Goal: Task Accomplishment & Management: Manage account settings

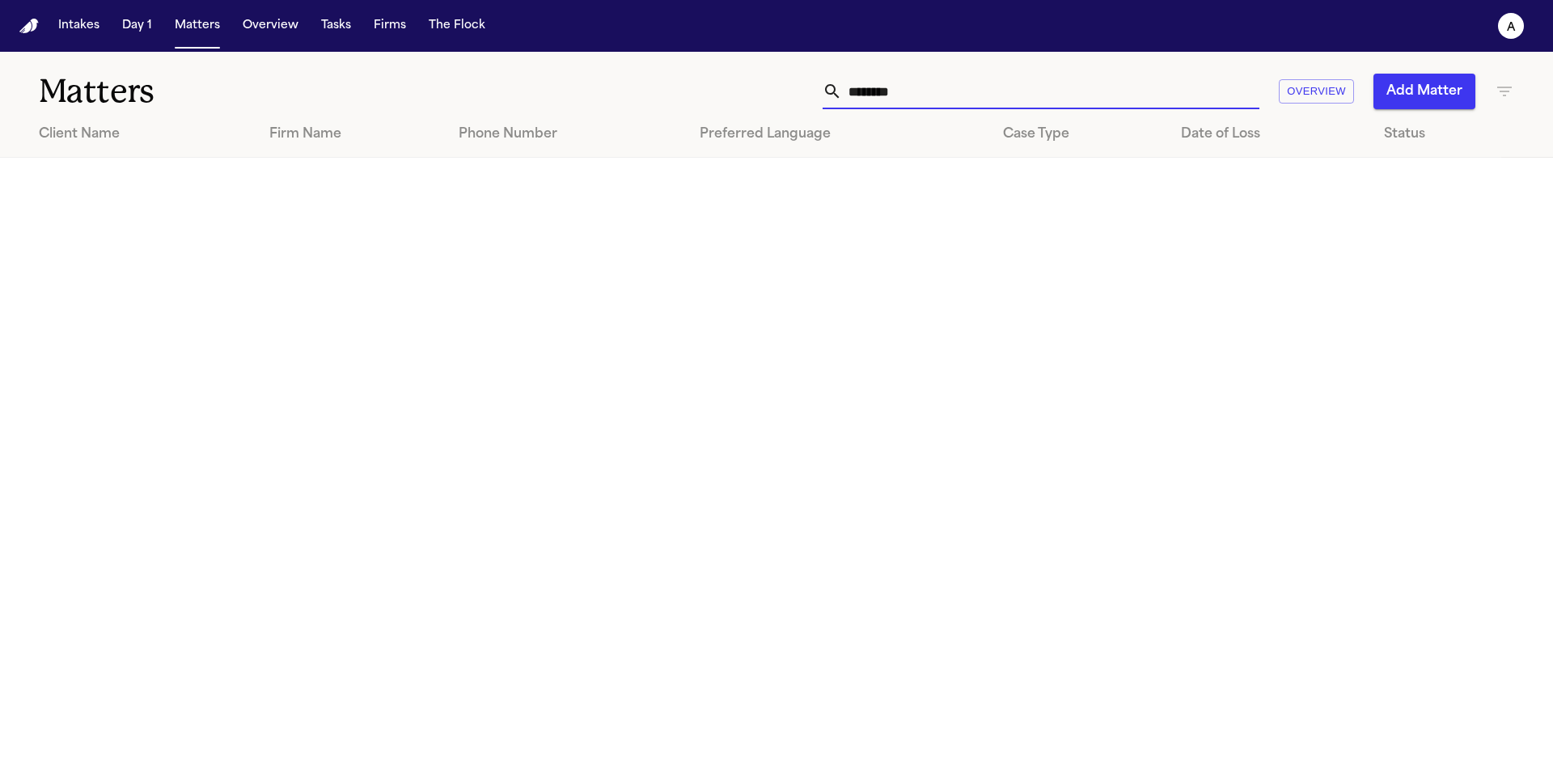
drag, startPoint x: 0, startPoint y: 0, endPoint x: 818, endPoint y: 90, distance: 822.7
click at [818, 90] on div "******** Overview Add Matter" at bounding box center [991, 92] width 1046 height 36
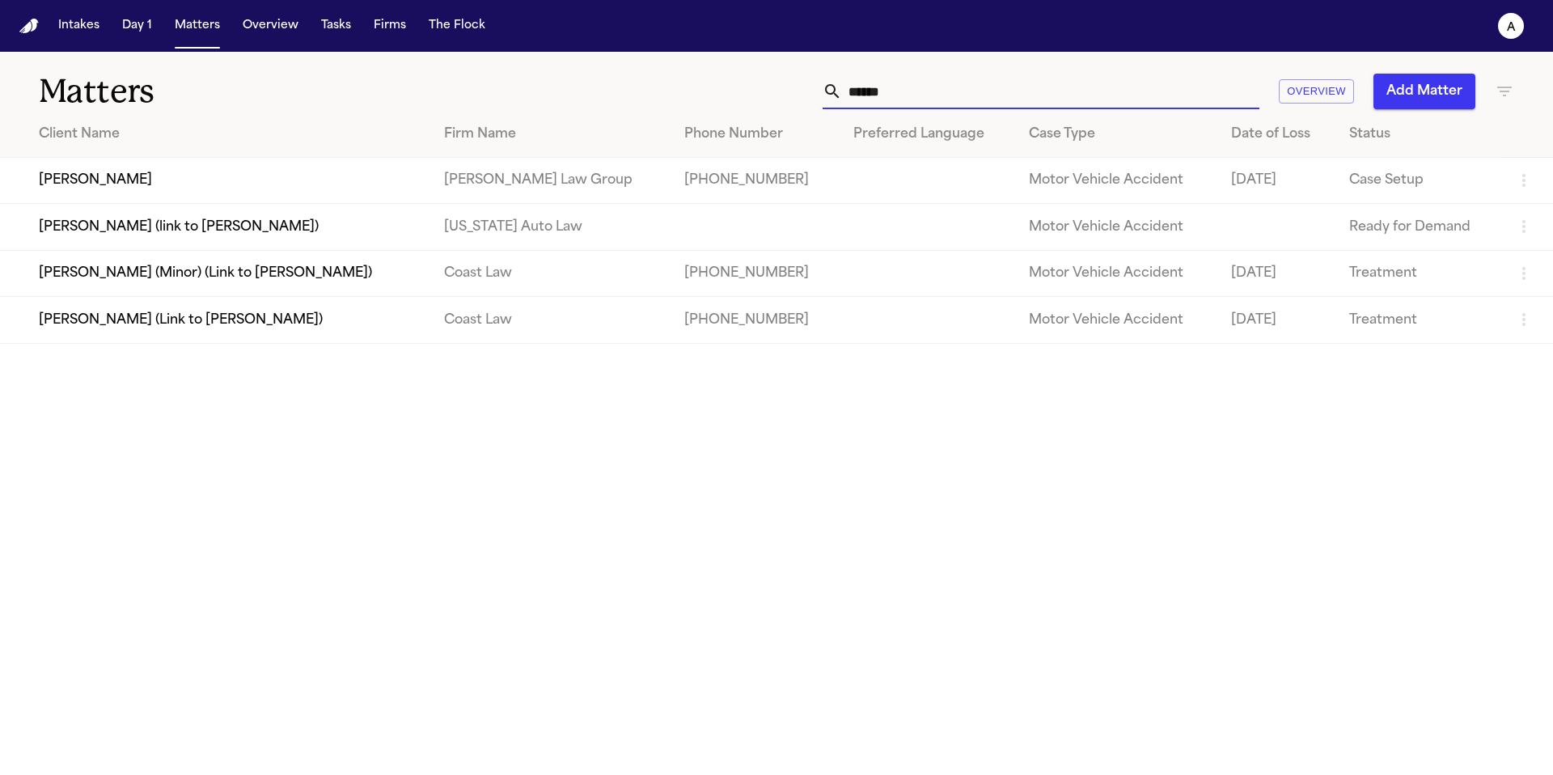
type input "******"
click at [270, 177] on td "[PERSON_NAME]" at bounding box center [215, 181] width 431 height 46
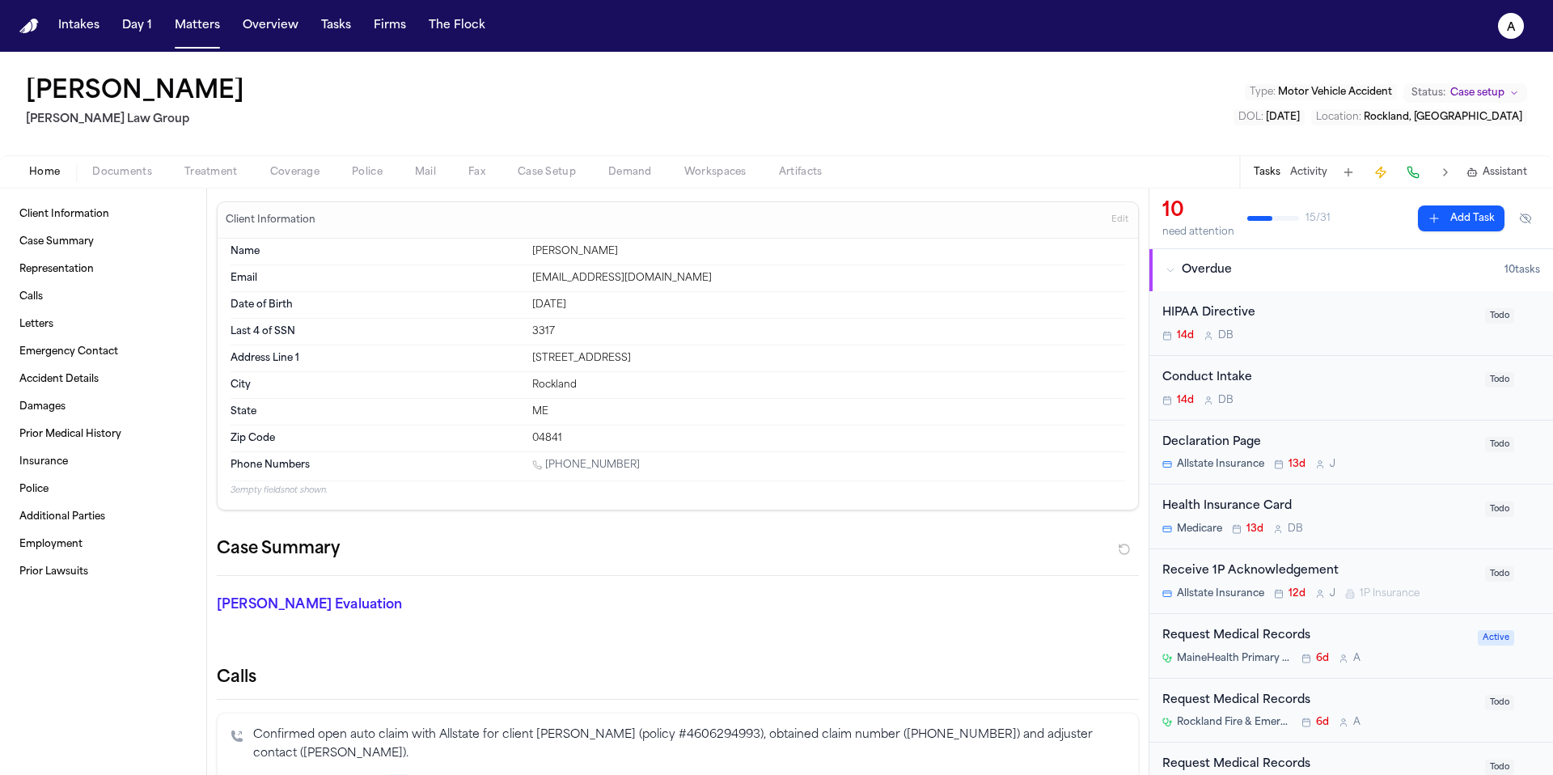
click at [1272, 173] on button "Tasks" at bounding box center [1267, 172] width 27 height 13
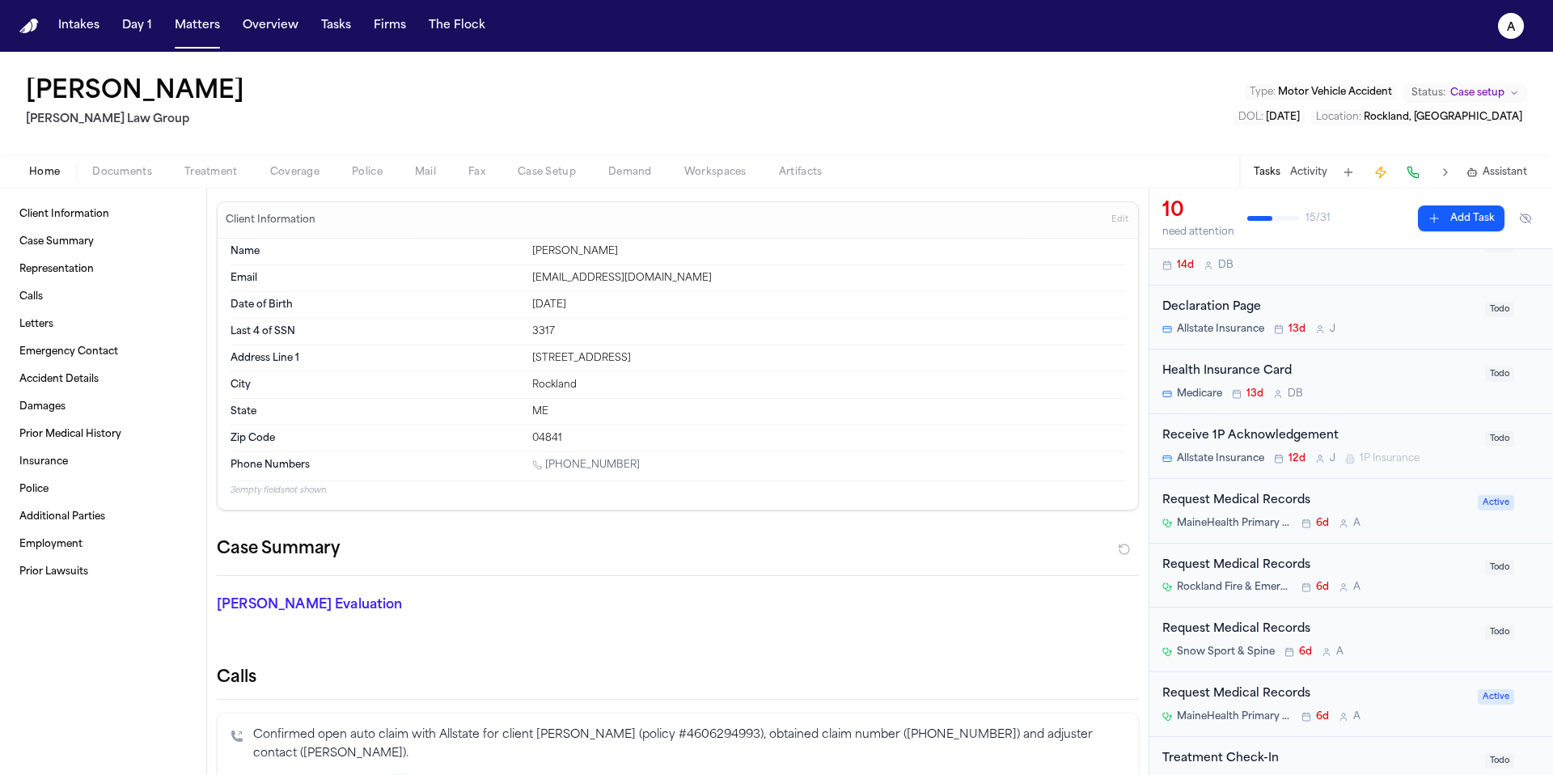
scroll to position [153, 0]
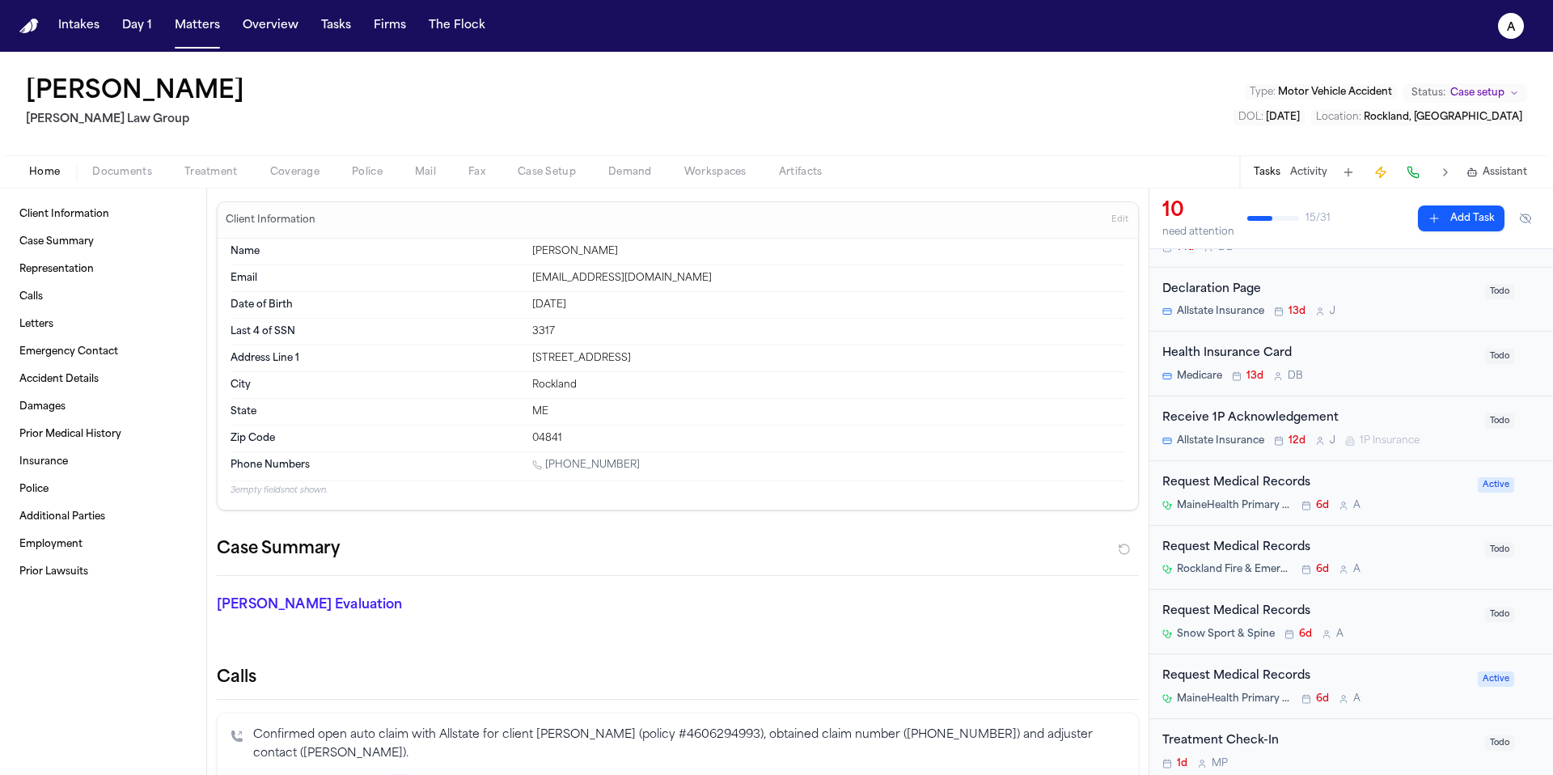
click at [1413, 625] on div "Request Medical Records Snow Sport & Spine 6d A" at bounding box center [1318, 622] width 313 height 38
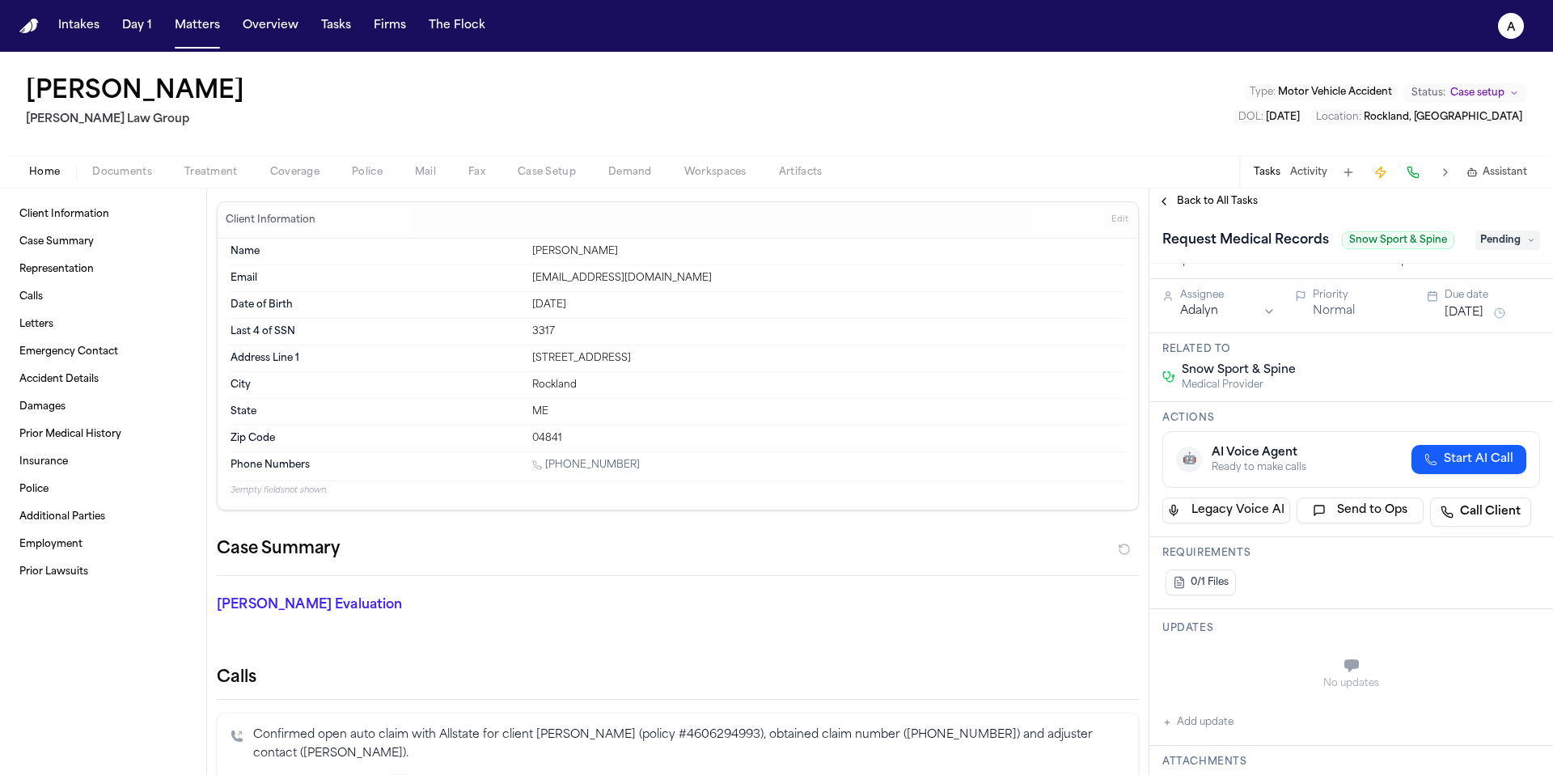
scroll to position [26, 0]
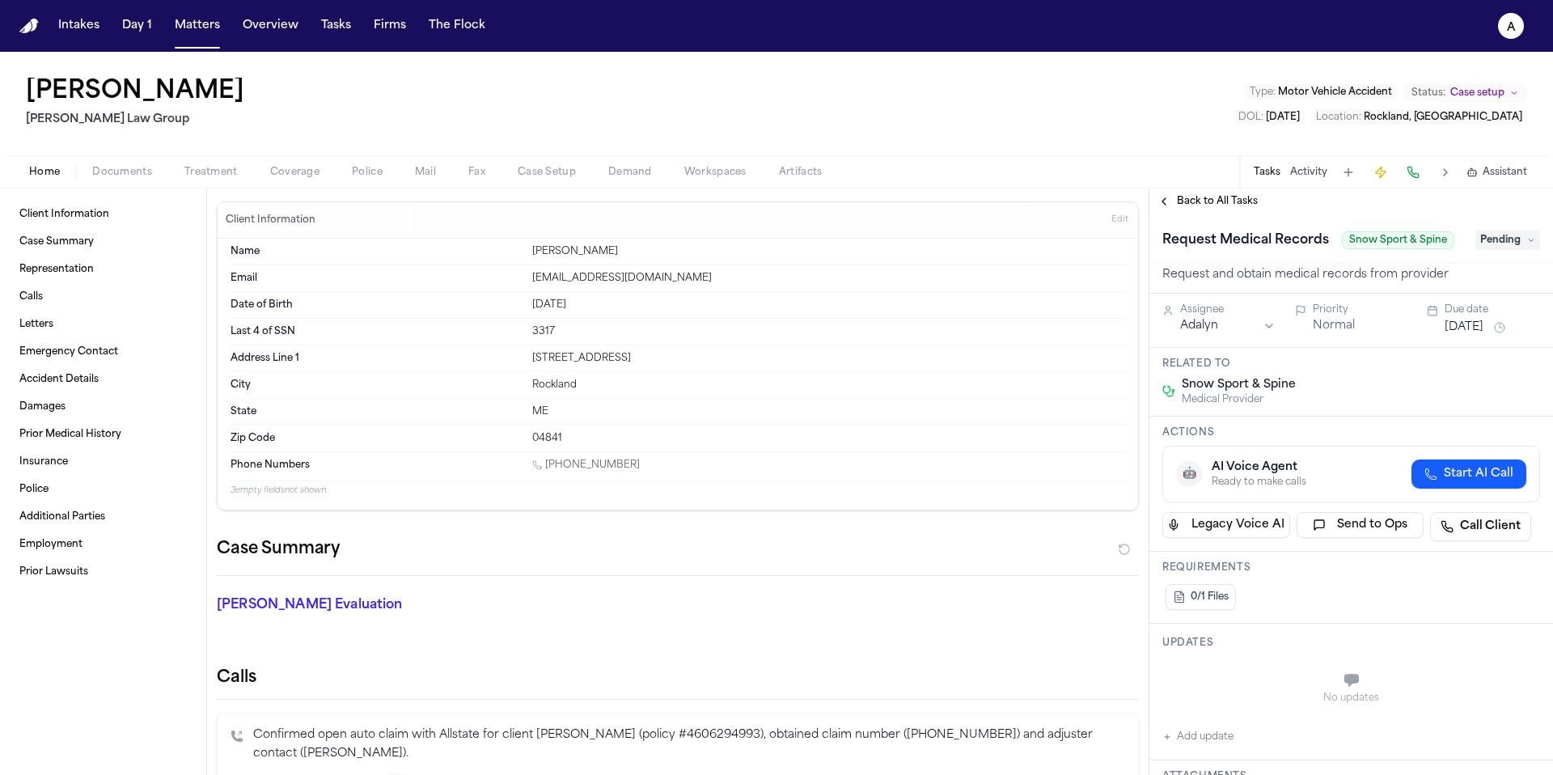
click at [1525, 240] on span "Pending" at bounding box center [1507, 240] width 65 height 19
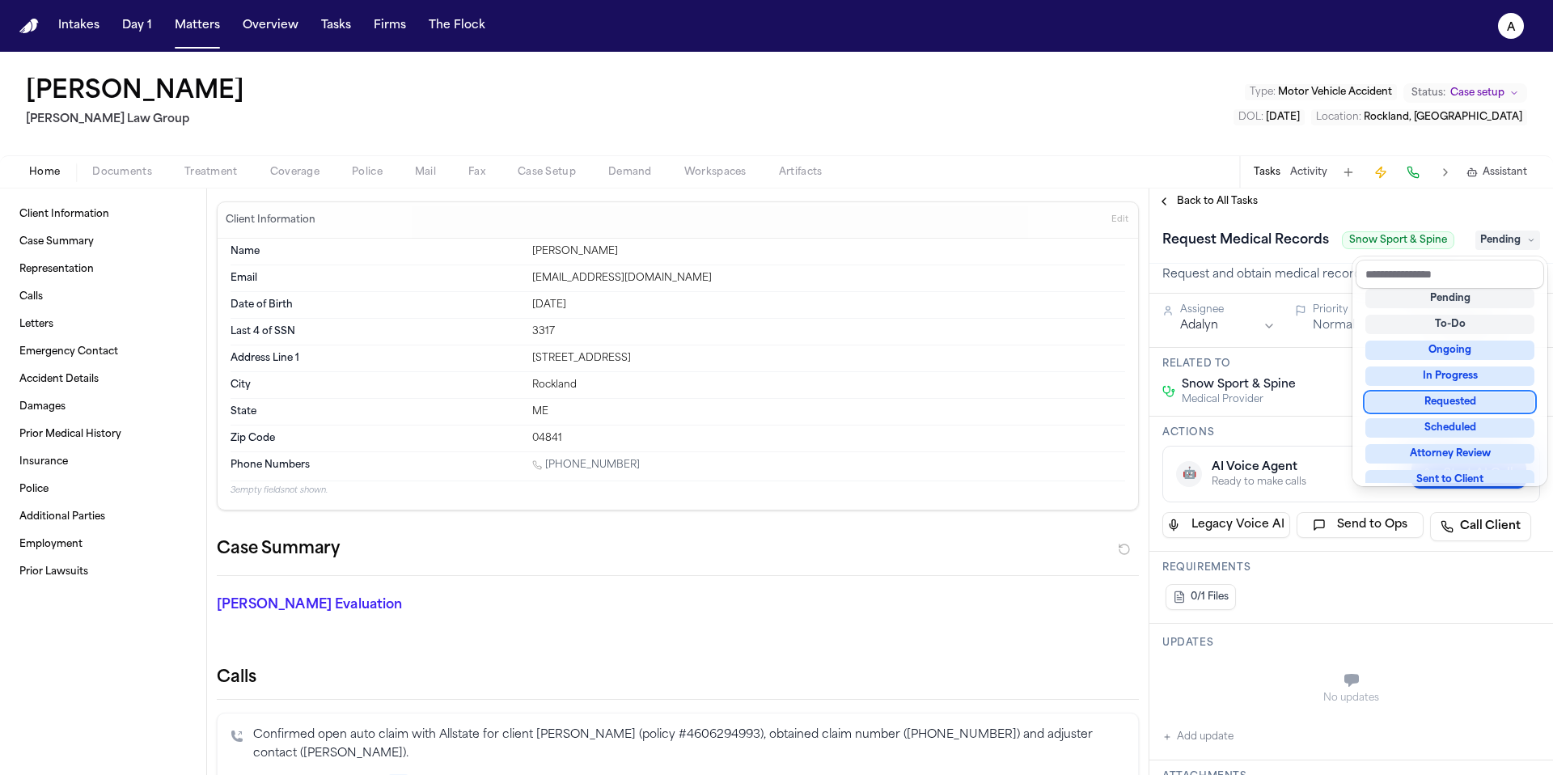
click at [1427, 399] on div "Requested" at bounding box center [1449, 401] width 169 height 19
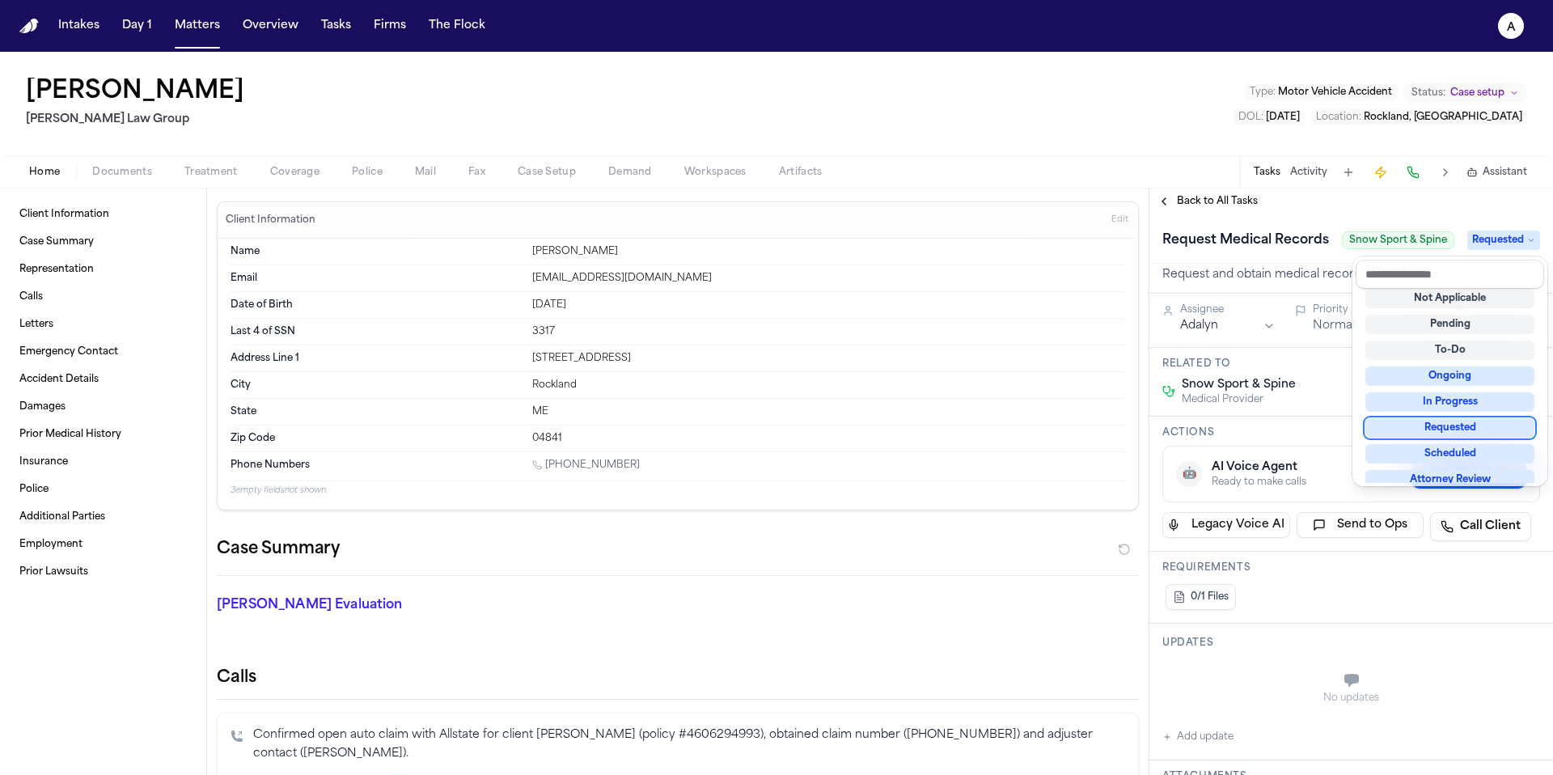
click at [1373, 600] on div "**********" at bounding box center [1351, 494] width 404 height 561
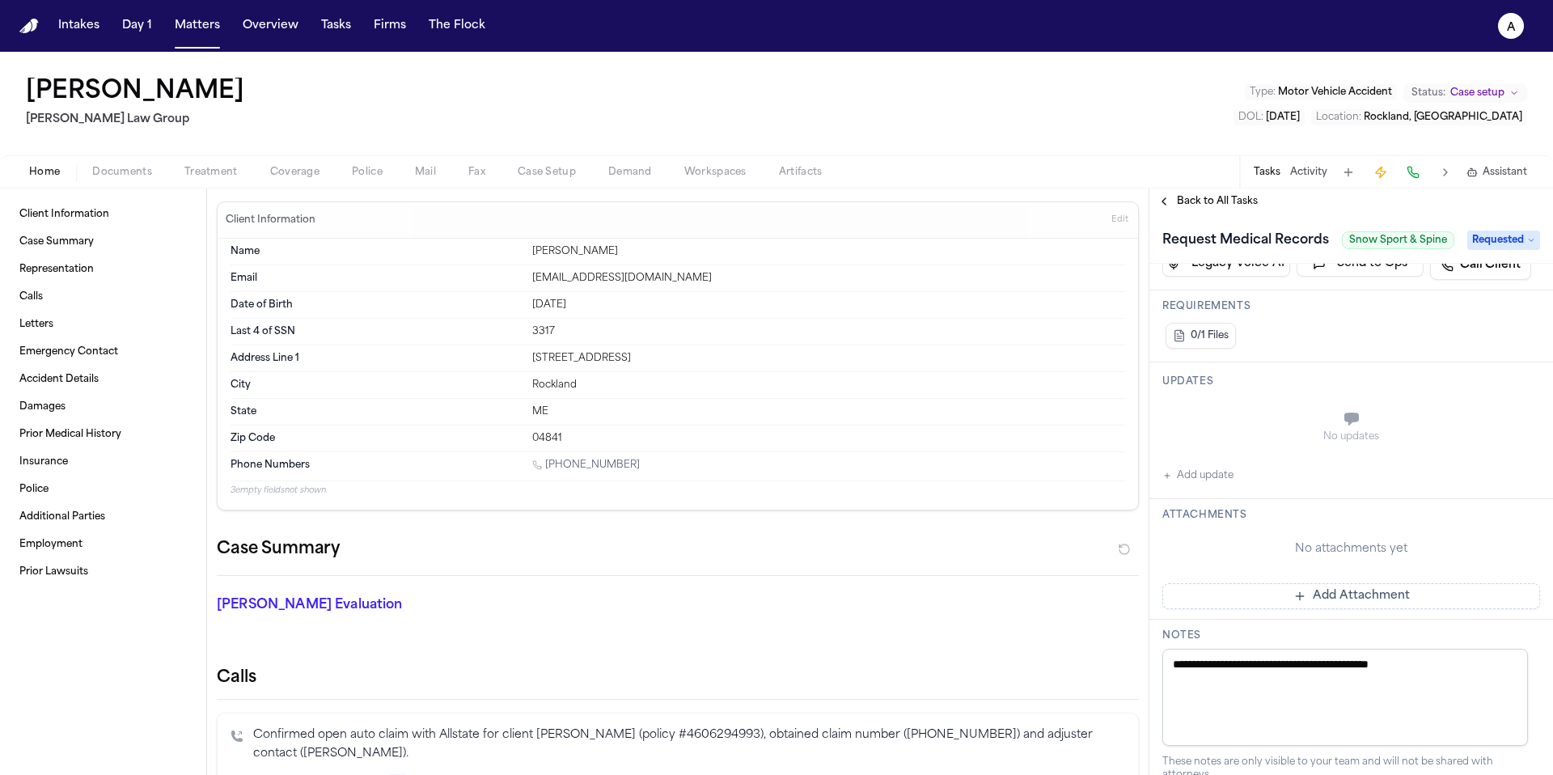
scroll to position [298, 0]
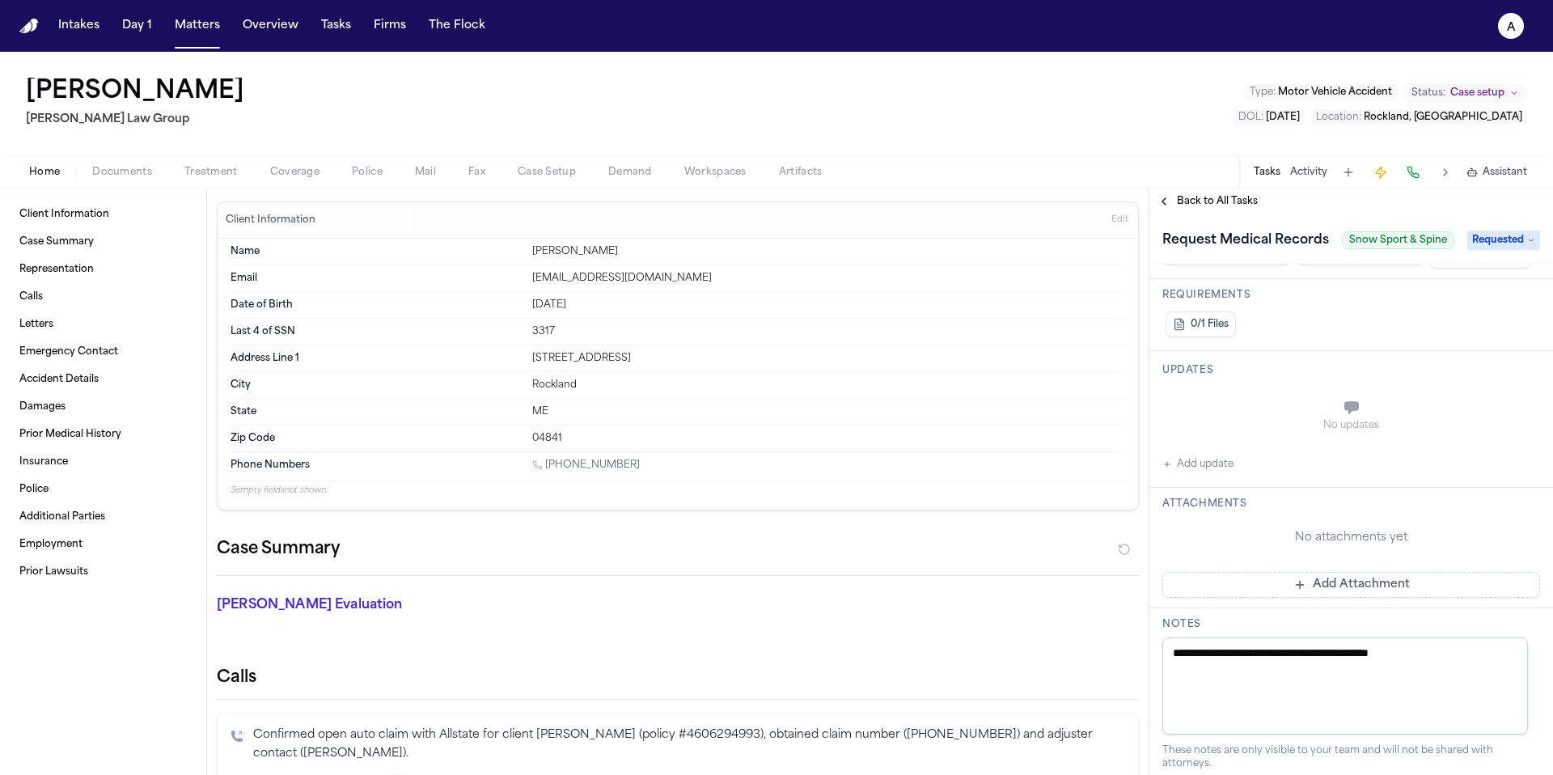
click at [1223, 200] on span "Back to All Tasks" at bounding box center [1217, 201] width 81 height 13
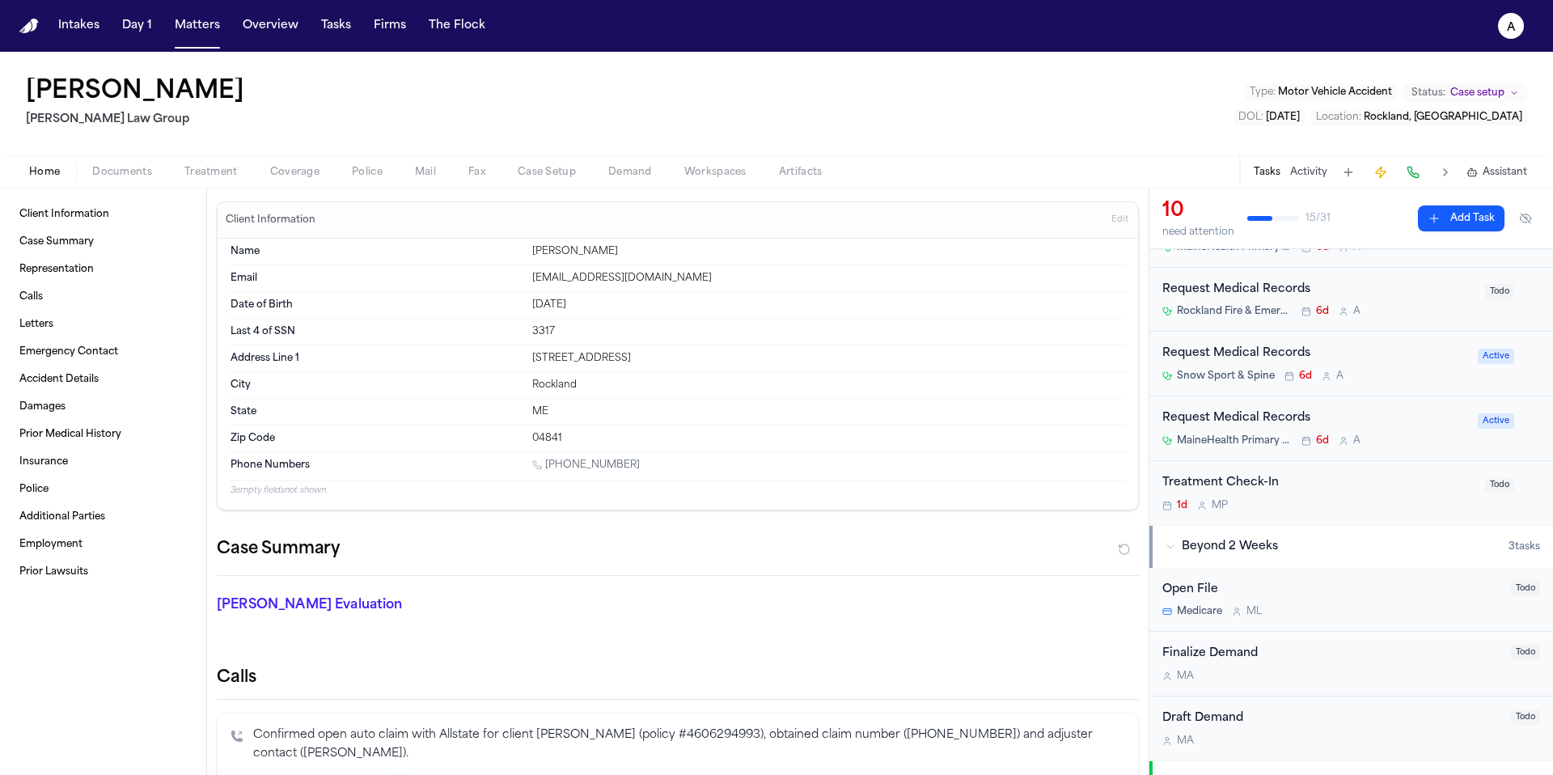
scroll to position [420, 0]
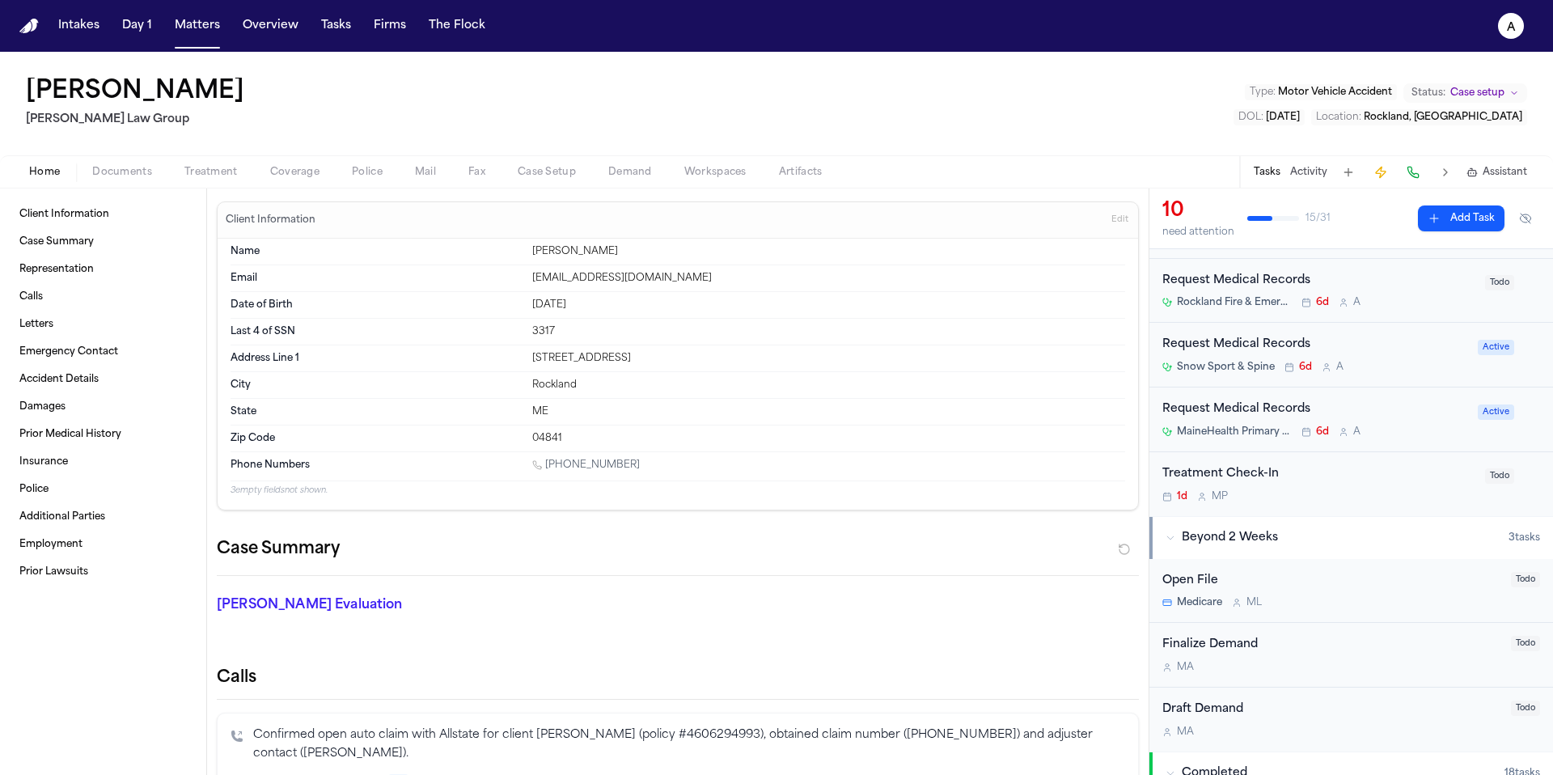
click at [1420, 298] on div "Rockland Fire & Emergency Medical Services Department 6d A" at bounding box center [1318, 302] width 313 height 13
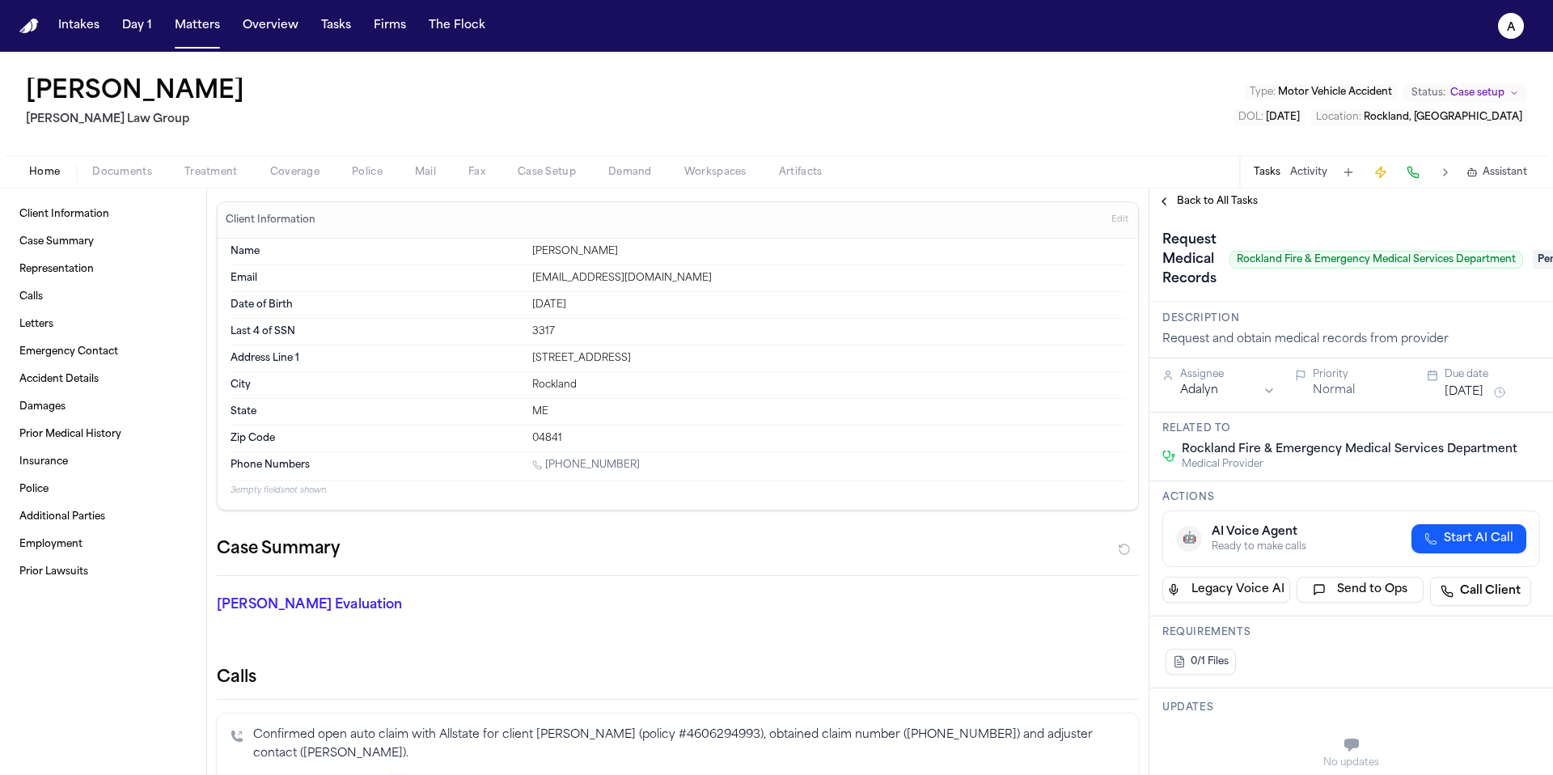
click at [1210, 192] on div "Back to All Tasks" at bounding box center [1351, 201] width 404 height 26
click at [1214, 196] on span "Back to All Tasks" at bounding box center [1217, 201] width 81 height 13
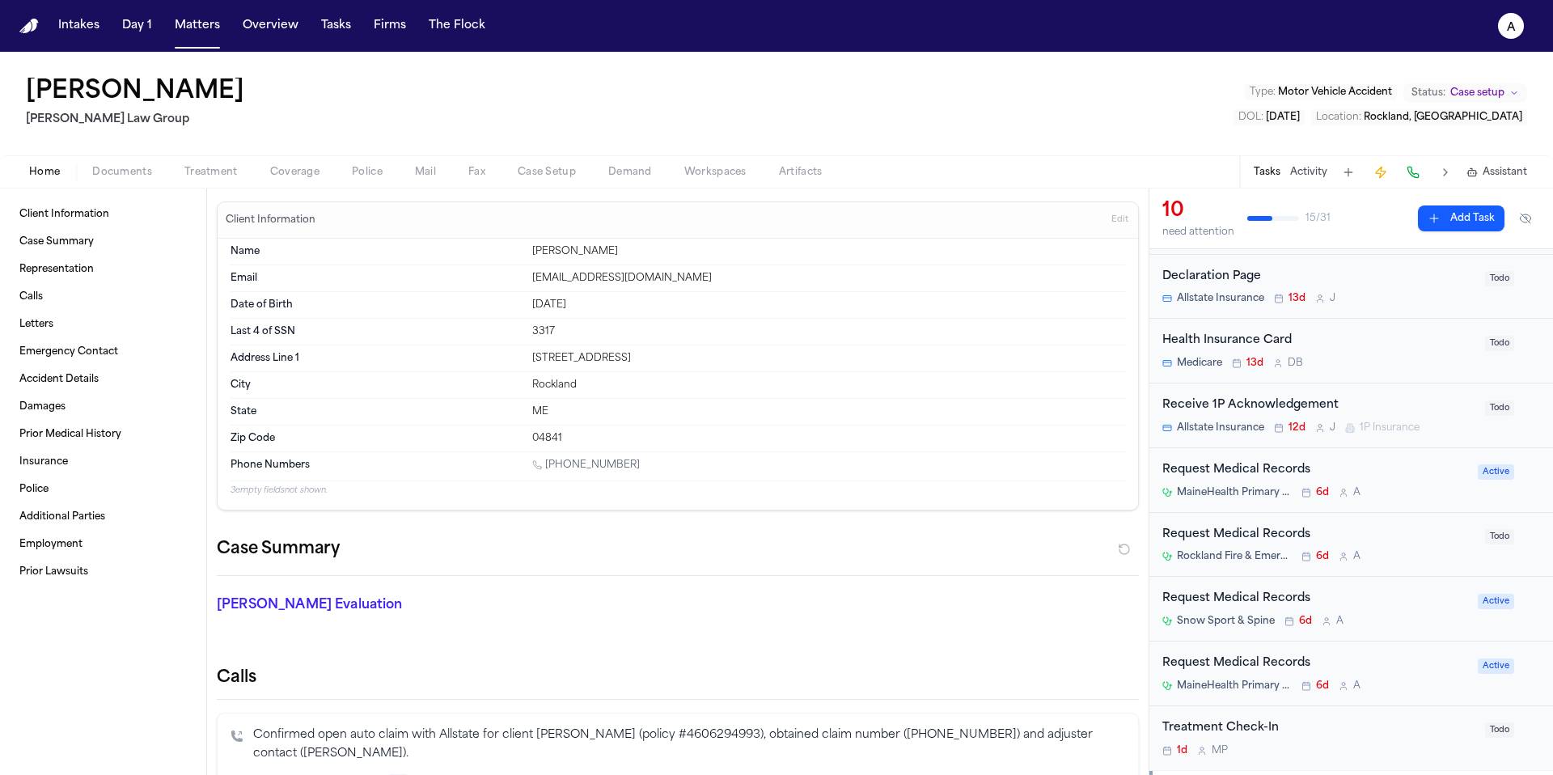
scroll to position [193, 0]
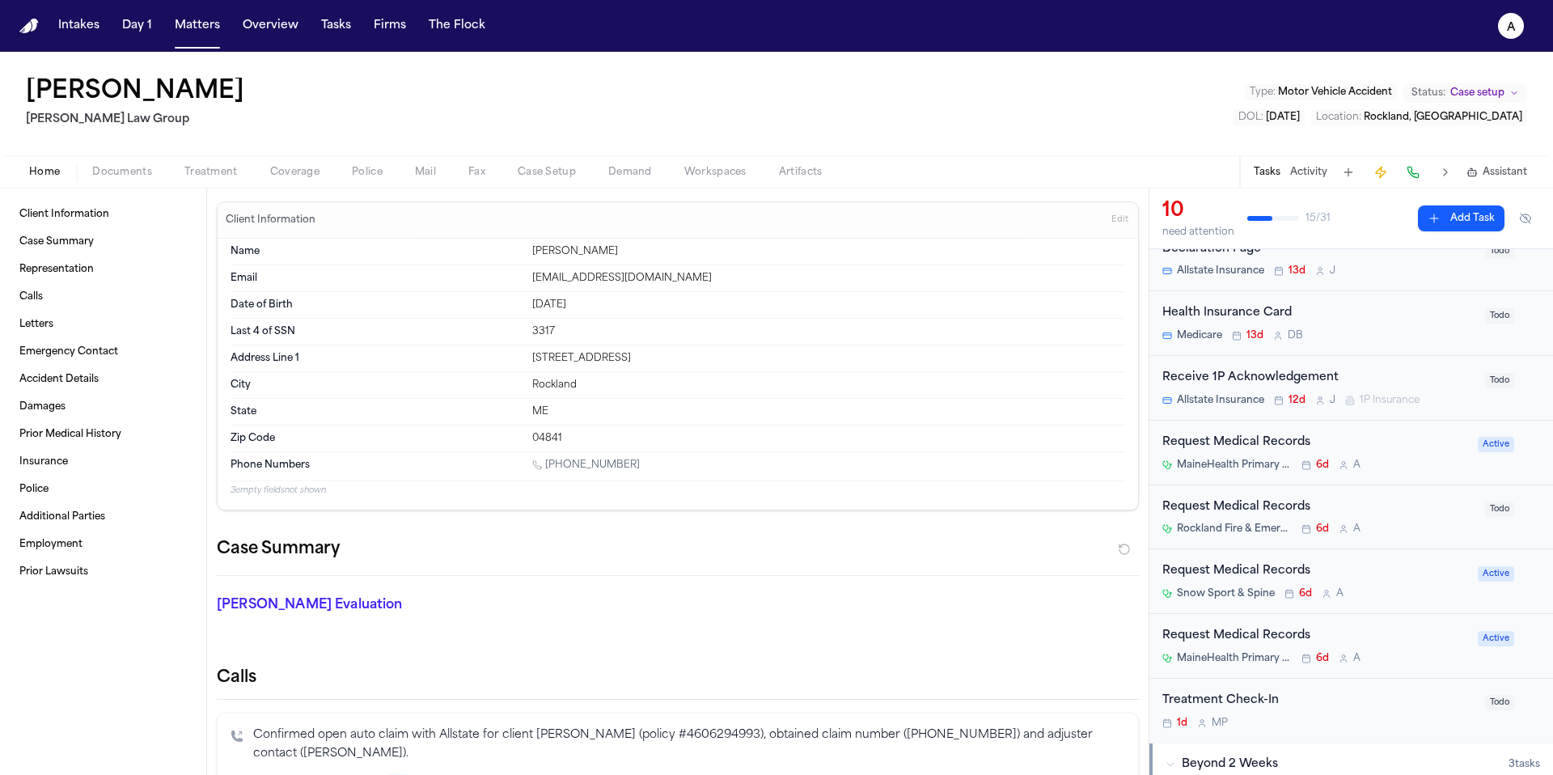
click at [1420, 464] on div "MaineHealth Primary Care – Family Medicine Rockport 6d A" at bounding box center [1315, 465] width 306 height 13
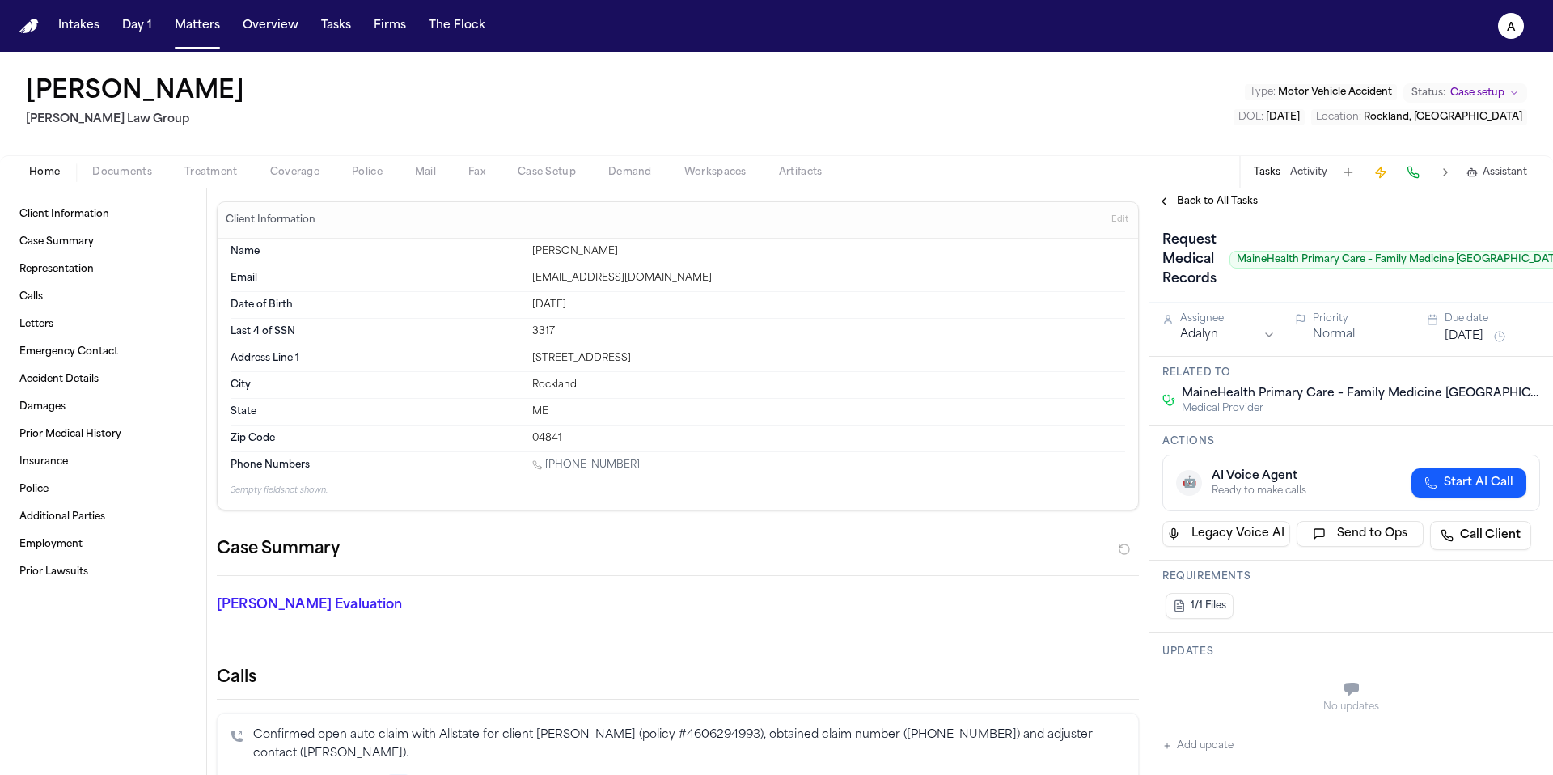
click at [1223, 203] on span "Back to All Tasks" at bounding box center [1217, 201] width 81 height 13
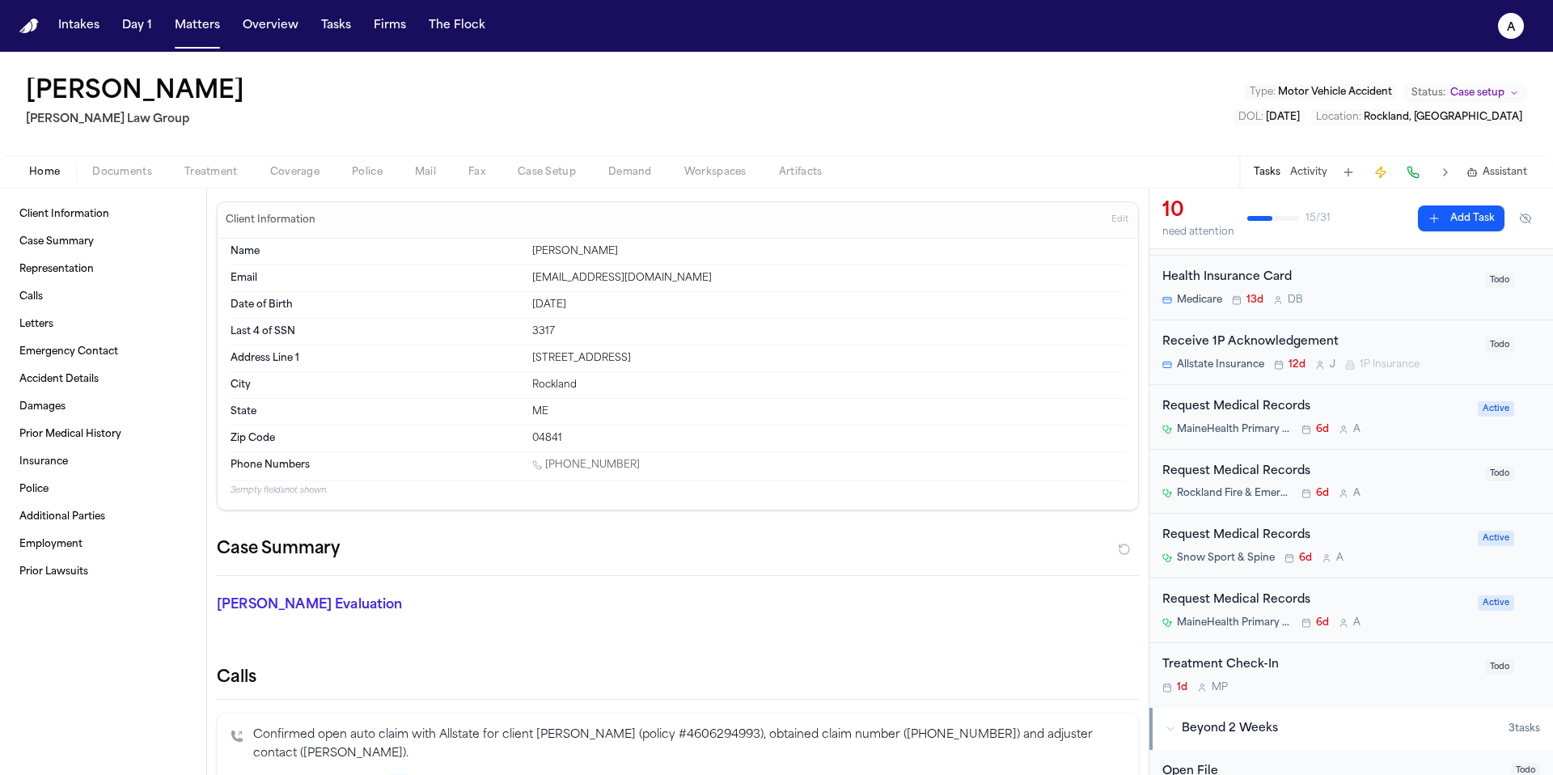
scroll to position [251, 0]
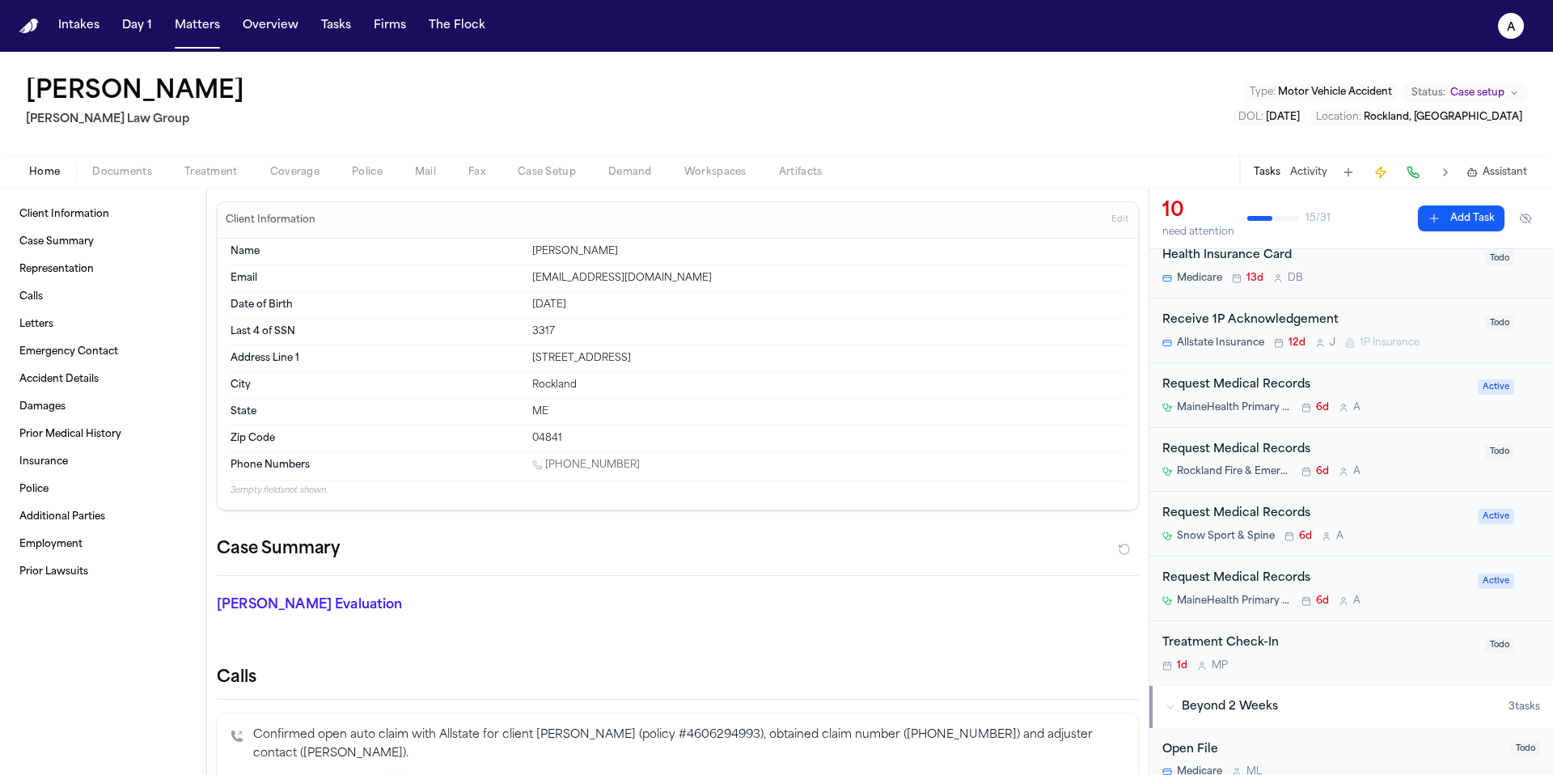
click at [1415, 401] on div "MaineHealth Primary Care – Family Medicine Rockport 6d A" at bounding box center [1315, 407] width 306 height 13
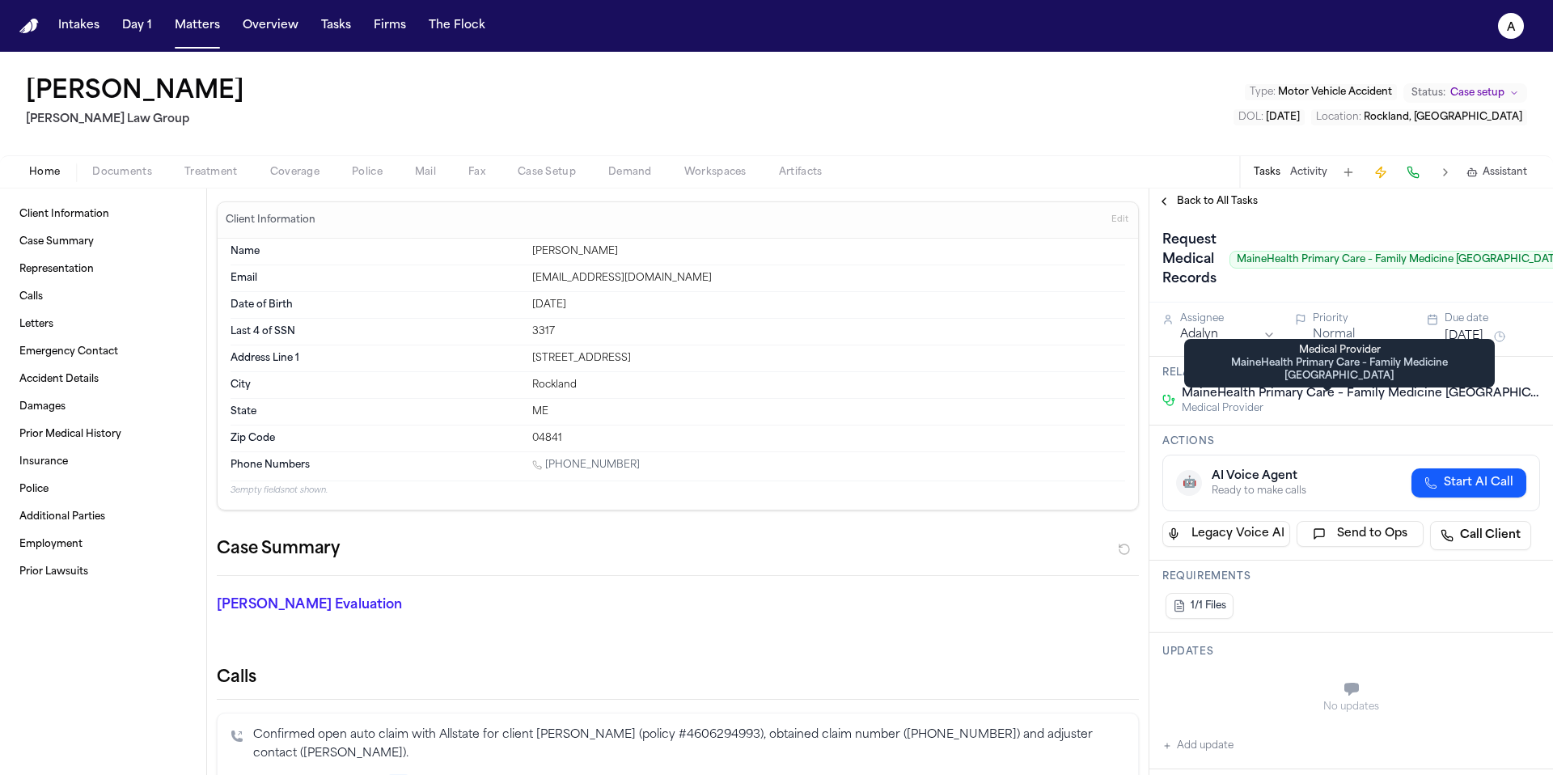
click at [1460, 342] on div "Medical Provider MaineHealth Primary Care – Family Medicine Rockport Medical Pr…" at bounding box center [1339, 363] width 311 height 49
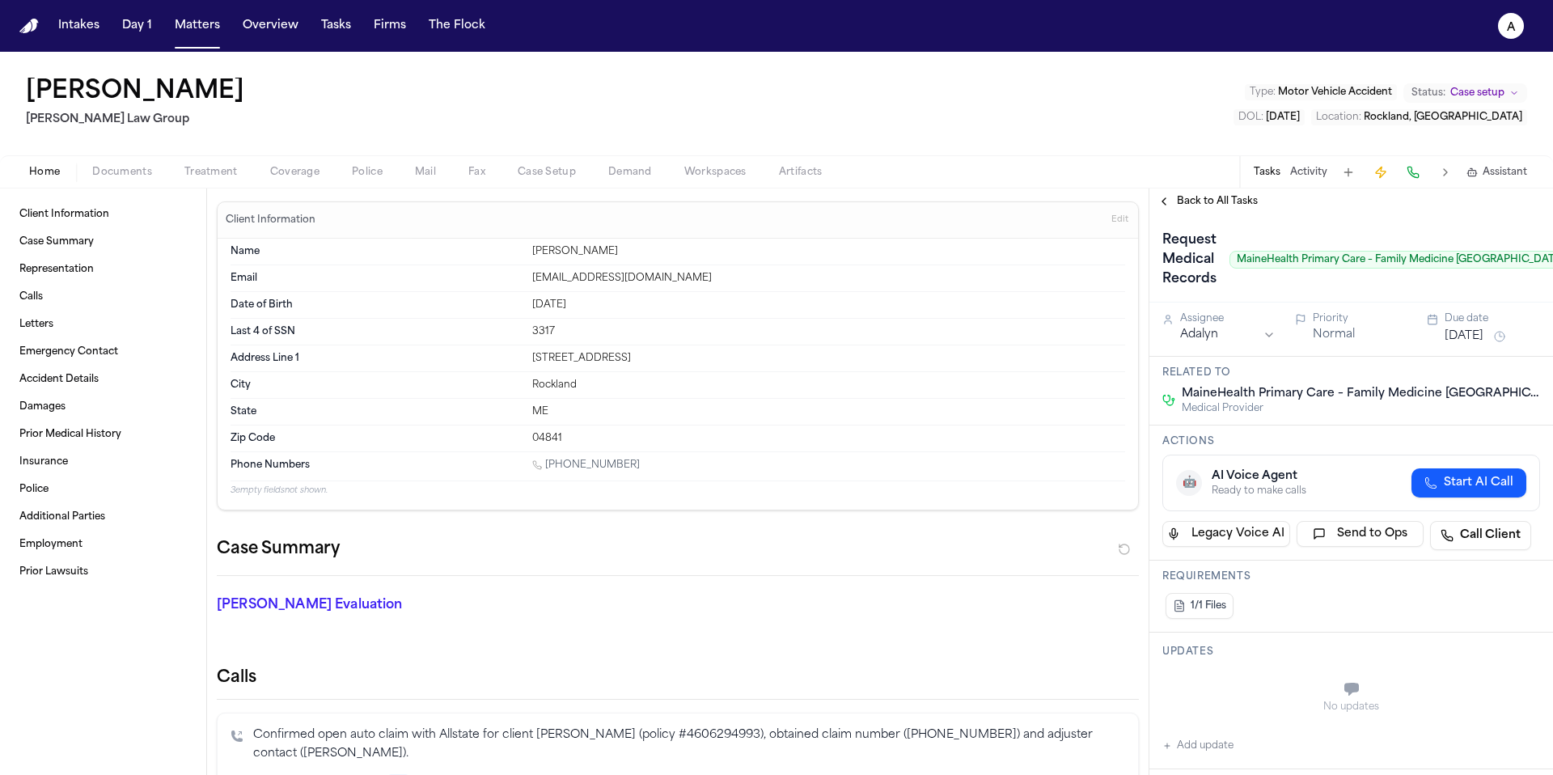
click at [1475, 332] on button "[DATE]" at bounding box center [1464, 336] width 39 height 16
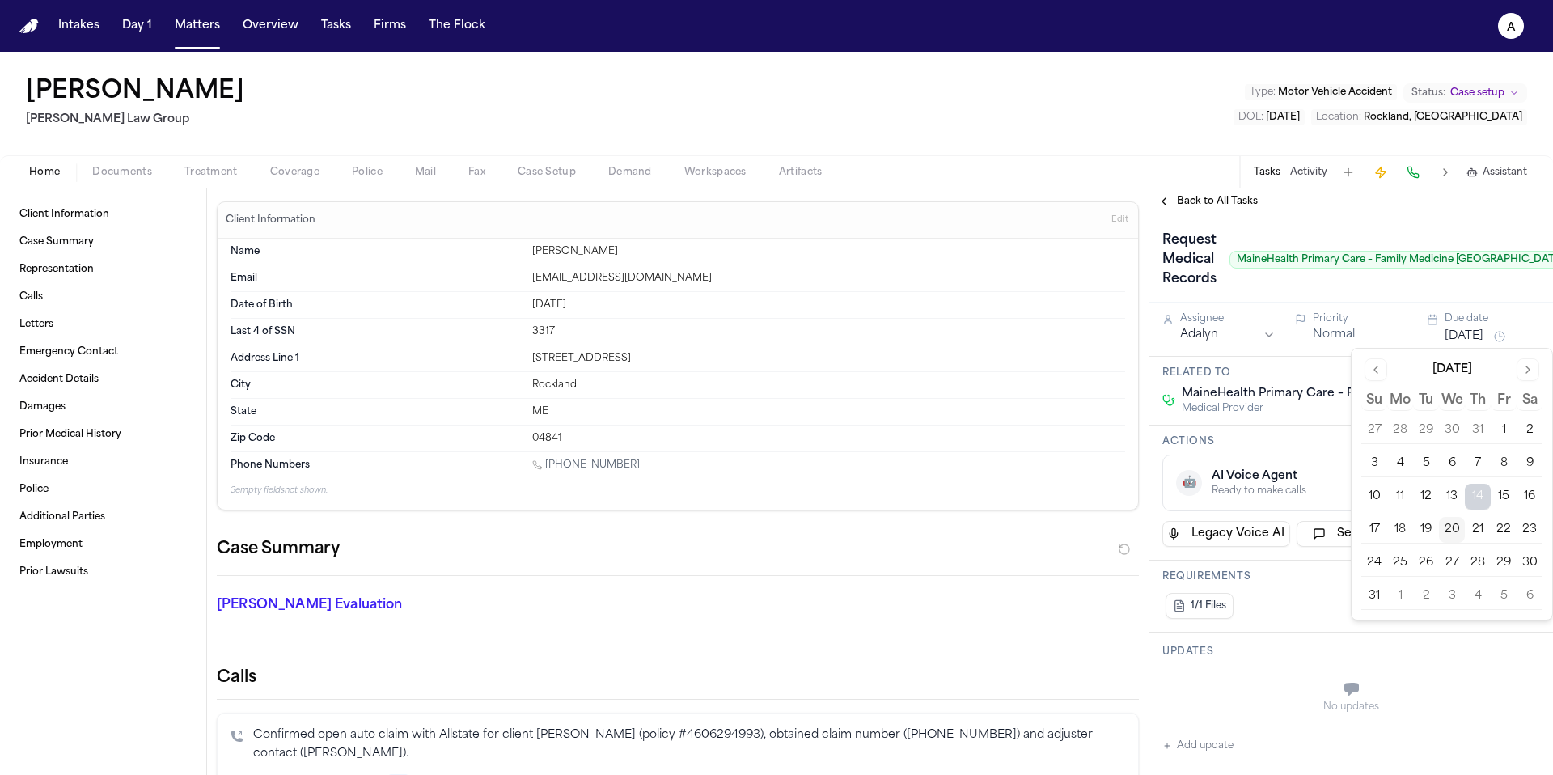
click at [1460, 559] on button "27" at bounding box center [1452, 563] width 26 height 26
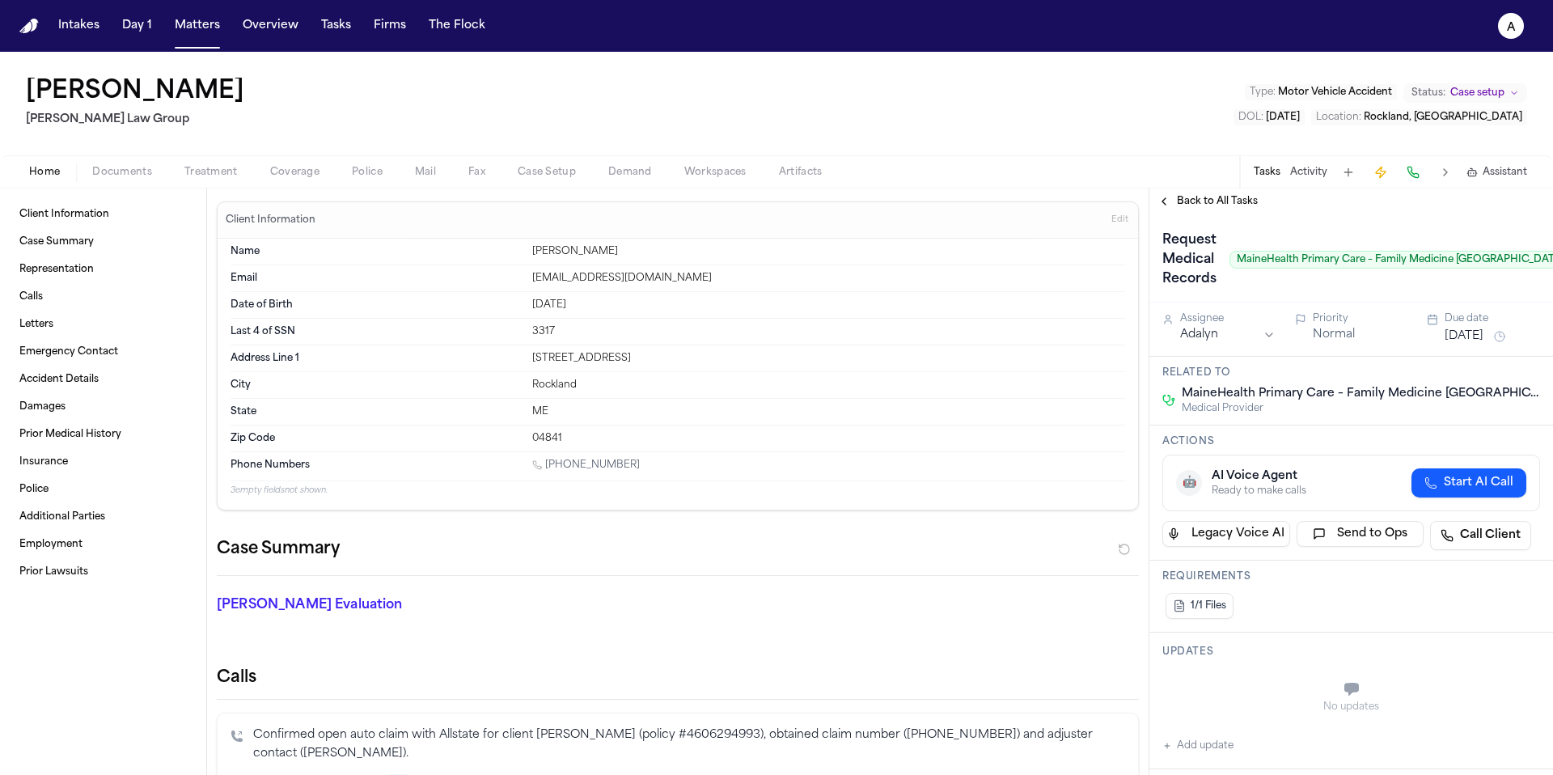
click at [1314, 635] on div "Updates No updates Add update" at bounding box center [1351, 701] width 404 height 137
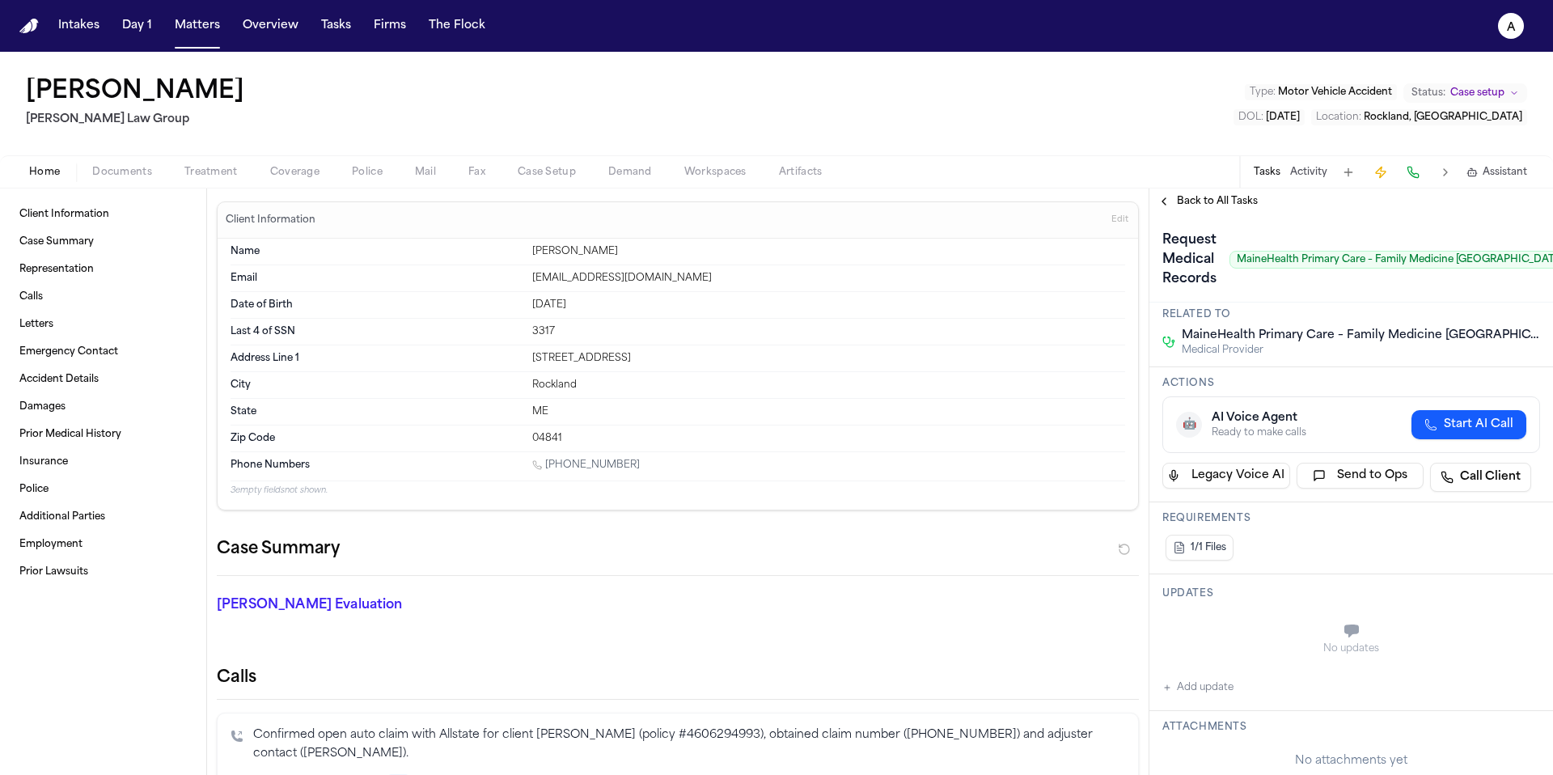
scroll to position [64, 0]
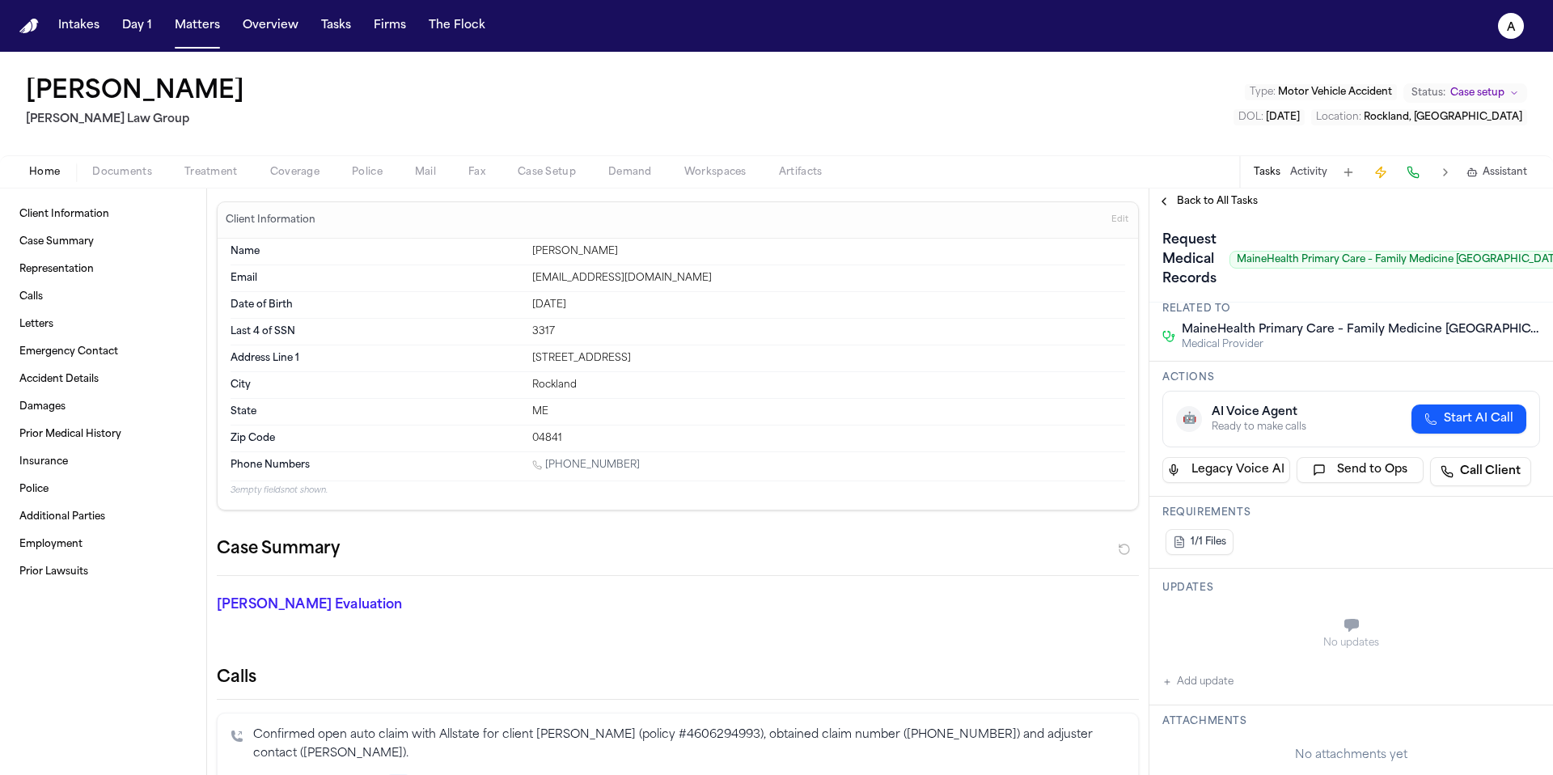
click at [1222, 678] on button "Add update" at bounding box center [1197, 681] width 71 height 19
click at [1196, 662] on button "Private" at bounding box center [1194, 665] width 13 height 13
click at [1254, 618] on textarea "Add your update" at bounding box center [1360, 627] width 345 height 32
paste textarea "**********"
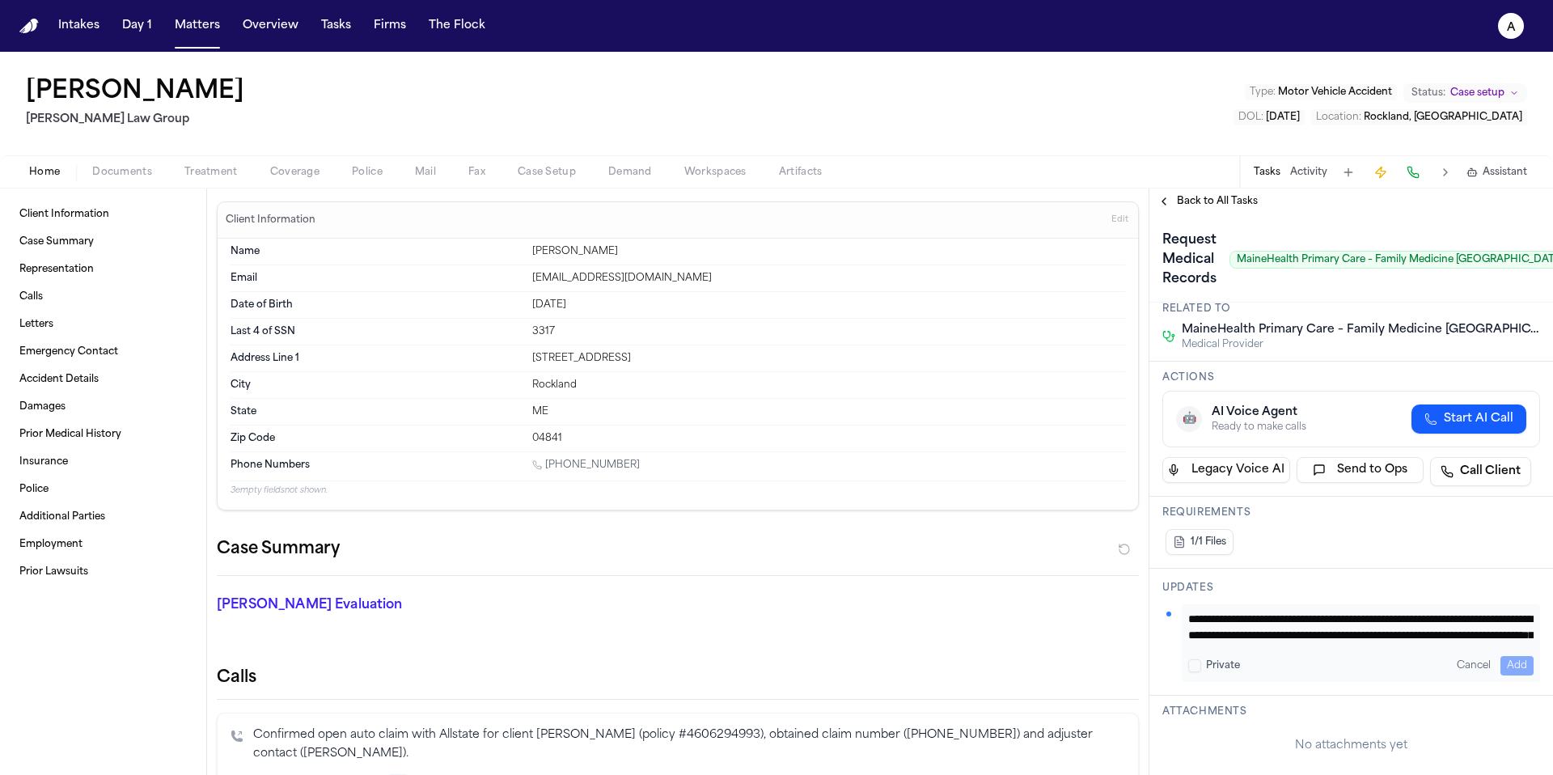
scroll to position [82, 0]
type textarea "**********"
click at [1504, 658] on button "Add" at bounding box center [1516, 665] width 33 height 19
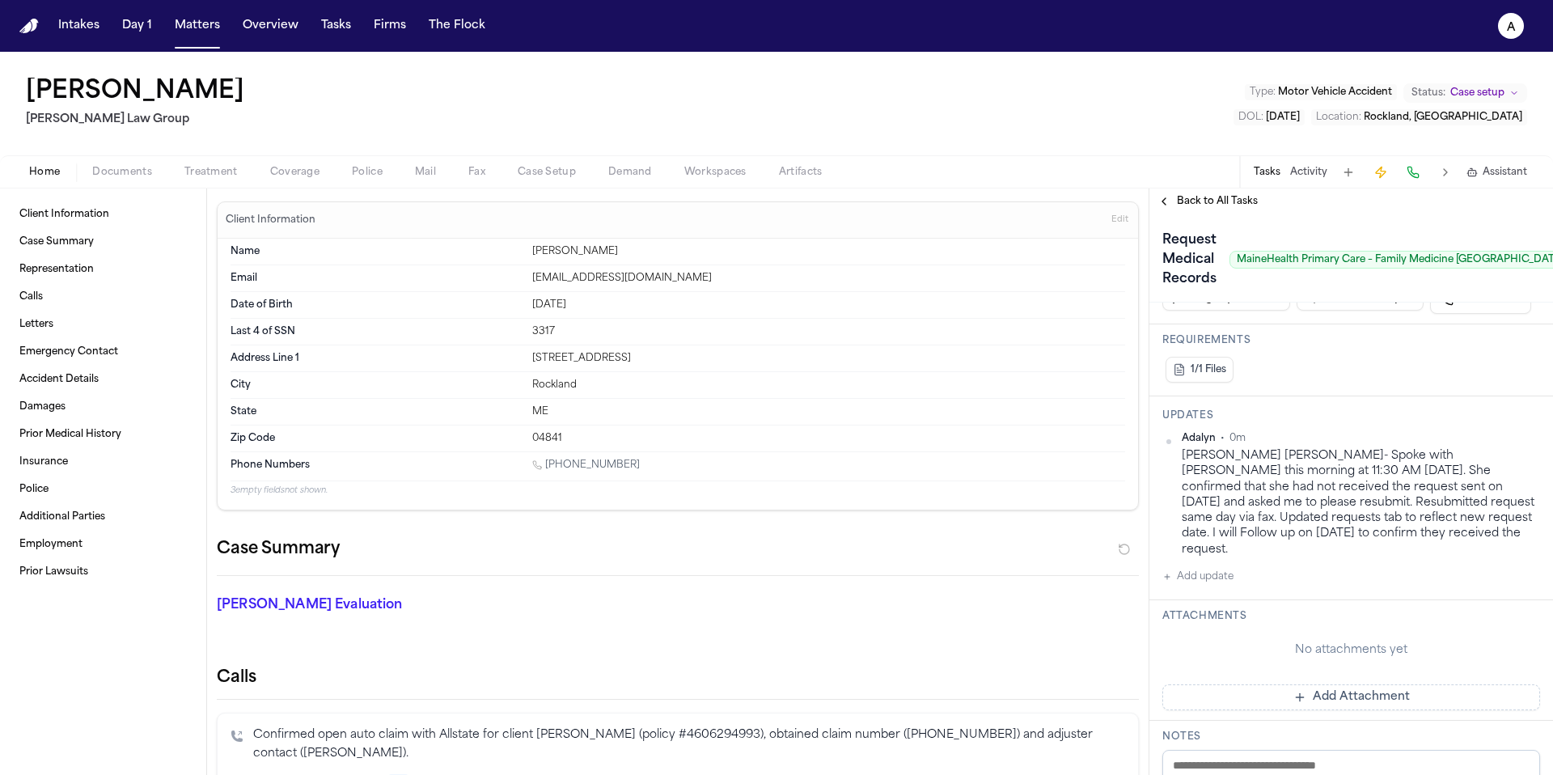
scroll to position [250, 0]
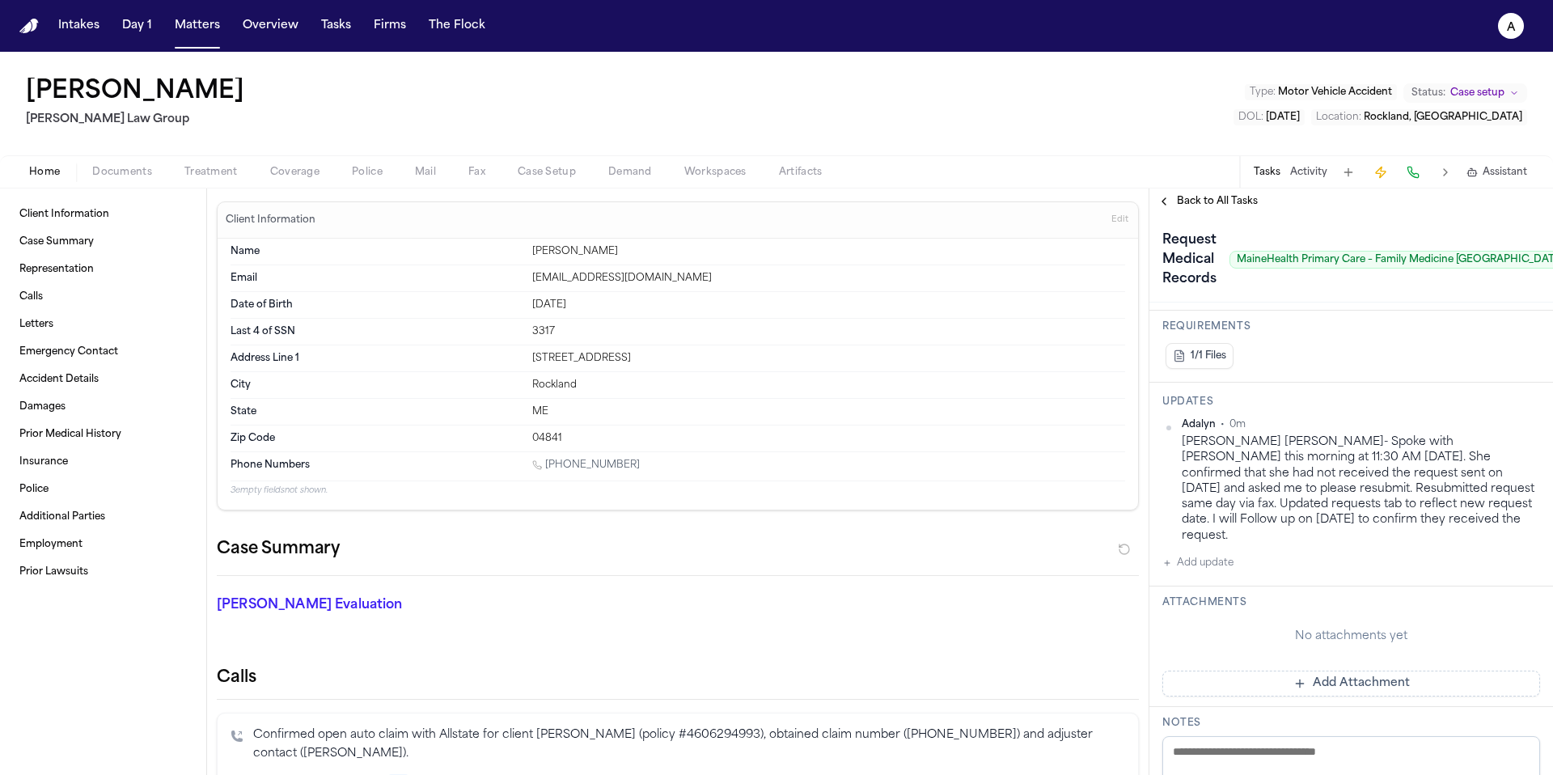
click at [1407, 671] on button "Add Attachment" at bounding box center [1351, 684] width 378 height 26
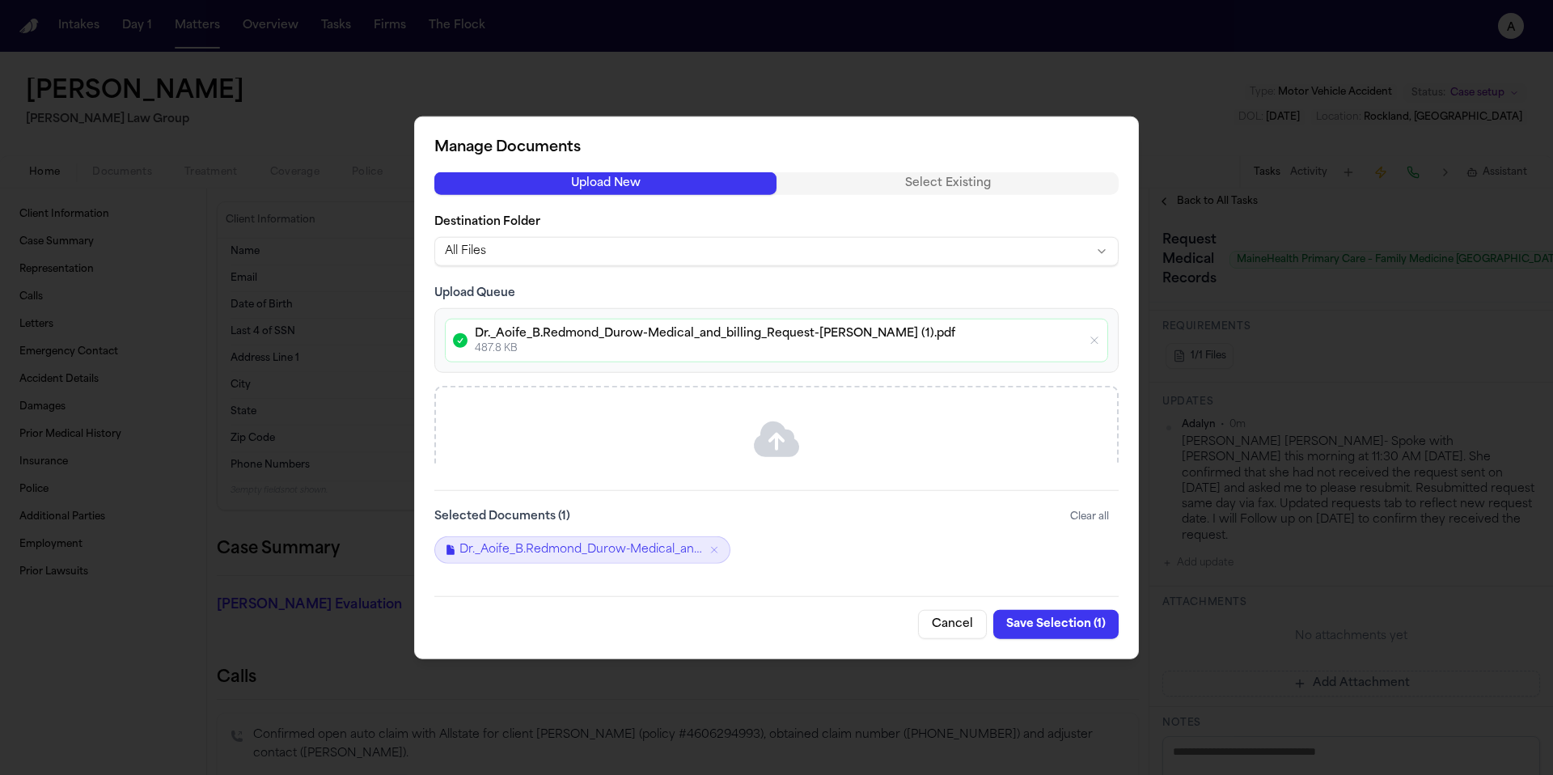
click at [1077, 624] on button "Save Selection ( 1 )" at bounding box center [1055, 623] width 125 height 29
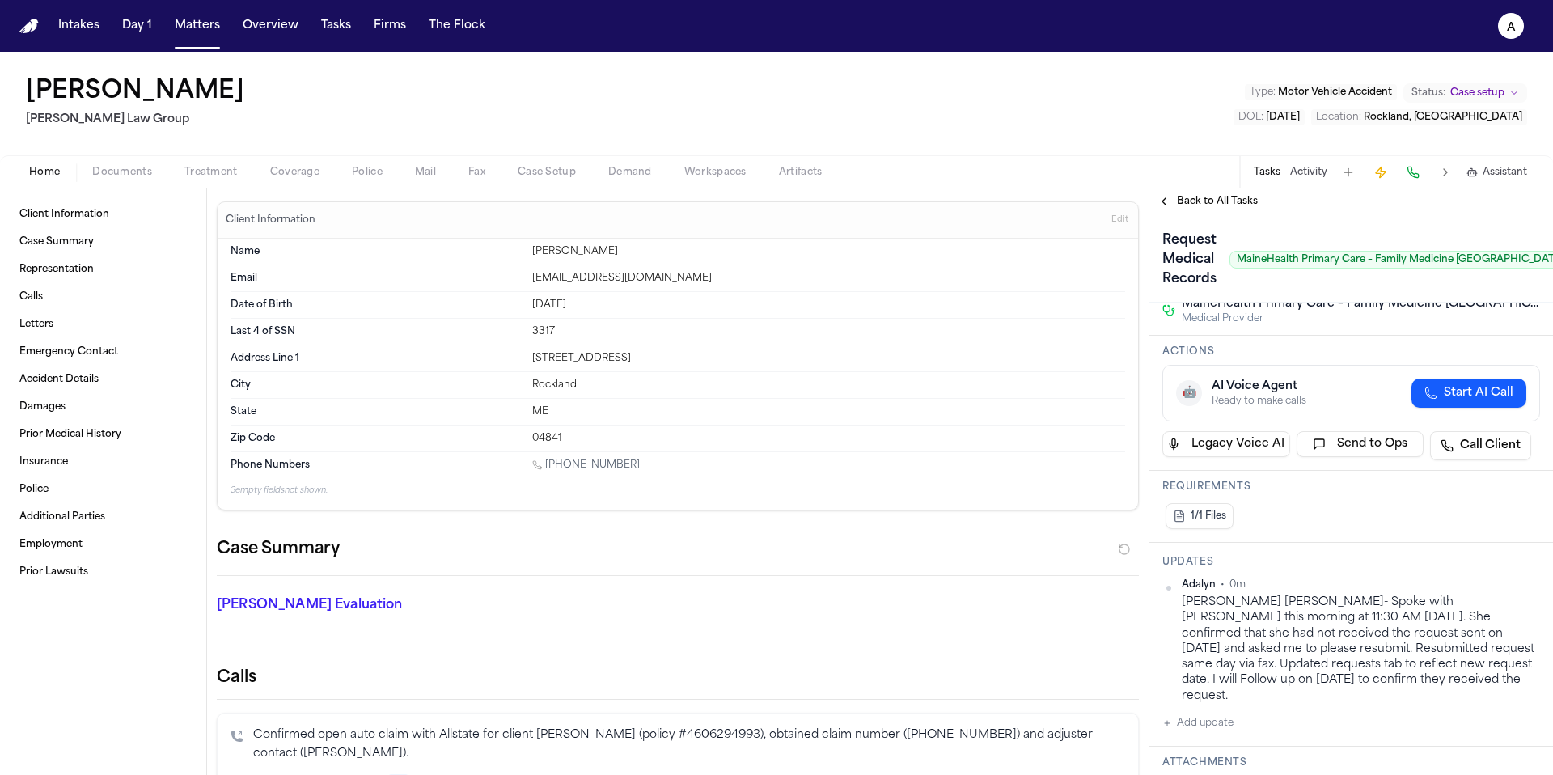
scroll to position [0, 0]
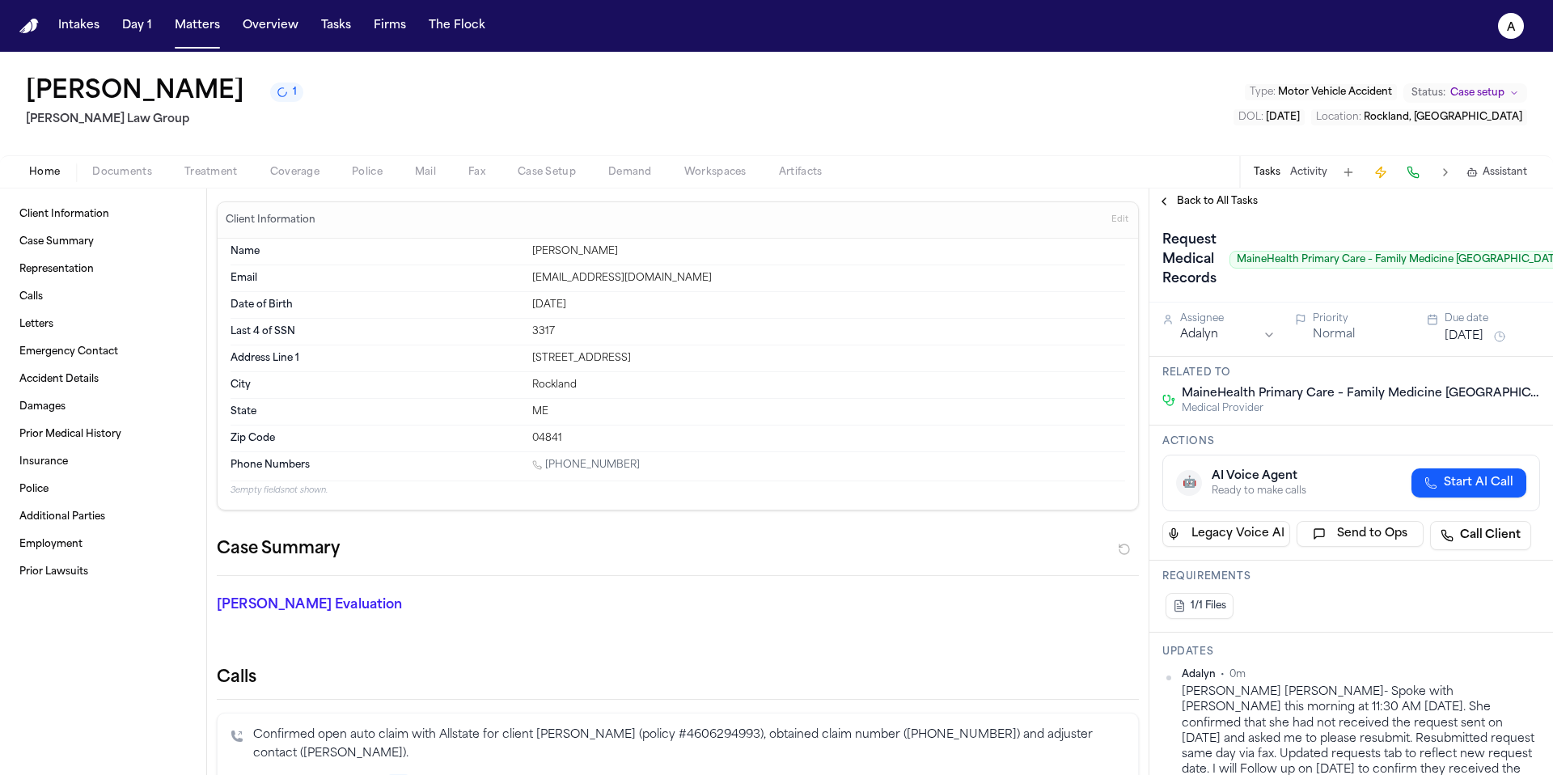
click at [1234, 198] on span "Back to All Tasks" at bounding box center [1217, 201] width 81 height 13
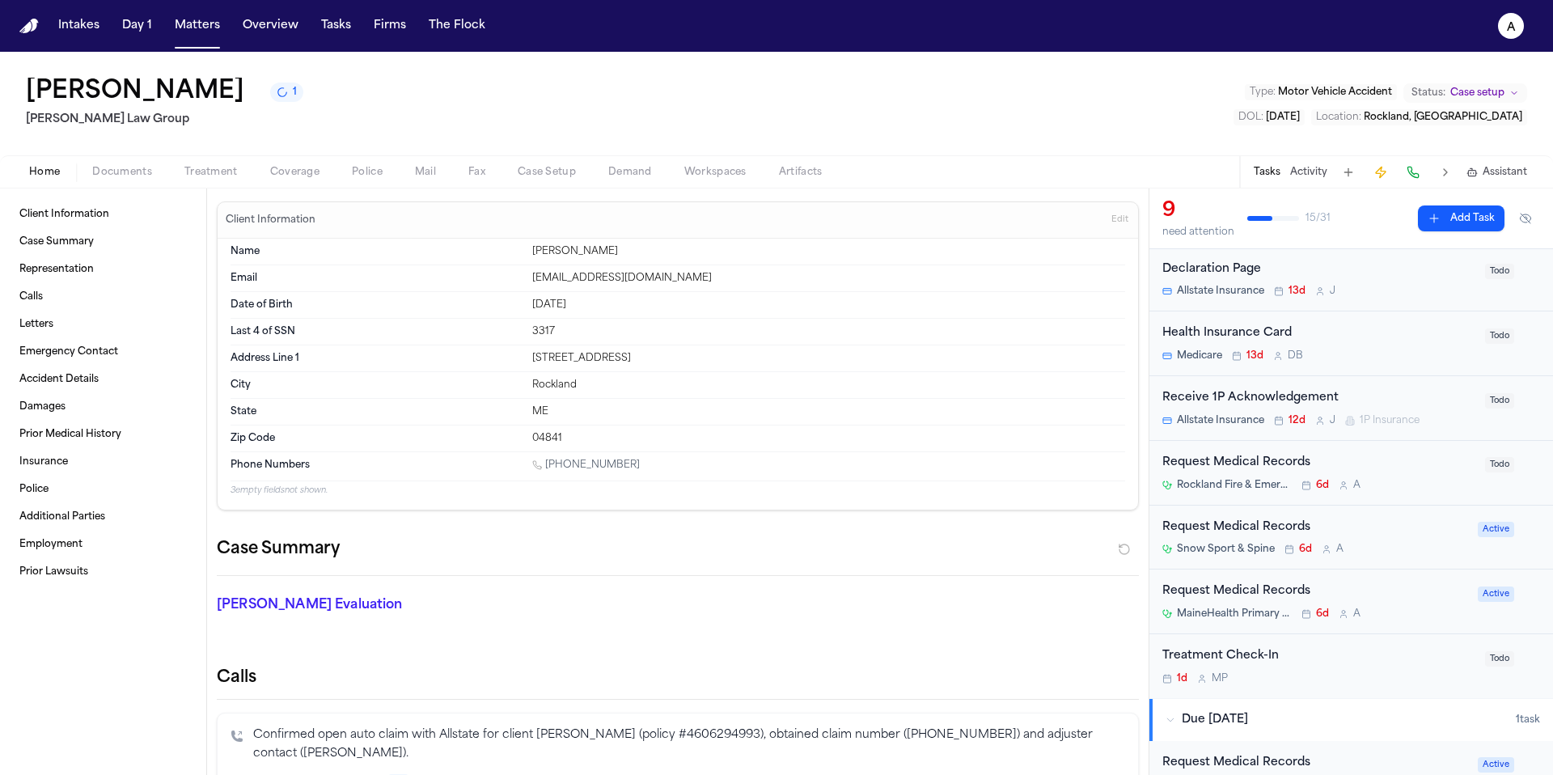
scroll to position [172, 0]
click at [1437, 549] on div "Snow Sport & Spine 6d A" at bounding box center [1315, 550] width 306 height 13
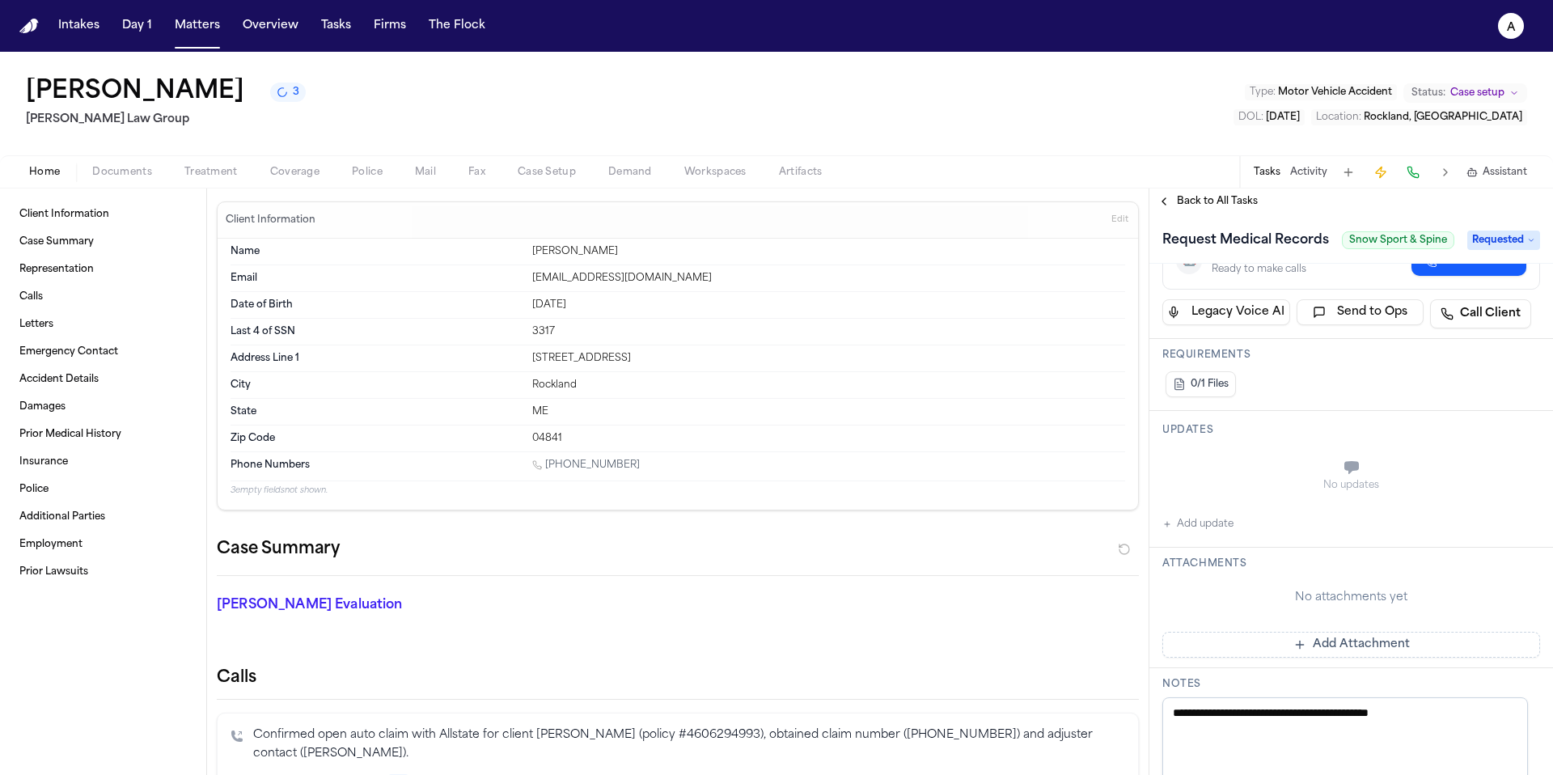
scroll to position [248, 0]
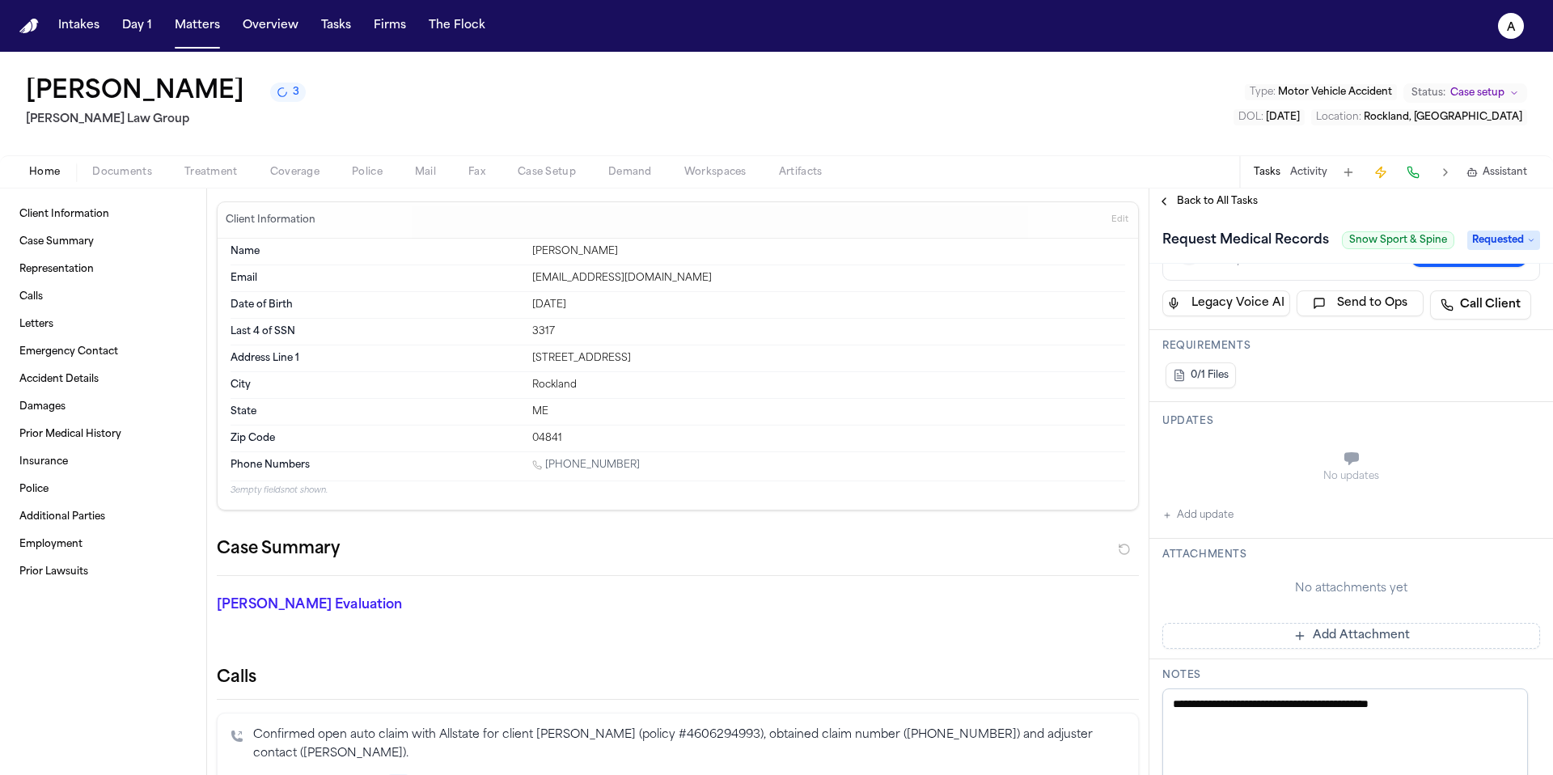
click at [1378, 626] on button "Add Attachment" at bounding box center [1351, 636] width 378 height 26
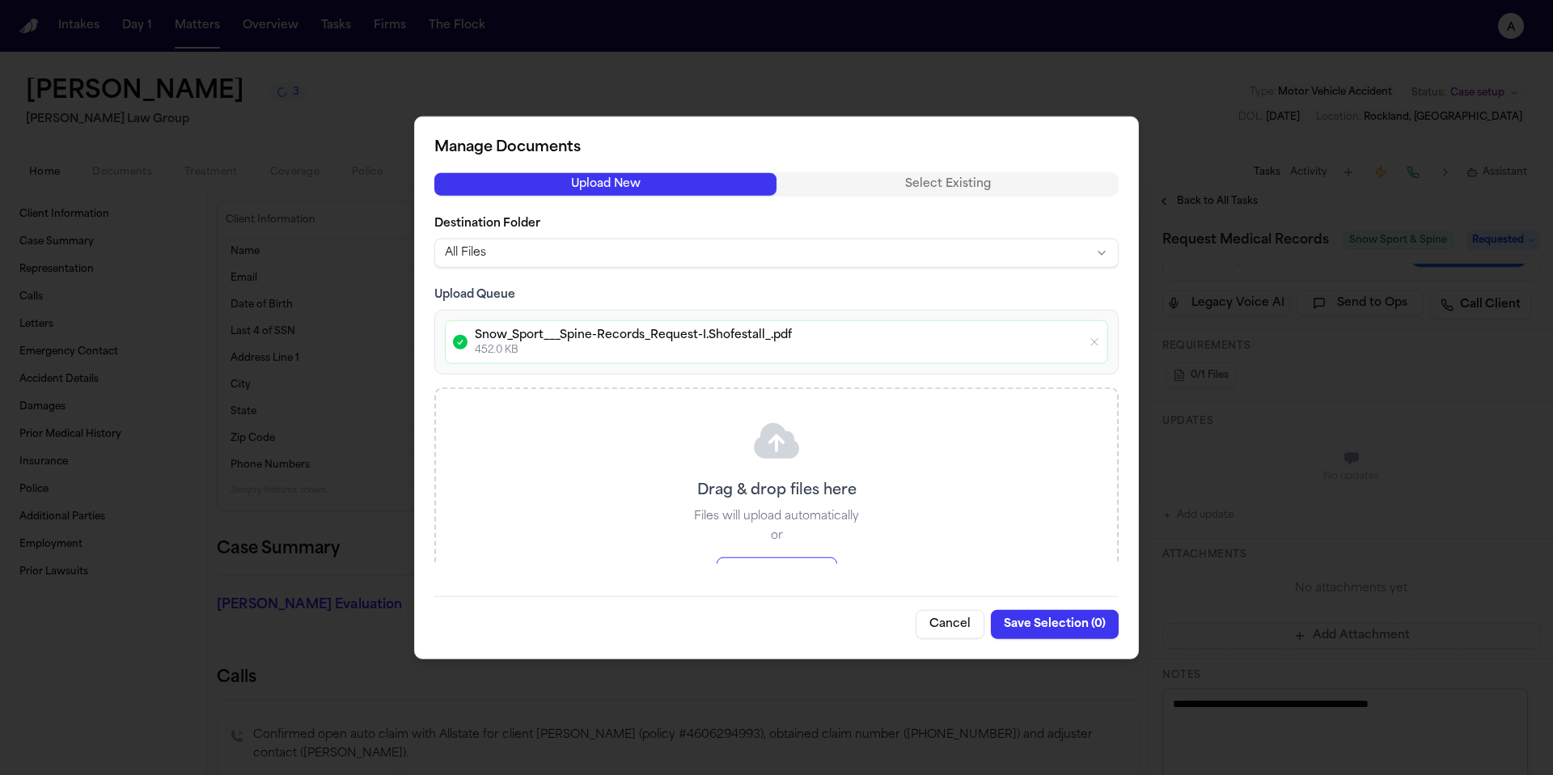
click at [1058, 625] on button "Save Selection ( 0 )" at bounding box center [1055, 623] width 128 height 29
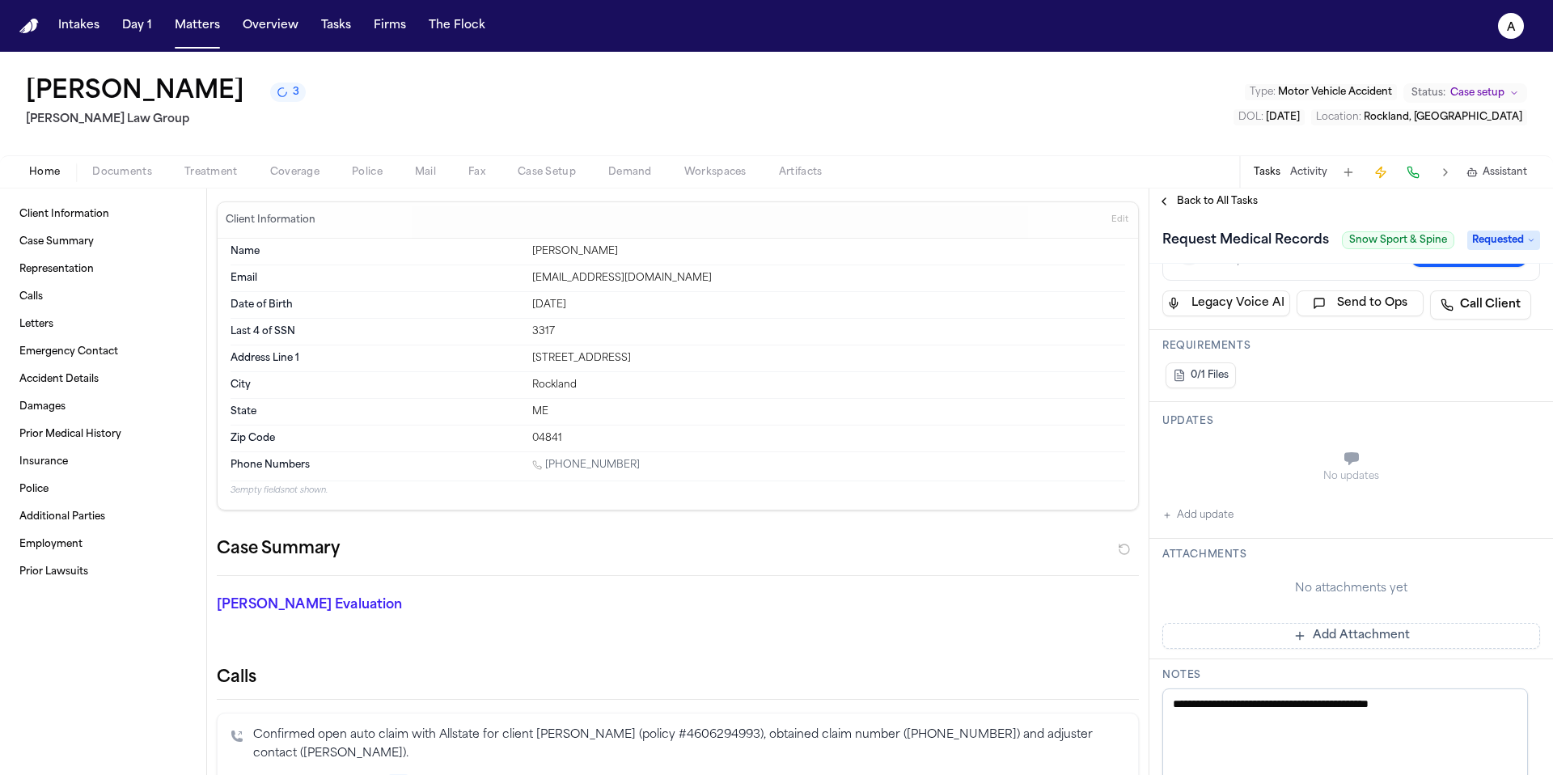
click at [1264, 633] on button "Add Attachment" at bounding box center [1351, 636] width 378 height 26
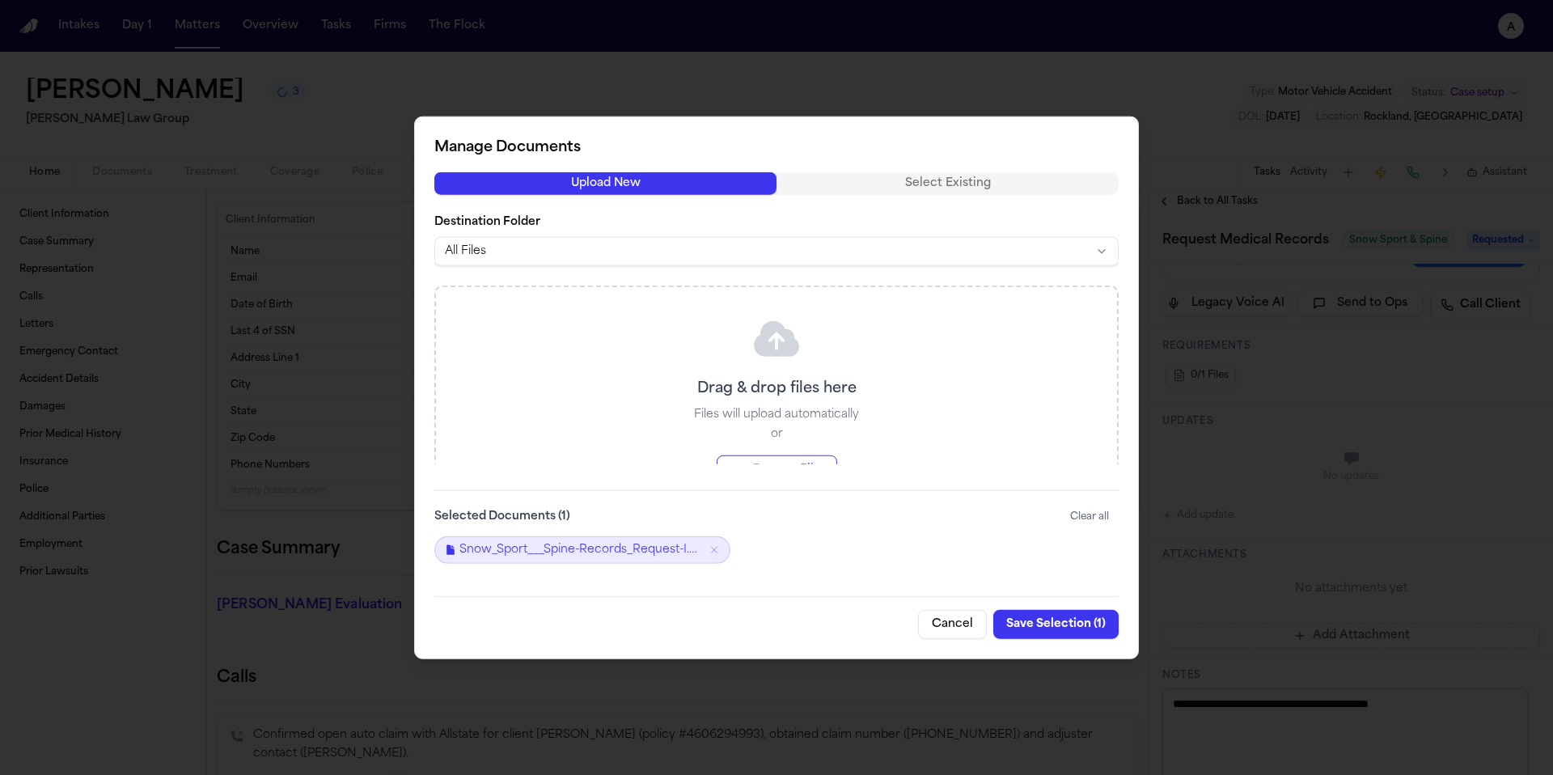
click at [1069, 624] on button "Save Selection ( 1 )" at bounding box center [1055, 623] width 125 height 29
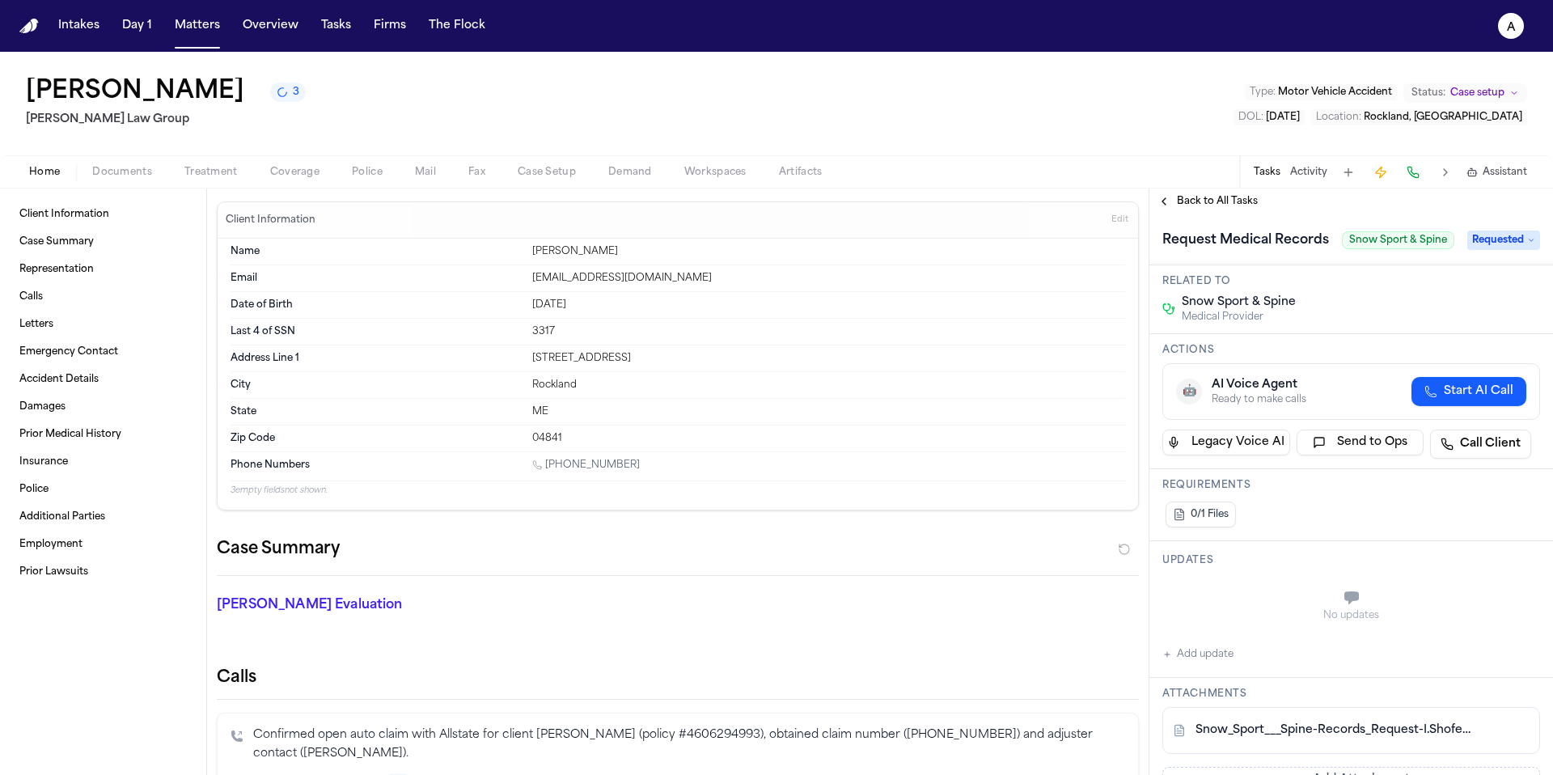
scroll to position [0, 0]
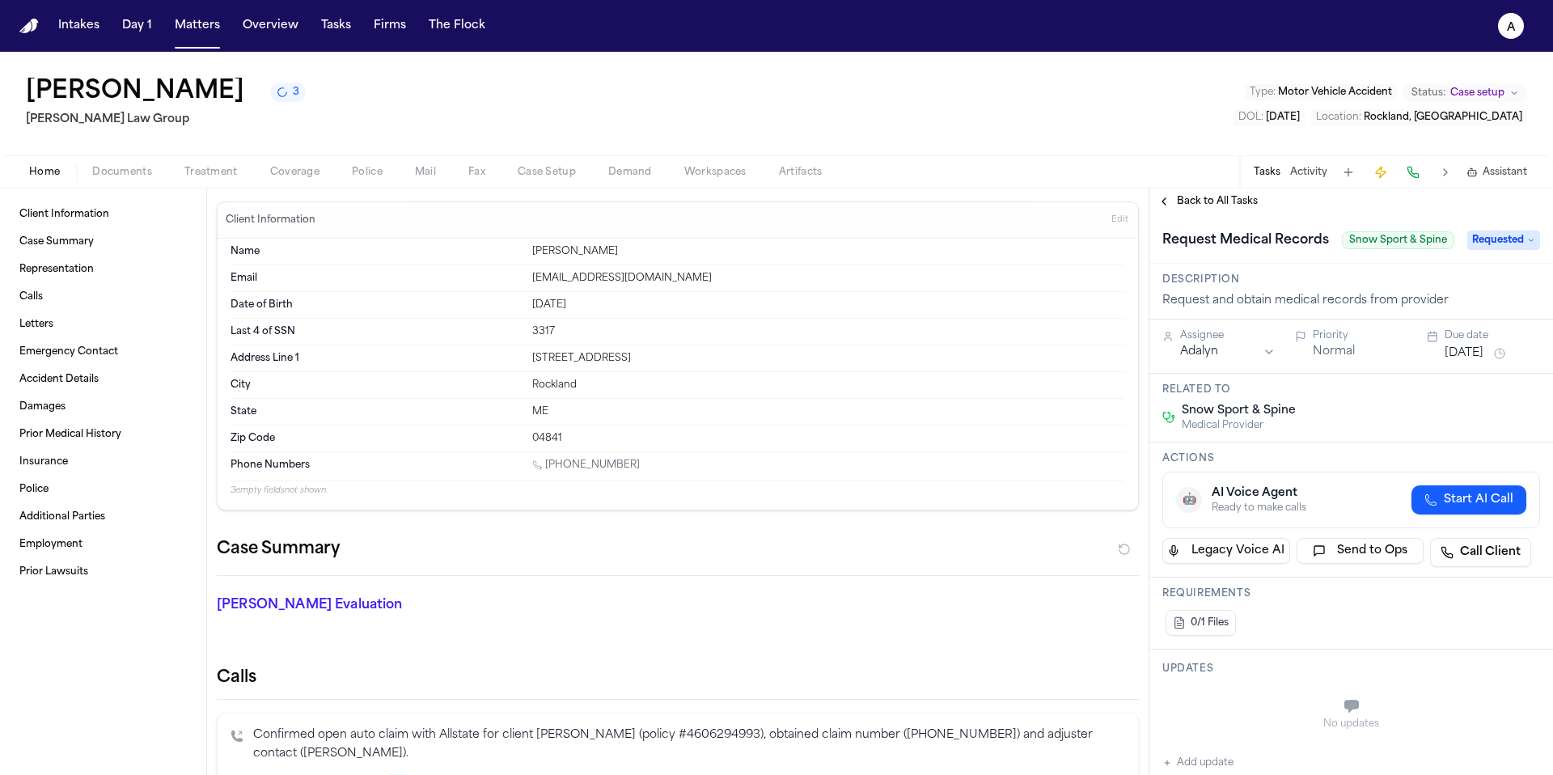
click at [1474, 349] on button "[DATE]" at bounding box center [1464, 353] width 39 height 16
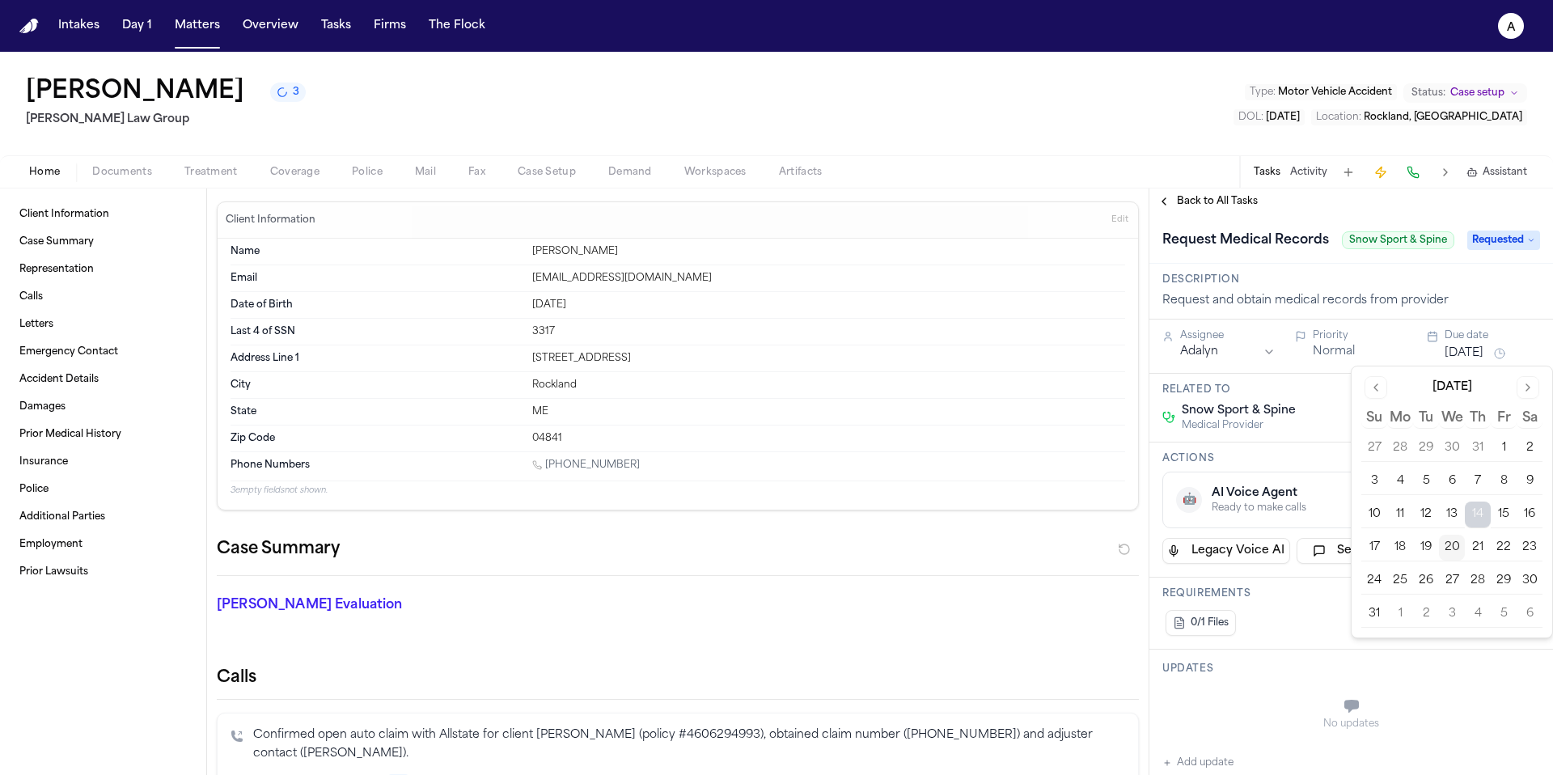
click at [1509, 547] on button "22" at bounding box center [1504, 548] width 26 height 26
click at [1336, 601] on div "Requirements 0/1 Files" at bounding box center [1351, 614] width 404 height 72
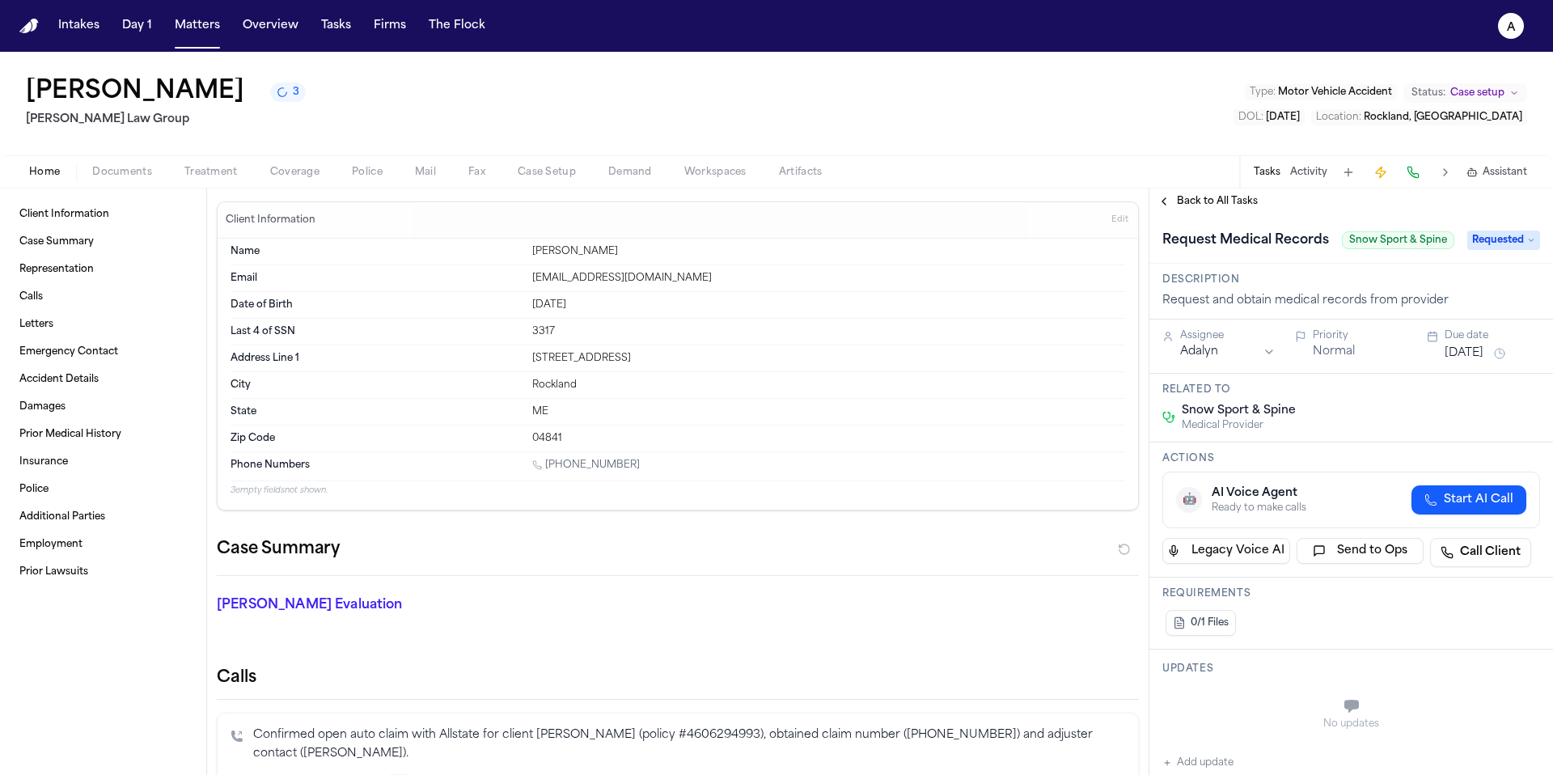
click at [1241, 206] on span "Back to All Tasks" at bounding box center [1217, 201] width 81 height 13
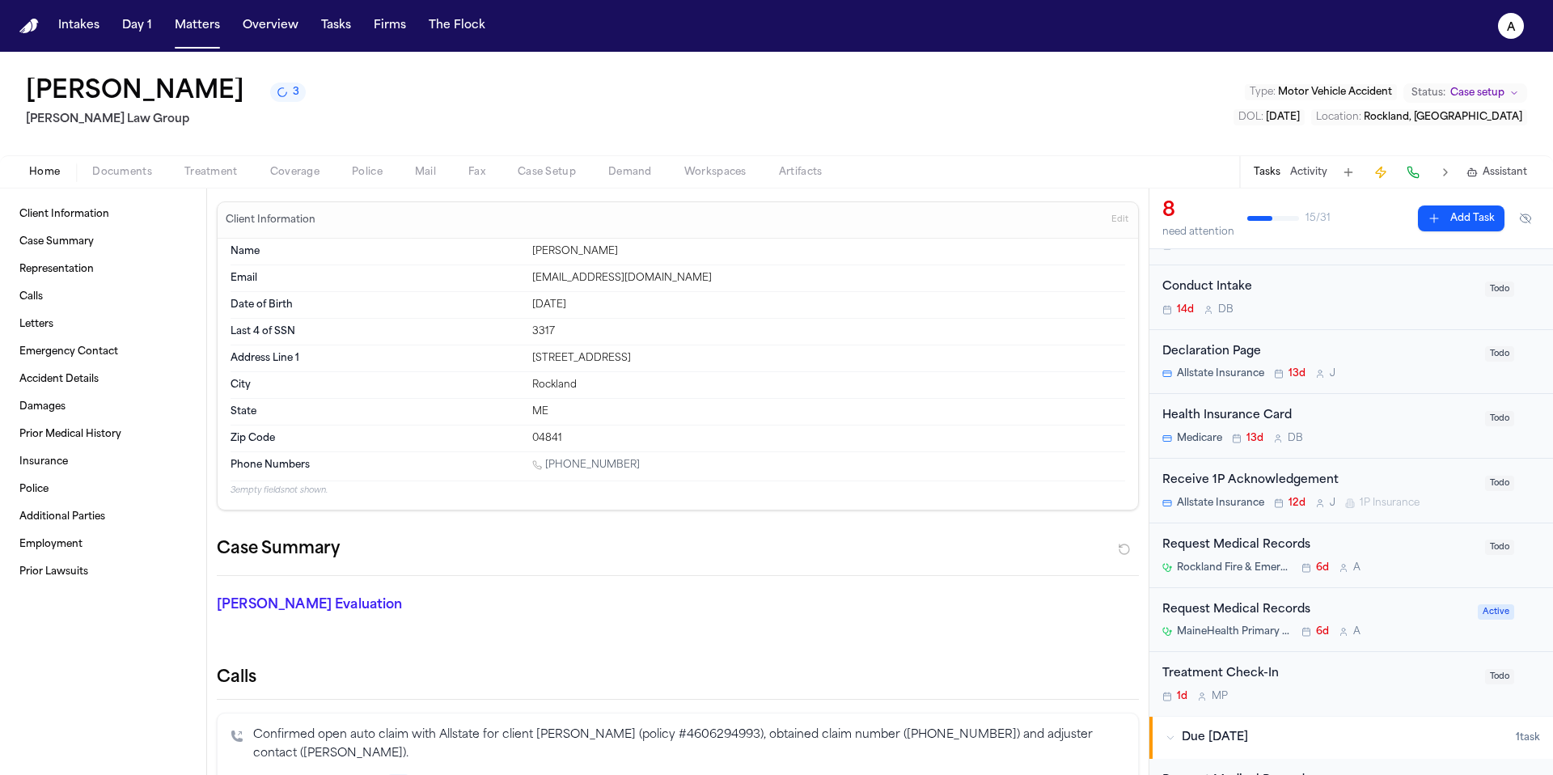
scroll to position [103, 0]
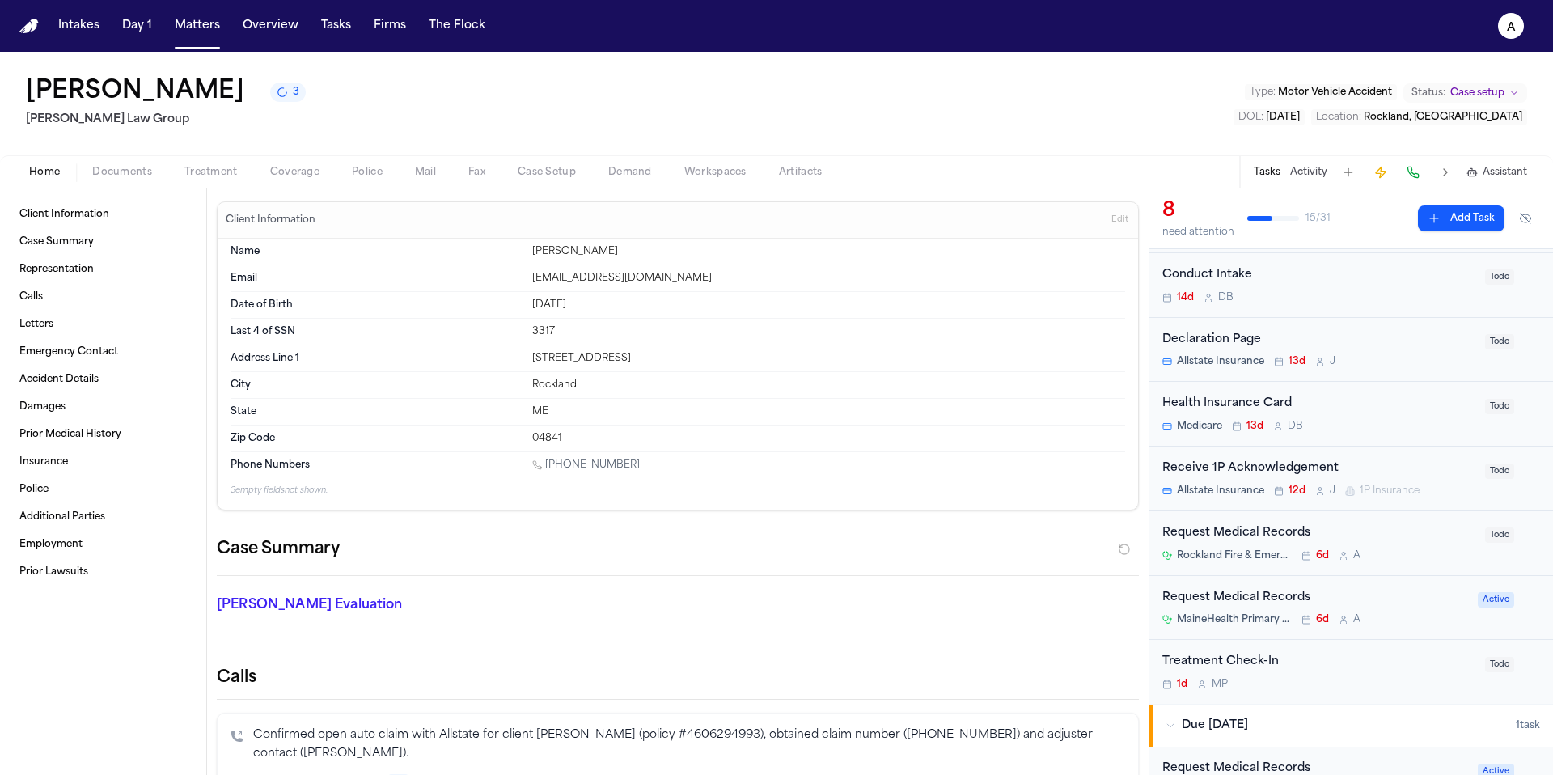
click at [1444, 594] on div "Request Medical Records" at bounding box center [1315, 598] width 306 height 19
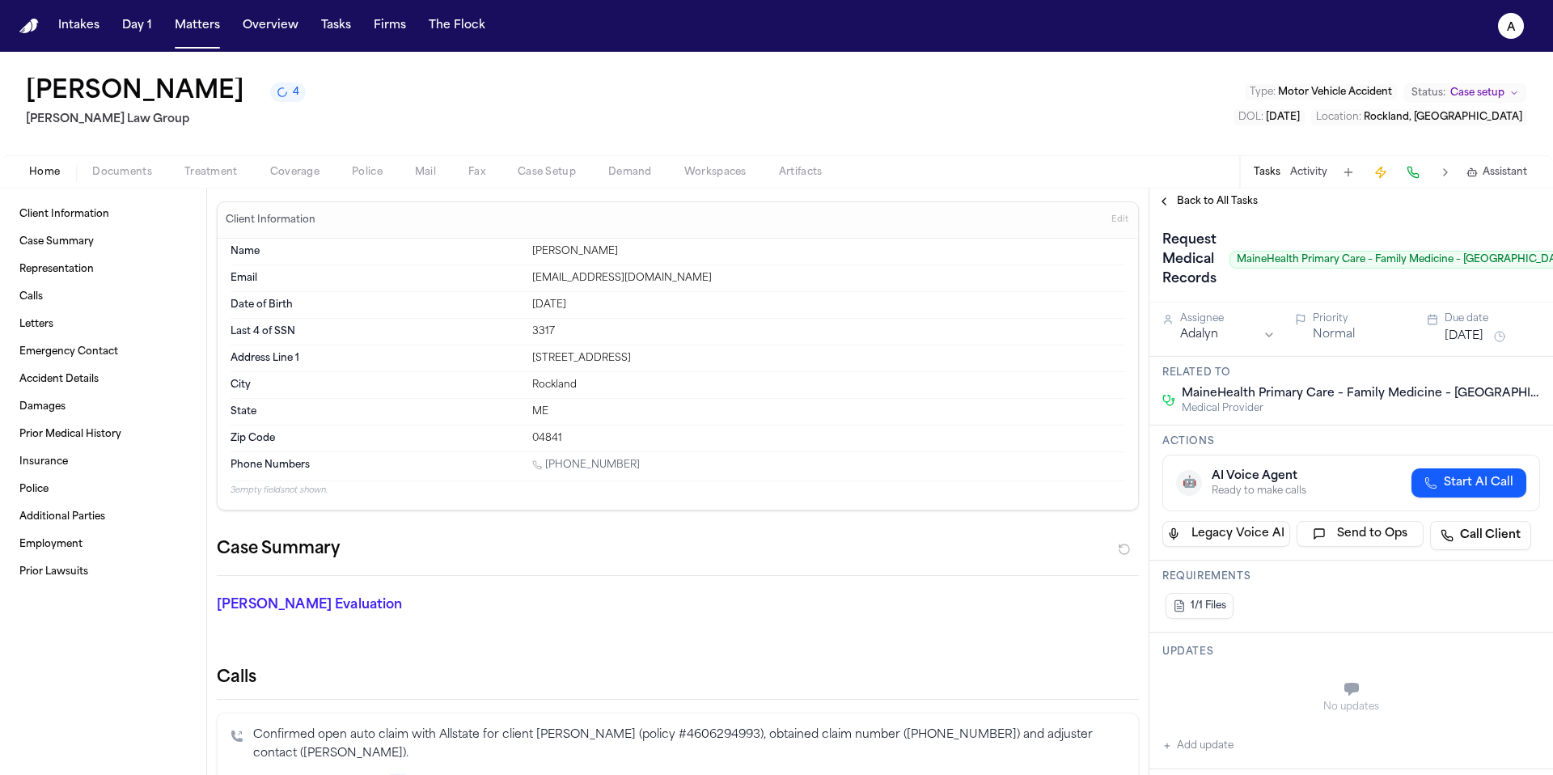
click at [1191, 199] on span "Back to All Tasks" at bounding box center [1217, 201] width 81 height 13
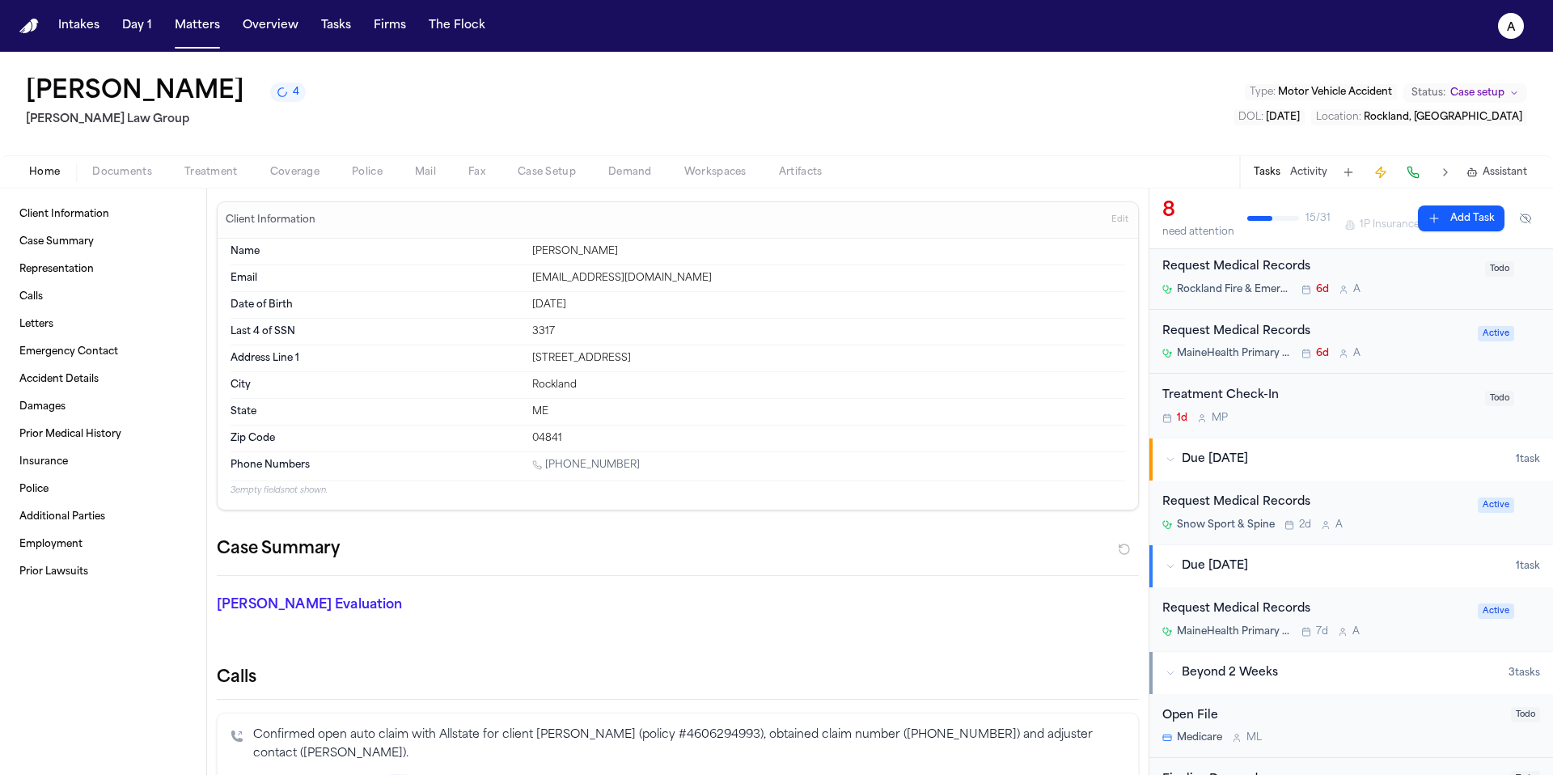
scroll to position [368, 0]
click at [1401, 628] on div "MaineHealth Primary Care – Family Medicine Rockport 7d A" at bounding box center [1315, 632] width 306 height 13
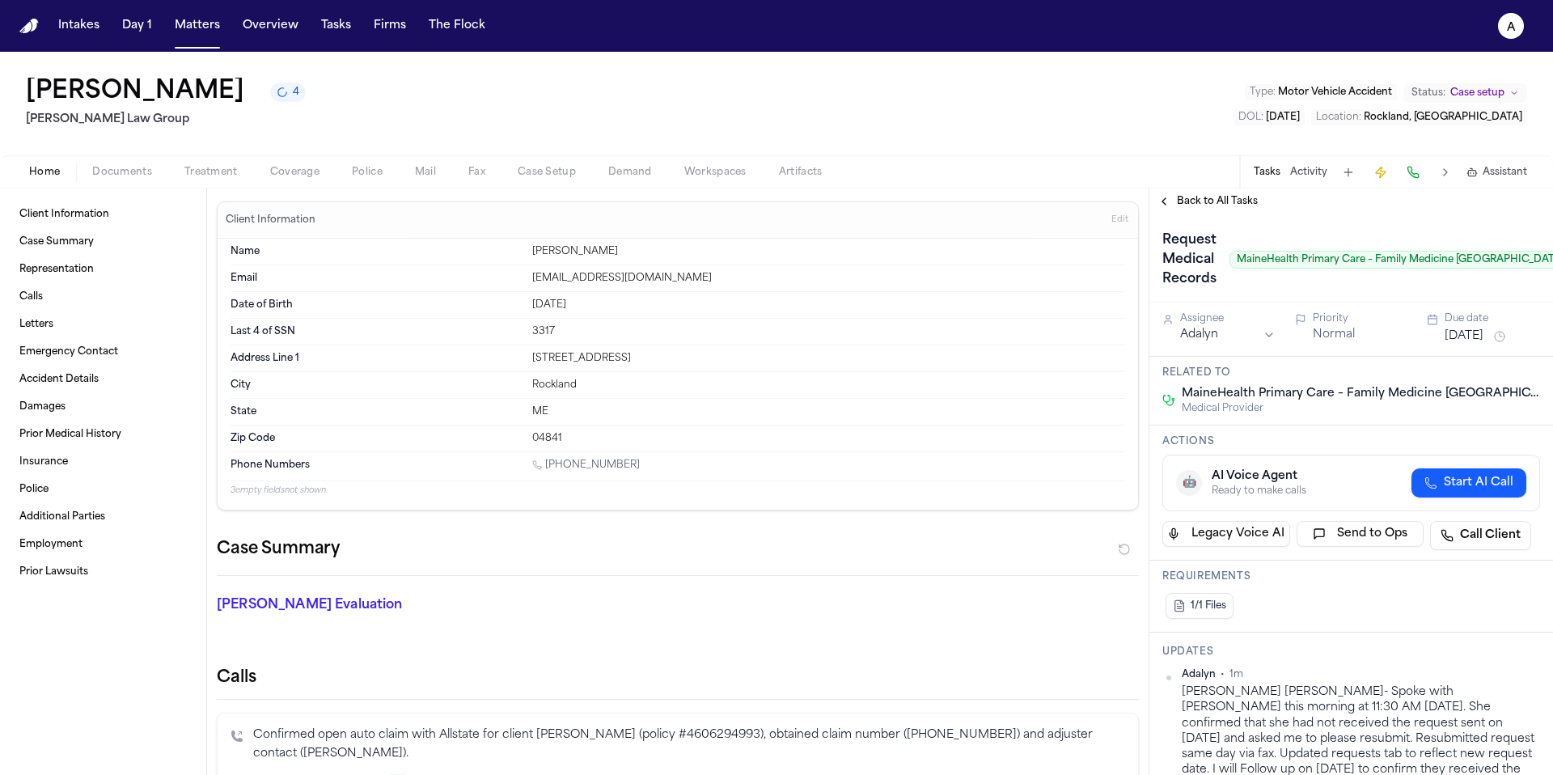
click at [1234, 208] on span "Back to All Tasks" at bounding box center [1217, 201] width 81 height 13
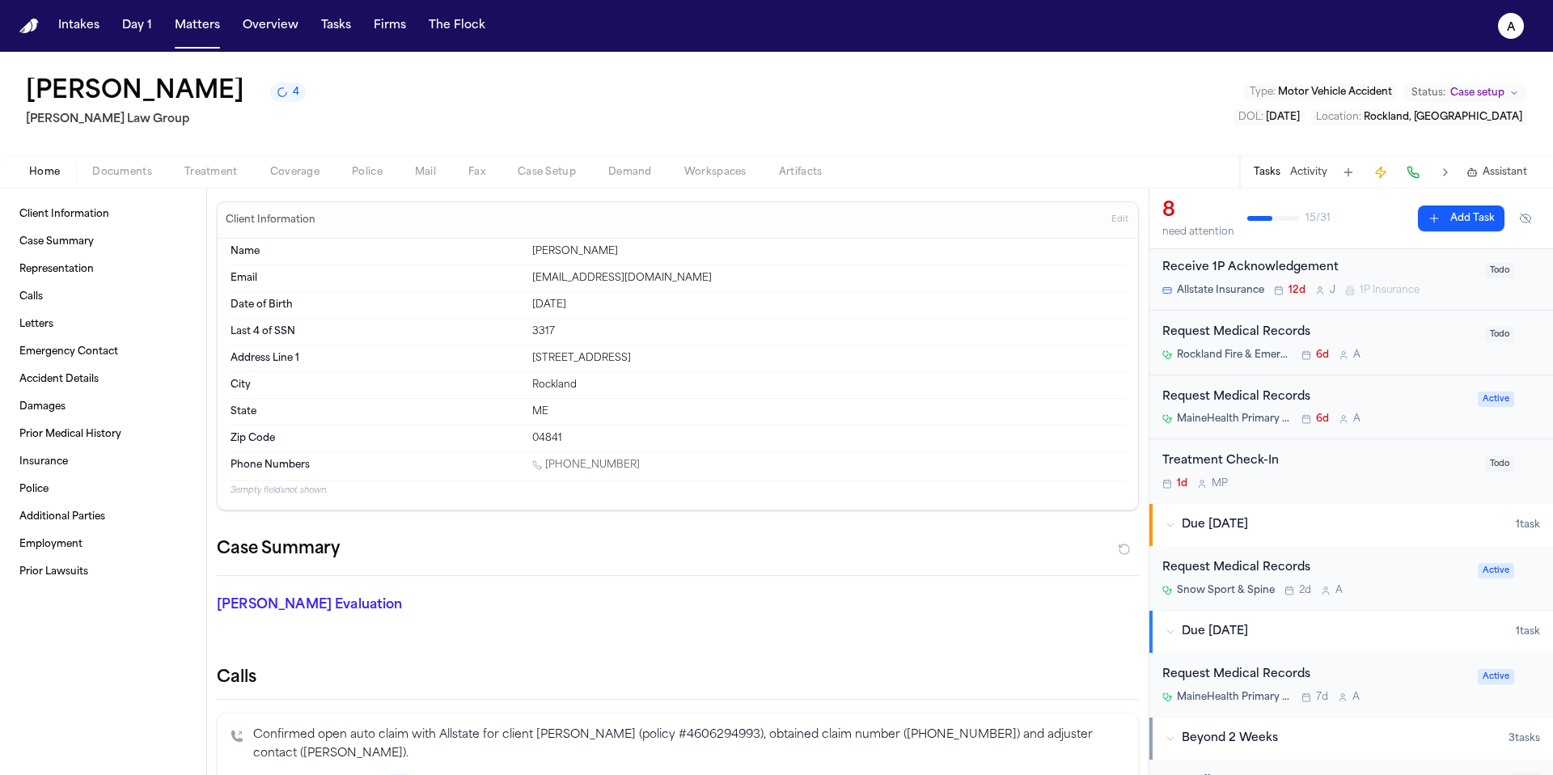
scroll to position [311, 0]
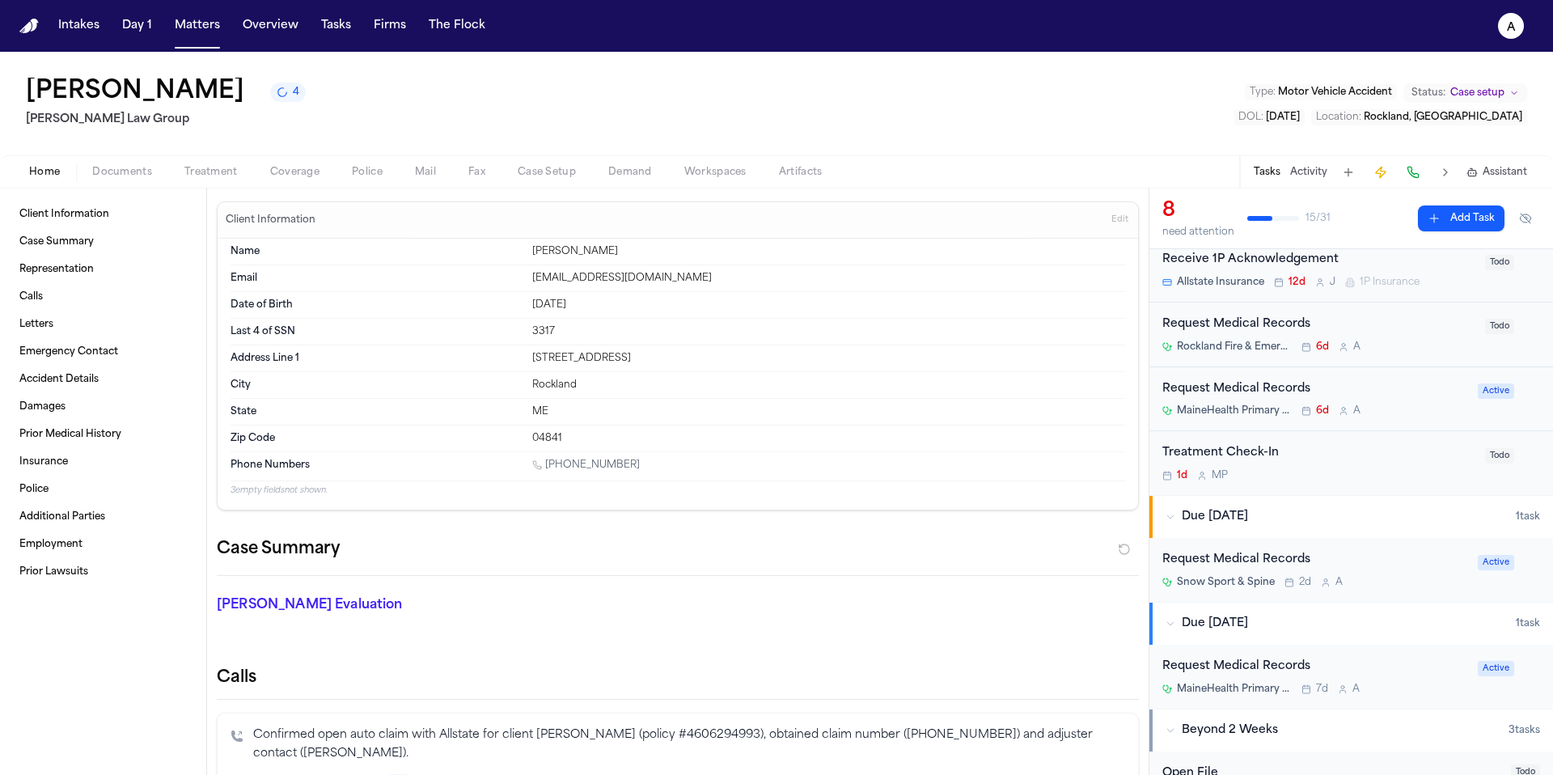
click at [1416, 412] on div "MaineHealth Primary Care – Family Medicine – [GEOGRAPHIC_DATA] 6d A" at bounding box center [1315, 410] width 306 height 13
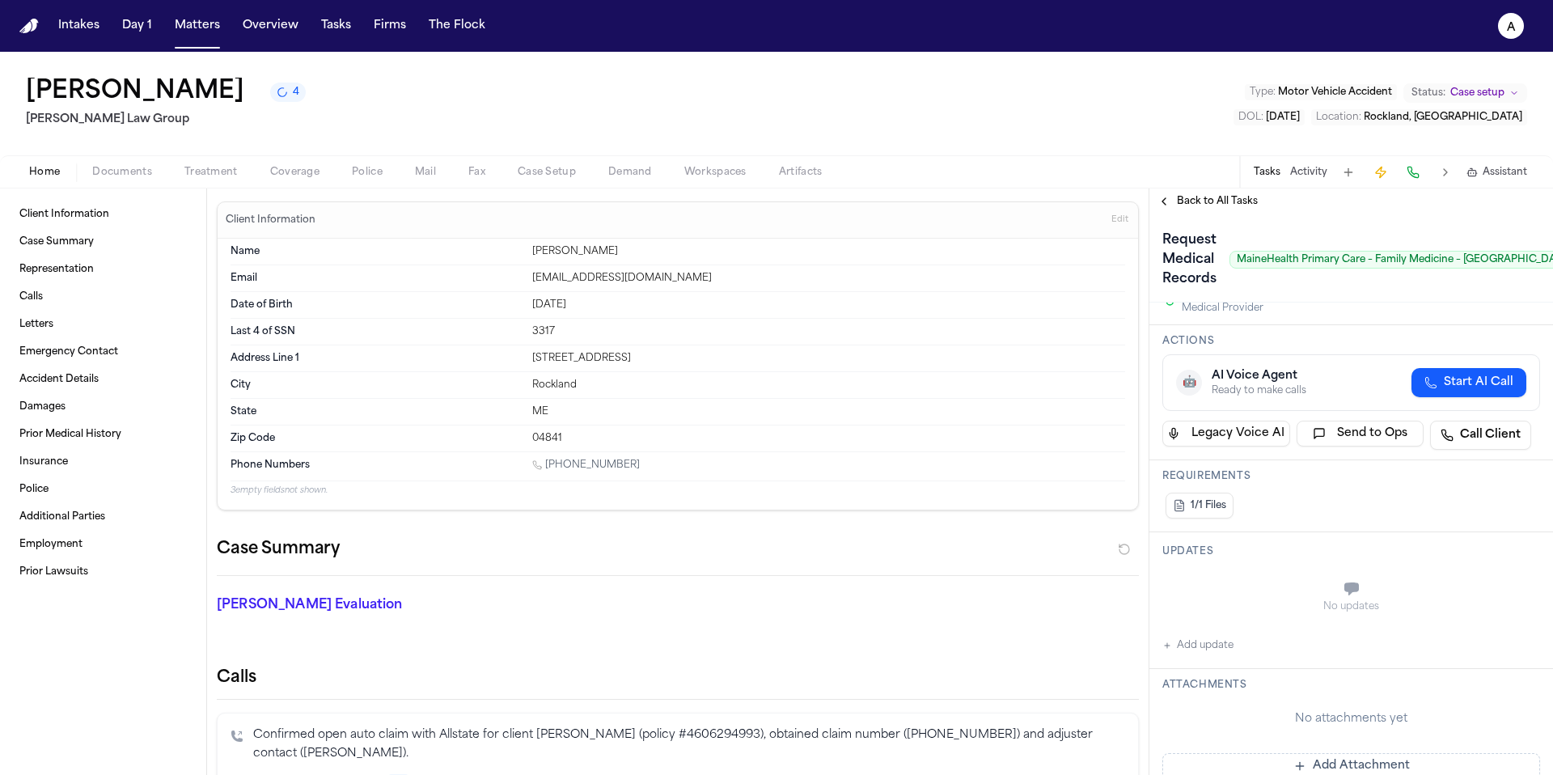
scroll to position [103, 0]
click at [1225, 644] on button "Add update" at bounding box center [1197, 642] width 71 height 19
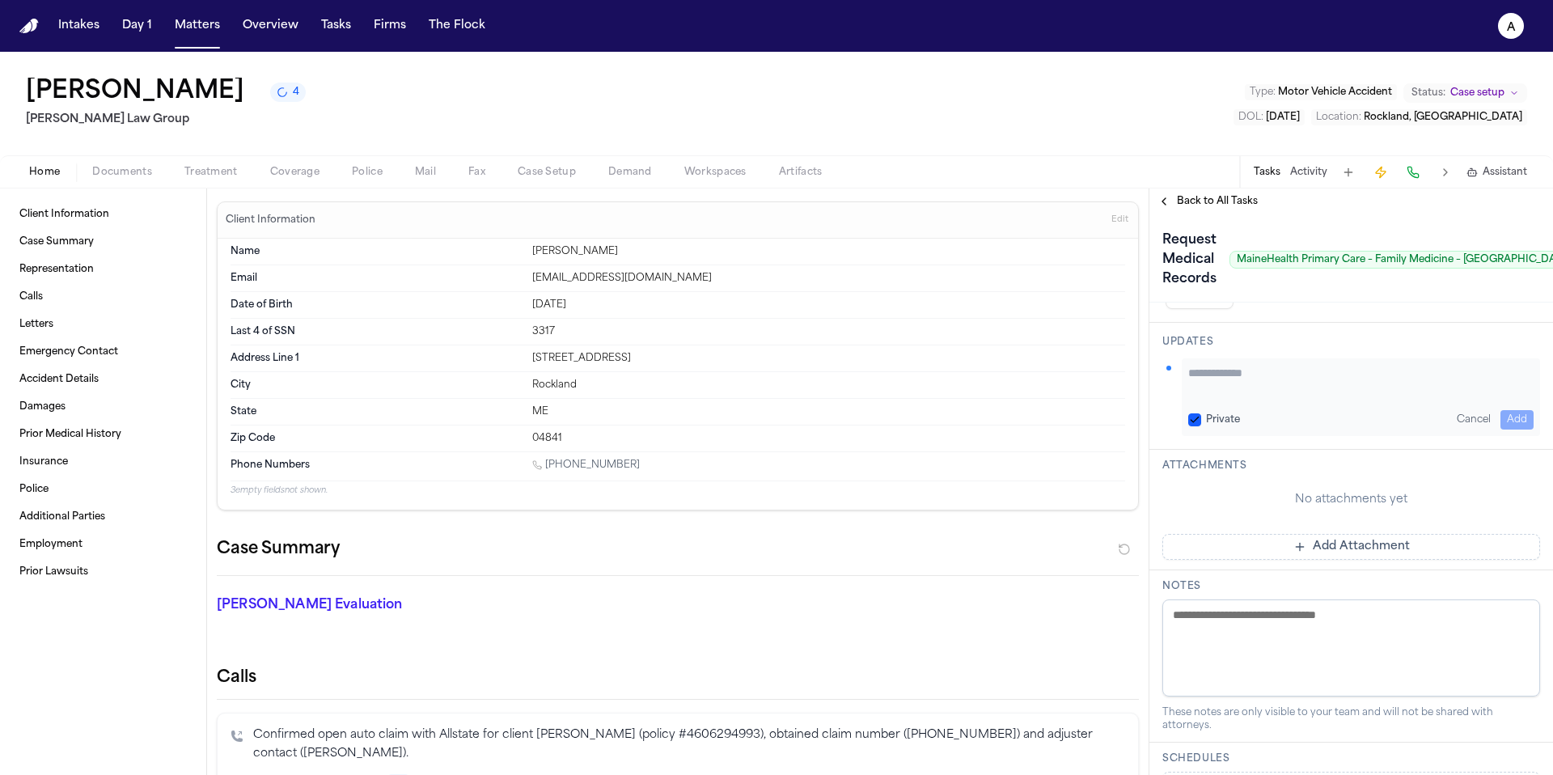
scroll to position [230, 0]
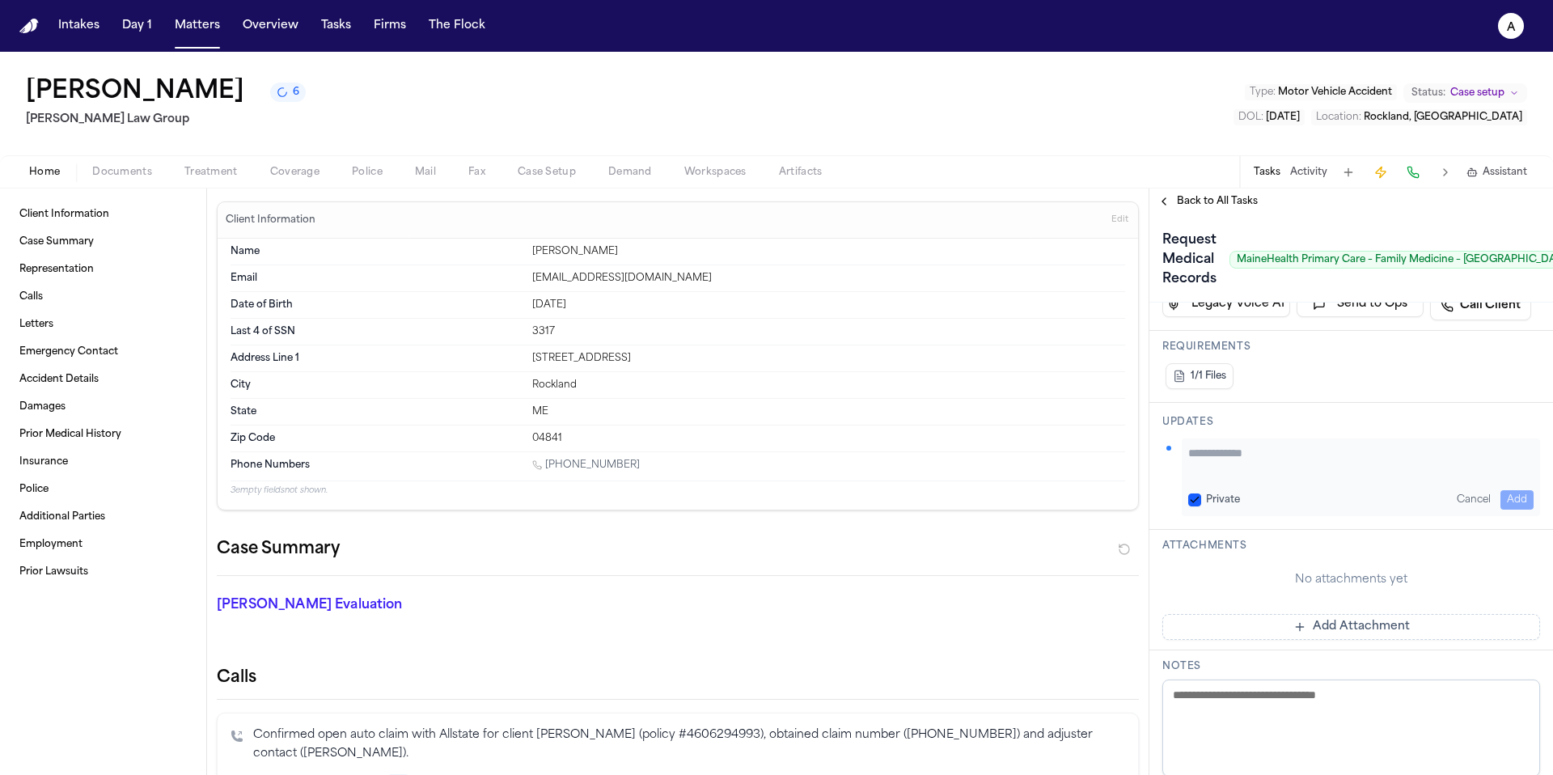
click at [1196, 501] on button "Private" at bounding box center [1194, 499] width 13 height 13
click at [1220, 474] on textarea "Add your update" at bounding box center [1360, 461] width 345 height 32
type textarea "********"
click at [1503, 494] on button "Add" at bounding box center [1516, 499] width 33 height 19
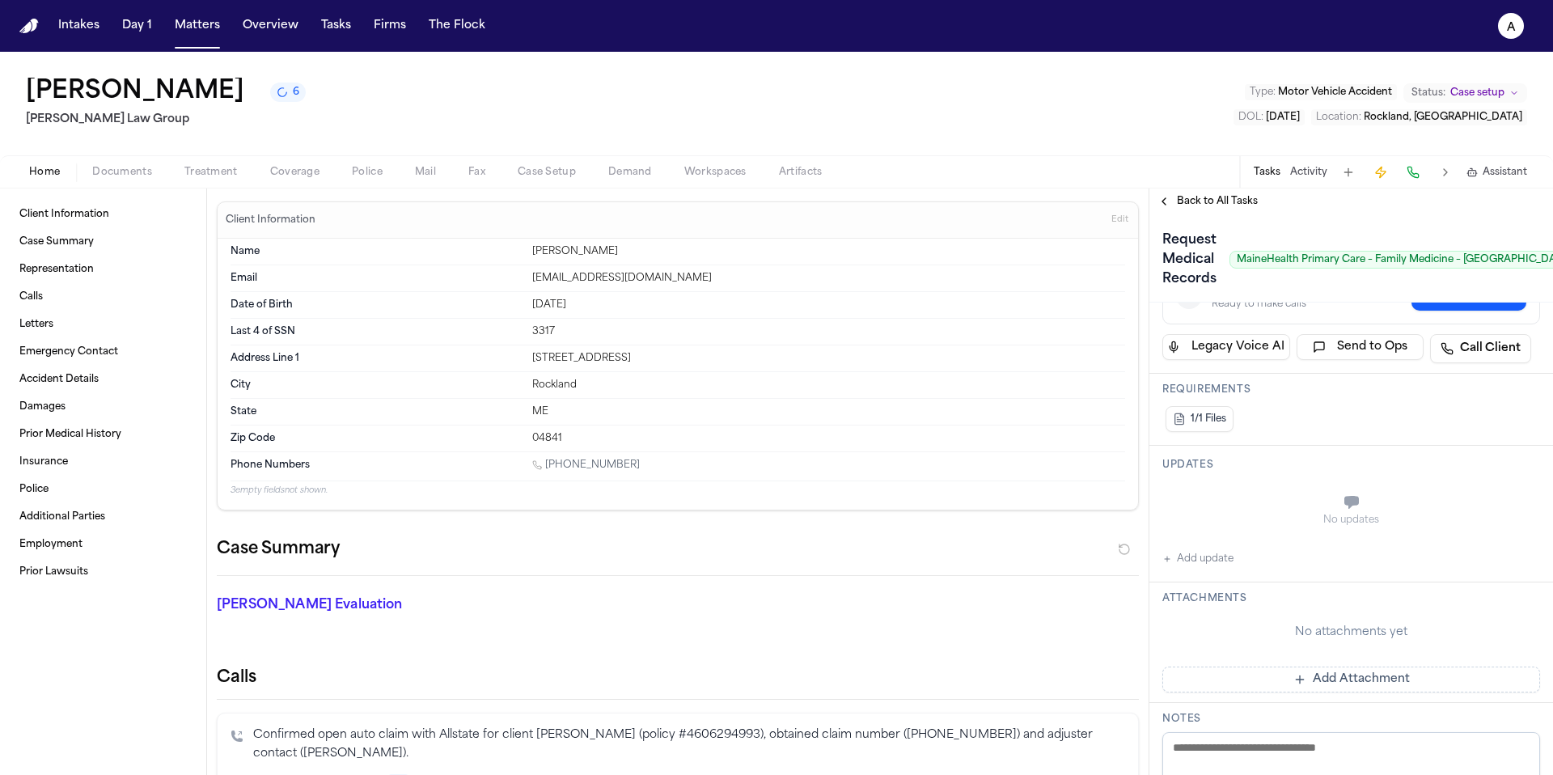
scroll to position [0, 0]
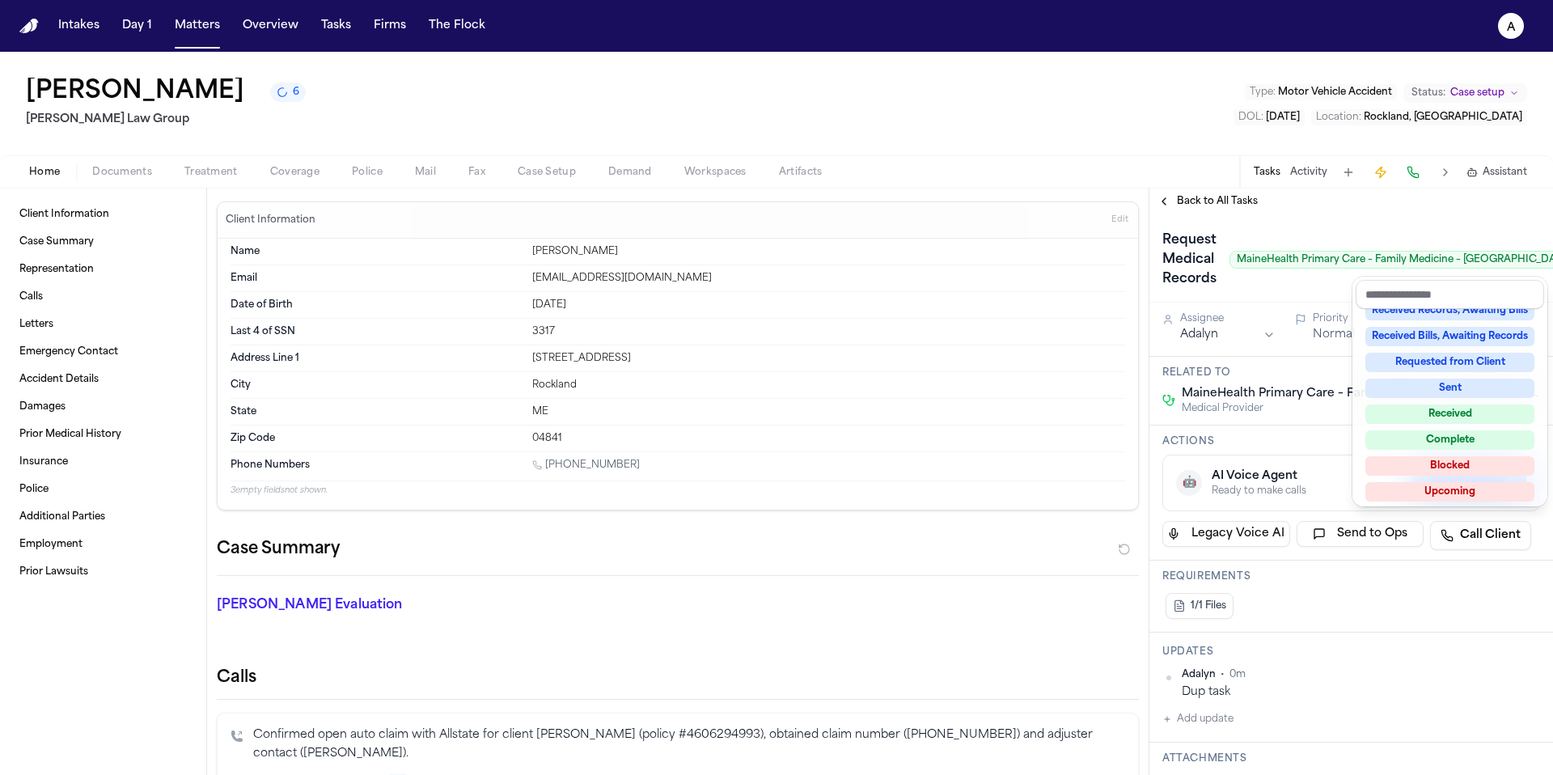
scroll to position [252, 0]
click at [1457, 438] on div "Complete" at bounding box center [1449, 435] width 169 height 19
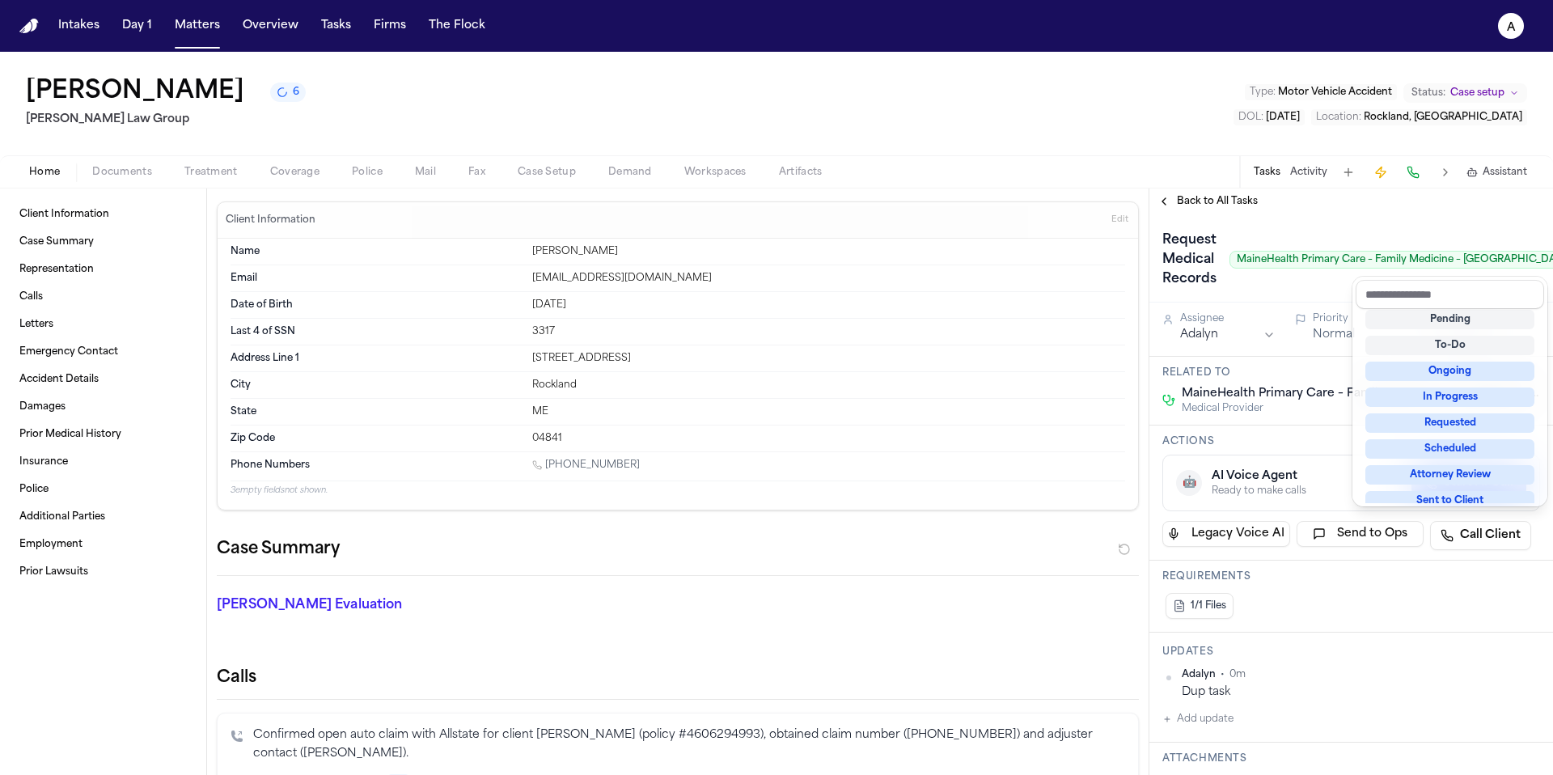
scroll to position [9, 0]
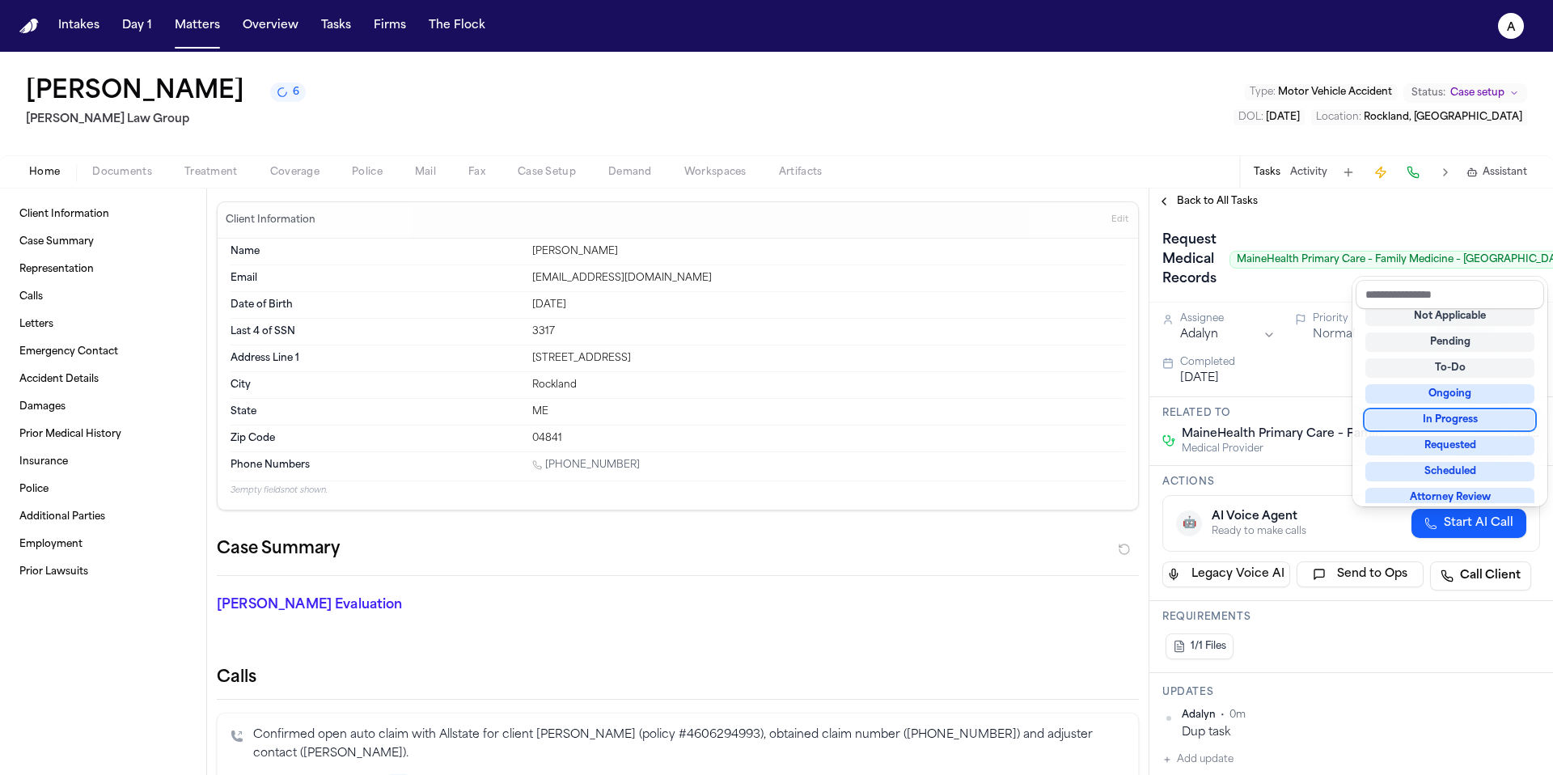
click at [1314, 284] on div "Request Medical Records MaineHealth Primary Care – Family Medicine – [GEOGRAPHI…" at bounding box center [1351, 259] width 378 height 65
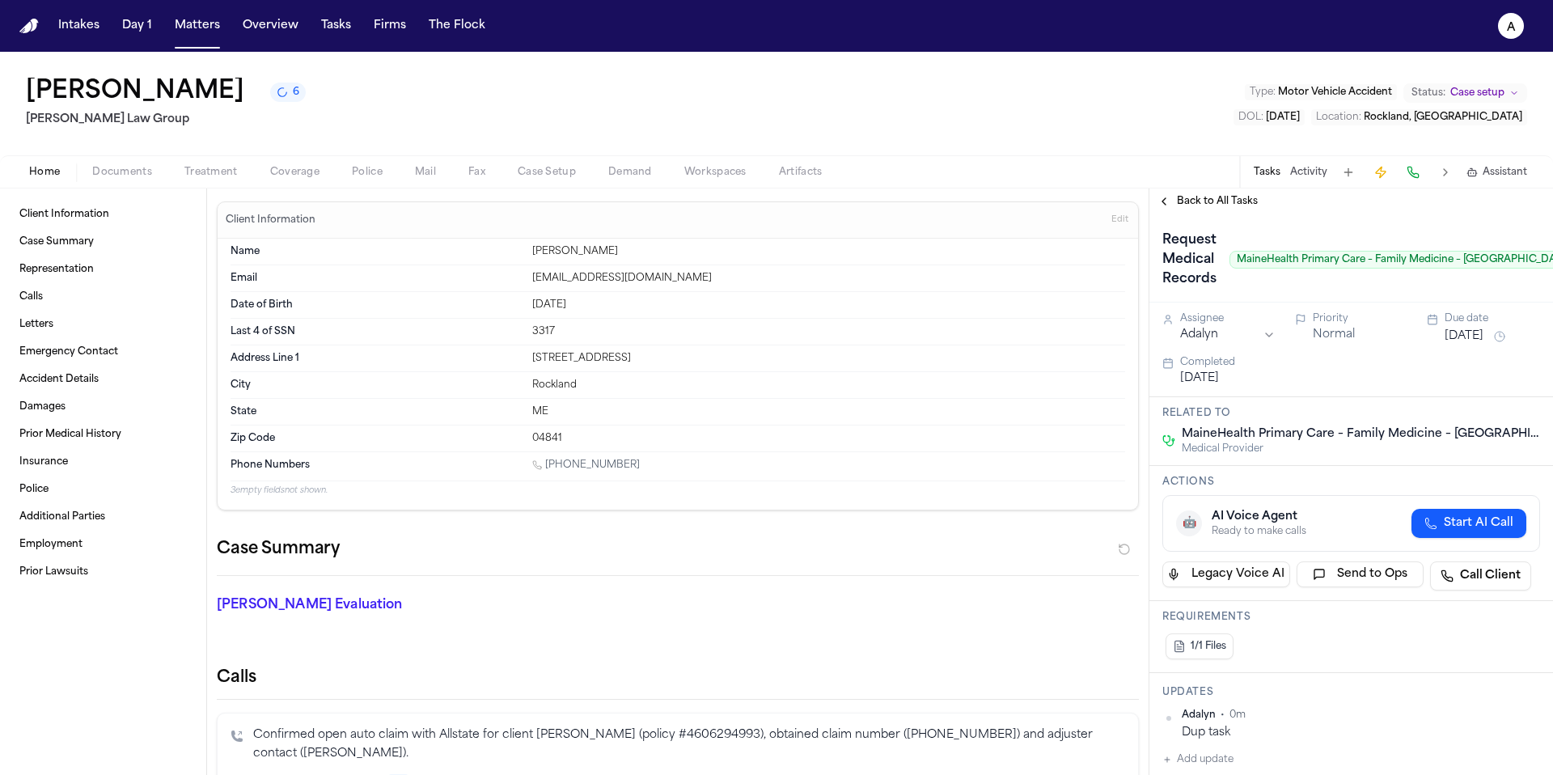
click at [1185, 197] on span "Back to All Tasks" at bounding box center [1217, 201] width 81 height 13
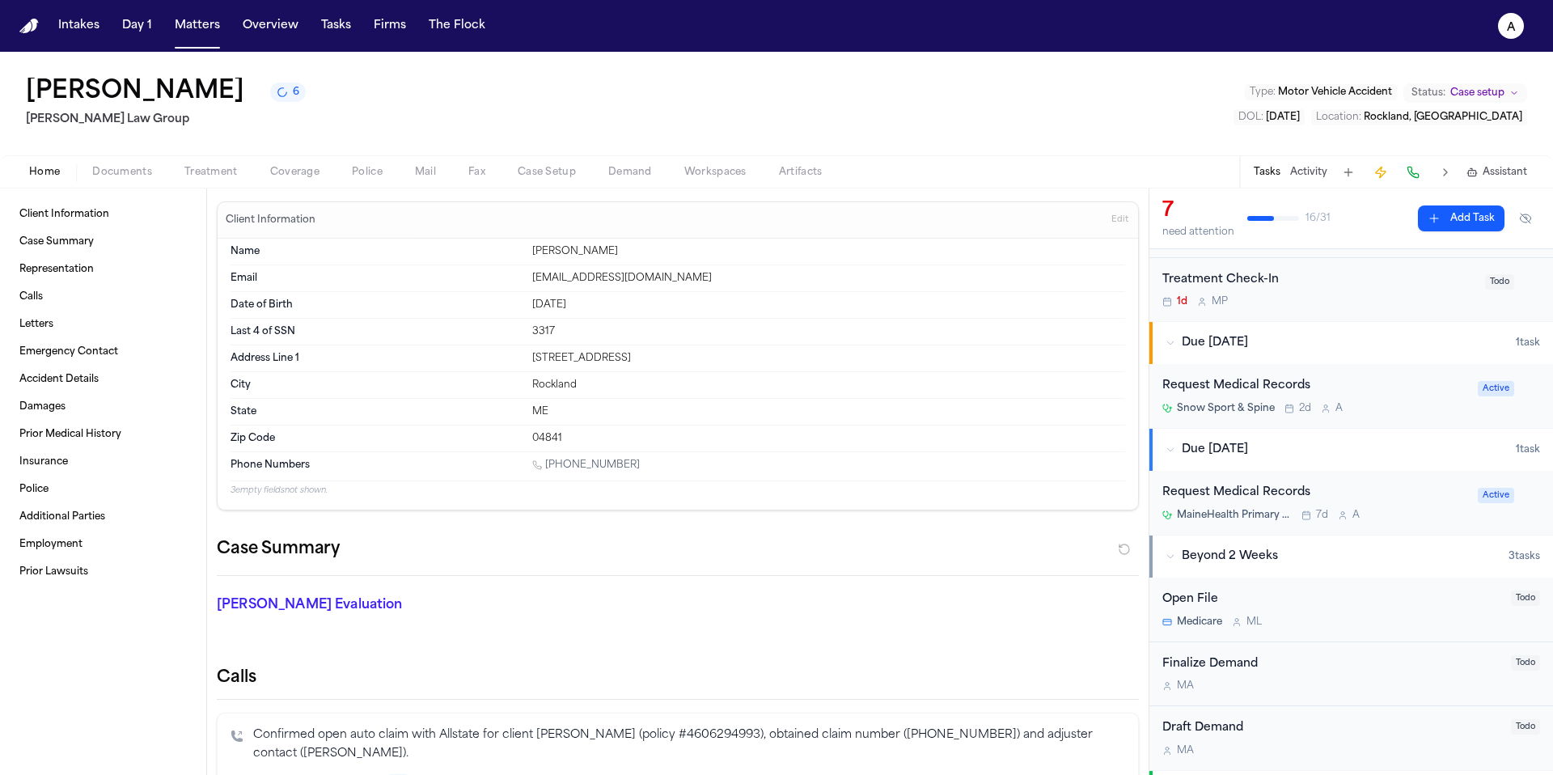
scroll to position [422, 0]
click at [1414, 406] on div "Snow Sport & Spine 2d A" at bounding box center [1315, 406] width 306 height 13
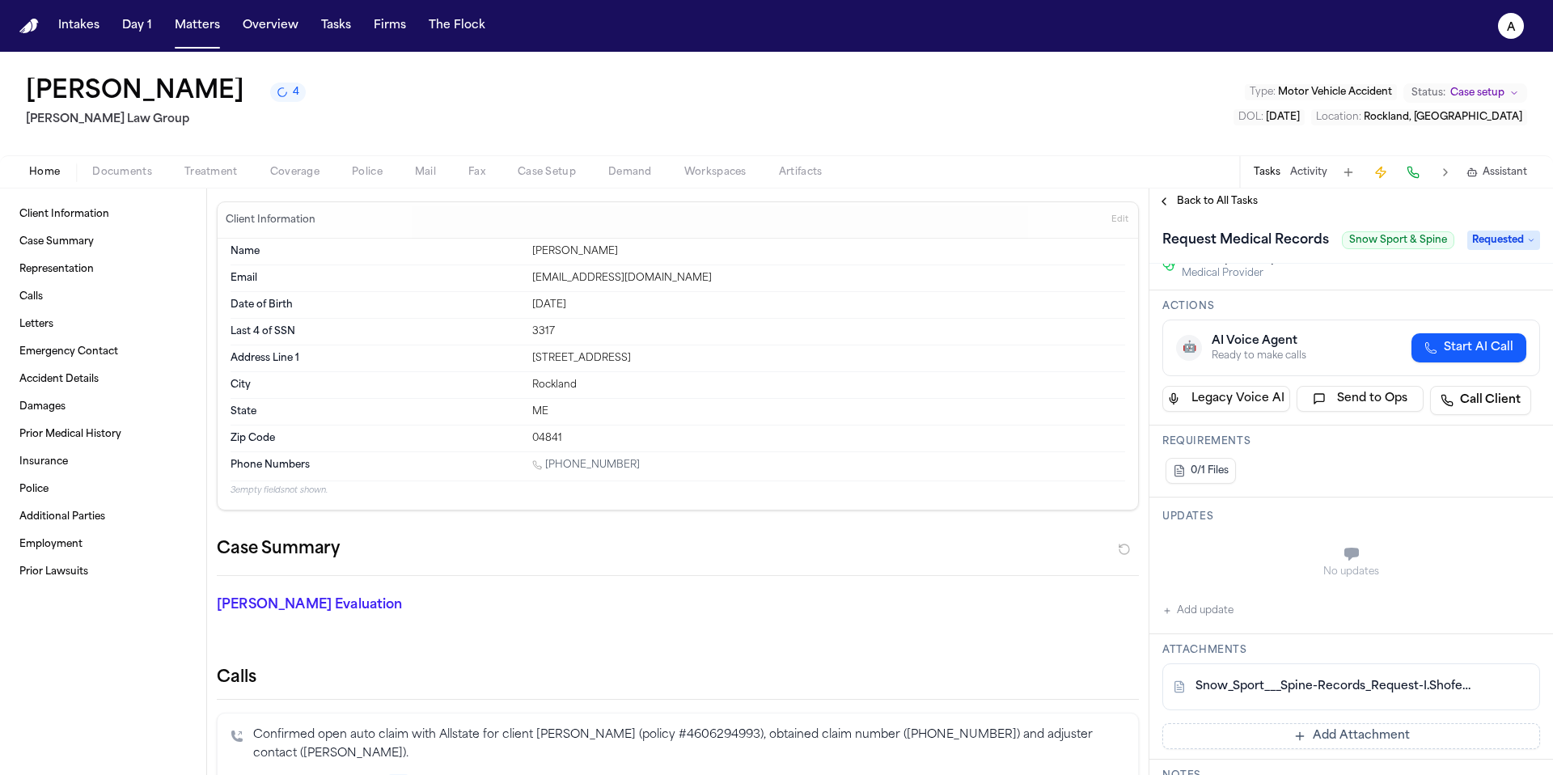
scroll to position [157, 0]
click at [1230, 610] on button "Add update" at bounding box center [1197, 605] width 71 height 19
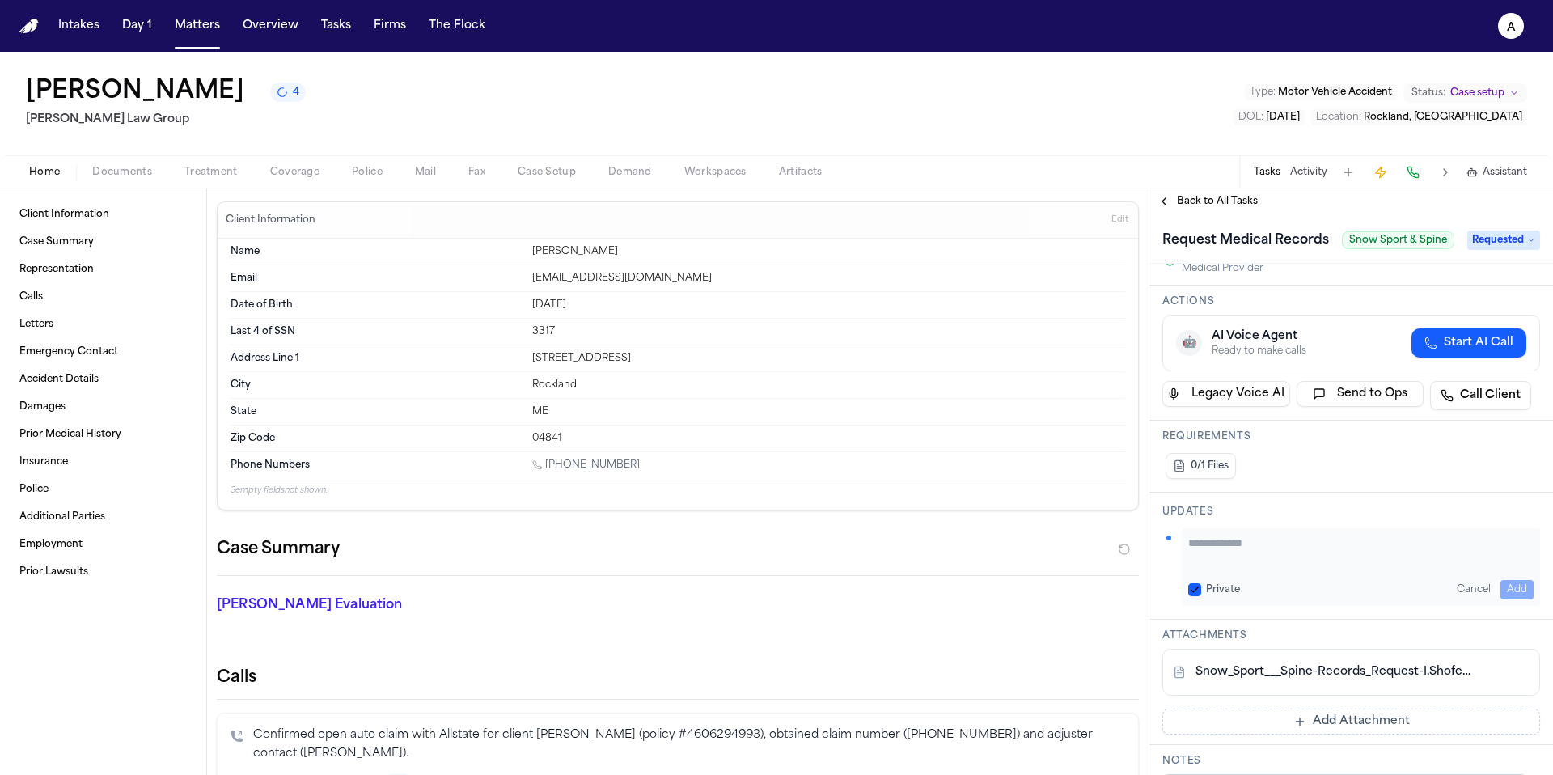
click at [1195, 583] on button "Private" at bounding box center [1194, 589] width 13 height 13
click at [1217, 559] on textarea "Add your update" at bounding box center [1360, 551] width 345 height 32
type textarea "**********"
click at [1503, 586] on button "Add" at bounding box center [1516, 589] width 33 height 19
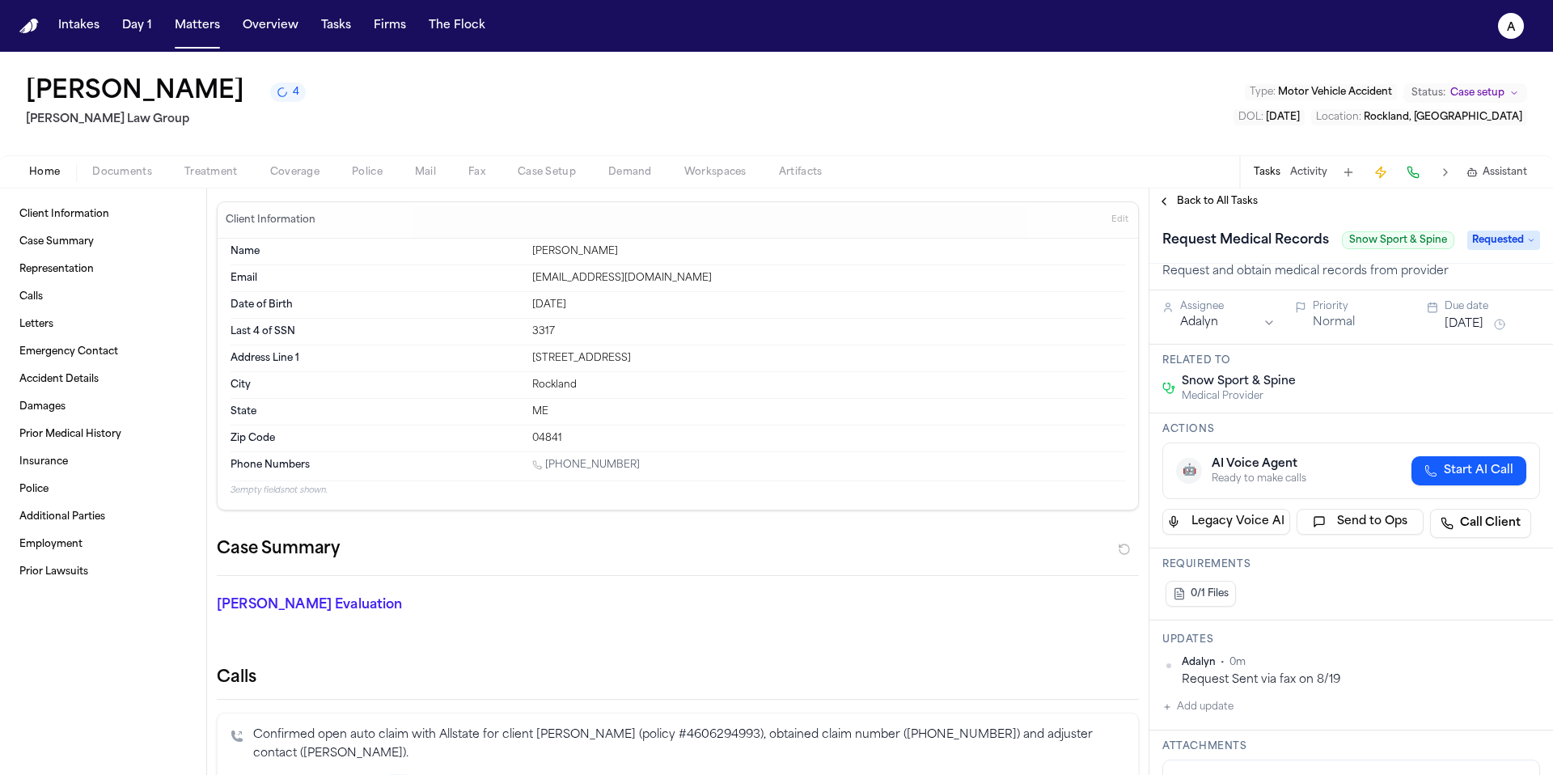
scroll to position [0, 0]
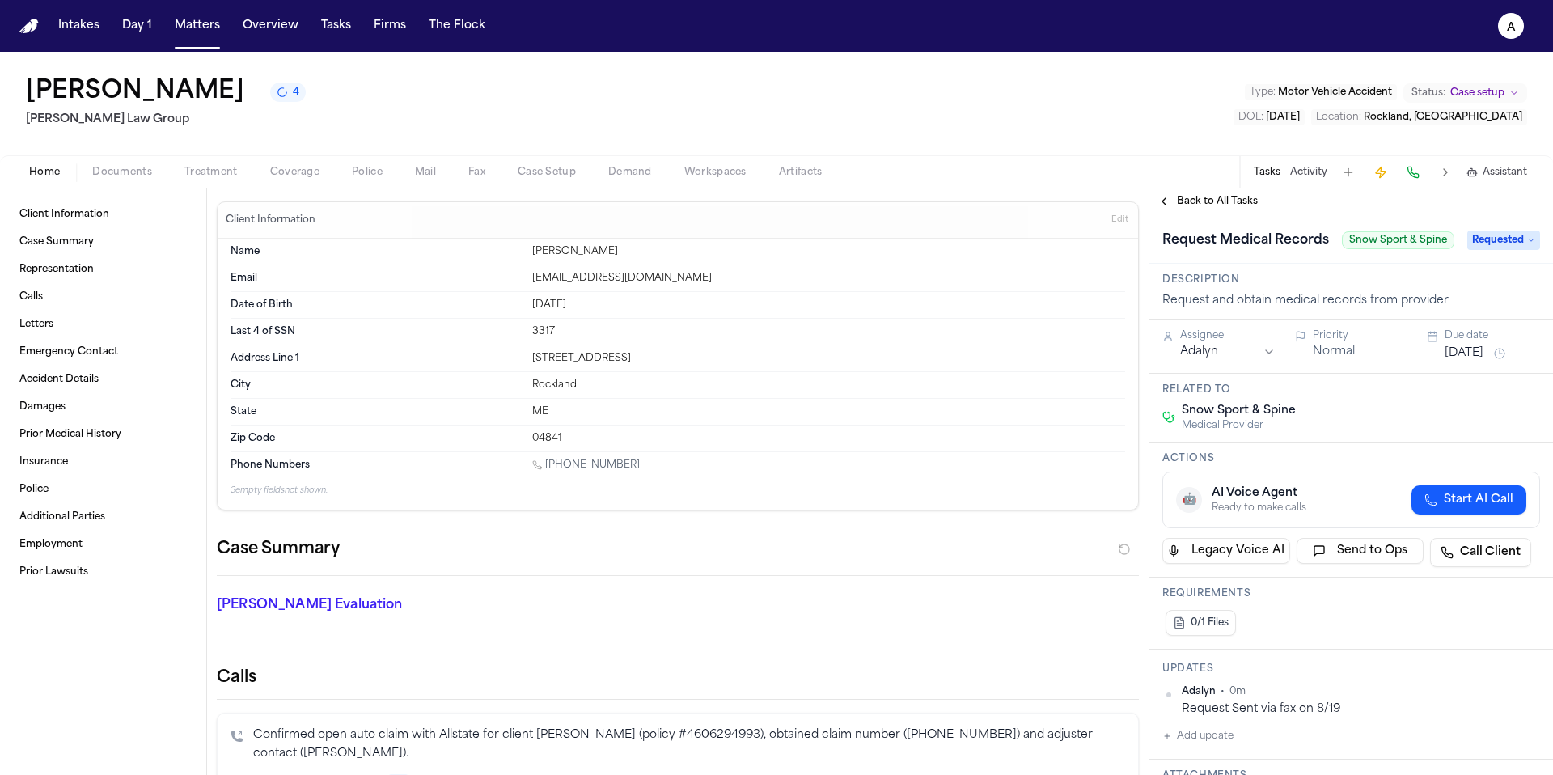
click at [1225, 196] on span "Back to All Tasks" at bounding box center [1217, 201] width 81 height 13
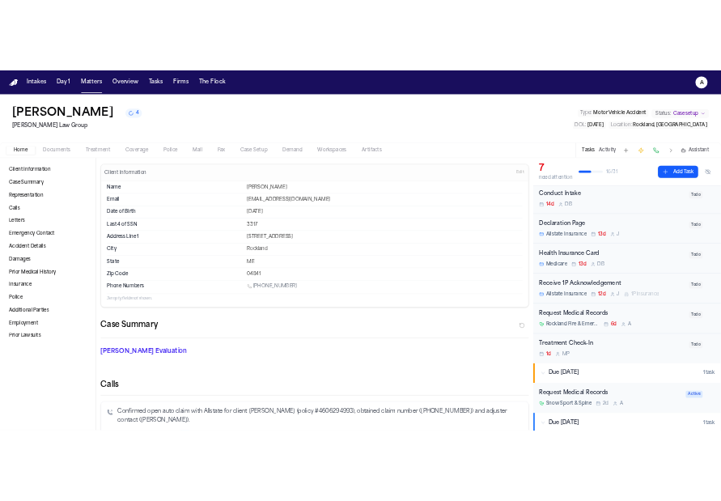
scroll to position [114, 0]
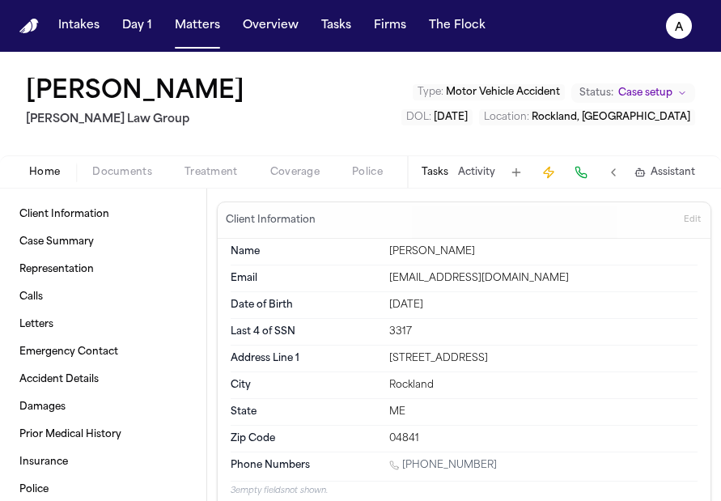
click at [443, 173] on button "Tasks" at bounding box center [434, 172] width 27 height 13
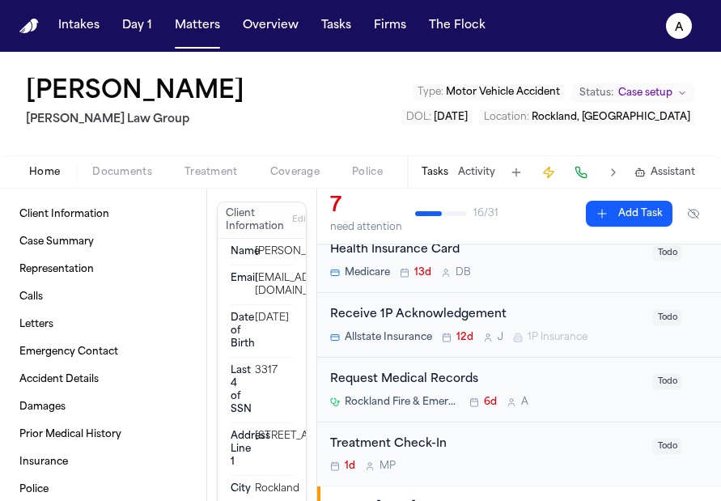
scroll to position [281, 0]
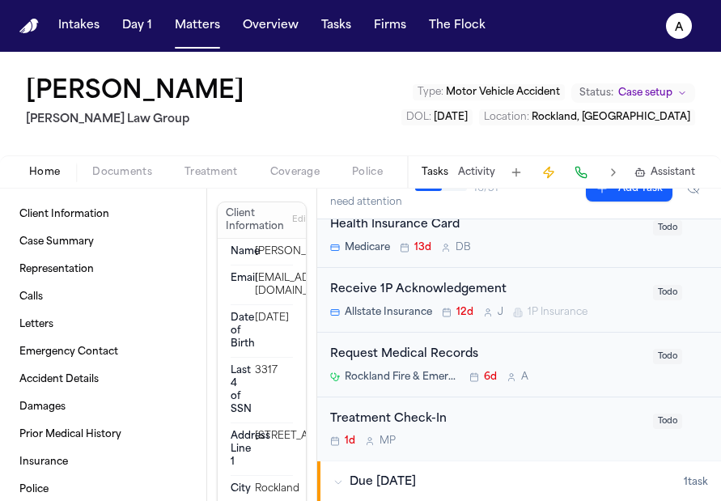
click at [587, 370] on div "Rockland Fire & Emergency Medical Services Department 6d A" at bounding box center [486, 376] width 313 height 13
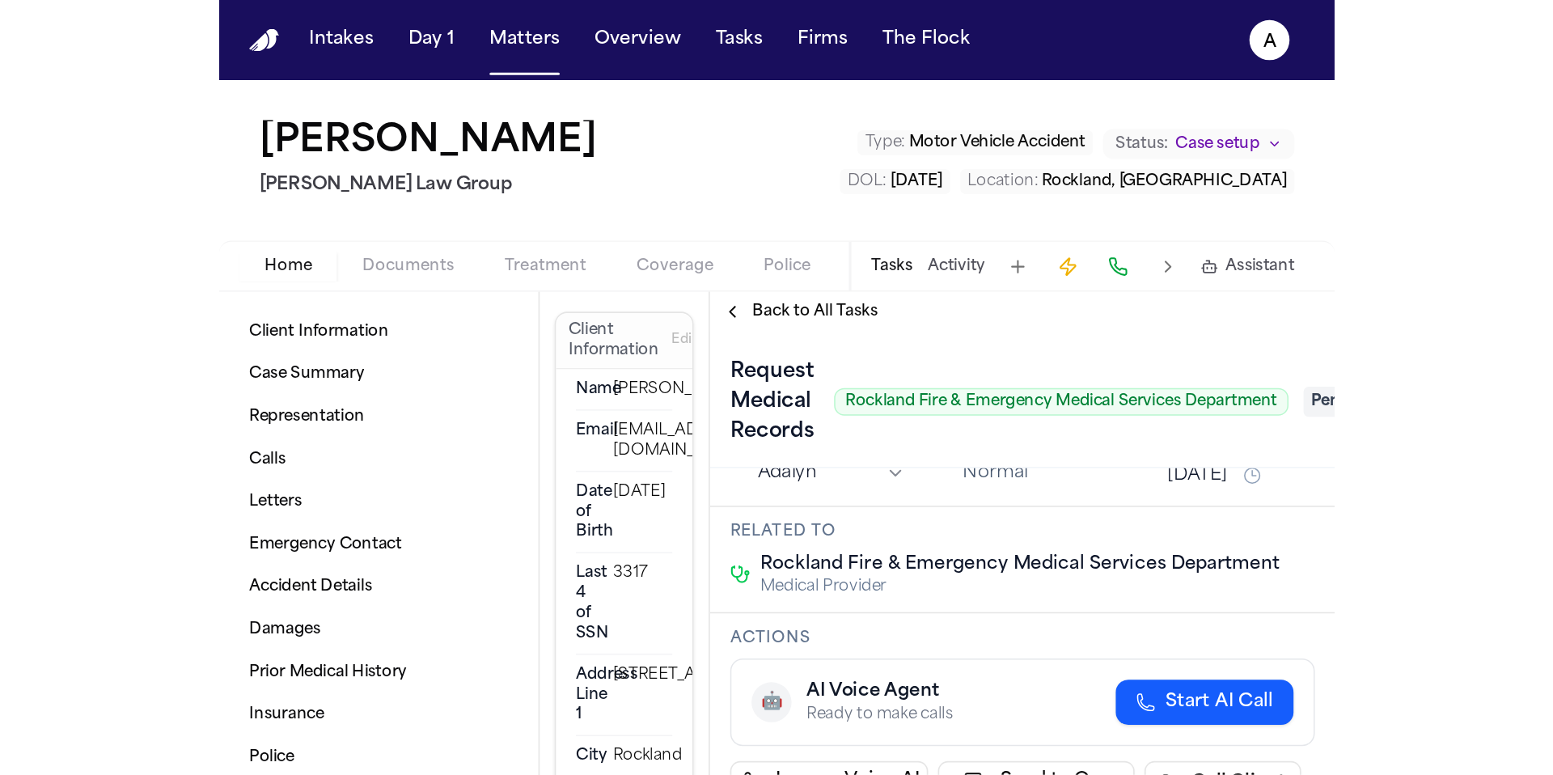
scroll to position [87, 0]
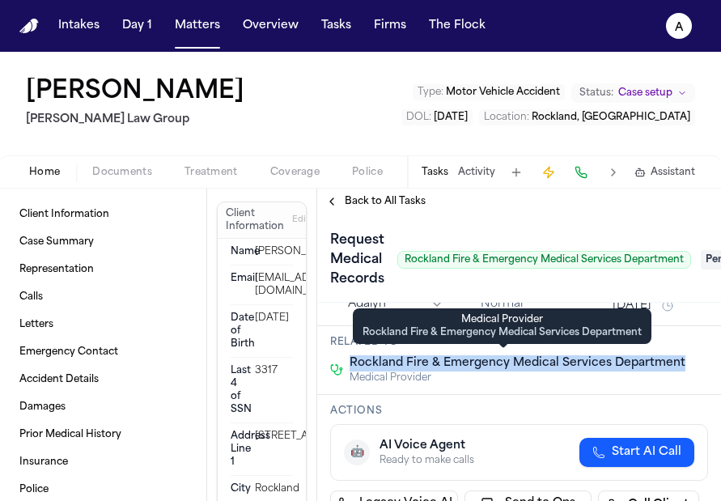
drag, startPoint x: 689, startPoint y: 369, endPoint x: 353, endPoint y: 363, distance: 336.5
click at [353, 363] on div "Rockland Fire & Emergency Medical Services Department Medical Provider" at bounding box center [519, 369] width 378 height 29
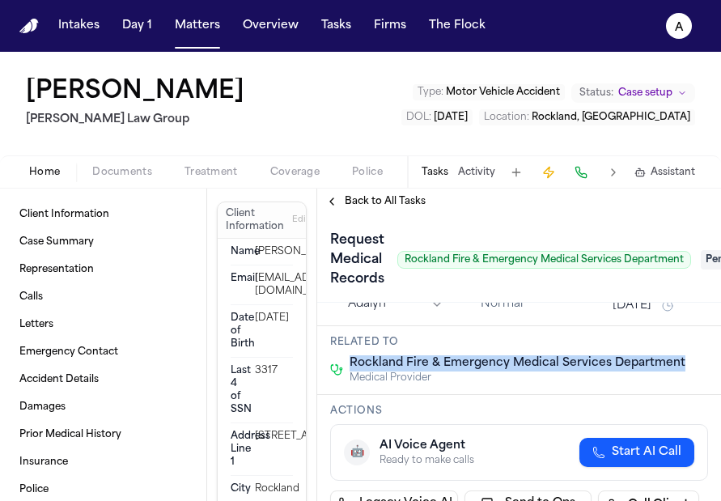
copy span "Rockland Fire & Emergency Medical Services Department"
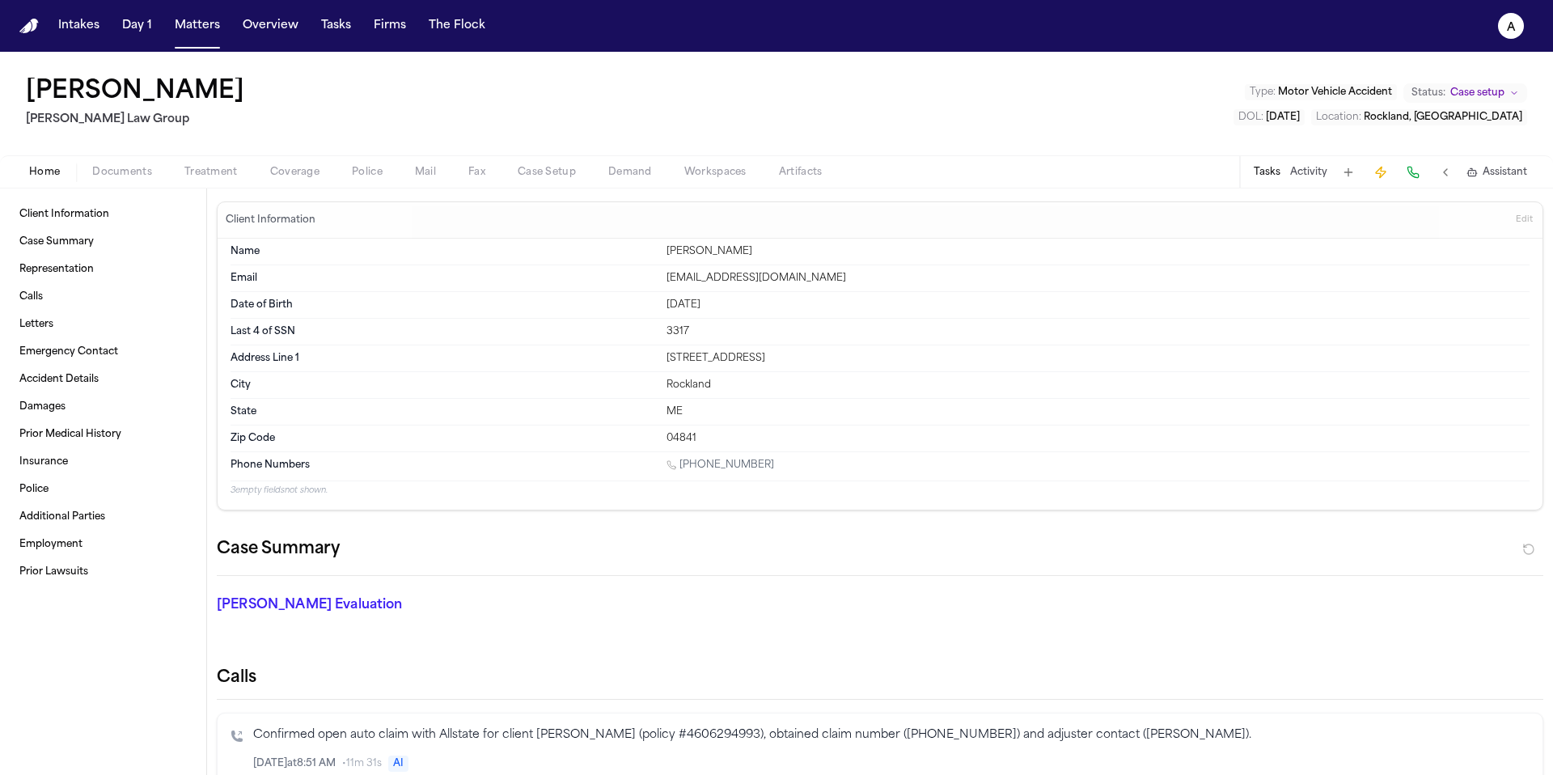
click at [1280, 176] on button "Tasks" at bounding box center [1267, 172] width 27 height 13
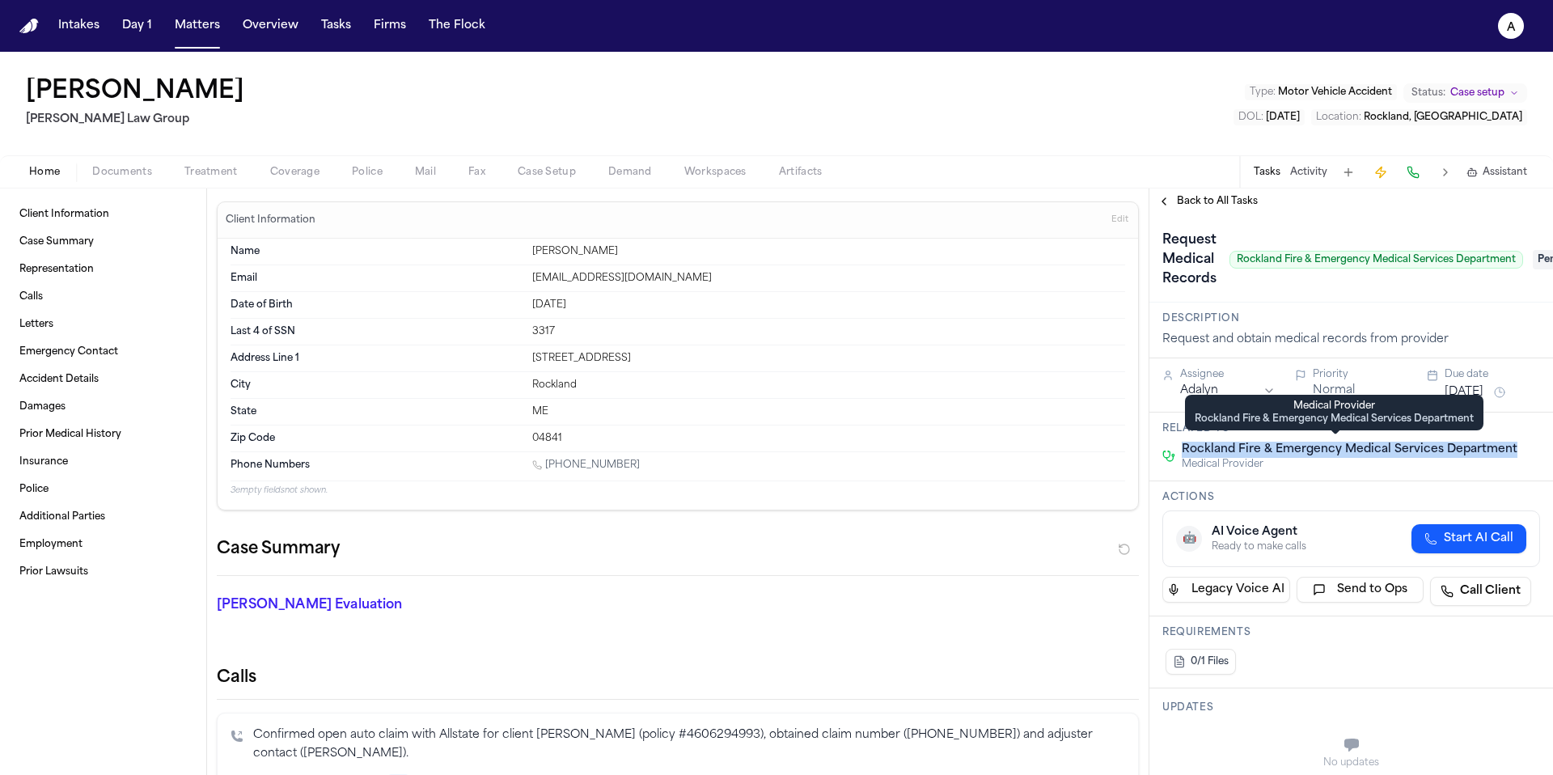
drag, startPoint x: 1519, startPoint y: 449, endPoint x: 1183, endPoint y: 449, distance: 335.7
click at [1183, 449] on div "Rockland Fire & Emergency Medical Services Department Medical Provider" at bounding box center [1351, 456] width 378 height 29
copy span "Rockland Fire & Emergency Medical Services Department"
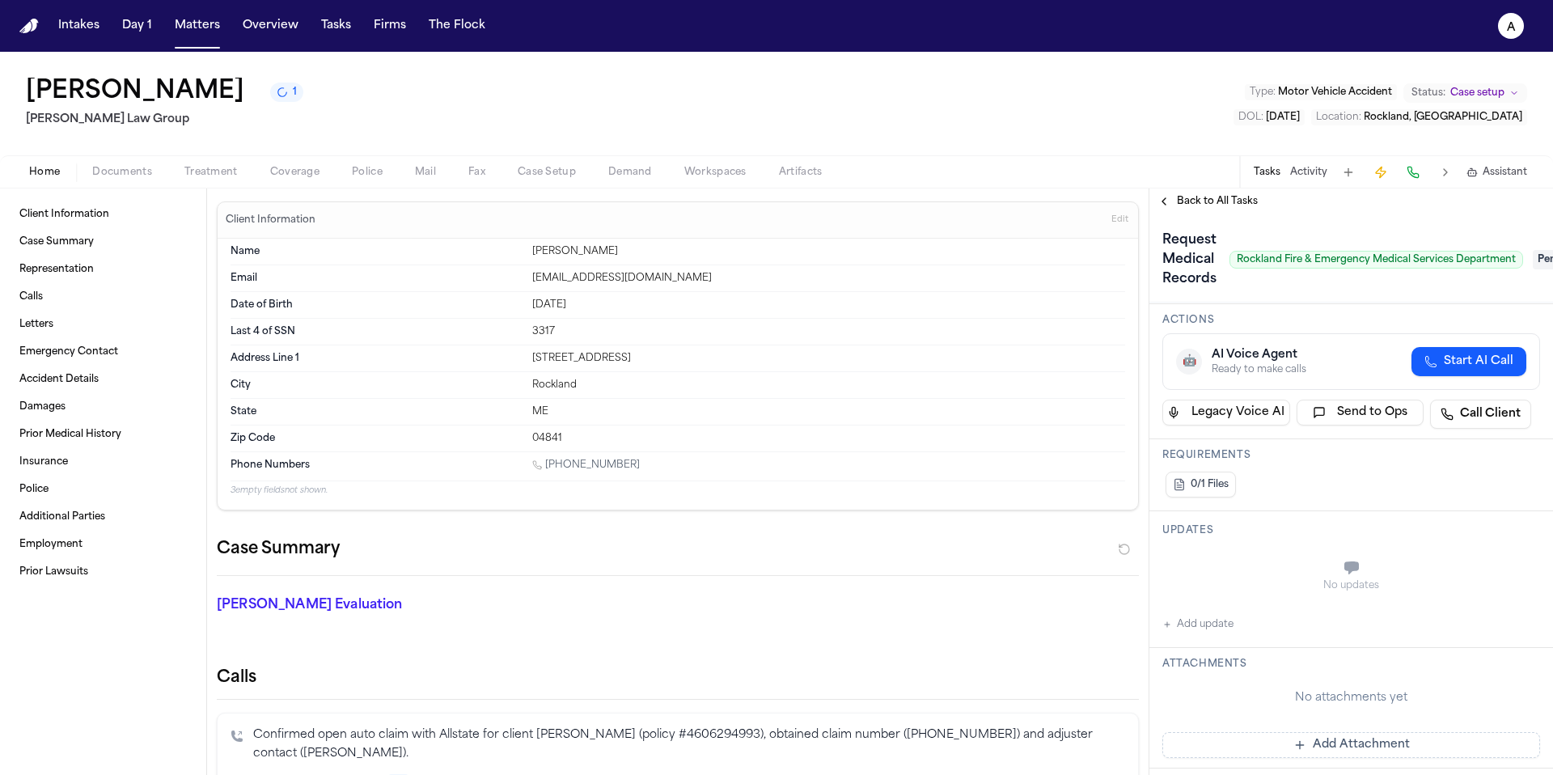
scroll to position [182, 0]
click at [1222, 630] on div "Updates No updates Add update" at bounding box center [1351, 574] width 404 height 137
click at [1234, 611] on div "No updates Add update" at bounding box center [1351, 585] width 378 height 87
click at [1229, 621] on button "Add update" at bounding box center [1197, 619] width 71 height 19
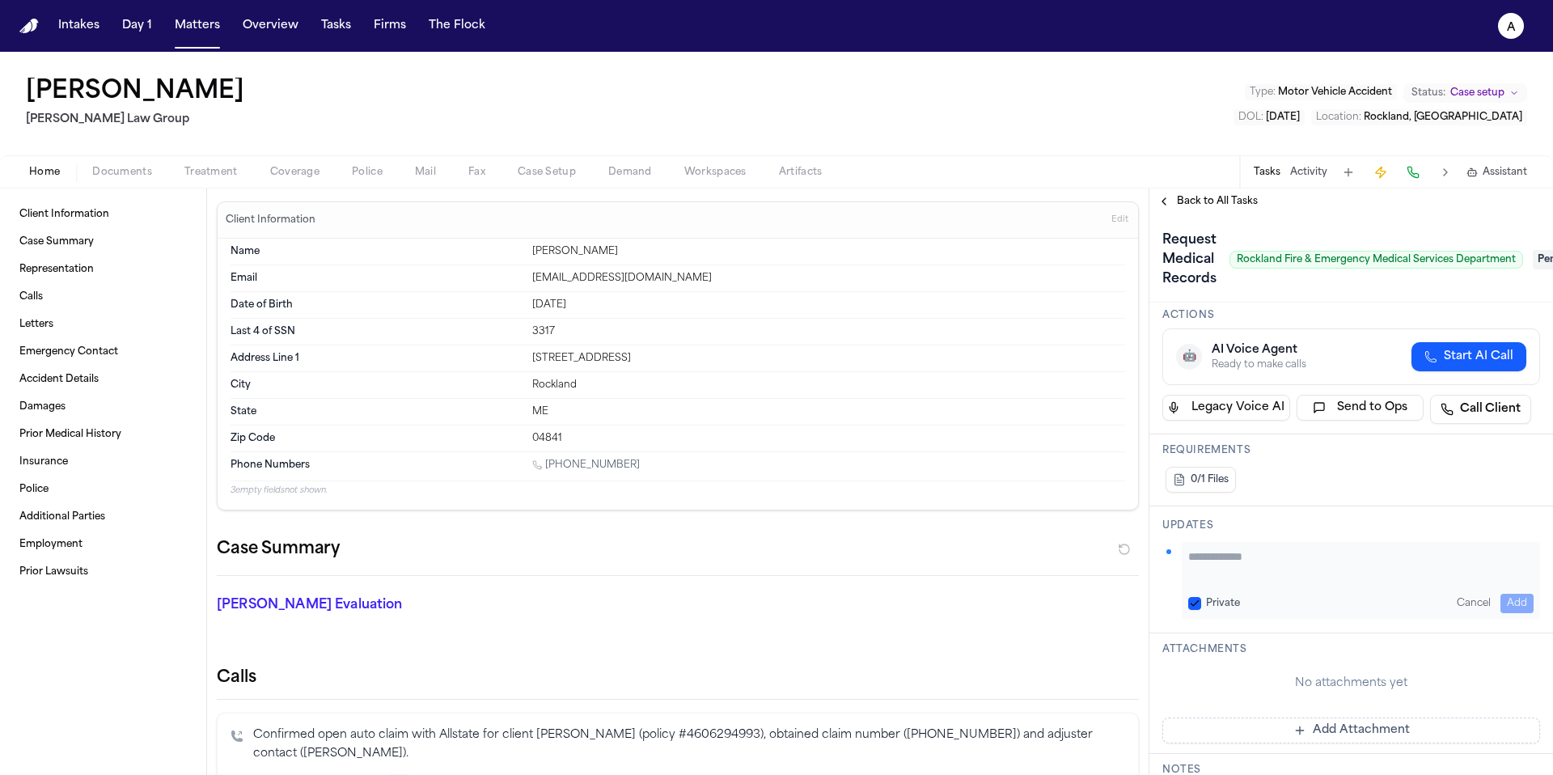
click at [1249, 556] on textarea "Add your update" at bounding box center [1360, 564] width 345 height 32
click at [1429, 560] on textarea "**********" at bounding box center [1354, 564] width 333 height 32
click at [1437, 578] on textarea "**********" at bounding box center [1354, 564] width 333 height 32
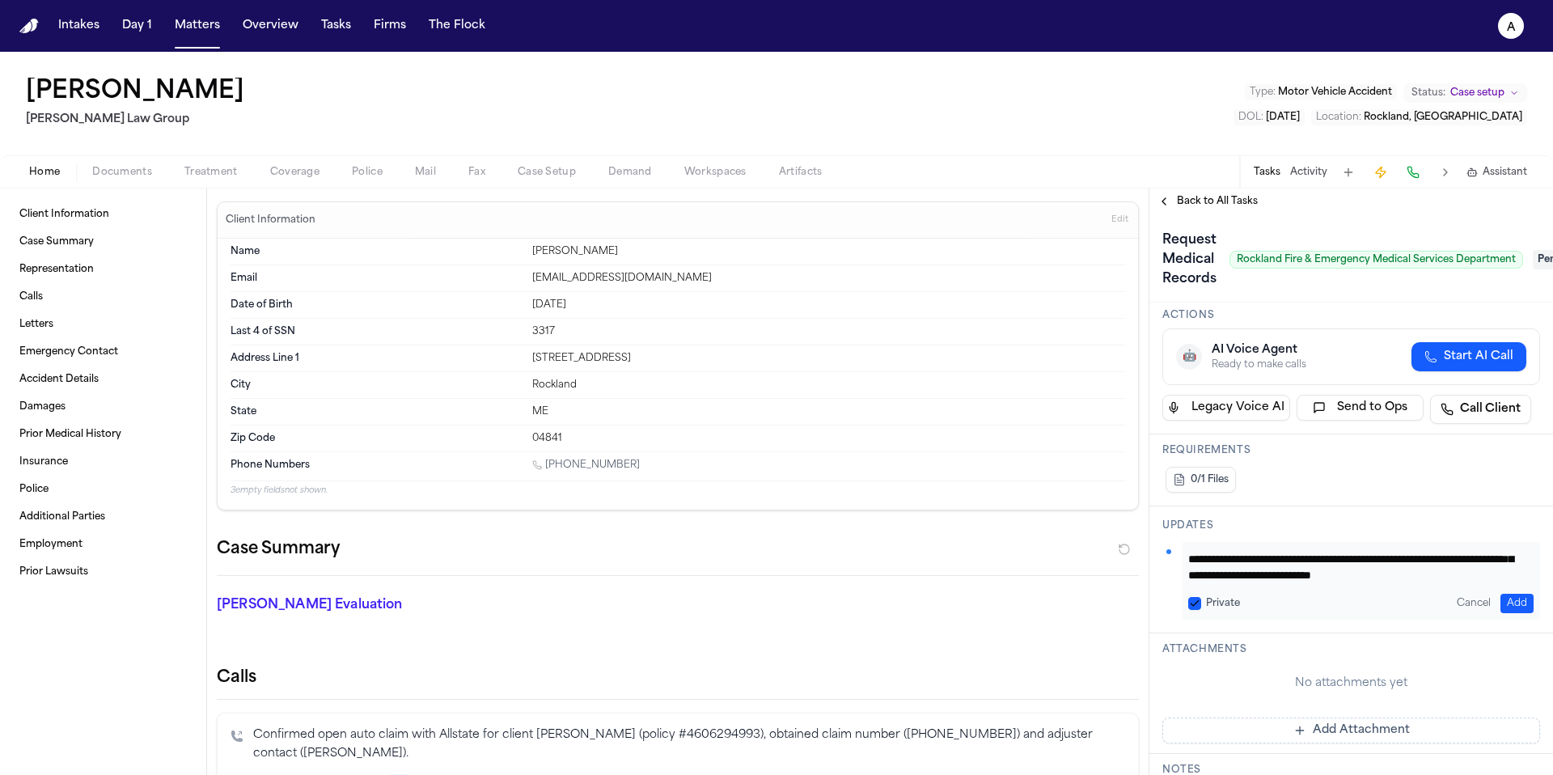
click at [1360, 561] on textarea "**********" at bounding box center [1354, 564] width 333 height 32
click at [1399, 561] on textarea "**********" at bounding box center [1354, 564] width 333 height 32
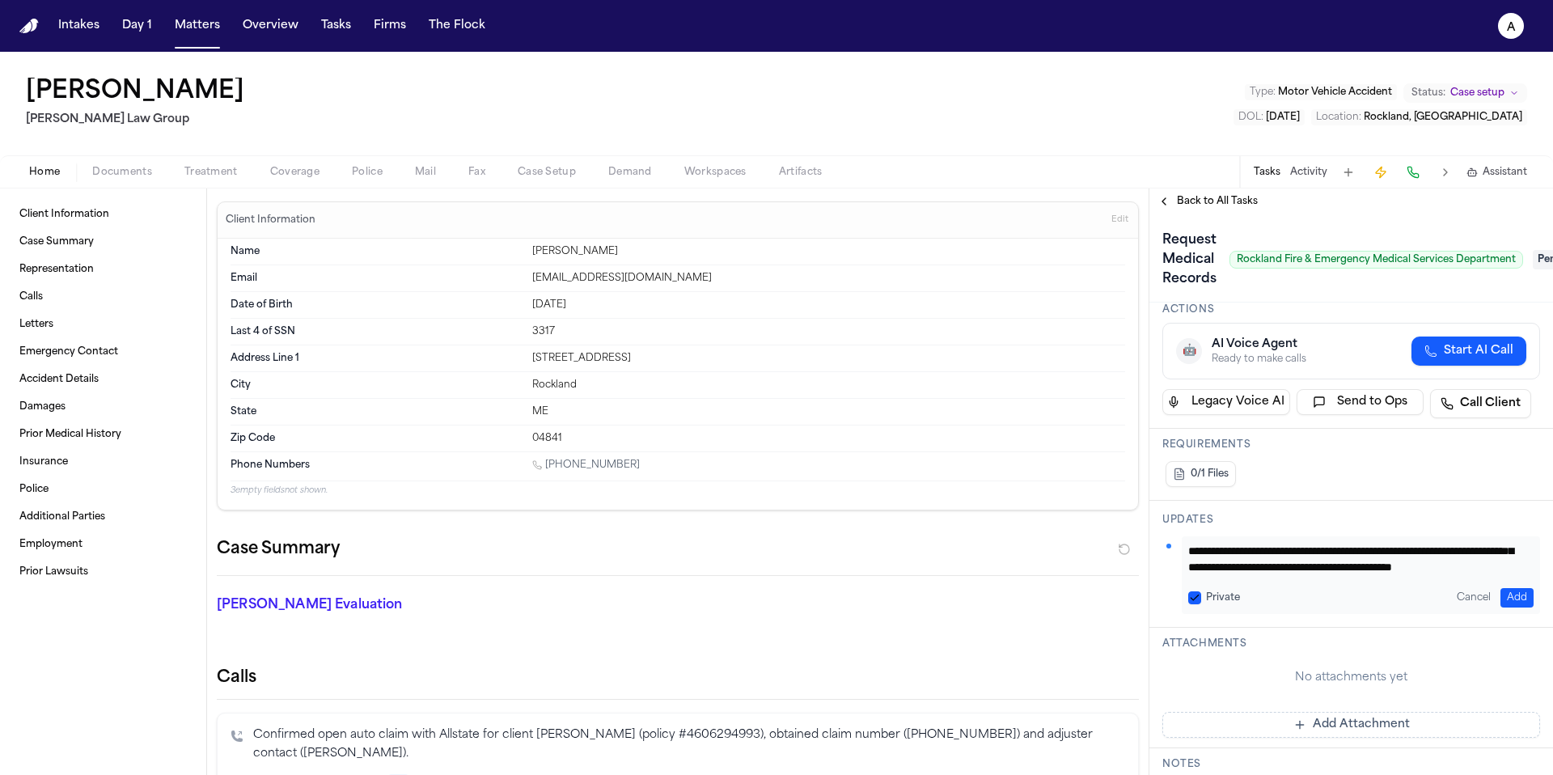
scroll to position [48, 0]
click at [1318, 553] on textarea "**********" at bounding box center [1354, 559] width 333 height 32
click at [1323, 552] on textarea "**********" at bounding box center [1354, 559] width 333 height 32
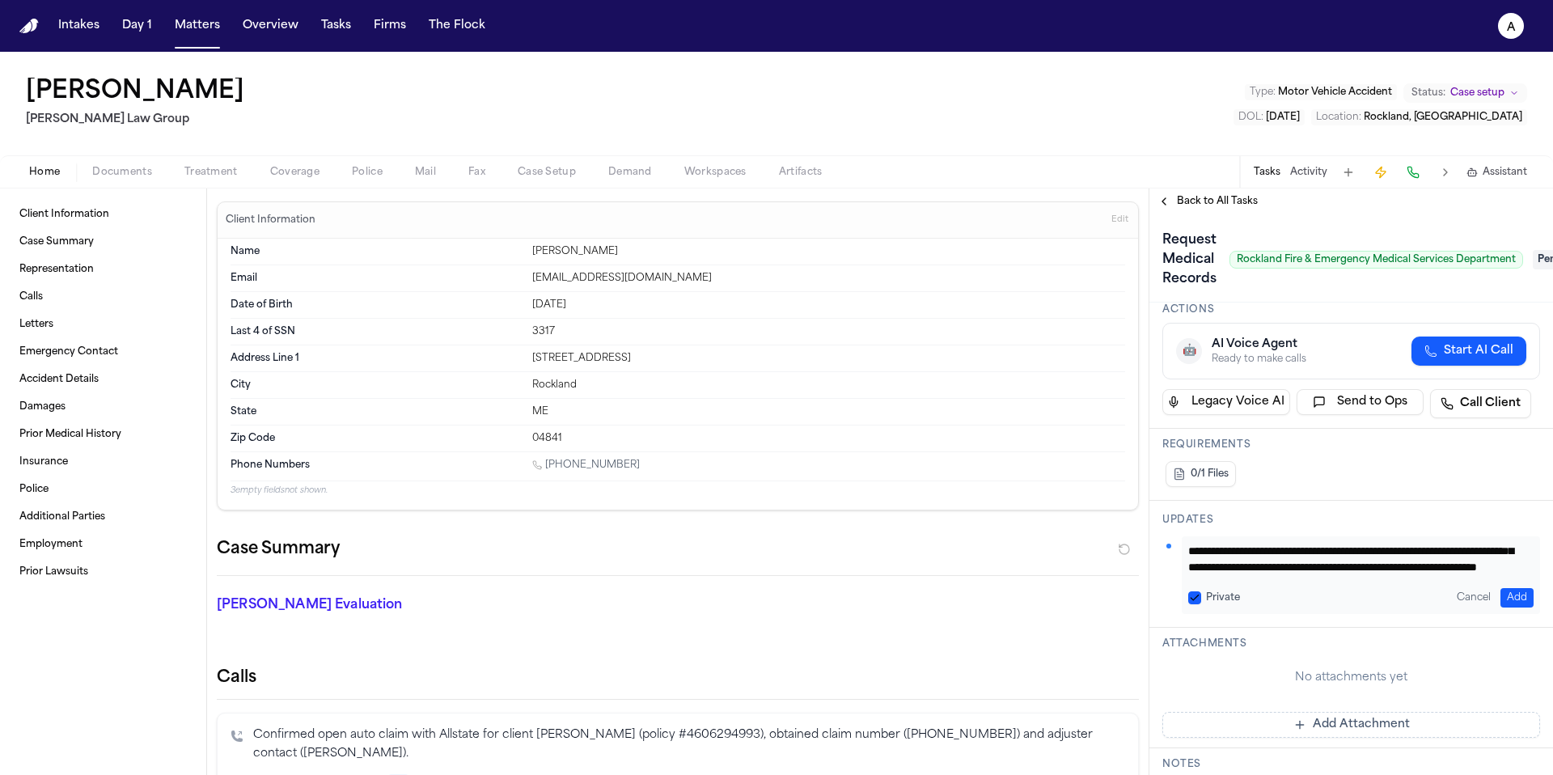
click at [1208, 569] on textarea "**********" at bounding box center [1354, 559] width 333 height 32
click at [1382, 573] on textarea "**********" at bounding box center [1354, 559] width 333 height 32
click at [1201, 594] on div "Private" at bounding box center [1214, 597] width 52 height 13
click at [1194, 594] on button "Private" at bounding box center [1194, 597] width 13 height 13
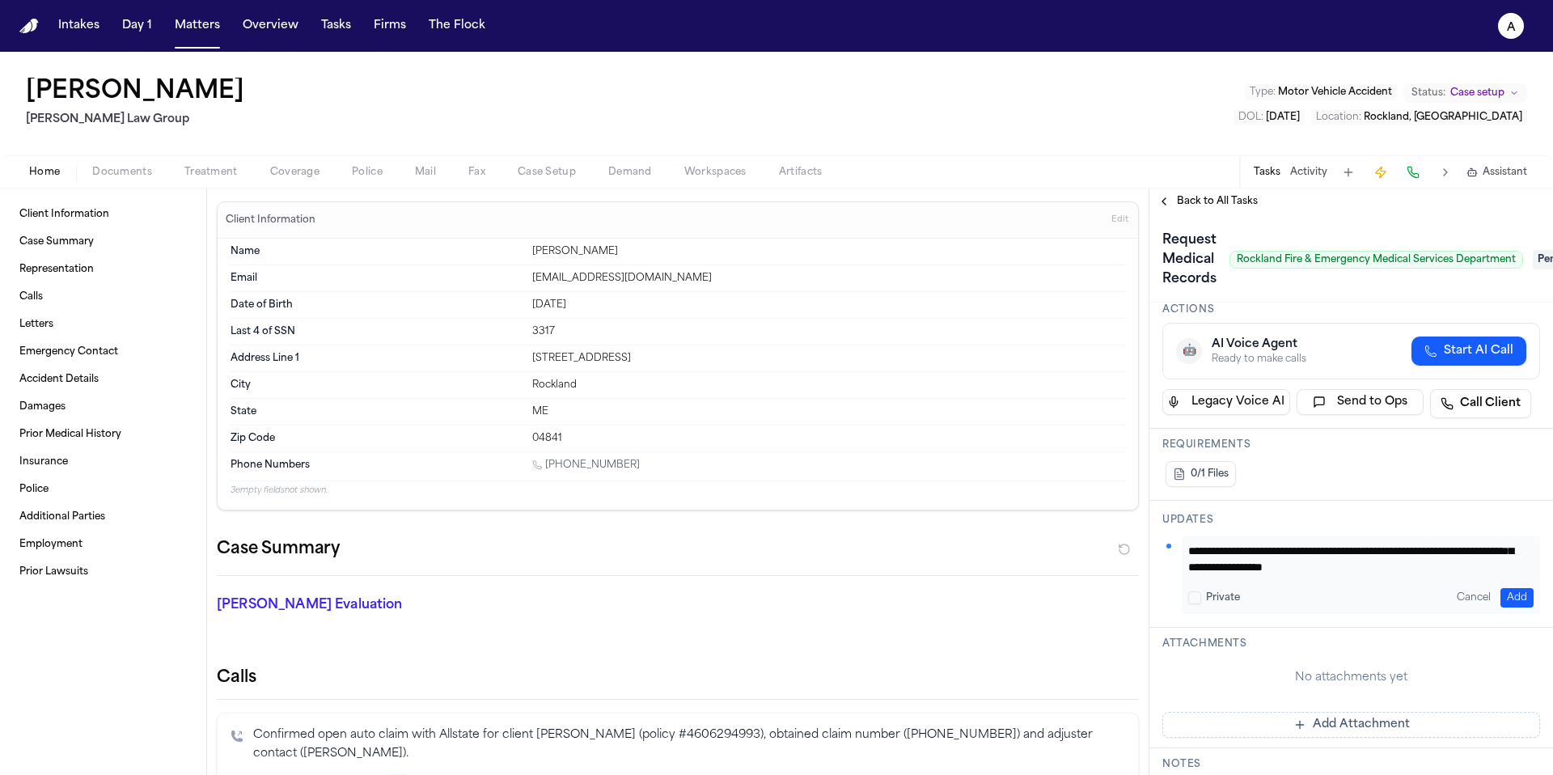
click at [1267, 566] on textarea "**********" at bounding box center [1354, 559] width 333 height 32
drag, startPoint x: 1497, startPoint y: 569, endPoint x: 1162, endPoint y: 513, distance: 339.6
click at [1151, 509] on div "**********" at bounding box center [1351, 564] width 404 height 127
type textarea "**********"
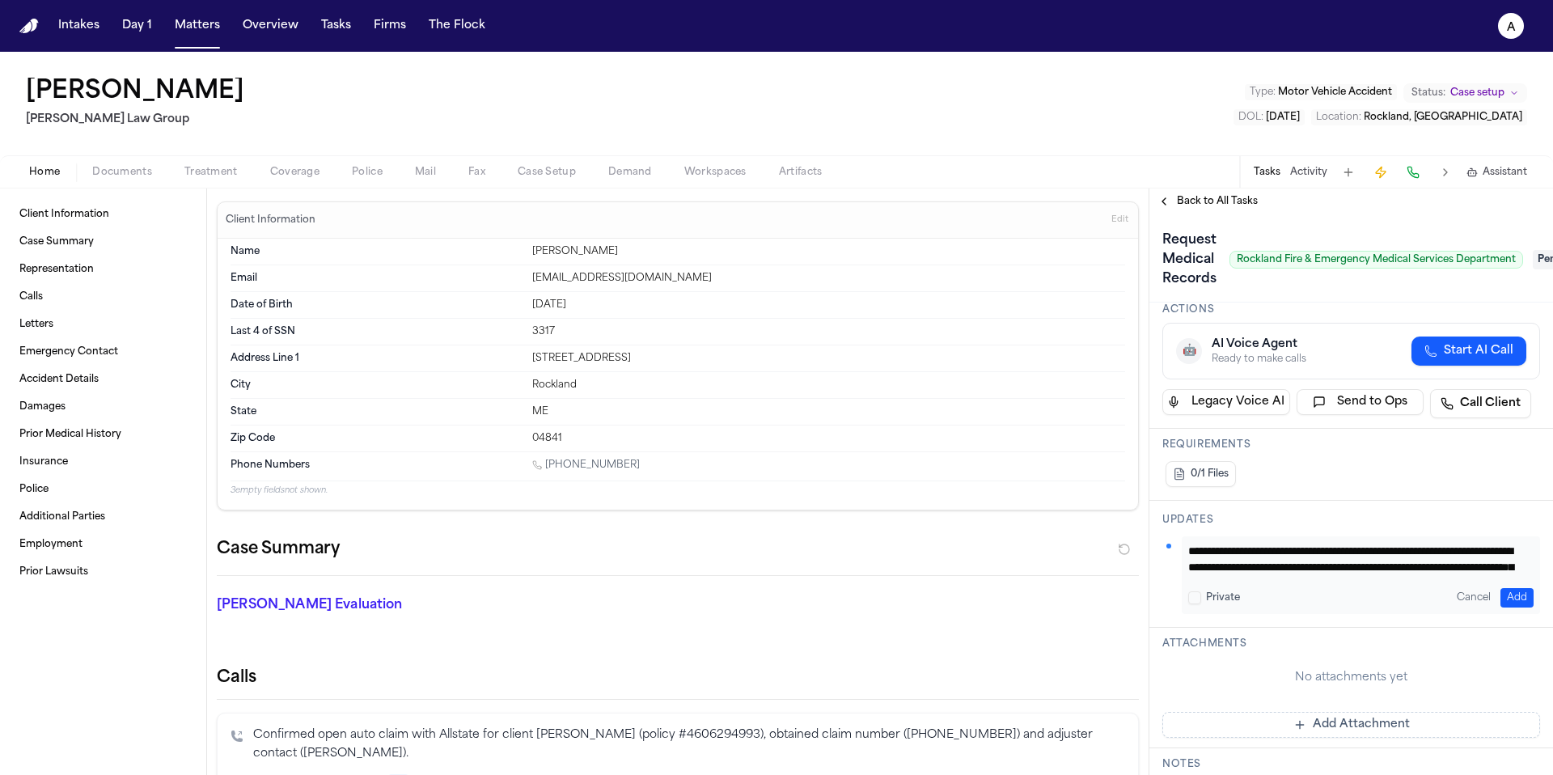
click at [1502, 592] on button "Add" at bounding box center [1516, 597] width 33 height 19
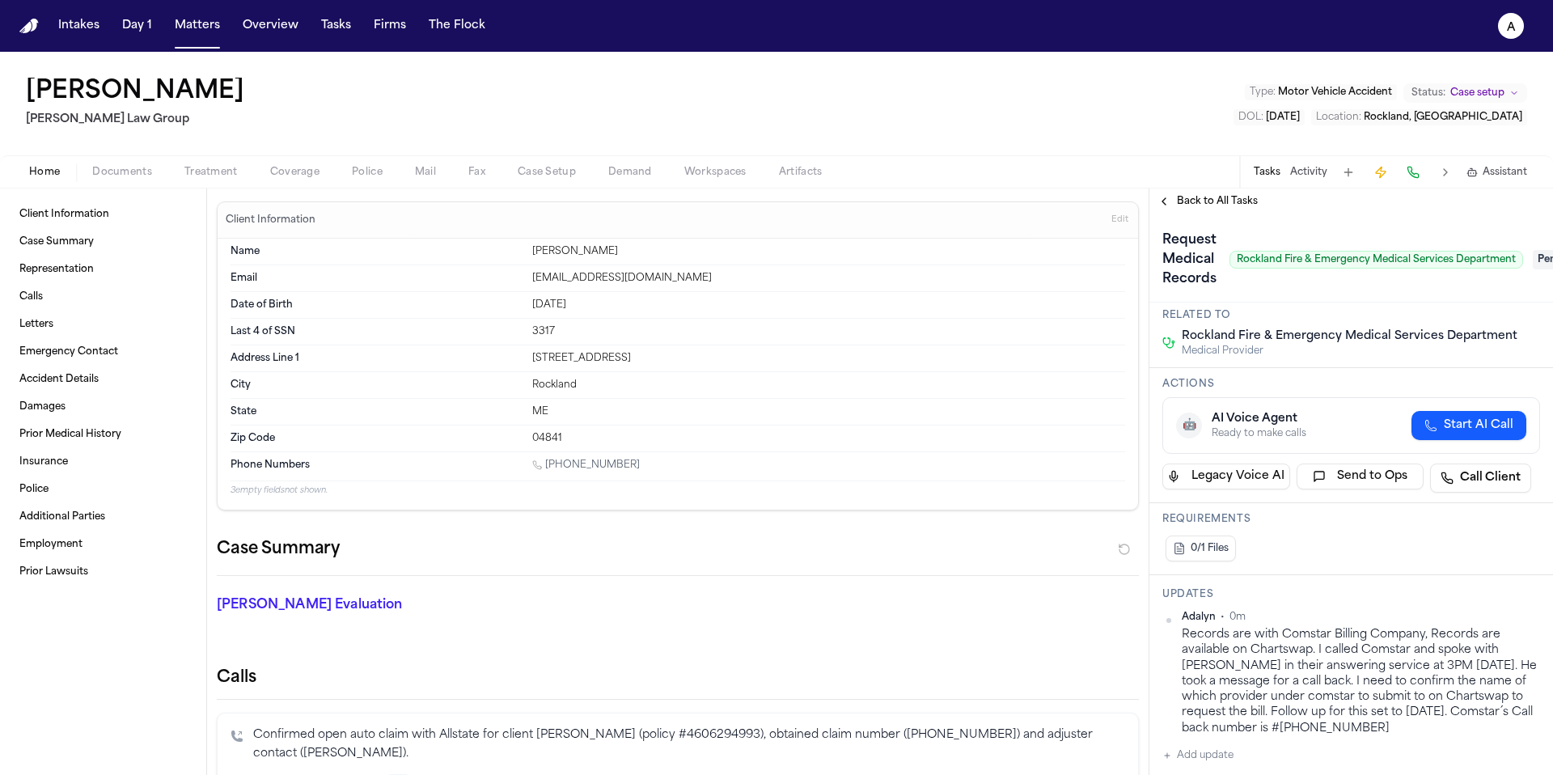
scroll to position [7, 0]
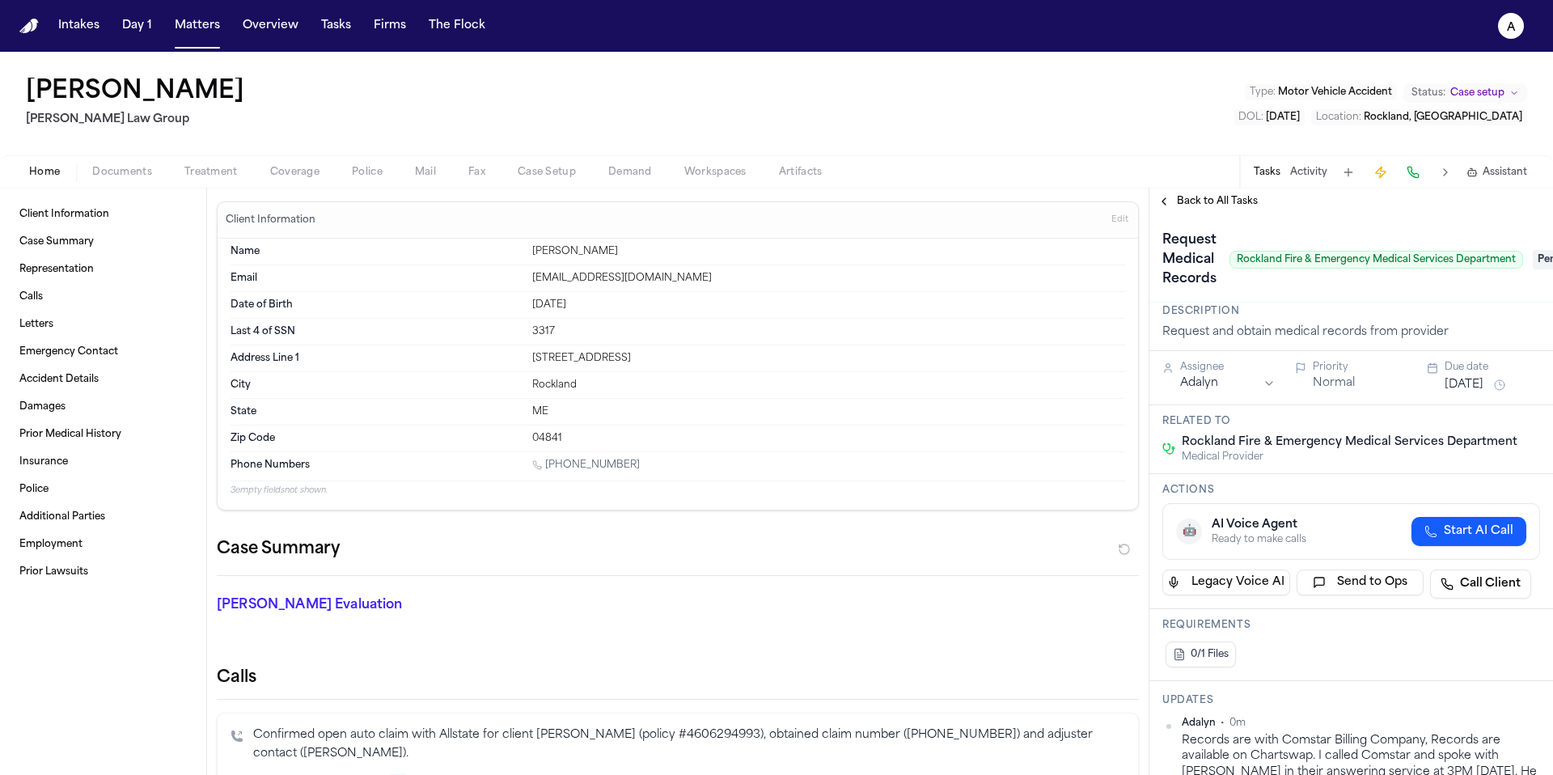
click at [1467, 377] on button "[DATE]" at bounding box center [1464, 385] width 39 height 16
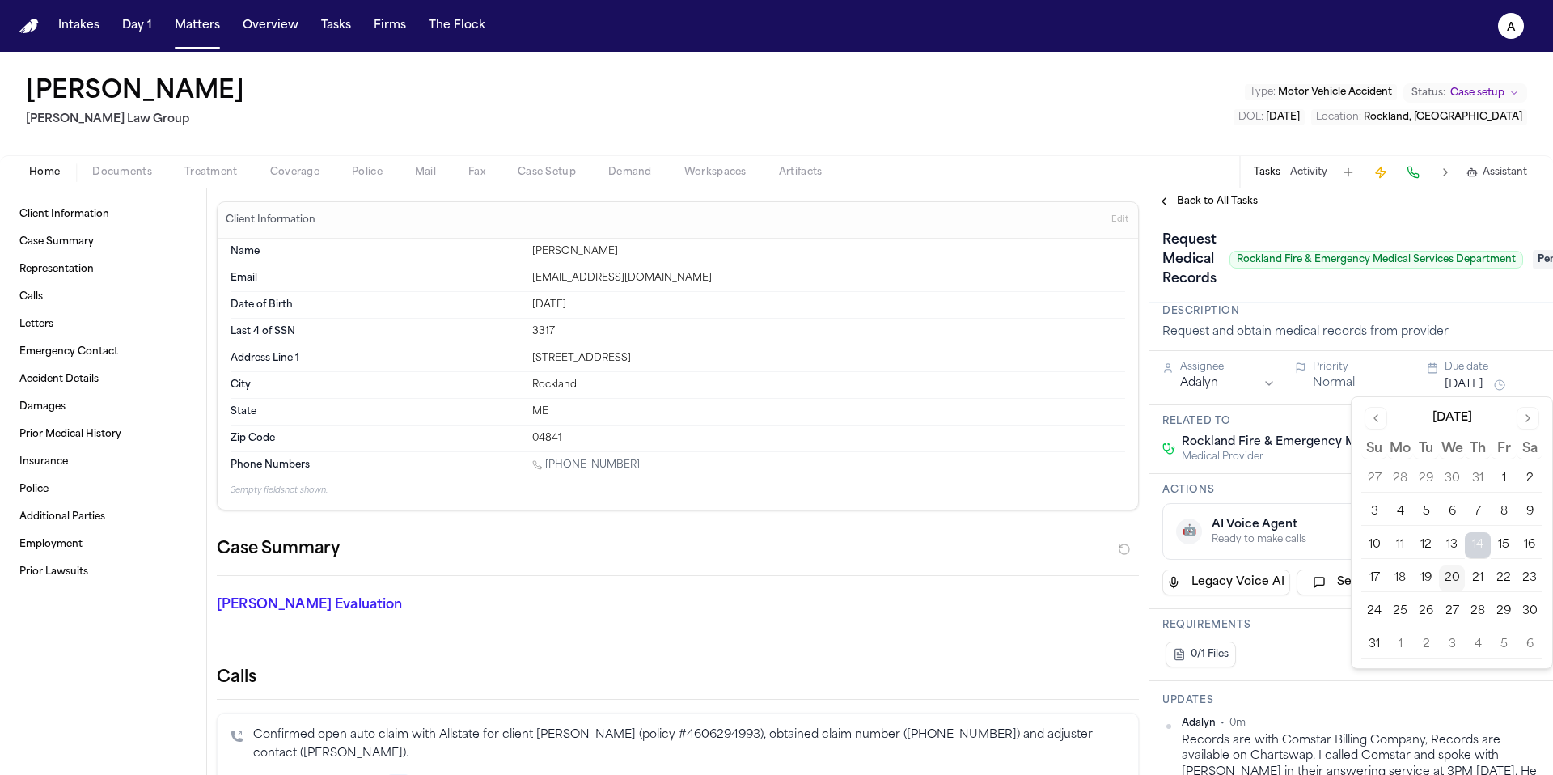
click at [1482, 576] on button "21" at bounding box center [1478, 578] width 26 height 26
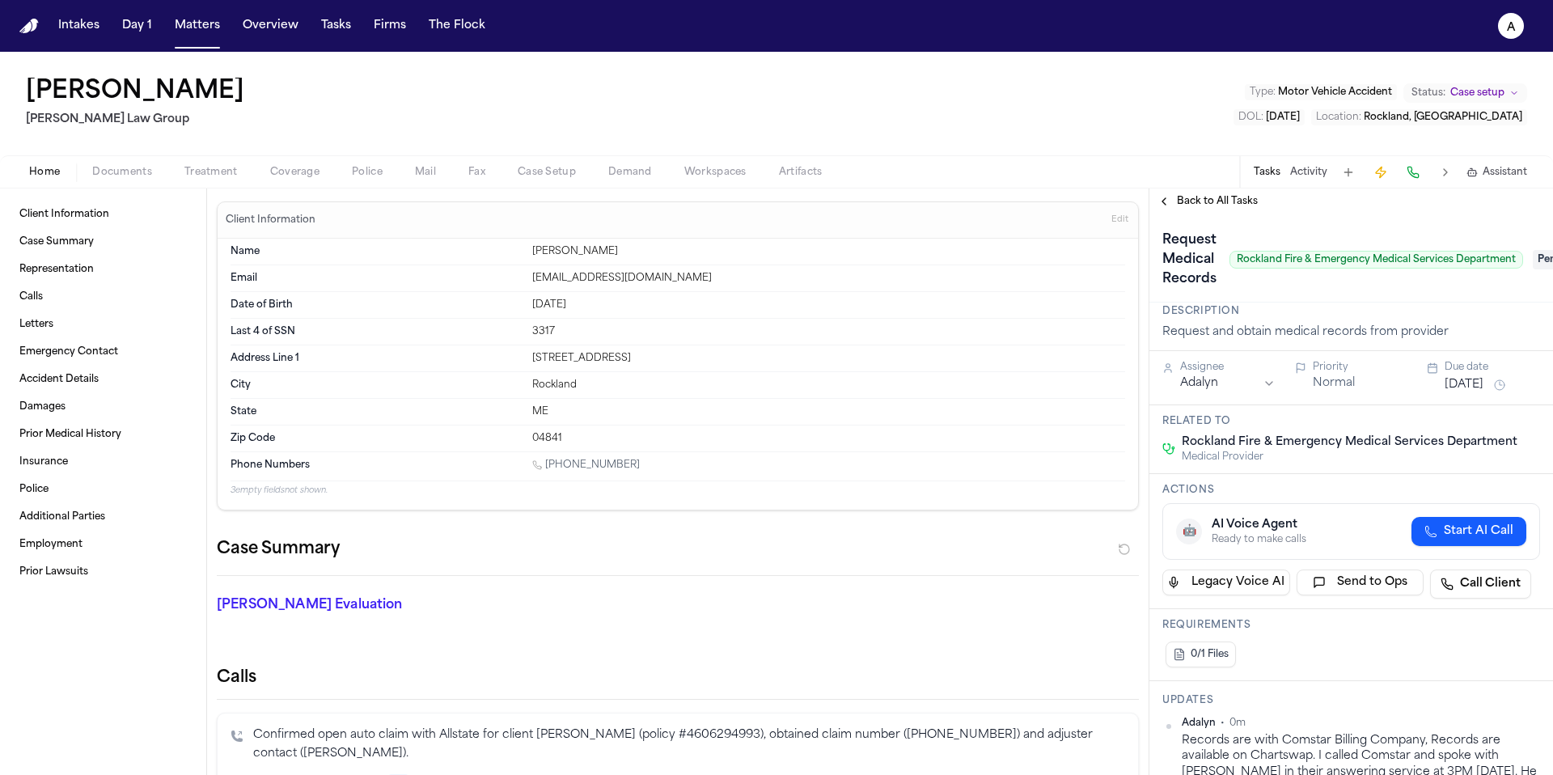
click at [1367, 687] on div "Updates Adalyn • 0m Records are with Comstar Billing Company, Records are avail…" at bounding box center [1351, 783] width 404 height 204
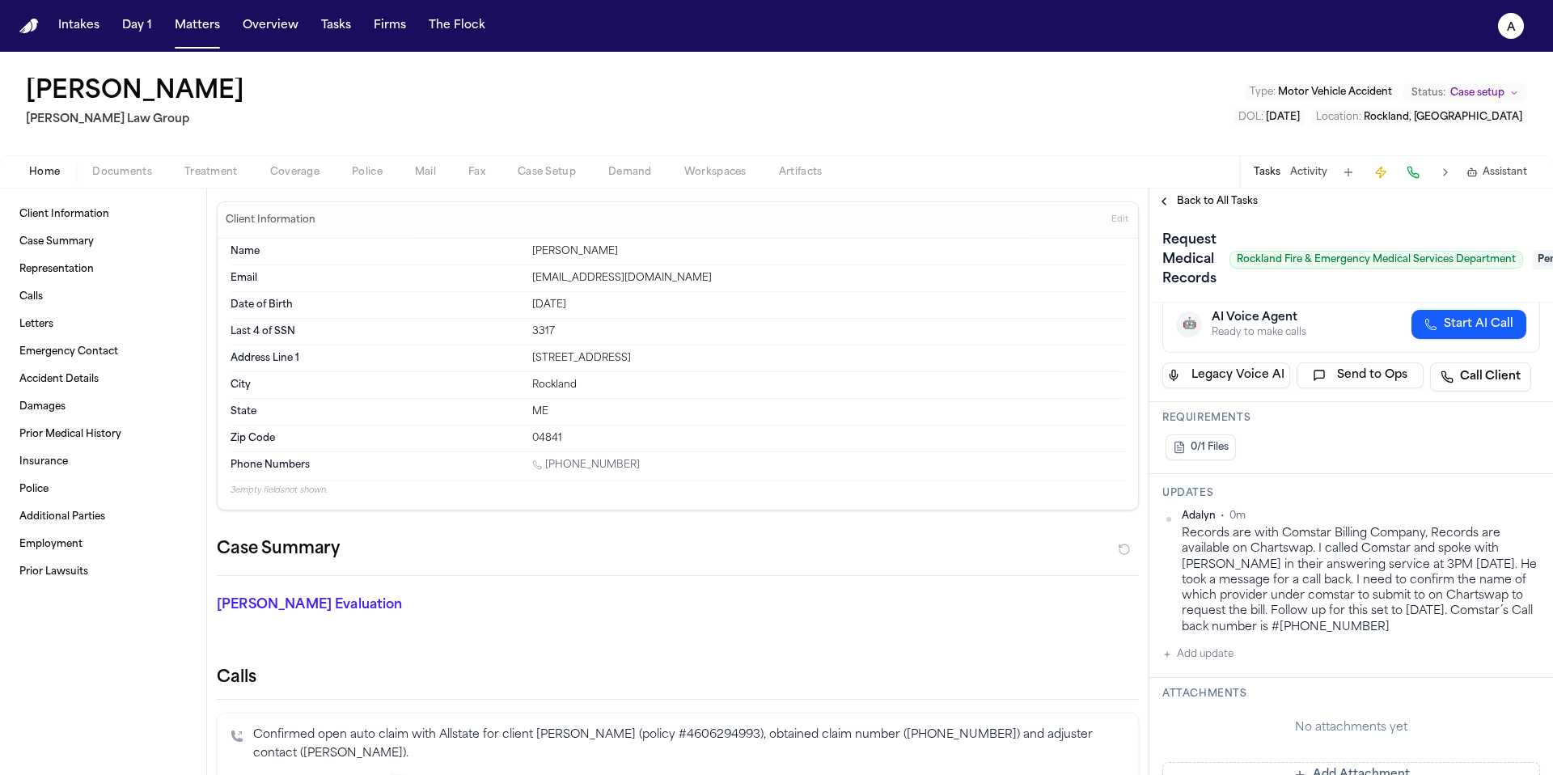
scroll to position [227, 0]
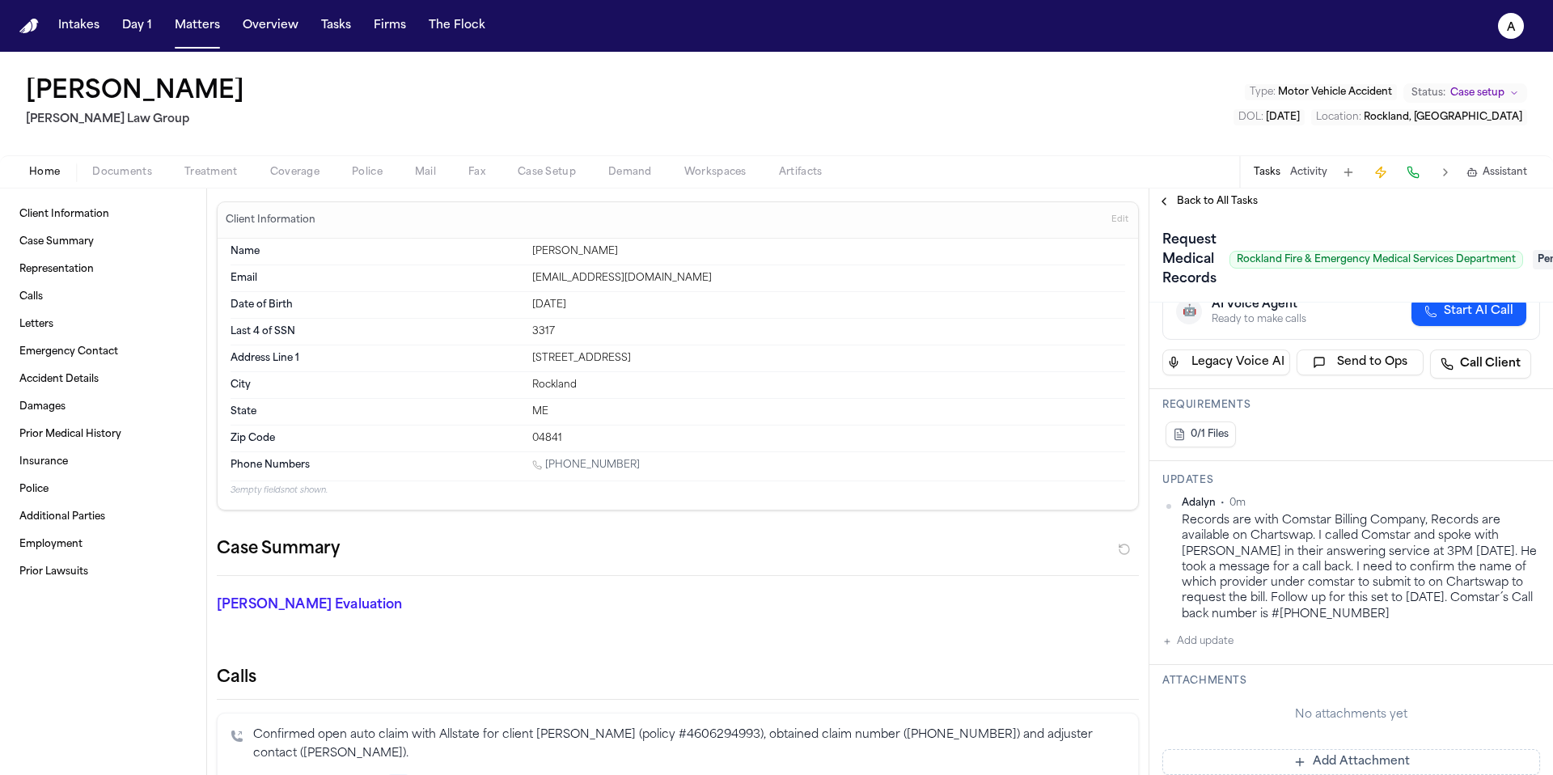
click at [1254, 258] on span "Rockland Fire & Emergency Medical Services Department" at bounding box center [1376, 260] width 294 height 18
drag, startPoint x: 1230, startPoint y: 256, endPoint x: 1516, endPoint y: 252, distance: 285.6
click at [1516, 254] on span "Rockland Fire & Emergency Medical Services Department" at bounding box center [1376, 260] width 294 height 18
copy span "Rockland Fire & Emergency Medical Services Department"
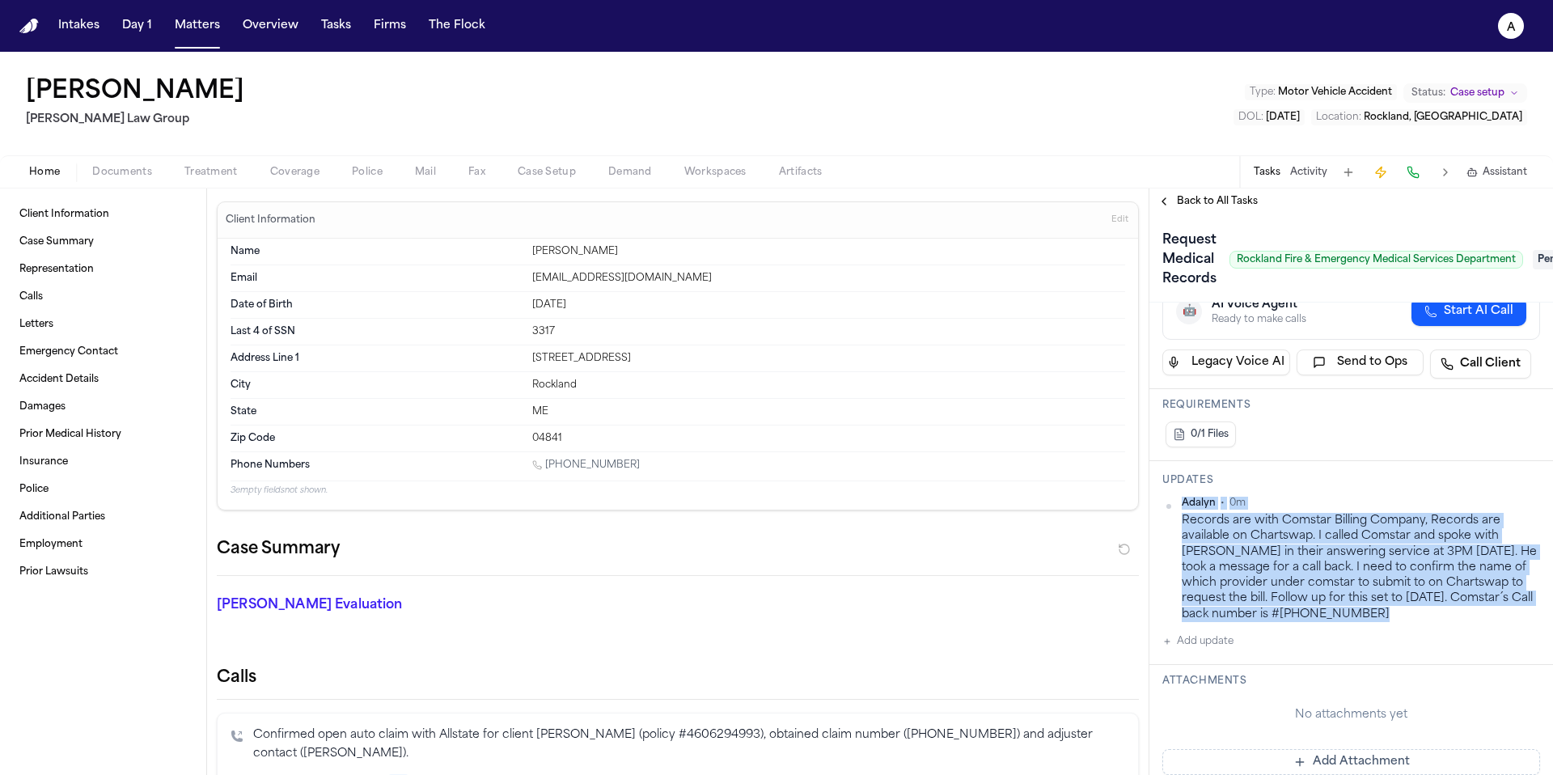
drag, startPoint x: 1367, startPoint y: 622, endPoint x: 1176, endPoint y: 516, distance: 218.3
click at [1176, 516] on div "Adalyn • 0m Records are with Comstar Billing Company, Records are available on …" at bounding box center [1351, 574] width 378 height 154
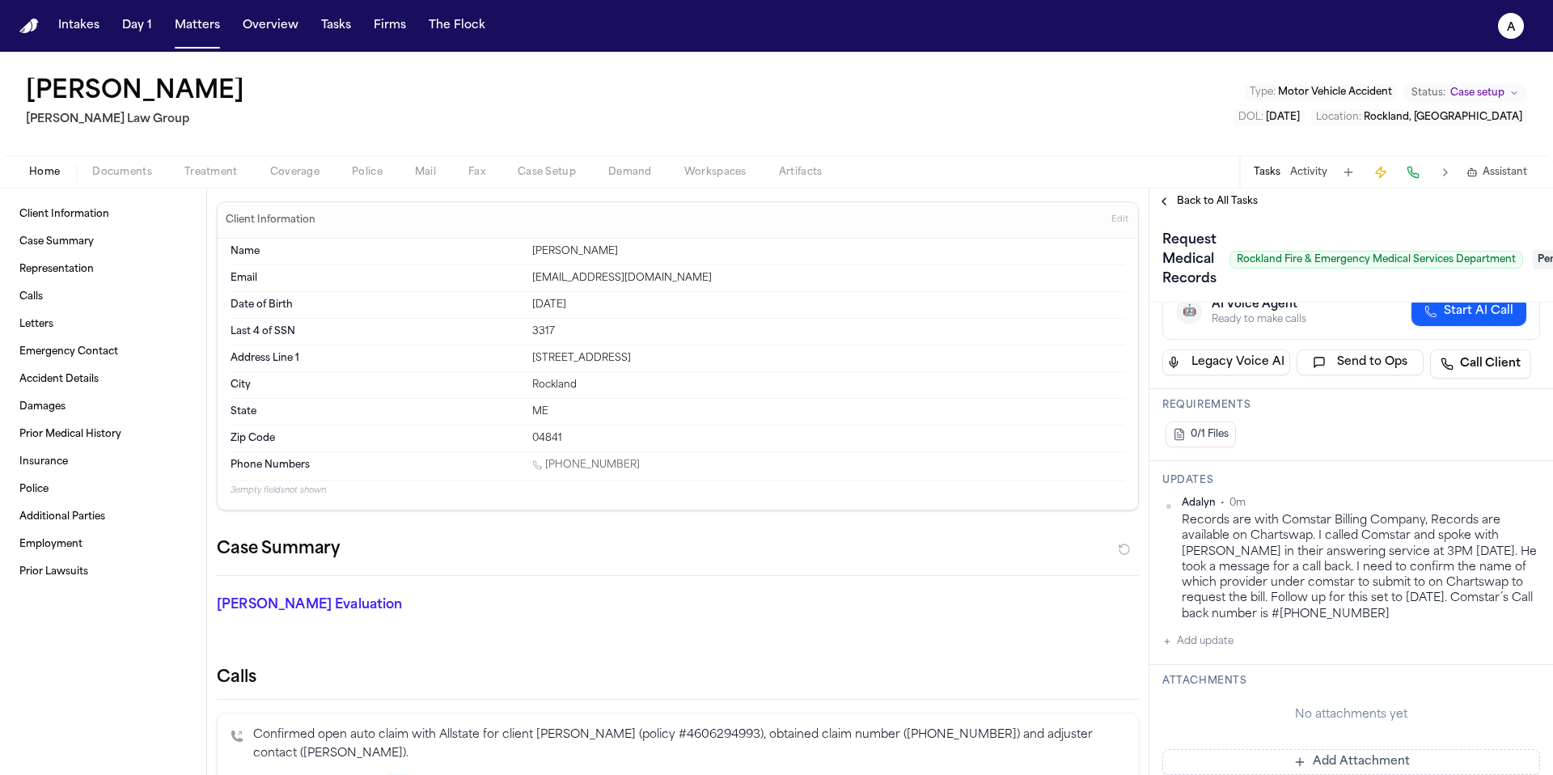
click at [1210, 550] on div "Records are with Comstar Billing Company, Records are available on Chartswap. I…" at bounding box center [1361, 567] width 358 height 109
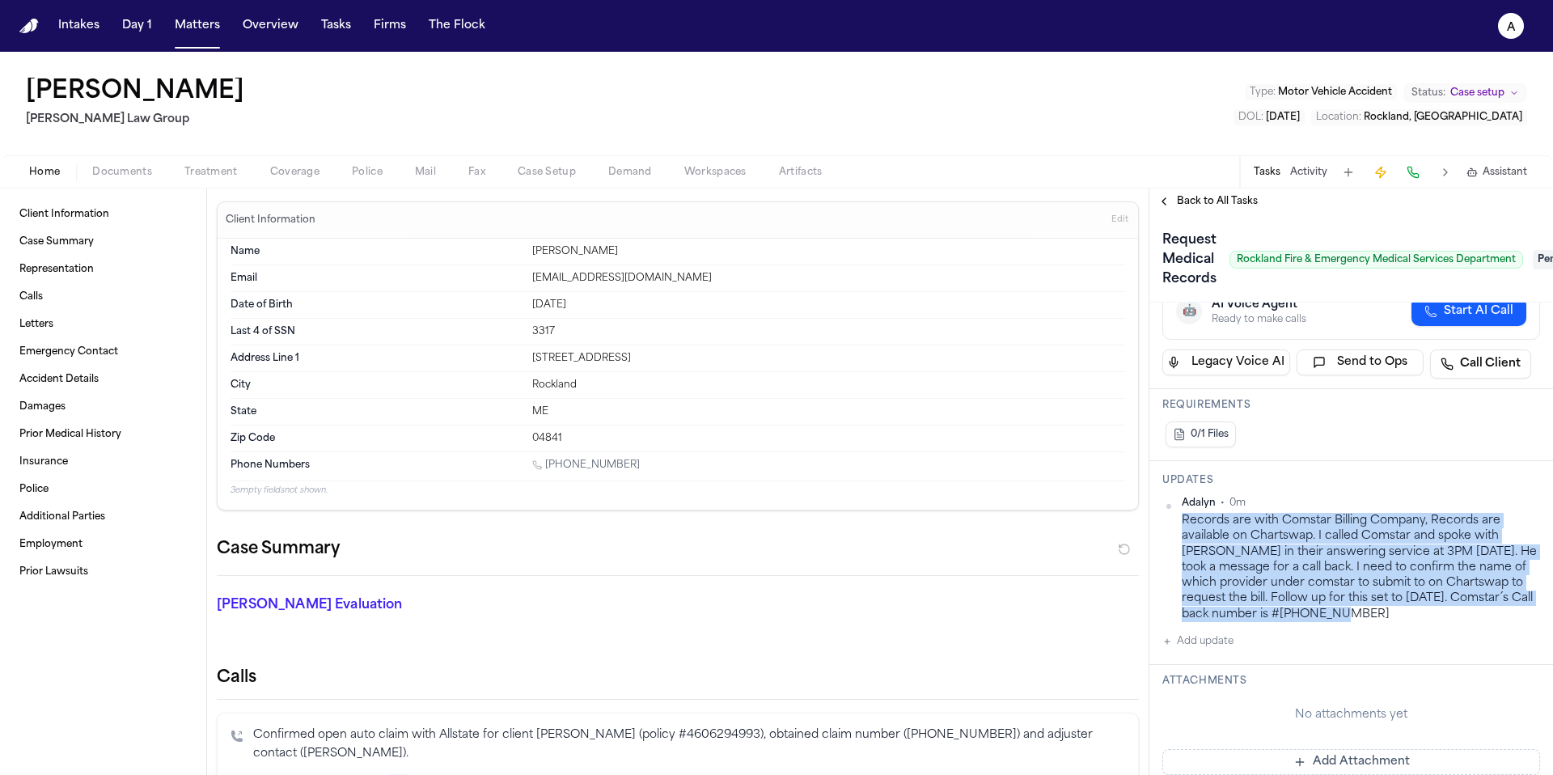
drag, startPoint x: 1377, startPoint y: 619, endPoint x: 1182, endPoint y: 524, distance: 217.4
click at [1182, 524] on div "Records are with Comstar Billing Company, Records are available on Chartswap. I…" at bounding box center [1361, 567] width 358 height 109
copy div "Records are with Comstar Billing Company, Records are available on Chartswap. I…"
click at [201, 29] on button "Matters" at bounding box center [197, 25] width 58 height 29
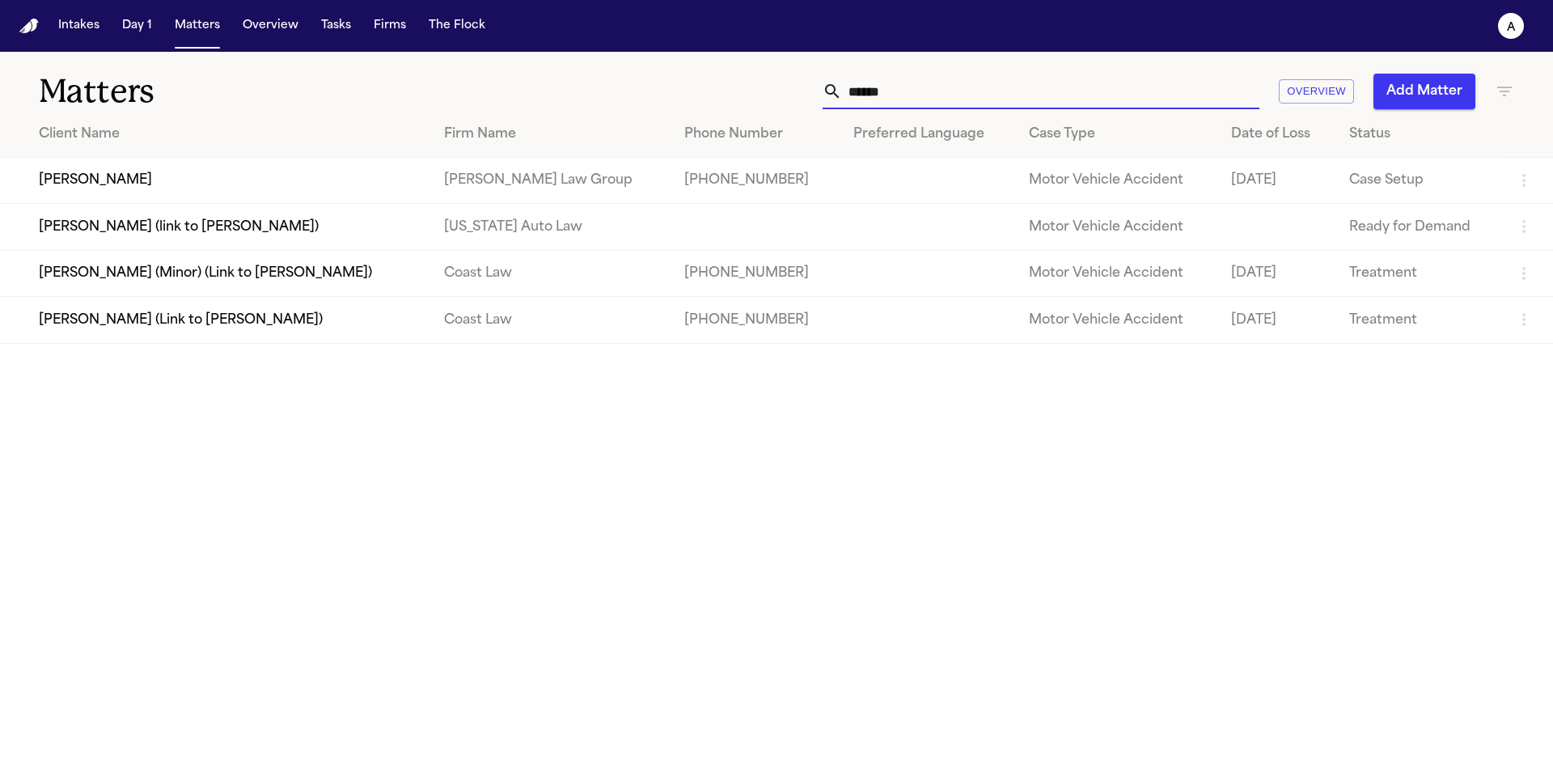
drag, startPoint x: 961, startPoint y: 94, endPoint x: 738, endPoint y: 48, distance: 227.2
click at [738, 48] on div "Intakes Day 1 Matters Overview Tasks Firms The Flock A Matters ****** Overview …" at bounding box center [776, 387] width 1553 height 775
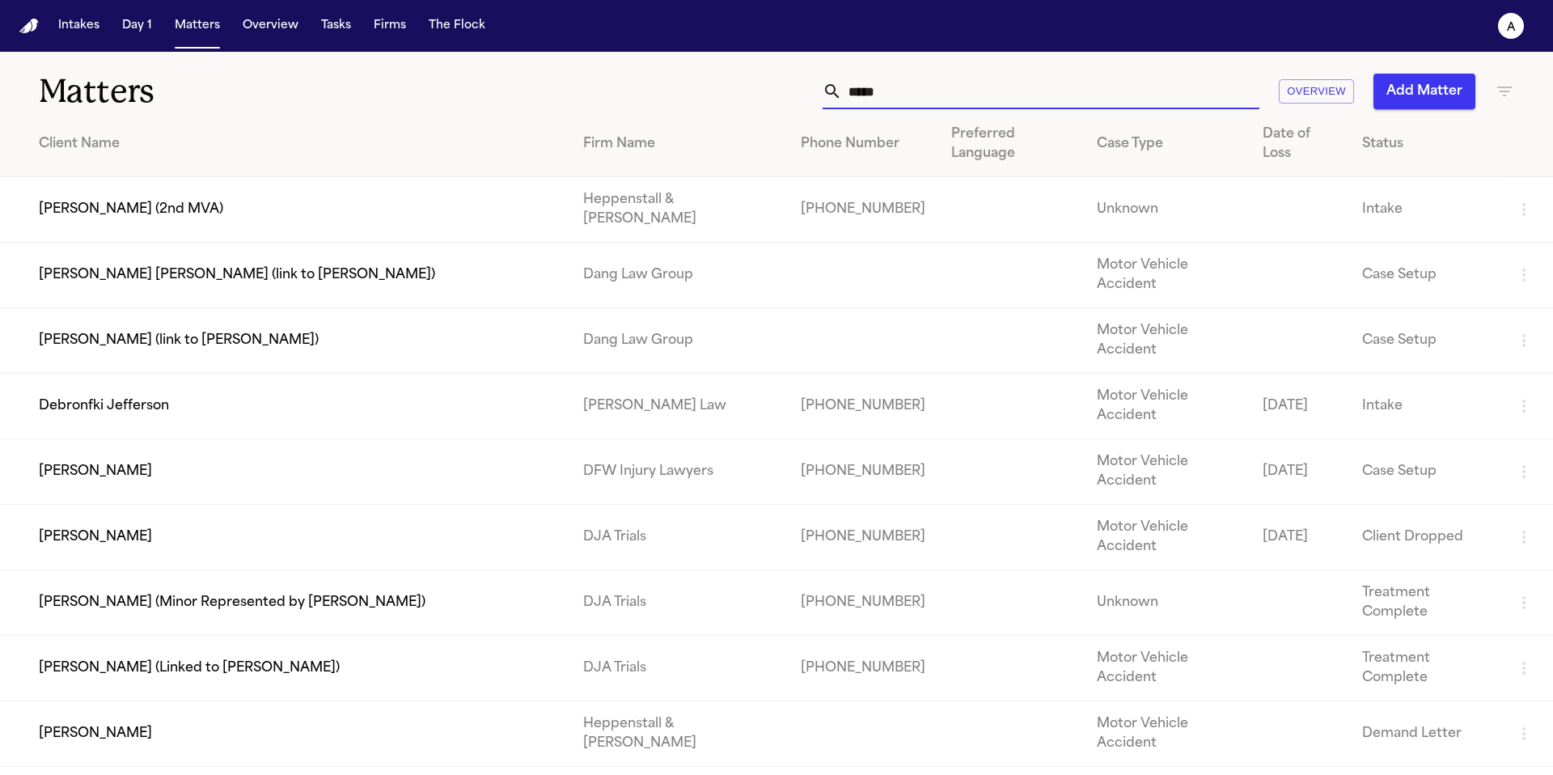
type input "*****"
click at [453, 177] on td "[PERSON_NAME] (2nd MVA)" at bounding box center [285, 210] width 570 height 66
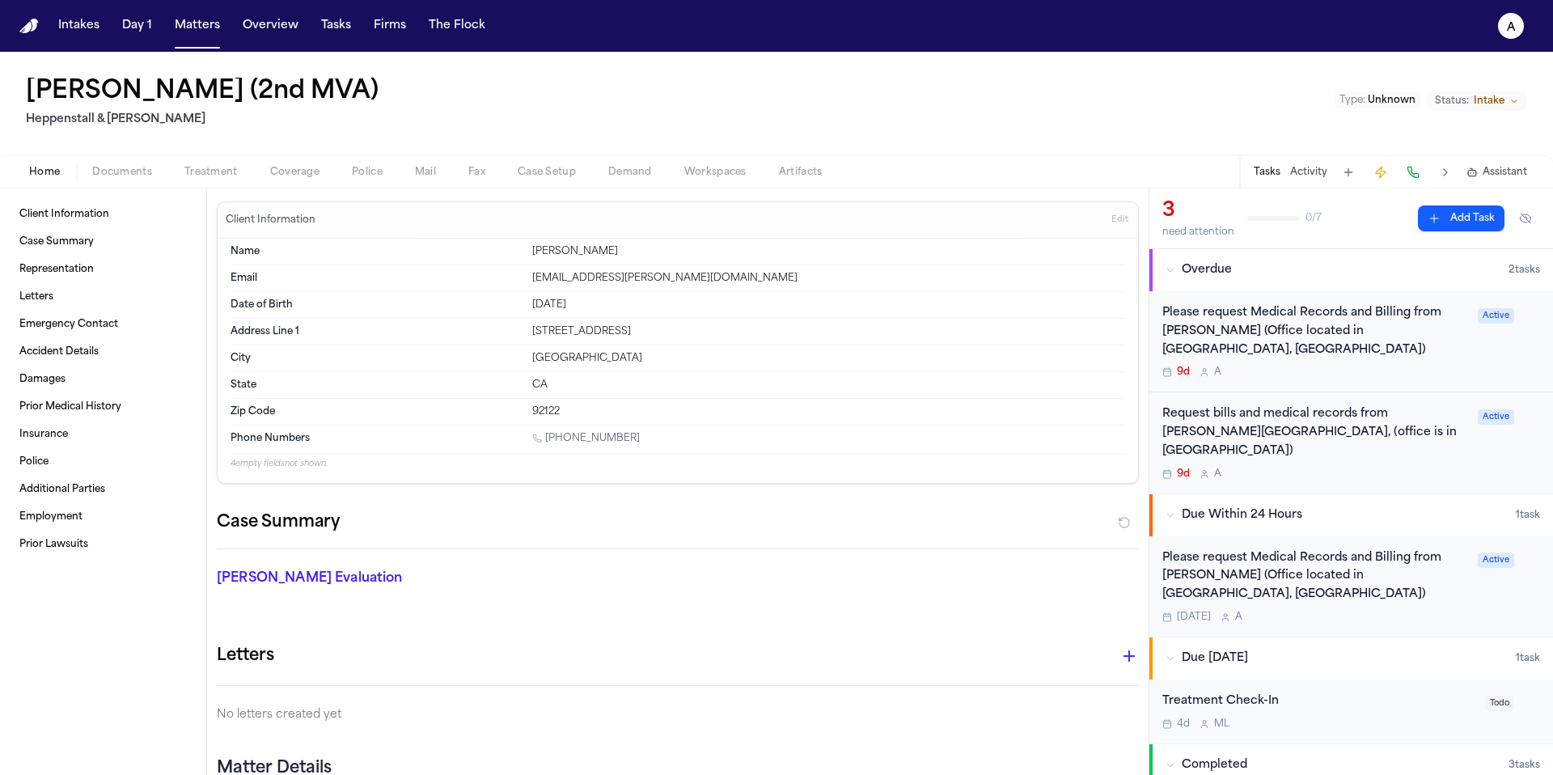
click at [1400, 571] on div "Please request Medical Records and Billing from [PERSON_NAME] (Office located i…" at bounding box center [1351, 586] width 404 height 100
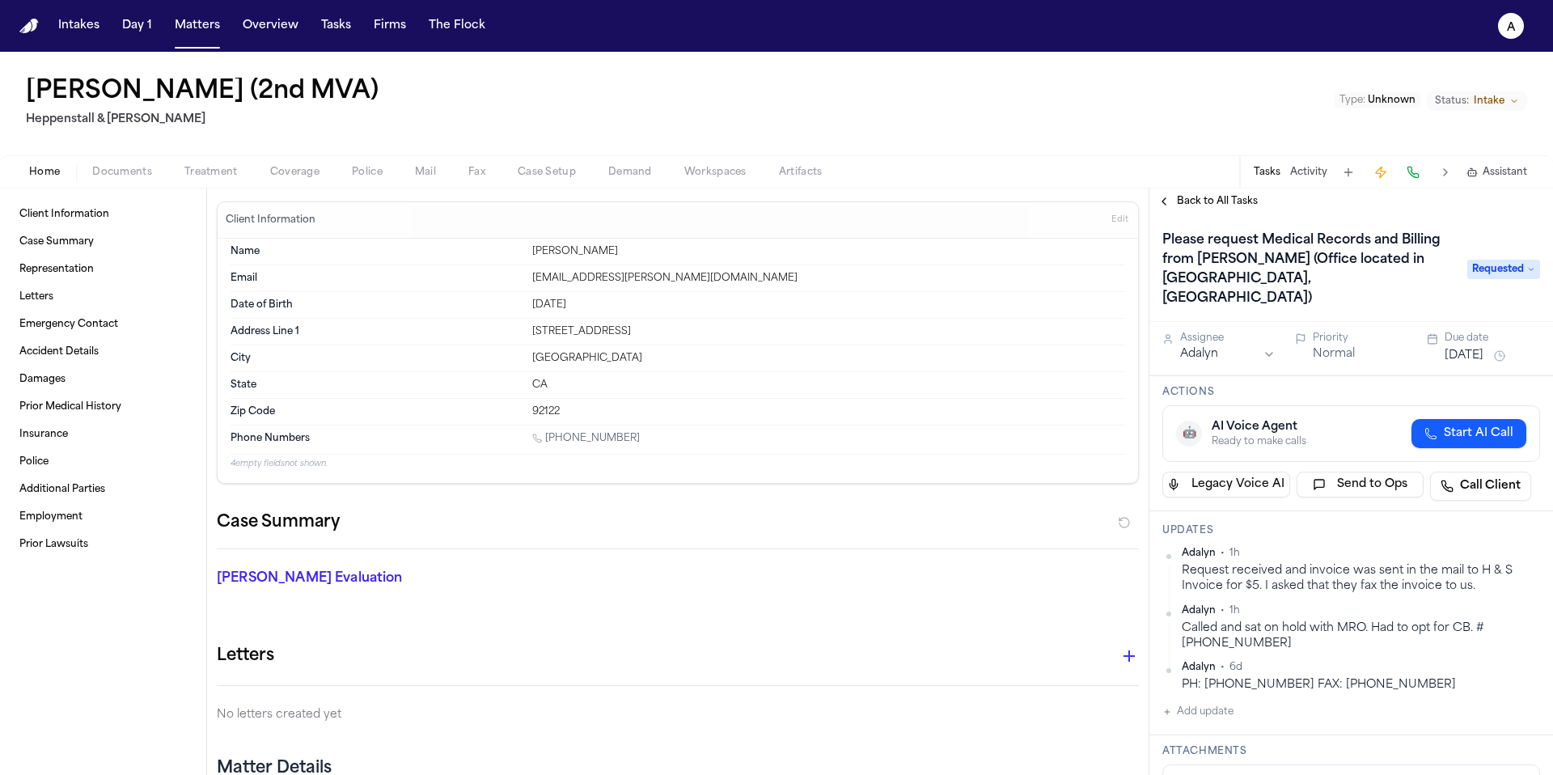
click at [1204, 204] on span "Back to All Tasks" at bounding box center [1217, 201] width 81 height 13
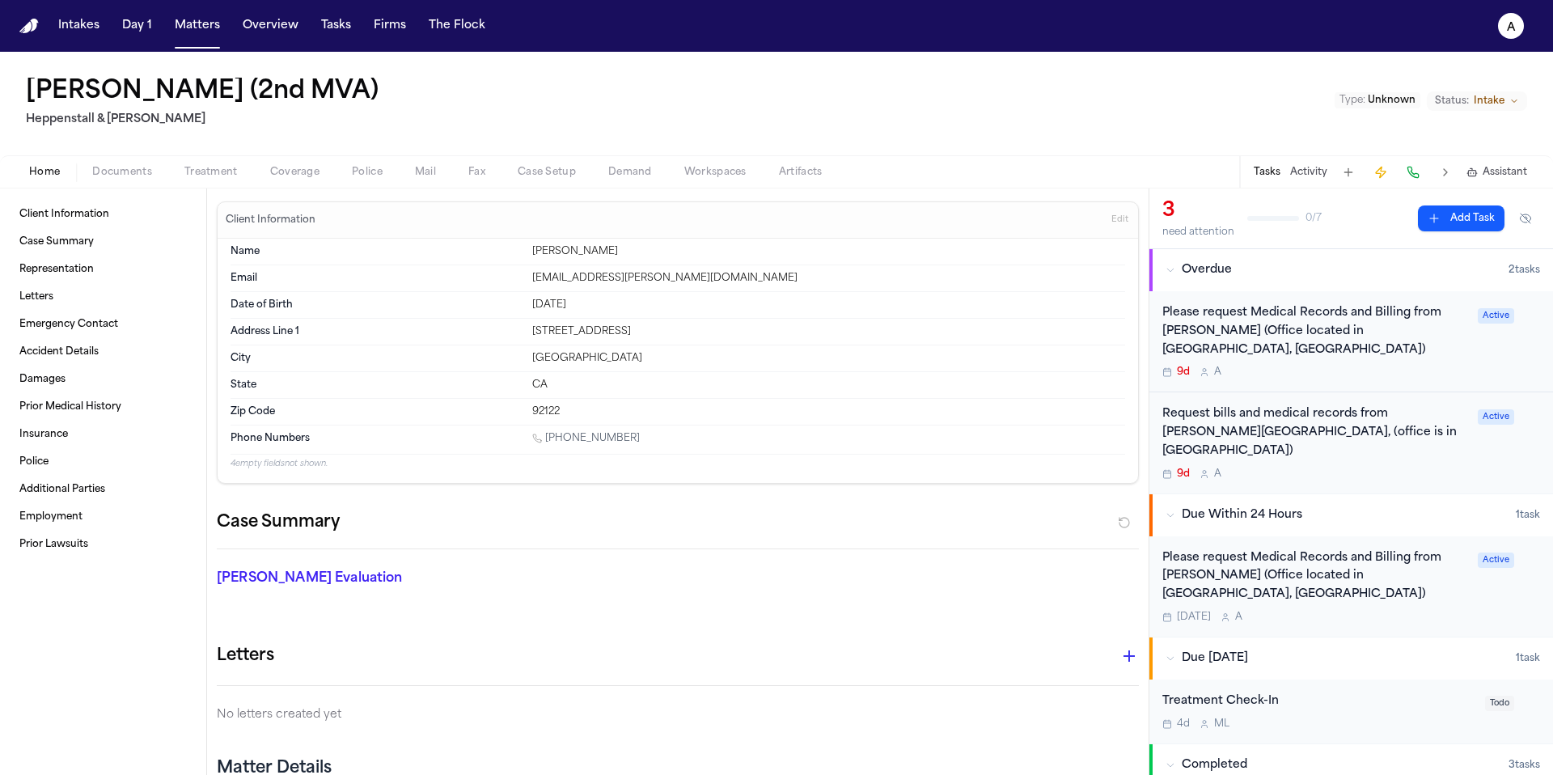
click at [1413, 444] on div "Request bills and medical records from [PERSON_NAME], (office is in [GEOGRAPHIC…" at bounding box center [1351, 442] width 404 height 100
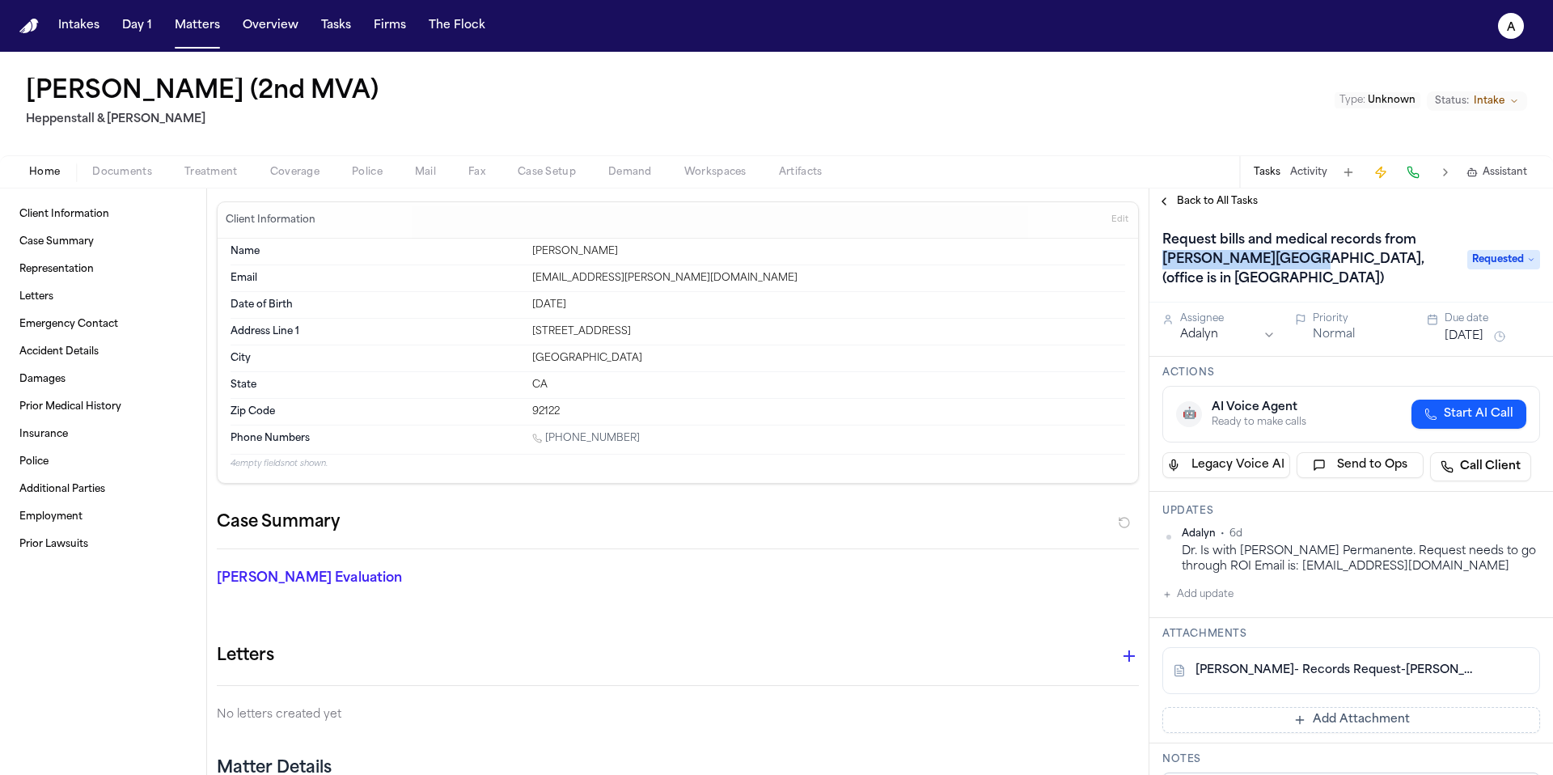
drag, startPoint x: 1265, startPoint y: 263, endPoint x: 1419, endPoint y: 239, distance: 155.5
click at [1419, 239] on h1 "Request bills and medical records from [PERSON_NAME][GEOGRAPHIC_DATA], (office …" at bounding box center [1307, 259] width 302 height 65
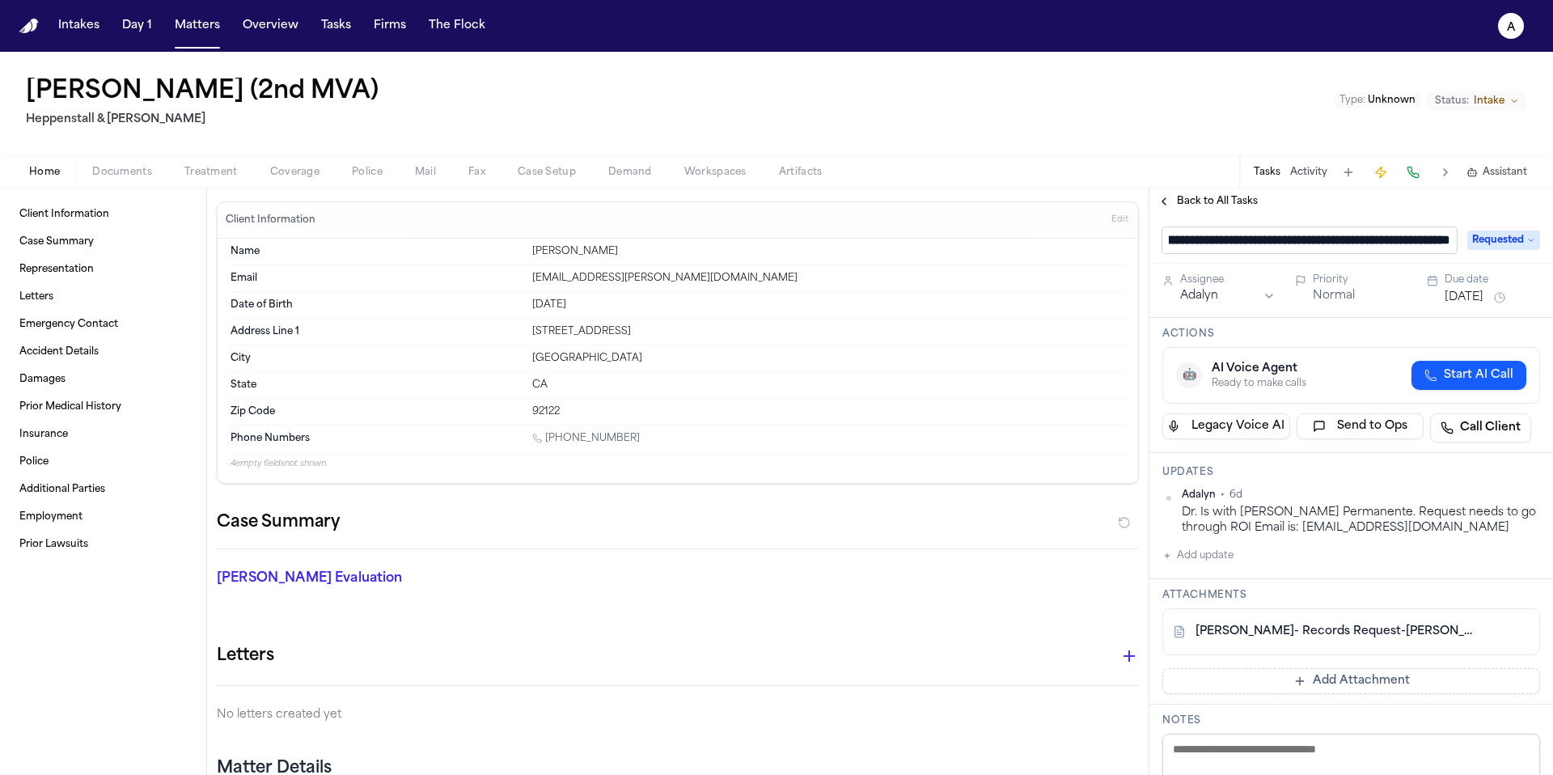
scroll to position [0, 236]
drag, startPoint x: 1449, startPoint y: 241, endPoint x: 1203, endPoint y: 242, distance: 245.9
click at [1191, 243] on input "**********" at bounding box center [1309, 240] width 294 height 26
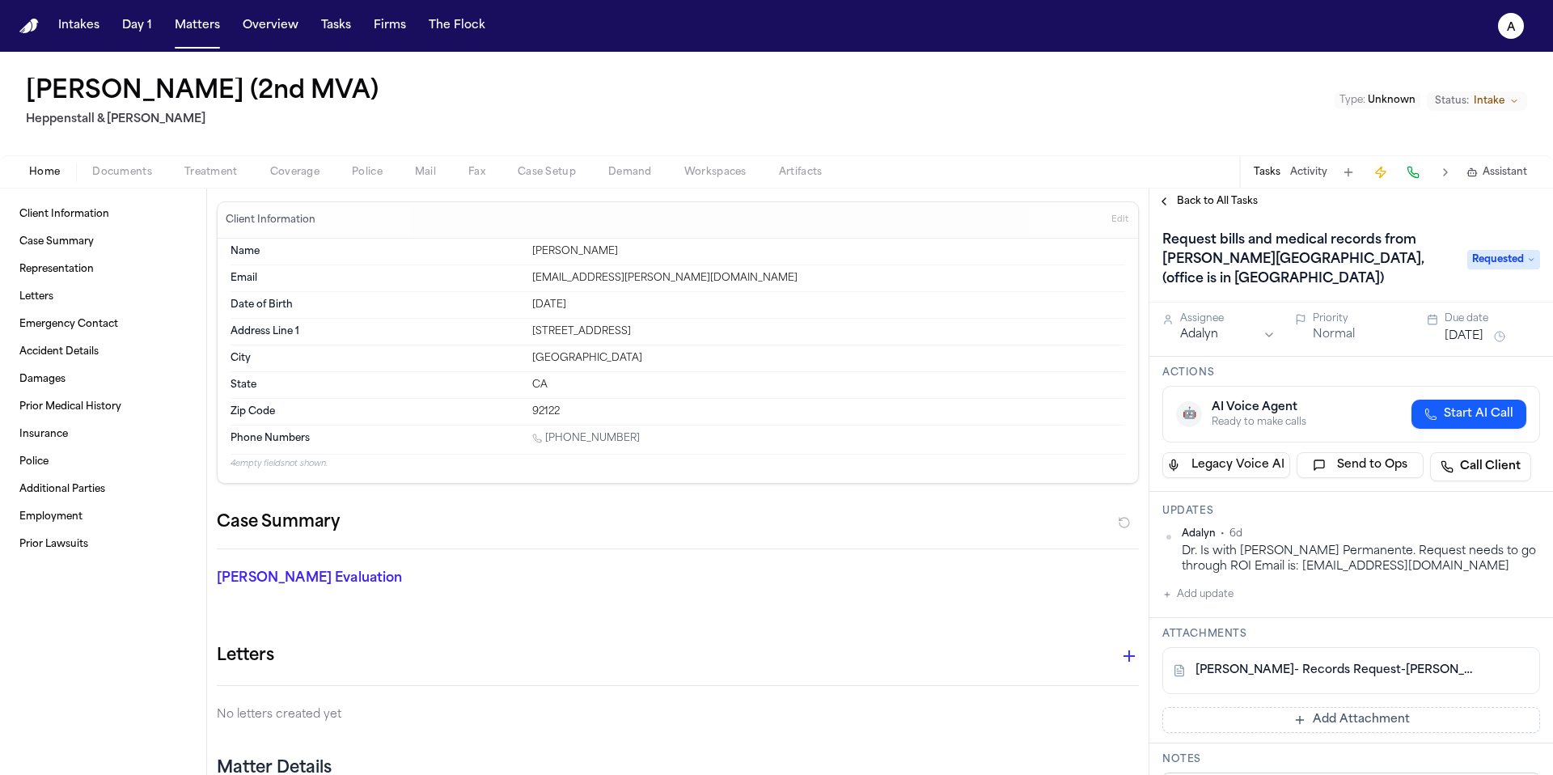
click at [1248, 572] on div "[PERSON_NAME] • 6d Dr. Is with [PERSON_NAME] Permanente. Request needs to go th…" at bounding box center [1351, 565] width 378 height 77
drag, startPoint x: 1363, startPoint y: 544, endPoint x: 1258, endPoint y: 549, distance: 105.3
click at [1258, 549] on div "Dr. Is with [PERSON_NAME] Permanente. Request needs to go through ROI Email is:…" at bounding box center [1361, 560] width 358 height 32
click at [1389, 546] on div "Dr. Is with [PERSON_NAME] Permanente. Request needs to go through ROI Email is:…" at bounding box center [1361, 560] width 358 height 32
drag, startPoint x: 1366, startPoint y: 553, endPoint x: 1251, endPoint y: 551, distance: 114.9
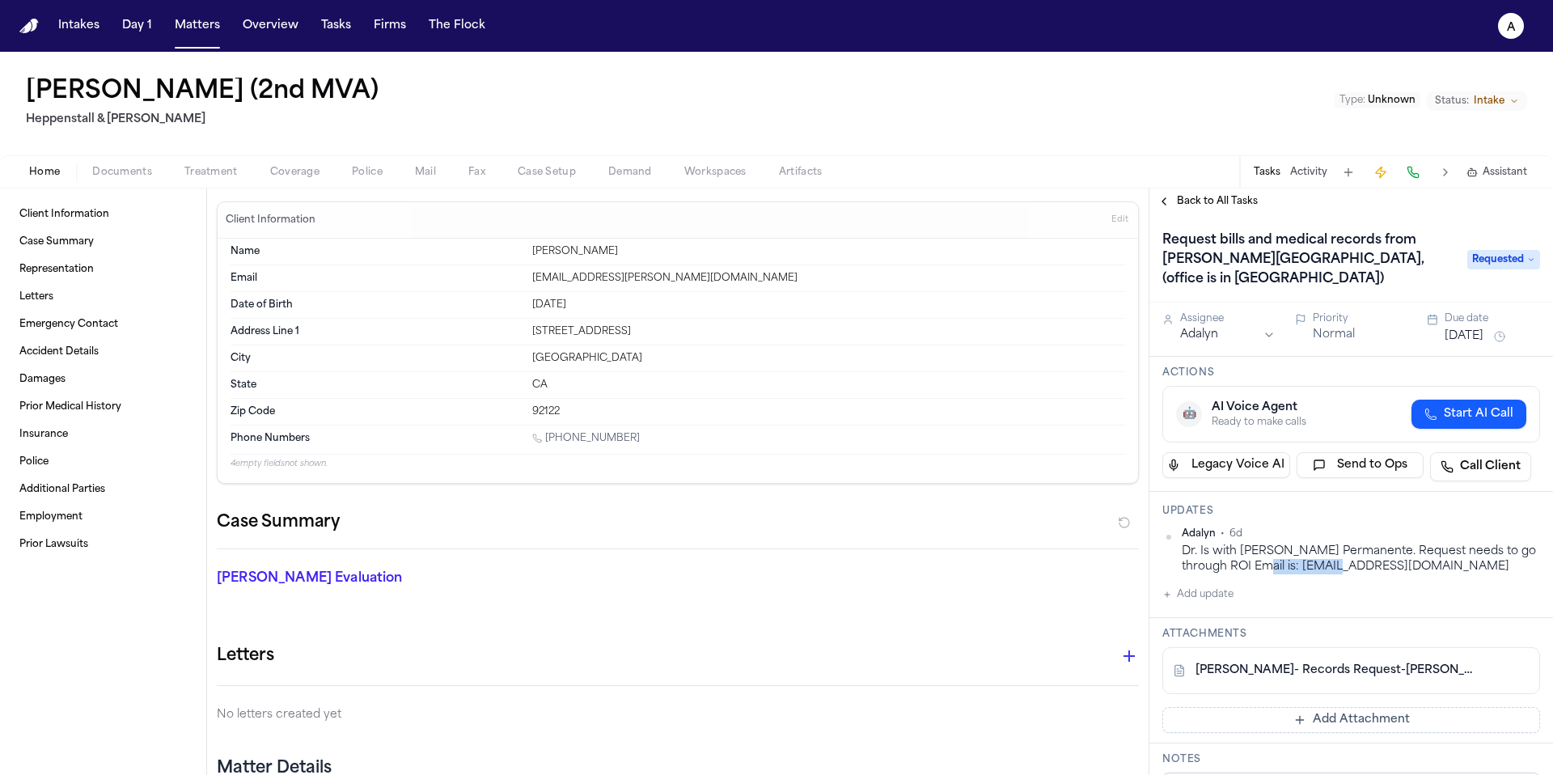
click at [1251, 550] on div "Dr. Is with [PERSON_NAME] Permanente. Request needs to go through ROI Email is:…" at bounding box center [1361, 560] width 358 height 32
copy div "[EMAIL_ADDRESS][DOMAIN_NAME]"
click at [1219, 585] on button "Add update" at bounding box center [1197, 594] width 71 height 19
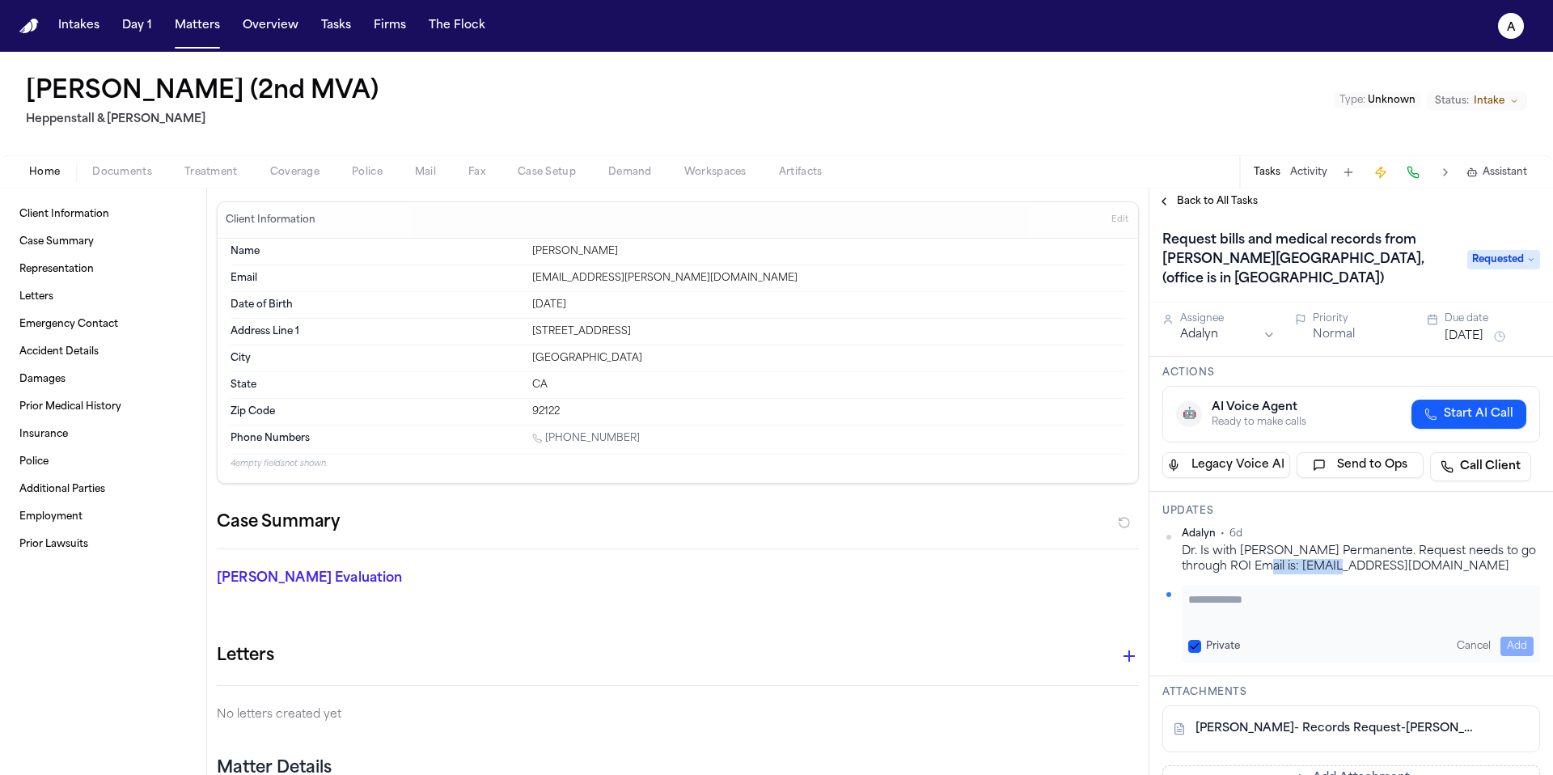
click at [1191, 640] on button "Private" at bounding box center [1194, 646] width 13 height 13
click at [1218, 591] on textarea "Add your update" at bounding box center [1360, 607] width 345 height 32
type textarea "**********"
click at [1500, 637] on button "Add" at bounding box center [1516, 646] width 33 height 19
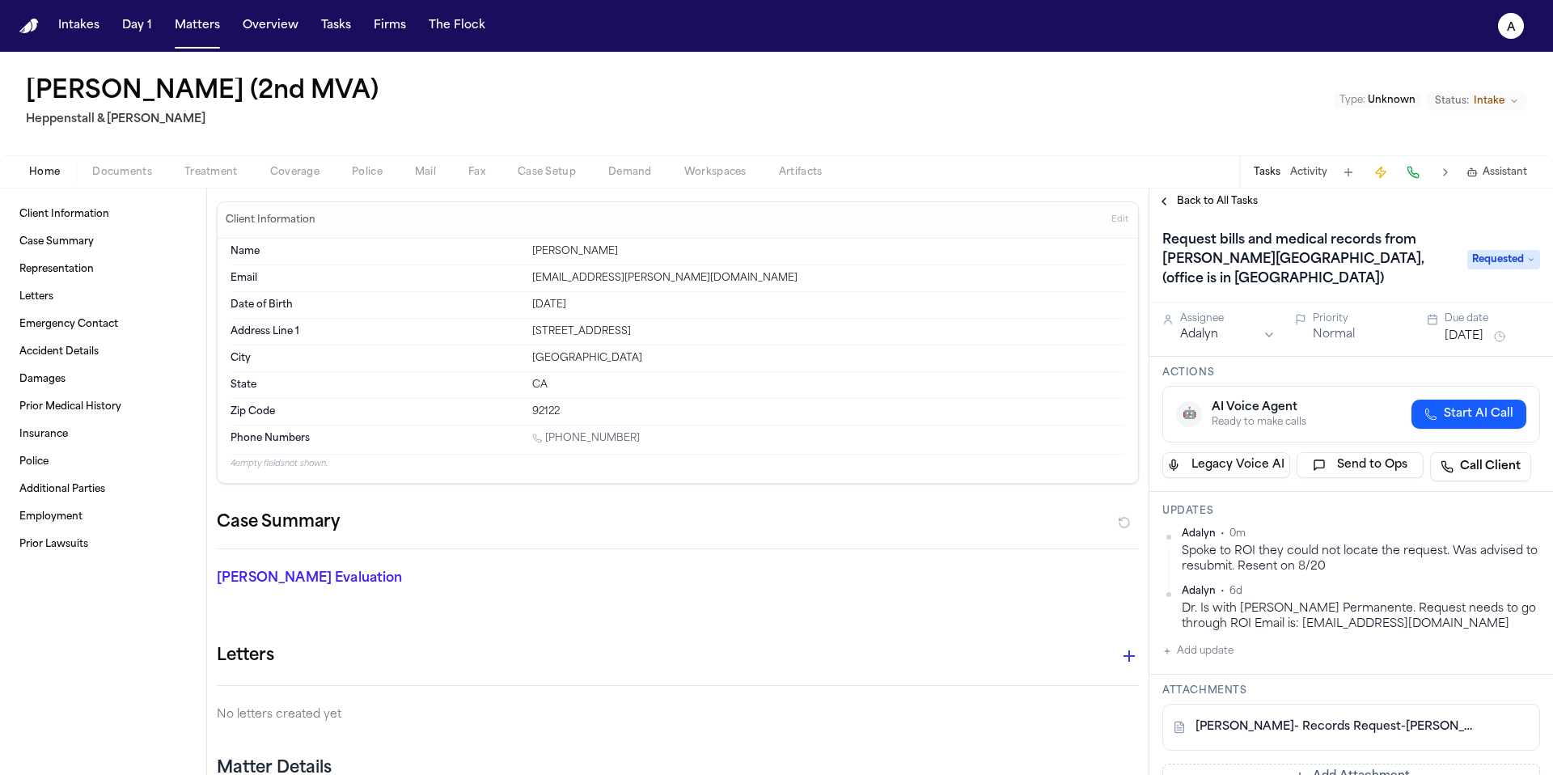
click at [1441, 704] on div "[PERSON_NAME]- Records Request-[PERSON_NAME].pdf" at bounding box center [1351, 727] width 378 height 47
click at [1449, 704] on div "[PERSON_NAME]- Records Request-[PERSON_NAME].pdf" at bounding box center [1351, 727] width 378 height 47
click at [1475, 714] on button at bounding box center [1488, 727] width 26 height 26
click at [1474, 328] on button "[DATE]" at bounding box center [1464, 336] width 39 height 16
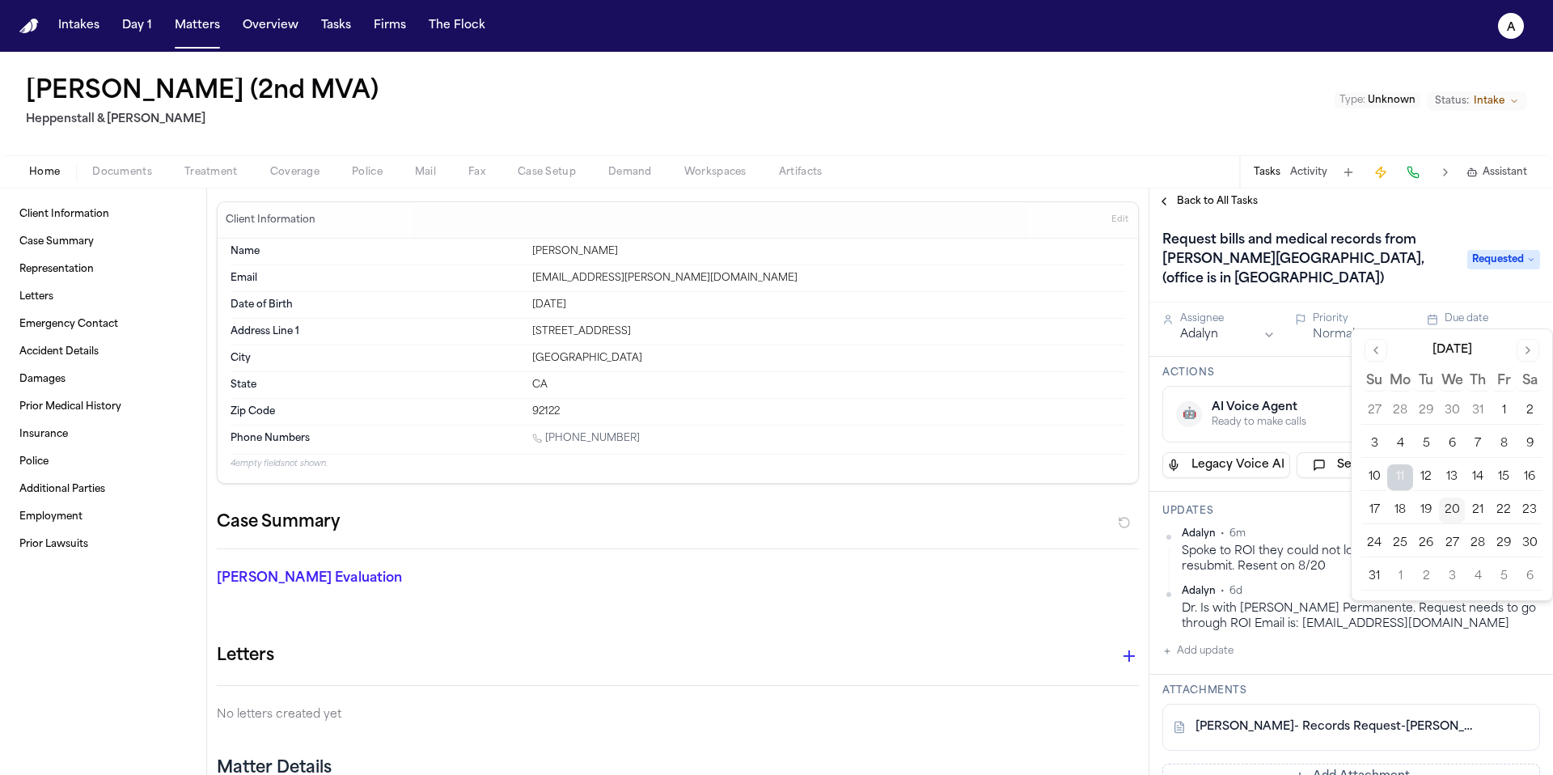
click at [1485, 515] on button "21" at bounding box center [1478, 510] width 26 height 26
click at [1298, 527] on div "Adalyn • 6m" at bounding box center [1361, 533] width 358 height 13
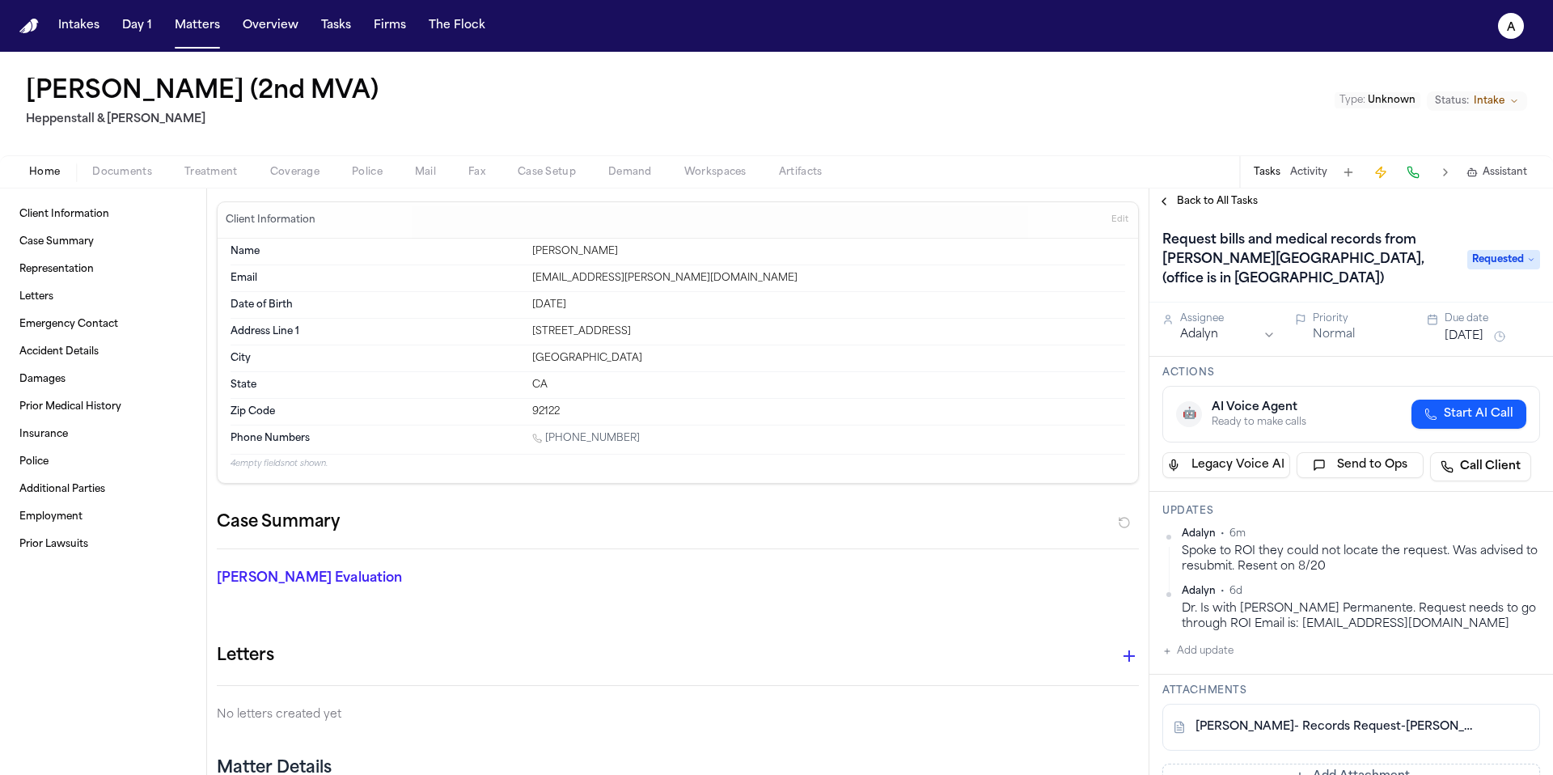
click at [1217, 202] on span "Back to All Tasks" at bounding box center [1217, 201] width 81 height 13
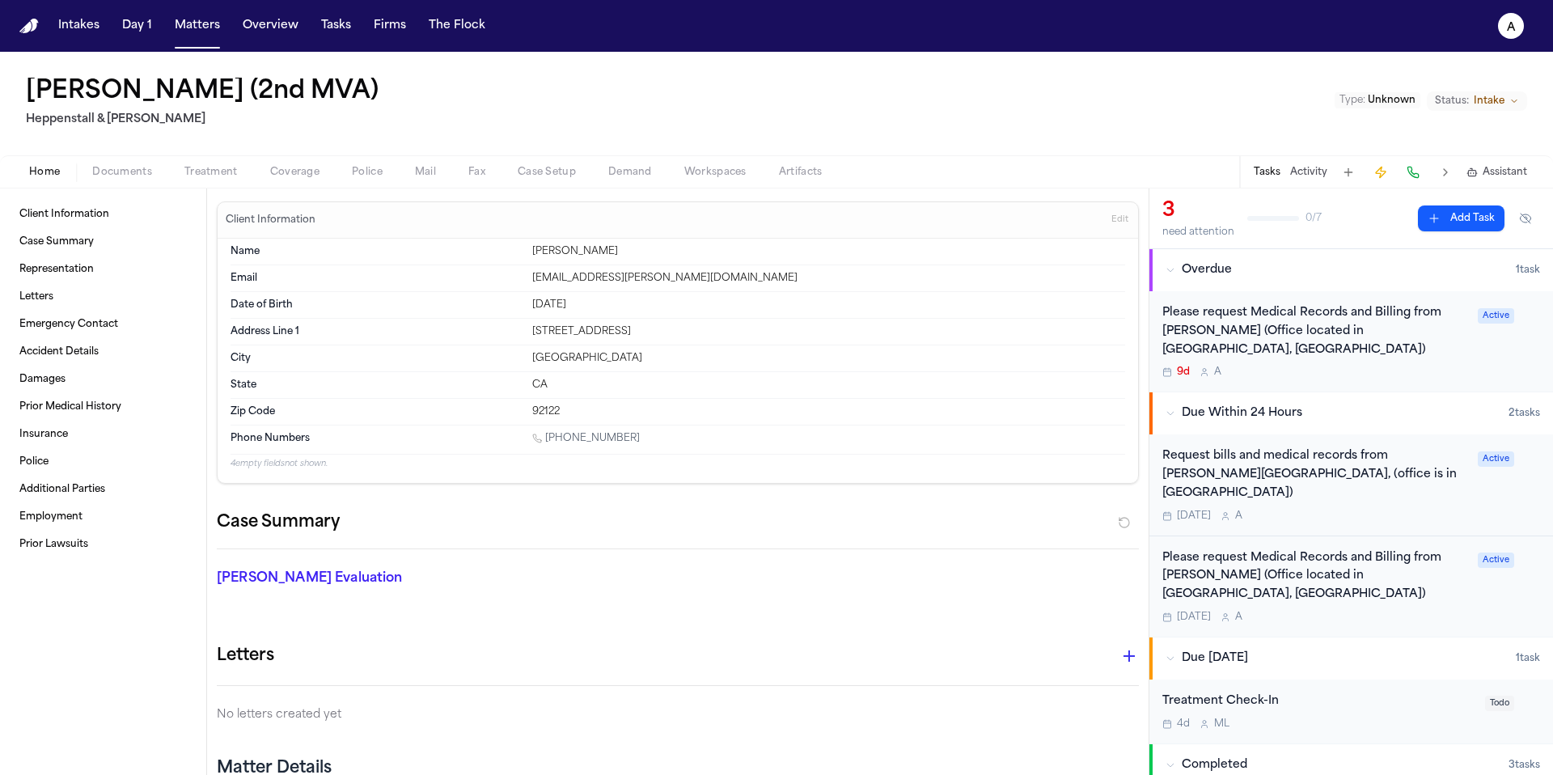
click at [1428, 366] on div "9d A" at bounding box center [1315, 372] width 306 height 13
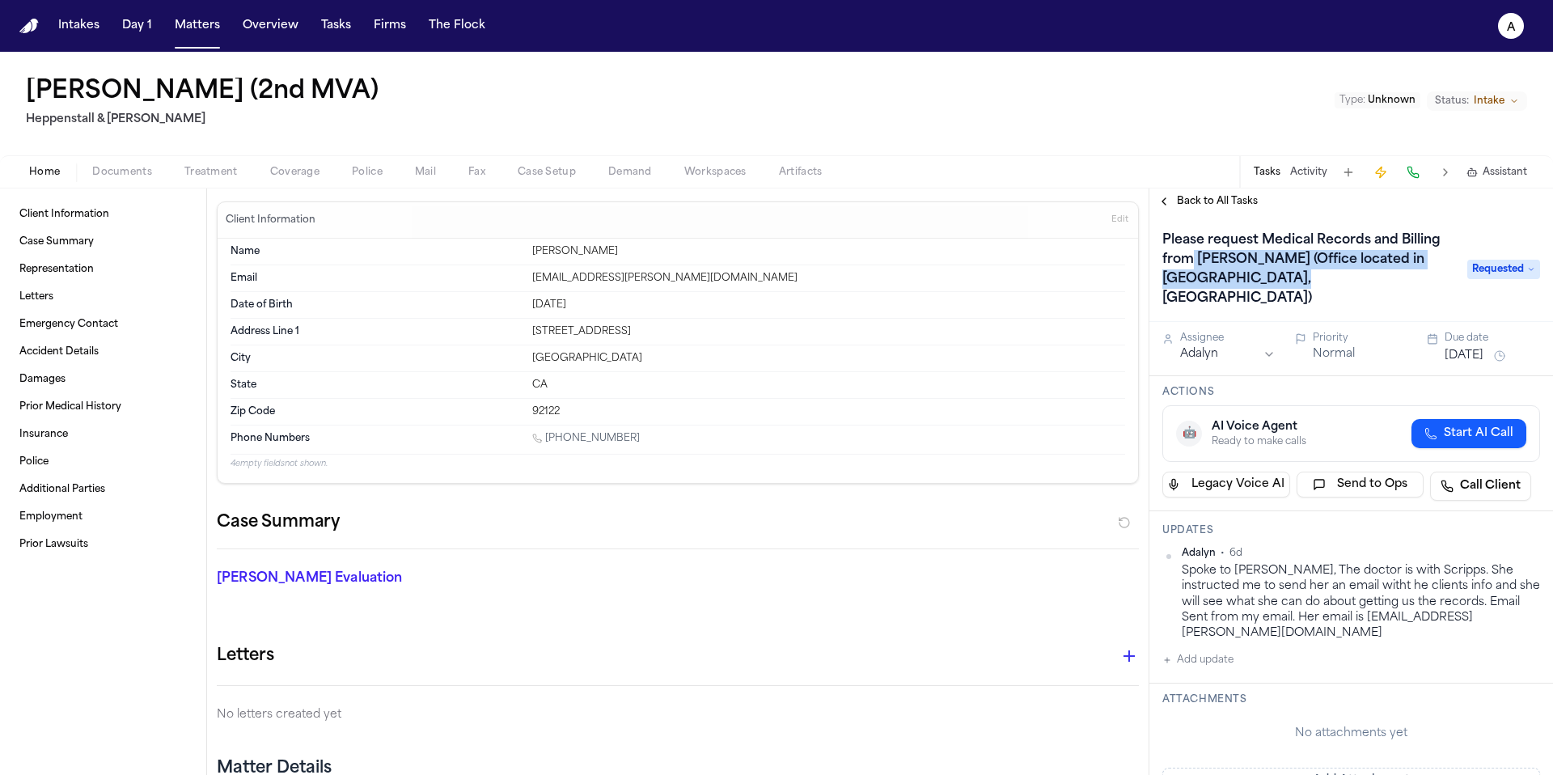
drag, startPoint x: 1288, startPoint y: 281, endPoint x: 1193, endPoint y: 262, distance: 96.6
click at [1193, 262] on h1 "Please request Medical Records and Billing from [PERSON_NAME] (Office located i…" at bounding box center [1307, 269] width 302 height 84
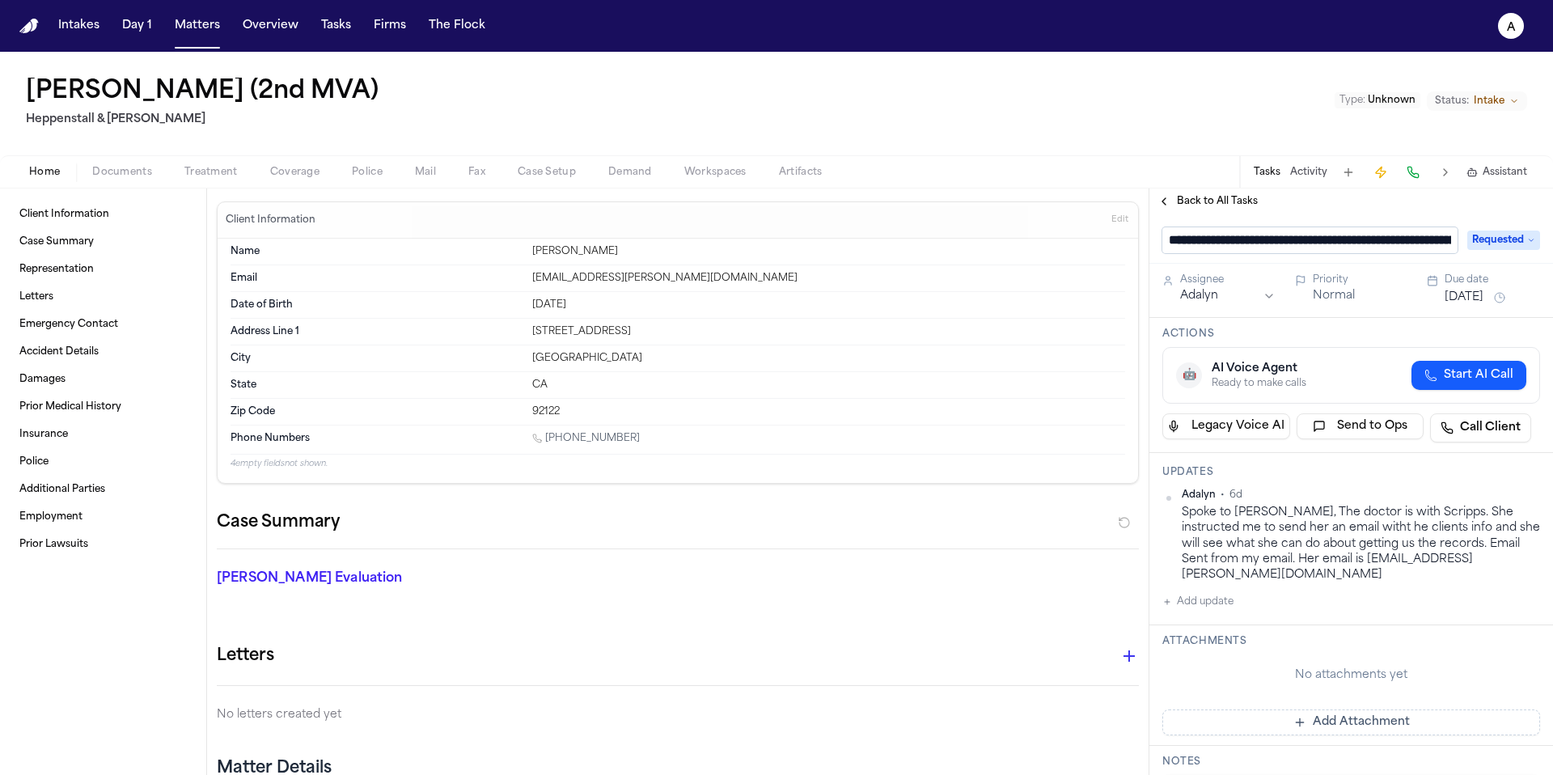
scroll to position [0, 367]
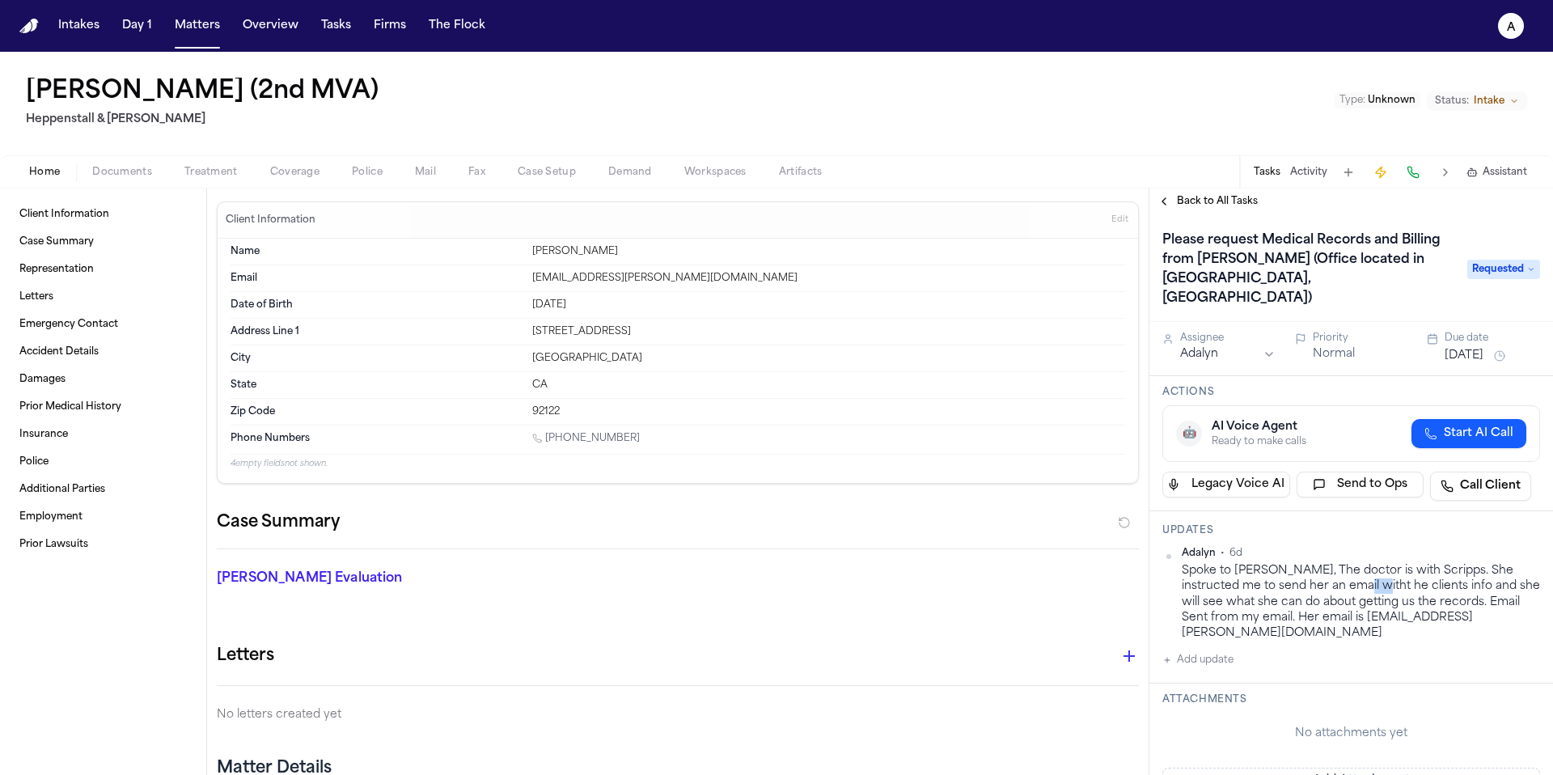
drag, startPoint x: 1339, startPoint y: 564, endPoint x: 1361, endPoint y: 564, distance: 22.6
click at [1361, 564] on div "Spoke to [PERSON_NAME], The doctor is with Scripps. She instructed me to send h…" at bounding box center [1361, 602] width 358 height 78
drag, startPoint x: 1337, startPoint y: 603, endPoint x: 1526, endPoint y: 602, distance: 189.3
click at [1526, 602] on div "Spoke to [PERSON_NAME], The doctor is with Scripps. She instructed me to send h…" at bounding box center [1361, 602] width 358 height 78
copy div "[EMAIL_ADDRESS][PERSON_NAME][DOMAIN_NAME]"
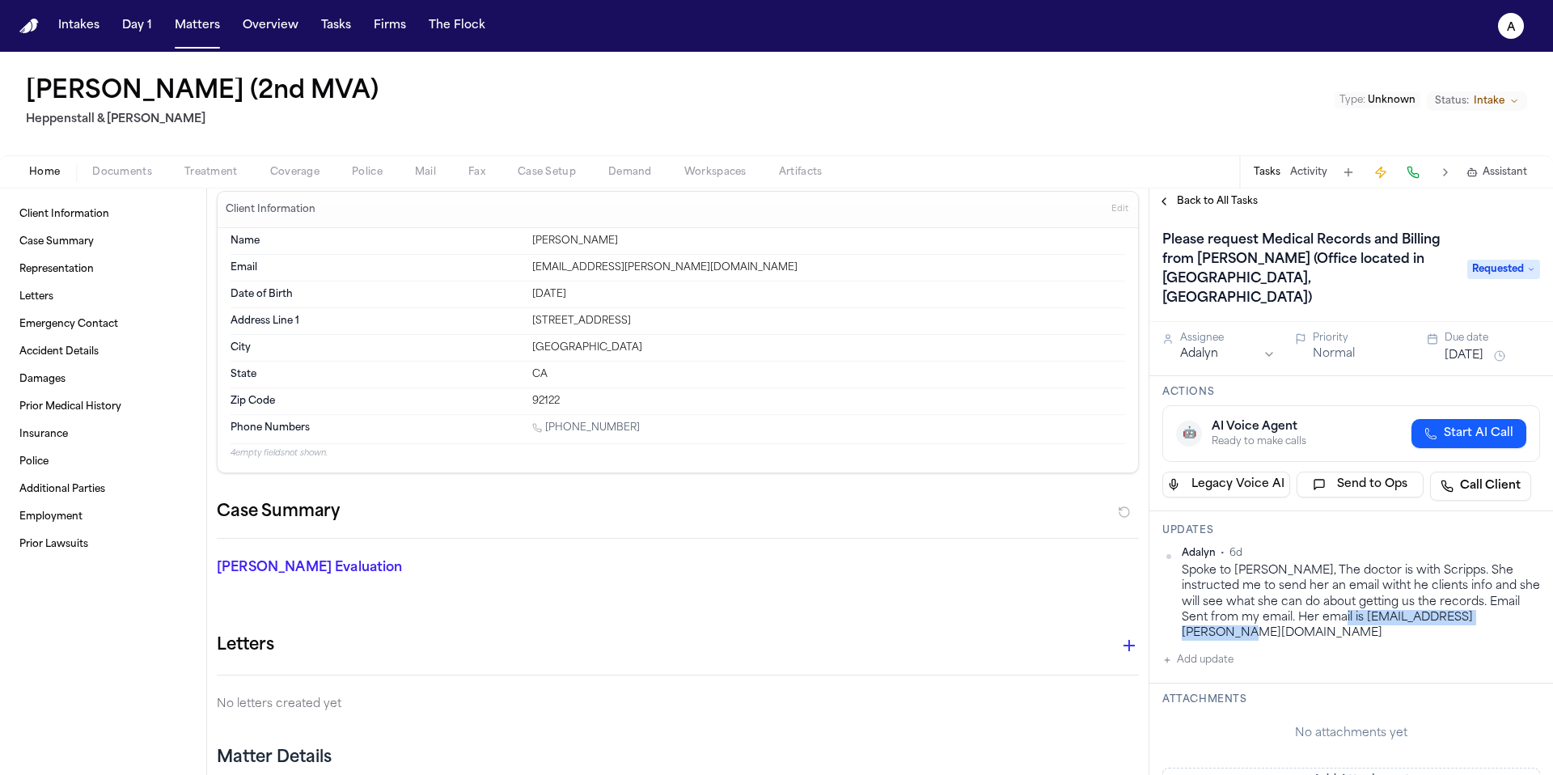
scroll to position [0, 0]
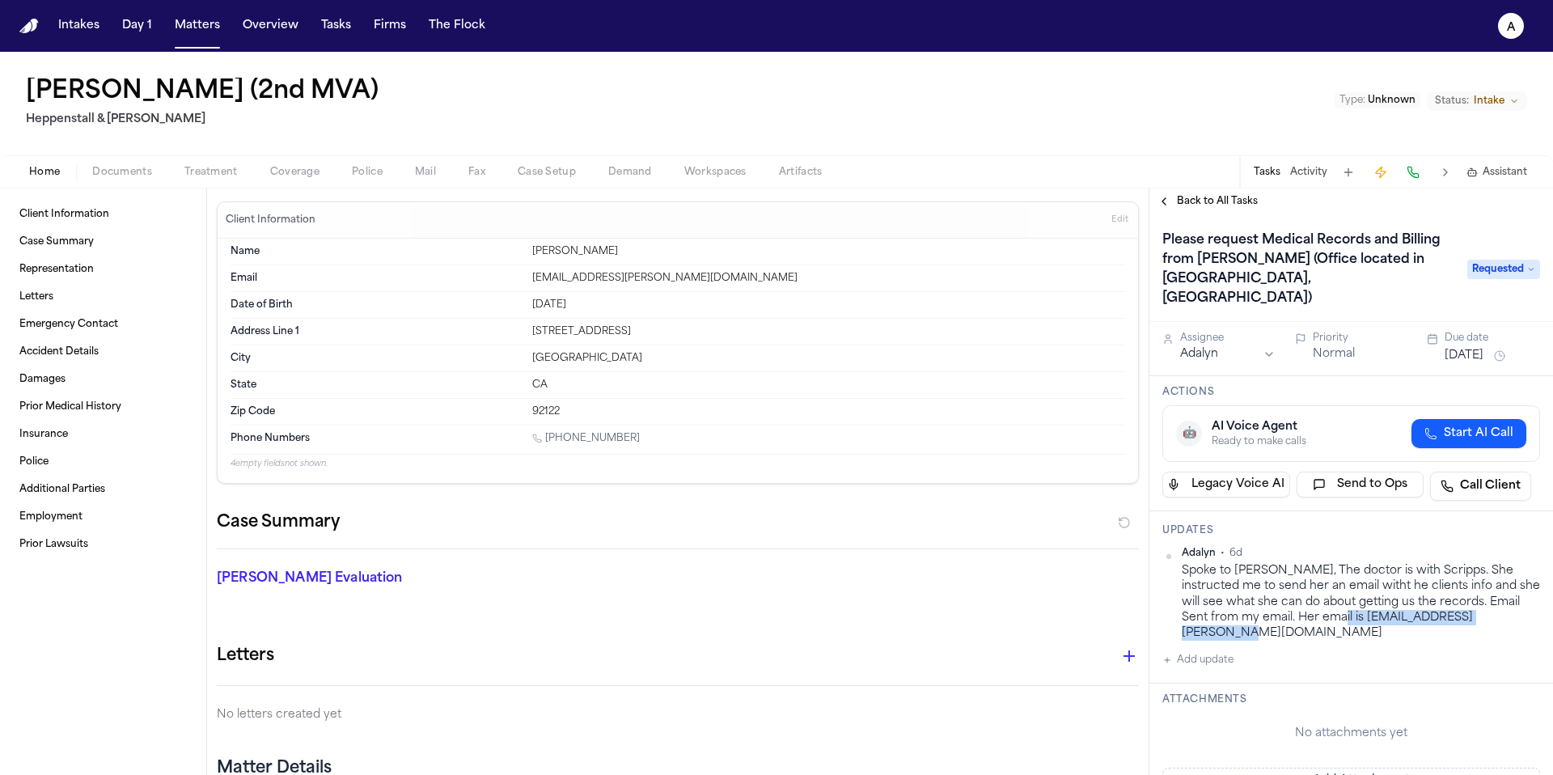
click at [1226, 650] on button "Add update" at bounding box center [1197, 659] width 71 height 19
click at [1234, 657] on textarea "Add your update" at bounding box center [1360, 673] width 345 height 32
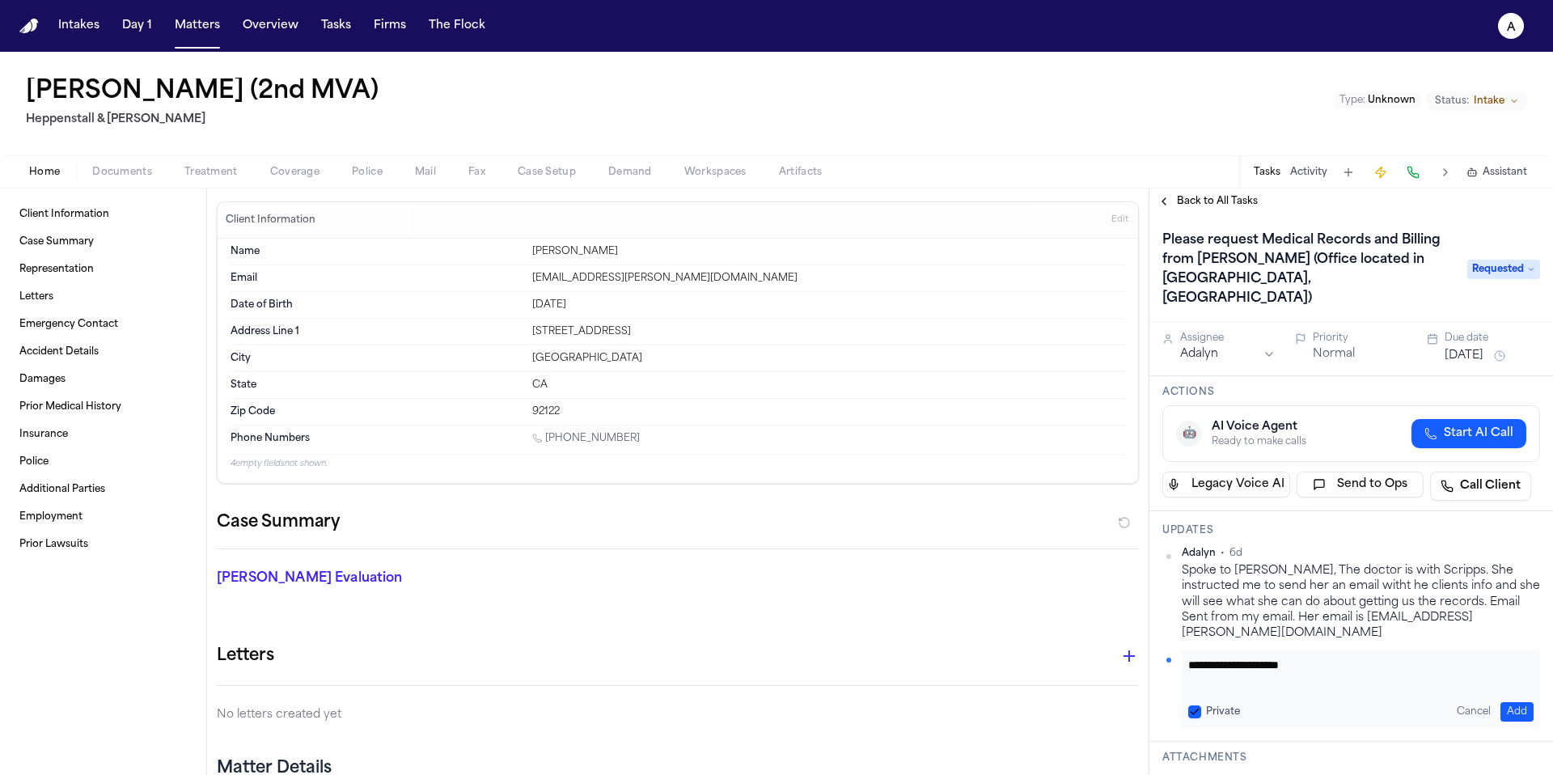
paste textarea "**********"
click at [1403, 657] on textarea "**********" at bounding box center [1354, 673] width 333 height 32
click at [1486, 657] on textarea "**********" at bounding box center [1354, 673] width 333 height 32
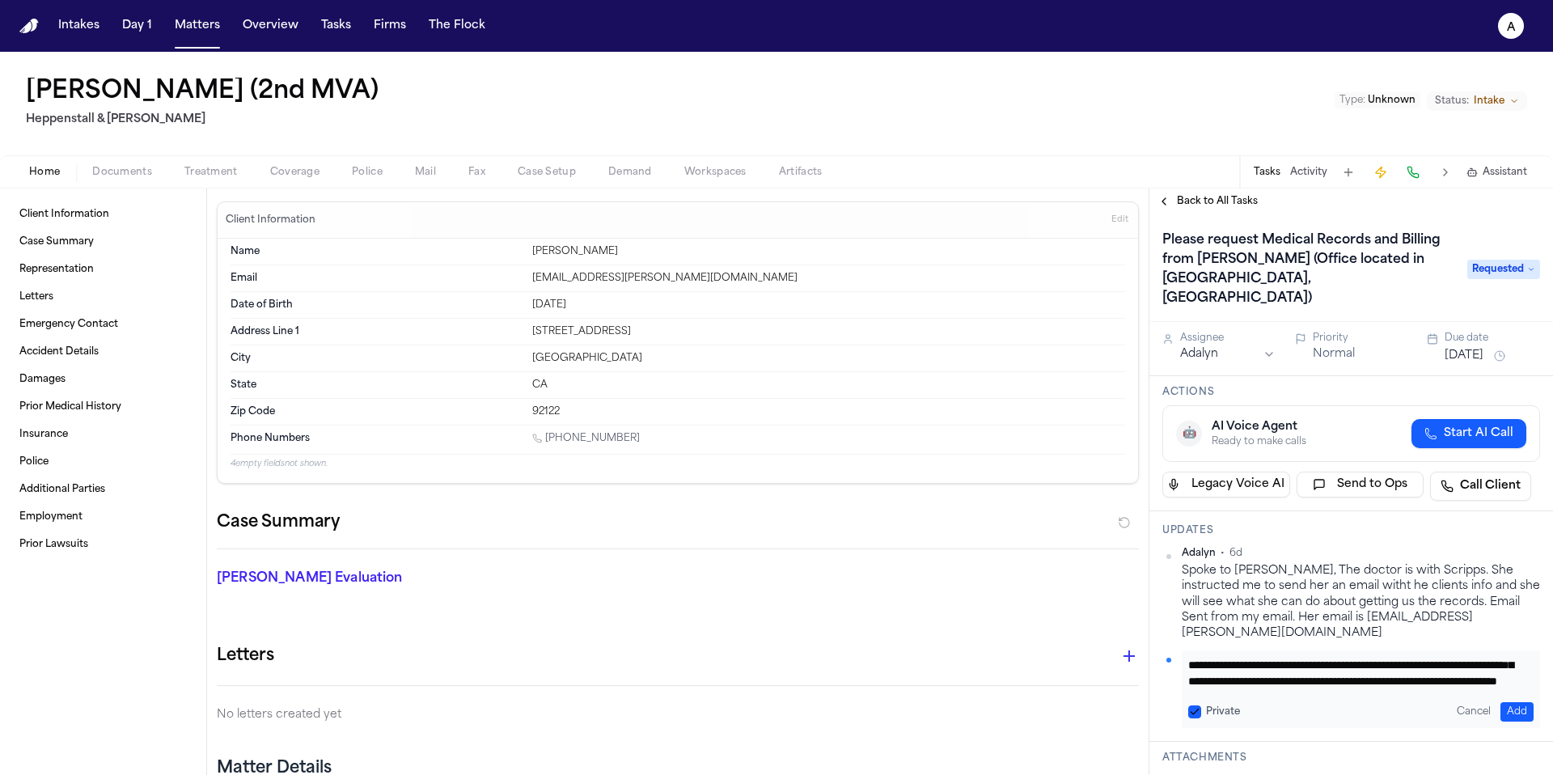
paste textarea "**********"
click at [1484, 657] on textarea "**********" at bounding box center [1354, 673] width 333 height 32
click at [1306, 657] on textarea "**********" at bounding box center [1354, 673] width 333 height 32
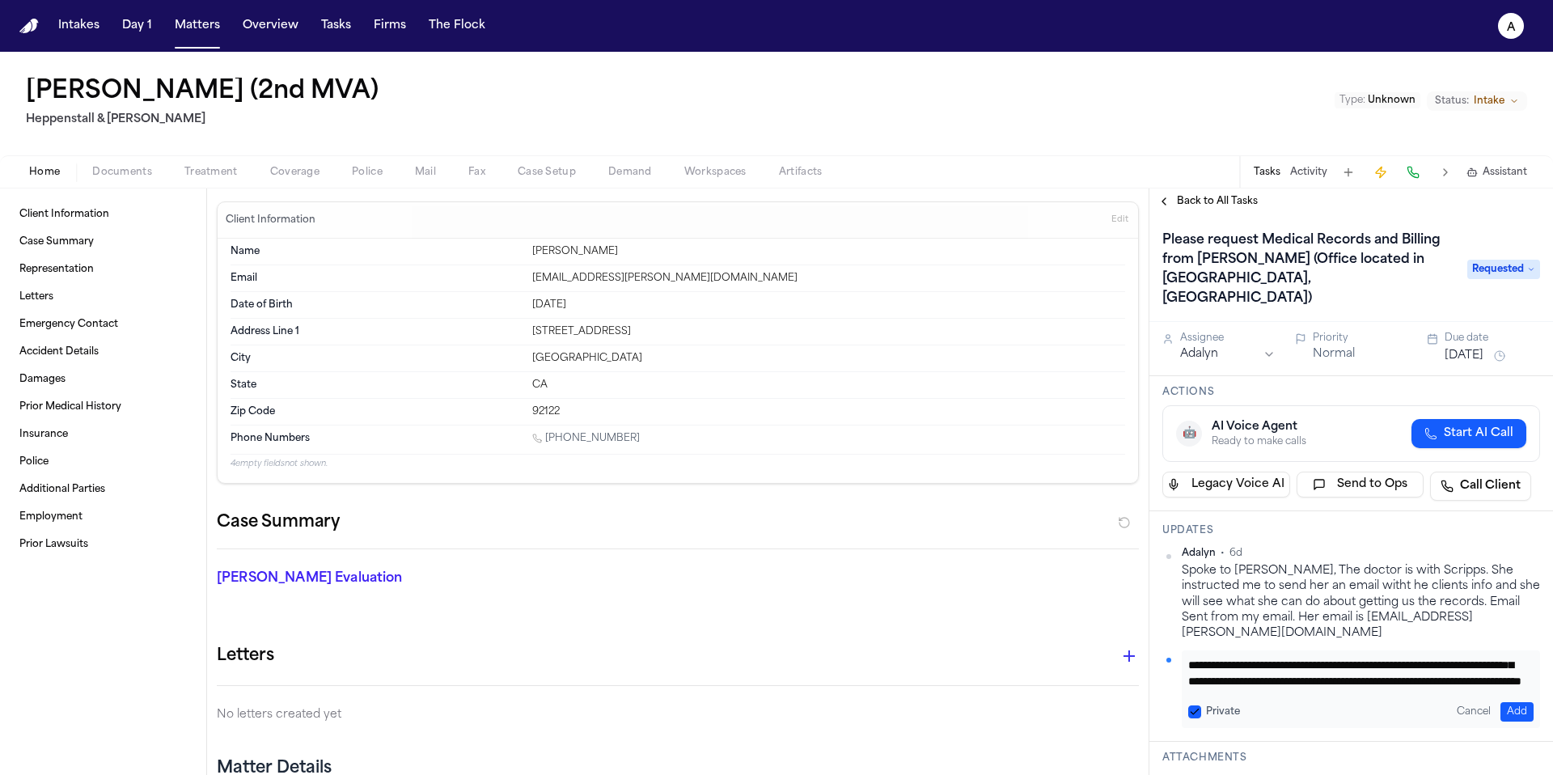
click at [1194, 705] on button "Private" at bounding box center [1194, 711] width 13 height 13
click at [1373, 657] on textarea "**********" at bounding box center [1354, 673] width 333 height 32
type textarea "**********"
click at [1519, 702] on button "Add" at bounding box center [1516, 711] width 33 height 19
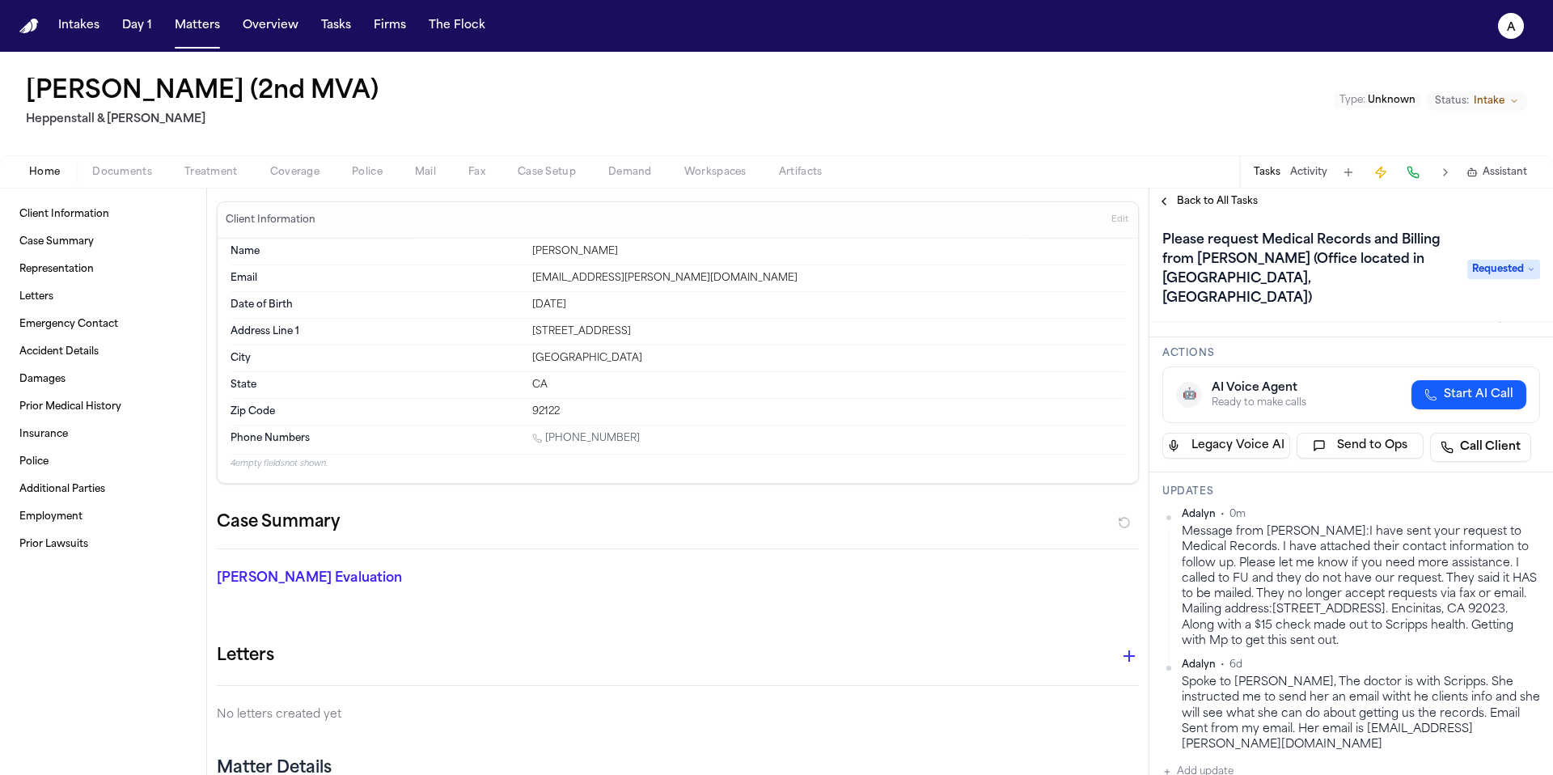
scroll to position [0, 0]
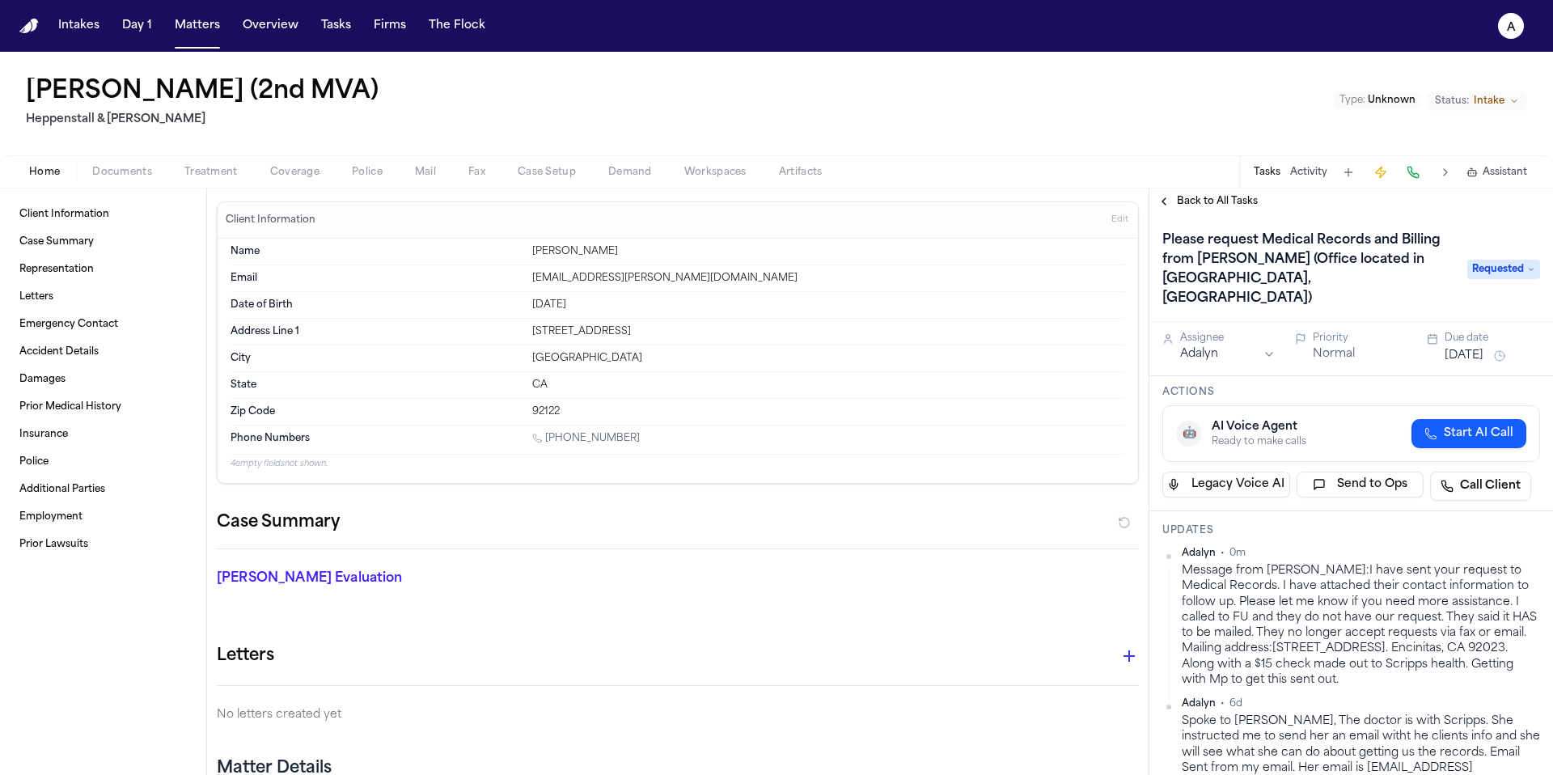
click at [1478, 348] on button "[DATE]" at bounding box center [1464, 356] width 39 height 16
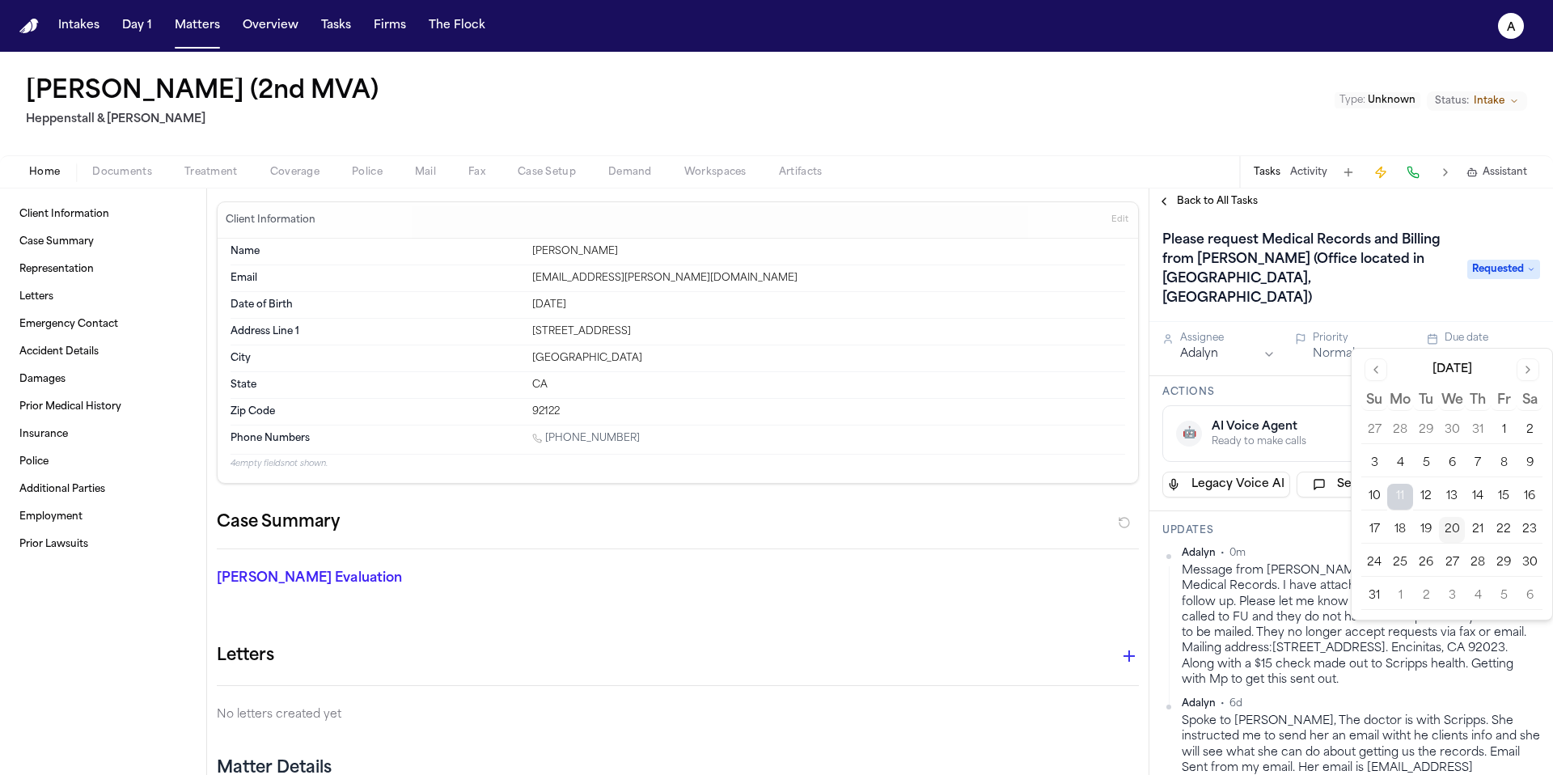
click at [1475, 527] on button "21" at bounding box center [1478, 530] width 26 height 26
click at [1311, 547] on div "Adalyn • 0m" at bounding box center [1361, 553] width 358 height 13
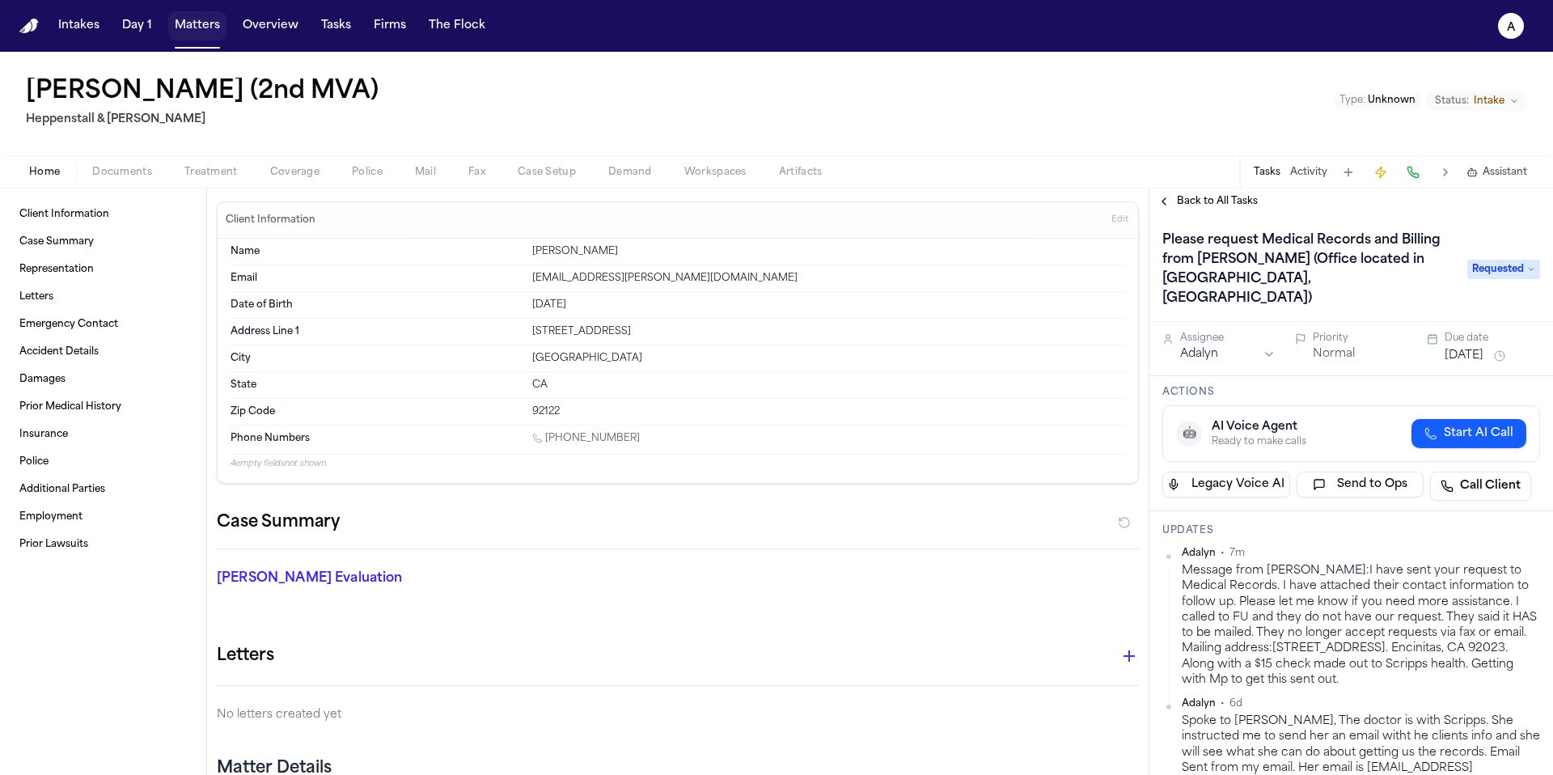
click at [214, 28] on button "Matters" at bounding box center [197, 25] width 58 height 29
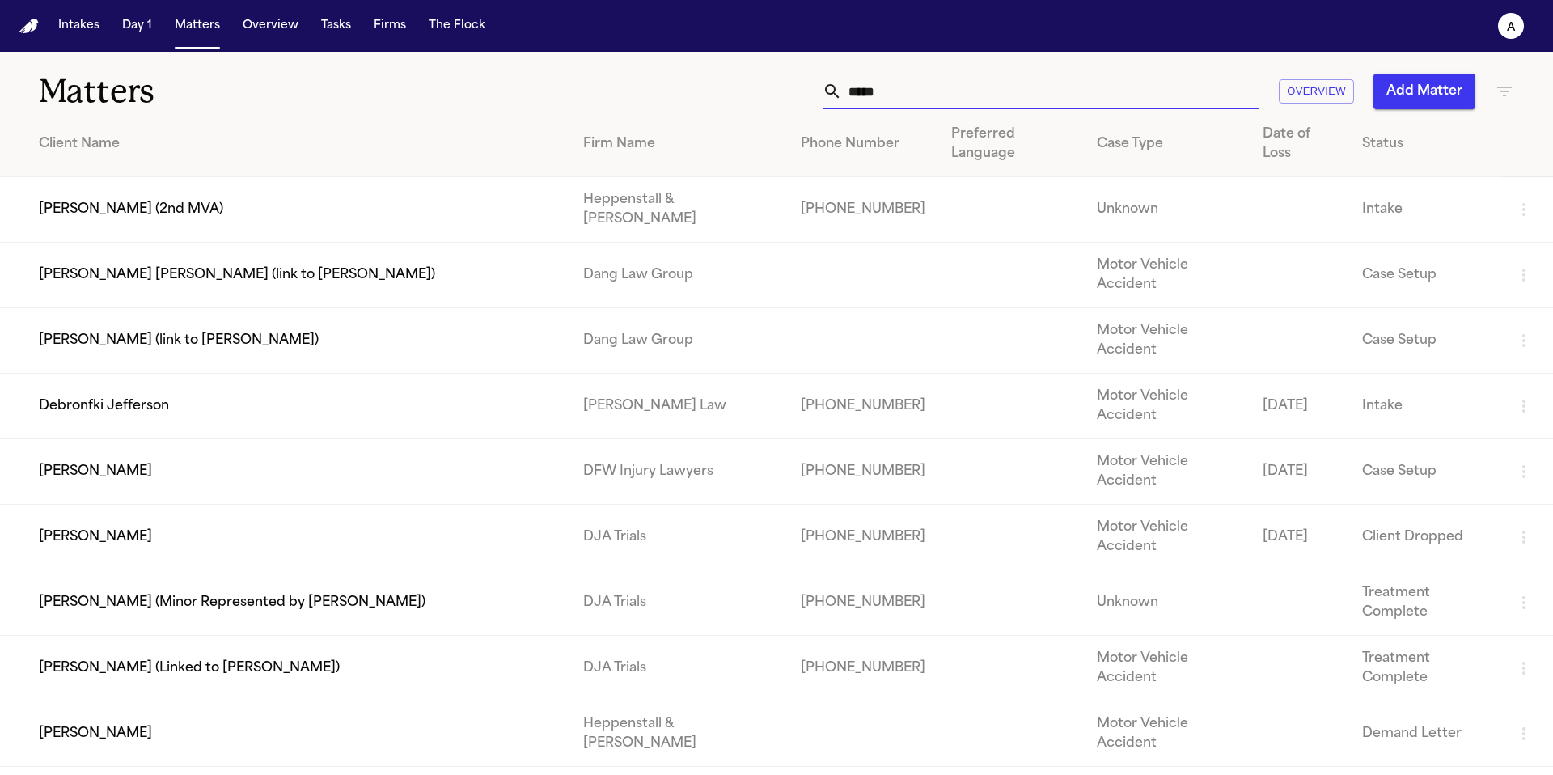
drag, startPoint x: 918, startPoint y: 91, endPoint x: 802, endPoint y: 87, distance: 116.5
click at [802, 89] on div "***** Overview Add Matter" at bounding box center [991, 92] width 1046 height 36
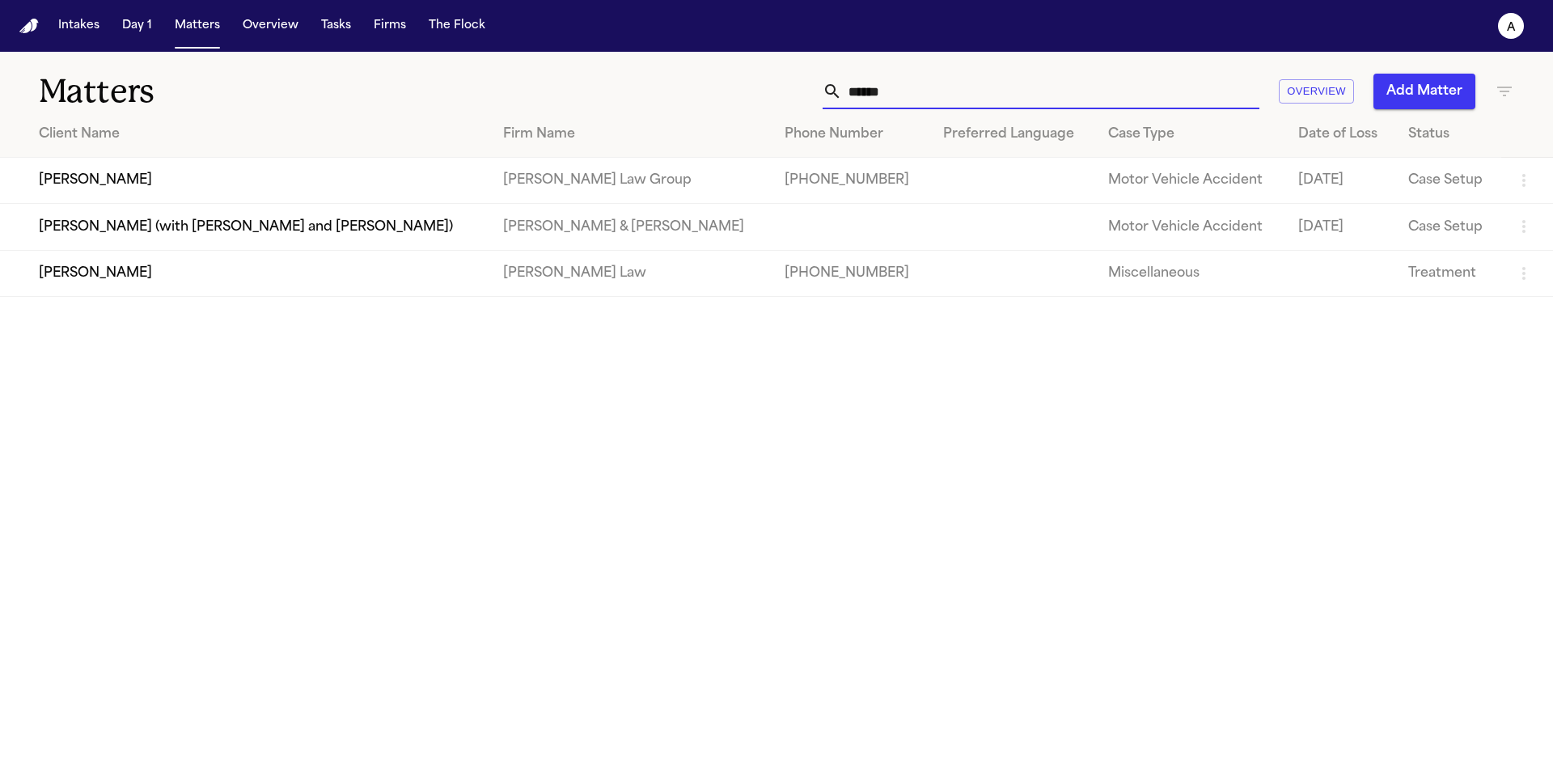
type input "******"
click at [452, 193] on td "[PERSON_NAME]" at bounding box center [245, 181] width 490 height 46
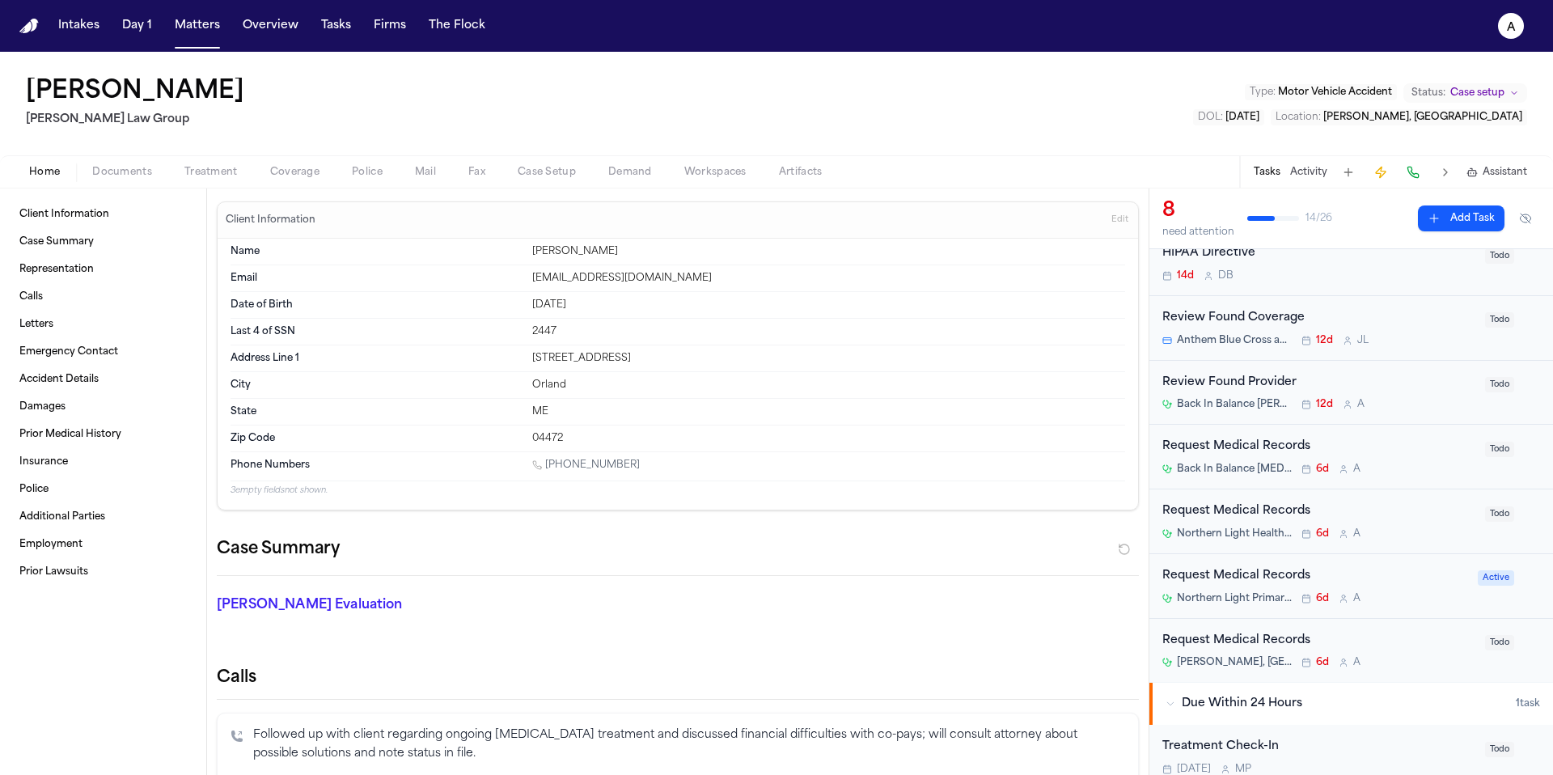
scroll to position [57, 0]
click at [1432, 474] on div "Back In Balance [MEDICAL_DATA], P.C. 6d A" at bounding box center [1318, 472] width 313 height 13
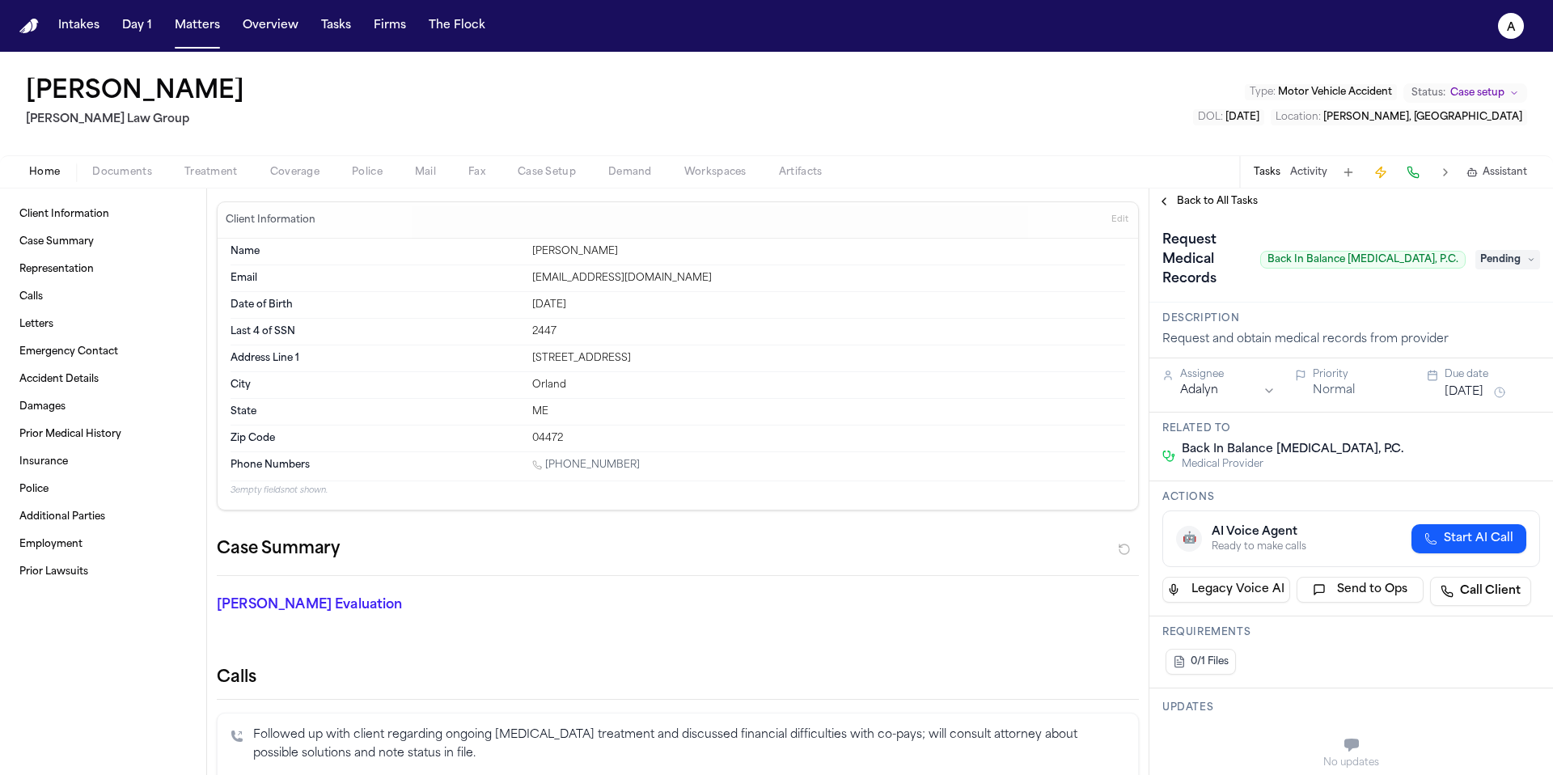
click at [1502, 250] on span "Pending" at bounding box center [1507, 259] width 65 height 19
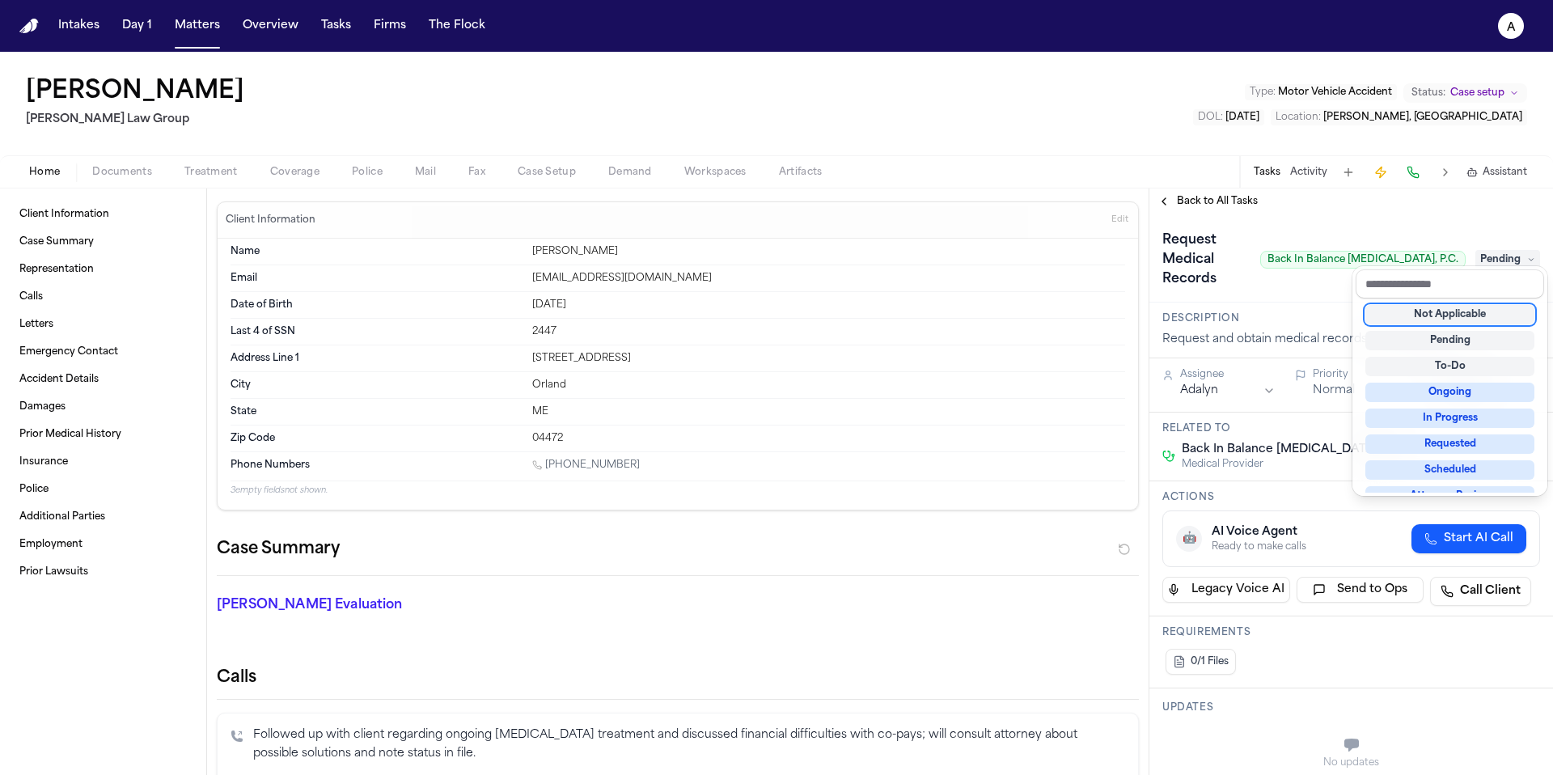
click at [1458, 324] on div "Not Applicable" at bounding box center [1449, 314] width 169 height 19
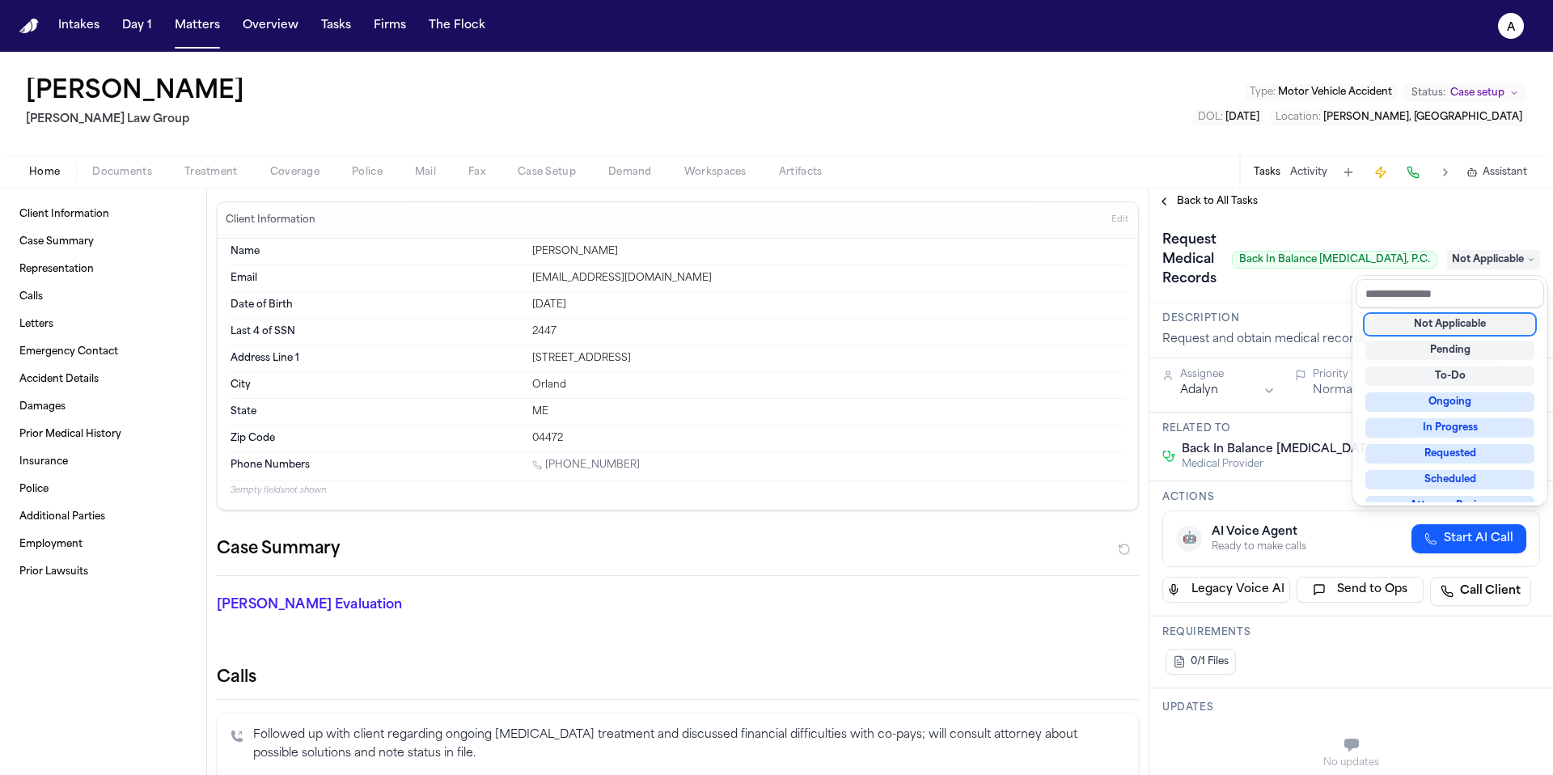
click at [1200, 207] on div "**********" at bounding box center [1351, 481] width 404 height 586
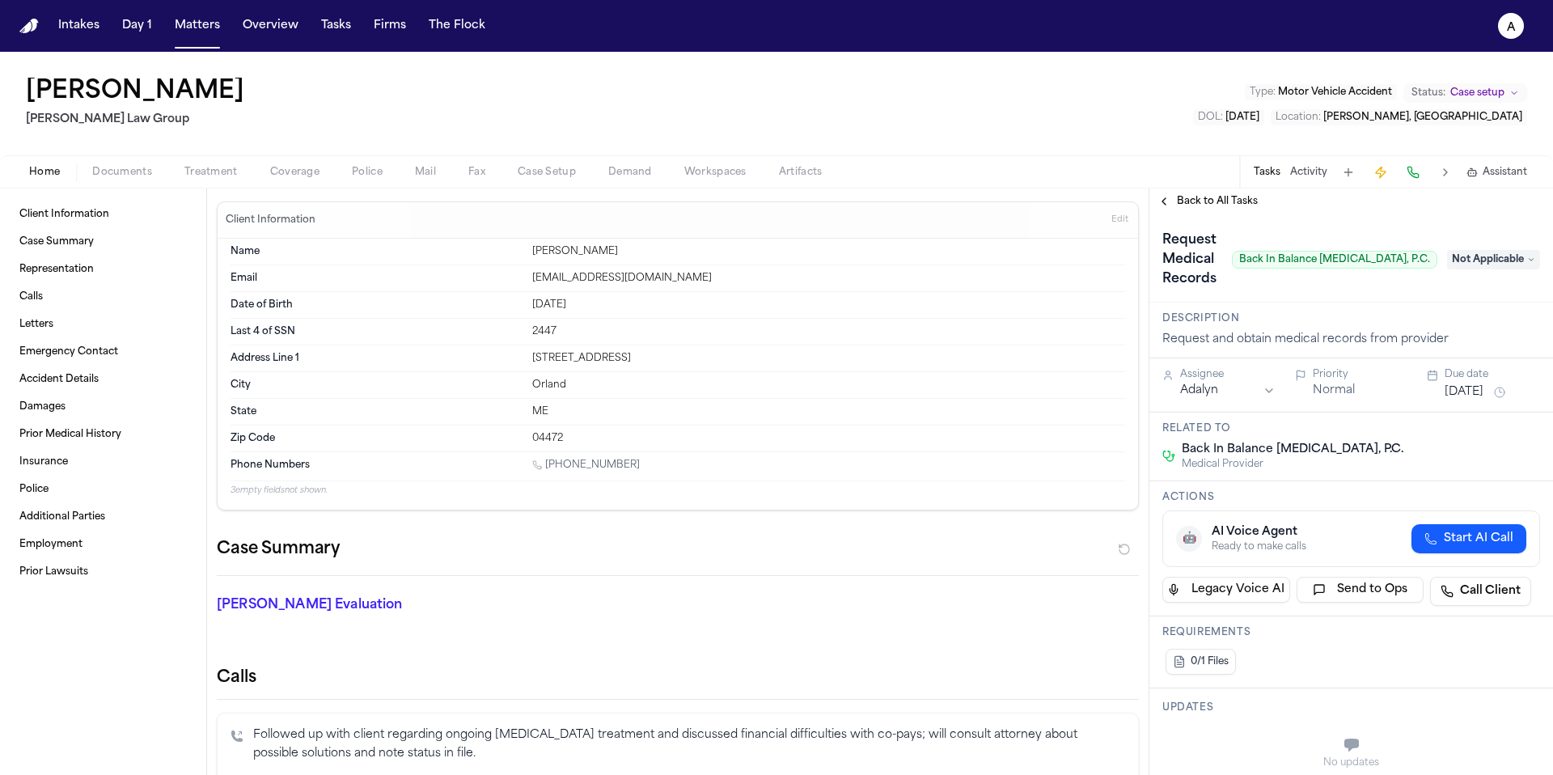
click at [1217, 206] on span "Back to All Tasks" at bounding box center [1217, 201] width 81 height 13
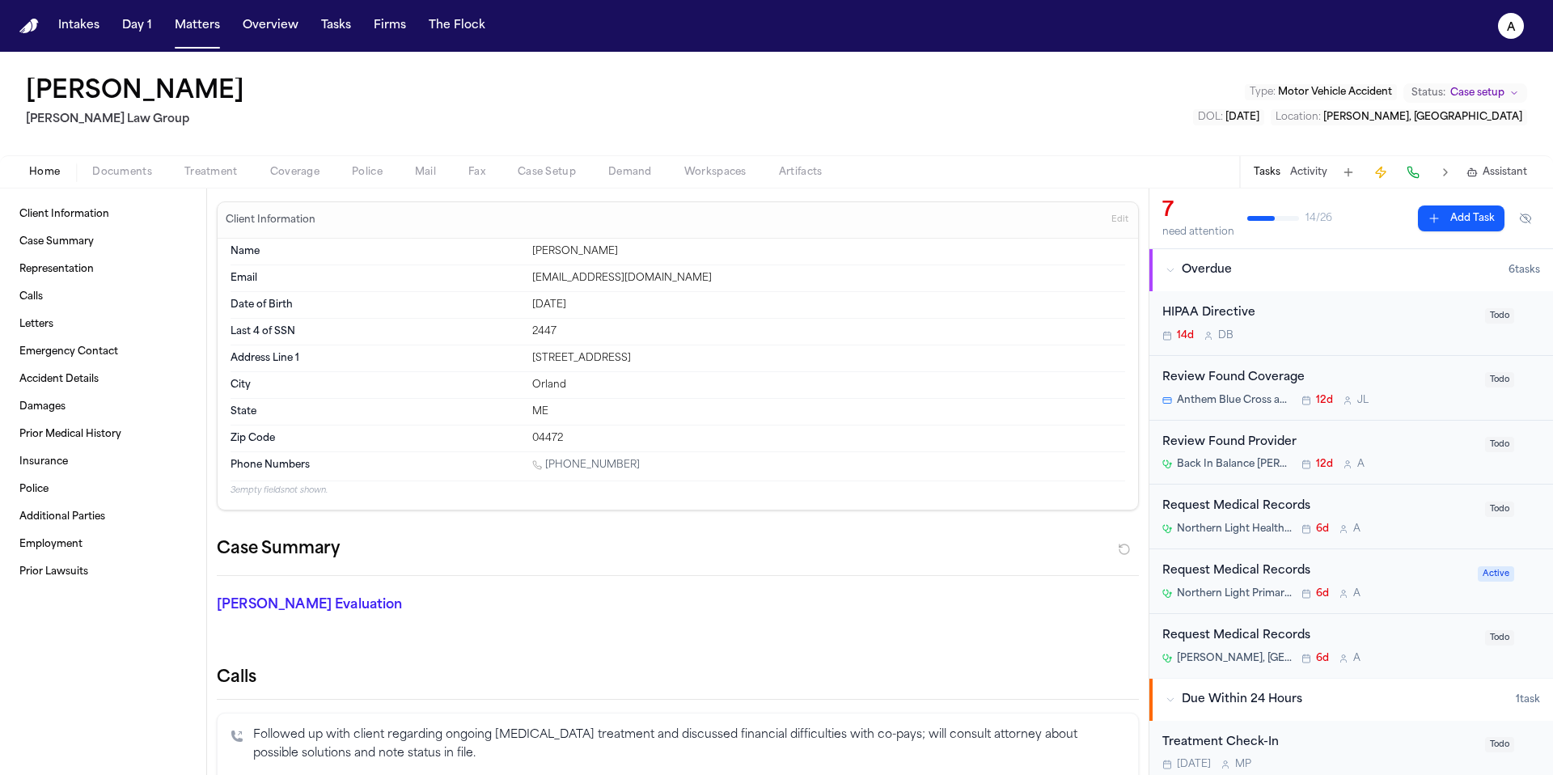
click at [1404, 519] on div "Request Medical Records Northern Light Health – [MEDICAL_DATA] 6d A" at bounding box center [1318, 516] width 313 height 38
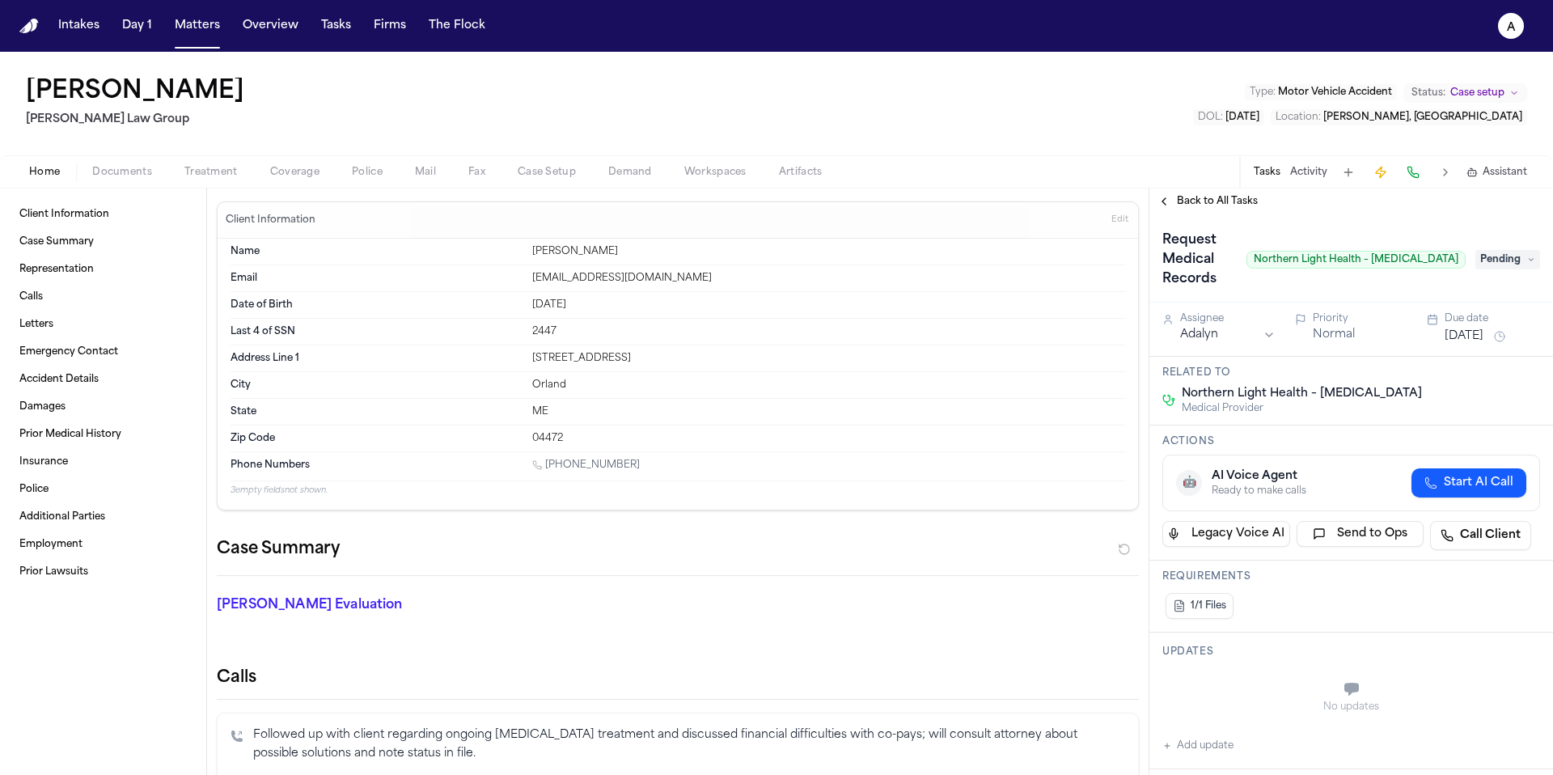
click at [1232, 212] on div "Back to All Tasks" at bounding box center [1351, 201] width 404 height 26
click at [1232, 201] on span "Back to All Tasks" at bounding box center [1217, 201] width 81 height 13
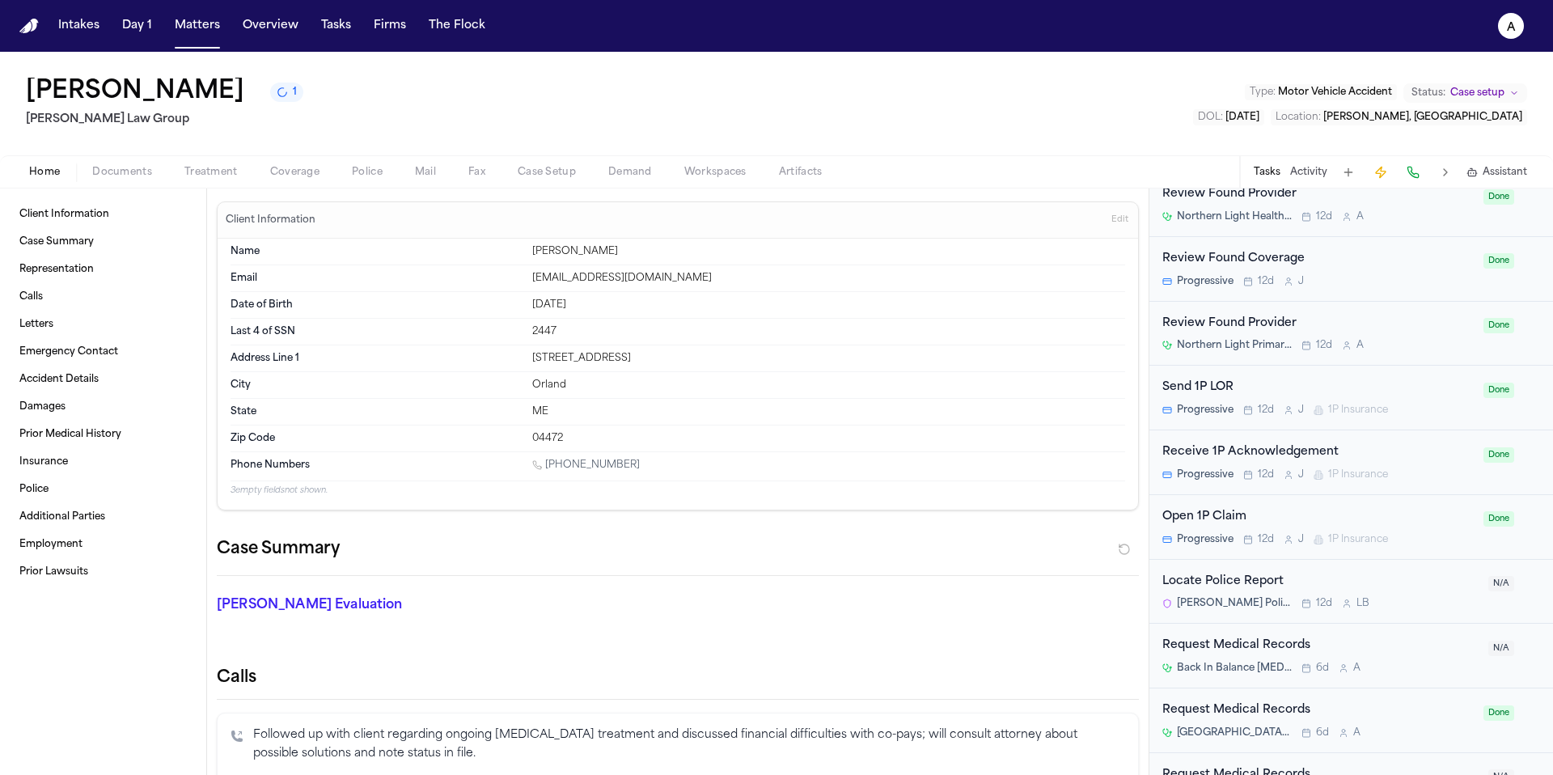
scroll to position [1320, 0]
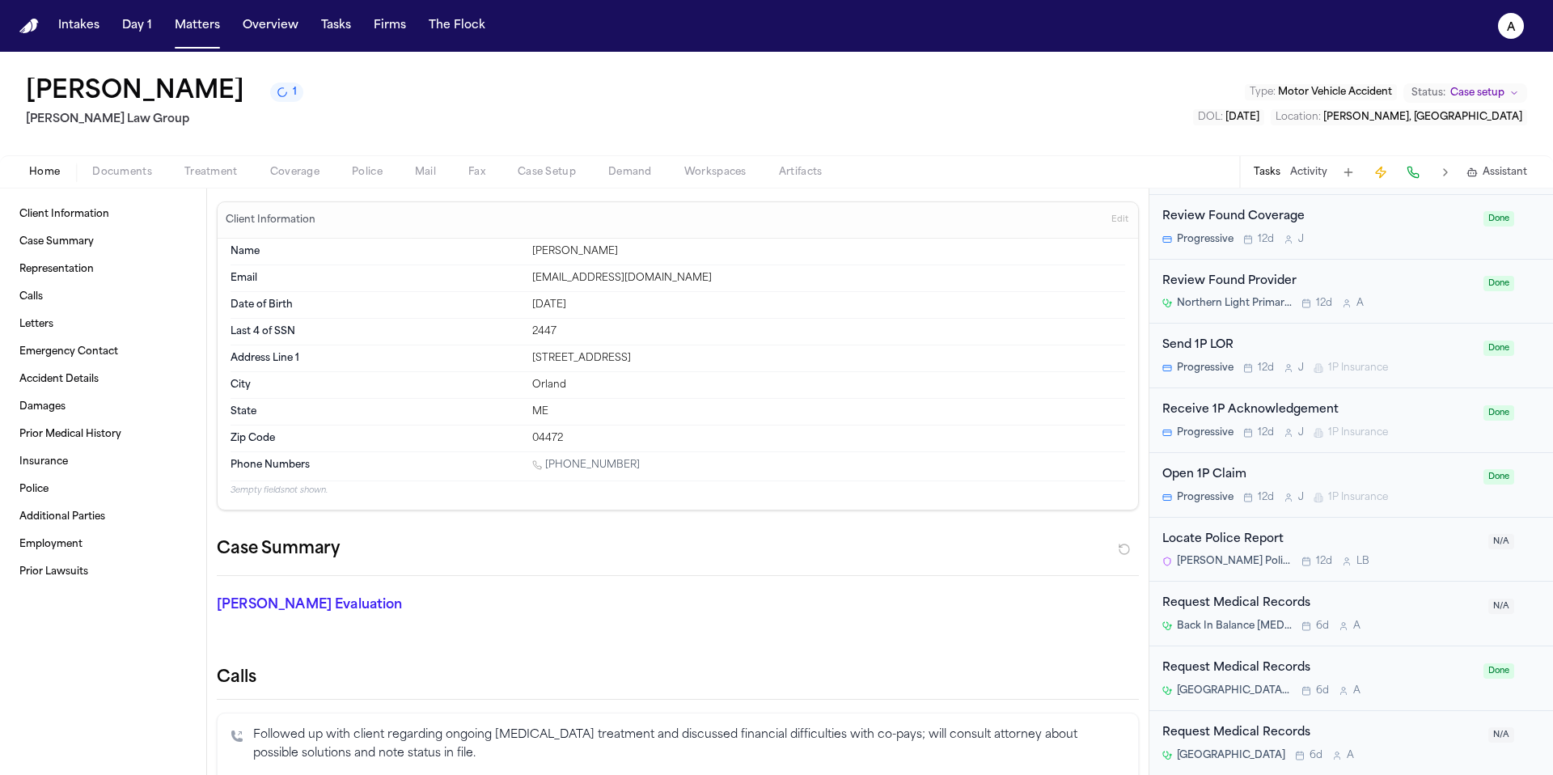
click at [1439, 620] on div "Back In Balance [MEDICAL_DATA], P.C. 6d A" at bounding box center [1320, 626] width 316 height 13
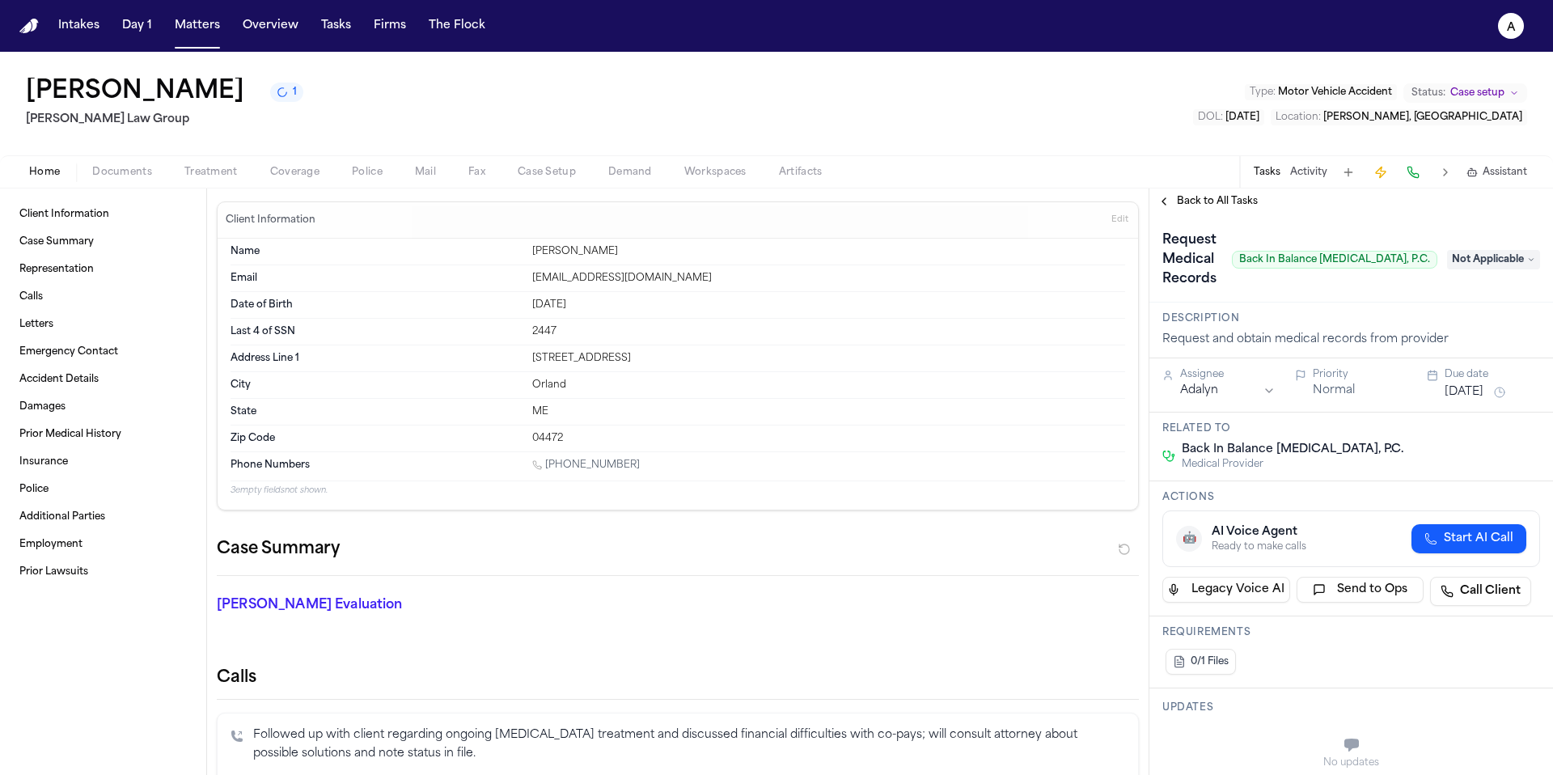
click at [1500, 265] on span "Not Applicable" at bounding box center [1493, 259] width 93 height 19
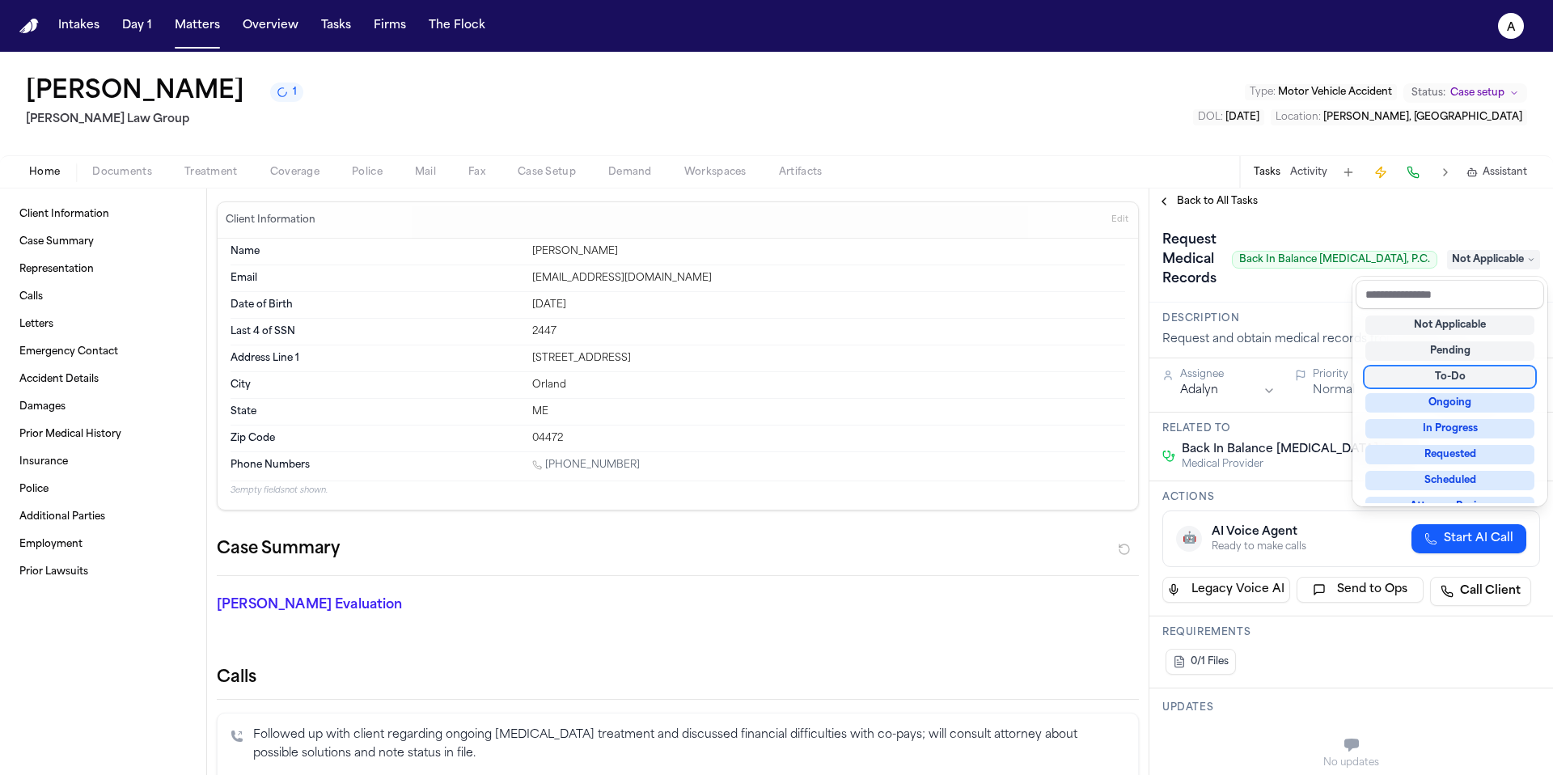
click at [1474, 379] on div "To-Do" at bounding box center [1449, 376] width 169 height 19
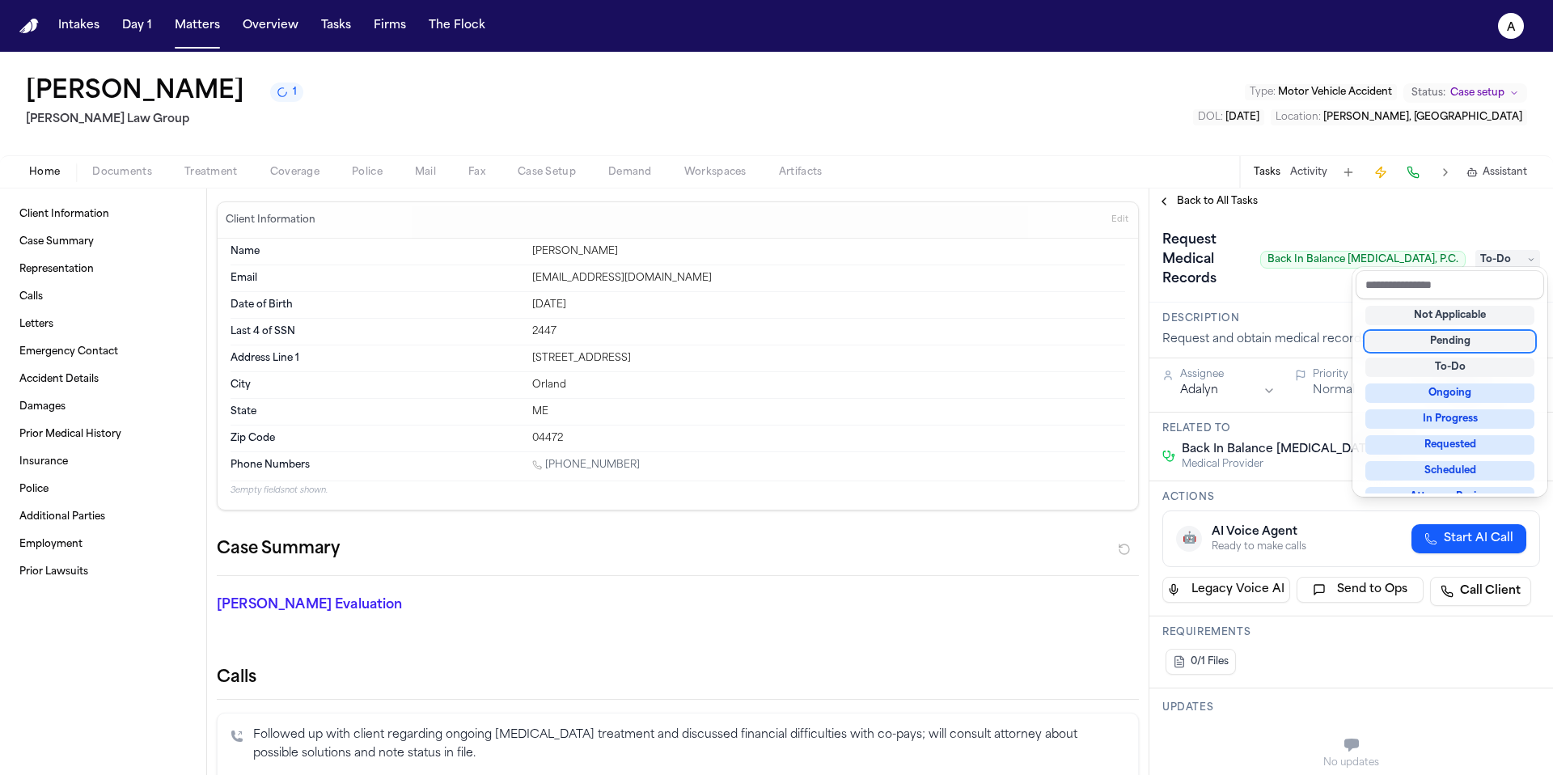
click at [1184, 144] on div "[PERSON_NAME] 1 [PERSON_NAME] Law Group Type : Motor Vehicle Accident Status: C…" at bounding box center [776, 413] width 1553 height 723
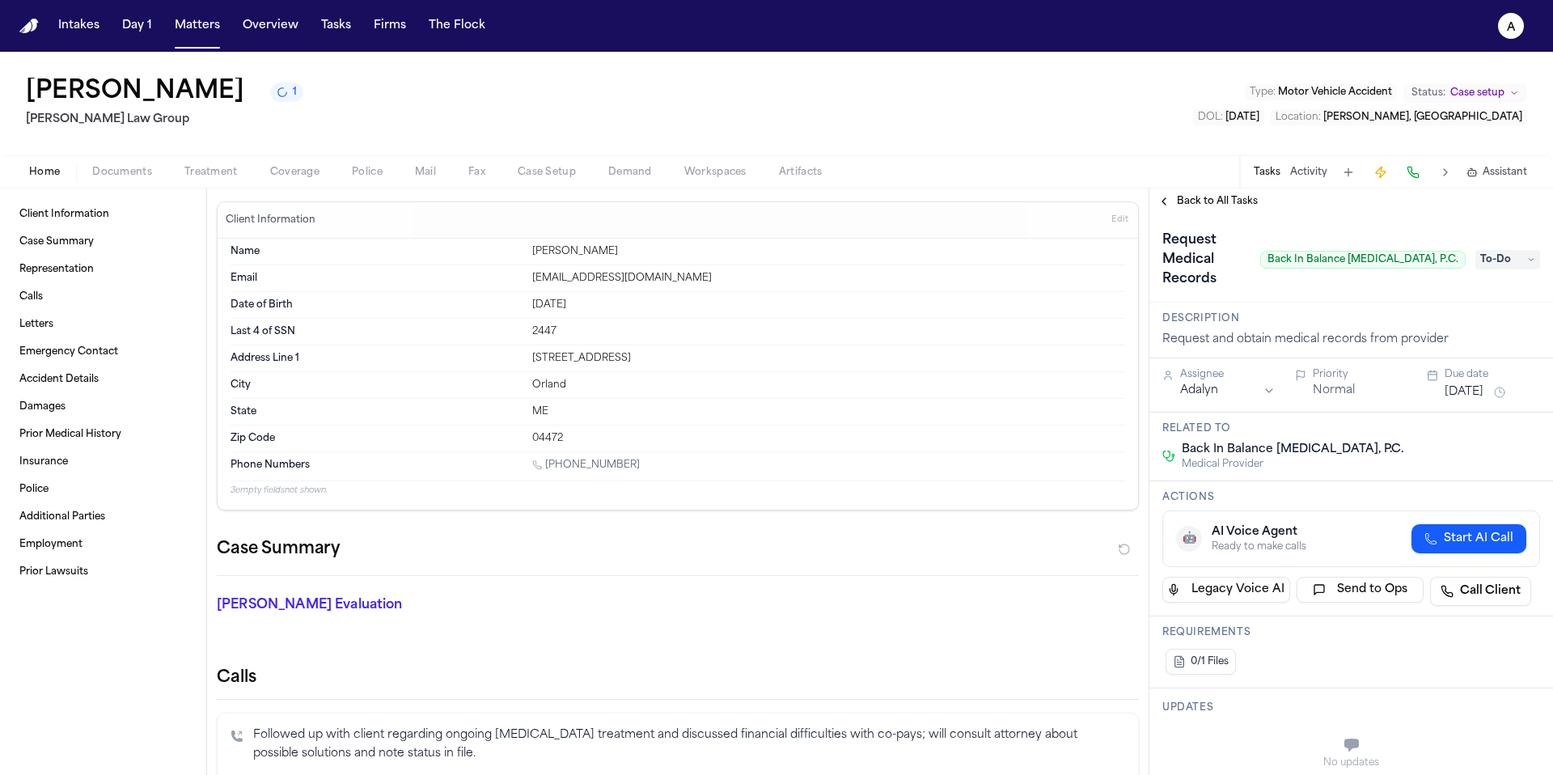
click at [1191, 211] on div "Back to All Tasks" at bounding box center [1351, 201] width 404 height 26
click at [1223, 203] on span "Back to All Tasks" at bounding box center [1217, 201] width 81 height 13
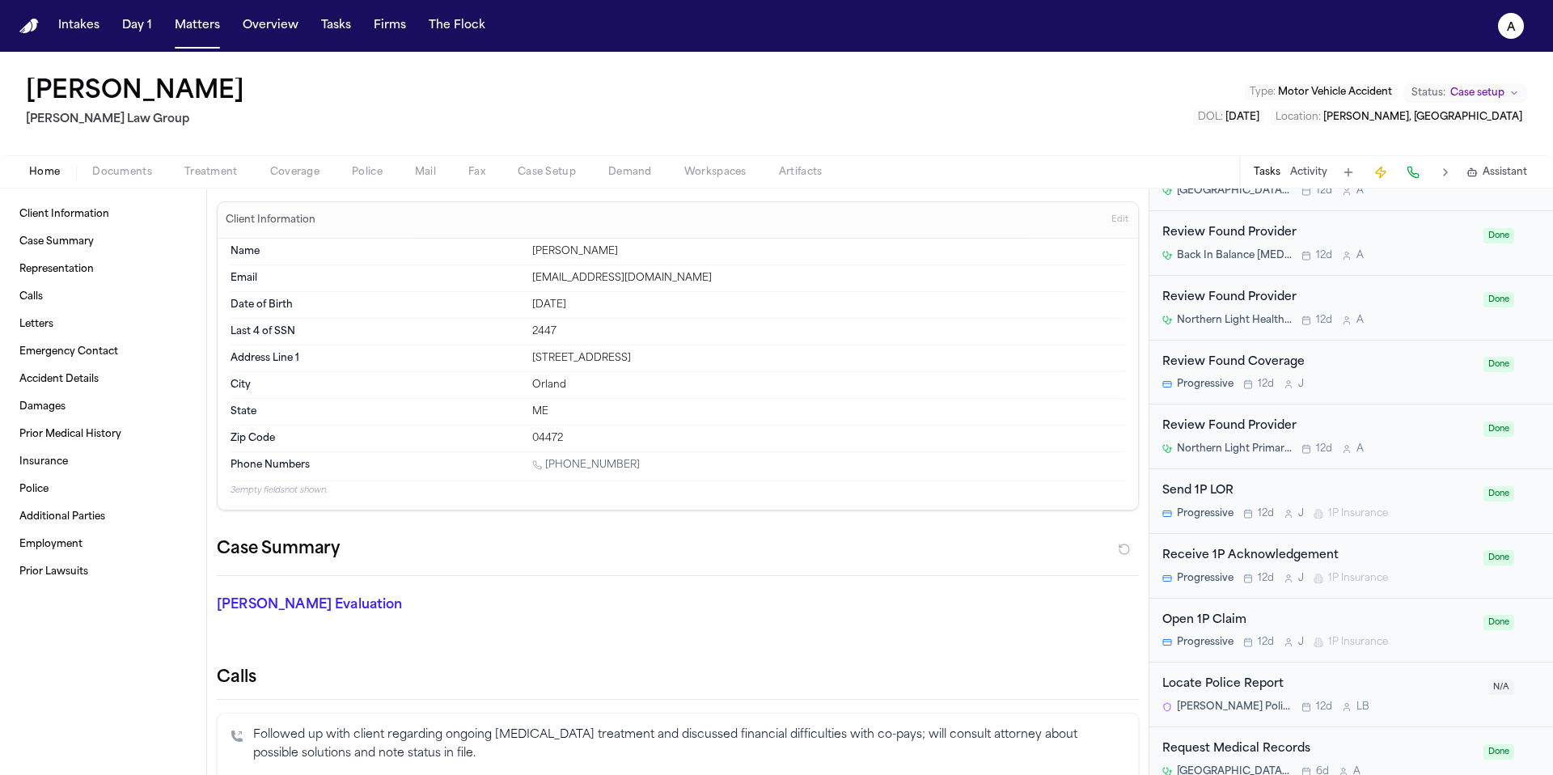
scroll to position [1319, 0]
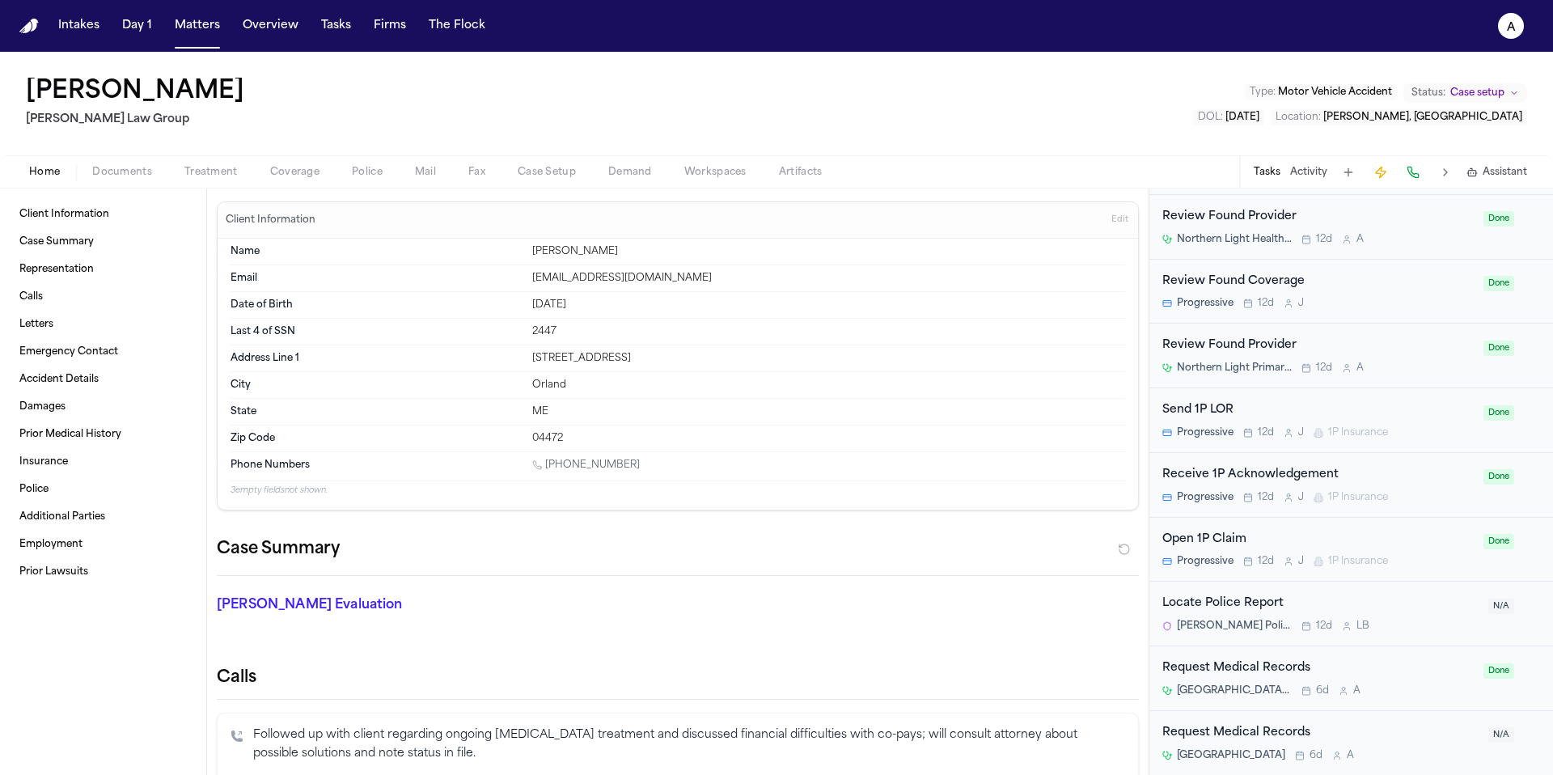
click at [1443, 746] on div "Request Medical Records [GEOGRAPHIC_DATA] 6d A" at bounding box center [1320, 743] width 316 height 38
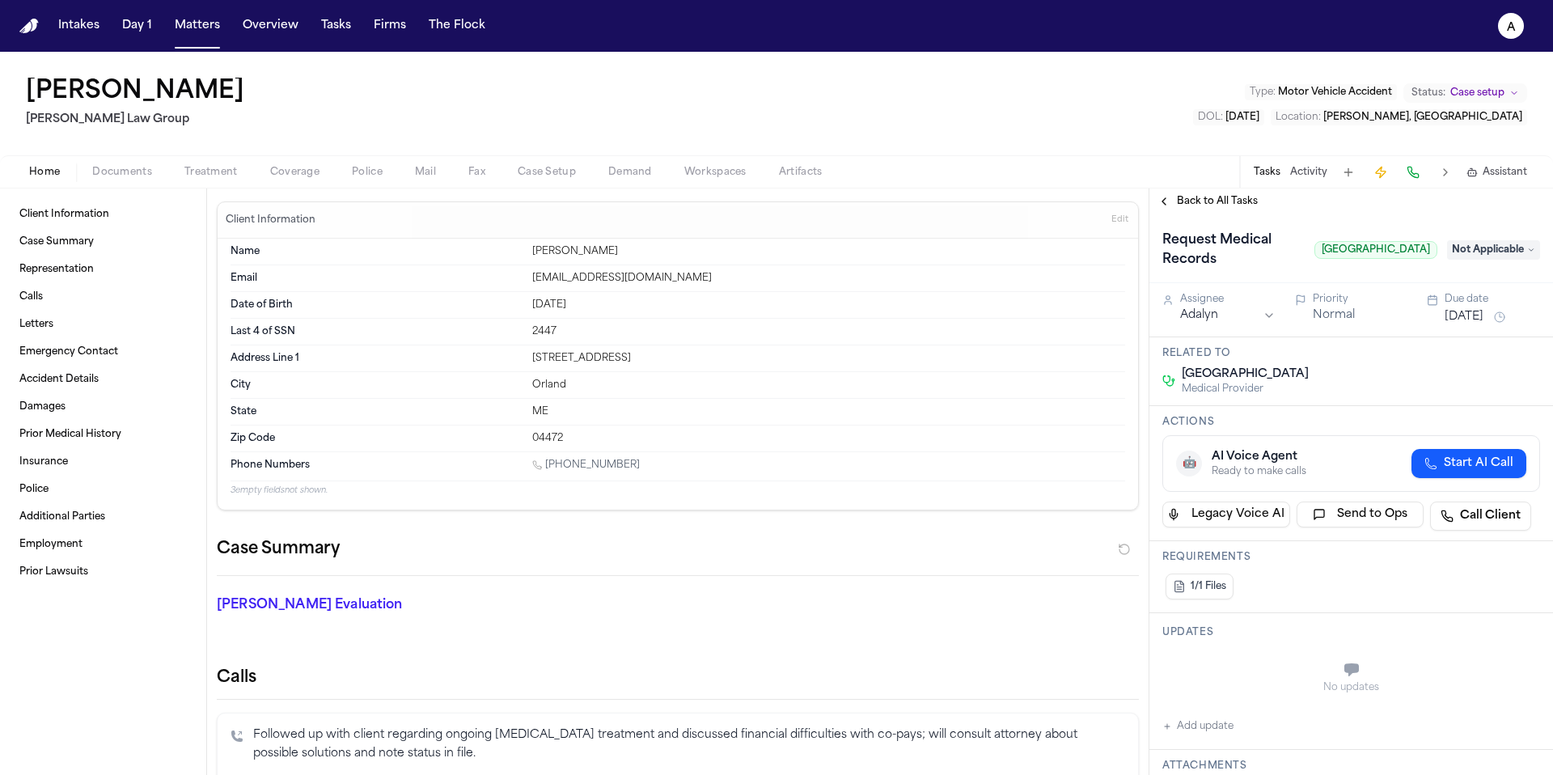
click at [1219, 205] on span "Back to All Tasks" at bounding box center [1217, 201] width 81 height 13
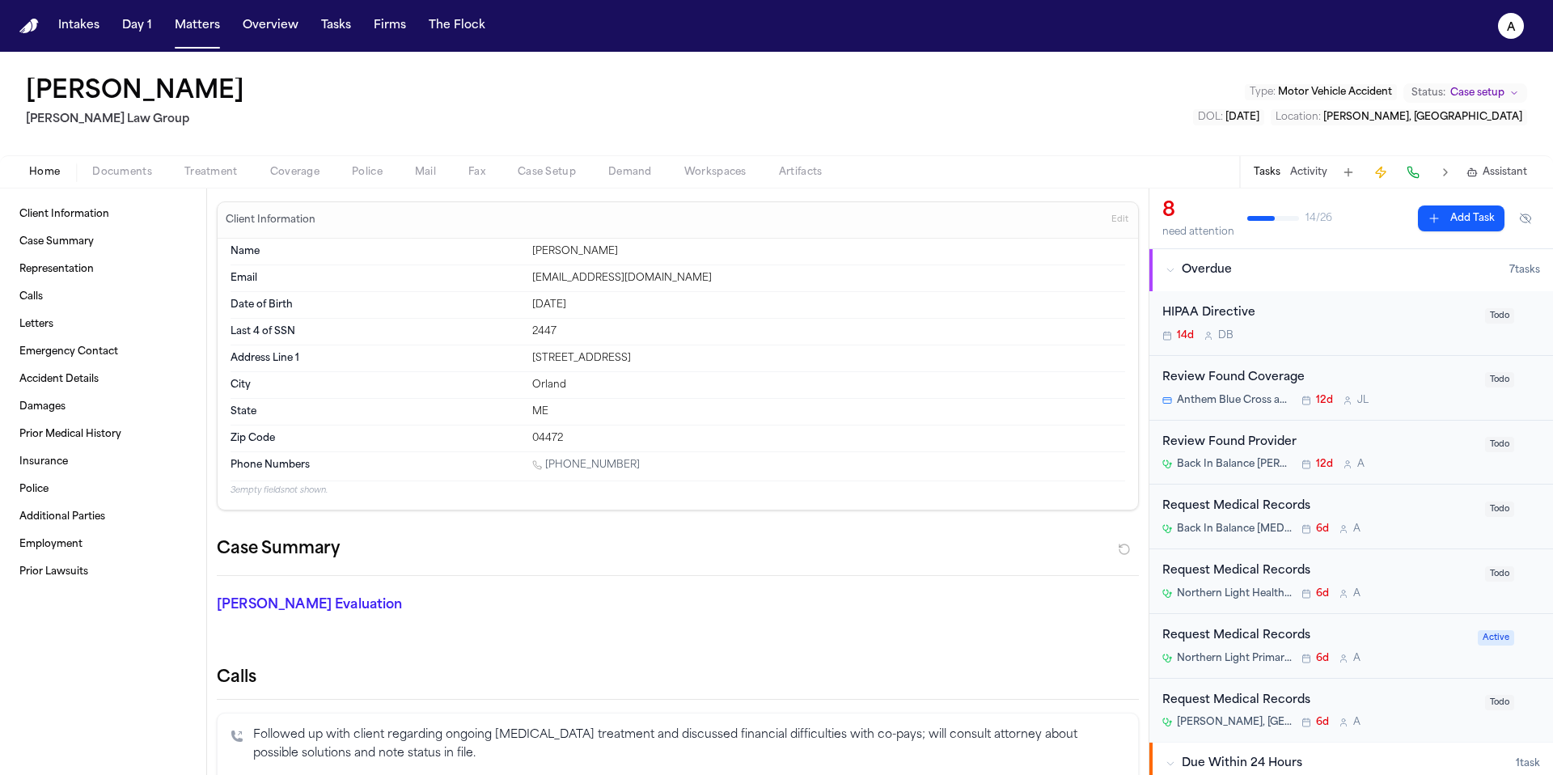
click at [1416, 396] on div "Anthem Blue Cross and Blue Shield 12d [PERSON_NAME]" at bounding box center [1318, 400] width 313 height 13
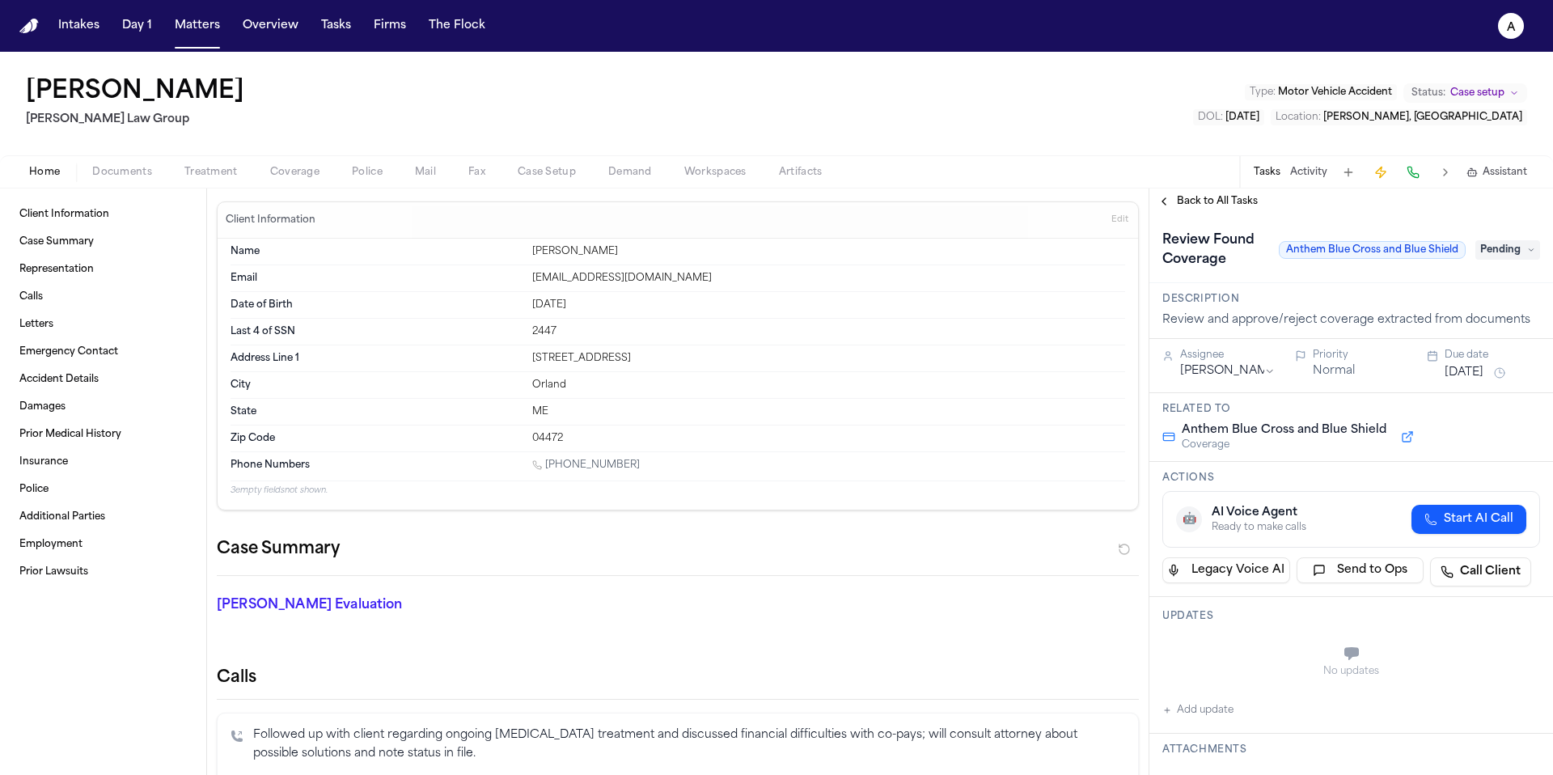
click at [1225, 201] on span "Back to All Tasks" at bounding box center [1217, 201] width 81 height 13
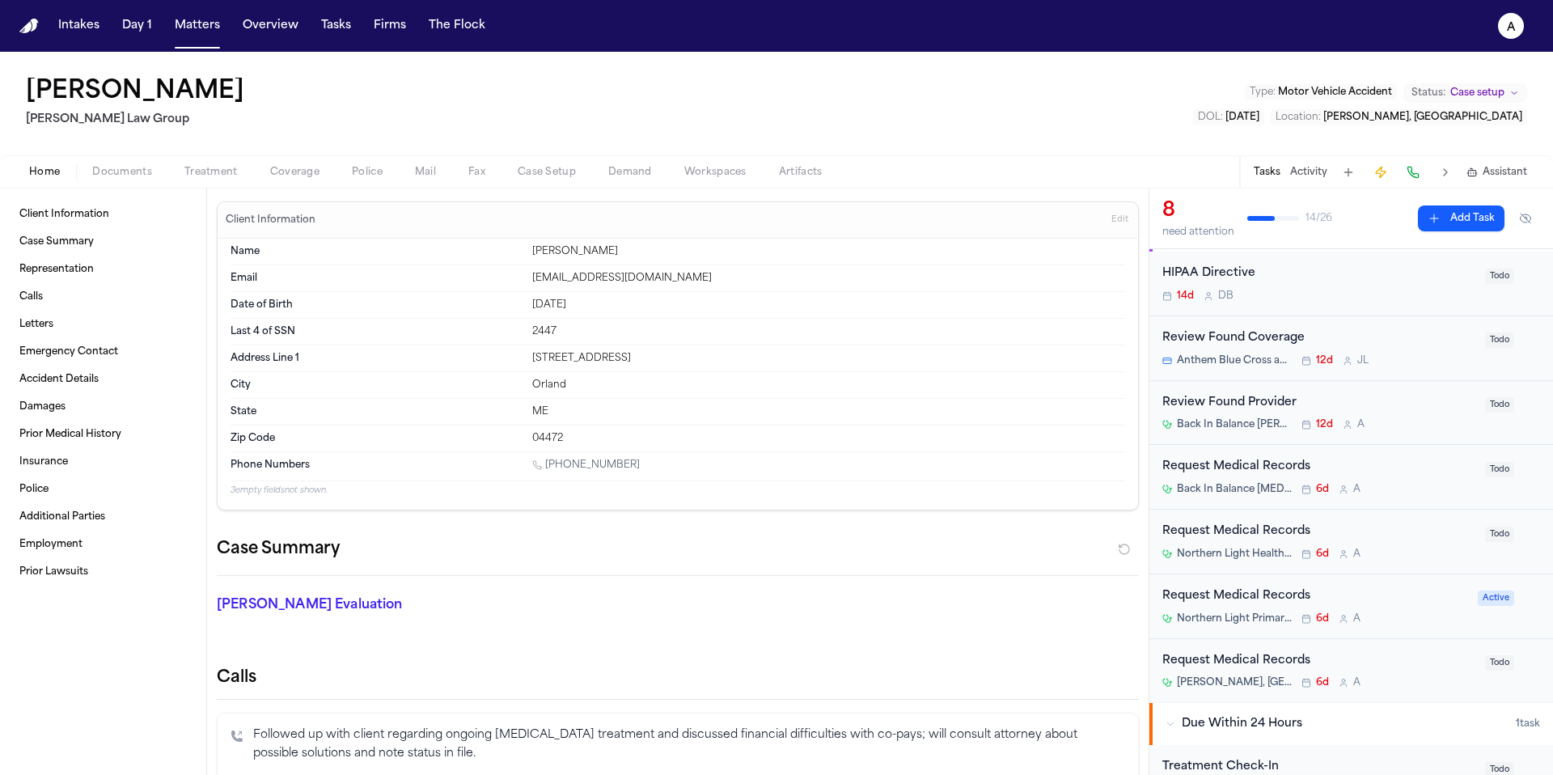
scroll to position [53, 0]
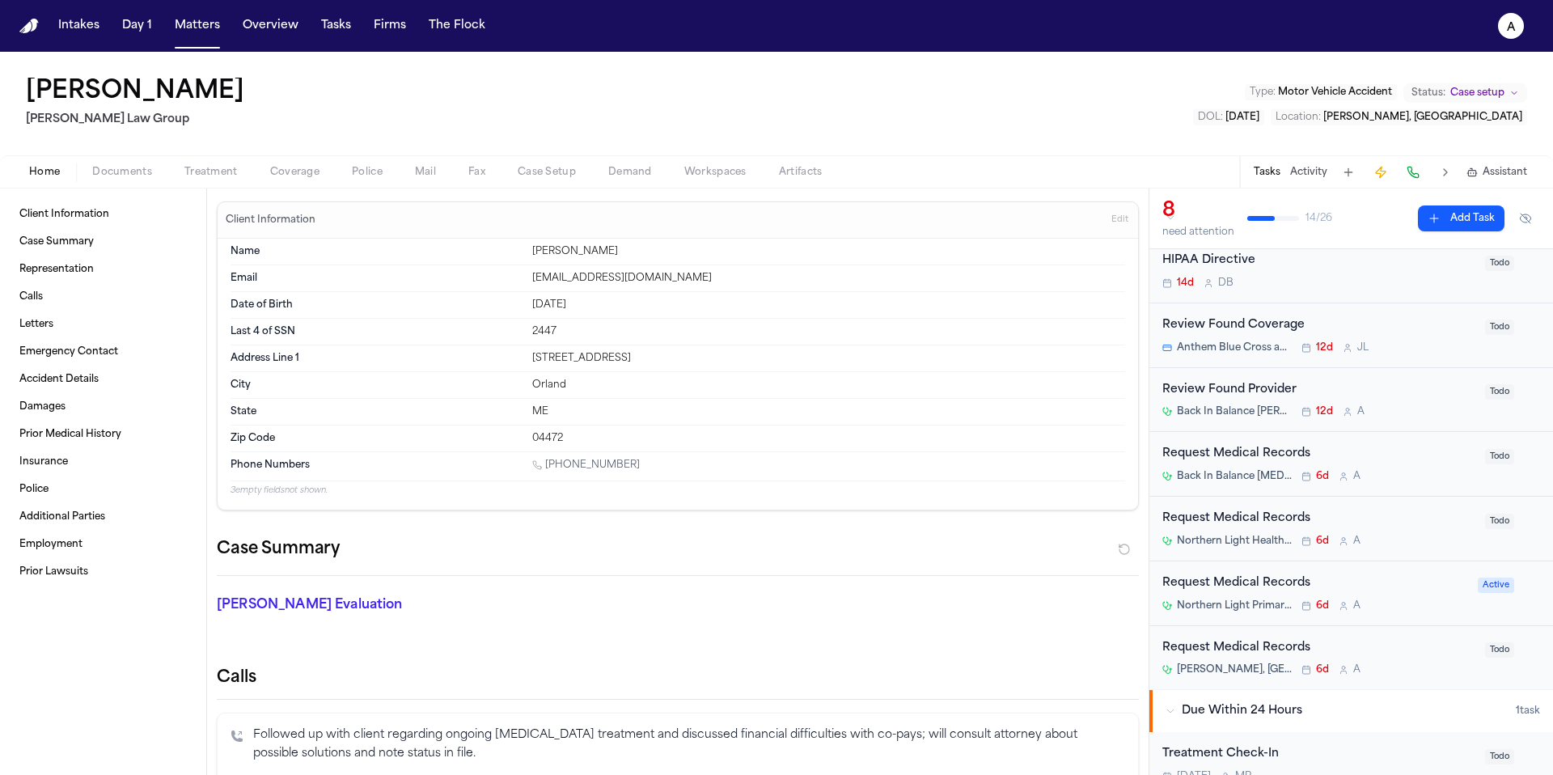
click at [1420, 409] on div "Back In Balance [PERSON_NAME] [MEDICAL_DATA] 12d A" at bounding box center [1318, 411] width 313 height 13
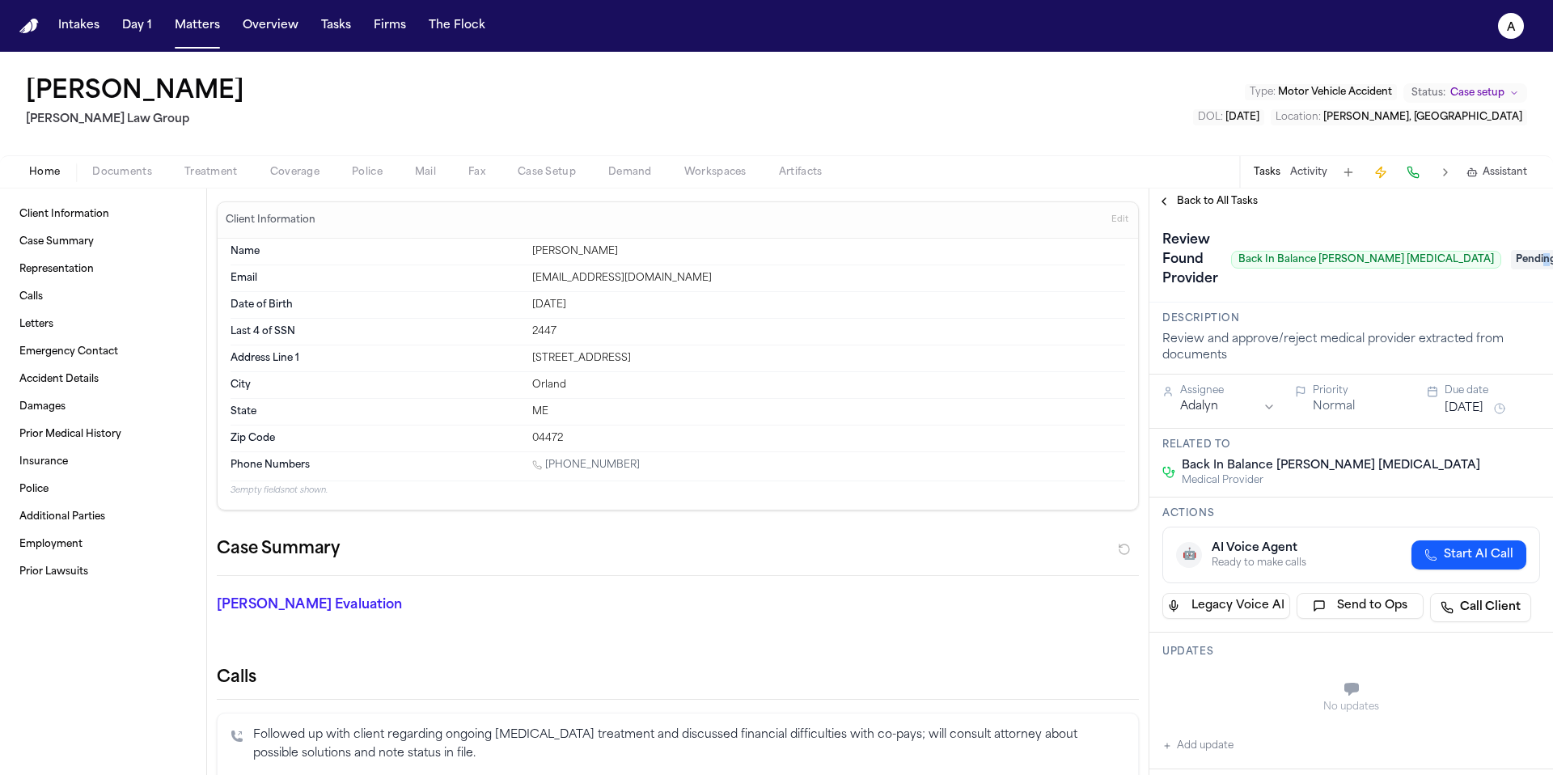
click at [1511, 266] on span "Pending" at bounding box center [1543, 259] width 65 height 19
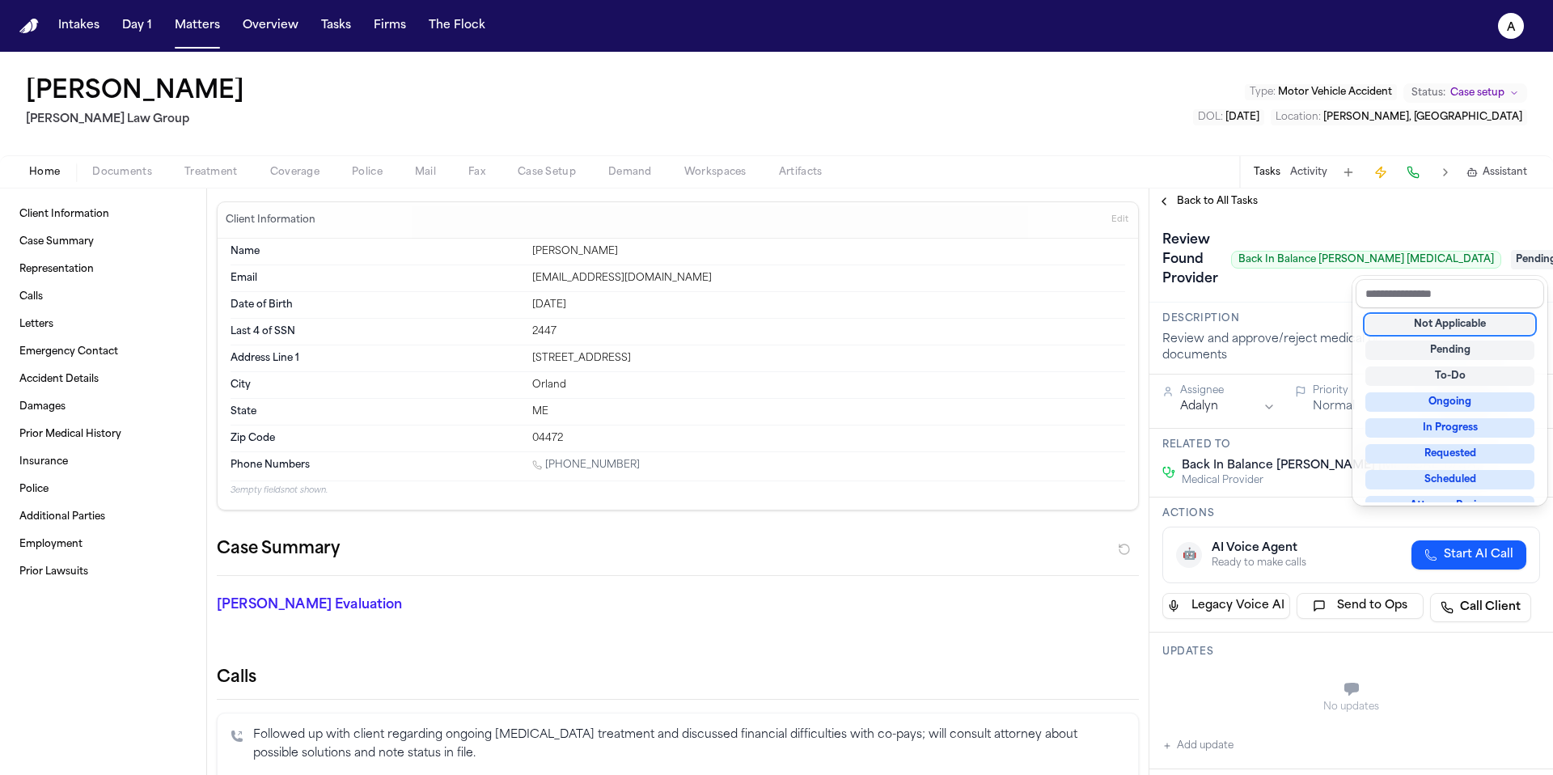
click at [1472, 328] on div "Not Applicable" at bounding box center [1449, 324] width 169 height 19
click at [1237, 201] on div "**********" at bounding box center [1351, 481] width 404 height 586
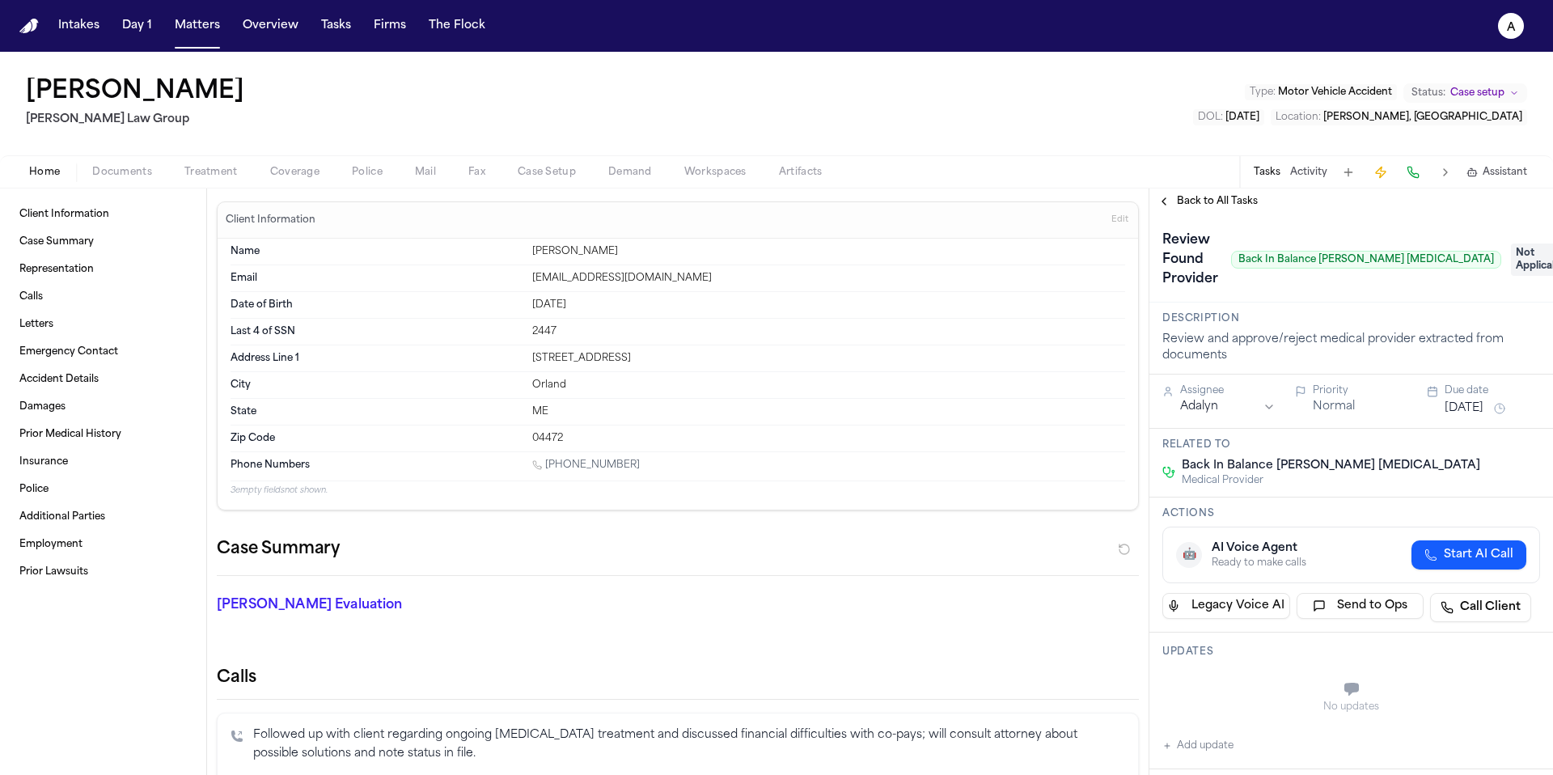
click at [1526, 256] on span "Not Applicable" at bounding box center [1543, 259] width 65 height 32
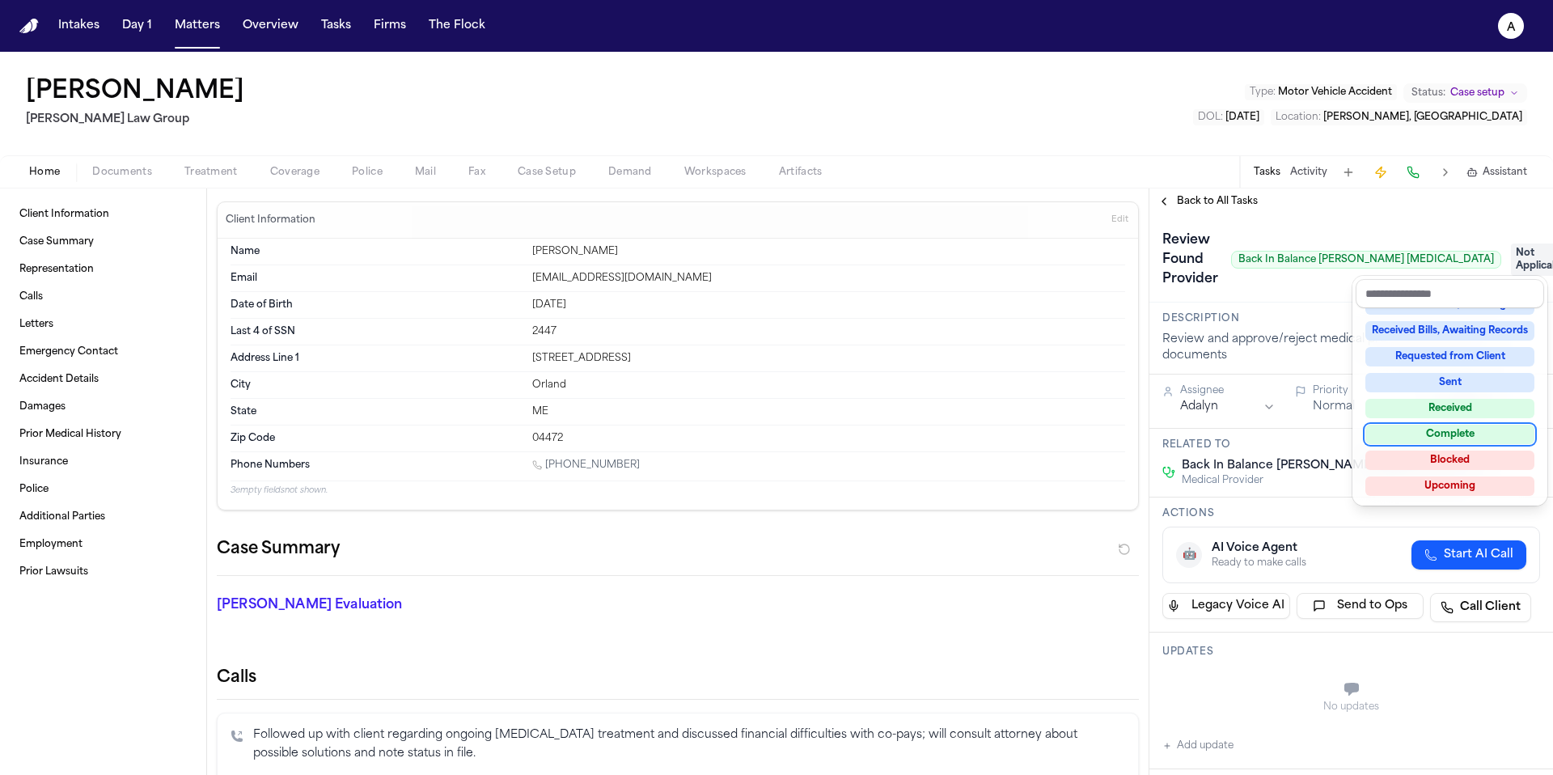
click at [1475, 436] on div "Complete" at bounding box center [1449, 434] width 169 height 19
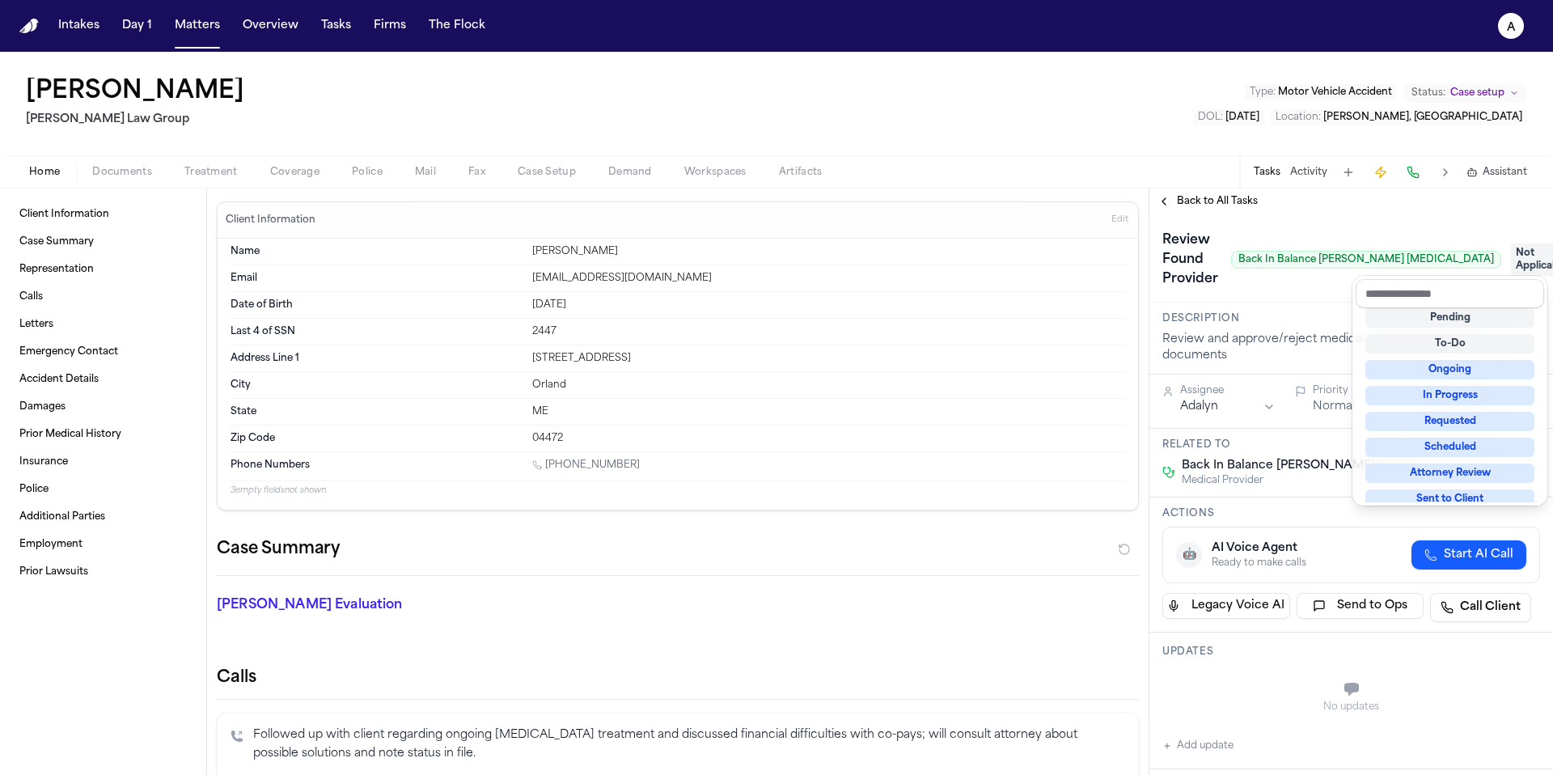
scroll to position [13, 0]
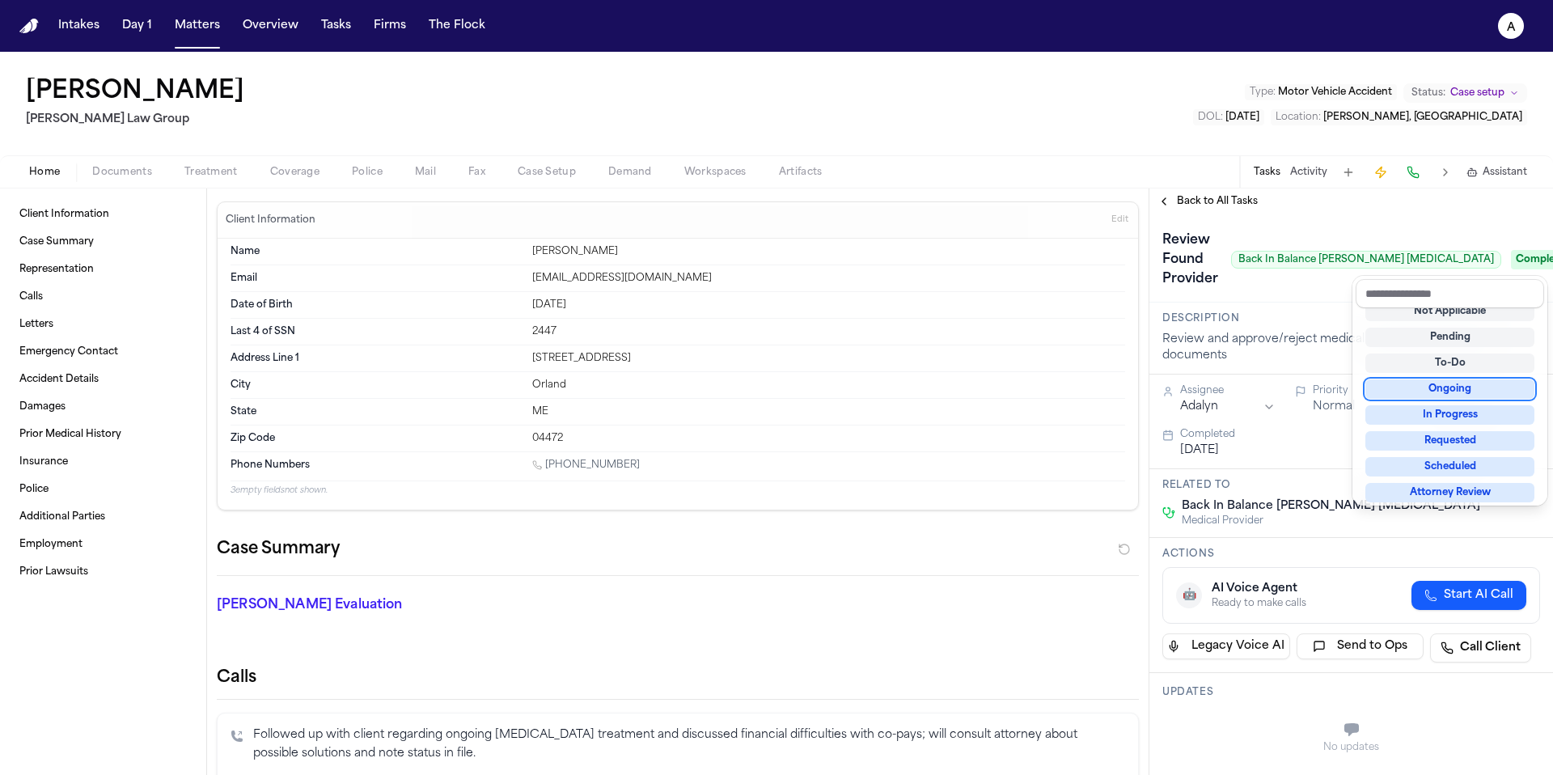
click at [1228, 193] on div "**********" at bounding box center [1351, 481] width 404 height 586
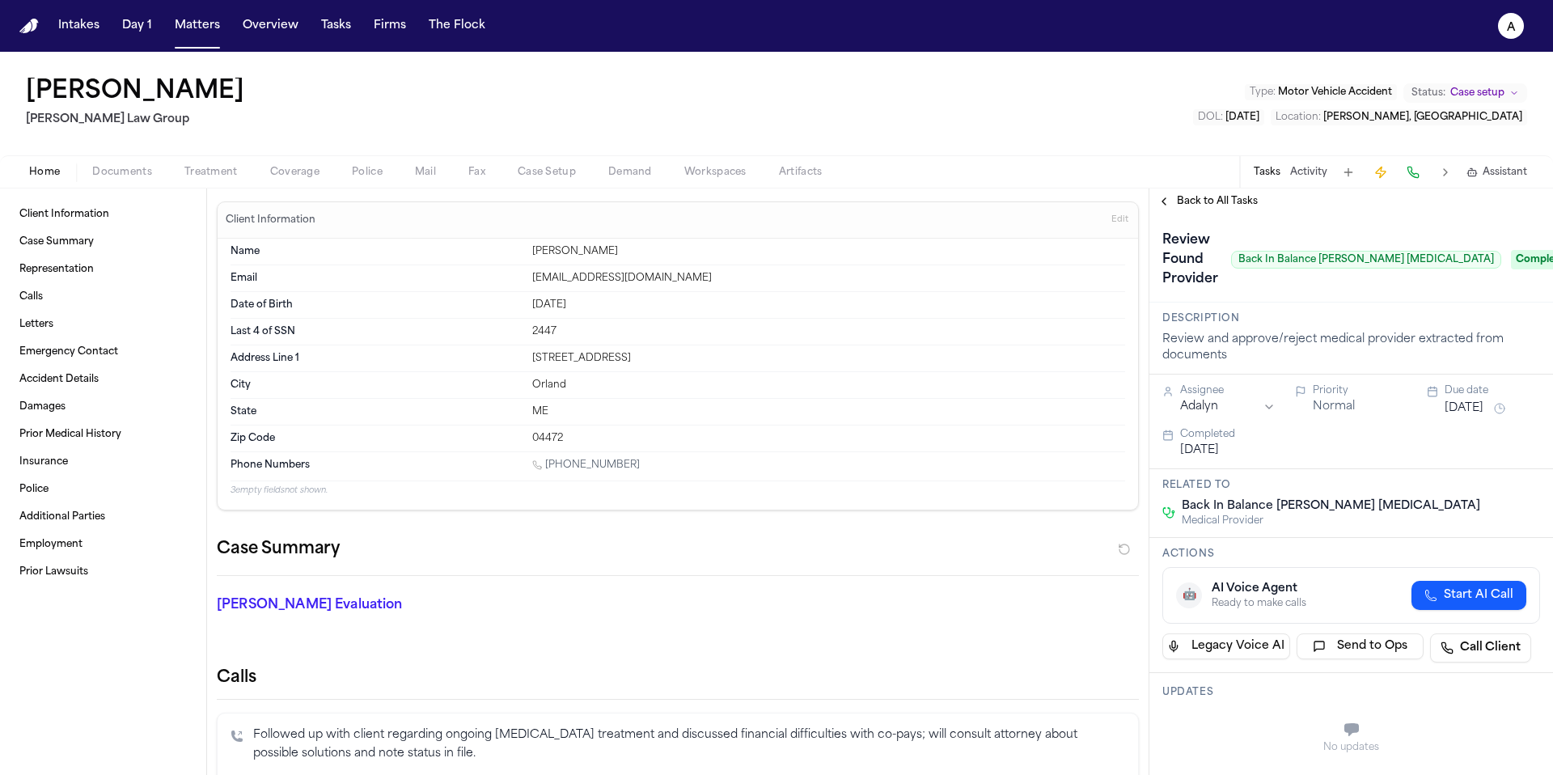
click at [1245, 210] on div "Back to All Tasks" at bounding box center [1351, 201] width 404 height 26
click at [1208, 205] on span "Back to All Tasks" at bounding box center [1217, 201] width 81 height 13
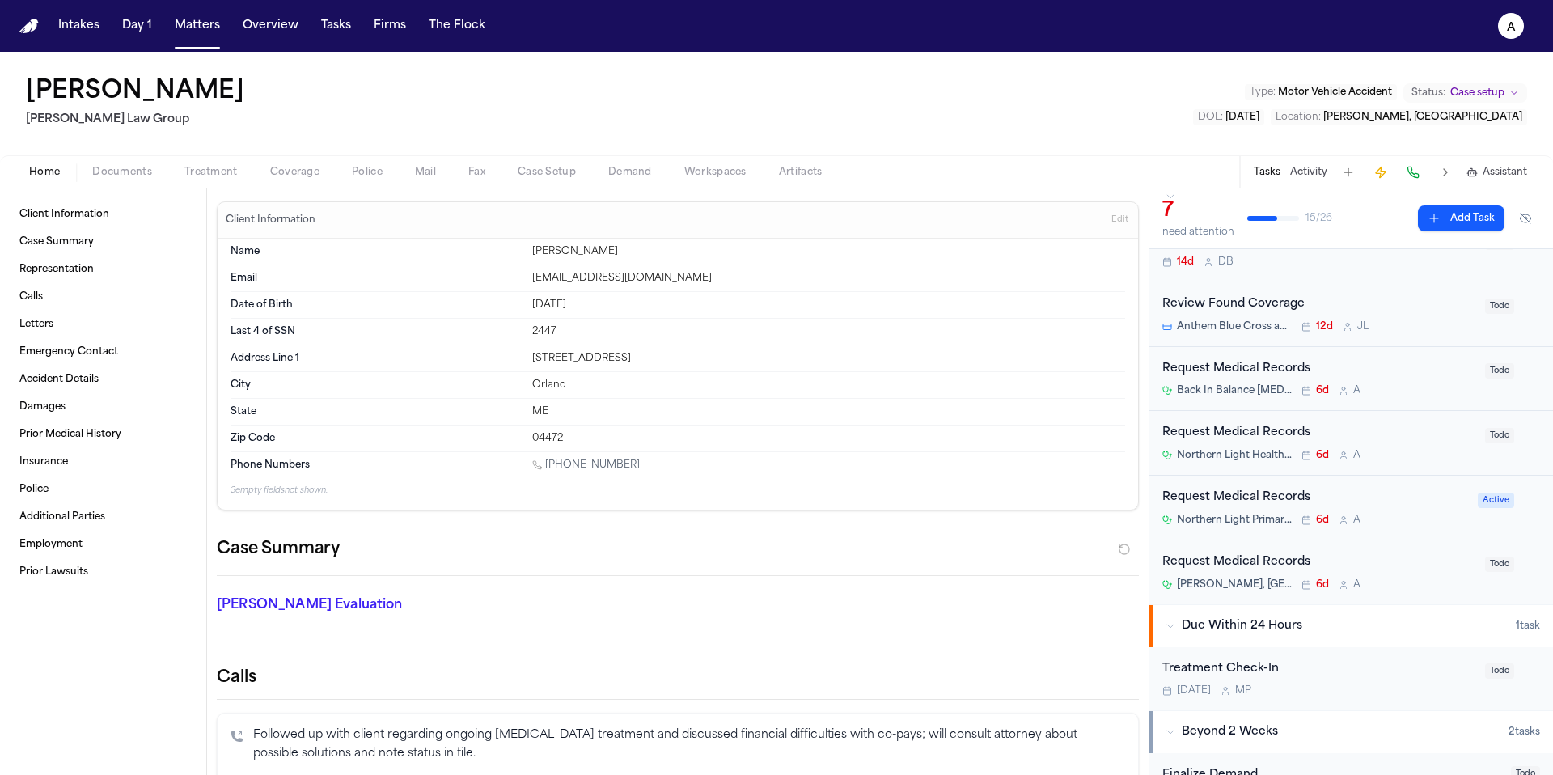
scroll to position [75, 0]
click at [1427, 573] on div "Request Medical Records [PERSON_NAME], MD 6d A" at bounding box center [1318, 571] width 313 height 38
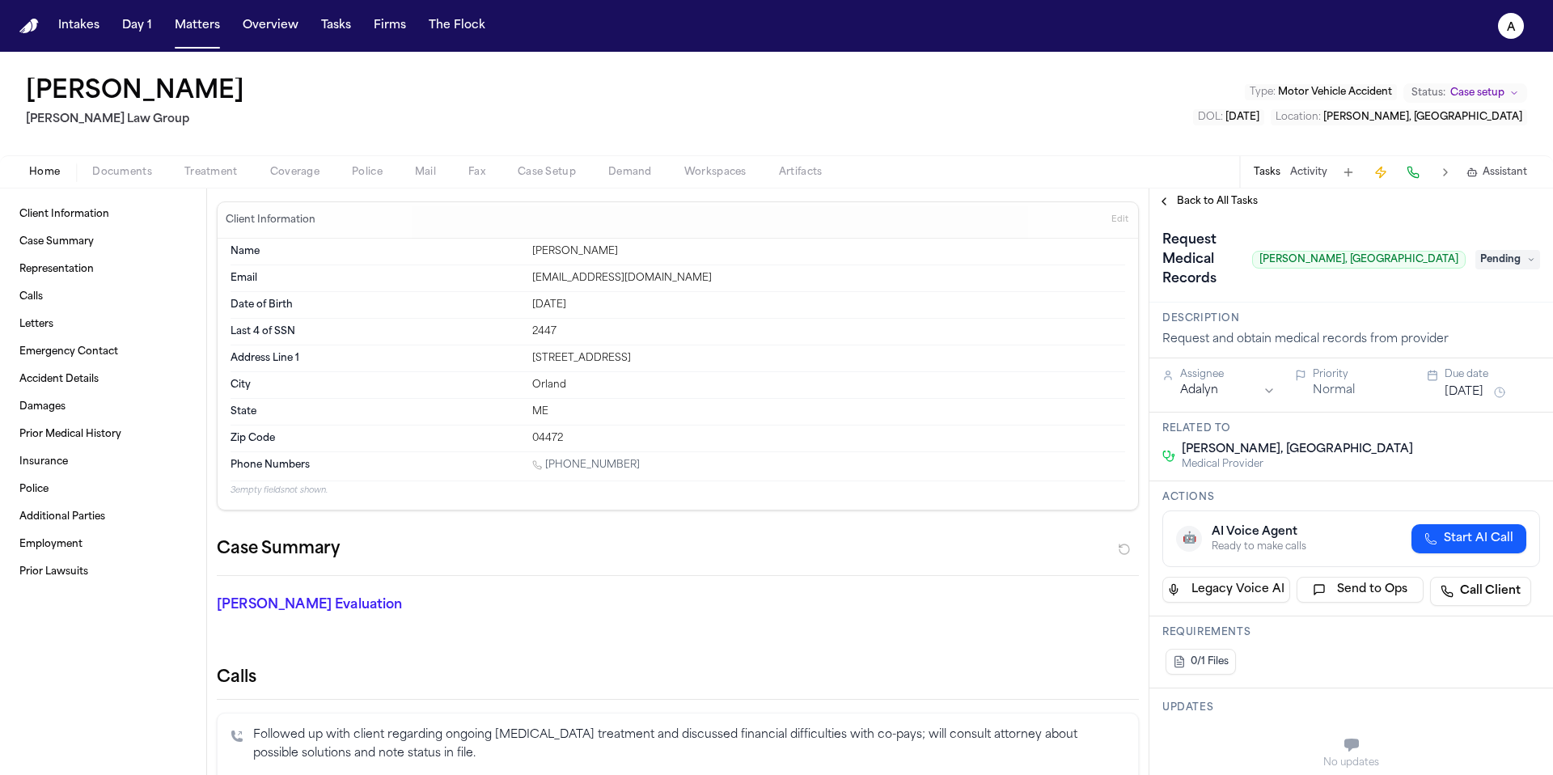
click at [1516, 255] on span "Pending" at bounding box center [1507, 259] width 65 height 19
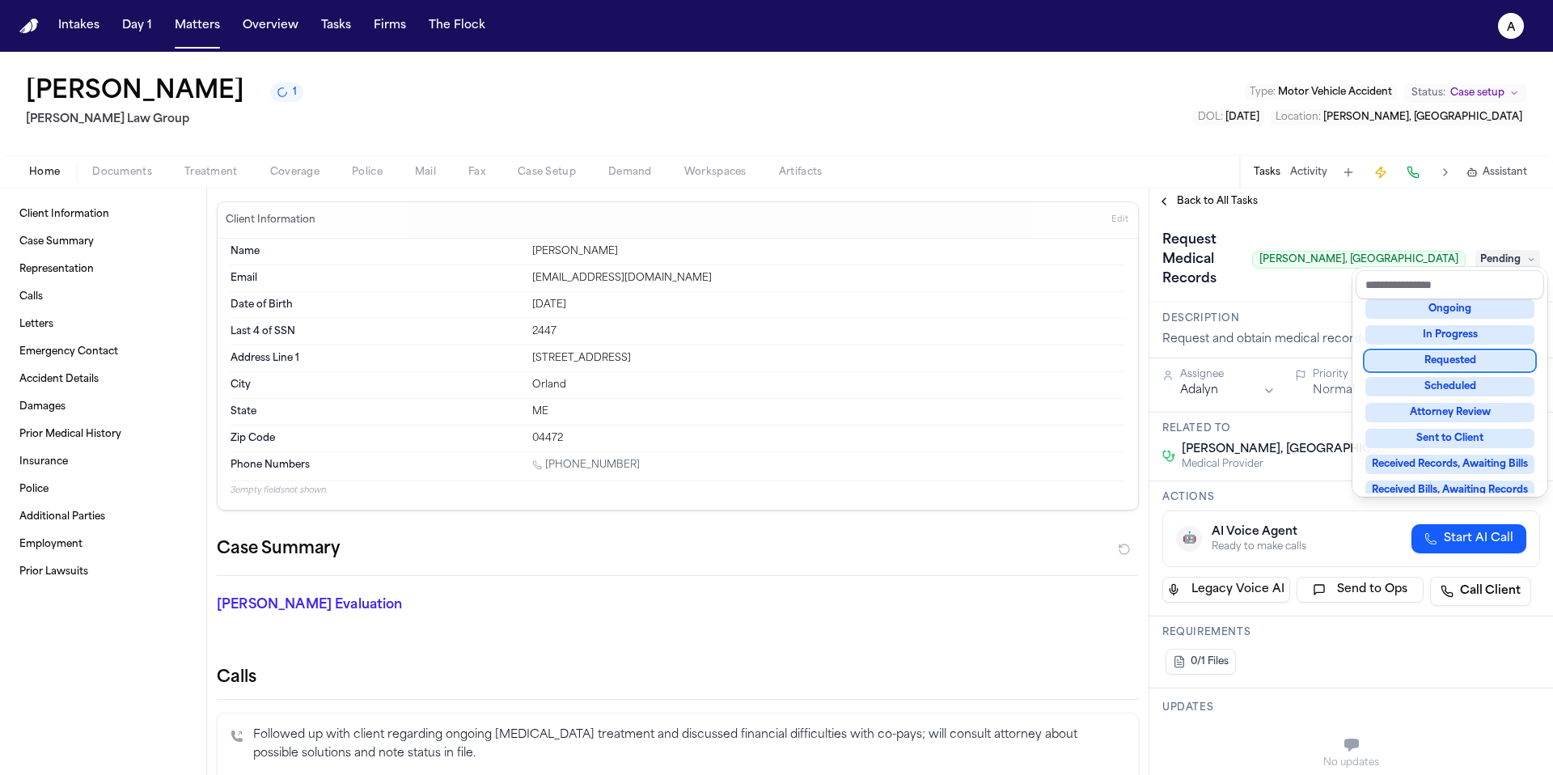
click at [1477, 362] on div "Requested" at bounding box center [1449, 360] width 169 height 19
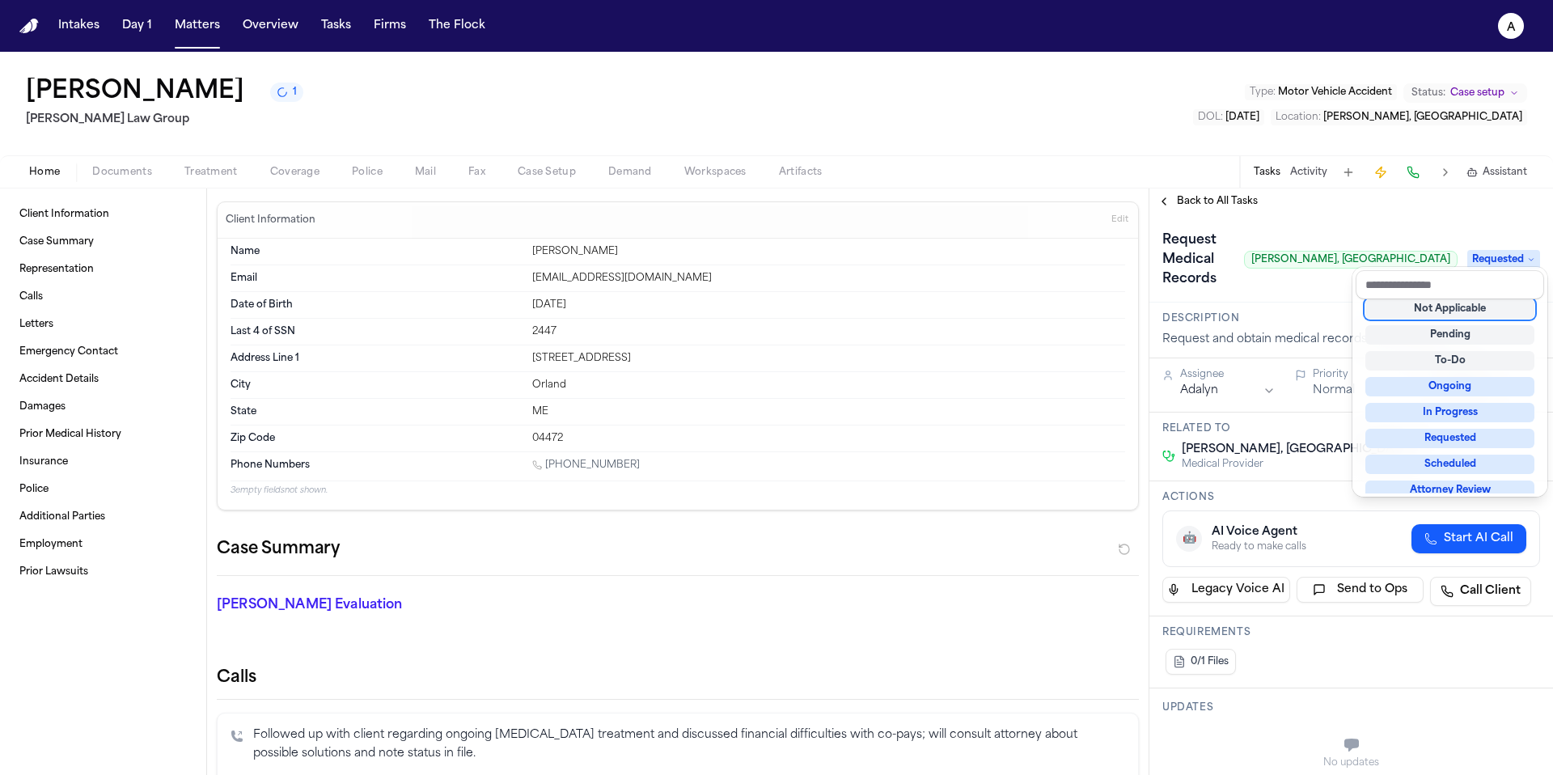
click at [1411, 226] on div "Request Medical Records [PERSON_NAME], [GEOGRAPHIC_DATA] Requested" at bounding box center [1351, 258] width 404 height 88
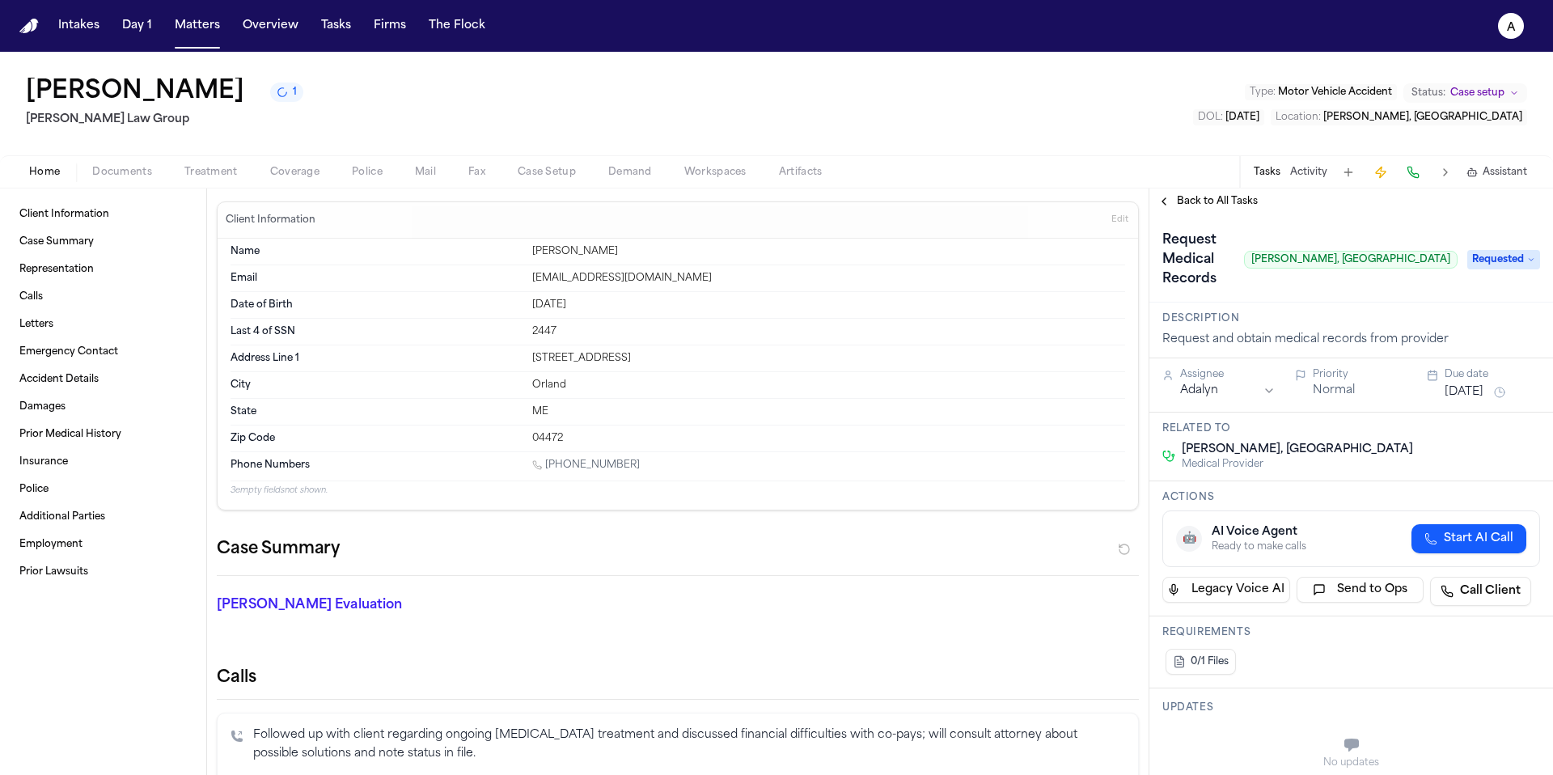
click at [1216, 204] on span "Back to All Tasks" at bounding box center [1217, 201] width 81 height 13
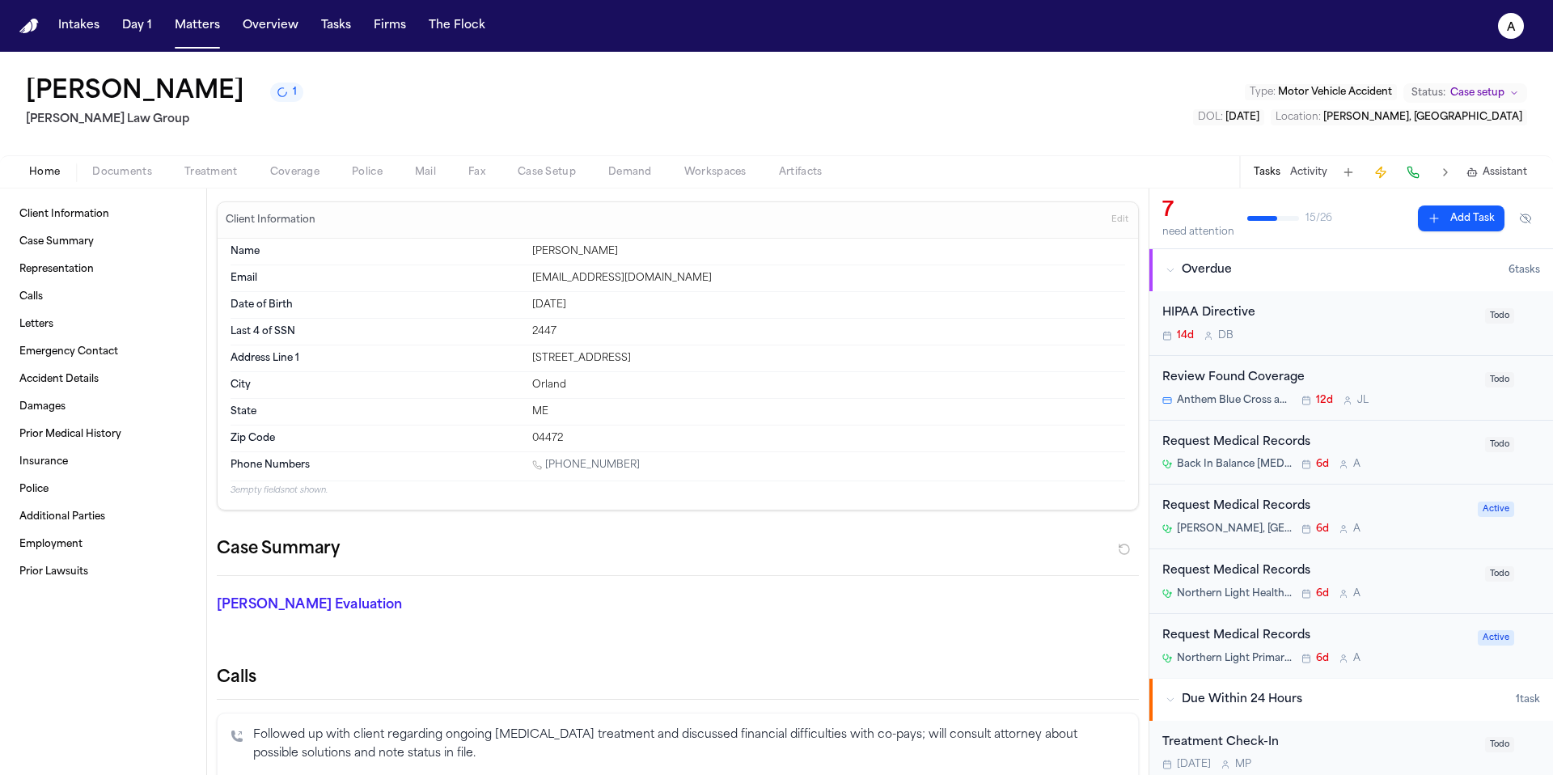
click at [1432, 583] on div "Request Medical Records Northern Light Health – [MEDICAL_DATA] 6d A" at bounding box center [1318, 581] width 313 height 38
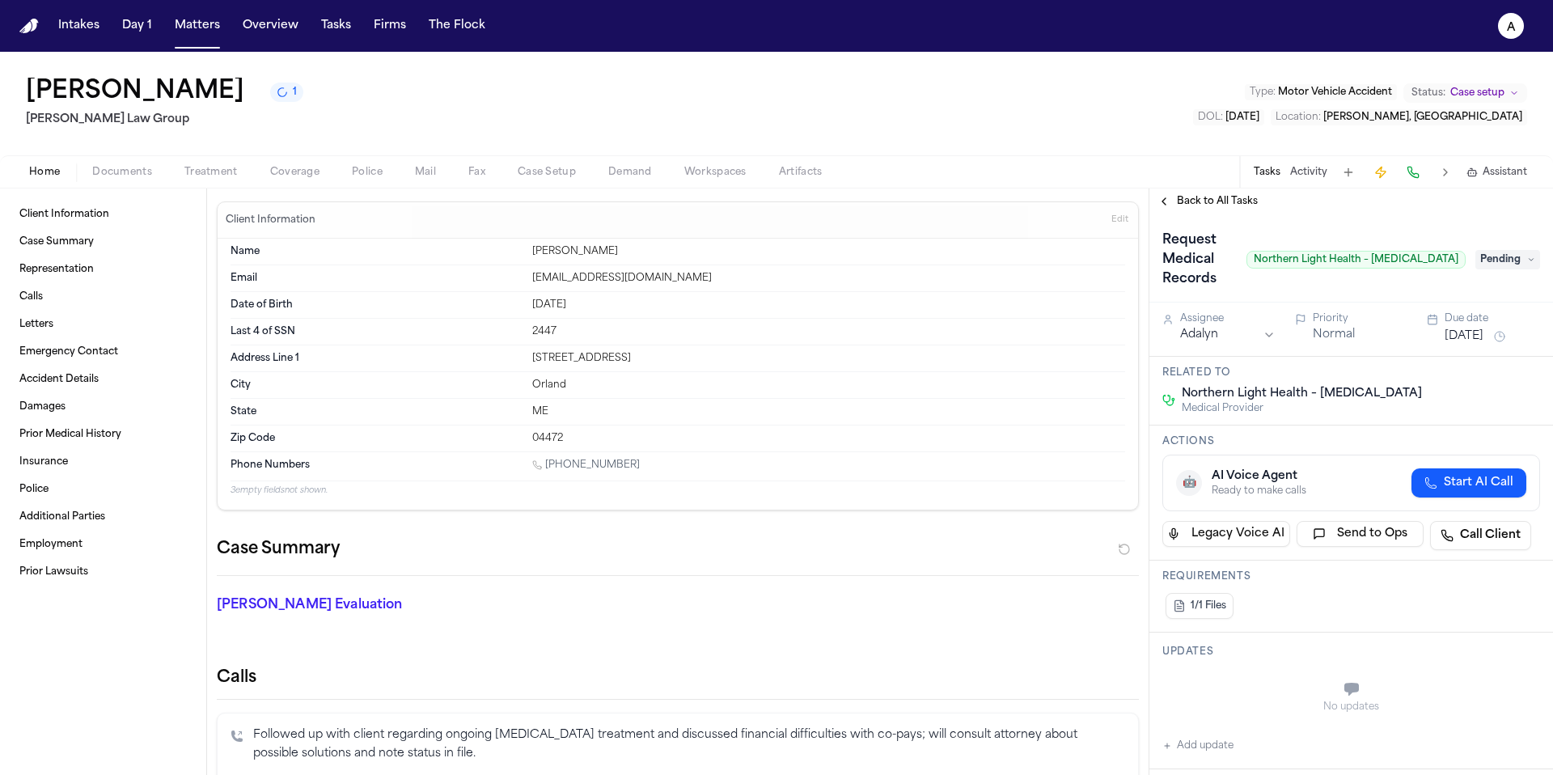
click at [1524, 250] on span "Pending" at bounding box center [1507, 259] width 65 height 19
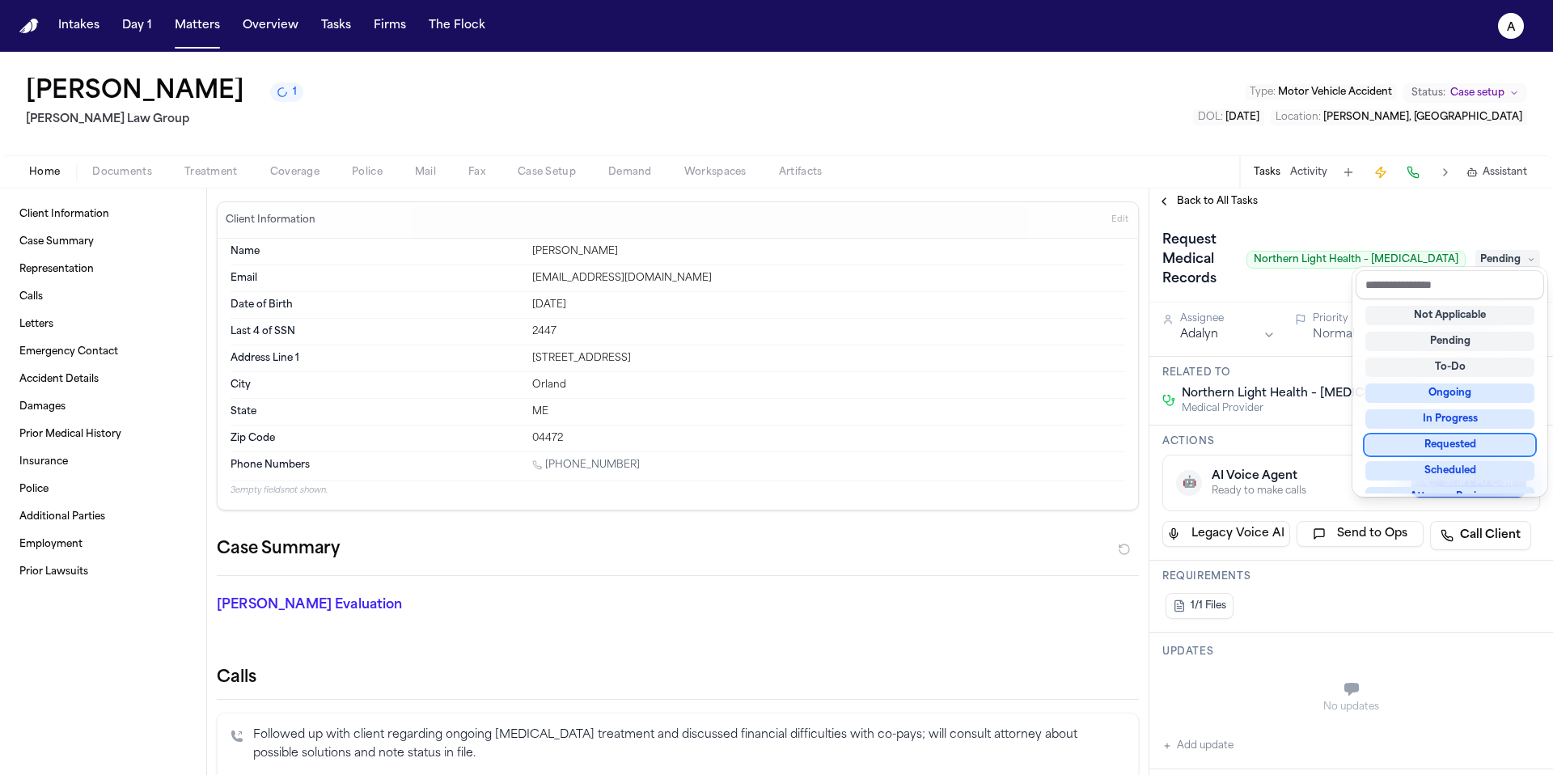
click at [1483, 447] on div "Requested" at bounding box center [1449, 444] width 169 height 19
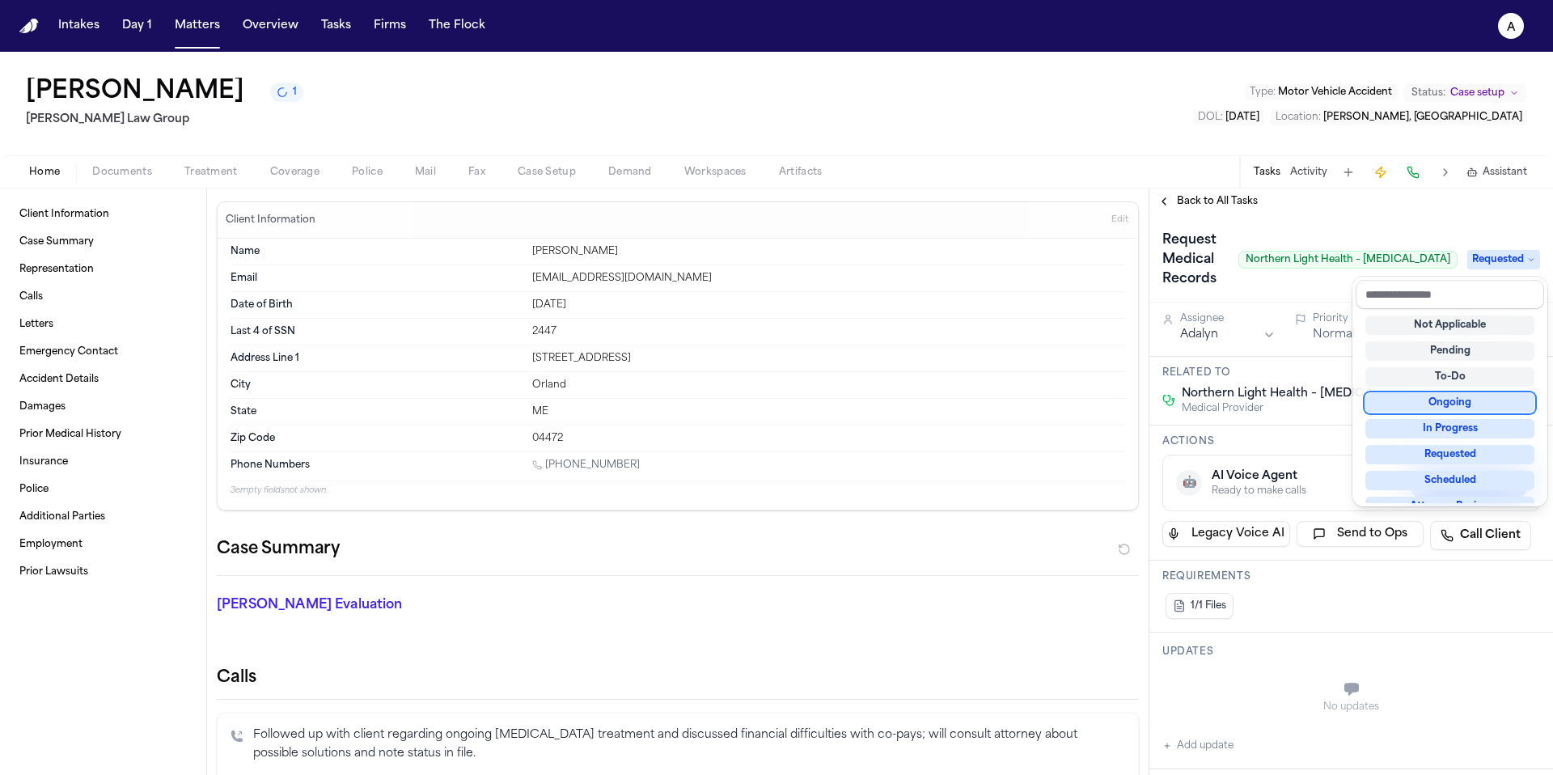
click at [1318, 218] on div "Request Medical Records Northern Light Health – [MEDICAL_DATA] Requested" at bounding box center [1351, 258] width 404 height 88
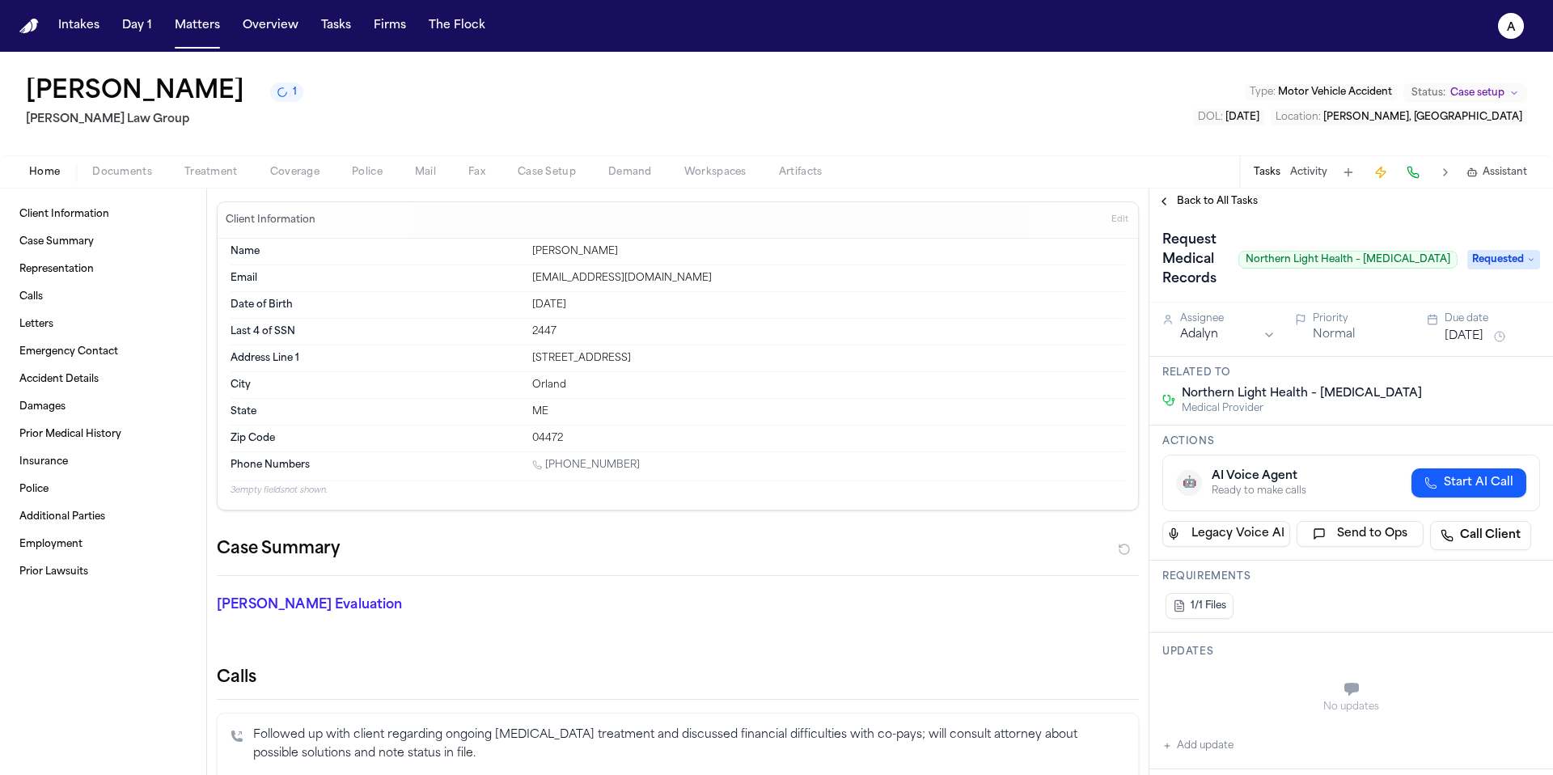
click at [1213, 215] on div "Request Medical Records Northern Light Health – [MEDICAL_DATA] Requested" at bounding box center [1351, 258] width 404 height 88
click at [1231, 197] on span "Back to All Tasks" at bounding box center [1217, 201] width 81 height 13
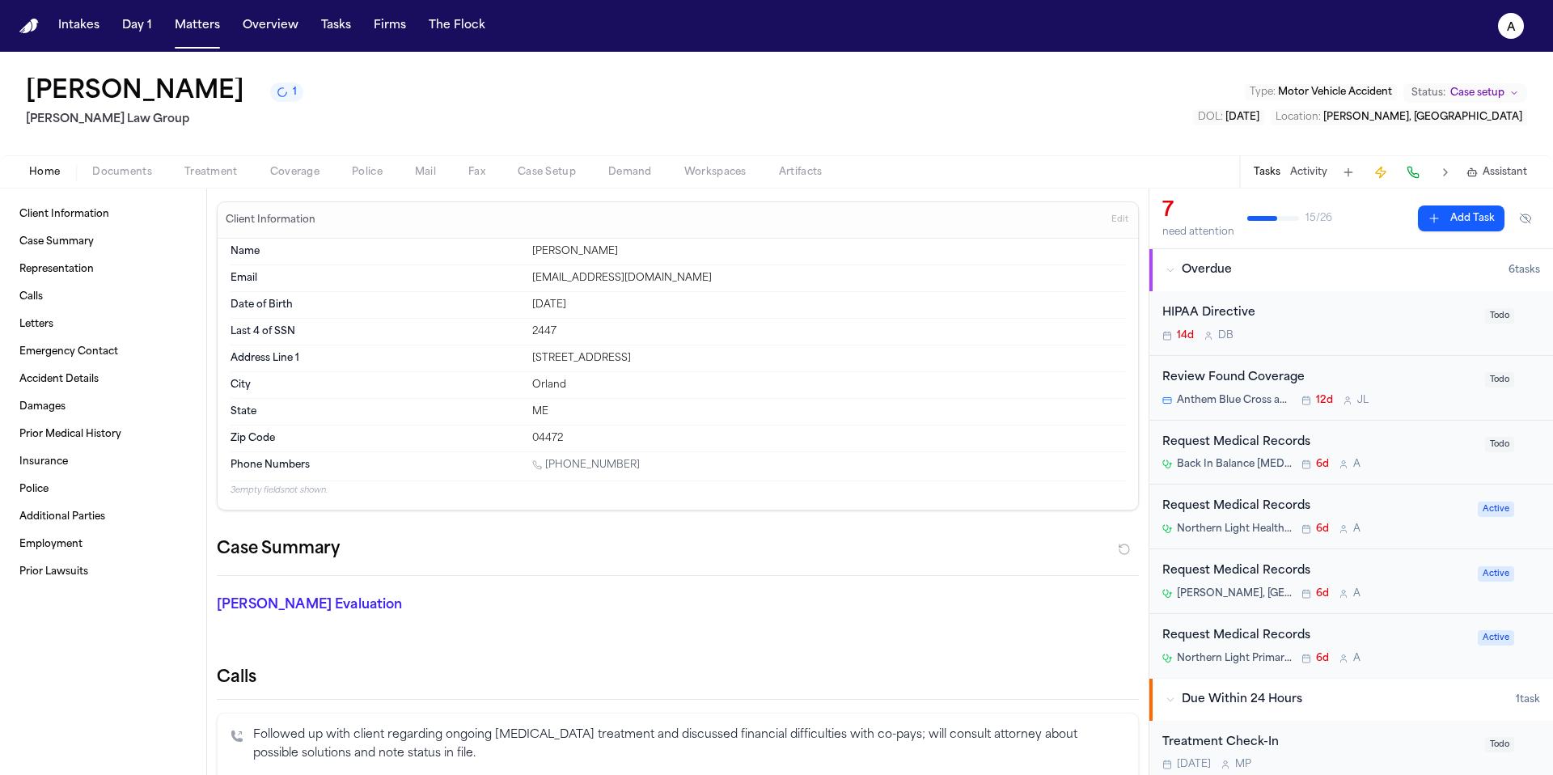
click at [1432, 454] on div "Request Medical Records Back In Balance [MEDICAL_DATA], P.C. 6d A" at bounding box center [1318, 453] width 313 height 38
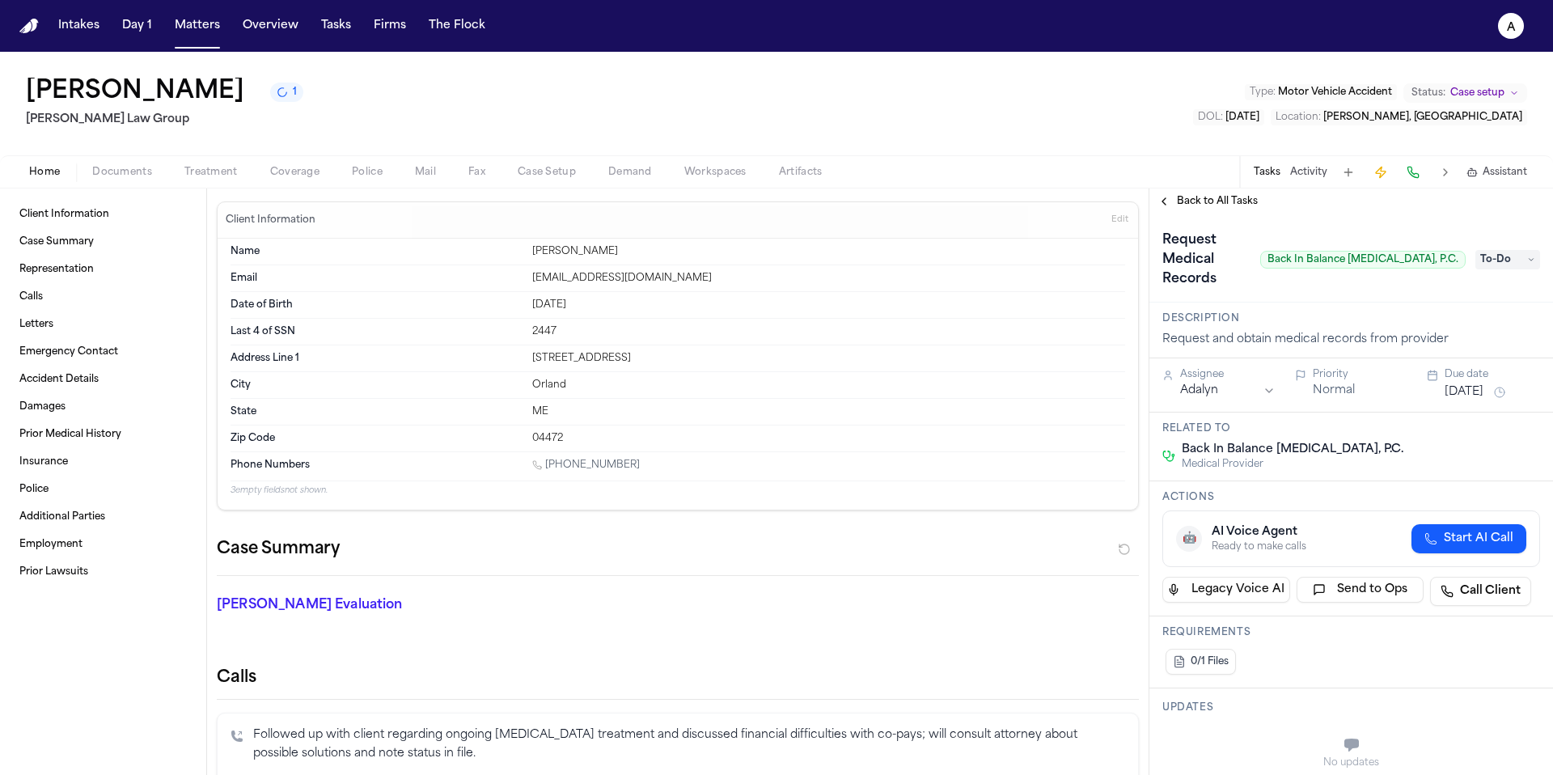
click at [1509, 250] on span "To-Do" at bounding box center [1507, 259] width 65 height 19
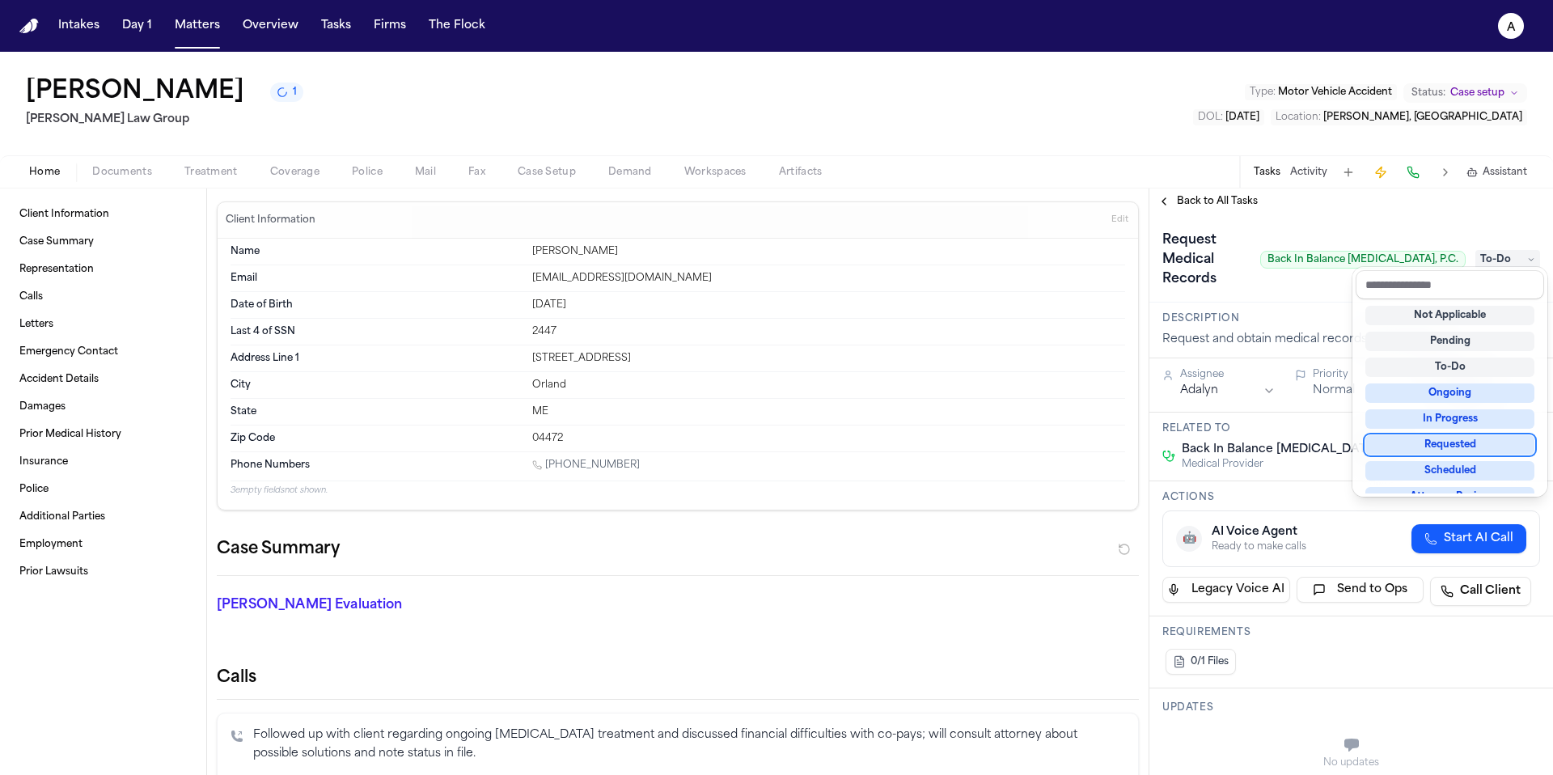
click at [1471, 446] on div "Requested" at bounding box center [1449, 444] width 169 height 19
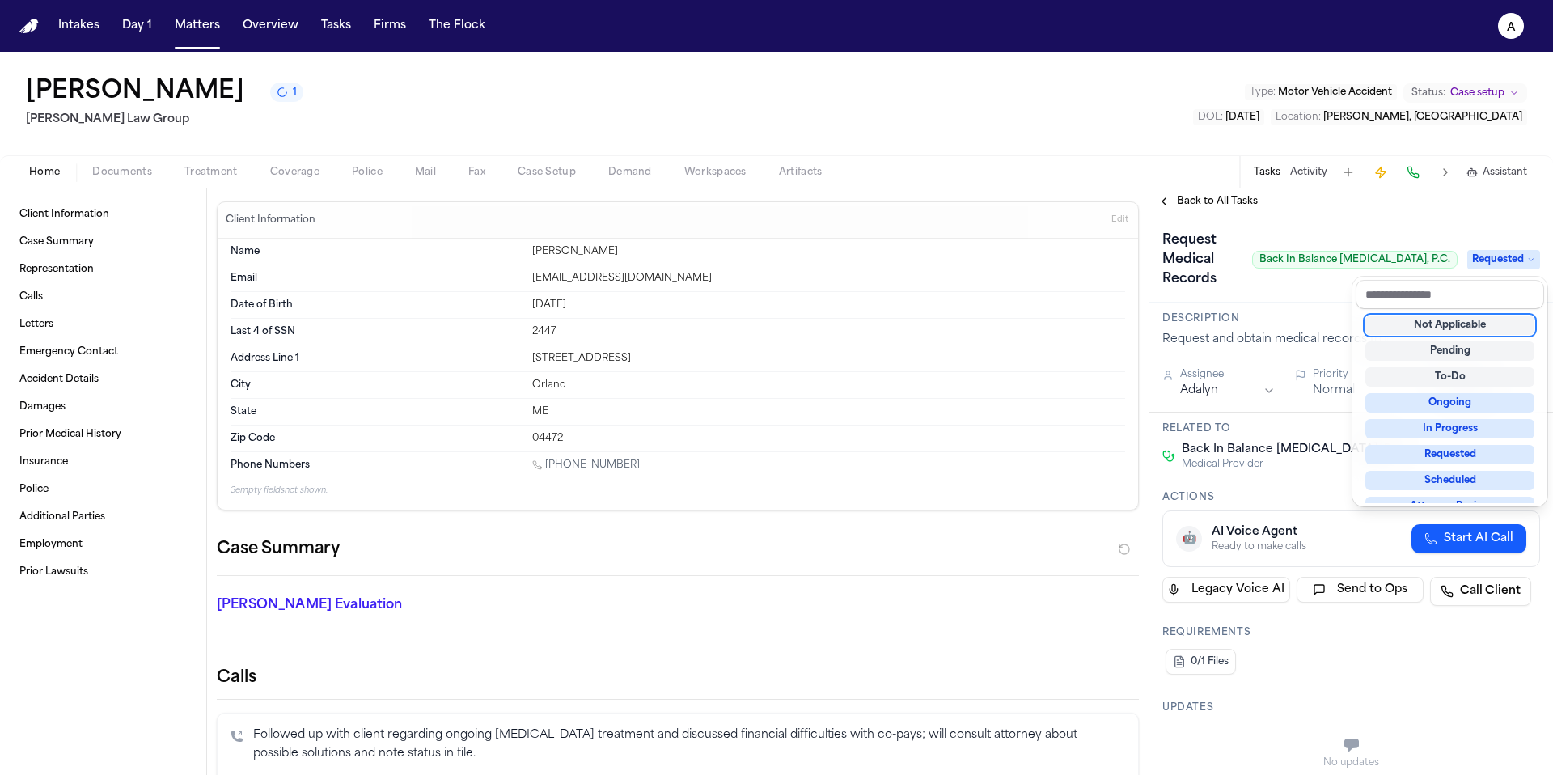
click at [1352, 222] on div "Request Medical Records Back In Balance [MEDICAL_DATA], P.C. Requested" at bounding box center [1351, 258] width 404 height 88
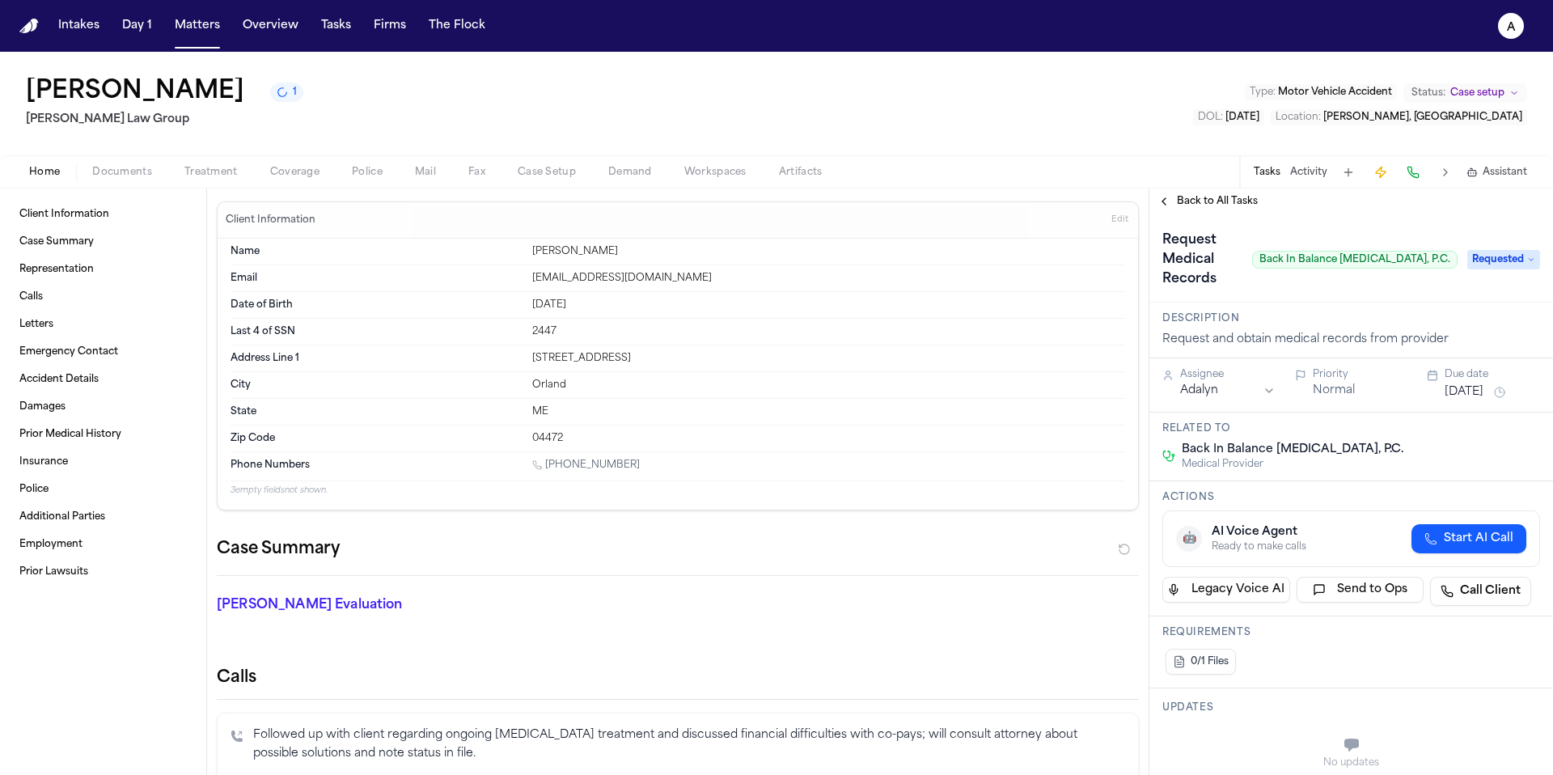
click at [1220, 211] on div "Back to All Tasks" at bounding box center [1351, 201] width 404 height 26
click at [1230, 193] on div "Back to All Tasks" at bounding box center [1351, 201] width 404 height 26
click at [1231, 206] on span "Back to All Tasks" at bounding box center [1217, 201] width 81 height 13
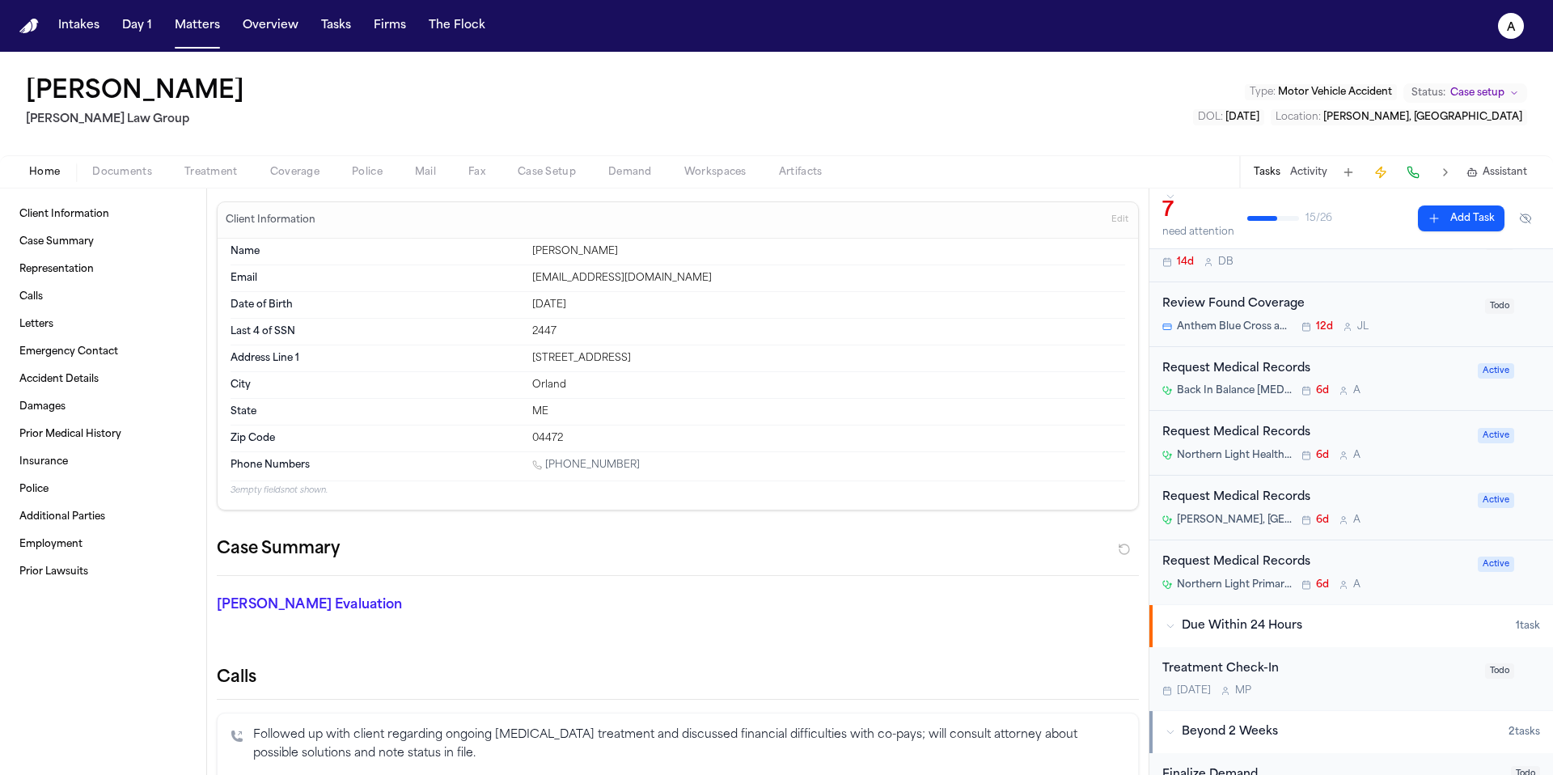
scroll to position [74, 0]
click at [1417, 580] on div "Northern Light Primary Care – [GEOGRAPHIC_DATA] 6d A" at bounding box center [1315, 584] width 306 height 13
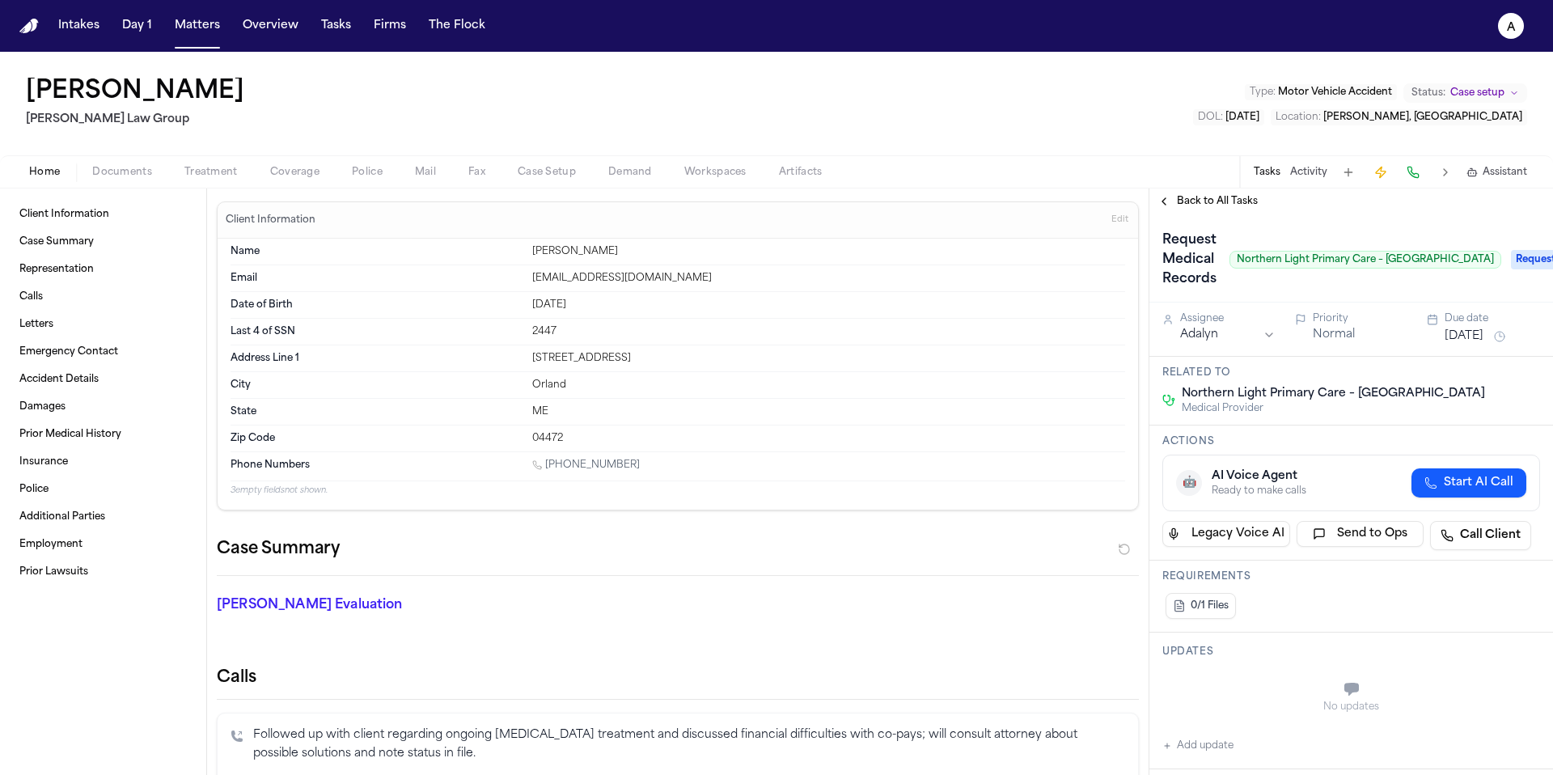
click at [1232, 197] on span "Back to All Tasks" at bounding box center [1217, 201] width 81 height 13
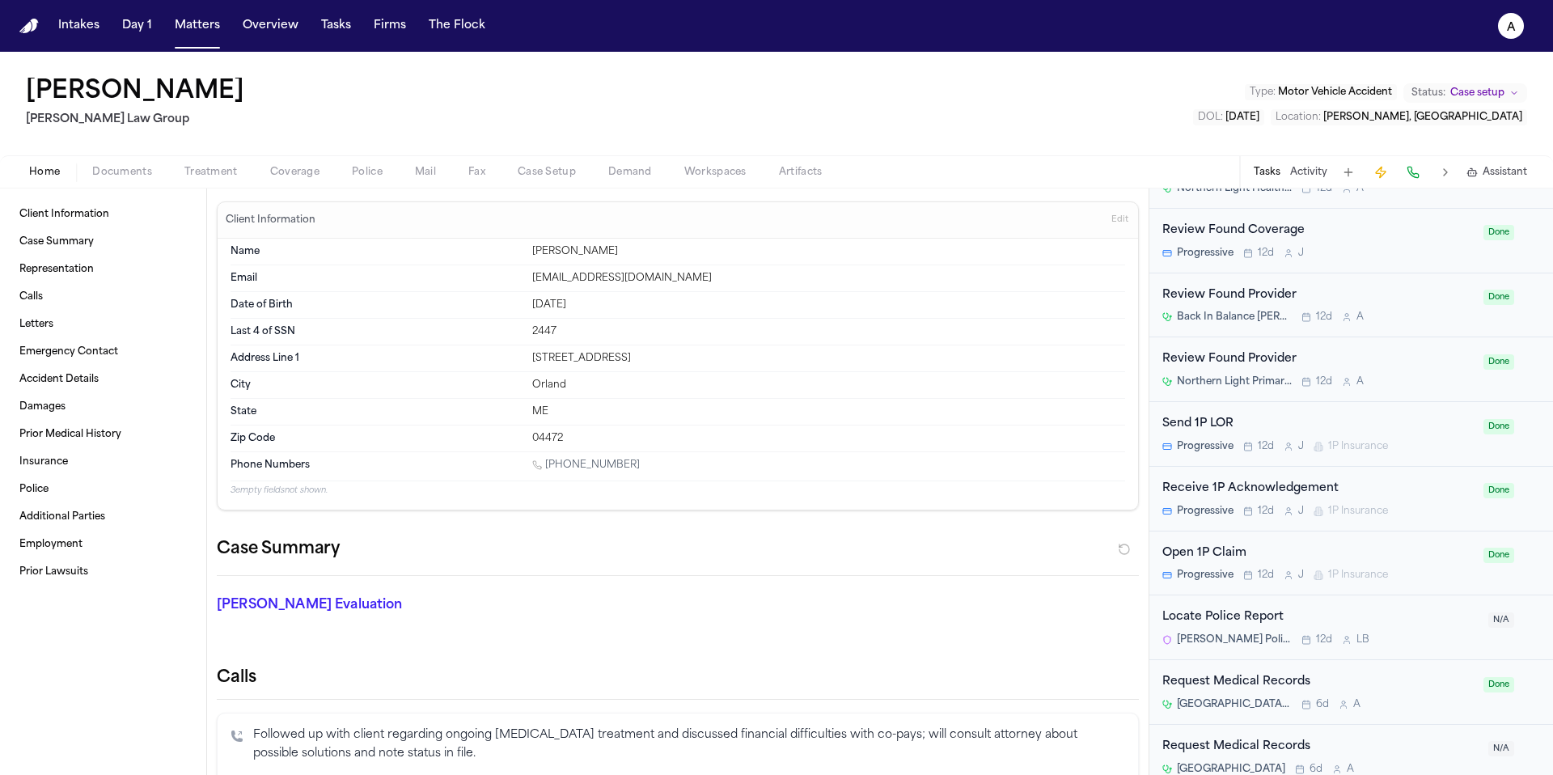
scroll to position [1319, 0]
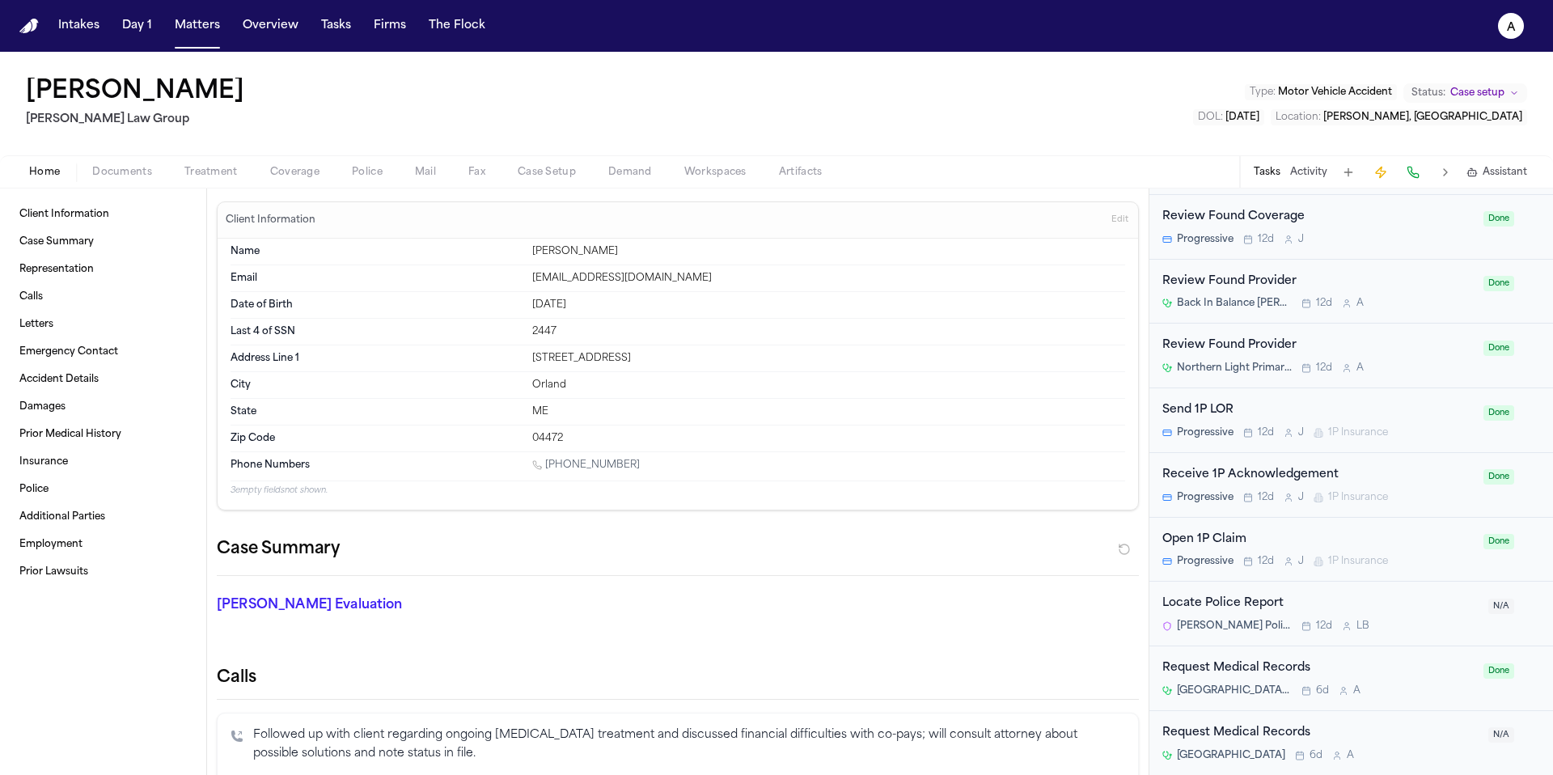
click at [1452, 737] on div "Request Medical Records" at bounding box center [1320, 733] width 316 height 19
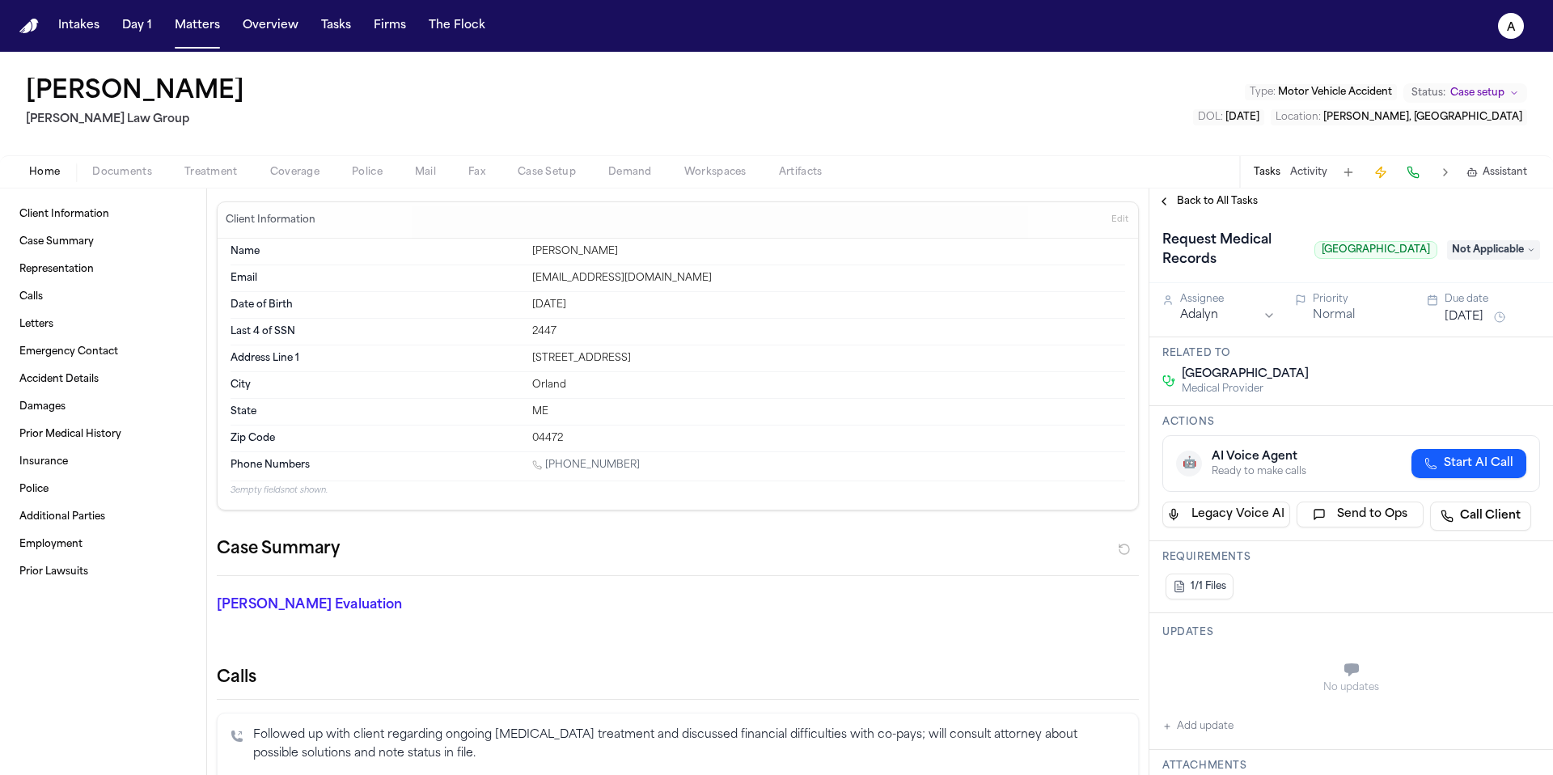
click at [211, 176] on span "Treatment" at bounding box center [210, 172] width 53 height 13
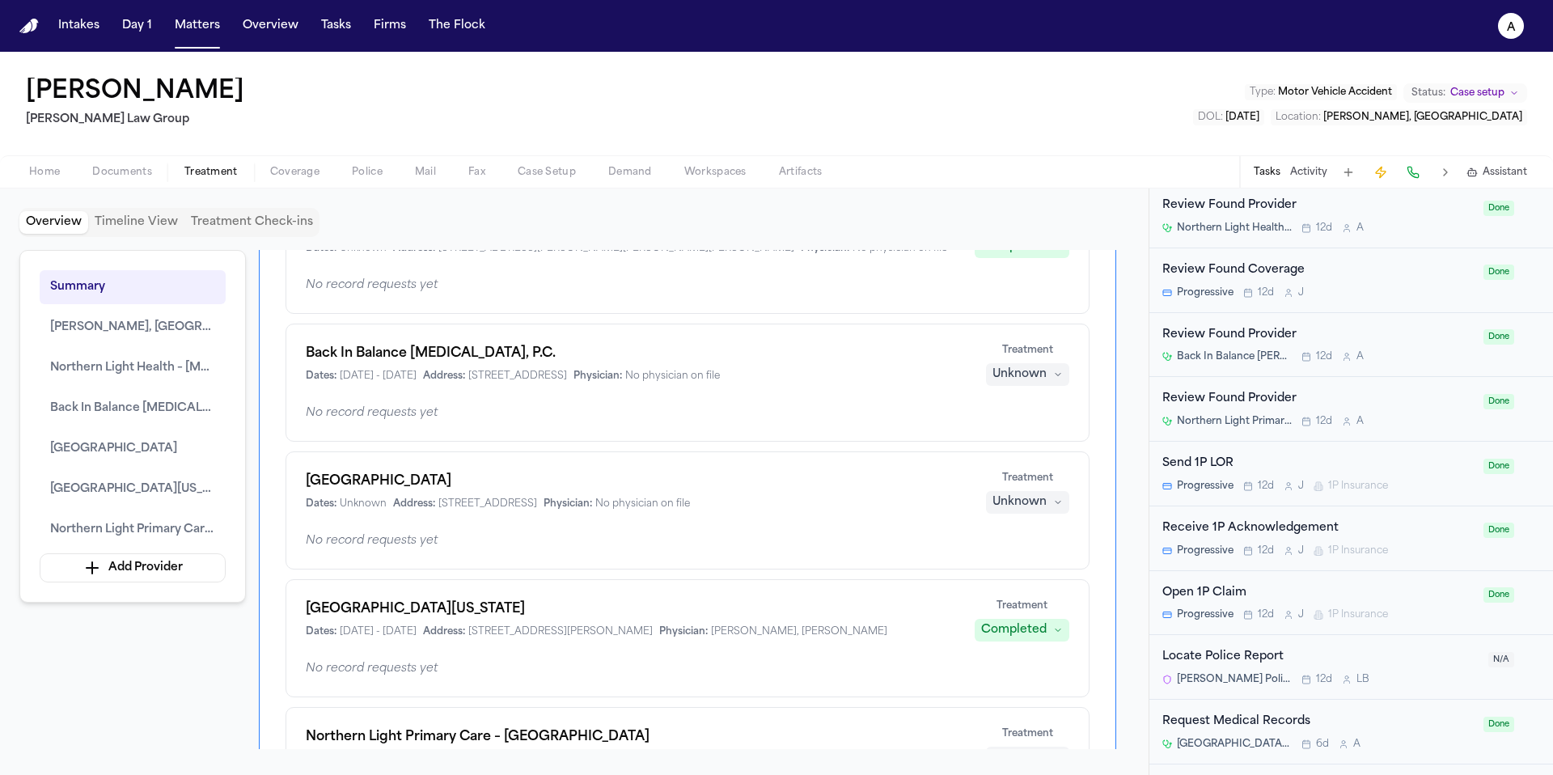
scroll to position [1319, 0]
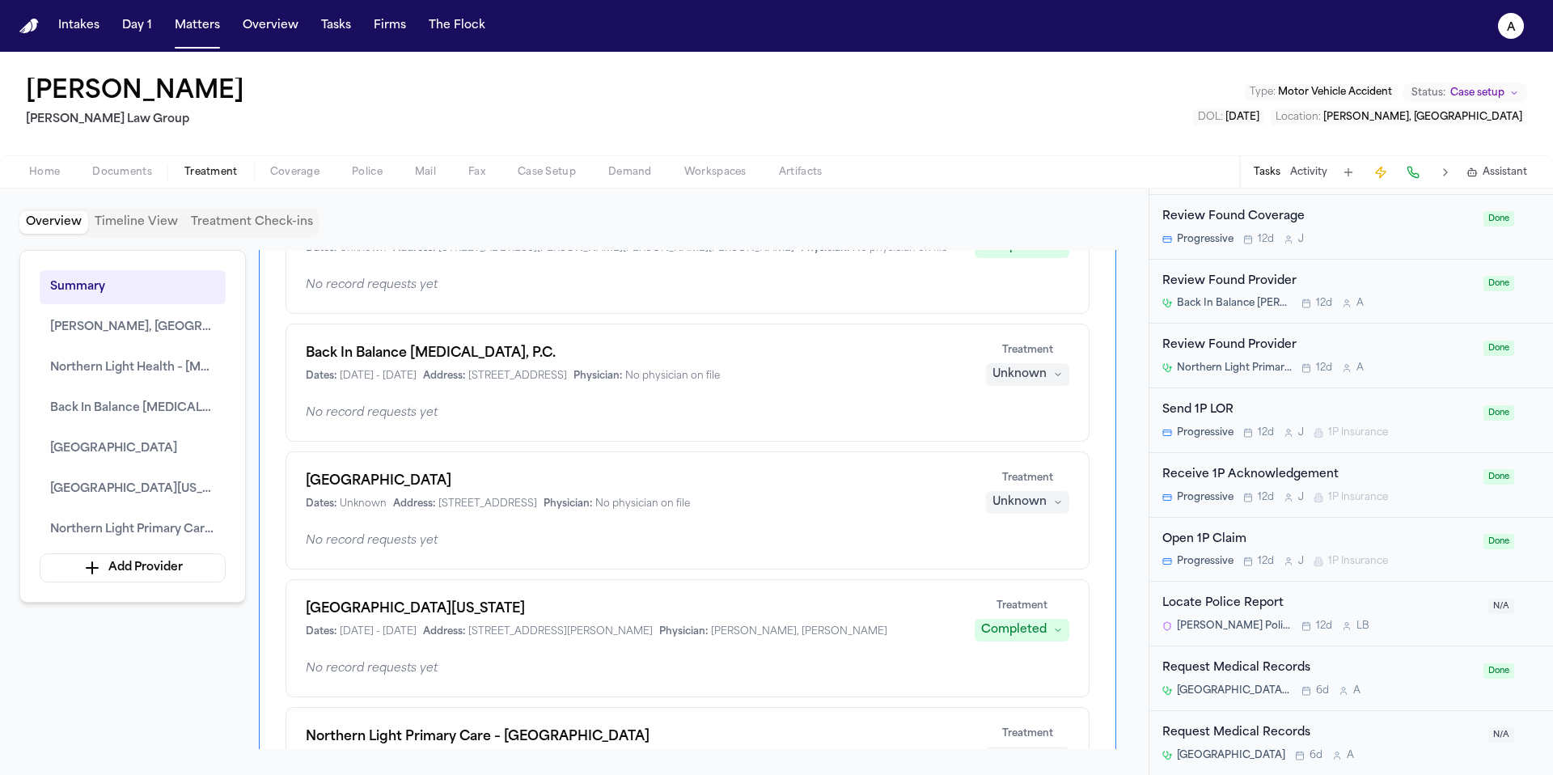
click at [1431, 730] on div "Request Medical Records" at bounding box center [1320, 733] width 316 height 19
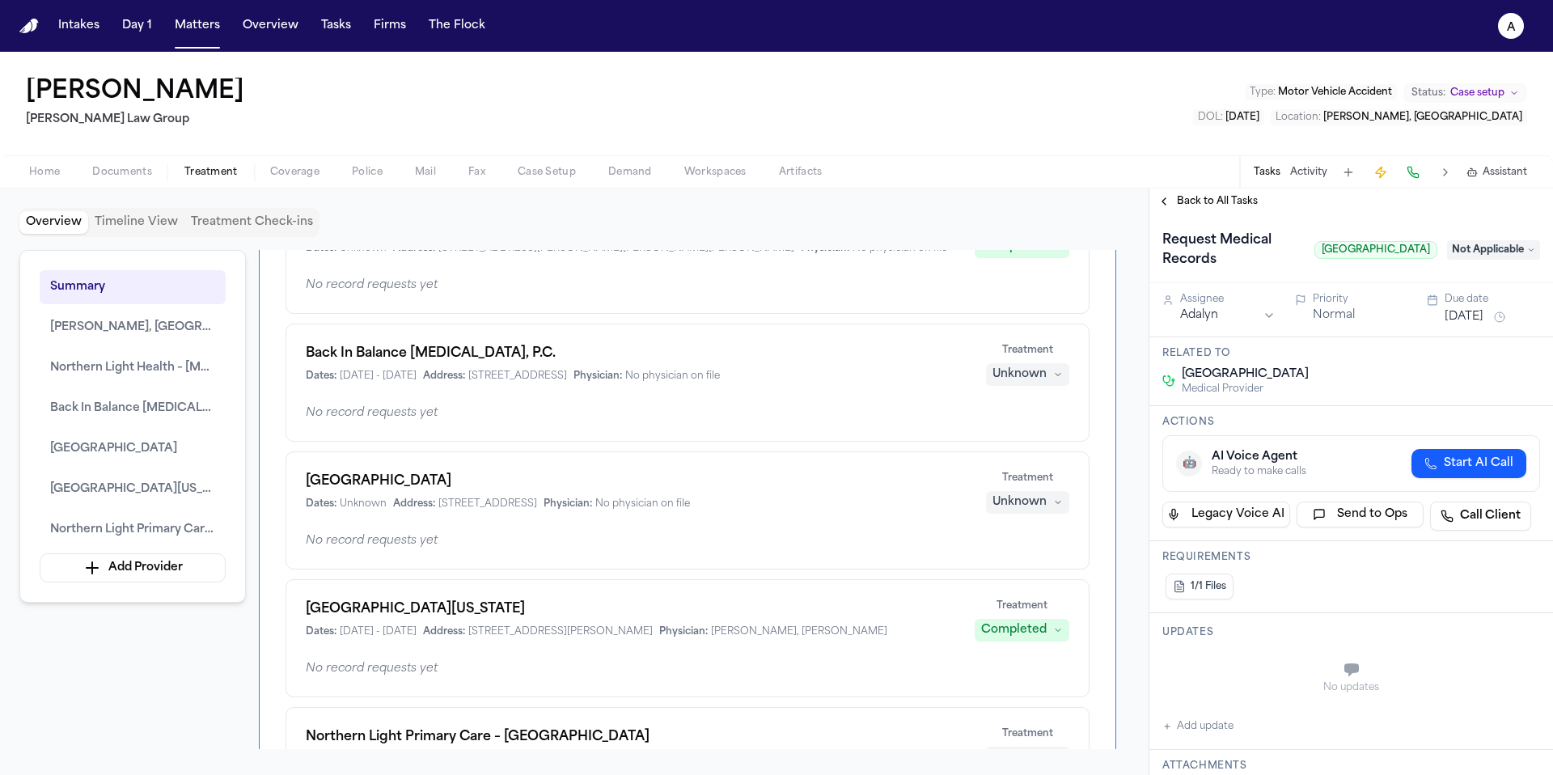
click at [1514, 260] on span "Not Applicable" at bounding box center [1493, 249] width 93 height 19
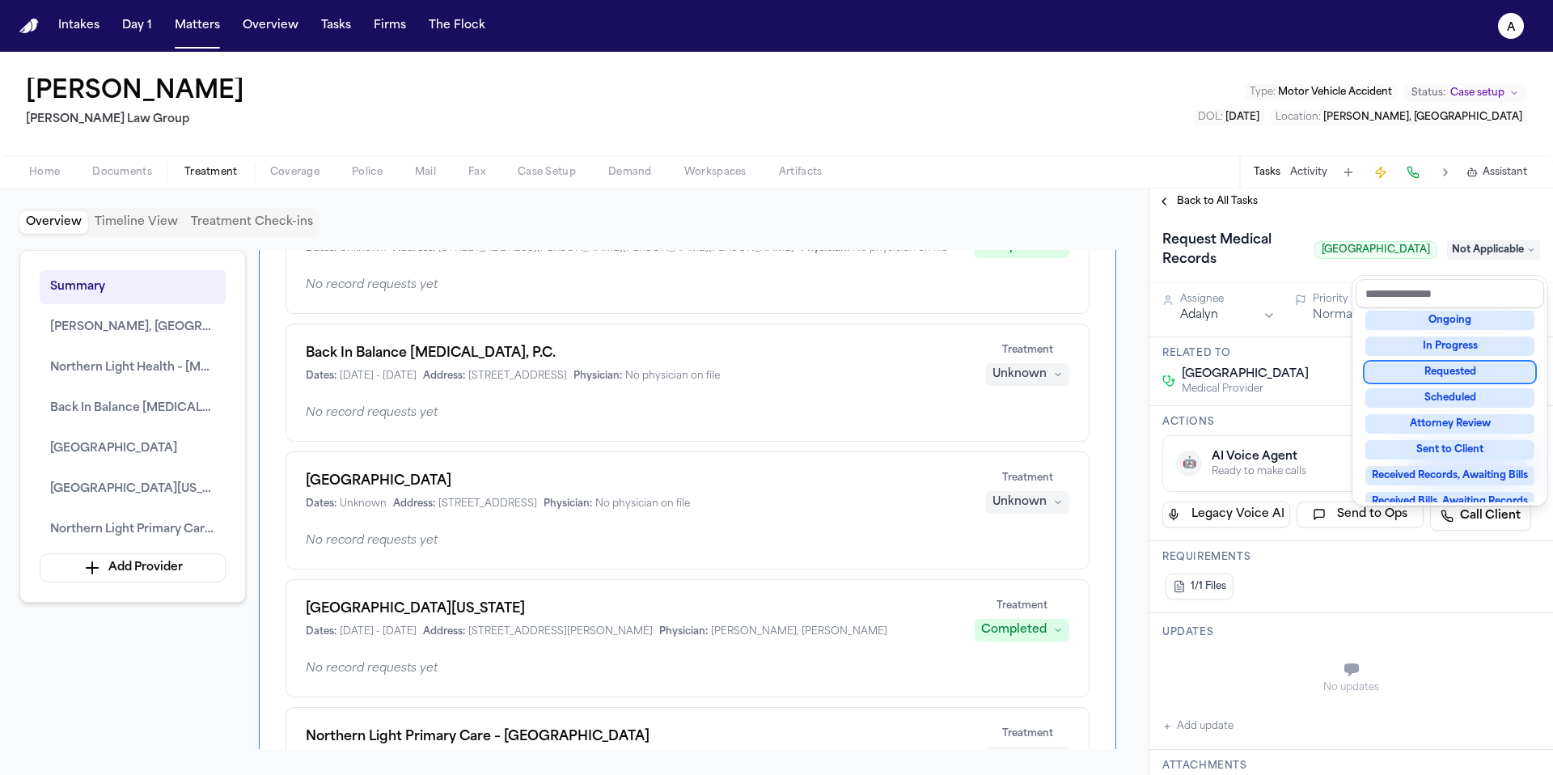
click at [1480, 374] on div "Requested" at bounding box center [1449, 371] width 169 height 19
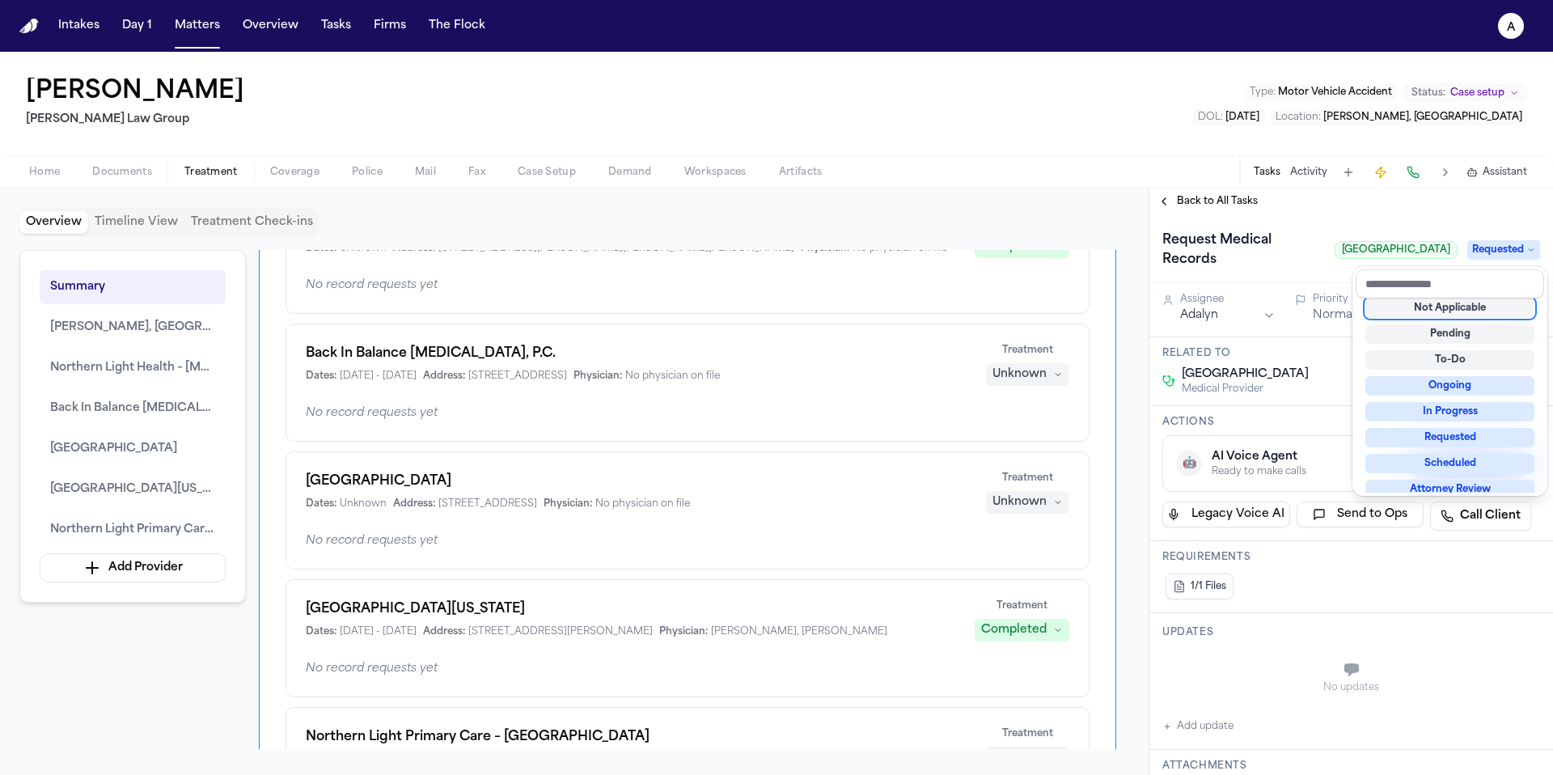
click at [1394, 208] on div "Back to All Tasks Request Medical Records Northern Light Acadia Hospital Reques…" at bounding box center [1351, 481] width 404 height 586
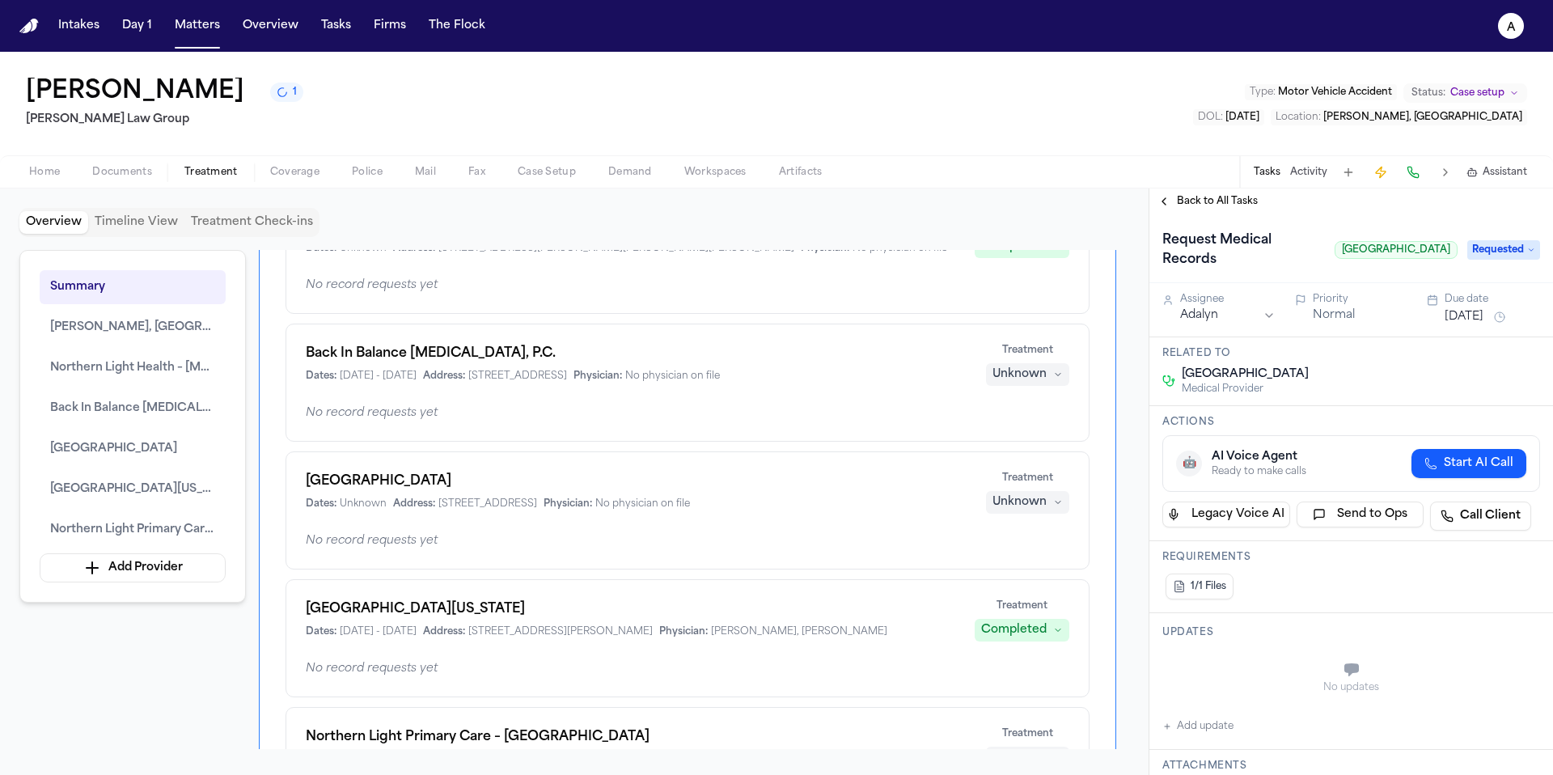
scroll to position [49, 0]
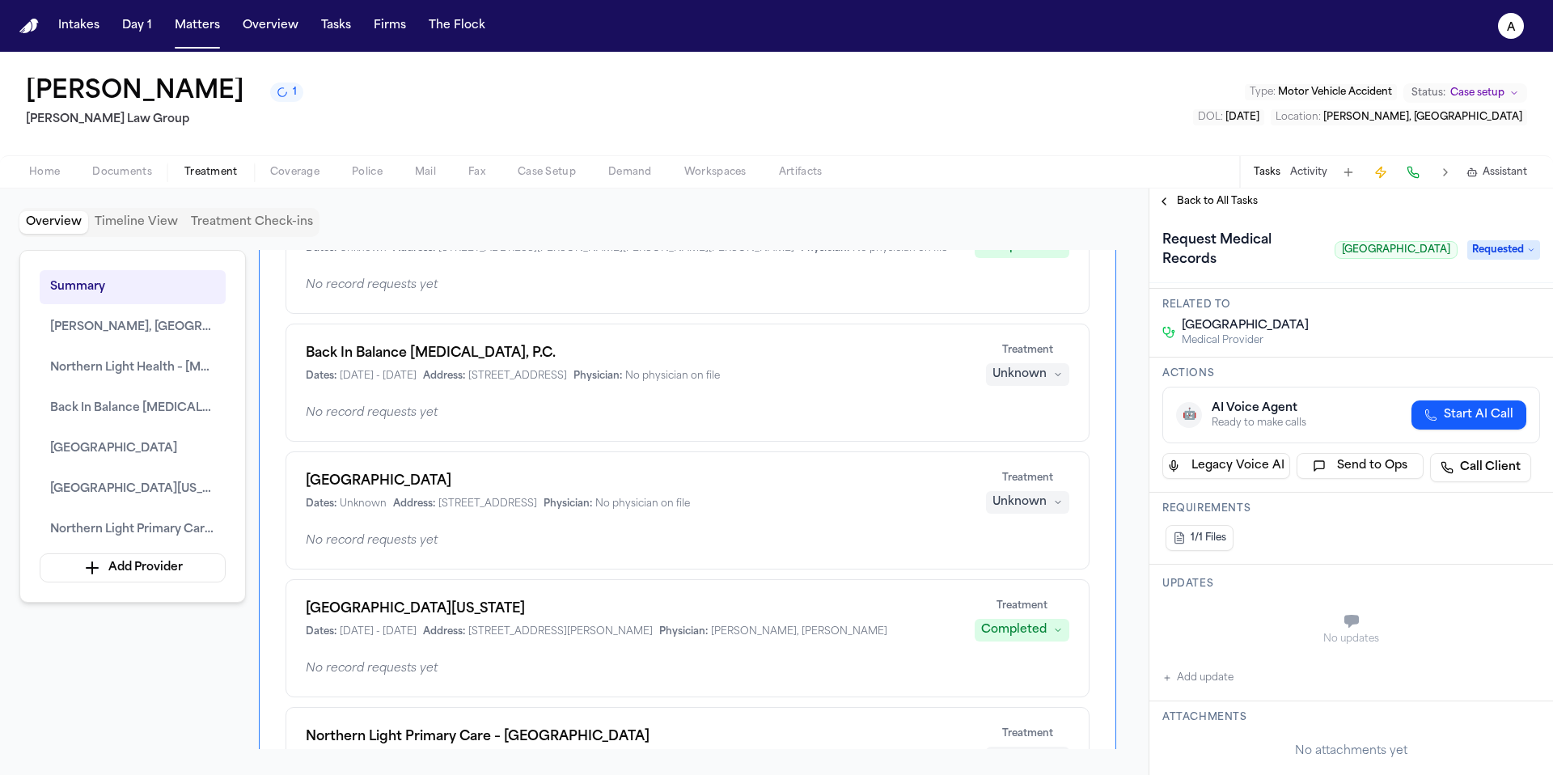
click at [1231, 212] on div "Back to All Tasks" at bounding box center [1351, 201] width 404 height 26
click at [1243, 193] on div "Back to All Tasks" at bounding box center [1351, 201] width 404 height 26
click at [1243, 200] on span "Back to All Tasks" at bounding box center [1217, 201] width 81 height 13
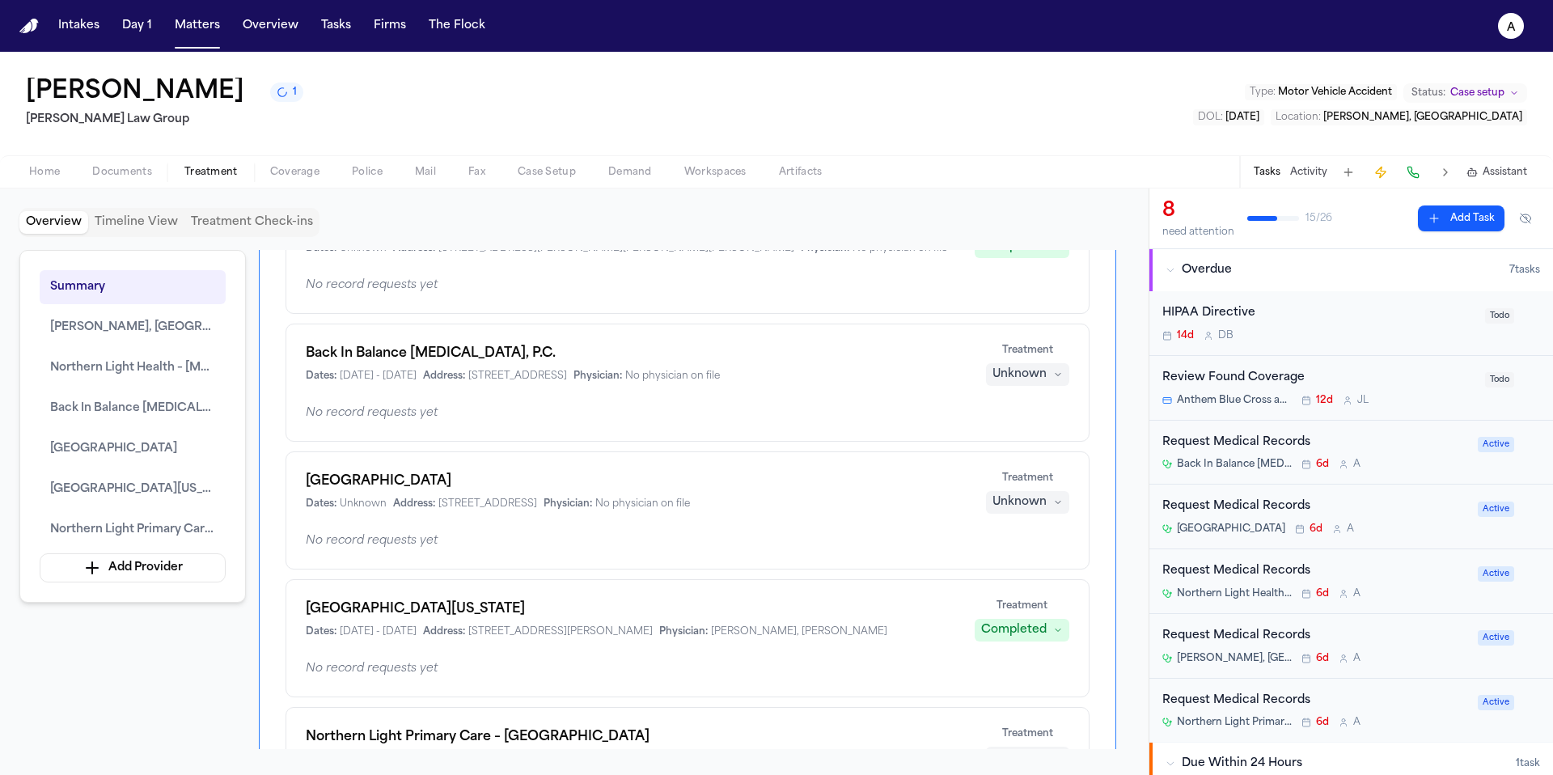
click at [1412, 471] on div "Back In Balance [MEDICAL_DATA], P.C. 6d A" at bounding box center [1315, 464] width 306 height 13
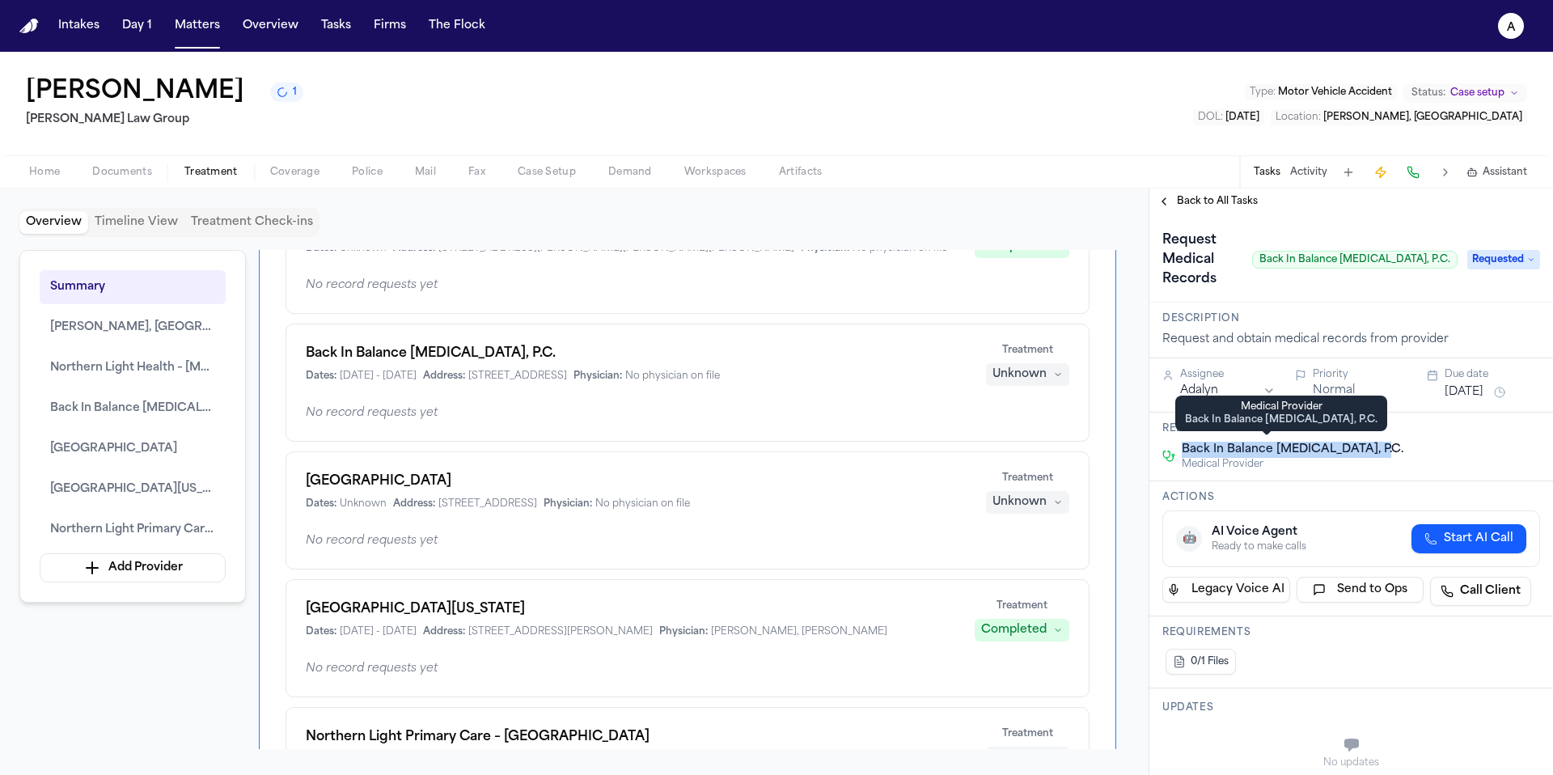
drag, startPoint x: 1421, startPoint y: 451, endPoint x: 1181, endPoint y: 445, distance: 240.3
click at [1181, 445] on div "Back In Balance [MEDICAL_DATA], P.C. Medical Provider" at bounding box center [1351, 456] width 378 height 29
copy span "Back In Balance [MEDICAL_DATA], P.C."
click at [273, 25] on button "Overview" at bounding box center [270, 25] width 69 height 29
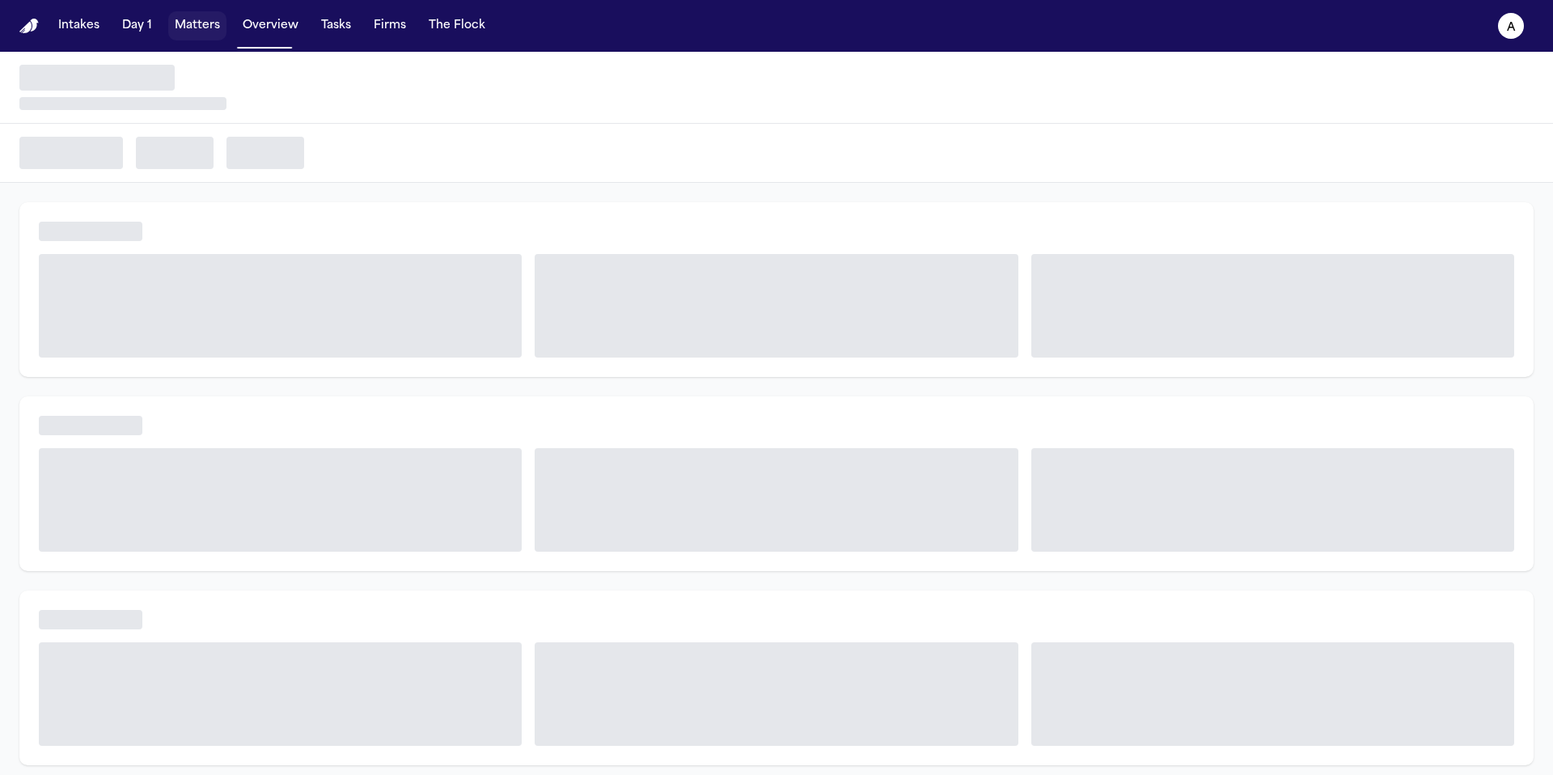
click at [206, 23] on button "Matters" at bounding box center [197, 25] width 58 height 29
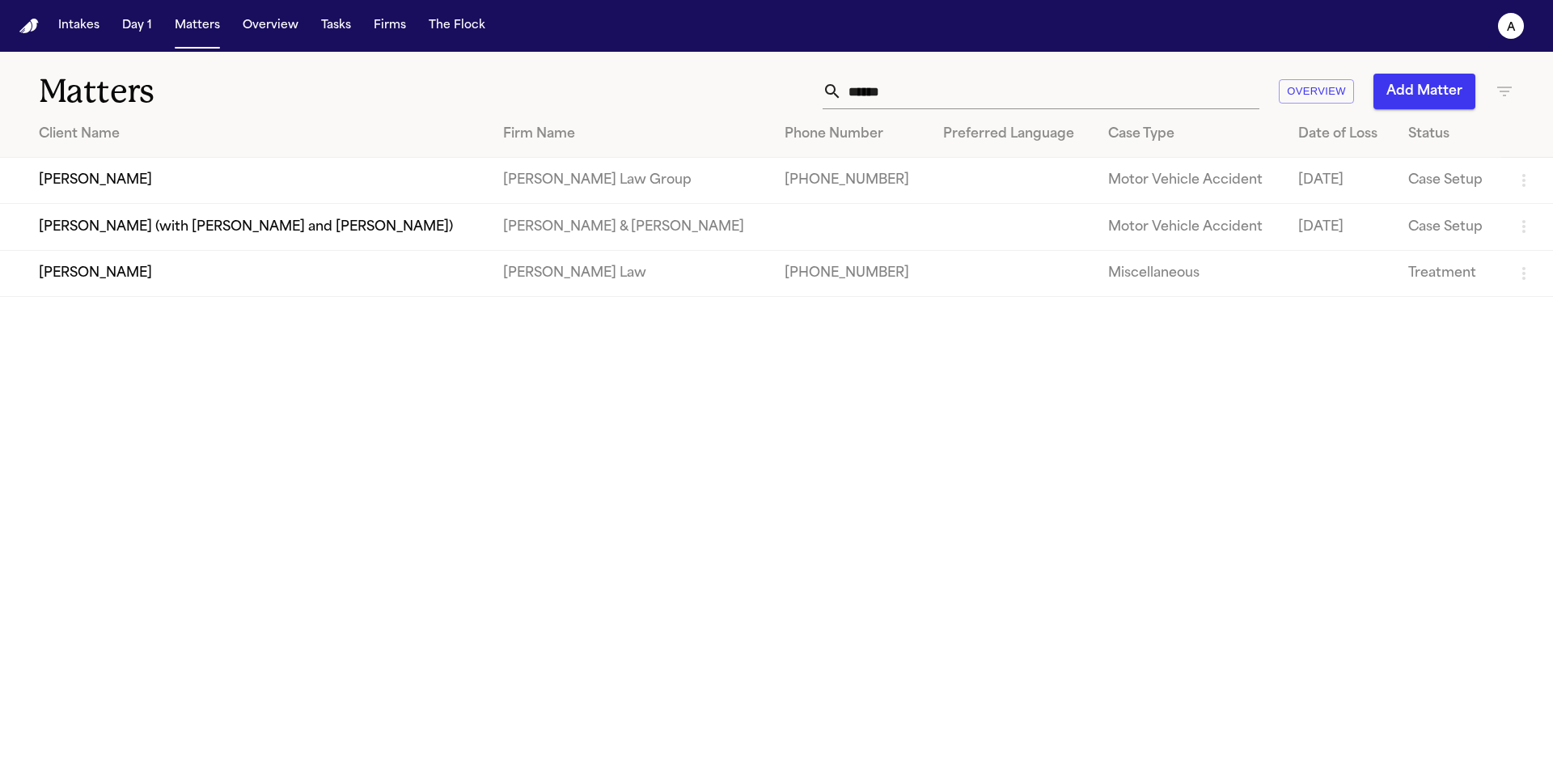
click at [391, 182] on td "[PERSON_NAME]" at bounding box center [245, 181] width 490 height 46
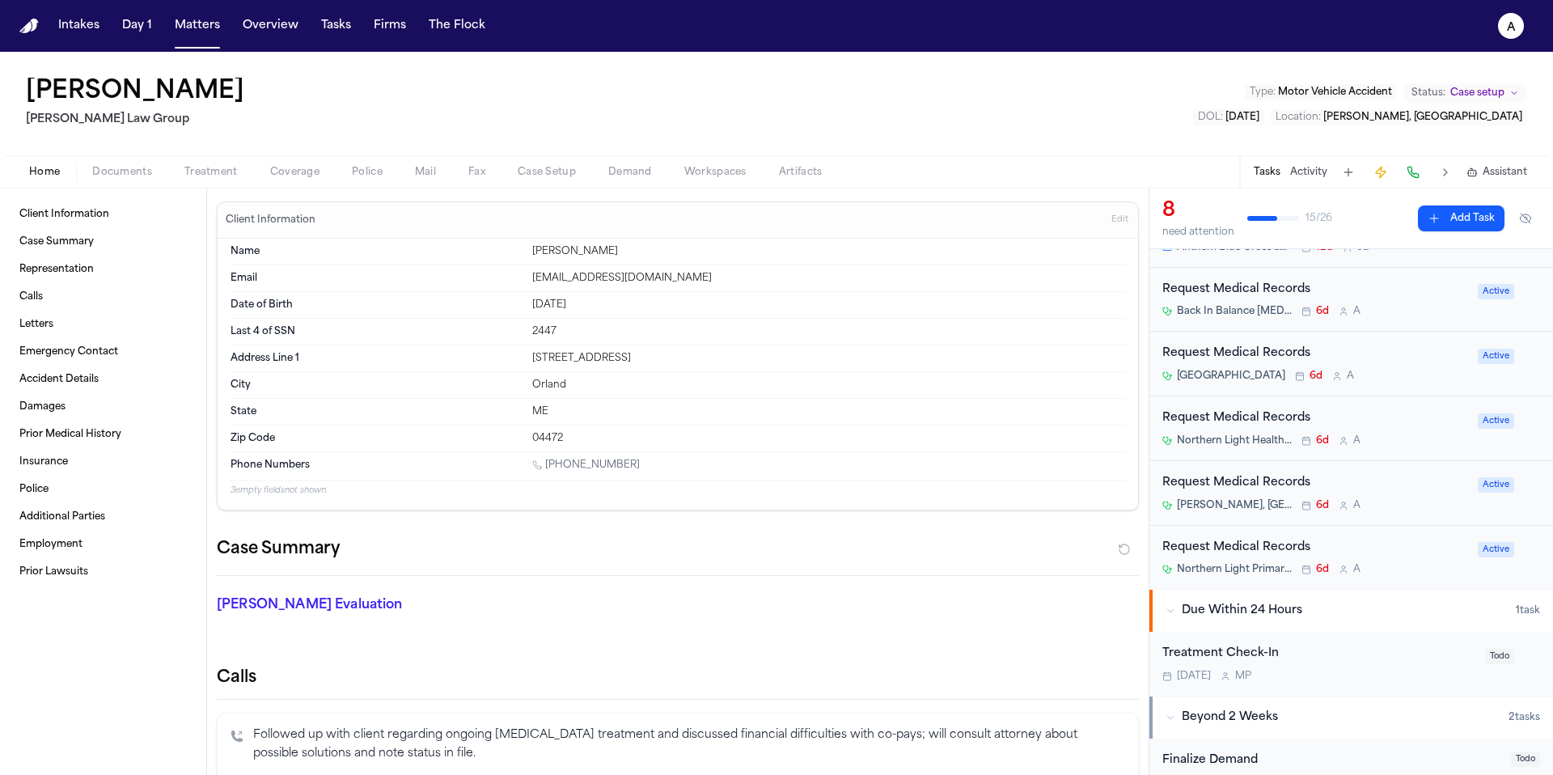
scroll to position [163, 0]
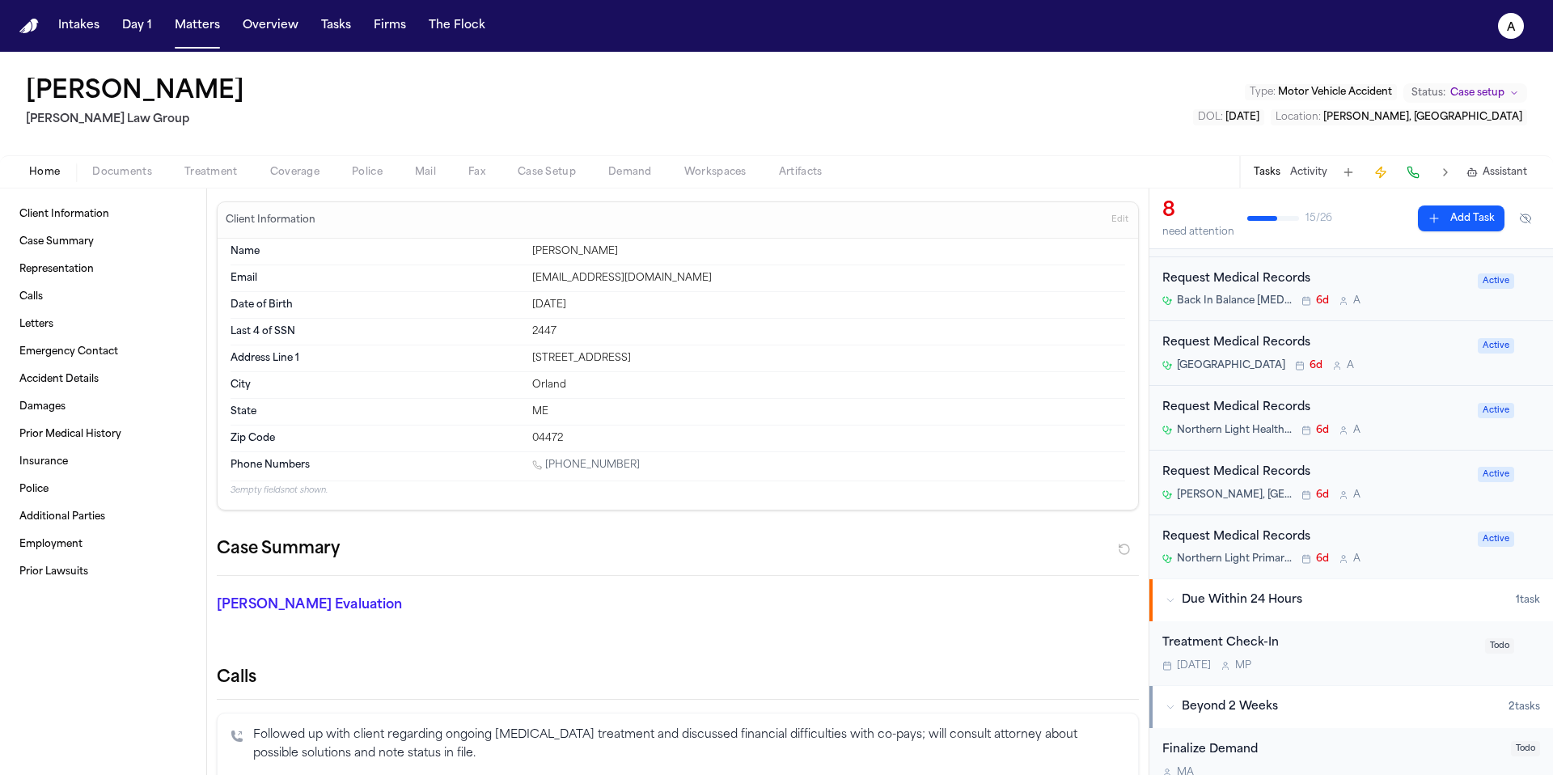
click at [1412, 559] on div "Northern Light Primary Care – [GEOGRAPHIC_DATA] 6d A" at bounding box center [1315, 558] width 306 height 13
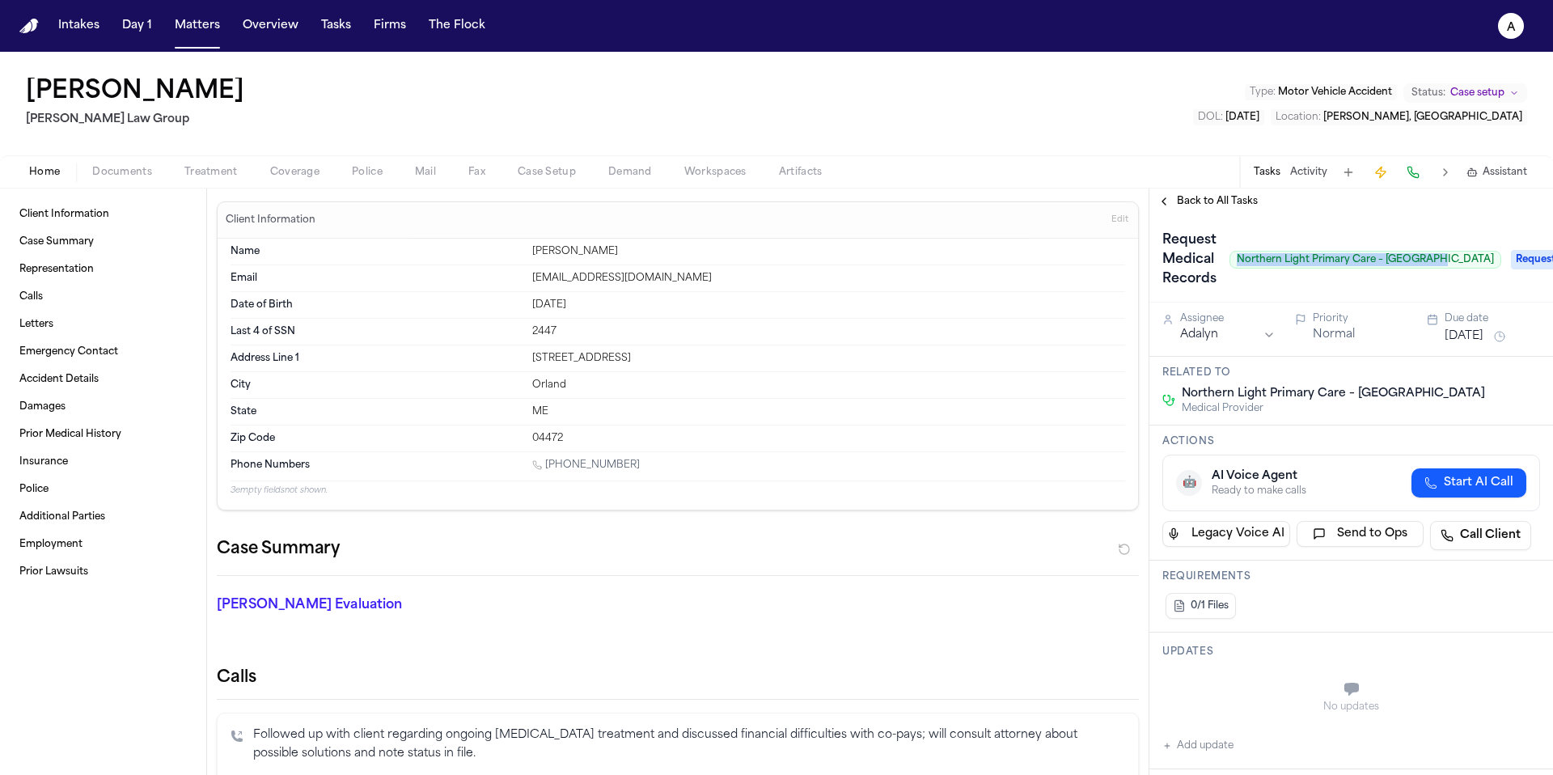
drag, startPoint x: 1249, startPoint y: 263, endPoint x: 1451, endPoint y: 259, distance: 202.3
click at [1452, 260] on span "Northern Light Primary Care – [GEOGRAPHIC_DATA]" at bounding box center [1365, 260] width 272 height 18
copy span "Northern Light Primary Care – [GEOGRAPHIC_DATA]"
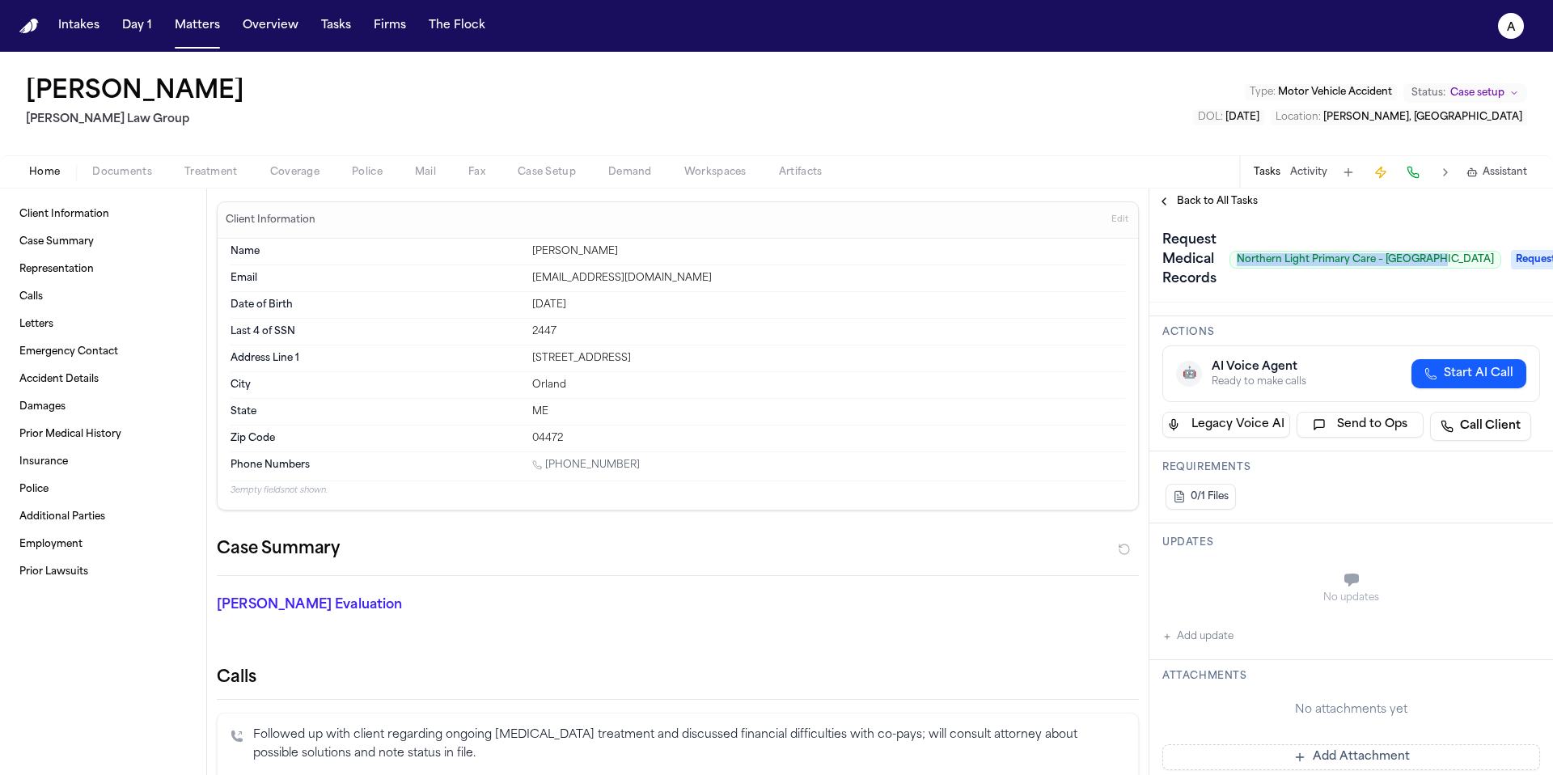
scroll to position [110, 0]
click at [1212, 641] on button "Add update" at bounding box center [1197, 635] width 71 height 19
click at [1197, 617] on button "Private" at bounding box center [1194, 619] width 13 height 13
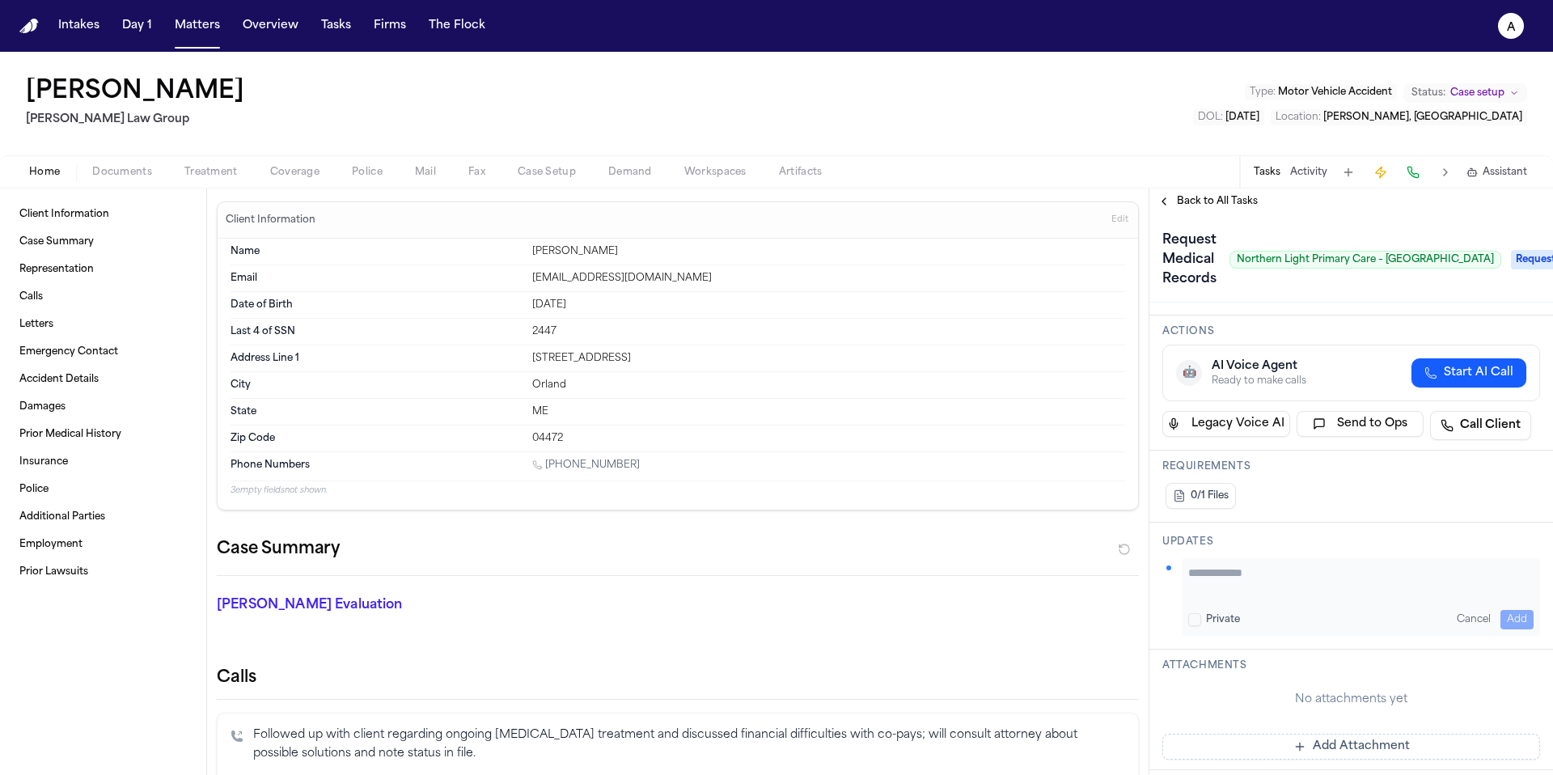
click at [1221, 580] on textarea "Add your update" at bounding box center [1360, 581] width 345 height 32
type textarea "**********"
click at [1503, 616] on button "Add" at bounding box center [1516, 619] width 33 height 19
click at [1235, 201] on span "Back to All Tasks" at bounding box center [1217, 201] width 81 height 13
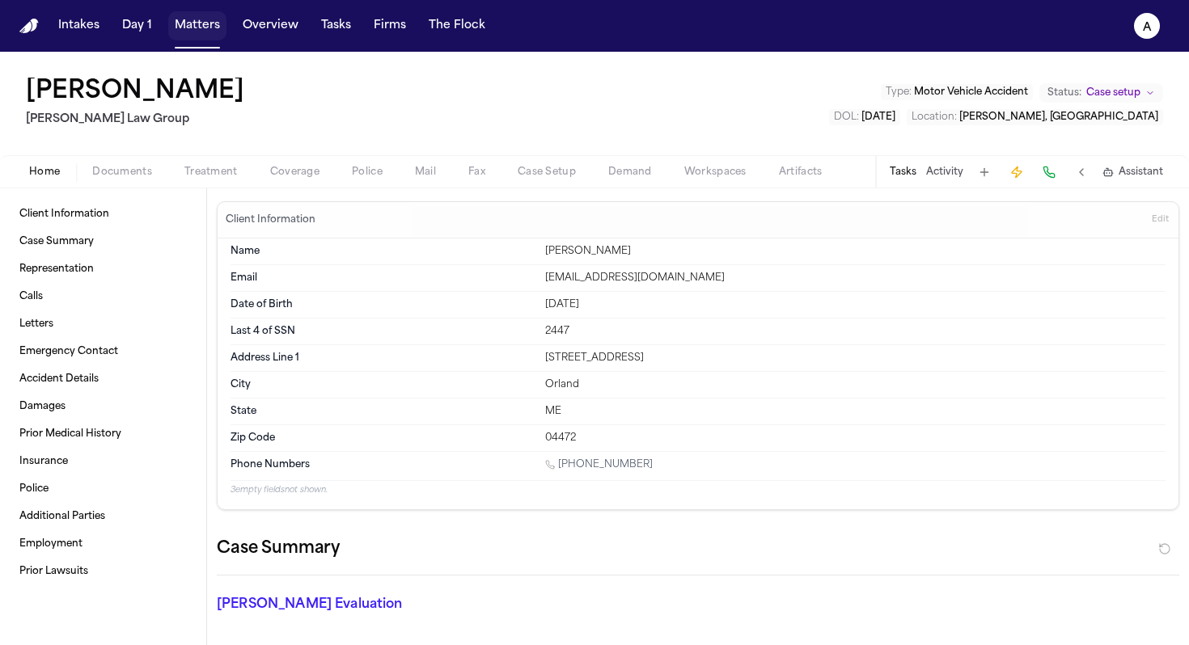
click at [204, 25] on button "Matters" at bounding box center [197, 25] width 58 height 29
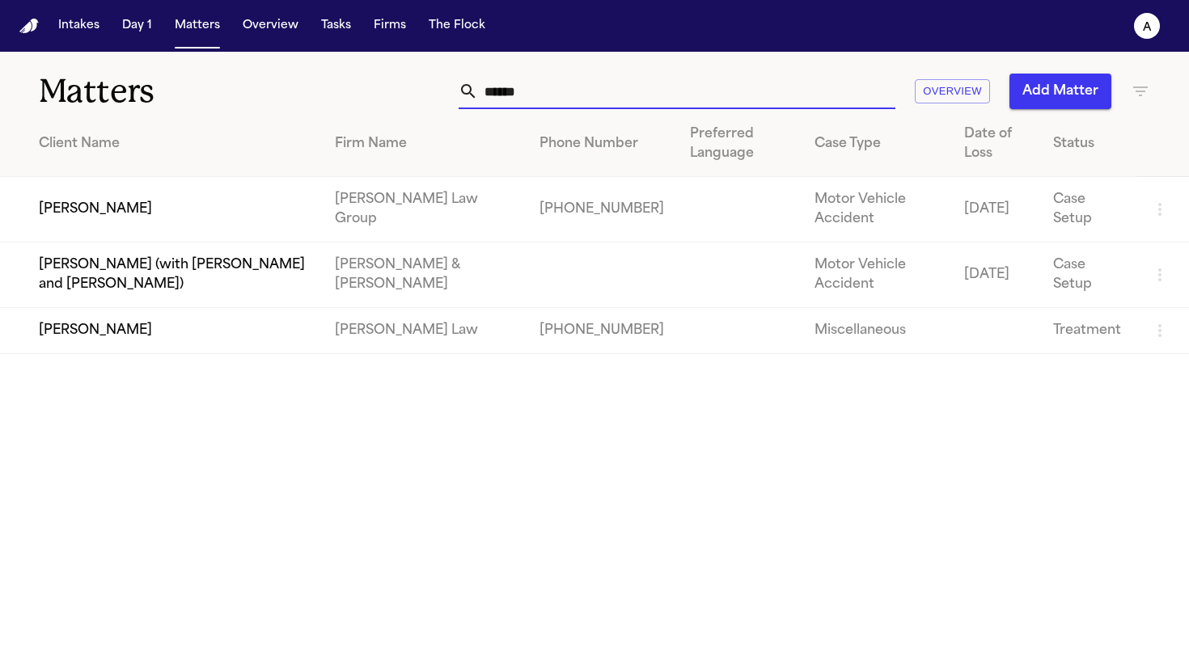
drag, startPoint x: 555, startPoint y: 86, endPoint x: 430, endPoint y: 77, distance: 124.9
click at [430, 77] on div "****** Overview Add Matter" at bounding box center [748, 92] width 803 height 36
type input "*"
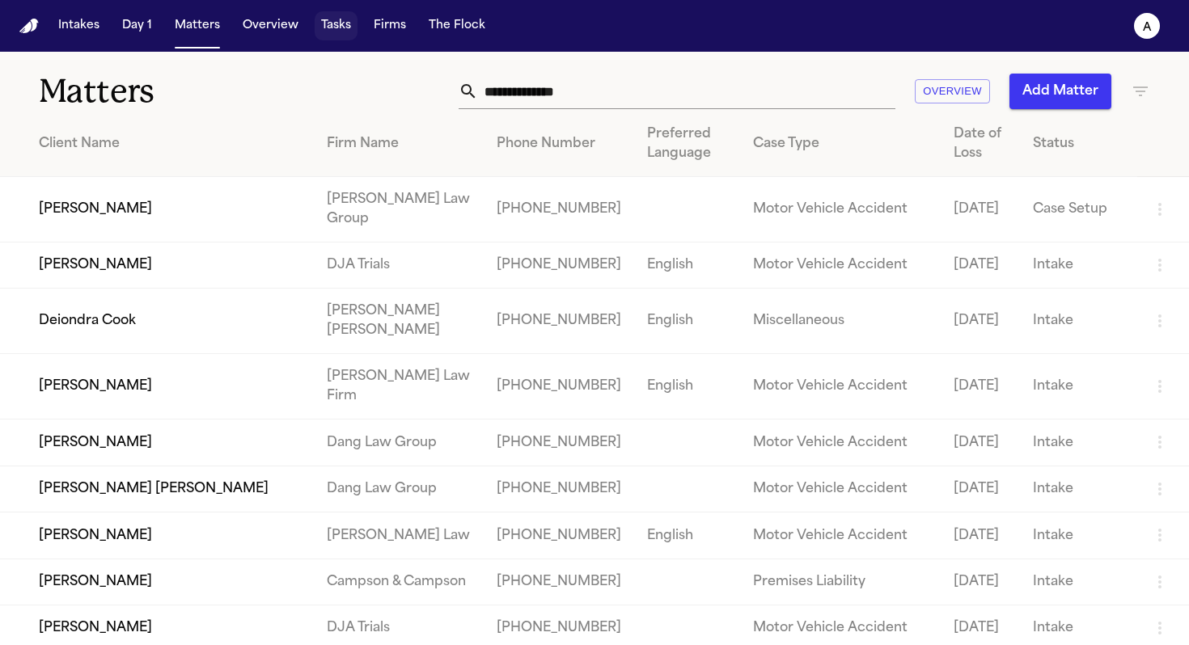
click at [336, 28] on button "Tasks" at bounding box center [336, 25] width 43 height 29
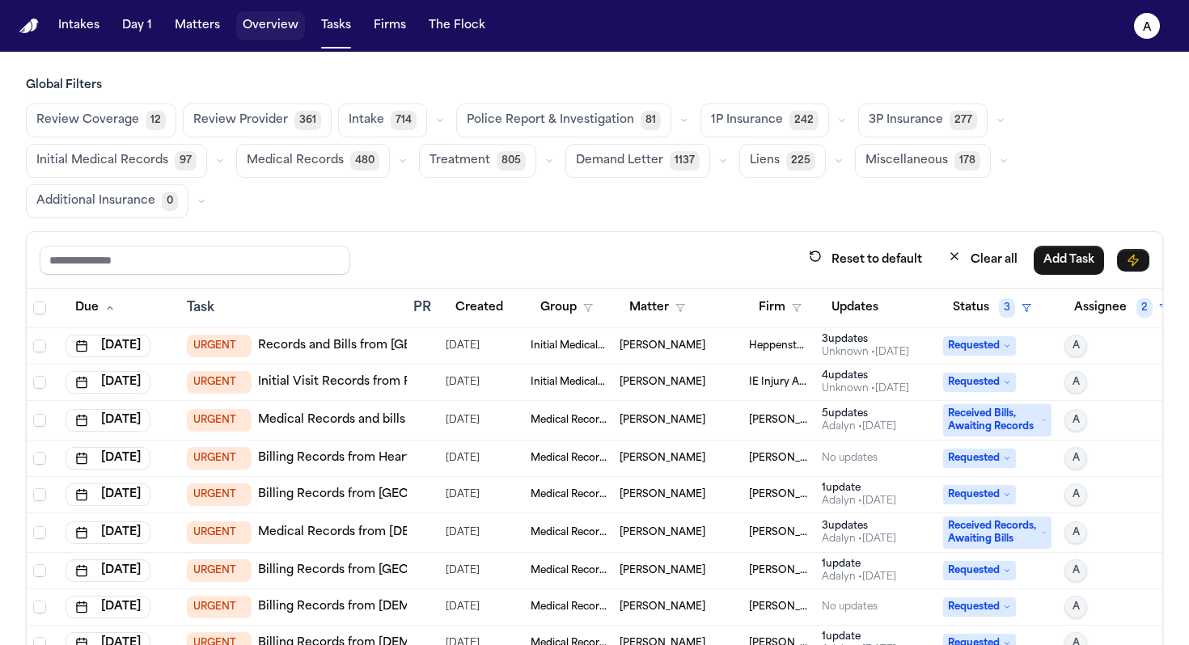
click at [275, 28] on button "Overview" at bounding box center [270, 25] width 69 height 29
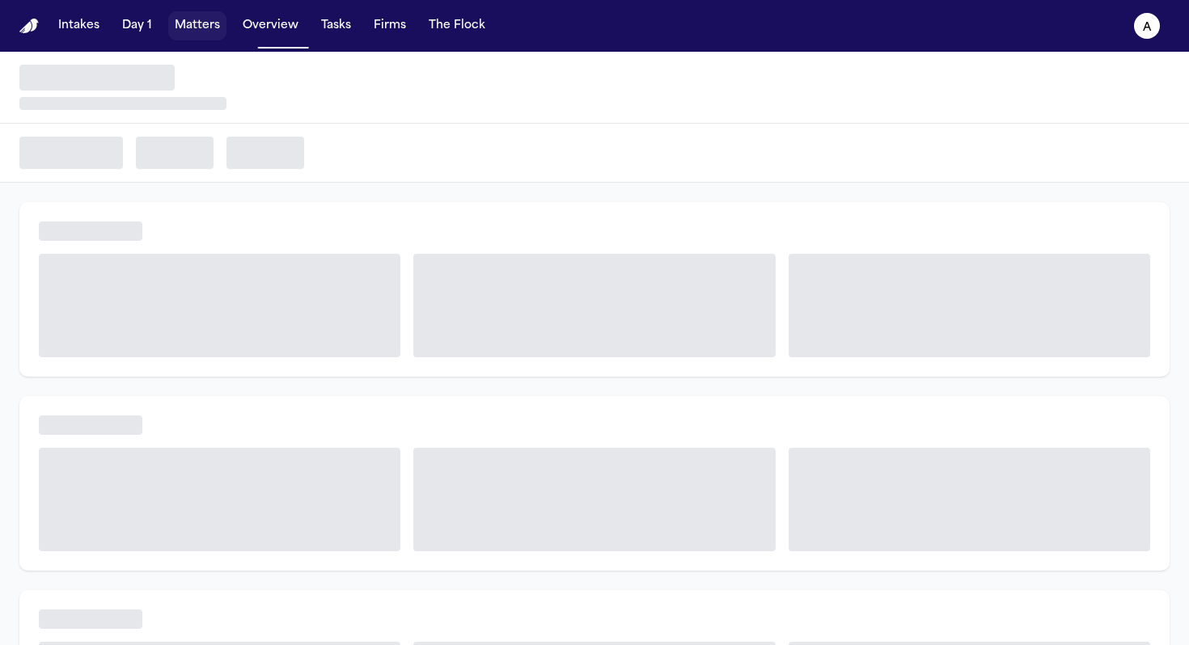
click at [210, 26] on button "Matters" at bounding box center [197, 25] width 58 height 29
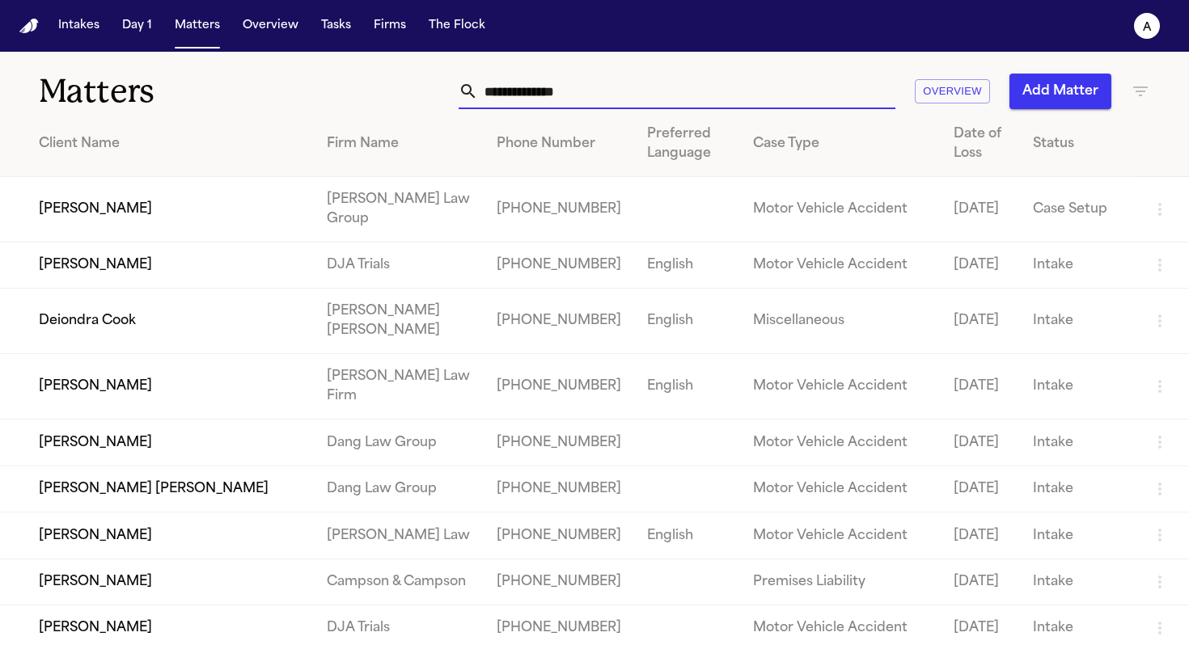
click at [571, 99] on input "text" at bounding box center [686, 92] width 417 height 36
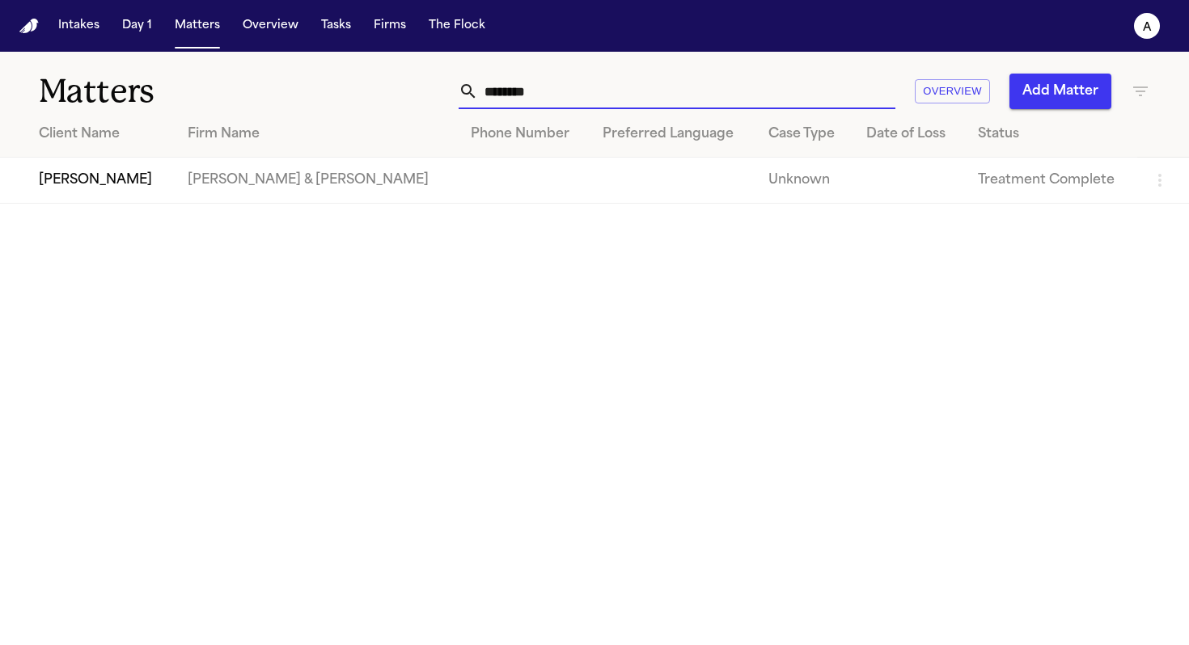
type input "********"
click at [458, 183] on td at bounding box center [524, 181] width 132 height 46
click at [157, 175] on td "[PERSON_NAME]" at bounding box center [87, 181] width 175 height 46
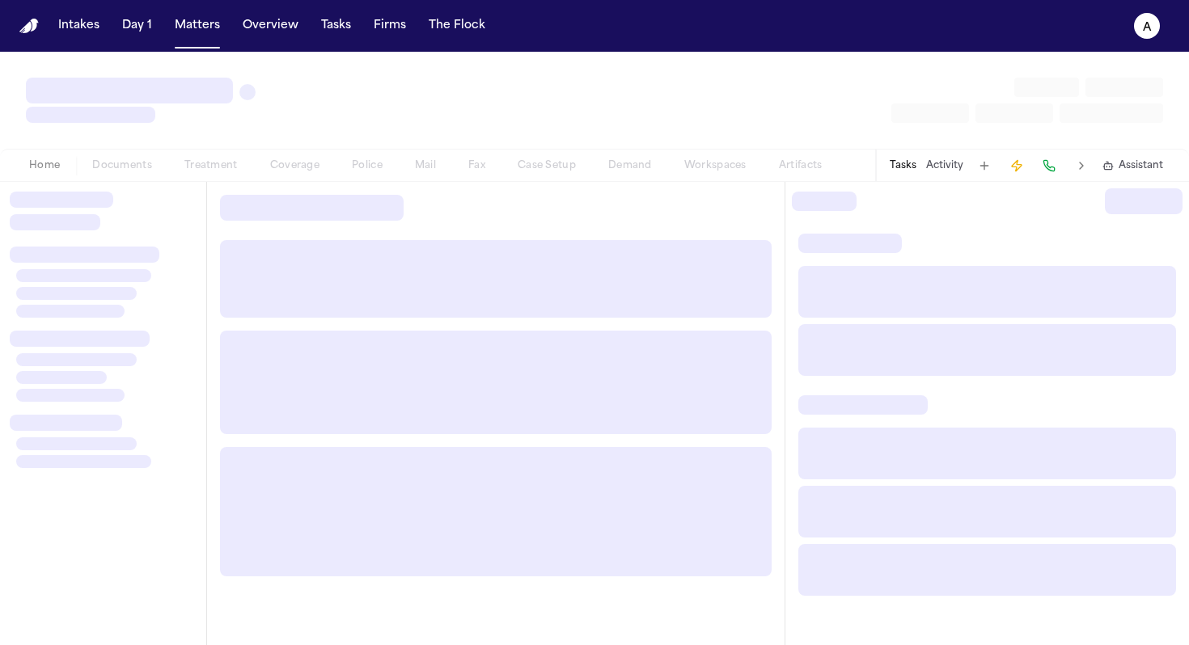
click at [157, 175] on div "Home Documents Treatment Coverage Police Mail Fax Case Setup Demand Workspaces …" at bounding box center [594, 165] width 1189 height 32
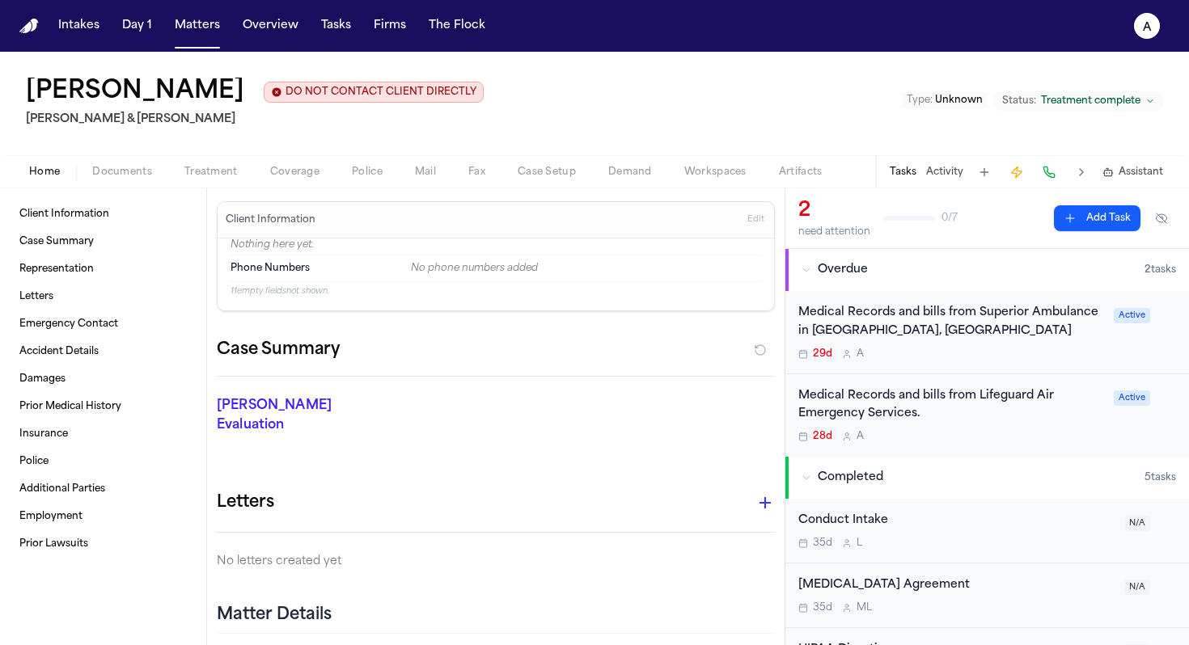
click at [991, 351] on div "29d A" at bounding box center [951, 354] width 306 height 13
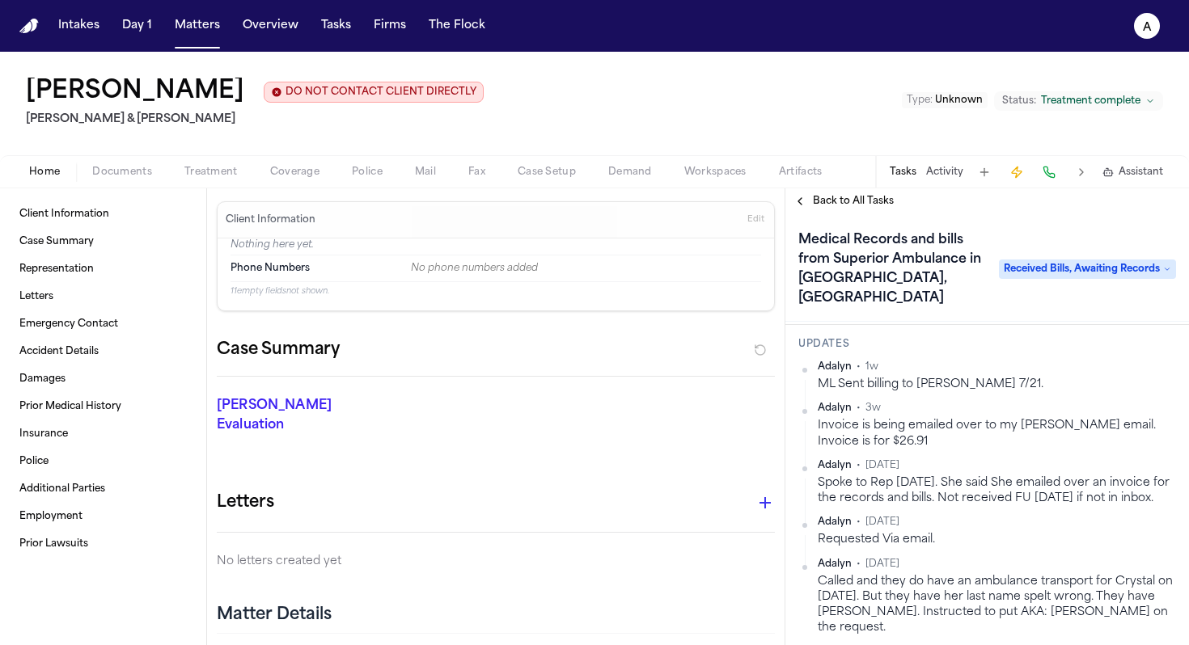
scroll to position [187, 0]
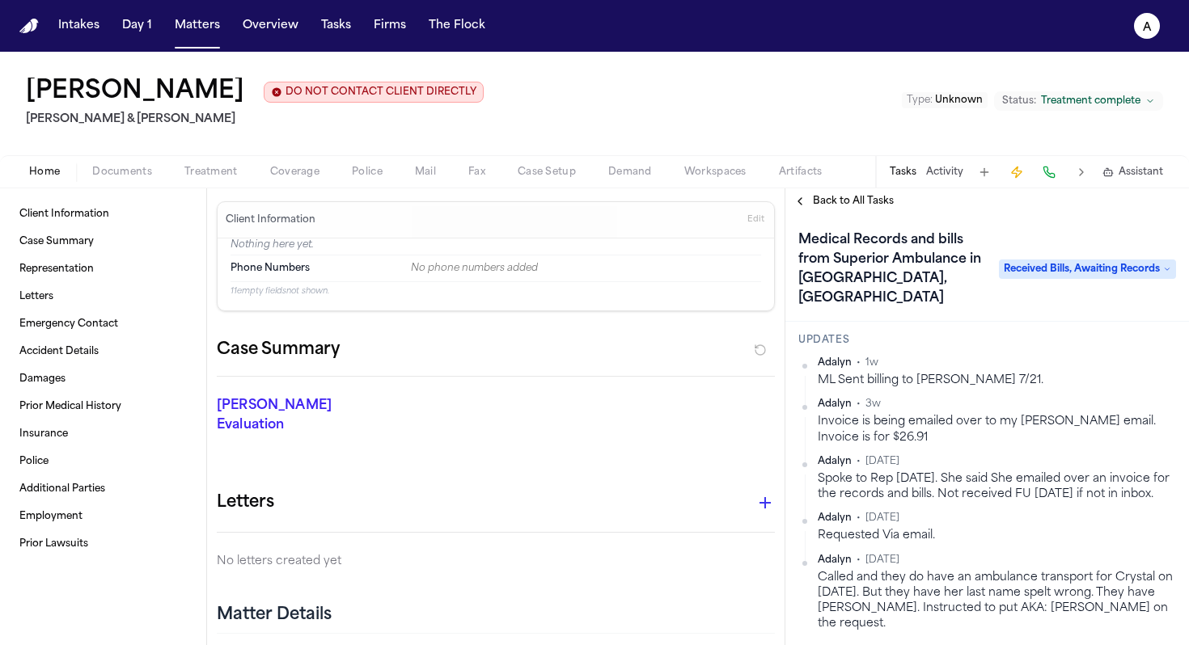
click at [1107, 477] on div "Spoke to Rep [DATE]. She said She emailed over an invoice for the records and b…" at bounding box center [997, 488] width 358 height 32
click at [1160, 446] on html "Intakes Day 1 Matters Overview Tasks Firms The Flock A [PERSON_NAME] DO NOT CON…" at bounding box center [594, 322] width 1189 height 645
click at [1110, 467] on div "Edit" at bounding box center [1111, 470] width 95 height 23
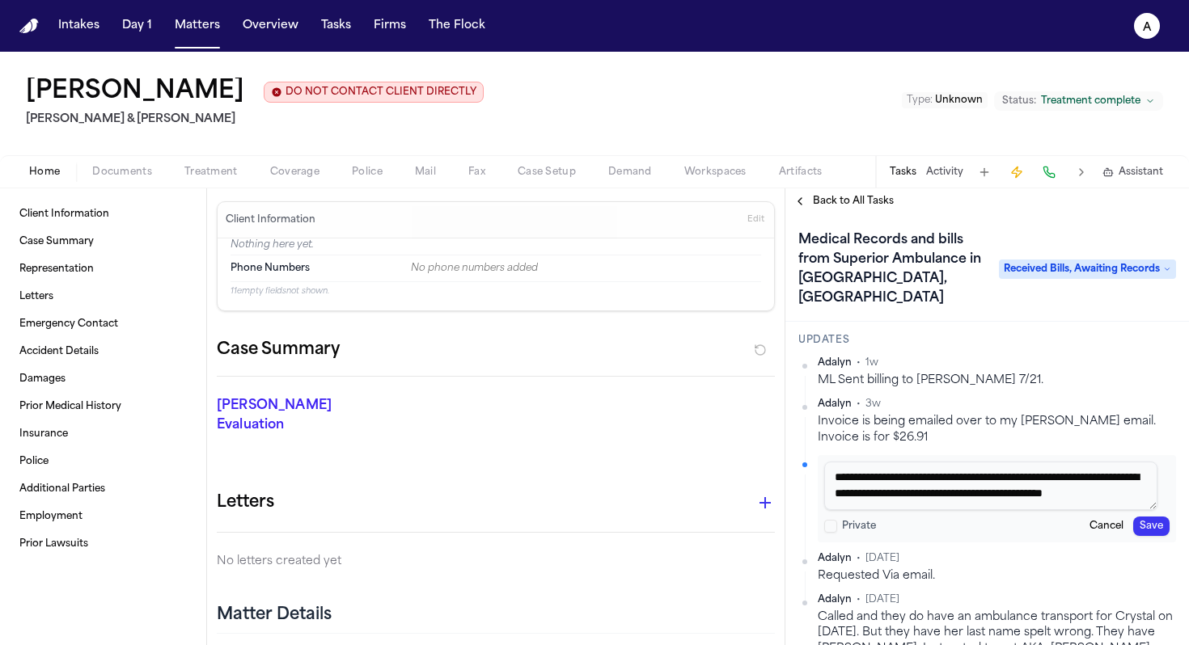
scroll to position [15, 0]
drag, startPoint x: 1031, startPoint y: 485, endPoint x: 1014, endPoint y: 465, distance: 25.8
click at [1014, 465] on textarea "**********" at bounding box center [990, 486] width 333 height 49
type textarea "**********"
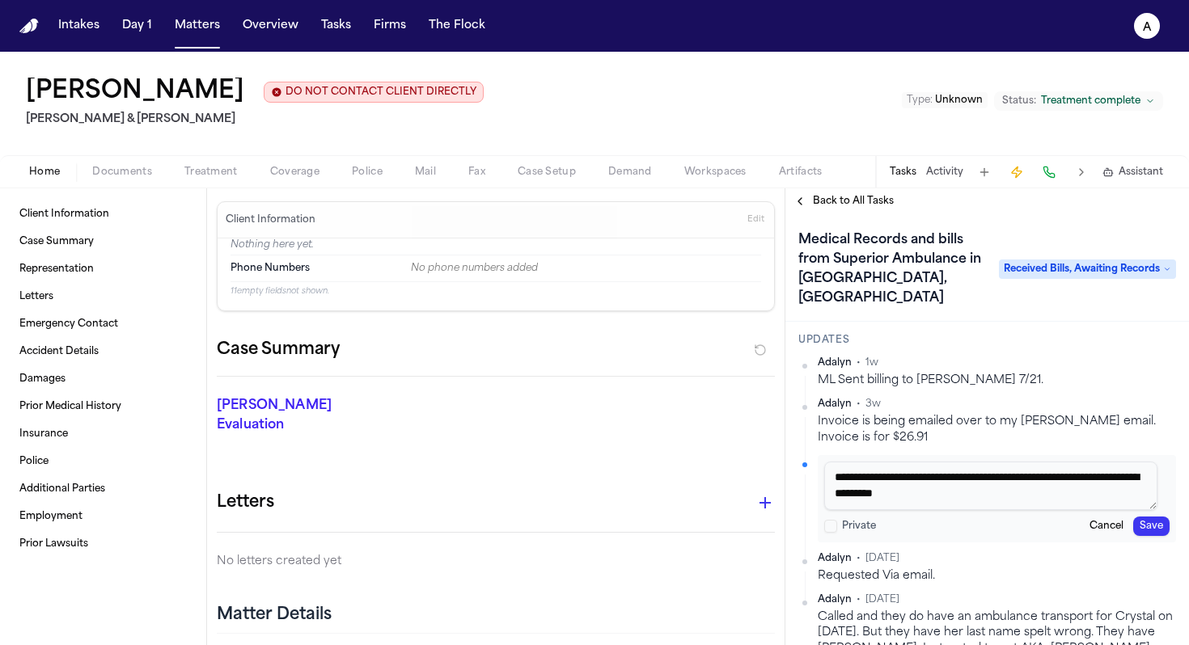
click at [1142, 517] on button "Save" at bounding box center [1151, 526] width 36 height 19
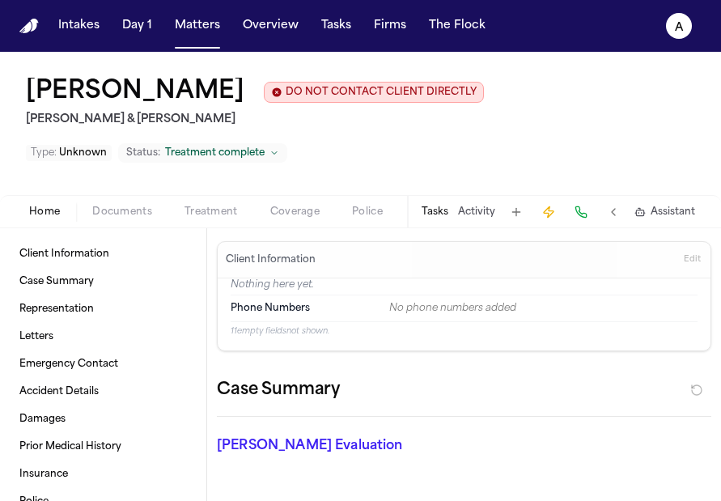
click at [442, 213] on button "Tasks" at bounding box center [434, 211] width 27 height 13
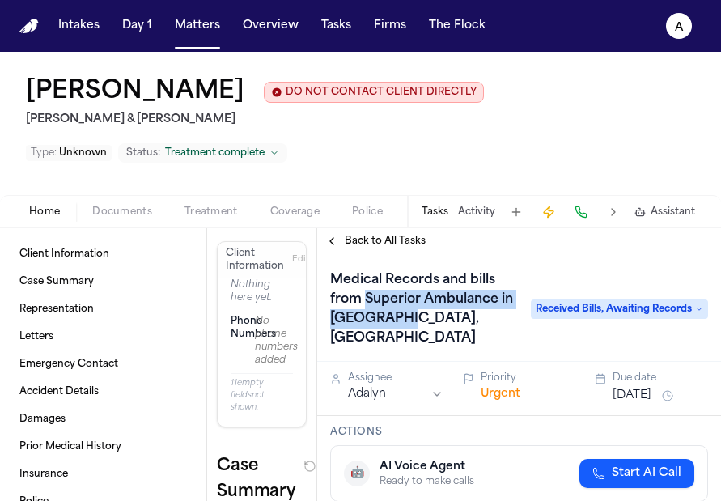
drag, startPoint x: 470, startPoint y: 315, endPoint x: 365, endPoint y: 305, distance: 105.7
click at [365, 305] on h1 "Medical Records and bills from Superior Ambulance in [GEOGRAPHIC_DATA], [GEOGRA…" at bounding box center [422, 309] width 197 height 84
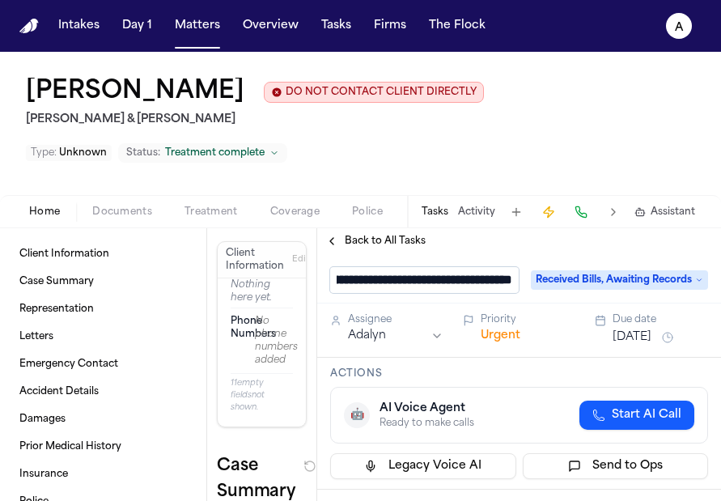
scroll to position [0, 172]
drag, startPoint x: 514, startPoint y: 285, endPoint x: 367, endPoint y: 280, distance: 147.3
click at [367, 280] on input "**********" at bounding box center [424, 280] width 188 height 26
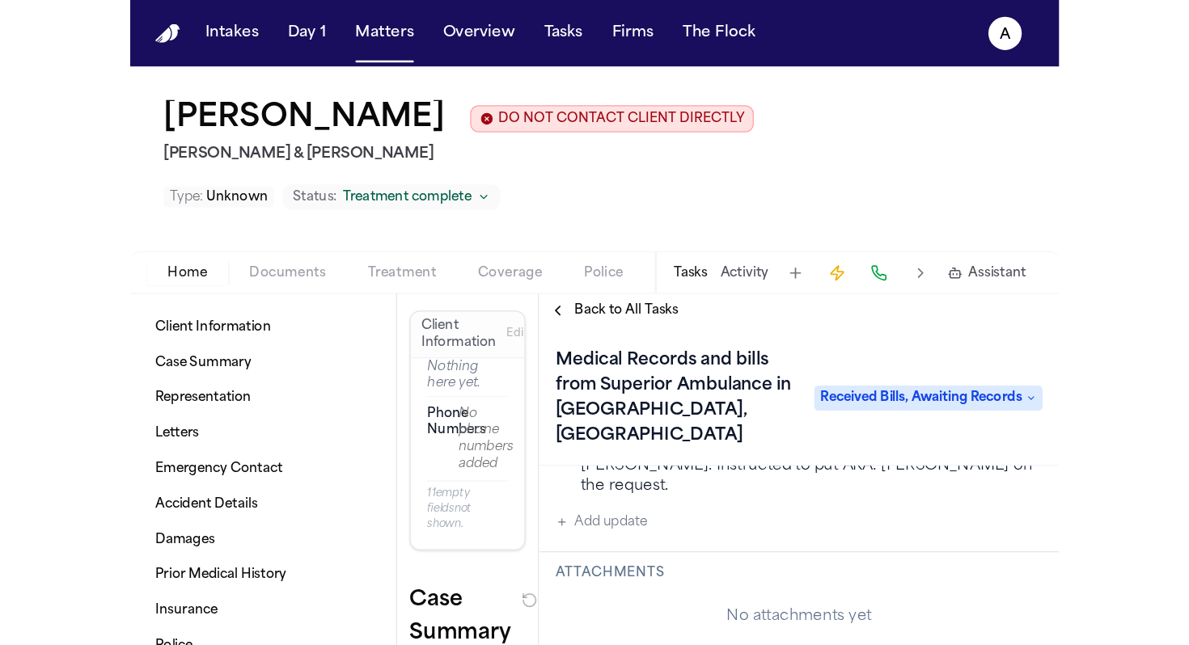
scroll to position [472, 0]
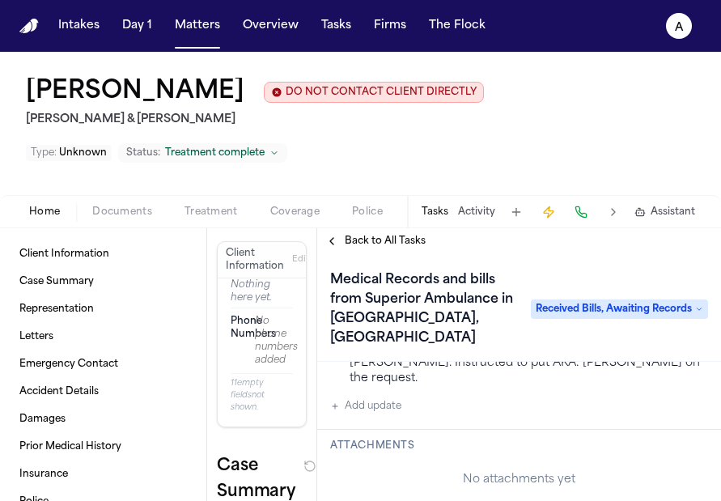
click at [387, 396] on button "Add update" at bounding box center [365, 405] width 71 height 19
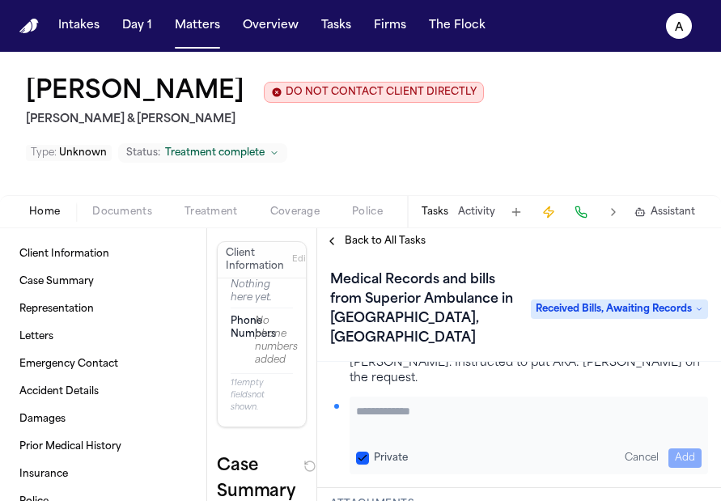
click at [387, 403] on textarea "Add your update" at bounding box center [528, 419] width 345 height 32
type textarea "**********"
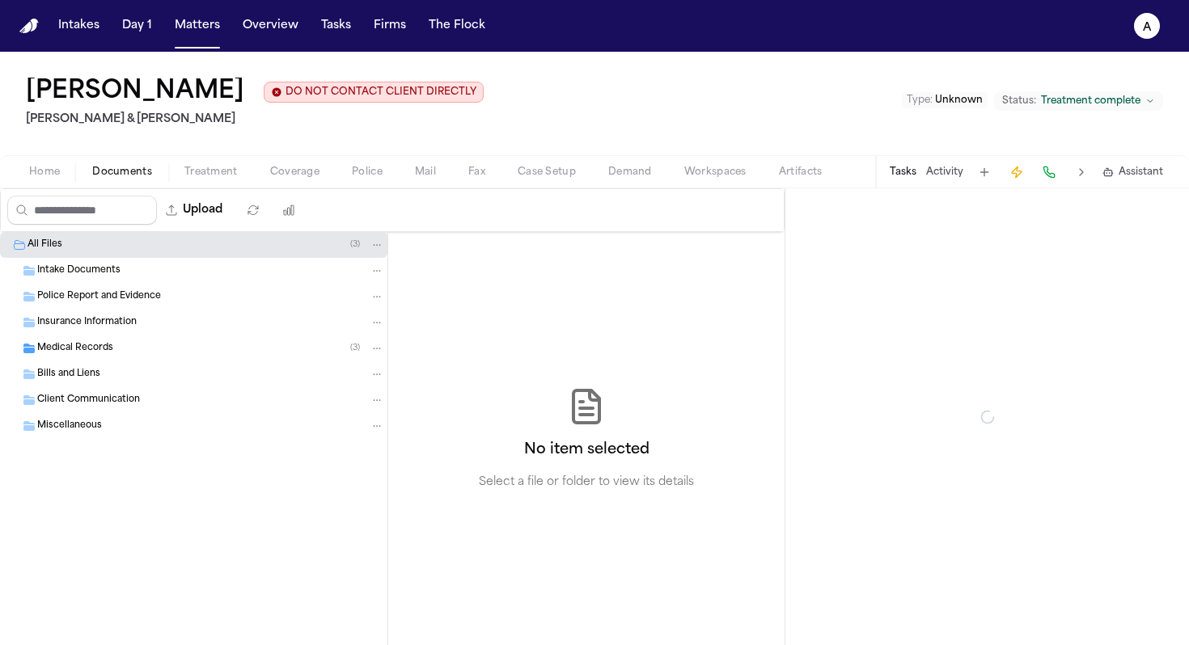
click at [131, 167] on span "Documents" at bounding box center [122, 172] width 60 height 13
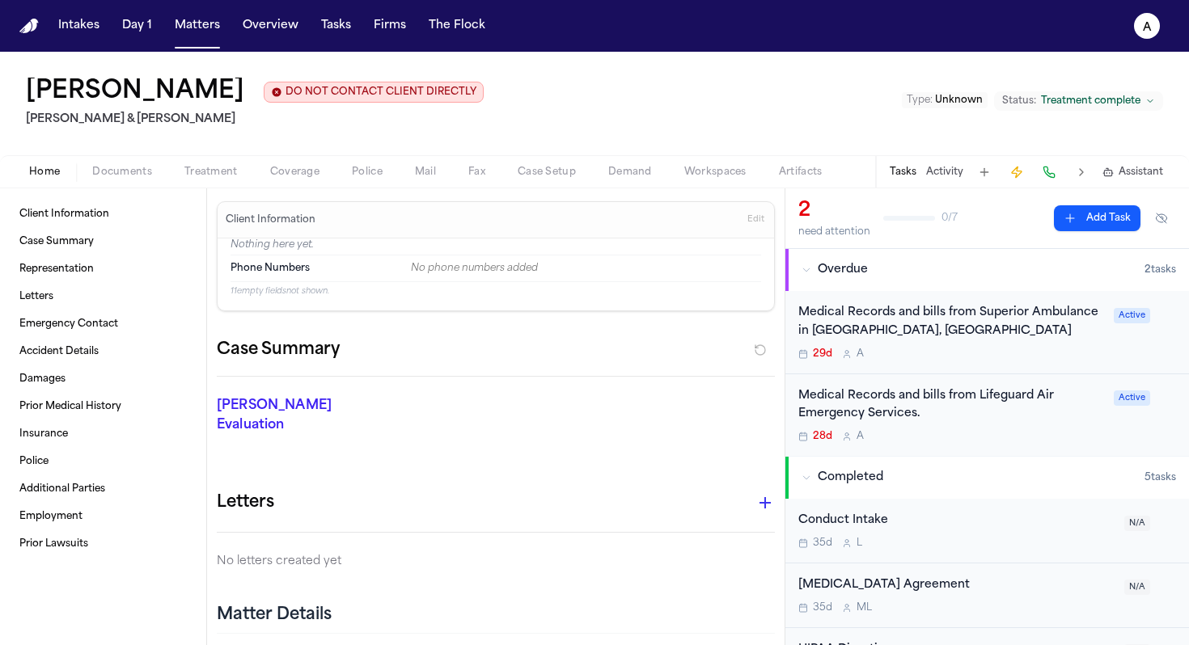
click at [45, 171] on span "Home" at bounding box center [44, 172] width 31 height 13
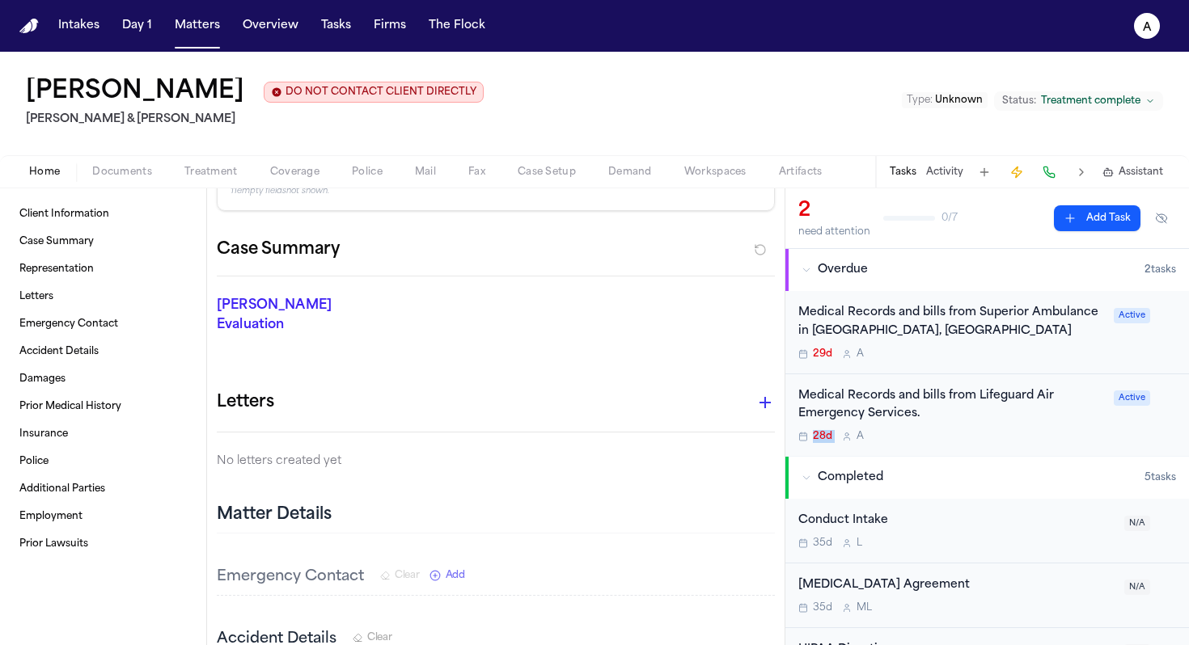
click at [1027, 425] on div "Medical Records and bills from Lifeguard Air Emergency Services. 28d A" at bounding box center [951, 415] width 306 height 57
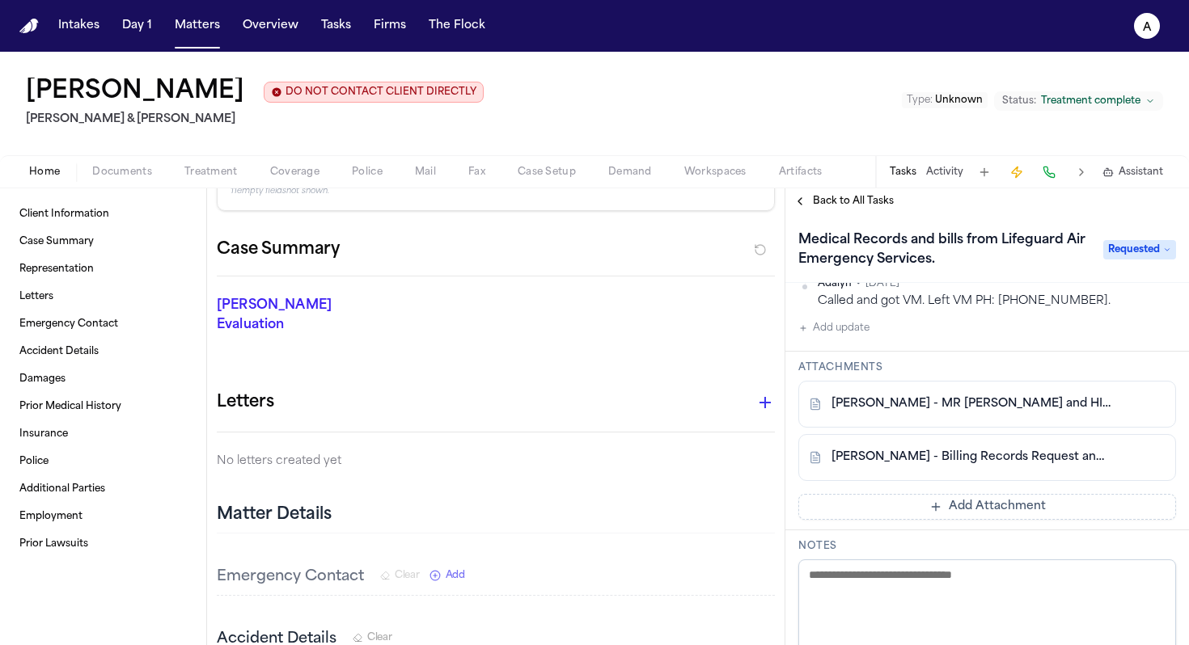
scroll to position [400, 0]
click at [1043, 413] on div "[PERSON_NAME] - MR [PERSON_NAME] and HIPAA Auth to Lifeguard Air and UNM Hospit…" at bounding box center [987, 403] width 378 height 47
click at [1014, 465] on link "[PERSON_NAME] - Billing Records Request and HIPAA Auth to Lifeguard Air and UNM…" at bounding box center [971, 457] width 279 height 16
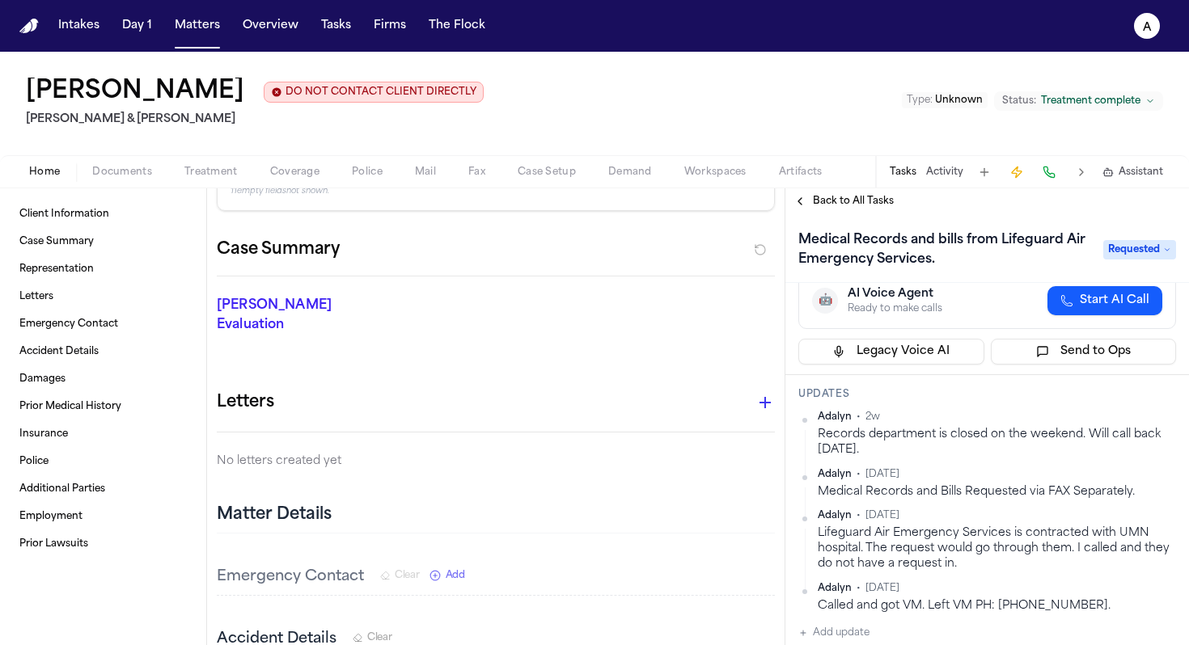
scroll to position [93, 0]
click at [849, 205] on span "Back to All Tasks" at bounding box center [853, 201] width 81 height 13
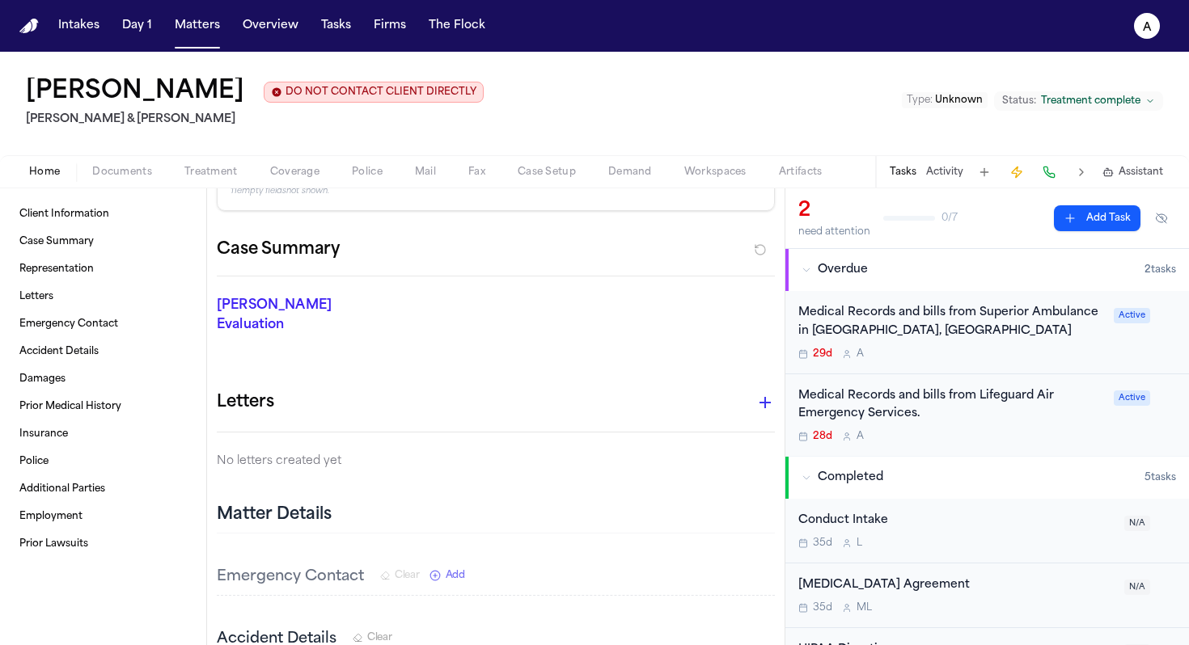
click at [1013, 334] on div "Medical Records and bills from Superior Ambulance in [GEOGRAPHIC_DATA], [GEOGRA…" at bounding box center [951, 322] width 306 height 37
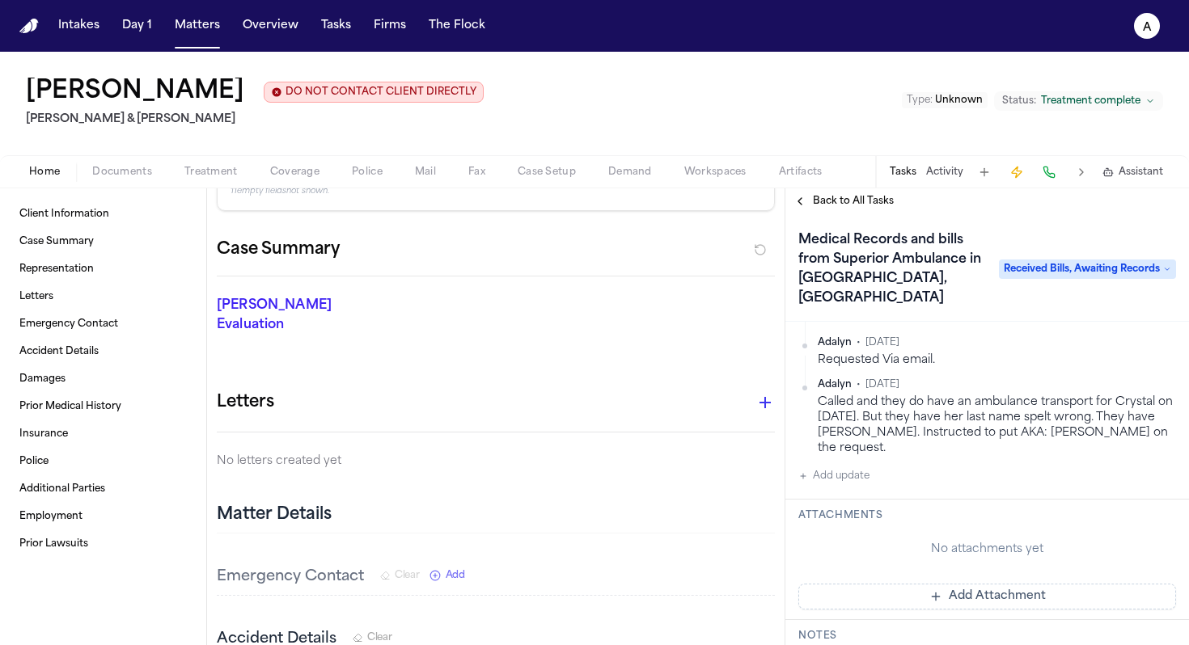
scroll to position [371, 0]
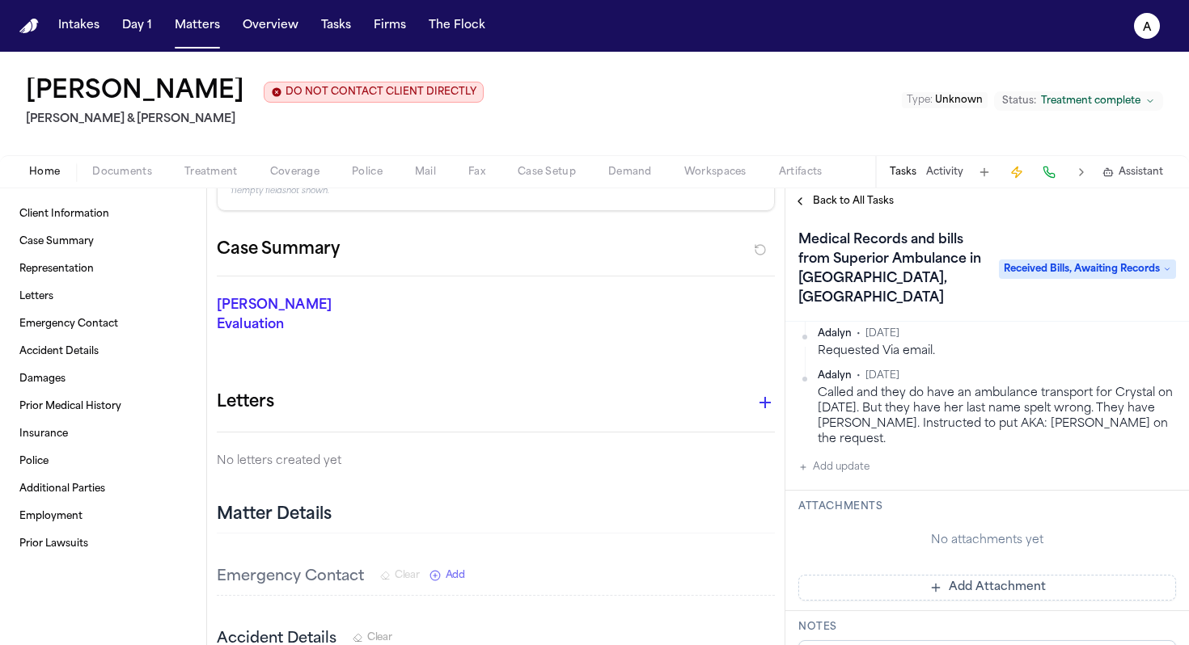
click at [878, 450] on div "[PERSON_NAME] • 1w ML Sent billing to [PERSON_NAME] 7/21. [GEOGRAPHIC_DATA] • 3…" at bounding box center [987, 324] width 378 height 305
click at [846, 458] on button "Add update" at bounding box center [833, 467] width 71 height 19
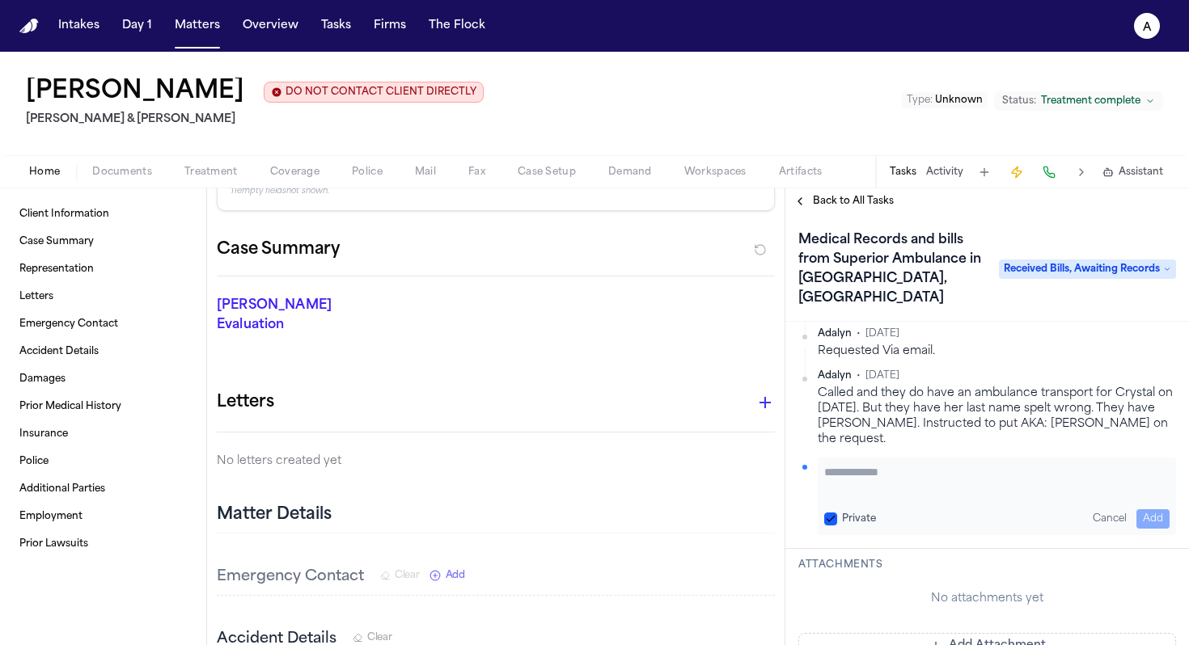
click at [835, 513] on button "Private" at bounding box center [830, 519] width 13 height 13
click at [849, 464] on textarea "Add your update" at bounding box center [996, 480] width 345 height 32
type textarea "**********"
click at [1150, 510] on button "Add" at bounding box center [1152, 519] width 33 height 19
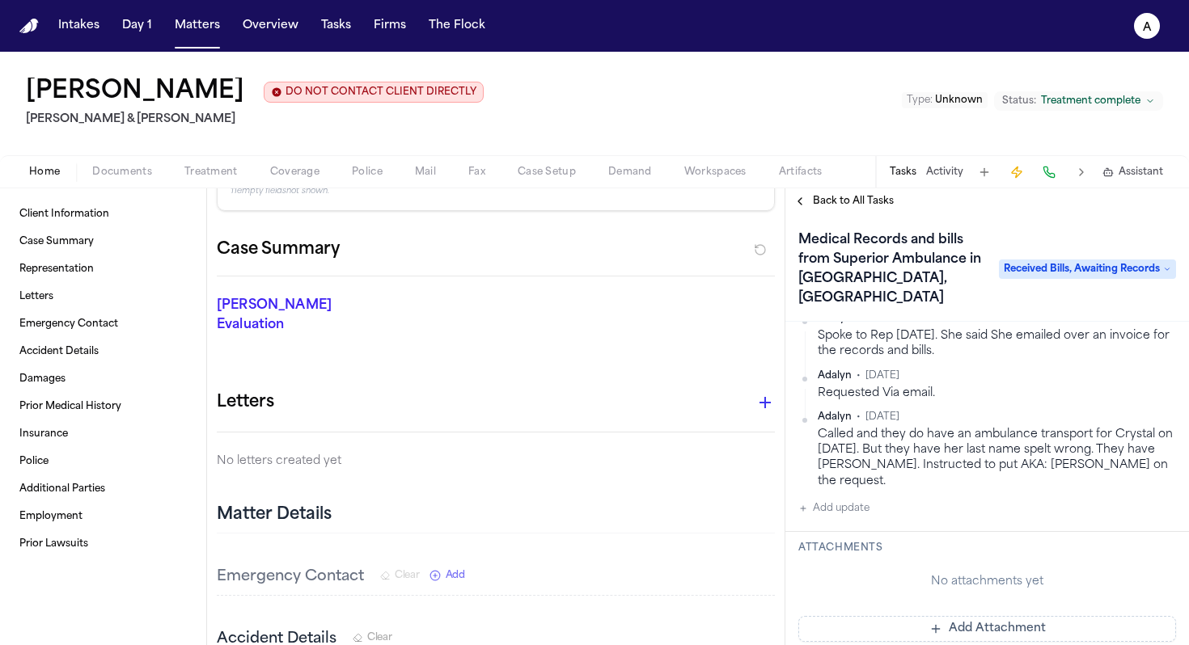
scroll to position [413, 0]
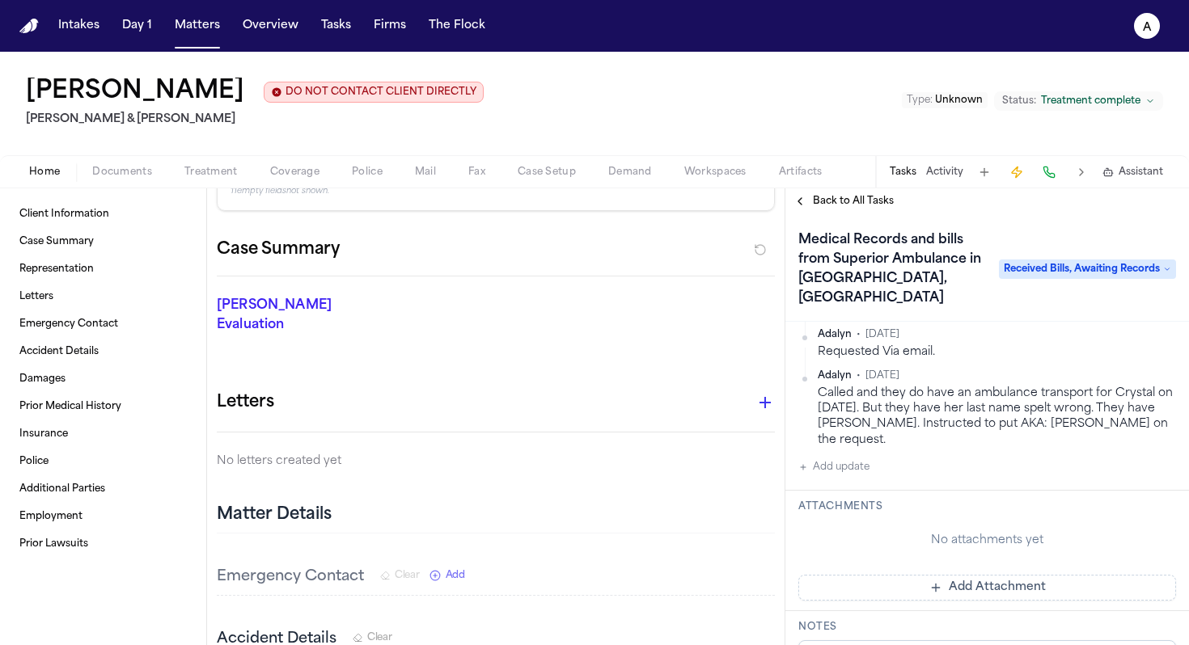
click at [867, 201] on span "Back to All Tasks" at bounding box center [853, 201] width 81 height 13
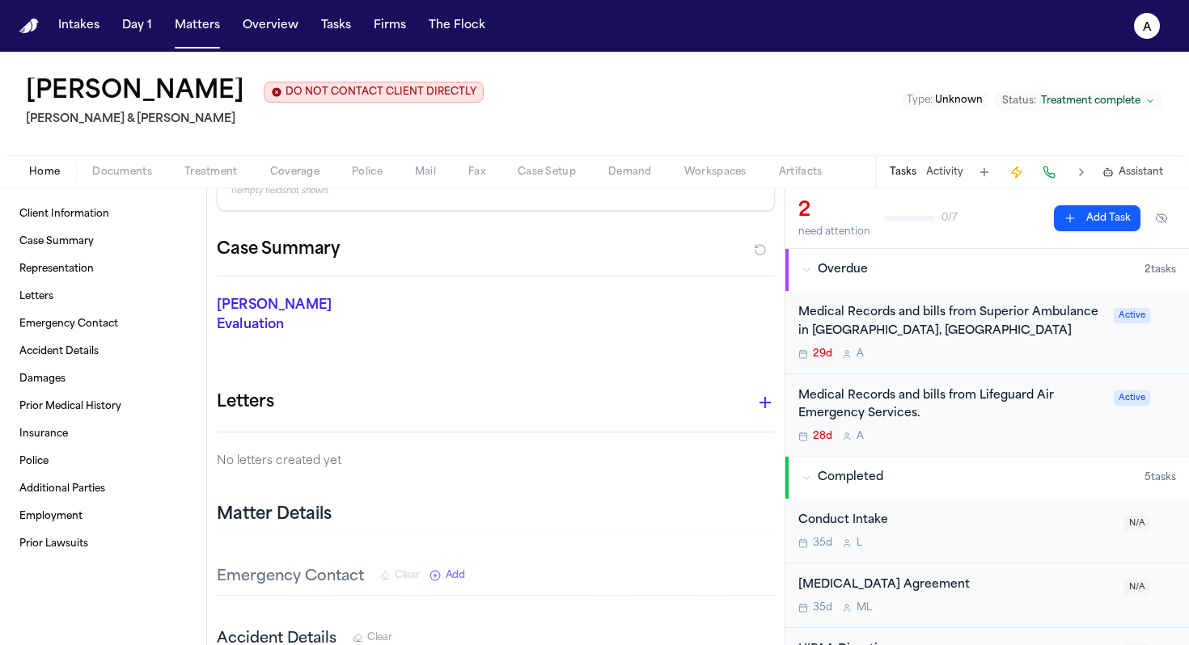
click at [963, 436] on div "28d A" at bounding box center [951, 436] width 306 height 13
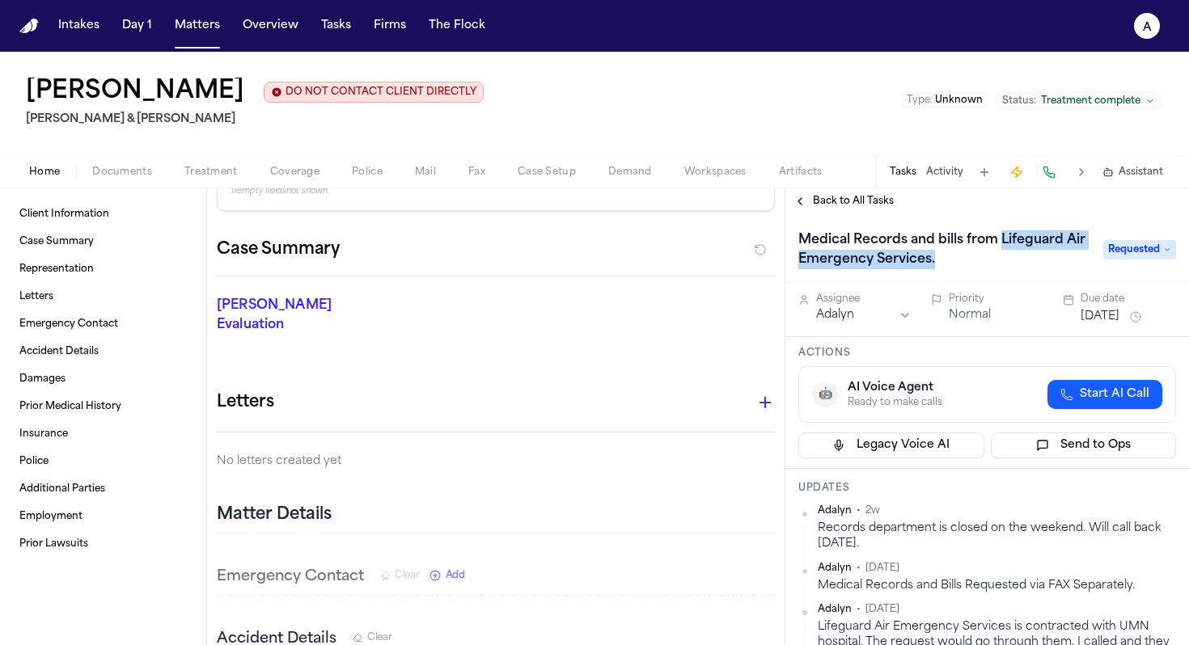
drag, startPoint x: 1002, startPoint y: 243, endPoint x: 1026, endPoint y: 275, distance: 39.3
click at [1026, 275] on div "Medical Records and bills from Lifeguard Air Emergency Services. Requested" at bounding box center [987, 248] width 404 height 69
copy h1 "Lifeguard Air Emergency Services."
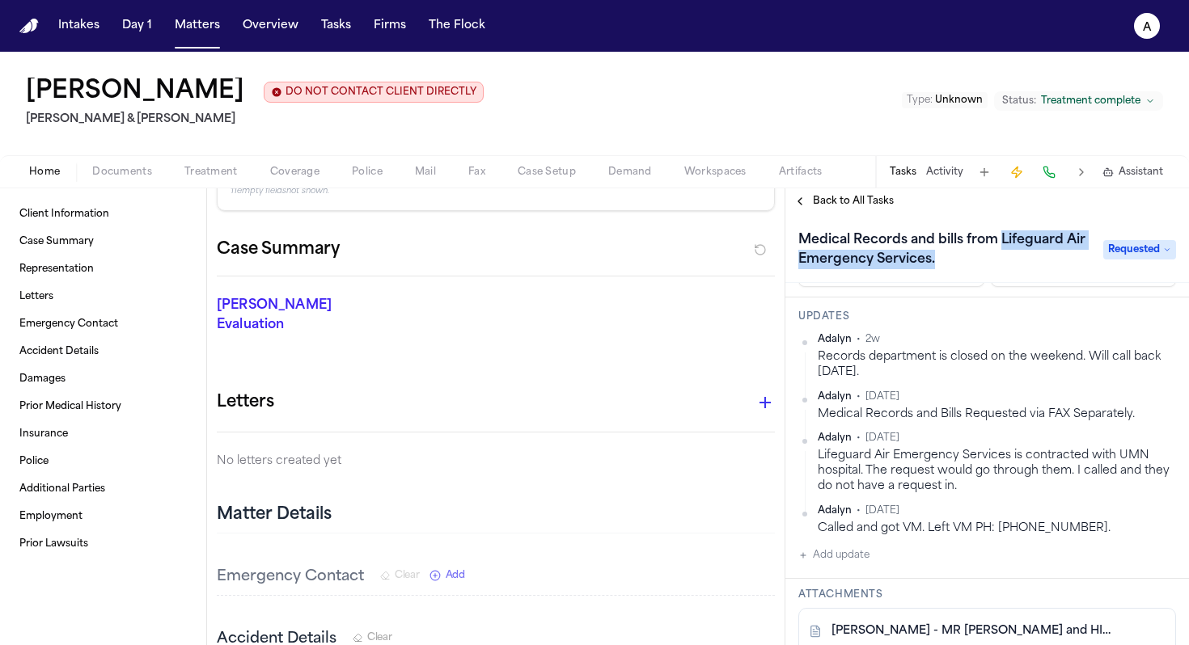
scroll to position [171, 0]
click at [865, 561] on button "Add update" at bounding box center [833, 556] width 71 height 19
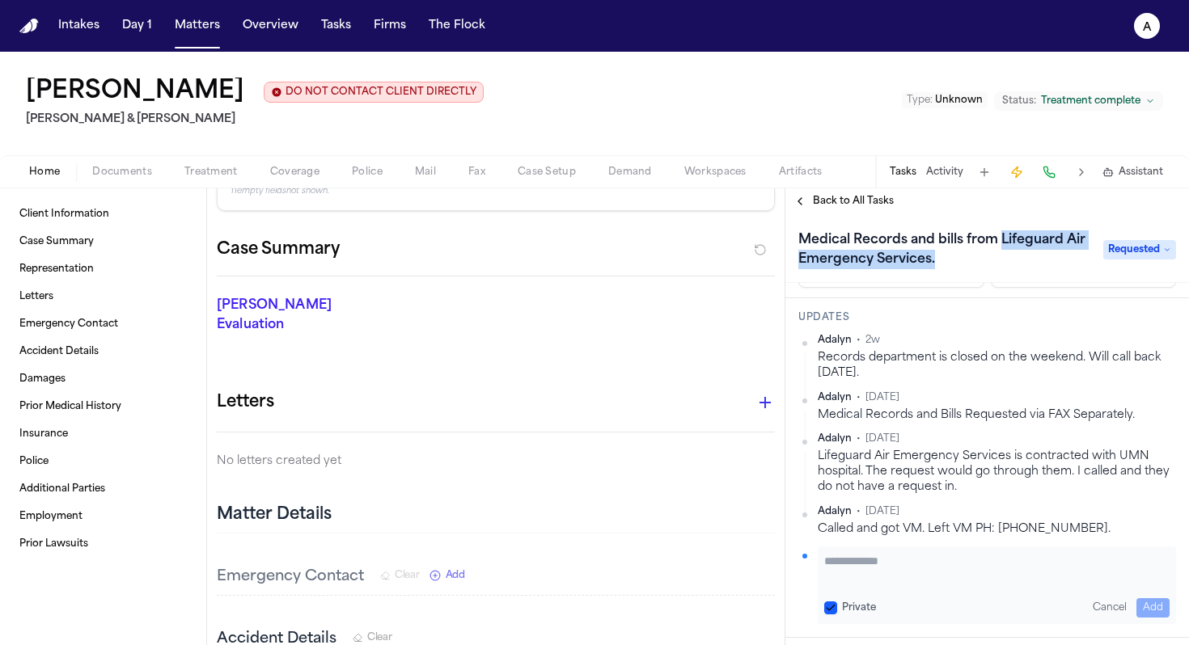
click at [831, 602] on button "Private" at bounding box center [830, 608] width 13 height 13
click at [841, 568] on textarea "Add your update" at bounding box center [996, 569] width 345 height 32
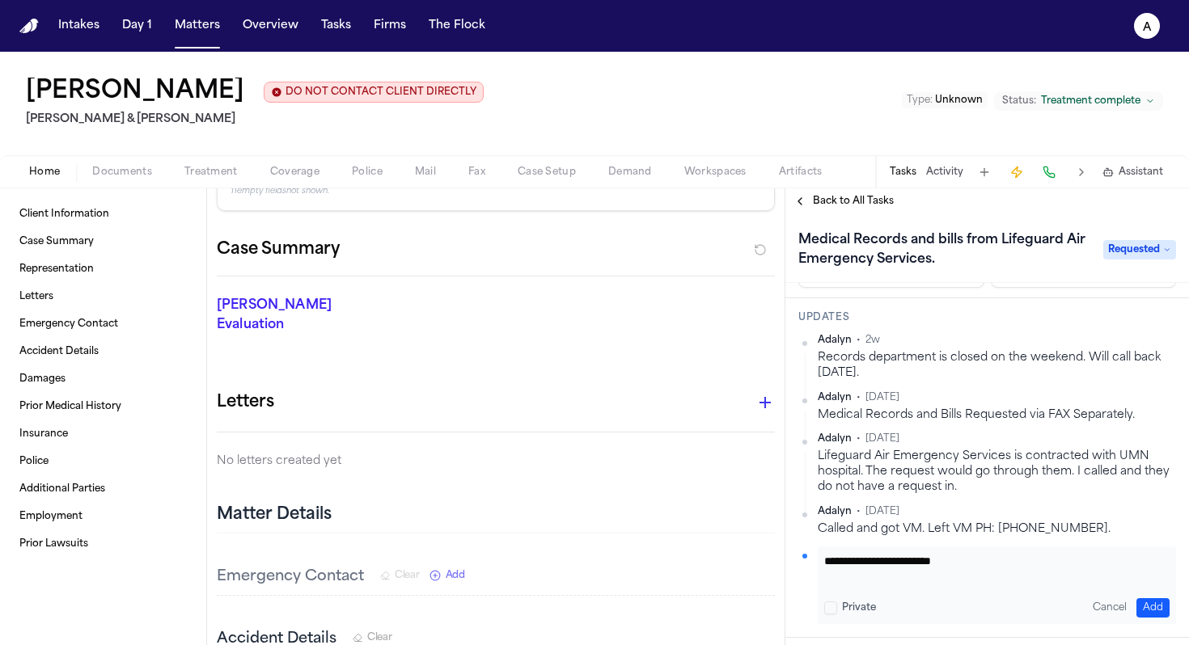
type textarea "**********"
click at [1149, 603] on button "Add" at bounding box center [1152, 608] width 33 height 19
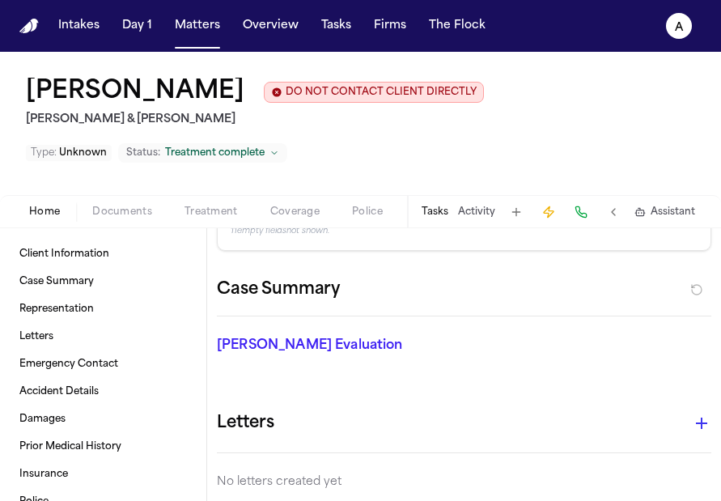
scroll to position [100, 0]
click at [421, 214] on div "Tasks Activity Assistant" at bounding box center [557, 212] width 301 height 32
click at [443, 214] on button "Tasks" at bounding box center [434, 211] width 27 height 13
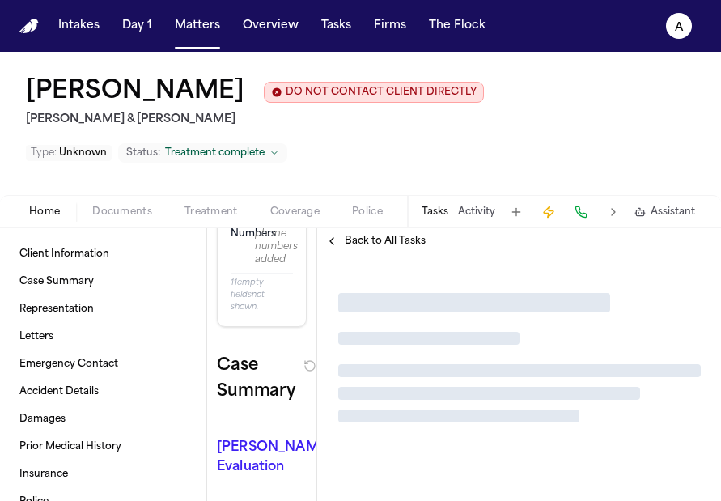
scroll to position [152, 0]
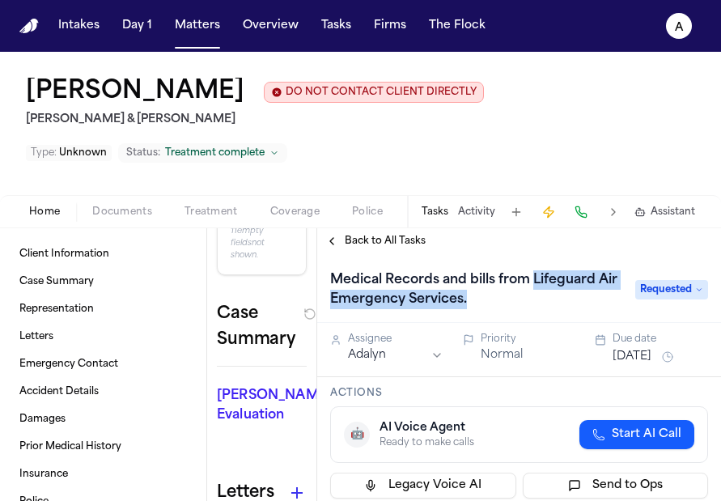
drag, startPoint x: 540, startPoint y: 311, endPoint x: 534, endPoint y: 286, distance: 25.1
click at [534, 286] on h1 "Medical Records and bills from Lifeguard Air Emergency Services." at bounding box center [475, 289] width 302 height 45
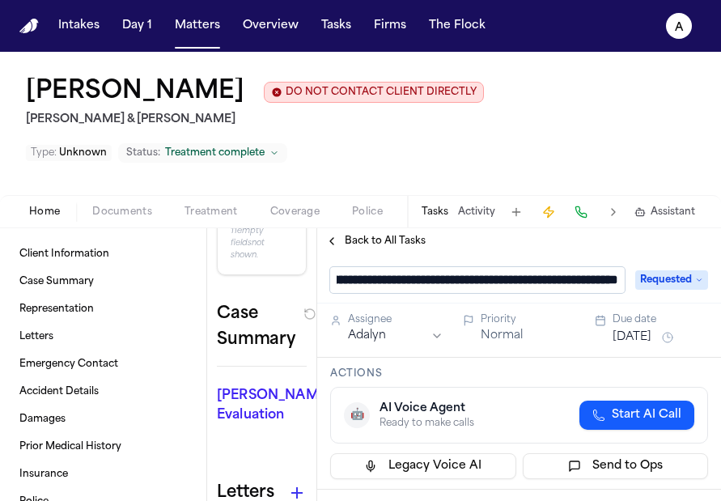
scroll to position [0, 145]
drag, startPoint x: 617, startPoint y: 285, endPoint x: 396, endPoint y: 281, distance: 220.9
click at [396, 281] on input "**********" at bounding box center [477, 280] width 294 height 26
click at [429, 211] on button "Tasks" at bounding box center [434, 211] width 27 height 13
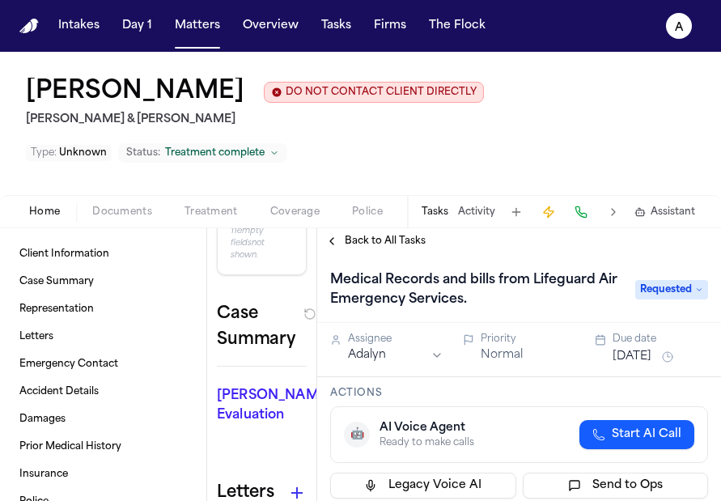
click at [438, 212] on button "Tasks" at bounding box center [434, 211] width 27 height 13
click at [202, 24] on button "Matters" at bounding box center [197, 25] width 58 height 29
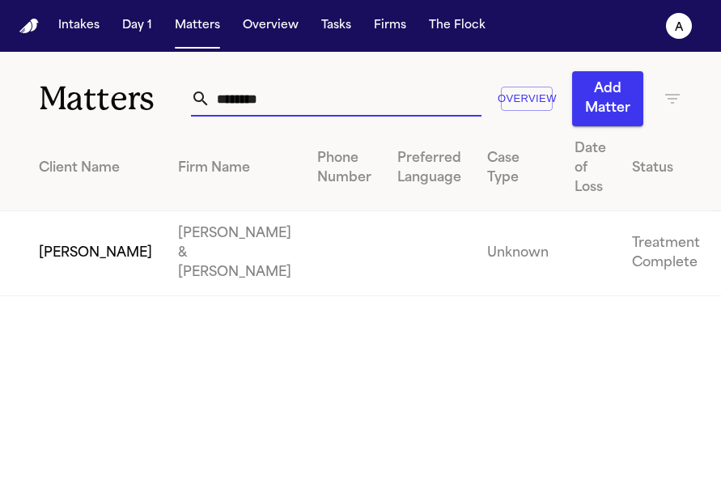
drag, startPoint x: 307, startPoint y: 95, endPoint x: 116, endPoint y: 91, distance: 191.7
click at [116, 91] on div "Matters ******** Overview Add Matter" at bounding box center [360, 89] width 721 height 74
type input "*******"
click at [87, 270] on td "[PERSON_NAME]" at bounding box center [82, 253] width 165 height 85
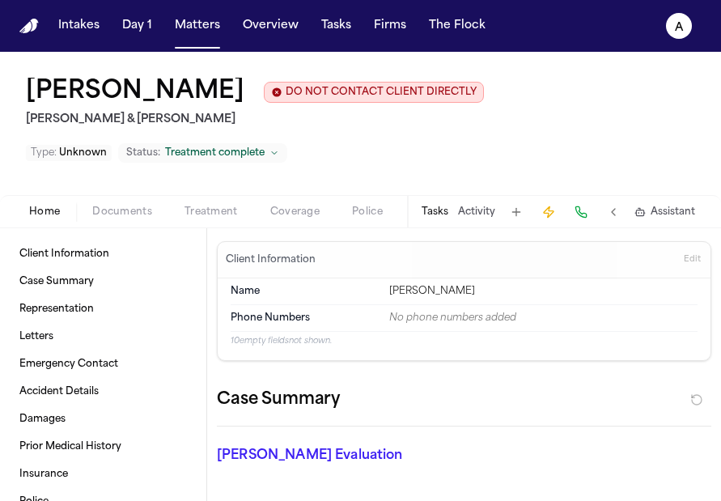
click at [444, 209] on button "Tasks" at bounding box center [434, 211] width 27 height 13
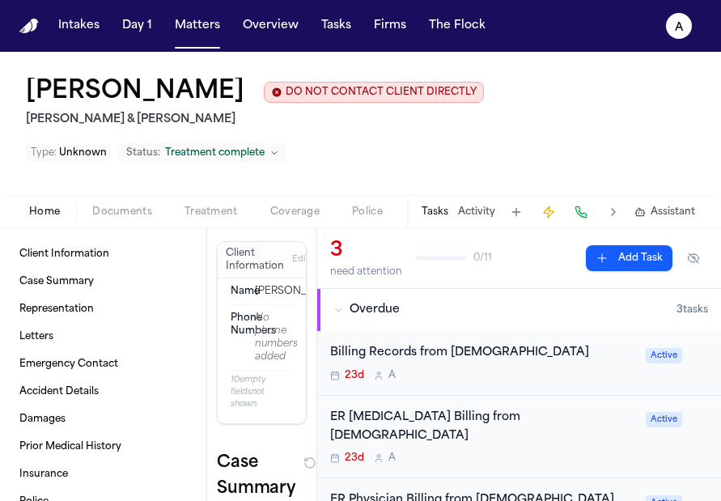
click at [568, 375] on div "23d A" at bounding box center [483, 375] width 306 height 13
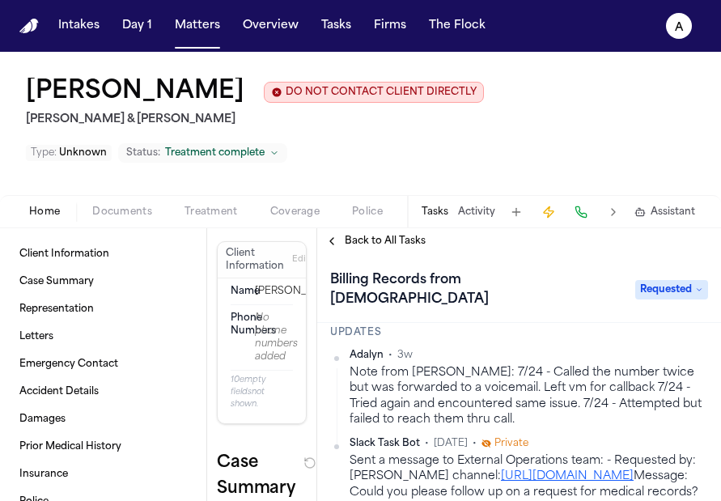
scroll to position [190, 0]
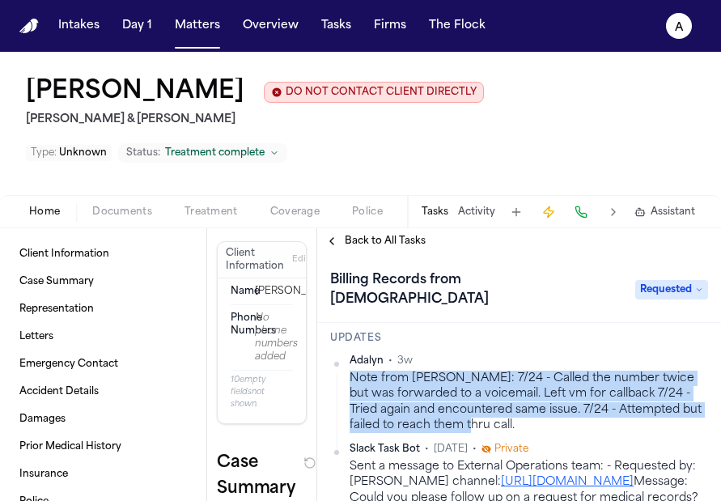
drag, startPoint x: 526, startPoint y: 411, endPoint x: 346, endPoint y: 362, distance: 186.2
click at [346, 362] on div "[PERSON_NAME] • 3w Note from [PERSON_NAME]: 7/24 - Called the number twice but …" at bounding box center [519, 393] width 378 height 78
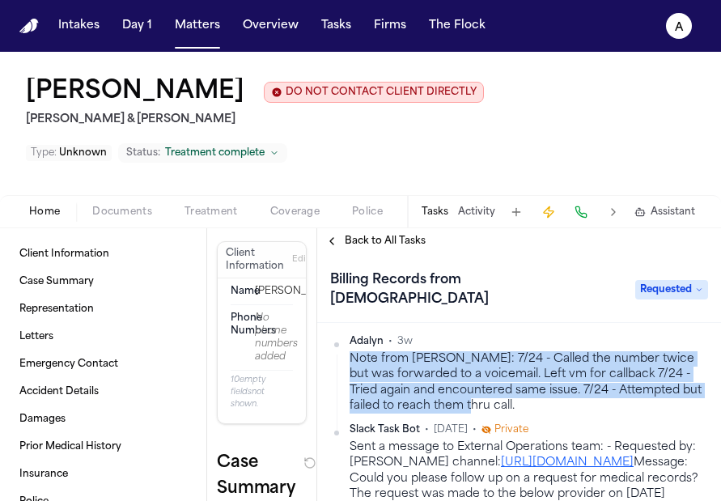
scroll to position [209, 0]
click at [441, 214] on button "Tasks" at bounding box center [434, 211] width 27 height 13
click at [391, 243] on span "Back to All Tasks" at bounding box center [385, 241] width 81 height 13
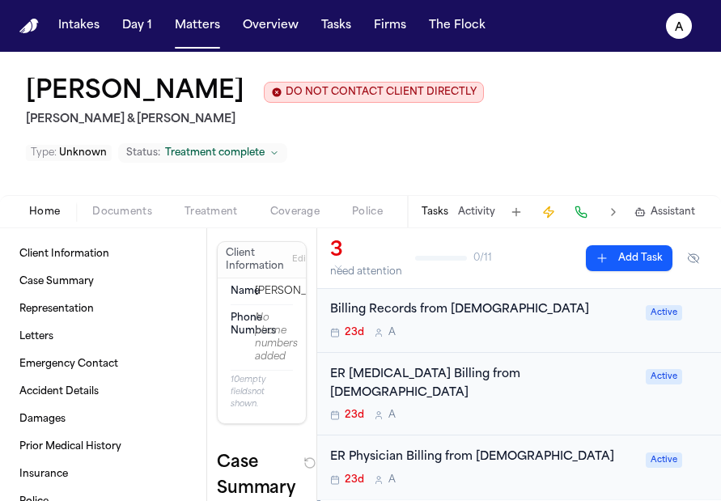
scroll to position [83, 0]
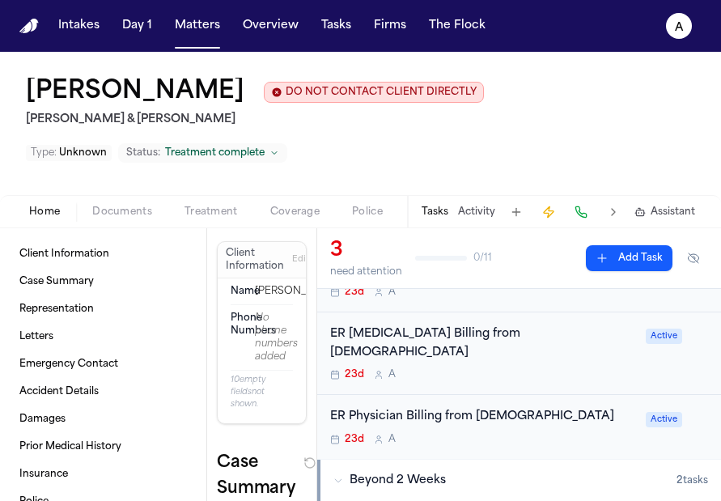
click at [575, 368] on div "23d A" at bounding box center [483, 374] width 306 height 13
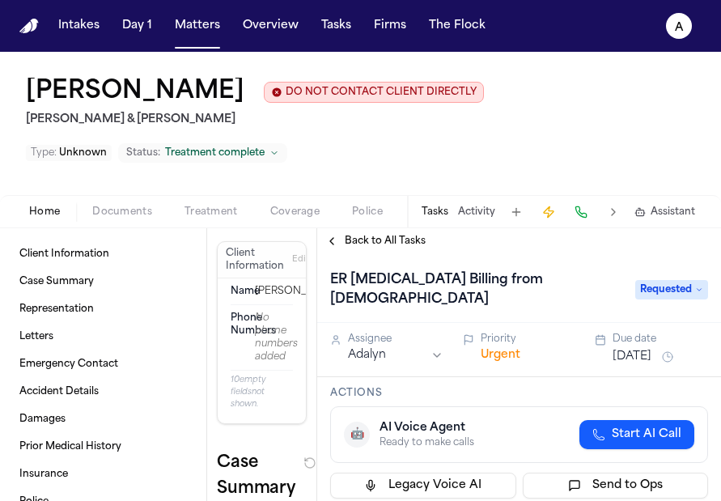
click at [633, 349] on button "[DATE]" at bounding box center [631, 357] width 39 height 16
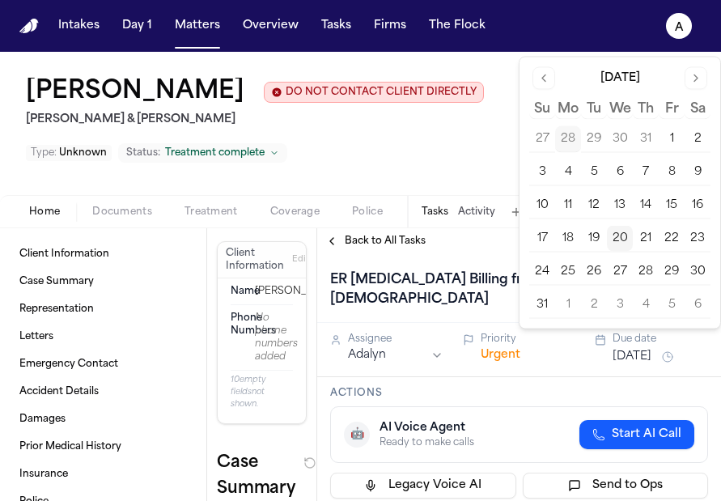
click at [689, 83] on button "Go to next month" at bounding box center [695, 78] width 23 height 23
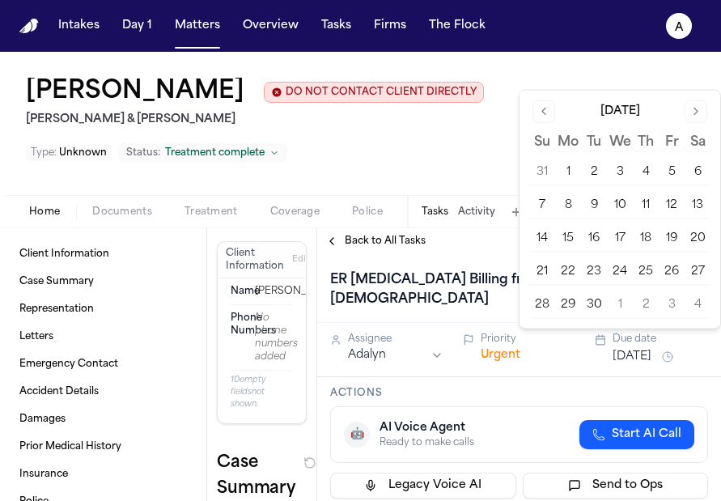
click at [622, 235] on button "17" at bounding box center [620, 239] width 26 height 26
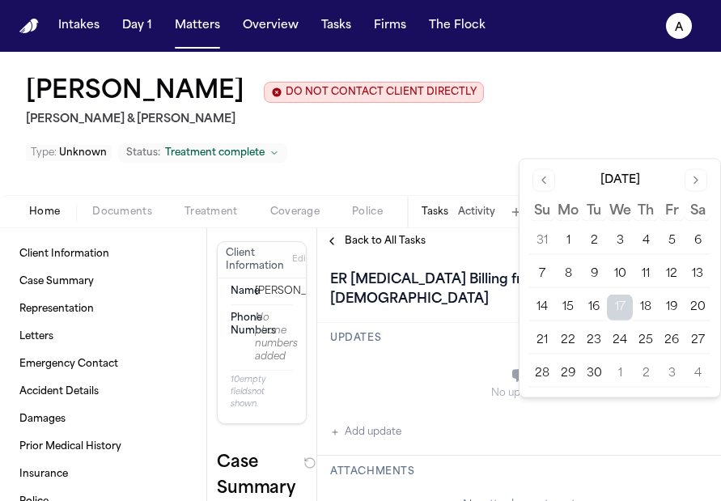
scroll to position [193, 0]
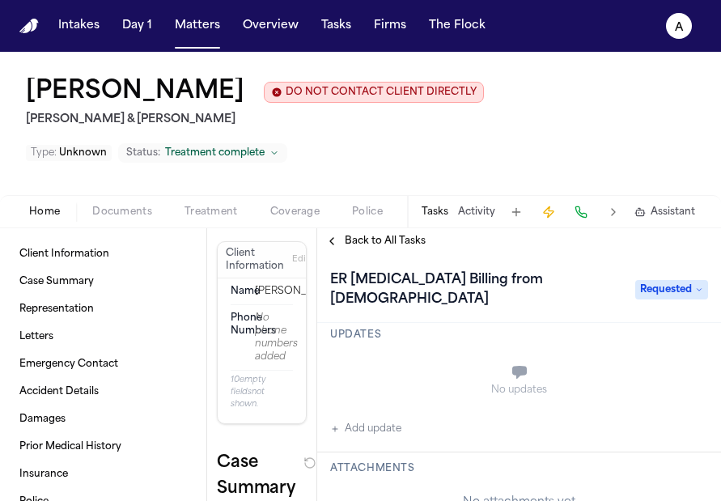
click at [396, 419] on button "Add update" at bounding box center [365, 428] width 71 height 19
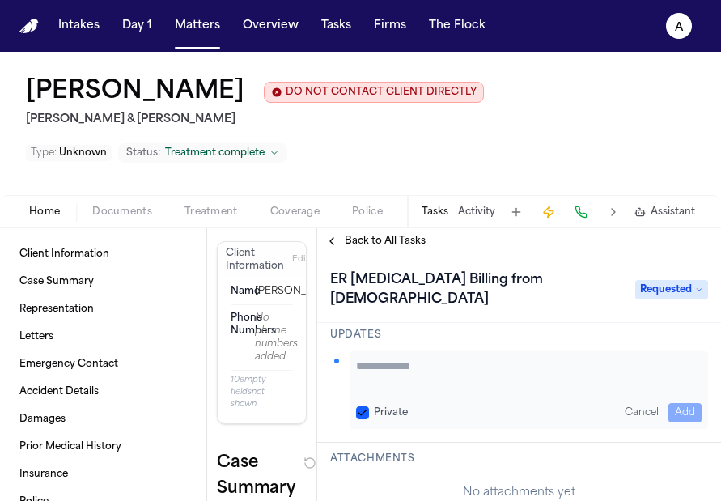
click at [358, 403] on div "Private Cancel Add" at bounding box center [528, 412] width 345 height 19
click at [383, 369] on textarea "Add your update" at bounding box center [528, 374] width 345 height 32
type textarea "**********"
click at [370, 406] on div "Private" at bounding box center [382, 412] width 52 height 13
click at [363, 406] on button "Private" at bounding box center [362, 412] width 13 height 13
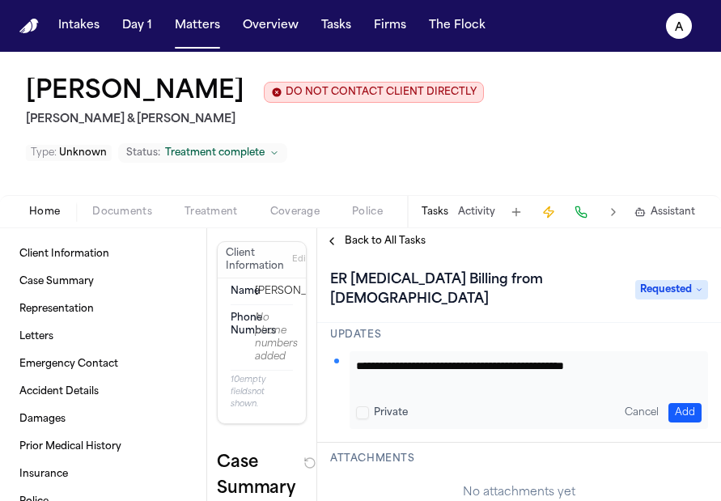
drag, startPoint x: 666, startPoint y: 387, endPoint x: 666, endPoint y: 305, distance: 81.7
click at [667, 305] on div "**********" at bounding box center [519, 377] width 404 height 247
drag, startPoint x: 662, startPoint y: 342, endPoint x: 281, endPoint y: 338, distance: 381.0
click at [281, 338] on div "Client Information Case Summary Representation Letters Emergency Contact Accide…" at bounding box center [360, 364] width 721 height 273
click at [668, 403] on button "Add" at bounding box center [684, 412] width 33 height 19
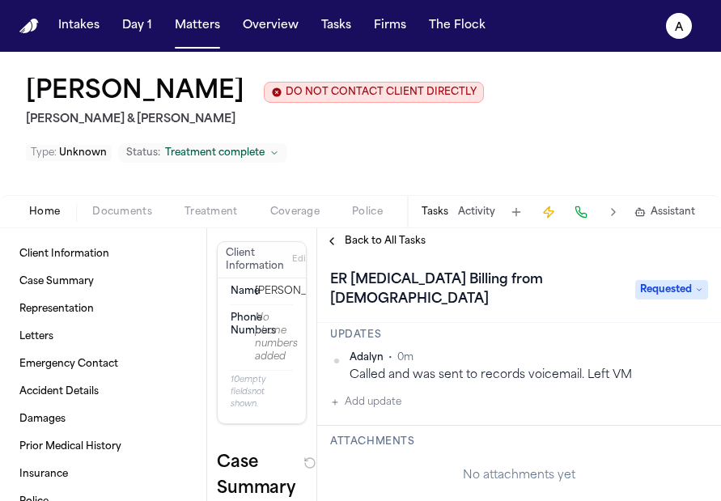
click at [414, 243] on span "Back to All Tasks" at bounding box center [385, 241] width 81 height 13
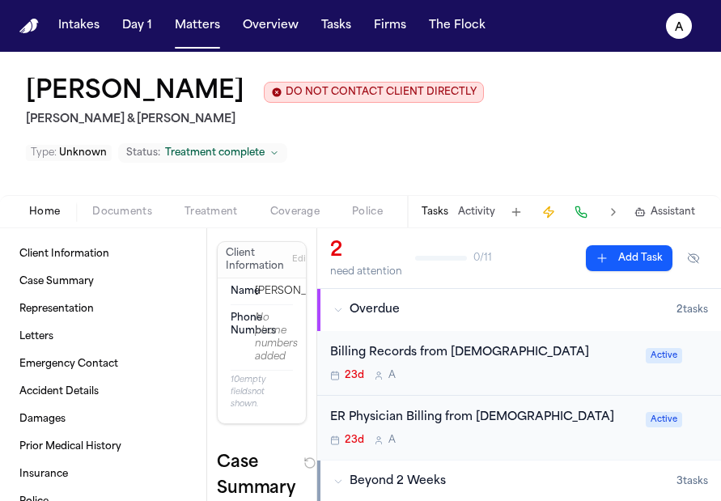
click at [582, 391] on div "Billing Records from [DEMOGRAPHIC_DATA] 23d A Active" at bounding box center [519, 363] width 404 height 65
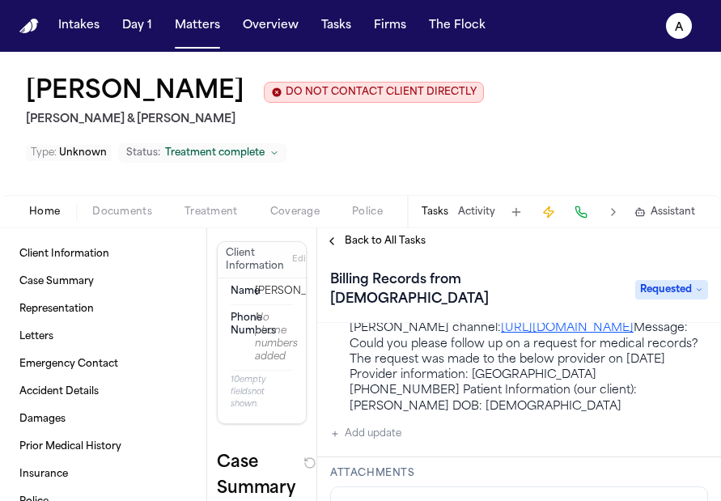
scroll to position [349, 0]
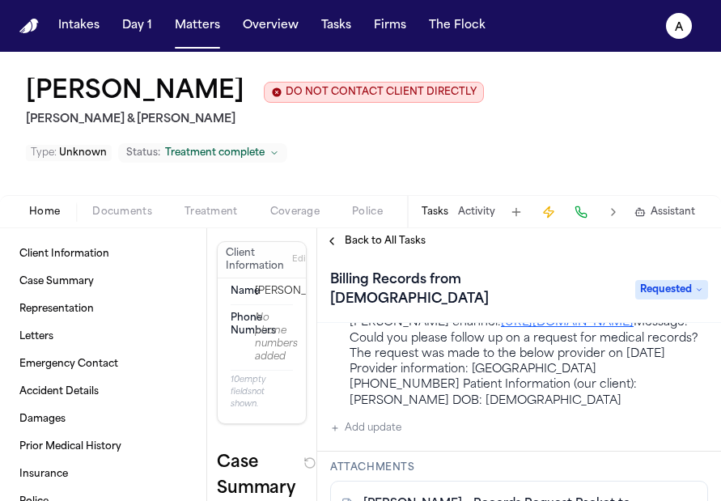
click at [395, 423] on button "Add update" at bounding box center [365, 427] width 71 height 19
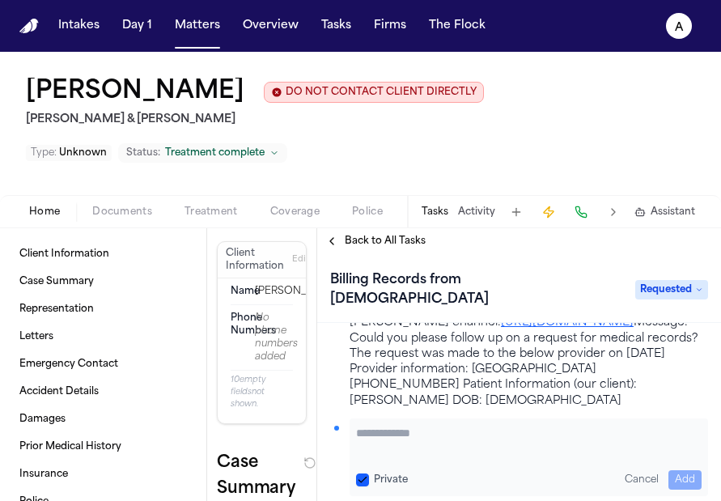
click at [357, 486] on div "Private Cancel Add" at bounding box center [528, 457] width 358 height 78
click at [357, 479] on button "Private" at bounding box center [362, 479] width 13 height 13
paste textarea "**********"
type textarea "**********"
click at [668, 474] on button "Add" at bounding box center [684, 479] width 33 height 19
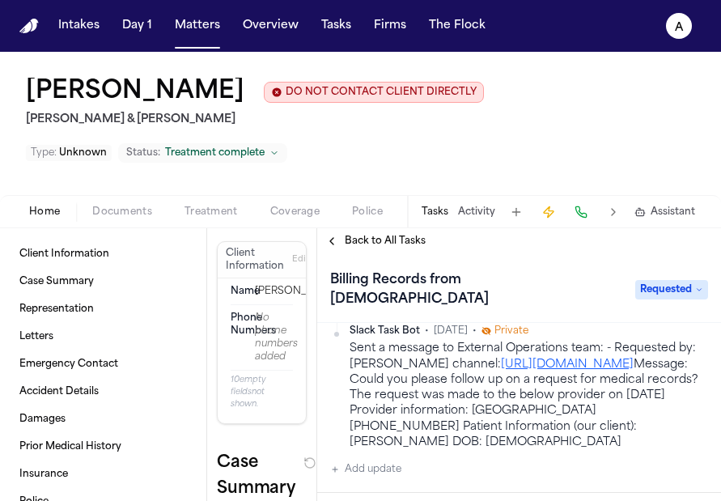
scroll to position [391, 0]
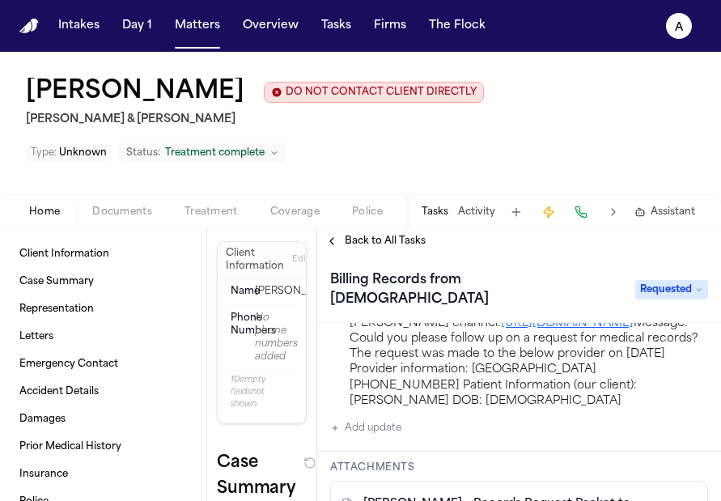
click at [374, 238] on span "Back to All Tasks" at bounding box center [385, 241] width 81 height 13
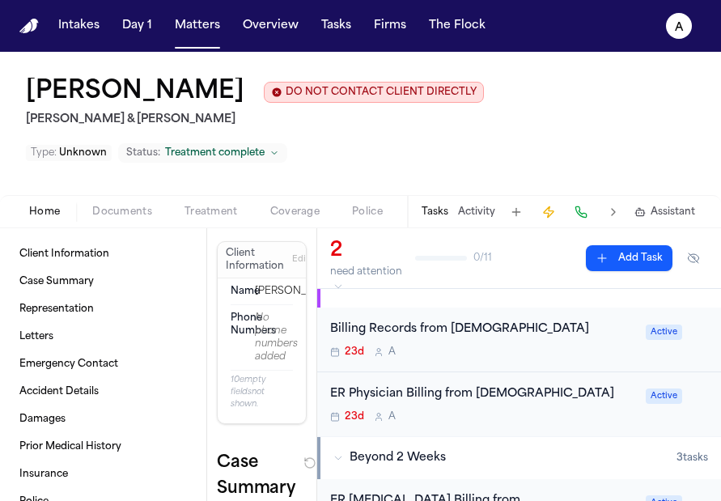
scroll to position [28, 0]
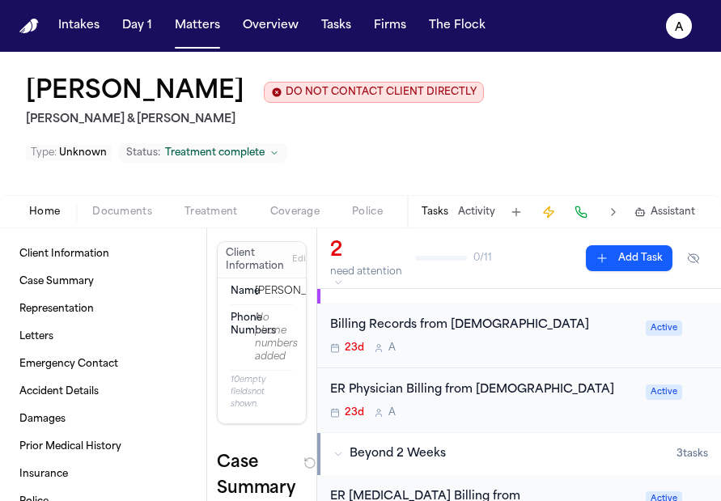
click at [581, 347] on div "23d A" at bounding box center [483, 347] width 306 height 13
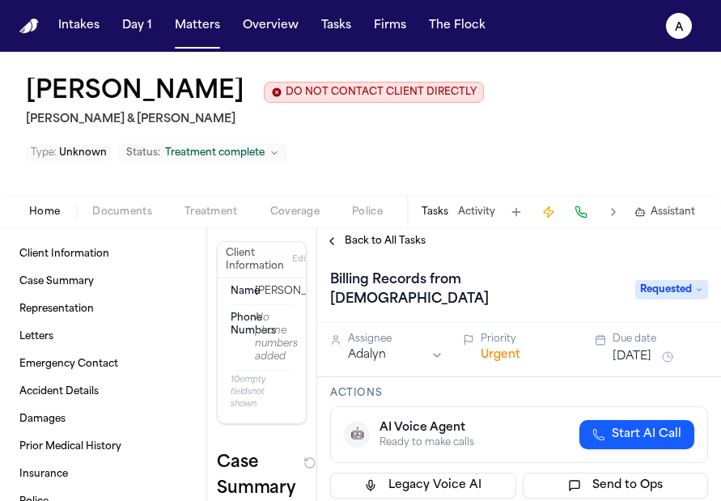
click at [626, 349] on button "[DATE]" at bounding box center [631, 357] width 39 height 16
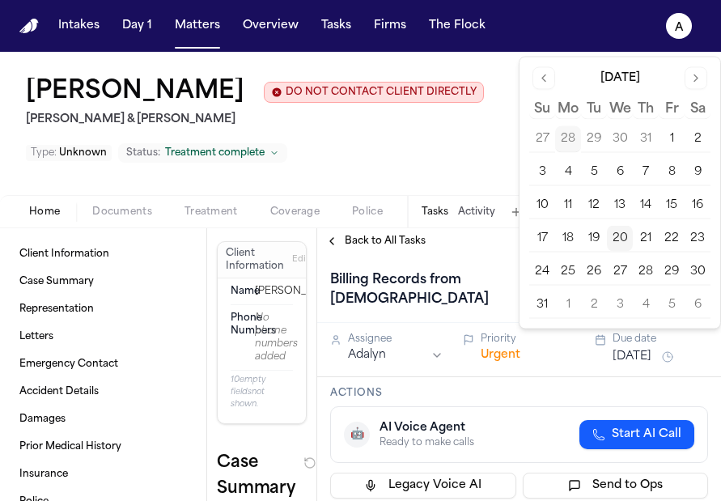
click at [636, 238] on button "21" at bounding box center [646, 239] width 26 height 26
click at [556, 387] on h3 "Actions" at bounding box center [519, 393] width 378 height 13
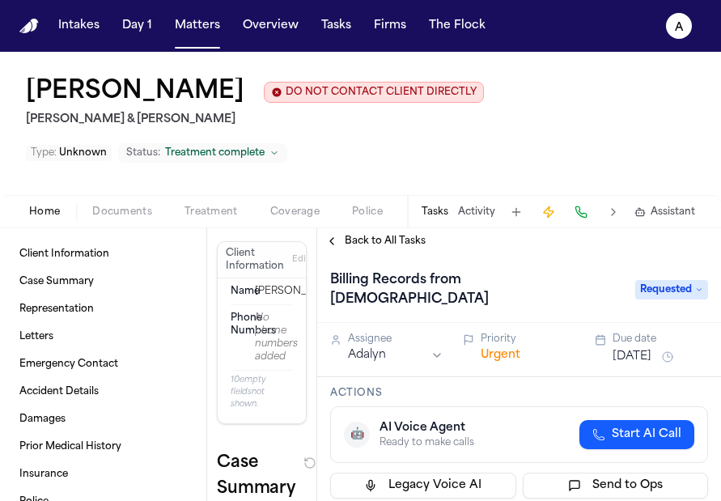
click at [400, 248] on span "Back to All Tasks" at bounding box center [385, 241] width 81 height 13
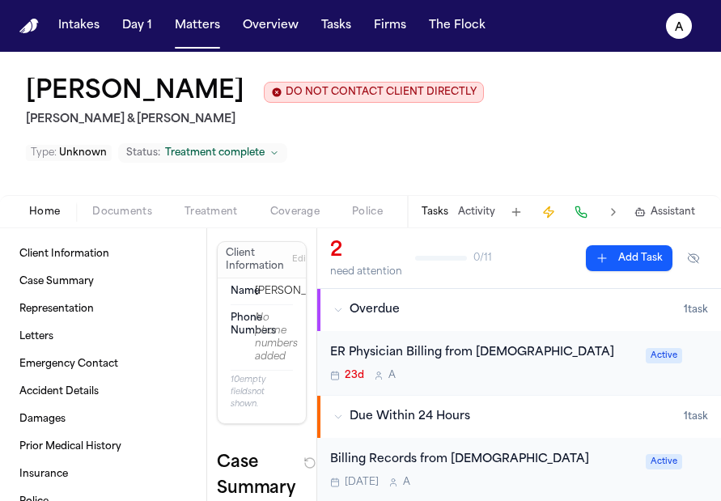
click at [582, 387] on div "ER Physician Billing from [DEMOGRAPHIC_DATA] 23d A Active" at bounding box center [519, 363] width 404 height 64
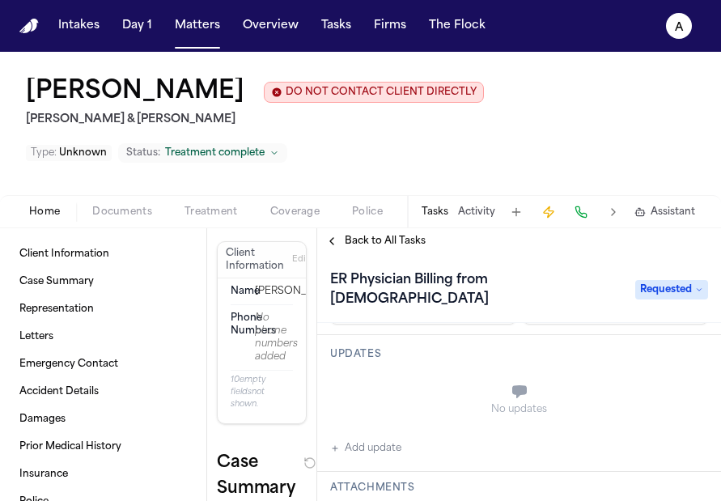
scroll to position [168, 0]
click at [391, 425] on div "No updates Add update" at bounding box center [519, 419] width 378 height 87
click at [352, 444] on button "Add update" at bounding box center [365, 453] width 71 height 19
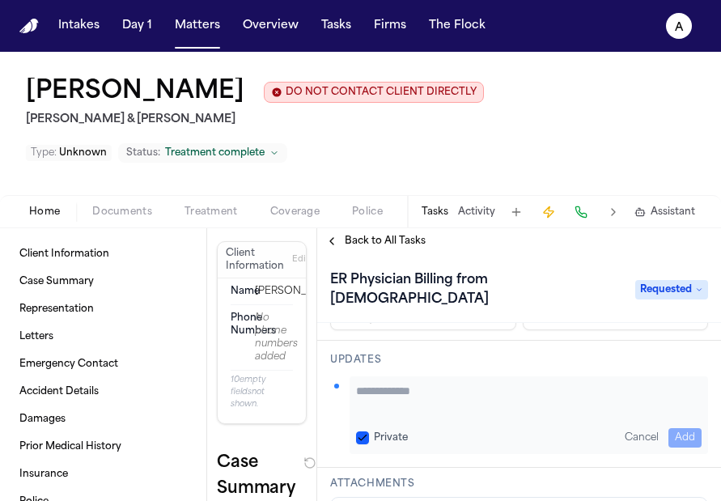
paste textarea "**********"
type textarea "**********"
click at [365, 431] on button "Private" at bounding box center [362, 437] width 13 height 13
click at [682, 428] on button "Add" at bounding box center [684, 437] width 33 height 19
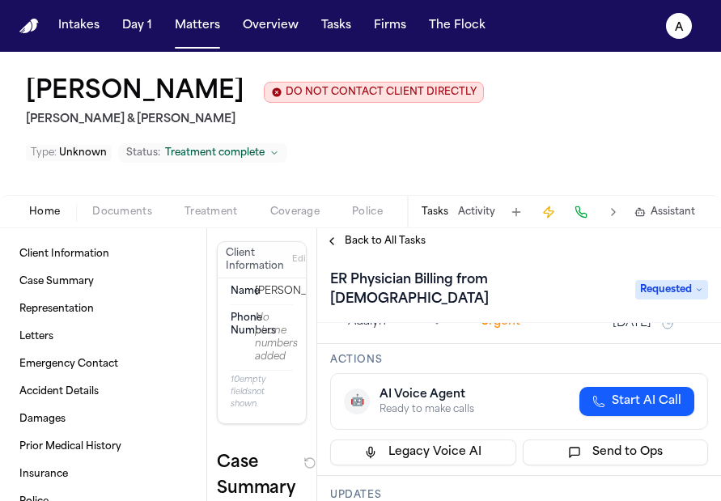
scroll to position [0, 0]
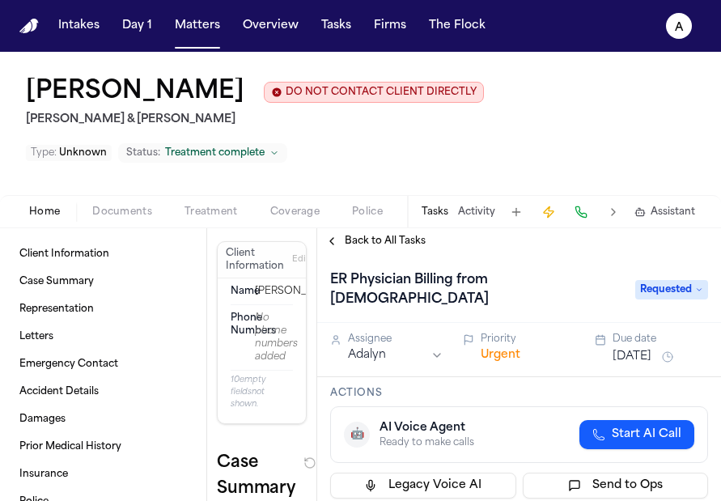
click at [641, 349] on button "[DATE]" at bounding box center [631, 357] width 39 height 16
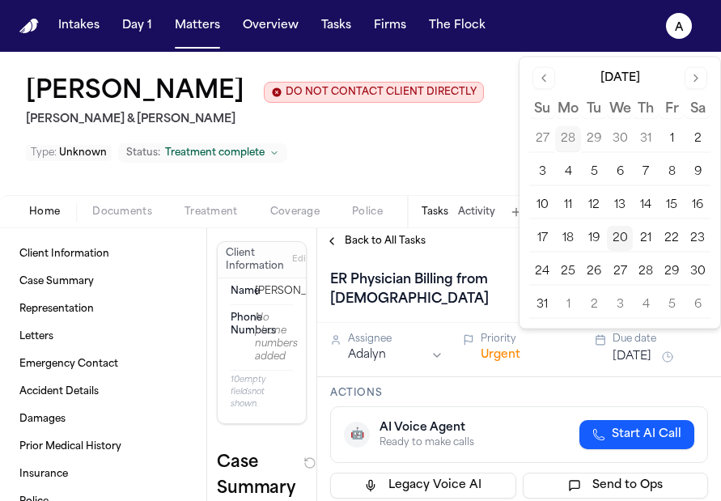
click at [702, 74] on button "Go to next month" at bounding box center [695, 78] width 23 height 23
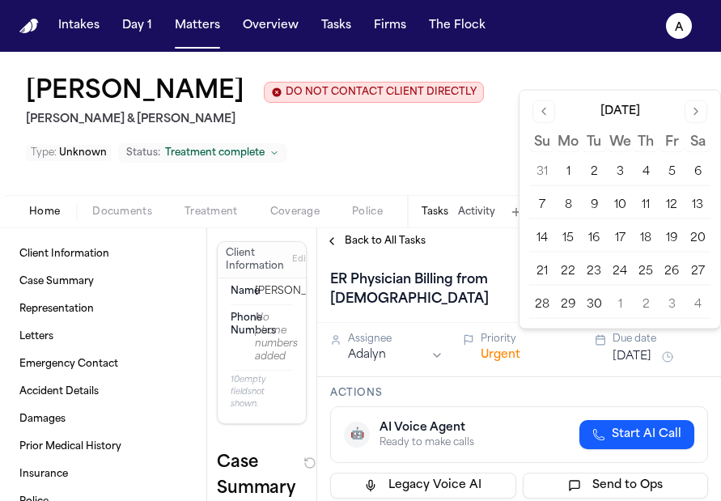
click at [550, 106] on button "Go to previous month" at bounding box center [543, 111] width 23 height 23
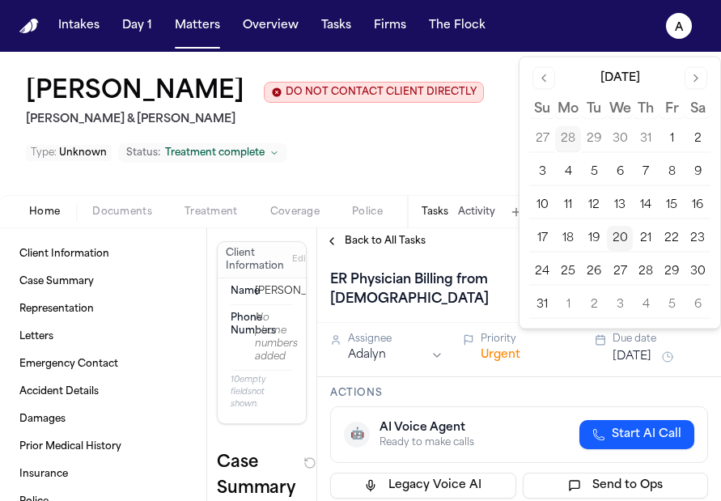
click at [644, 240] on button "21" at bounding box center [646, 239] width 26 height 26
click at [525, 151] on div "[DATE] Su Mo Tu We Th Fr Sa 27 28 29 30 31 1 2 3 4 5 6 7 8 9 10 11 12 13 14 15 …" at bounding box center [619, 192] width 201 height 271
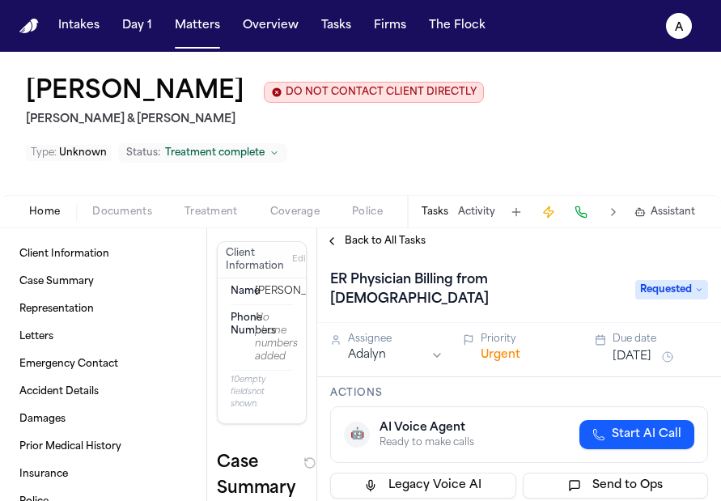
click at [474, 161] on div "[PERSON_NAME] DO NOT CONTACT CLIENT DIRECTLY DO NOT CONTACT [PERSON_NAME] & [PE…" at bounding box center [360, 123] width 721 height 143
click at [197, 32] on button "Matters" at bounding box center [197, 25] width 58 height 29
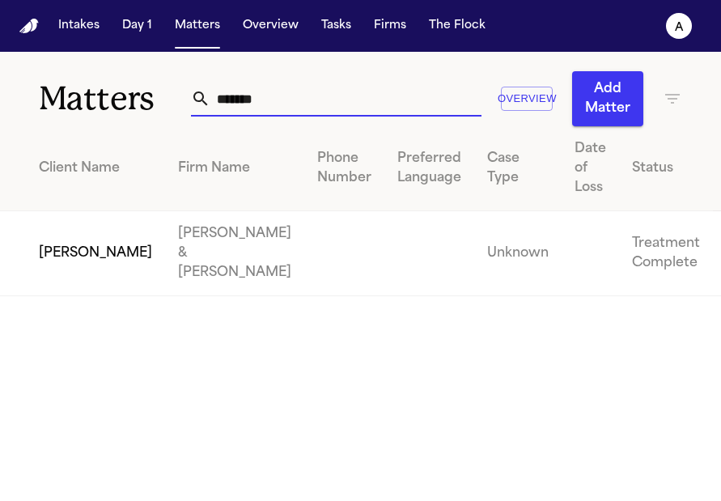
drag, startPoint x: 288, startPoint y: 107, endPoint x: 139, endPoint y: 96, distance: 149.2
click at [139, 96] on div "Matters ******* Overview Add Matter" at bounding box center [360, 89] width 721 height 74
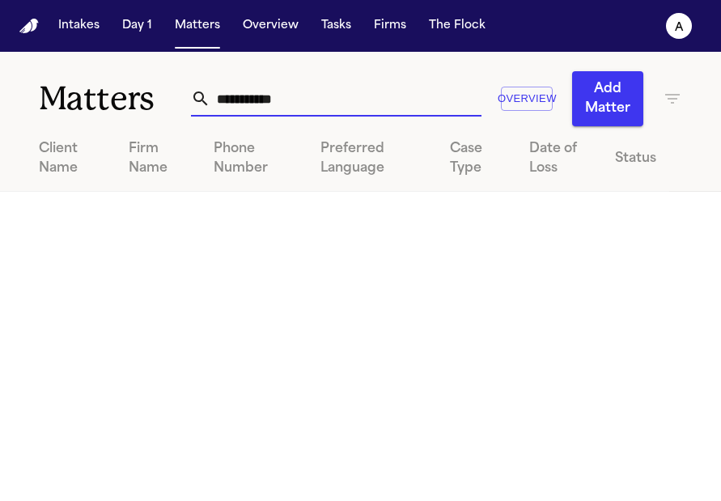
drag, startPoint x: 332, startPoint y: 102, endPoint x: 114, endPoint y: 86, distance: 219.0
click at [114, 86] on div "**********" at bounding box center [360, 89] width 721 height 74
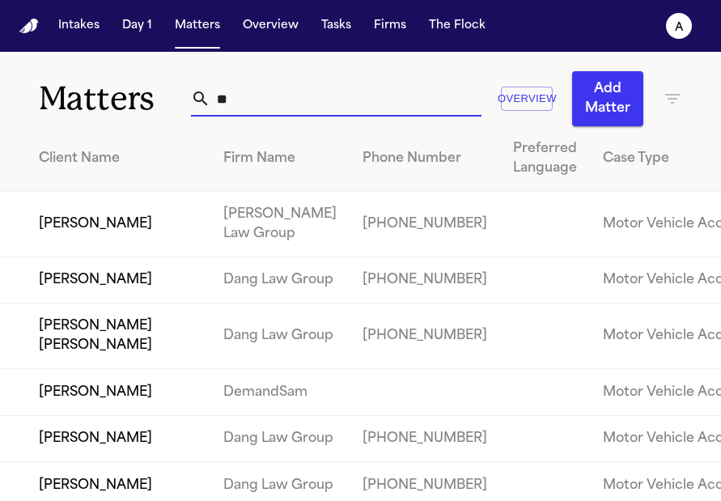
type input "*"
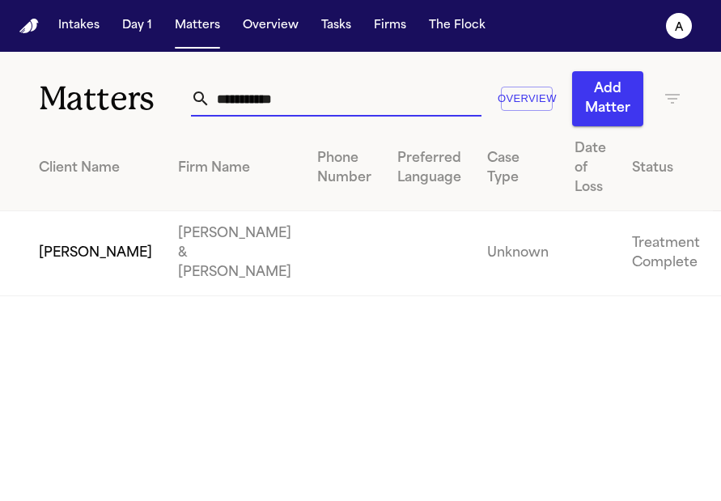
type input "**********"
click at [74, 243] on td "[PERSON_NAME]" at bounding box center [82, 253] width 165 height 85
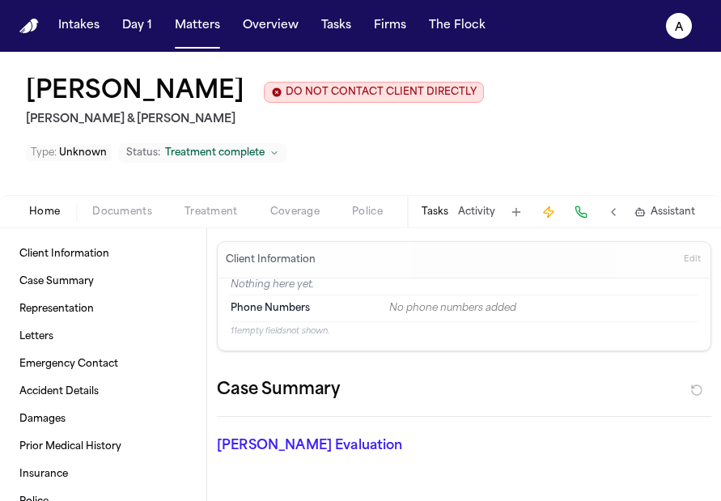
click at [433, 205] on button "Tasks" at bounding box center [434, 211] width 27 height 13
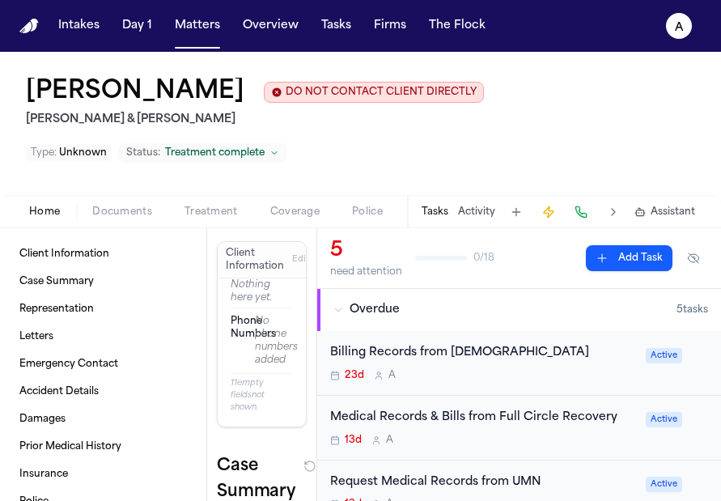
click at [585, 408] on div "Medical Records & Bills from Full Circle Recovery 13d A Active" at bounding box center [519, 428] width 404 height 65
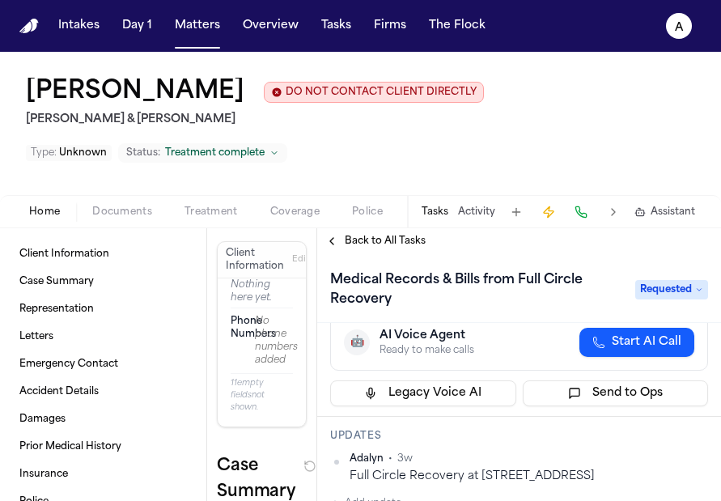
scroll to position [75, 0]
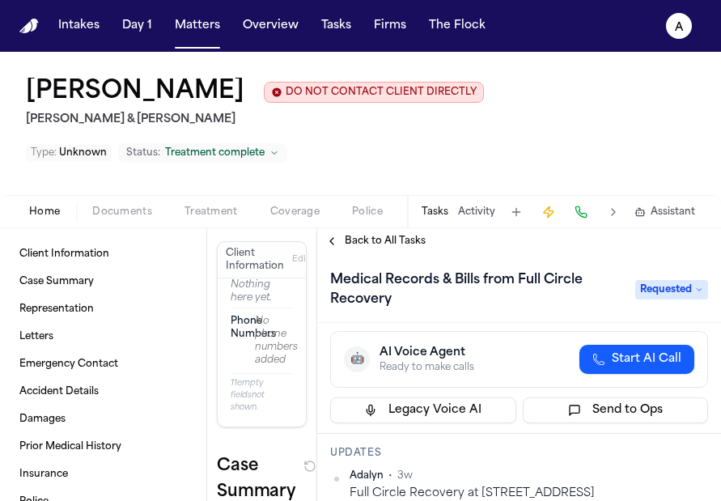
click at [402, 228] on div "Back to All Tasks" at bounding box center [519, 241] width 404 height 26
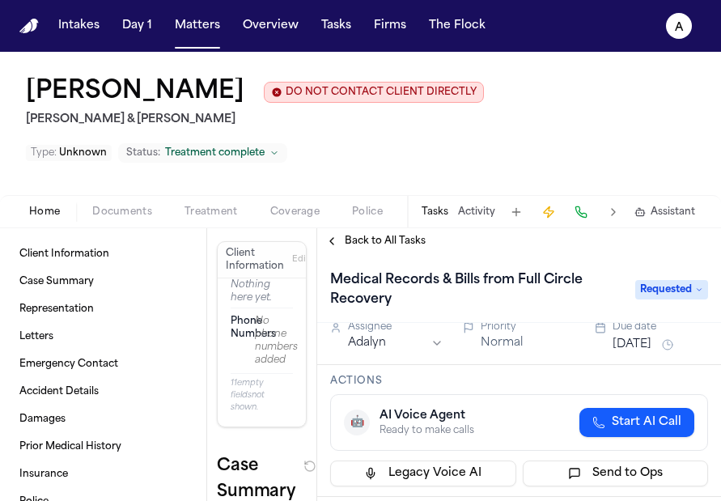
scroll to position [0, 0]
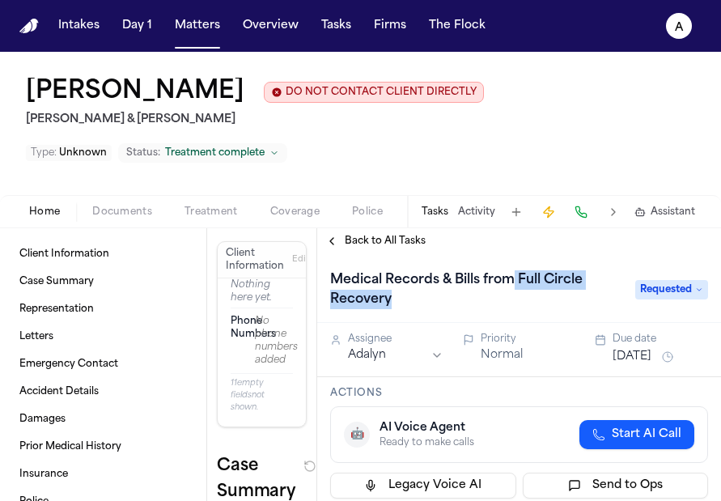
drag, startPoint x: 513, startPoint y: 260, endPoint x: 515, endPoint y: 246, distance: 14.0
click at [515, 267] on h1 "Medical Records & Bills from Full Circle Recovery" at bounding box center [475, 289] width 302 height 45
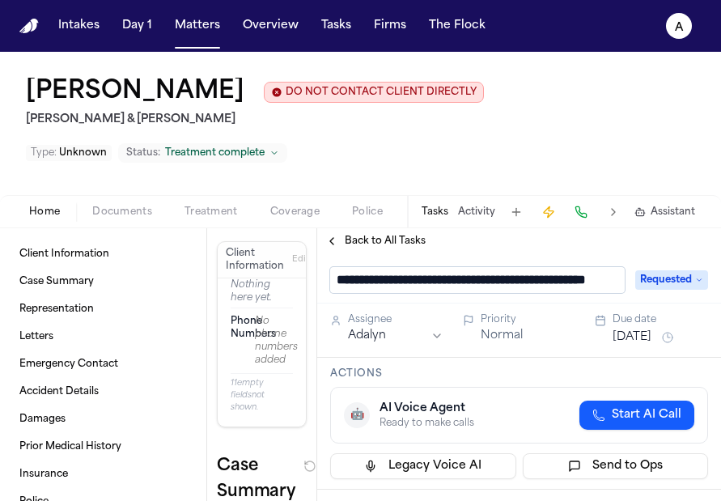
scroll to position [0, 42]
drag, startPoint x: 618, startPoint y: 245, endPoint x: 485, endPoint y: 239, distance: 133.6
click at [485, 267] on input "**********" at bounding box center [477, 280] width 294 height 26
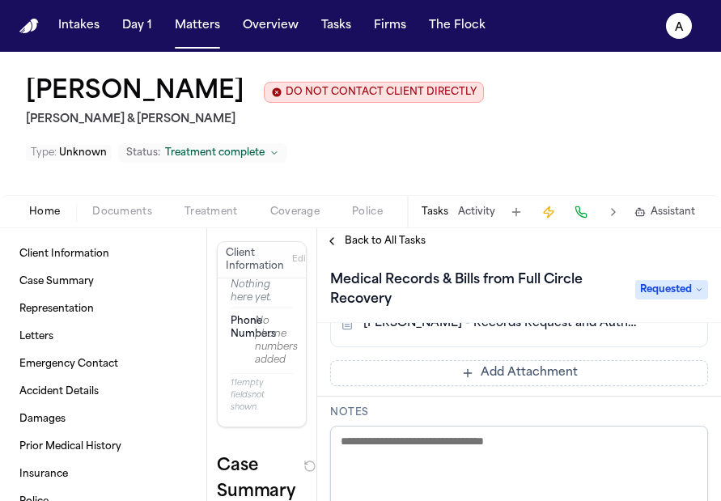
scroll to position [296, 0]
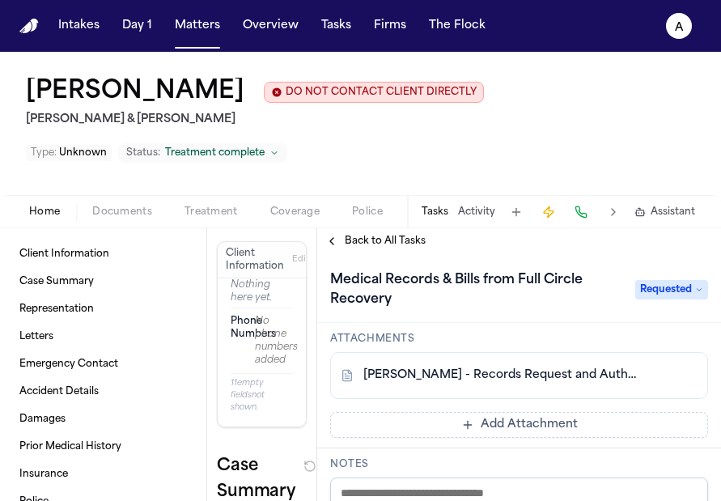
click at [480, 367] on link "[PERSON_NAME] - Records Request and Authorizations to Full Circle Recovery - 20…" at bounding box center [502, 375] width 279 height 16
click at [478, 367] on link "[PERSON_NAME] - Records Request and Authorizations to Full Circle Recovery - 20…" at bounding box center [502, 375] width 279 height 16
click at [446, 196] on div "Tasks Activity Assistant" at bounding box center [557, 212] width 301 height 32
click at [446, 205] on button "Tasks" at bounding box center [434, 211] width 27 height 13
click at [445, 205] on button "Tasks" at bounding box center [434, 211] width 27 height 13
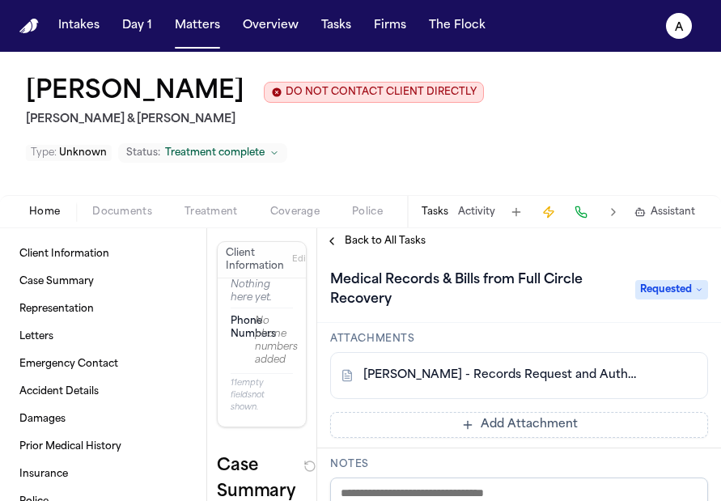
click at [358, 235] on span "Back to All Tasks" at bounding box center [385, 241] width 81 height 13
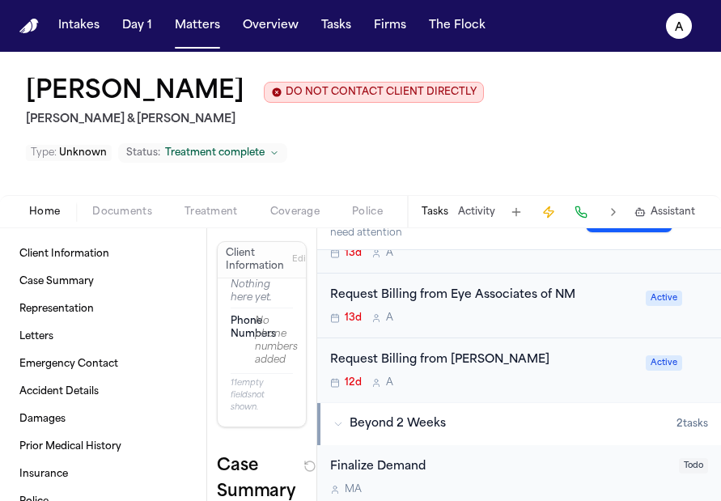
scroll to position [252, 0]
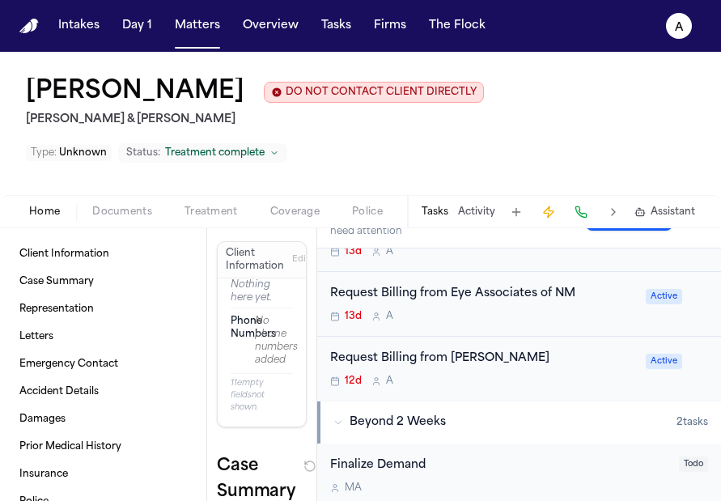
click at [548, 375] on div "12d A" at bounding box center [483, 381] width 306 height 13
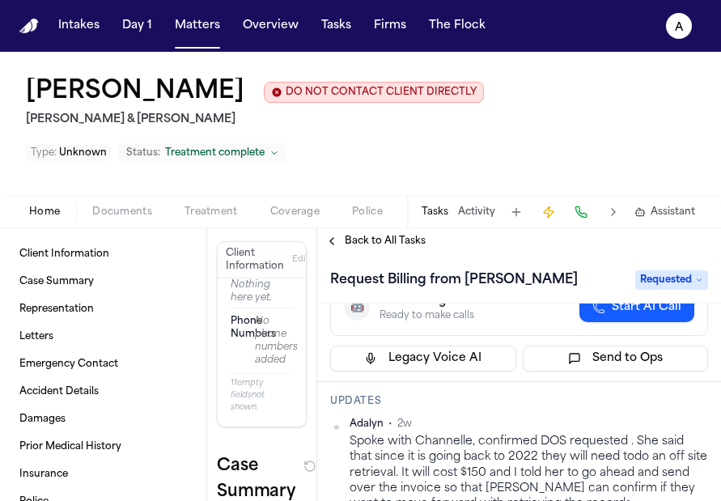
scroll to position [140, 0]
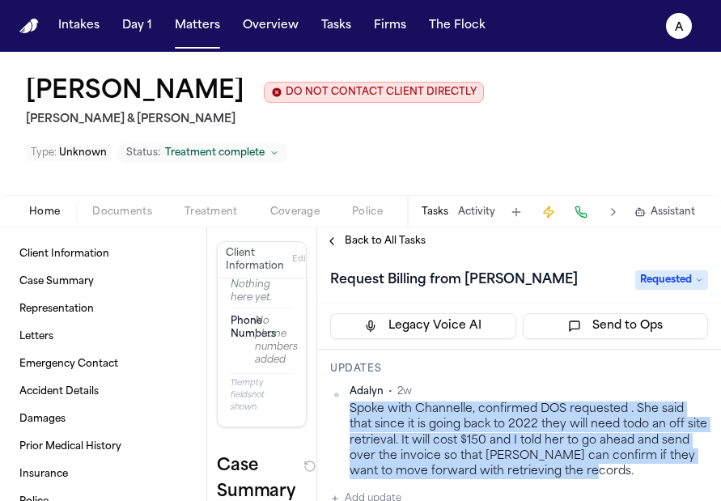
drag, startPoint x: 632, startPoint y: 434, endPoint x: 352, endPoint y: 370, distance: 287.2
click at [352, 401] on div "Spoke with Channelle, confirmed DOS requested . She said that since it is going…" at bounding box center [528, 440] width 358 height 78
click at [357, 235] on span "Back to All Tasks" at bounding box center [385, 241] width 81 height 13
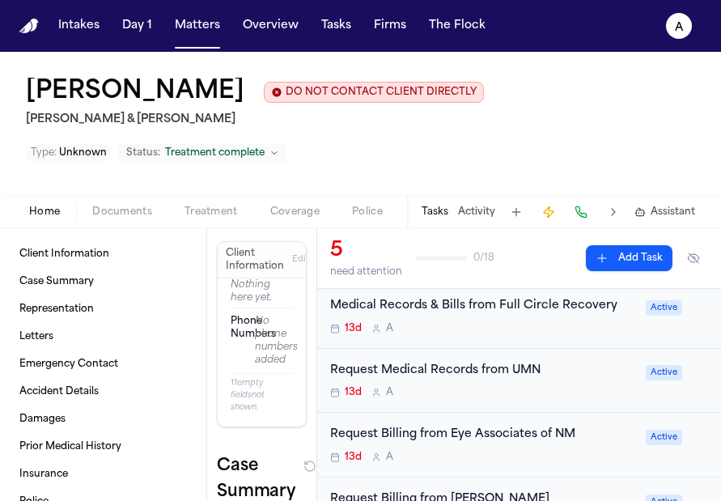
scroll to position [116, 0]
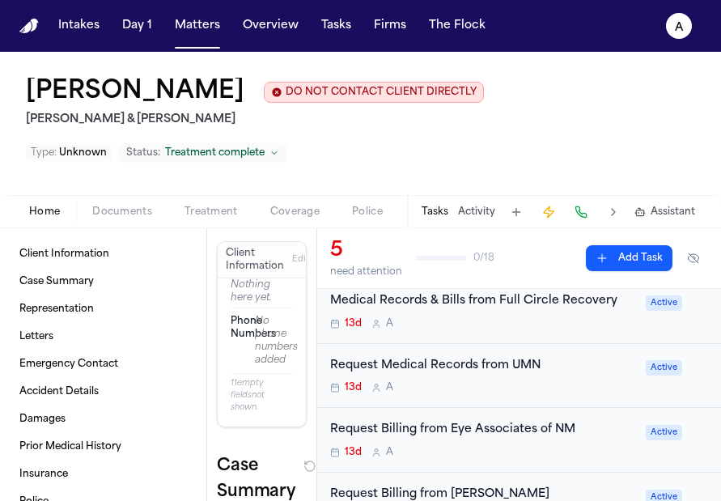
click at [493, 422] on div "Request Billing from Eye Associates of NM 13d A Active" at bounding box center [519, 440] width 404 height 65
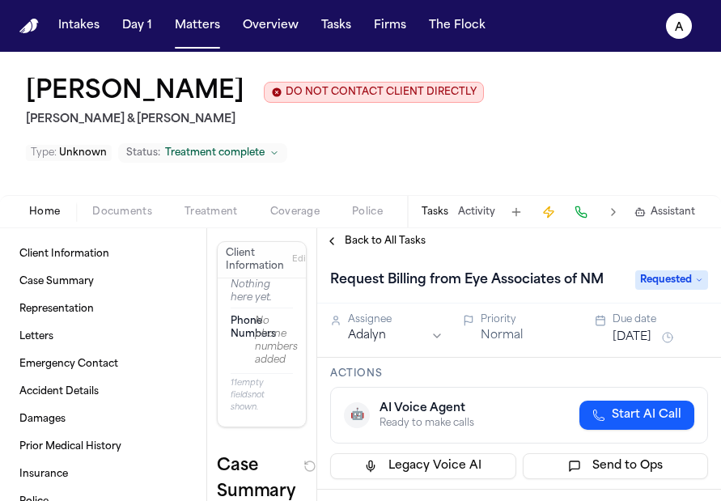
click at [602, 267] on h1 "Request Billing from Eye Associates of NM" at bounding box center [467, 280] width 286 height 26
drag, startPoint x: 614, startPoint y: 245, endPoint x: 469, endPoint y: 241, distance: 144.8
click at [469, 267] on input "**********" at bounding box center [477, 280] width 294 height 26
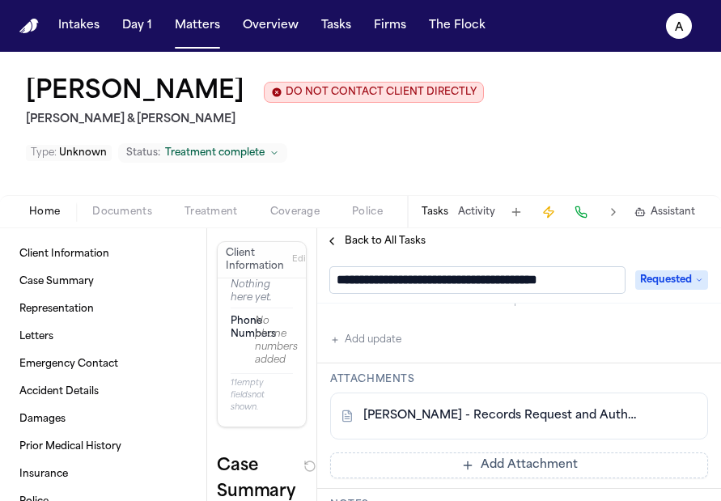
scroll to position [270, 0]
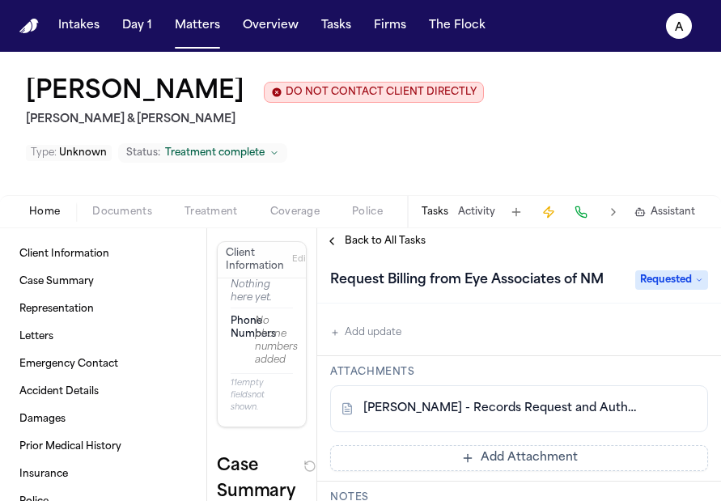
click at [417, 303] on div "No updates Add update" at bounding box center [519, 298] width 378 height 87
click at [397, 305] on div "Updates No updates Add update" at bounding box center [519, 287] width 404 height 137
click at [398, 323] on button "Add update" at bounding box center [365, 332] width 71 height 19
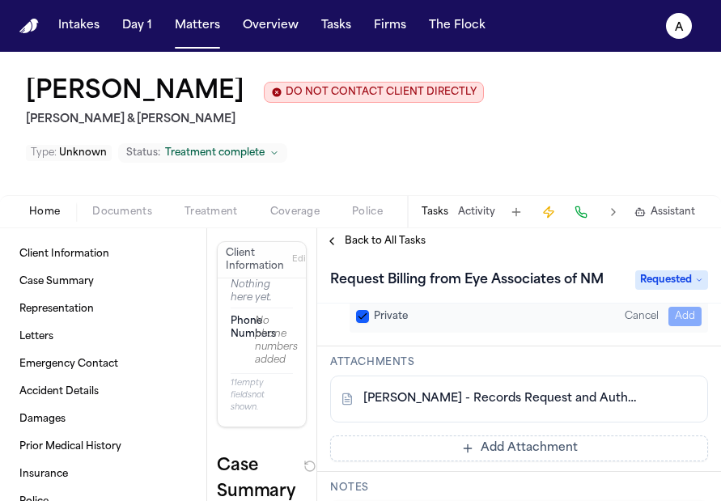
scroll to position [202, 0]
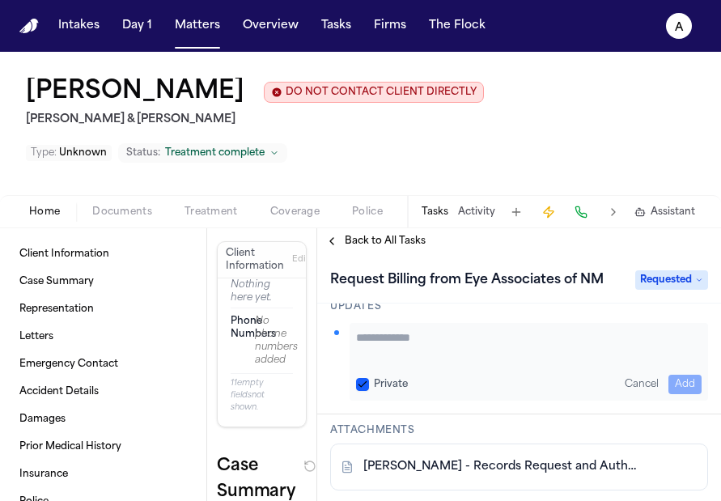
click at [382, 329] on textarea "Add your update" at bounding box center [528, 345] width 345 height 32
type textarea "**********"
click at [362, 378] on button "Private" at bounding box center [362, 384] width 13 height 13
click at [675, 375] on button "Add" at bounding box center [684, 384] width 33 height 19
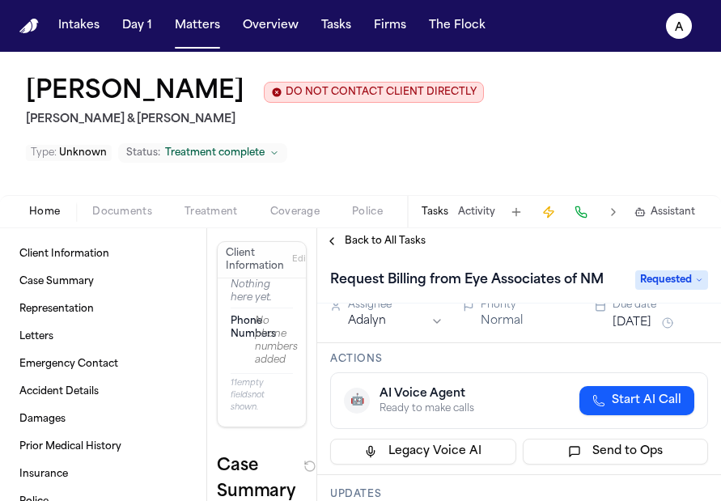
scroll to position [0, 0]
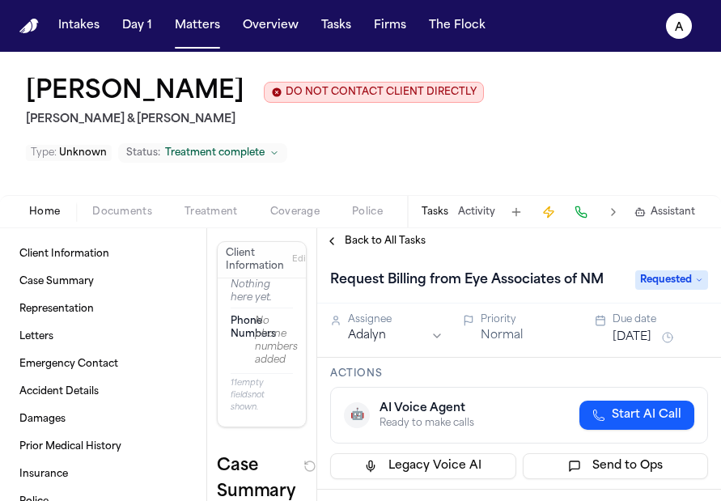
click at [365, 235] on span "Back to All Tasks" at bounding box center [385, 241] width 81 height 13
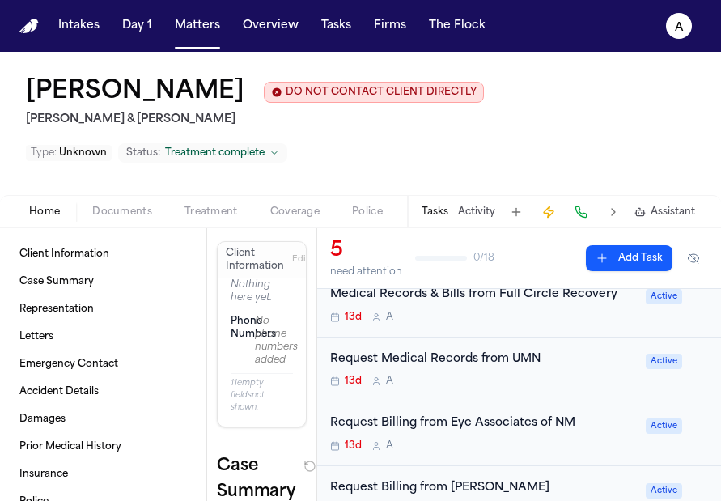
scroll to position [124, 0]
click at [481, 374] on div "13d A" at bounding box center [483, 380] width 306 height 13
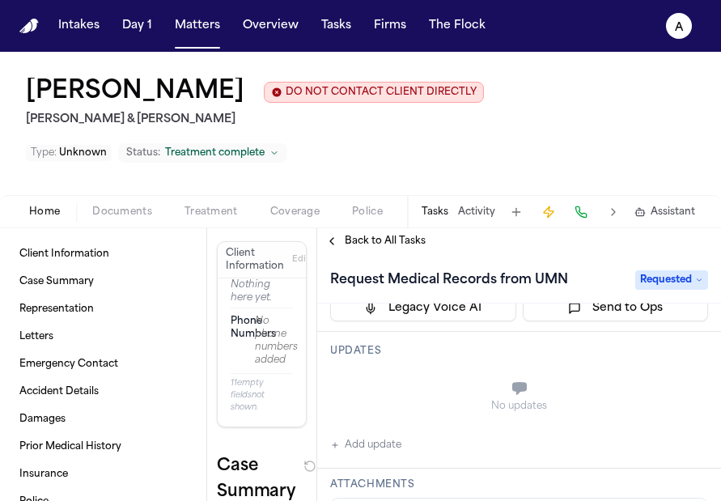
scroll to position [164, 0]
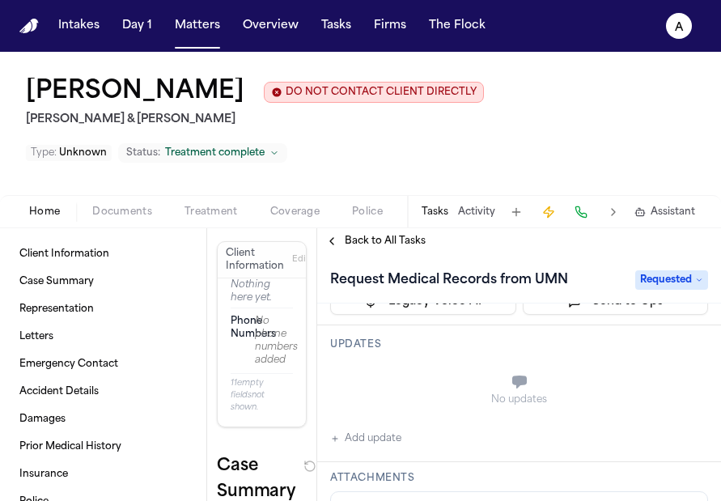
click at [394, 429] on button "Add update" at bounding box center [365, 438] width 71 height 19
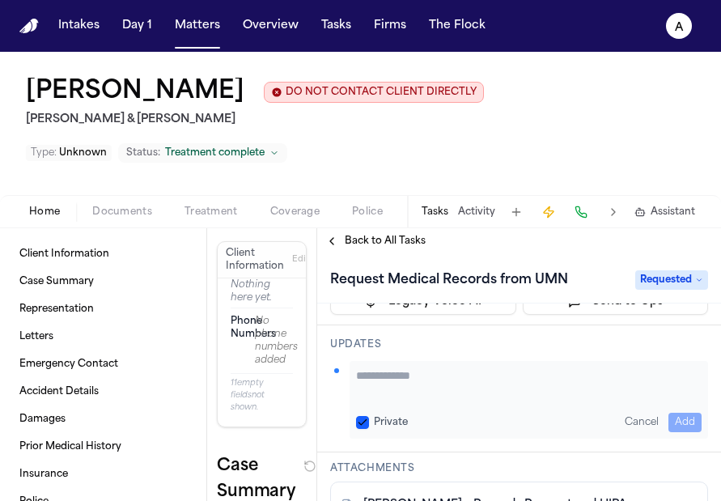
click at [383, 367] on textarea "Add your update" at bounding box center [528, 383] width 345 height 32
type textarea "**********"
click at [368, 416] on button "Private" at bounding box center [362, 422] width 13 height 13
click at [680, 413] on button "Add" at bounding box center [684, 422] width 33 height 19
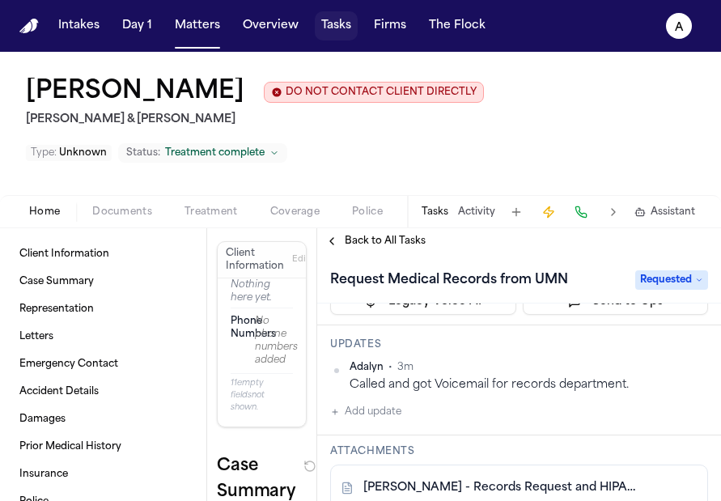
click at [336, 36] on button "Tasks" at bounding box center [336, 25] width 43 height 29
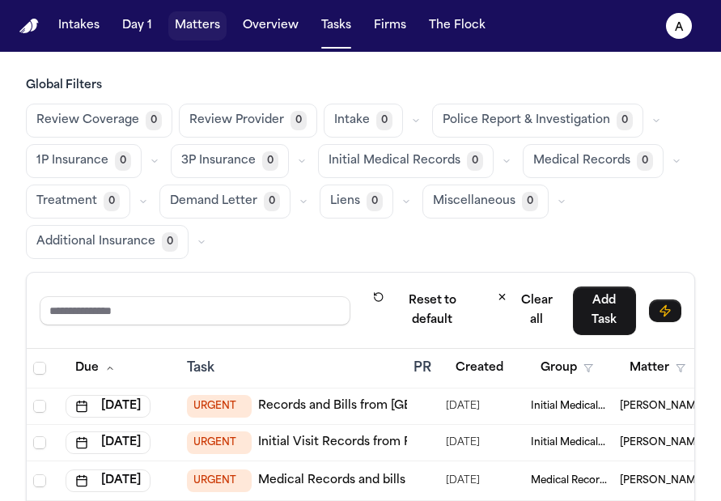
click at [198, 27] on button "Matters" at bounding box center [197, 25] width 58 height 29
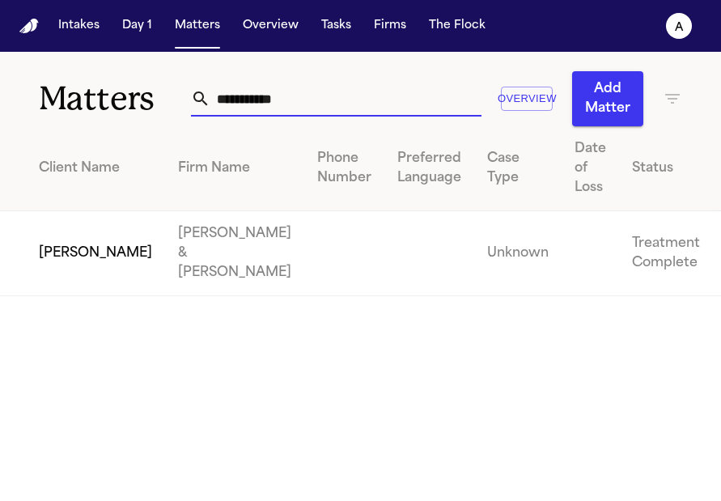
drag, startPoint x: 364, startPoint y: 94, endPoint x: 121, endPoint y: 72, distance: 243.6
click at [121, 72] on div "**********" at bounding box center [360, 89] width 721 height 74
type input "********"
click at [188, 252] on td "[PERSON_NAME] & [PERSON_NAME]" at bounding box center [234, 253] width 139 height 85
click at [384, 250] on td at bounding box center [429, 253] width 90 height 85
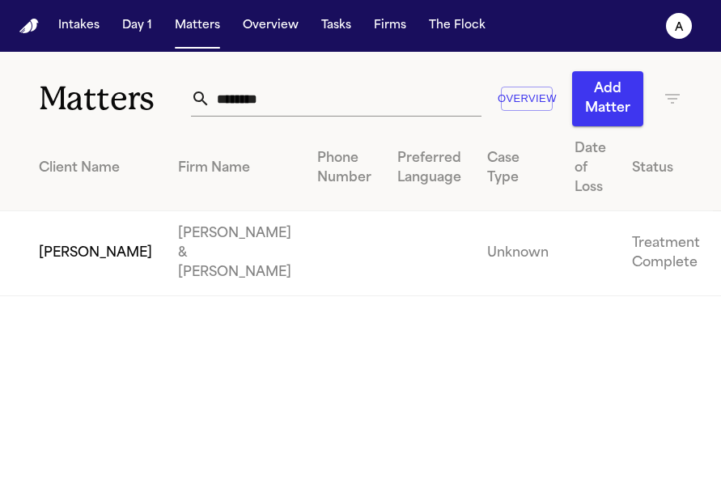
click at [474, 255] on td "Unknown" at bounding box center [517, 253] width 87 height 85
click at [89, 238] on td "[PERSON_NAME]" at bounding box center [82, 253] width 165 height 85
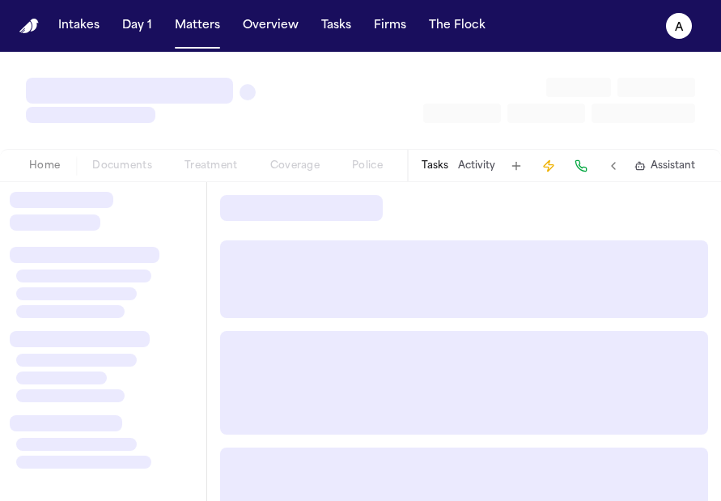
click at [89, 238] on div at bounding box center [103, 341] width 206 height 319
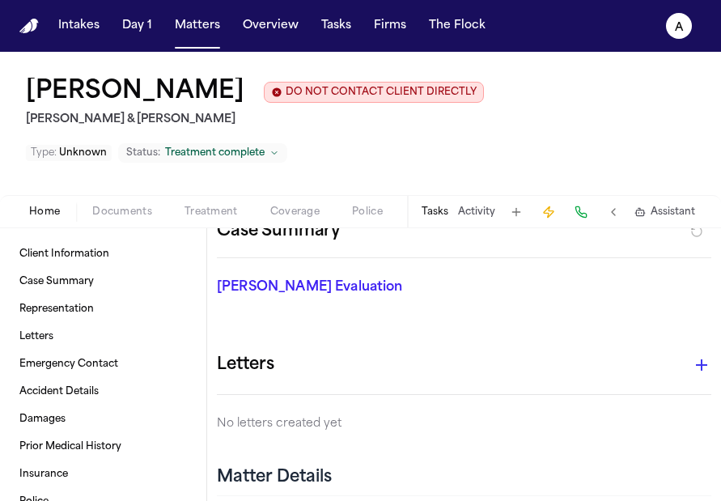
click at [441, 208] on button "Tasks" at bounding box center [434, 211] width 27 height 13
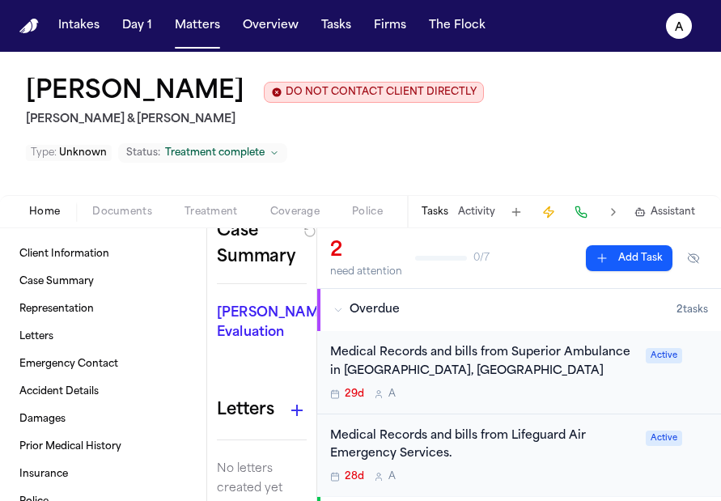
scroll to position [40, 0]
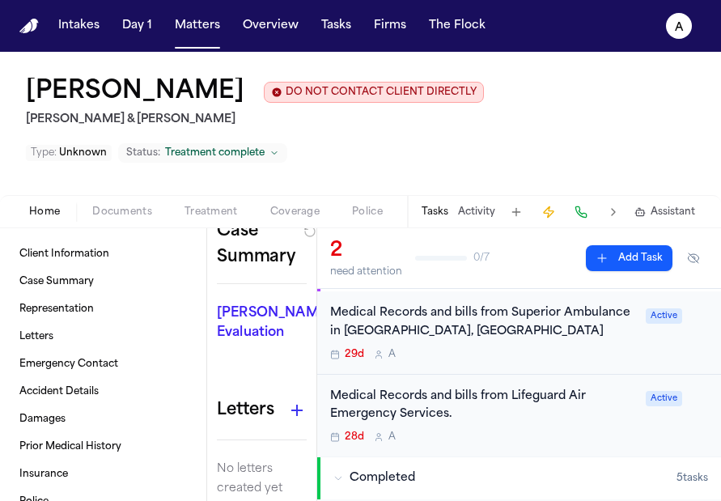
click at [549, 413] on div "Medical Records and bills from Lifeguard Air Emergency Services." at bounding box center [483, 405] width 306 height 37
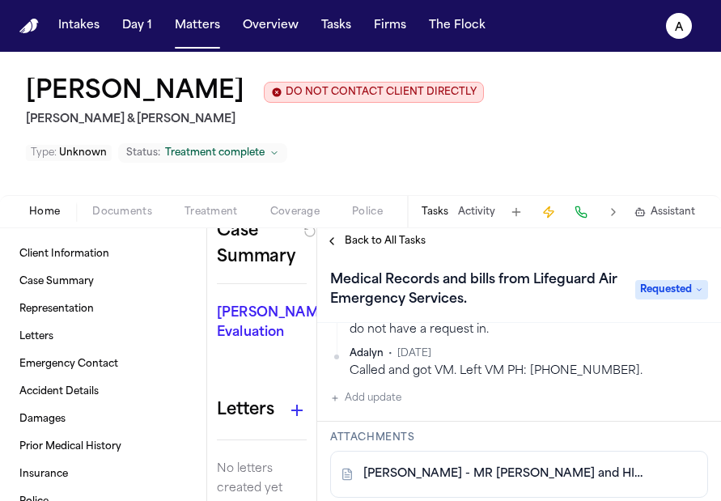
scroll to position [448, 0]
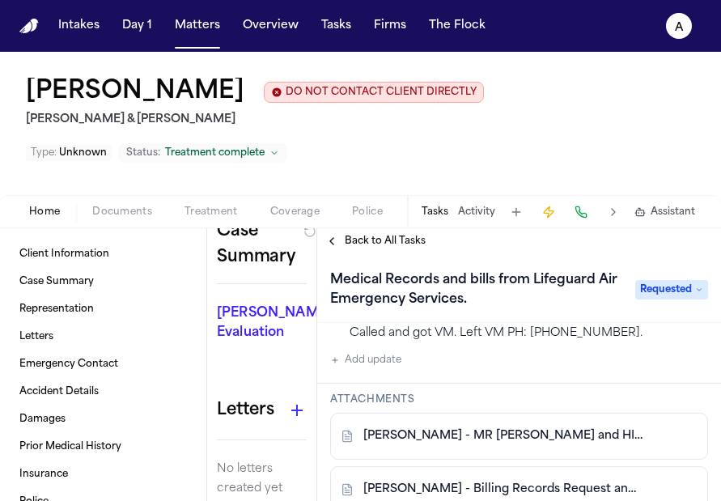
click at [407, 370] on div "[PERSON_NAME] • 25m Called and left VM for FU Adalyn • 2w Records department is…" at bounding box center [519, 232] width 378 height 273
click at [424, 367] on div "[PERSON_NAME] • 25m Called and left VM for FU Adalyn • 2w Records department is…" at bounding box center [519, 232] width 378 height 273
click at [390, 360] on button "Add update" at bounding box center [365, 359] width 71 height 19
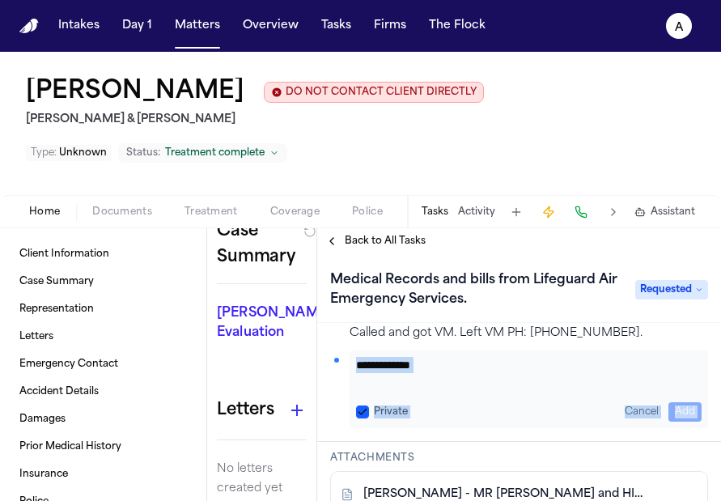
click at [390, 360] on textarea "Add your update" at bounding box center [528, 373] width 345 height 32
click at [395, 375] on textarea "Add your update" at bounding box center [528, 373] width 345 height 32
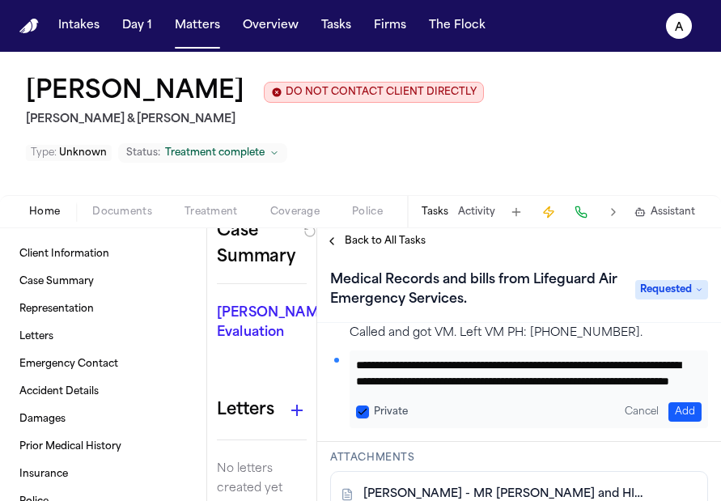
scroll to position [0, 0]
type textarea "**********"
click at [676, 413] on button "Add" at bounding box center [684, 411] width 33 height 19
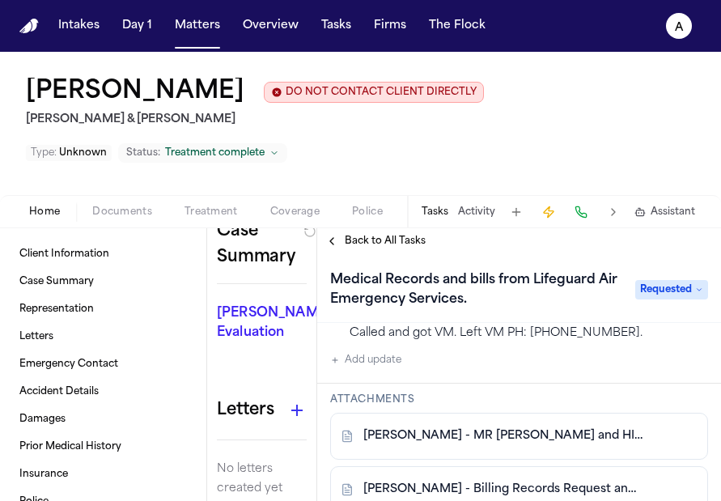
scroll to position [520, 0]
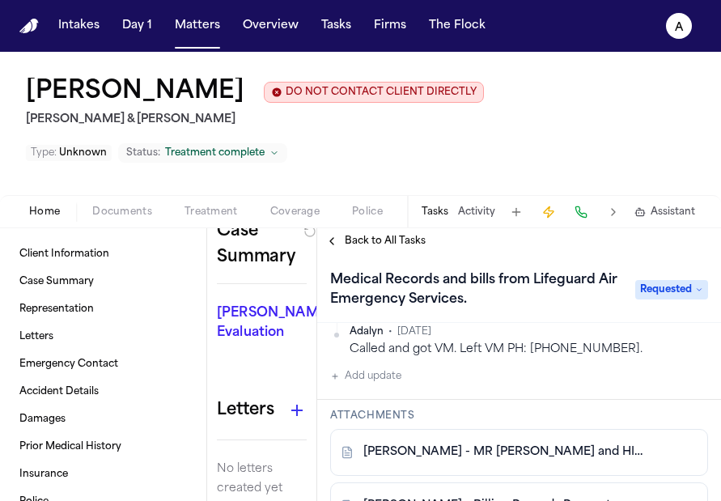
click at [387, 248] on span "Back to All Tasks" at bounding box center [385, 241] width 81 height 13
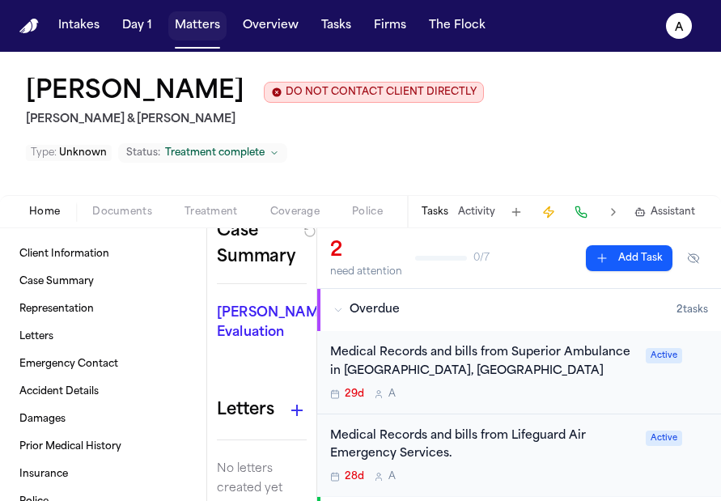
click at [199, 37] on button "Matters" at bounding box center [197, 25] width 58 height 29
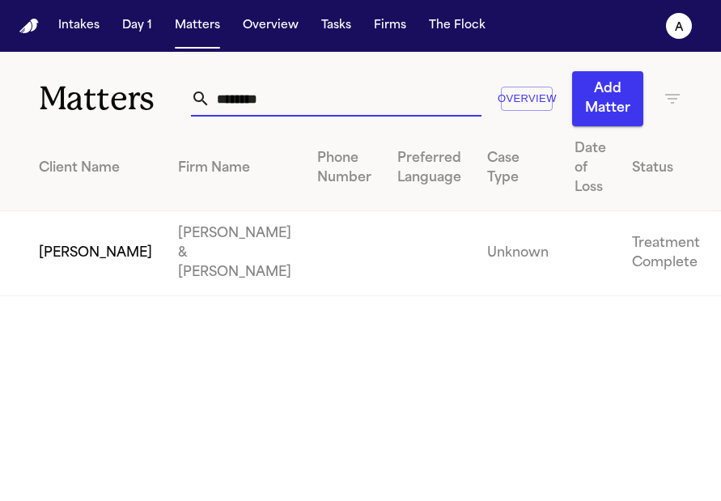
drag, startPoint x: 328, startPoint y: 105, endPoint x: 167, endPoint y: 81, distance: 162.0
click at [167, 81] on div "Matters ******** Overview Add Matter" at bounding box center [360, 89] width 721 height 74
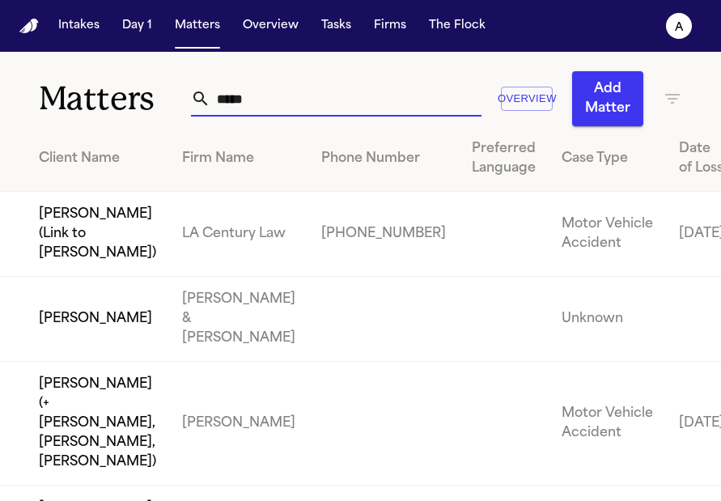
type input "*****"
click at [104, 334] on td "[PERSON_NAME]" at bounding box center [84, 319] width 169 height 85
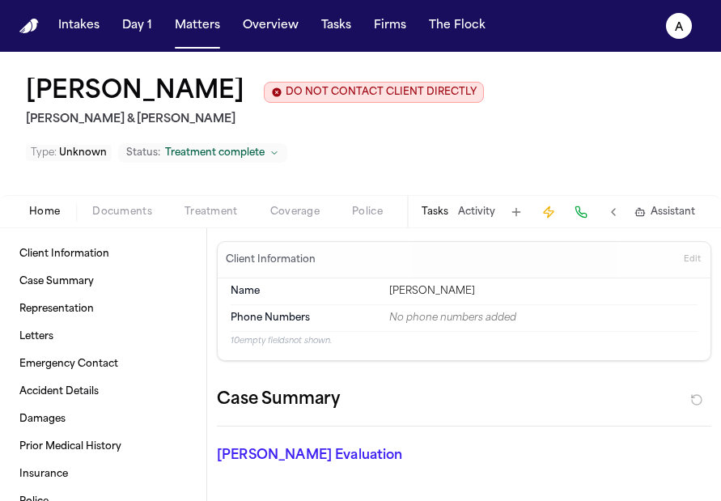
scroll to position [142, 0]
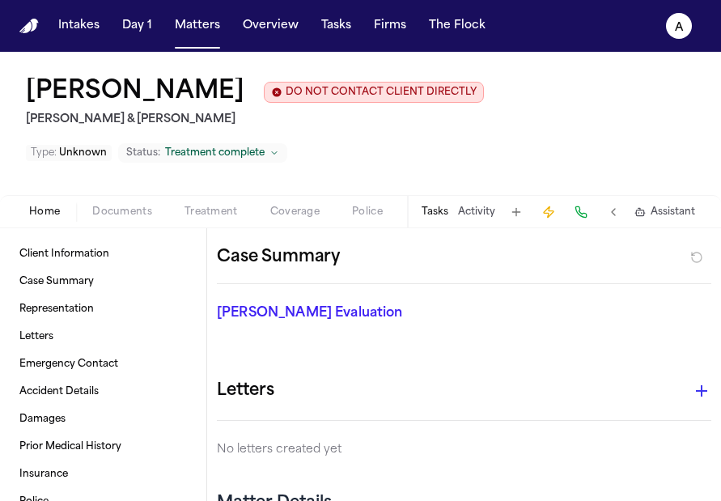
click at [438, 218] on button "Tasks" at bounding box center [434, 211] width 27 height 13
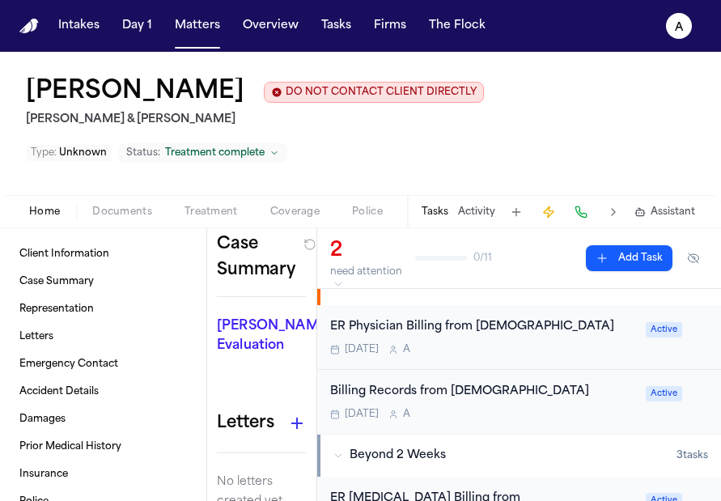
scroll to position [0, 0]
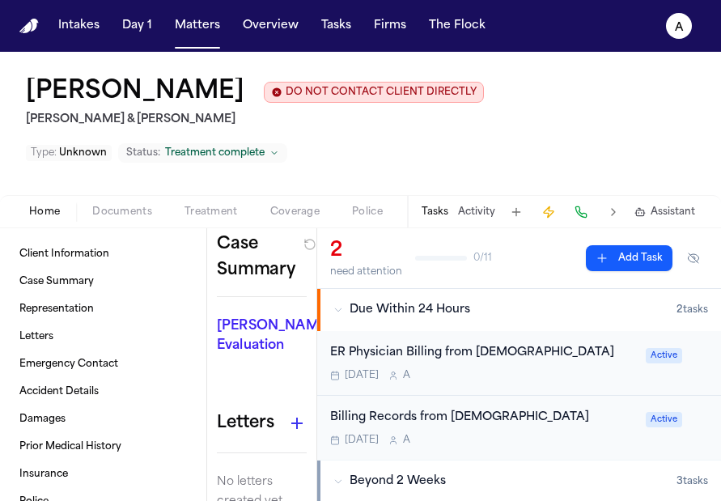
click at [564, 438] on div "[DATE] A" at bounding box center [483, 440] width 306 height 13
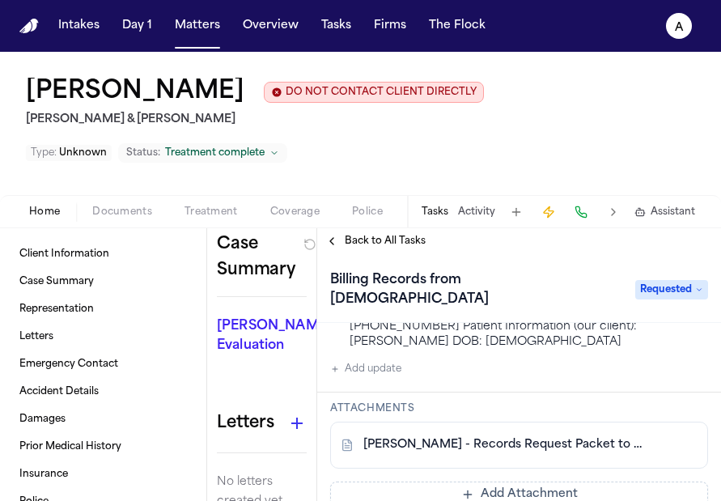
scroll to position [452, 0]
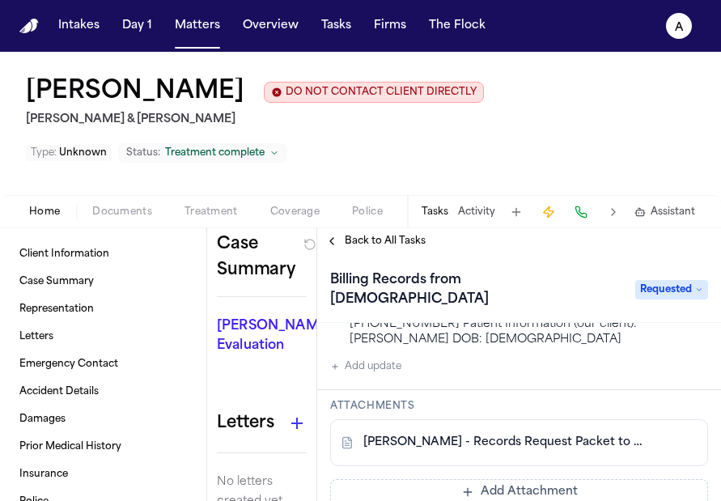
click at [404, 365] on div "[PERSON_NAME] • 18m Called and was sent to records voicemail. Left VM Adalyn • …" at bounding box center [519, 234] width 378 height 284
click at [404, 366] on div "[PERSON_NAME] • 18m Called and was sent to records voicemail. Left VM Adalyn • …" at bounding box center [519, 234] width 378 height 284
click at [360, 360] on button "Add update" at bounding box center [365, 366] width 71 height 19
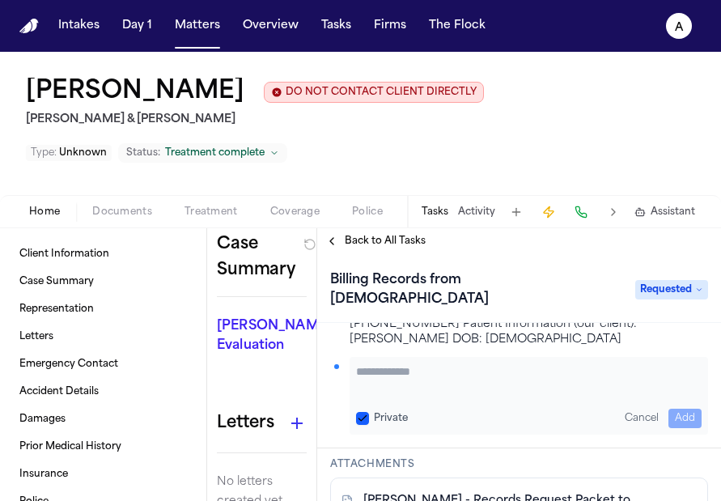
click at [363, 412] on button "Private" at bounding box center [362, 418] width 13 height 13
click at [383, 371] on textarea "Add your update" at bounding box center [528, 379] width 345 height 32
paste textarea "**********"
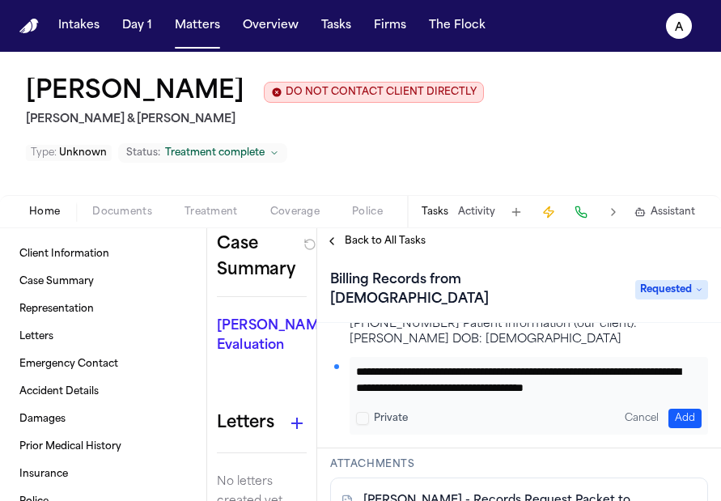
scroll to position [17, 0]
type textarea "**********"
click at [679, 411] on button "Add" at bounding box center [684, 417] width 33 height 19
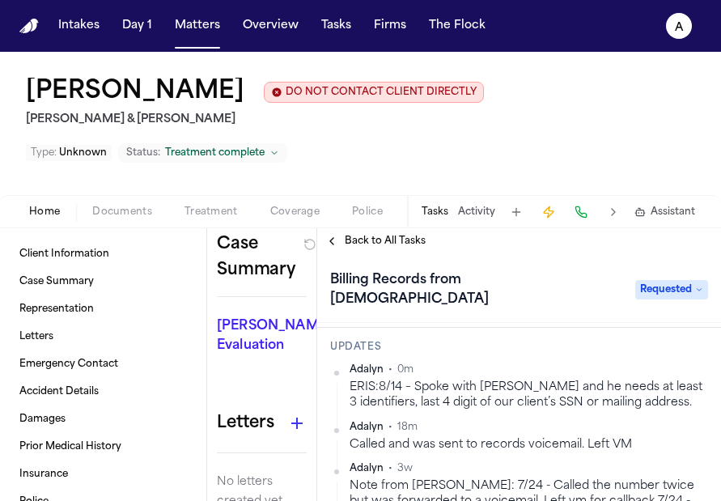
scroll to position [148, 0]
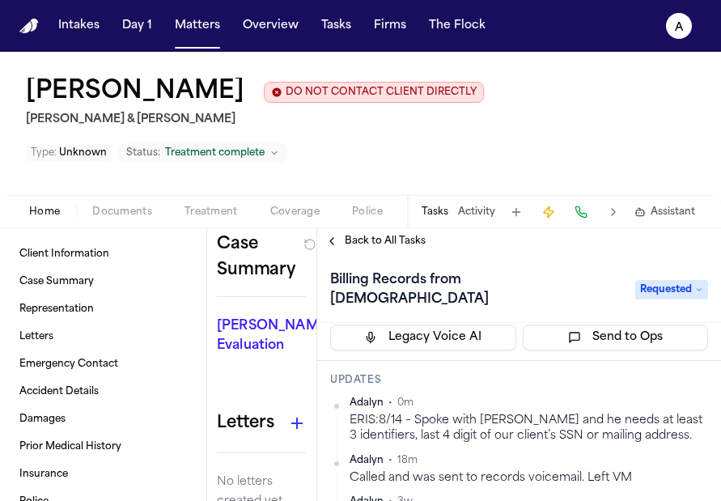
click at [353, 180] on div "[PERSON_NAME] DO NOT CONTACT CLIENT DIRECTLY DO NOT CONTACT [PERSON_NAME] & [PE…" at bounding box center [360, 123] width 721 height 143
click at [353, 238] on span "Back to All Tasks" at bounding box center [385, 241] width 81 height 13
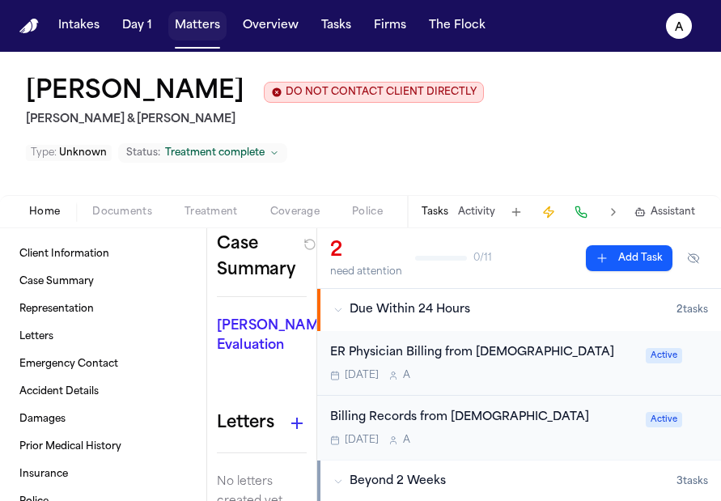
click at [196, 23] on button "Matters" at bounding box center [197, 25] width 58 height 29
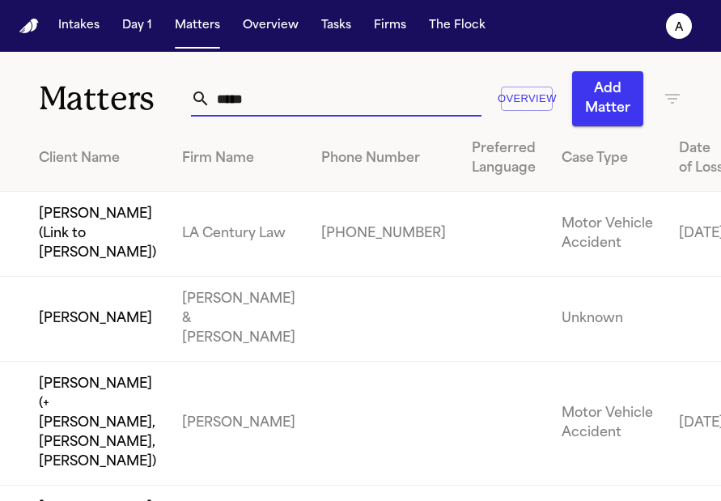
drag, startPoint x: 366, startPoint y: 87, endPoint x: 133, endPoint y: 70, distance: 233.6
click at [133, 70] on div "Matters ***** Overview Add Matter" at bounding box center [360, 89] width 721 height 74
drag, startPoint x: 266, startPoint y: 105, endPoint x: 147, endPoint y: 102, distance: 118.9
click at [147, 102] on div "Matters ***** Overview Add Matter" at bounding box center [360, 89] width 721 height 74
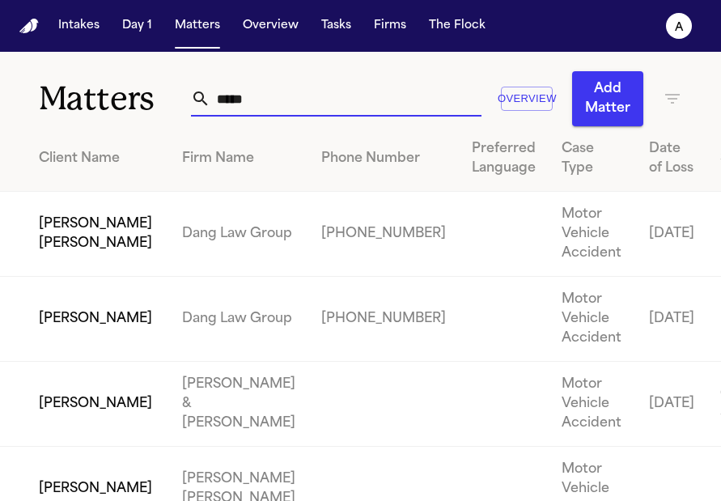
drag, startPoint x: 282, startPoint y: 100, endPoint x: 74, endPoint y: 94, distance: 208.8
click at [74, 94] on div "Matters ***** Overview Add Matter" at bounding box center [360, 89] width 721 height 74
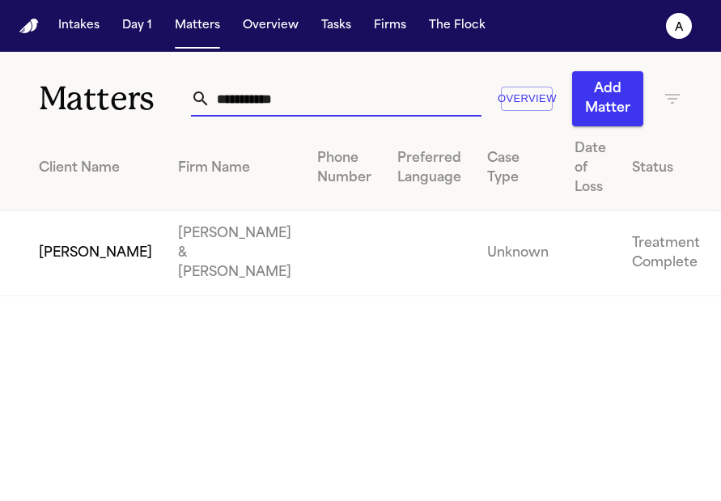
type input "**********"
click at [74, 224] on td "[PERSON_NAME]" at bounding box center [82, 253] width 165 height 85
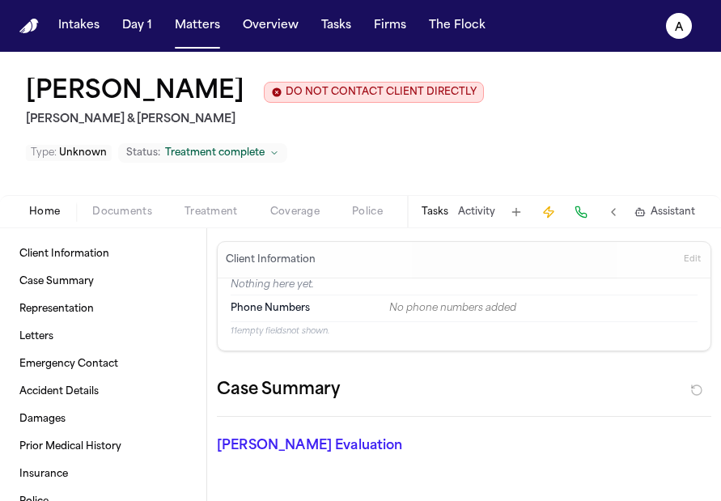
click at [428, 205] on button "Tasks" at bounding box center [434, 211] width 27 height 13
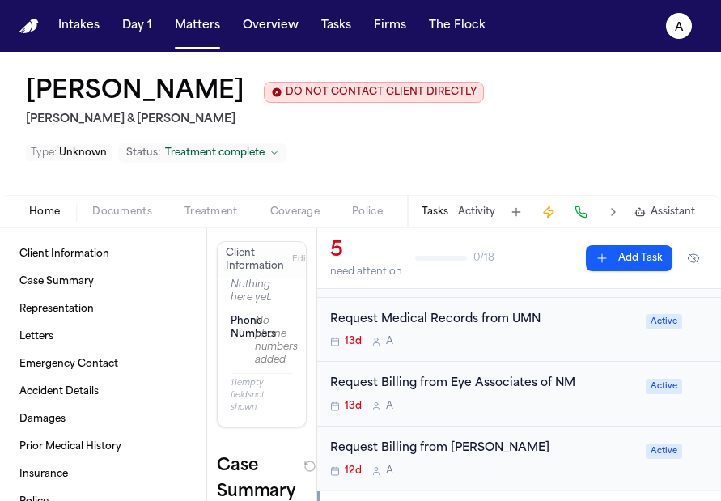
scroll to position [147, 0]
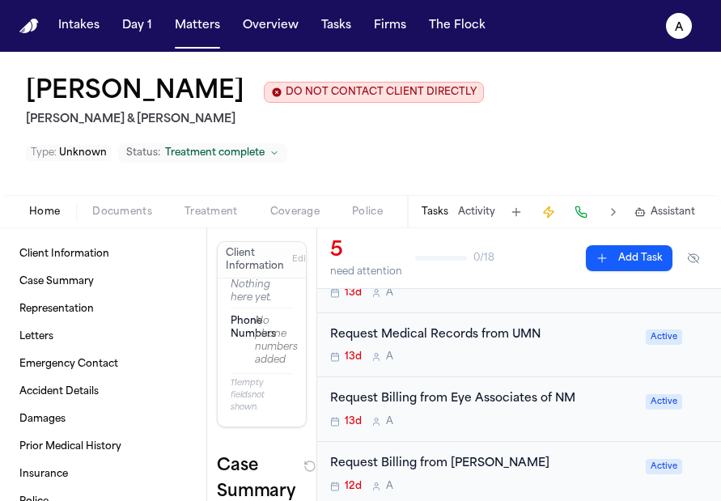
click at [569, 350] on div "13d A" at bounding box center [483, 356] width 306 height 13
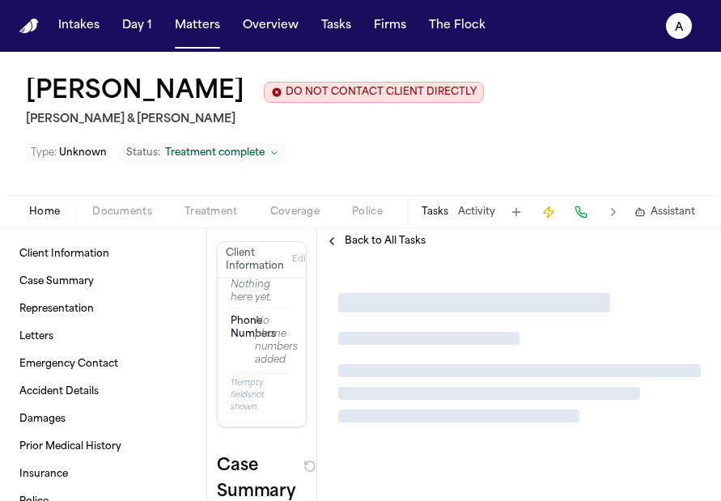
click at [569, 312] on div at bounding box center [519, 357] width 362 height 129
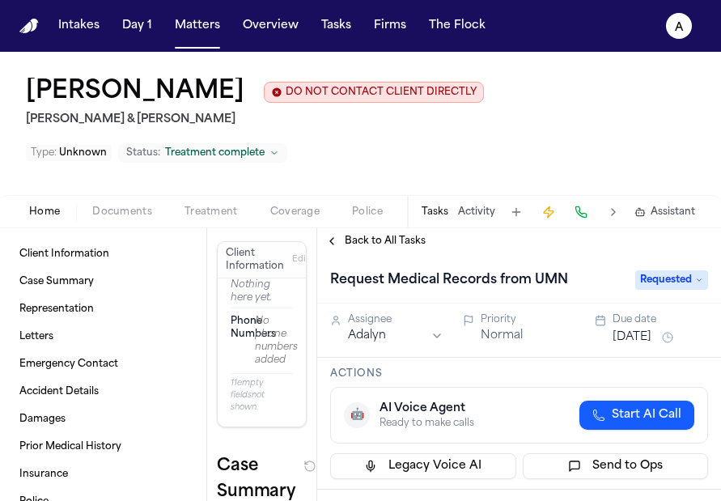
click at [389, 235] on span "Back to All Tasks" at bounding box center [385, 241] width 81 height 13
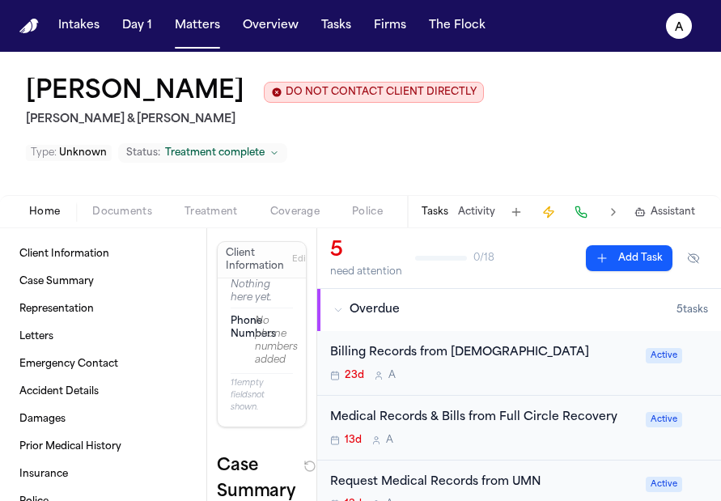
click at [540, 344] on div "Billing Records from [DEMOGRAPHIC_DATA] 23d A" at bounding box center [483, 363] width 306 height 38
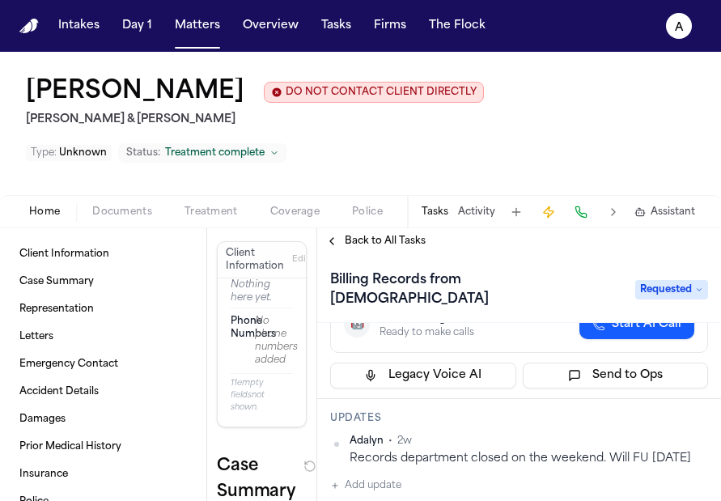
scroll to position [131, 0]
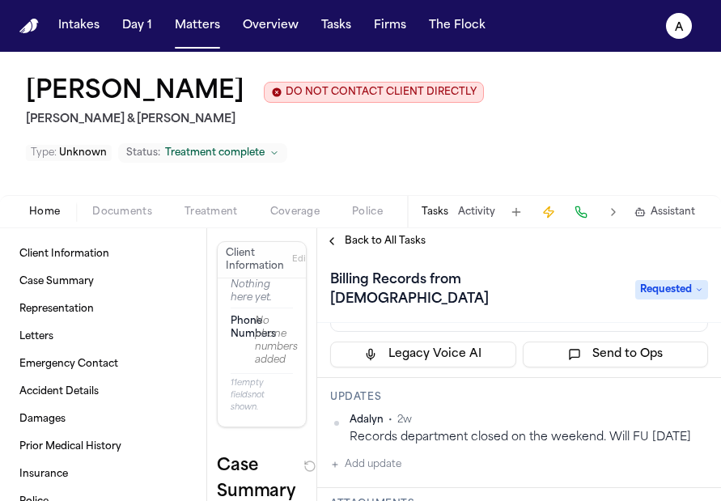
click at [382, 455] on button "Add update" at bounding box center [365, 464] width 71 height 19
click at [387, 461] on textarea "Add your update" at bounding box center [528, 477] width 345 height 32
type textarea "**********"
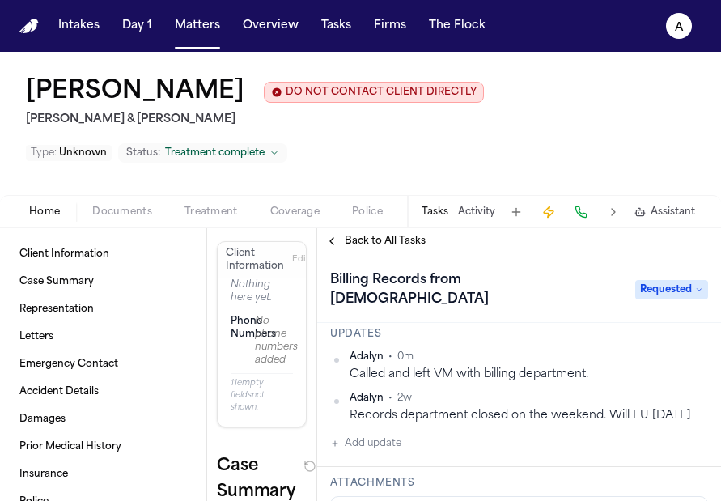
scroll to position [193, 0]
click at [419, 408] on div "[PERSON_NAME] • 0m Called and left VM with billing department. [GEOGRAPHIC_DATA…" at bounding box center [519, 402] width 378 height 103
click at [388, 434] on button "Add update" at bounding box center [365, 443] width 71 height 19
click at [388, 441] on textarea "Add your update" at bounding box center [528, 457] width 345 height 32
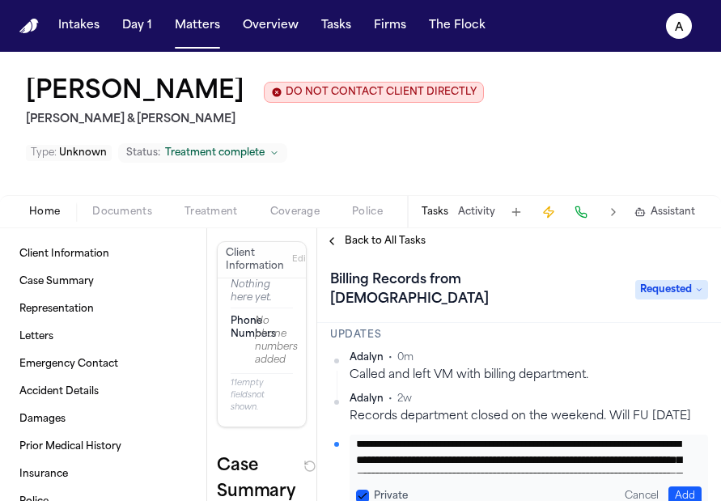
scroll to position [0, 0]
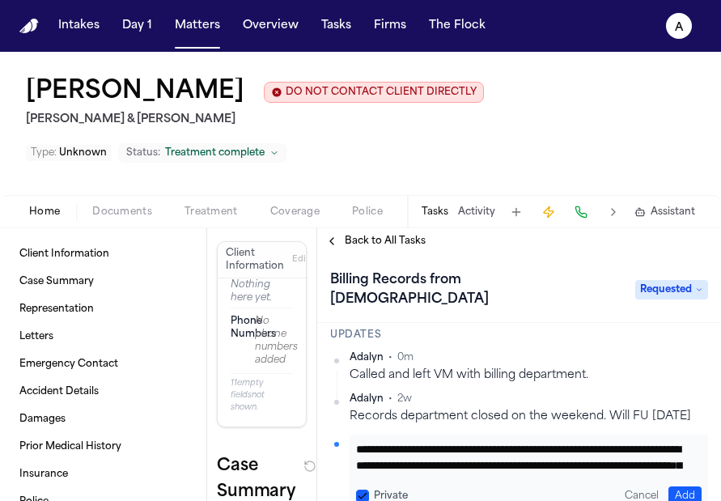
click at [358, 441] on textarea "**********" at bounding box center [522, 457] width 333 height 32
type textarea "**********"
click at [362, 489] on button "Private" at bounding box center [362, 495] width 13 height 13
click at [669, 486] on button "Add" at bounding box center [684, 495] width 33 height 19
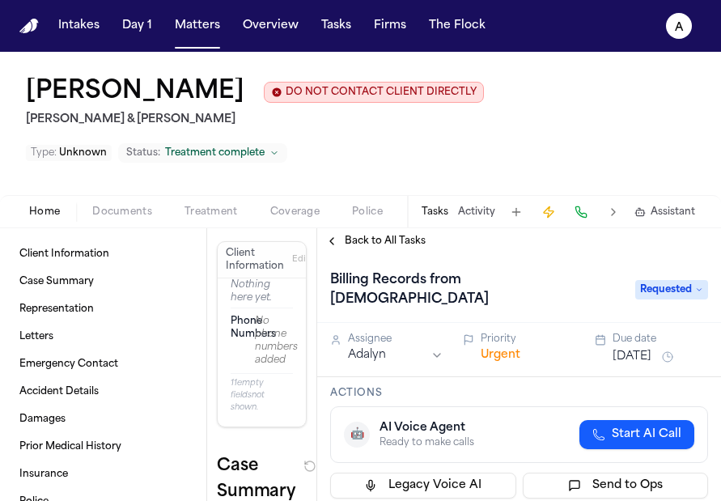
click at [388, 235] on span "Back to All Tasks" at bounding box center [385, 241] width 81 height 13
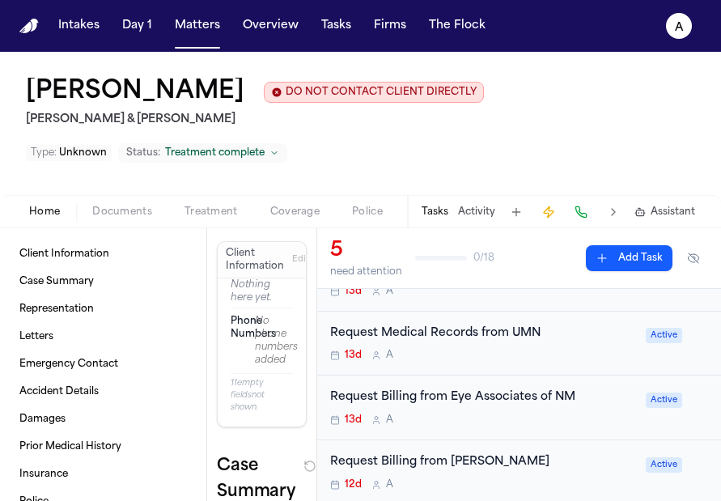
scroll to position [151, 0]
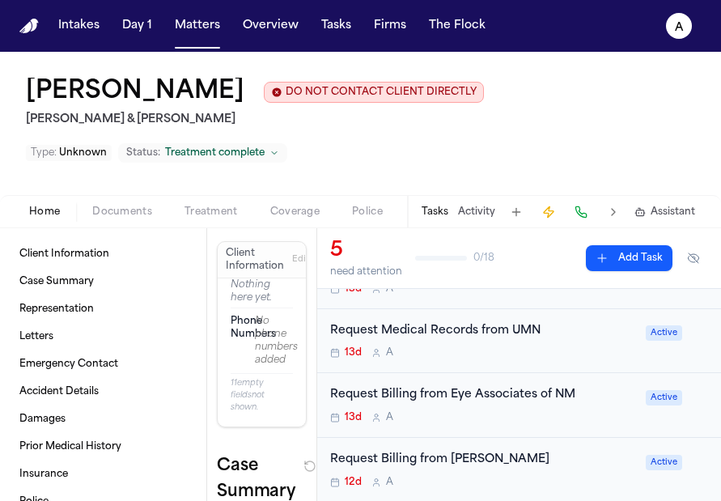
click at [557, 411] on div "13d A" at bounding box center [483, 417] width 306 height 13
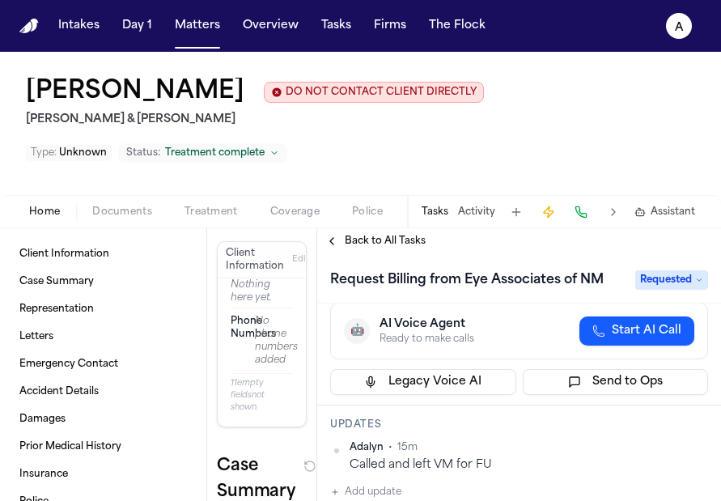
scroll to position [96, 0]
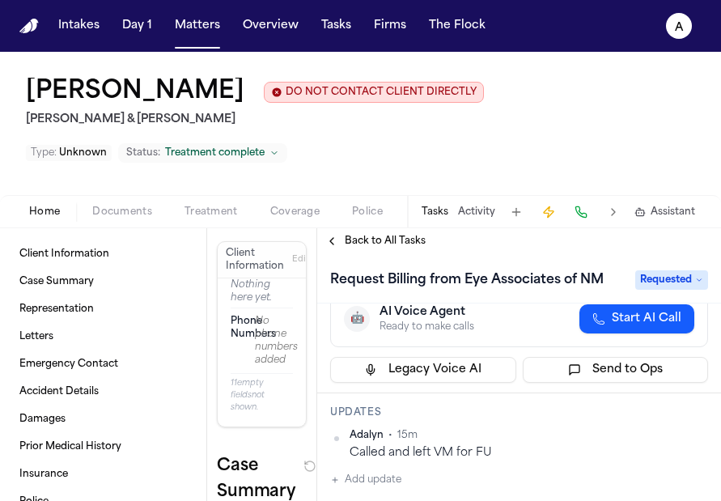
click at [405, 451] on div "[PERSON_NAME] • 15m Called and left VM for FU Add update" at bounding box center [519, 459] width 378 height 61
click at [417, 447] on div "[PERSON_NAME] • 15m Called and left VM for FU Add update" at bounding box center [519, 459] width 378 height 61
click at [391, 470] on button "Add update" at bounding box center [365, 479] width 71 height 19
click at [391, 470] on div "Private Cancel Add" at bounding box center [528, 509] width 358 height 78
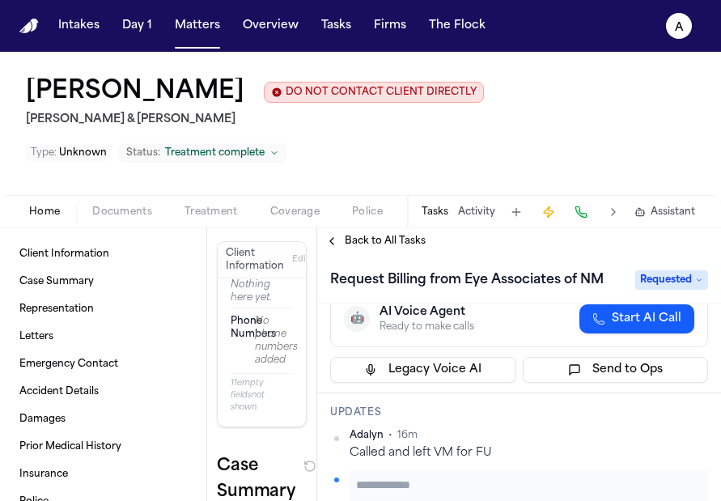
click at [382, 476] on textarea "Add your update" at bounding box center [528, 492] width 345 height 32
paste textarea "**********"
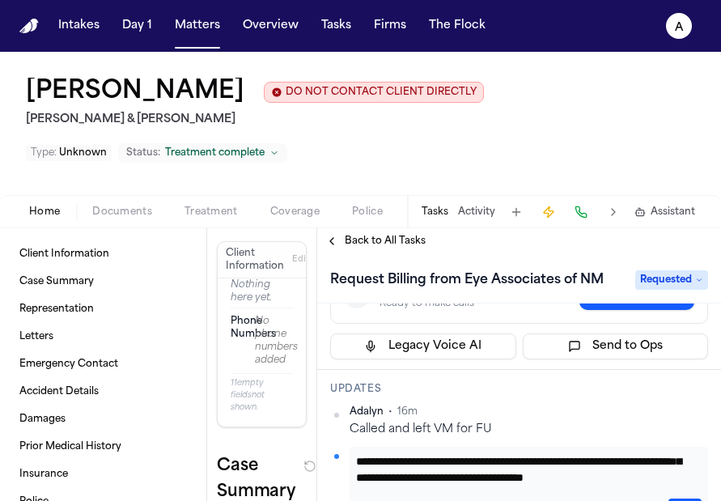
scroll to position [121, 0]
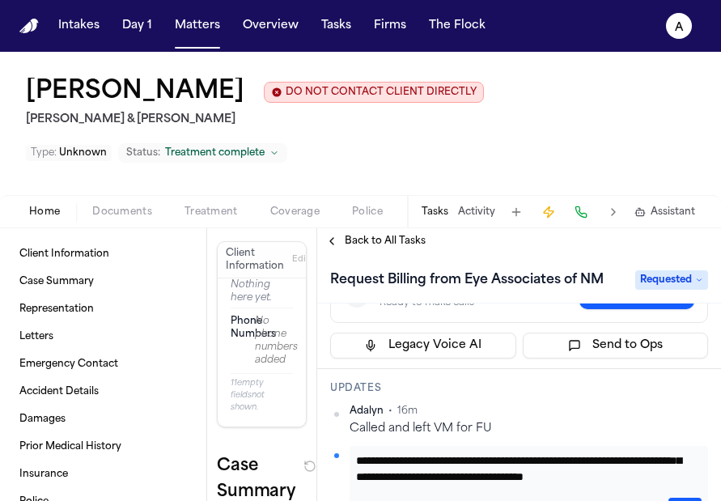
drag, startPoint x: 540, startPoint y: 441, endPoint x: 518, endPoint y: 442, distance: 22.7
click at [515, 452] on textarea "**********" at bounding box center [522, 468] width 333 height 32
click at [518, 452] on textarea "**********" at bounding box center [522, 468] width 333 height 32
click at [540, 452] on textarea "**********" at bounding box center [522, 468] width 333 height 32
type textarea "**********"
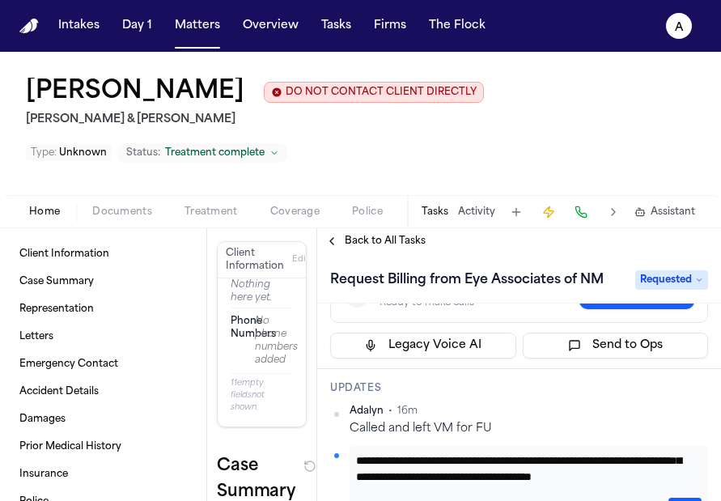
click at [682, 497] on button "Add" at bounding box center [684, 506] width 33 height 19
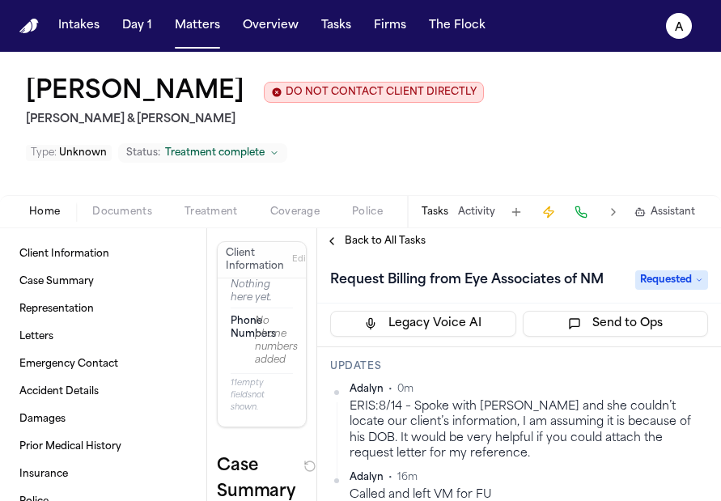
scroll to position [142, 0]
click at [272, 26] on button "Overview" at bounding box center [270, 25] width 69 height 29
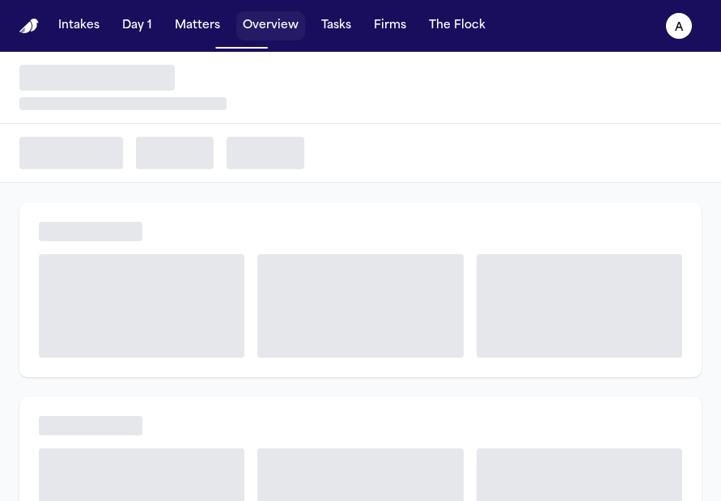
click at [224, 26] on div "Intakes Day 1 Matters Overview Tasks Firms The Flock" at bounding box center [272, 25] width 440 height 29
click at [203, 28] on button "Matters" at bounding box center [197, 25] width 58 height 29
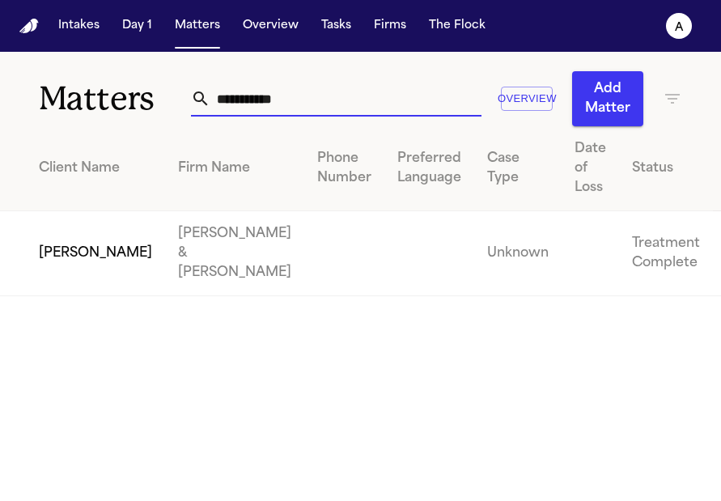
drag, startPoint x: 334, startPoint y: 109, endPoint x: 116, endPoint y: 93, distance: 219.0
click at [116, 93] on div "**********" at bounding box center [360, 89] width 721 height 74
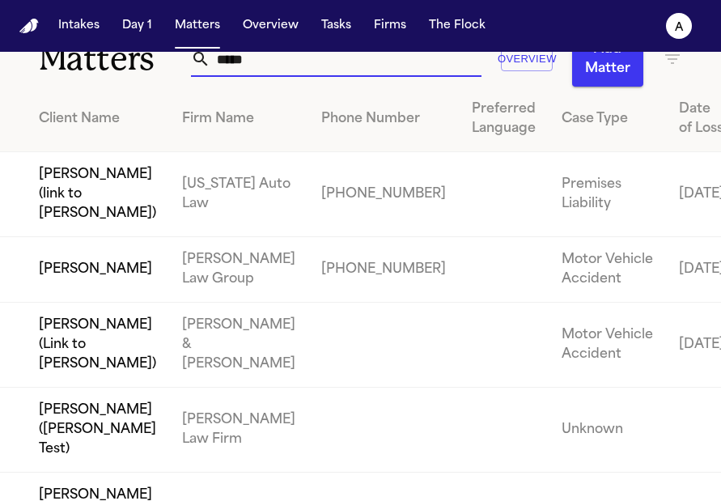
scroll to position [57, 0]
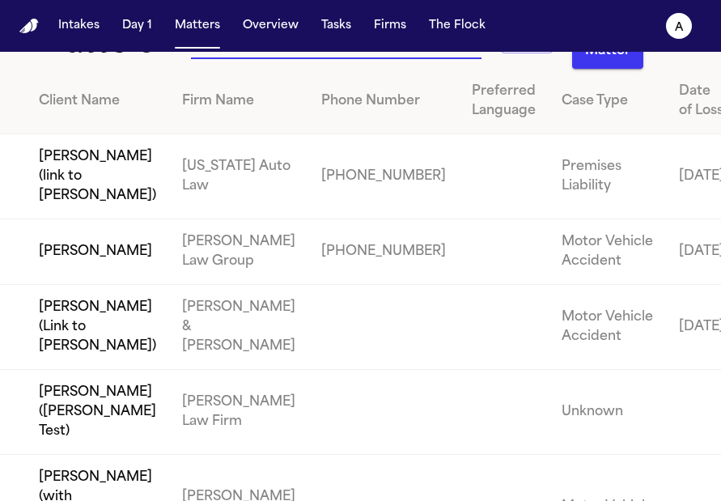
type input "*****"
click at [119, 285] on td "[PERSON_NAME]" at bounding box center [84, 252] width 169 height 66
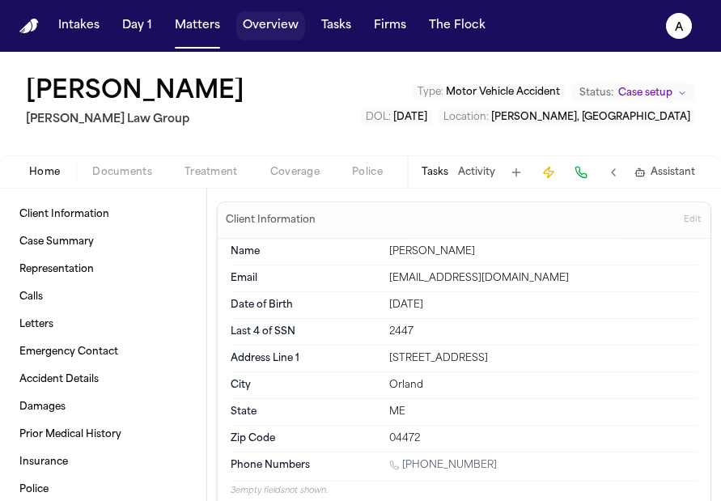
click at [266, 33] on button "Overview" at bounding box center [270, 25] width 69 height 29
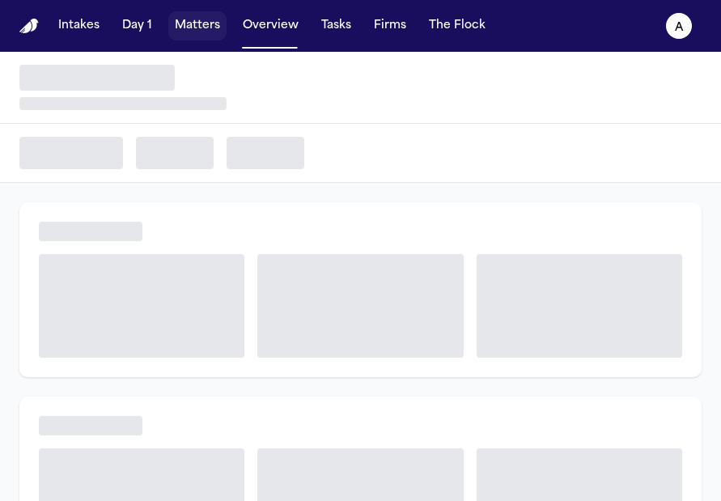
click at [204, 22] on button "Matters" at bounding box center [197, 25] width 58 height 29
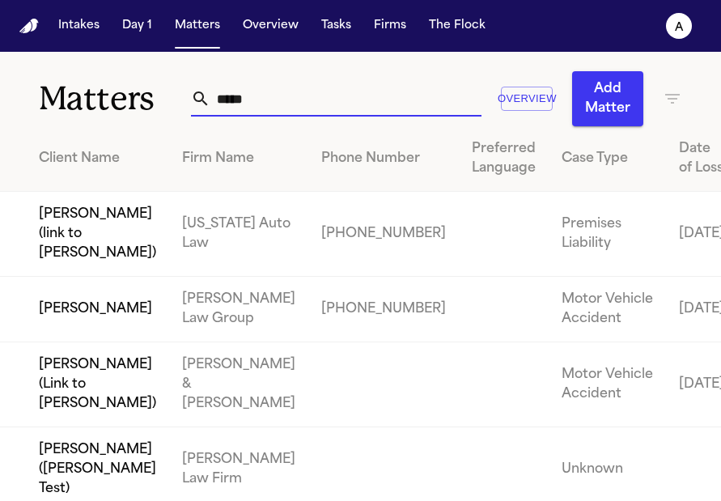
click at [303, 89] on input "*****" at bounding box center [345, 99] width 271 height 36
click at [87, 342] on td "[PERSON_NAME]" at bounding box center [84, 310] width 169 height 66
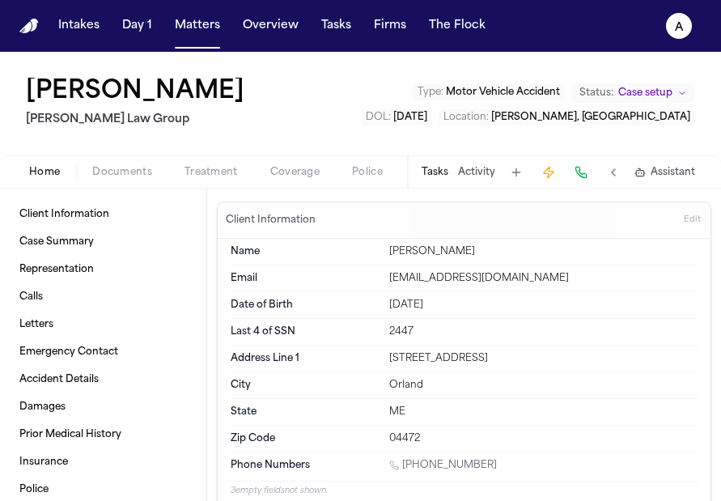
click at [438, 172] on button "Tasks" at bounding box center [434, 172] width 27 height 13
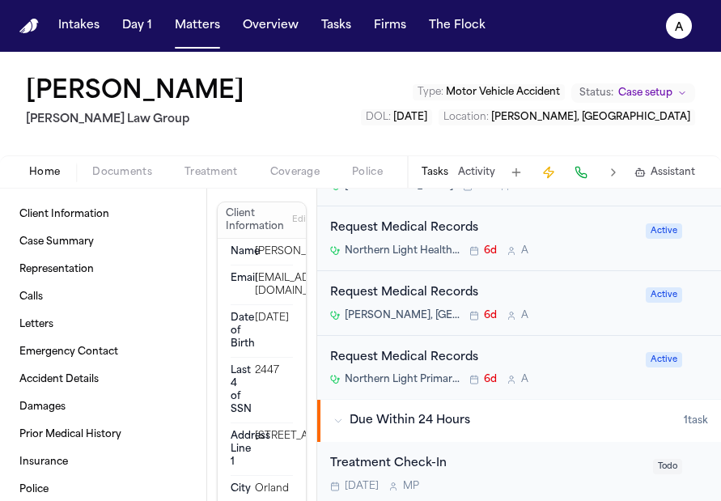
scroll to position [347, 0]
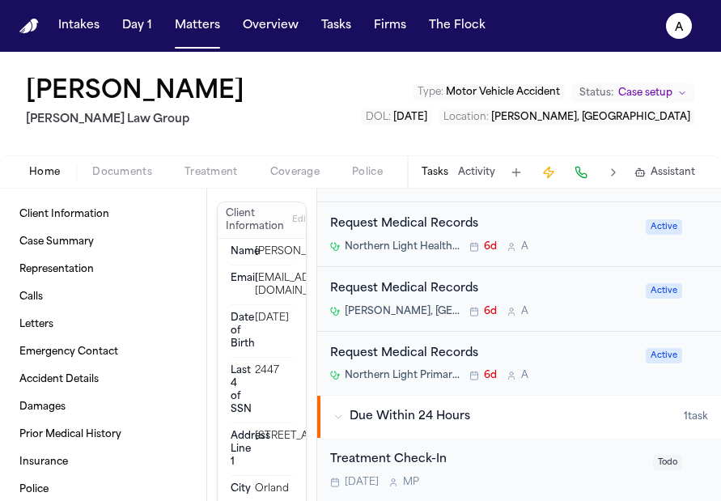
click at [590, 342] on div "Request Medical Records Northern Light Primary Care – [GEOGRAPHIC_DATA] 6d A Ac…" at bounding box center [519, 364] width 404 height 64
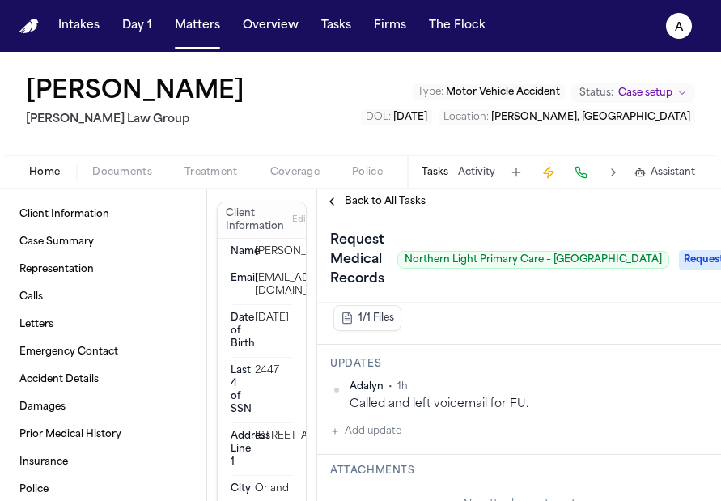
scroll to position [289, 0]
click at [355, 204] on span "Back to All Tasks" at bounding box center [385, 201] width 81 height 13
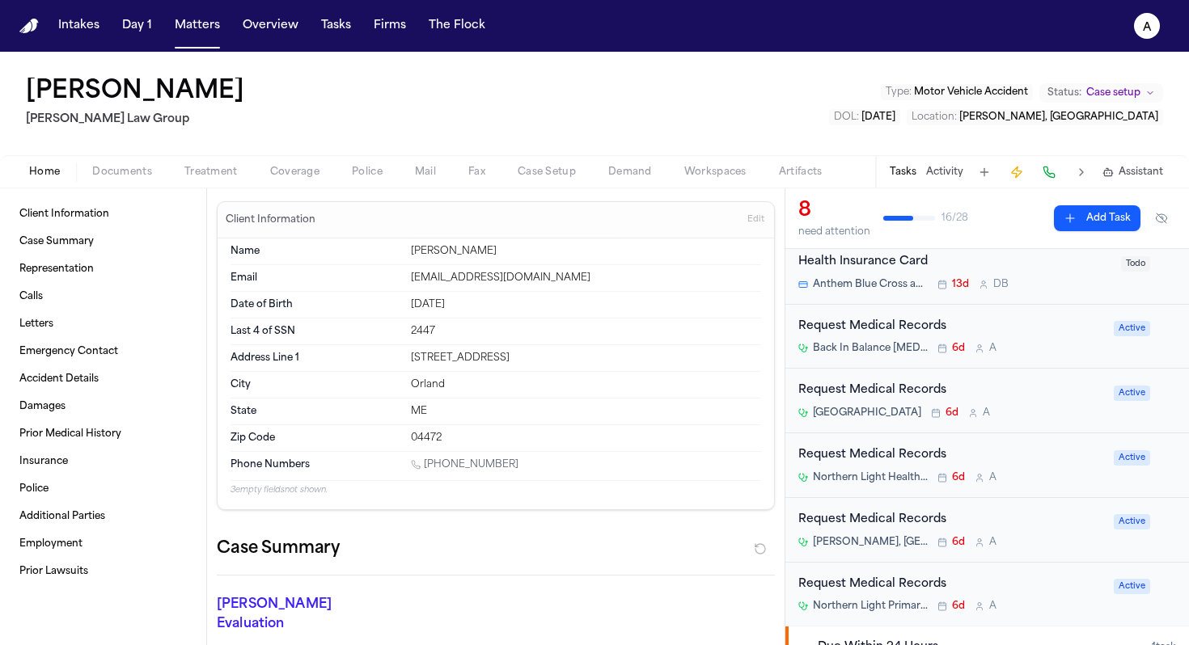
scroll to position [108, 0]
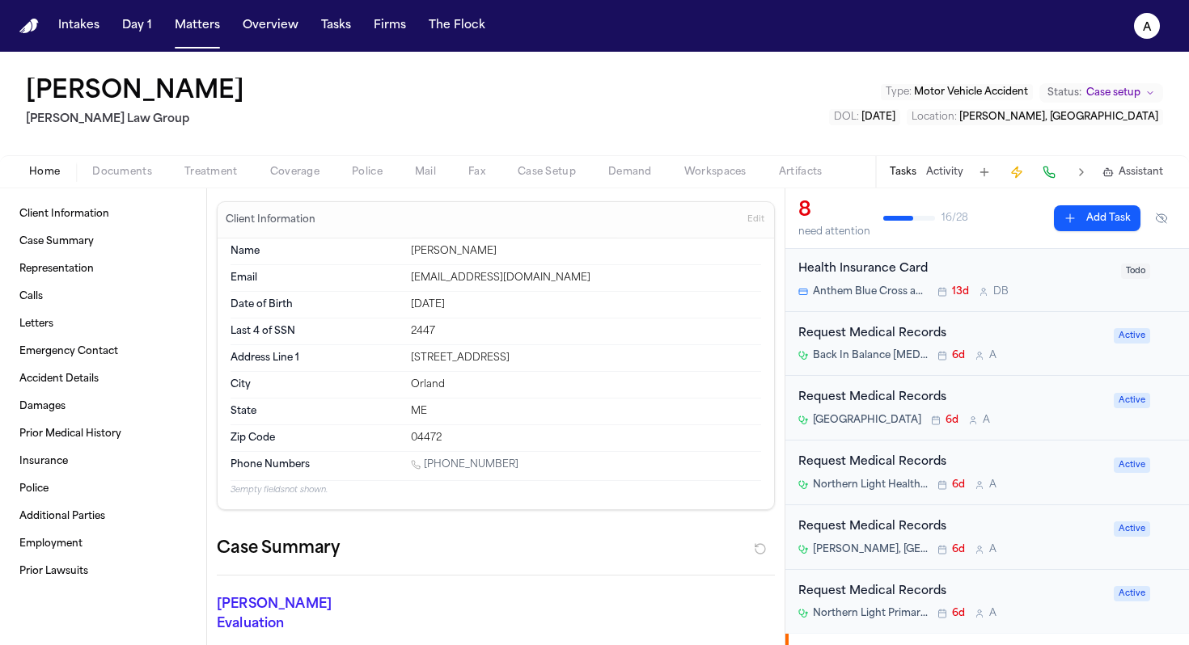
click at [208, 40] on nav "Intakes Day 1 Matters Overview Tasks Firms The Flock A" at bounding box center [594, 26] width 1189 height 52
click at [197, 29] on button "Matters" at bounding box center [197, 25] width 58 height 29
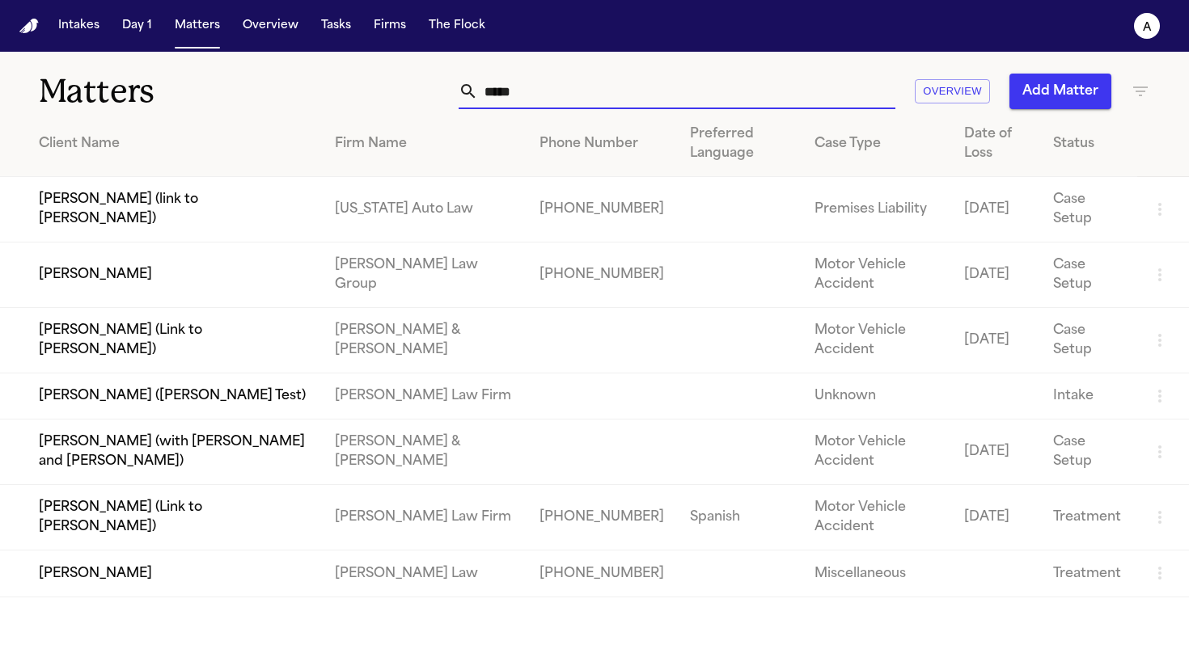
drag, startPoint x: 573, startPoint y: 94, endPoint x: 362, endPoint y: 90, distance: 210.3
click at [362, 90] on div "***** Overview Add Matter" at bounding box center [748, 92] width 803 height 36
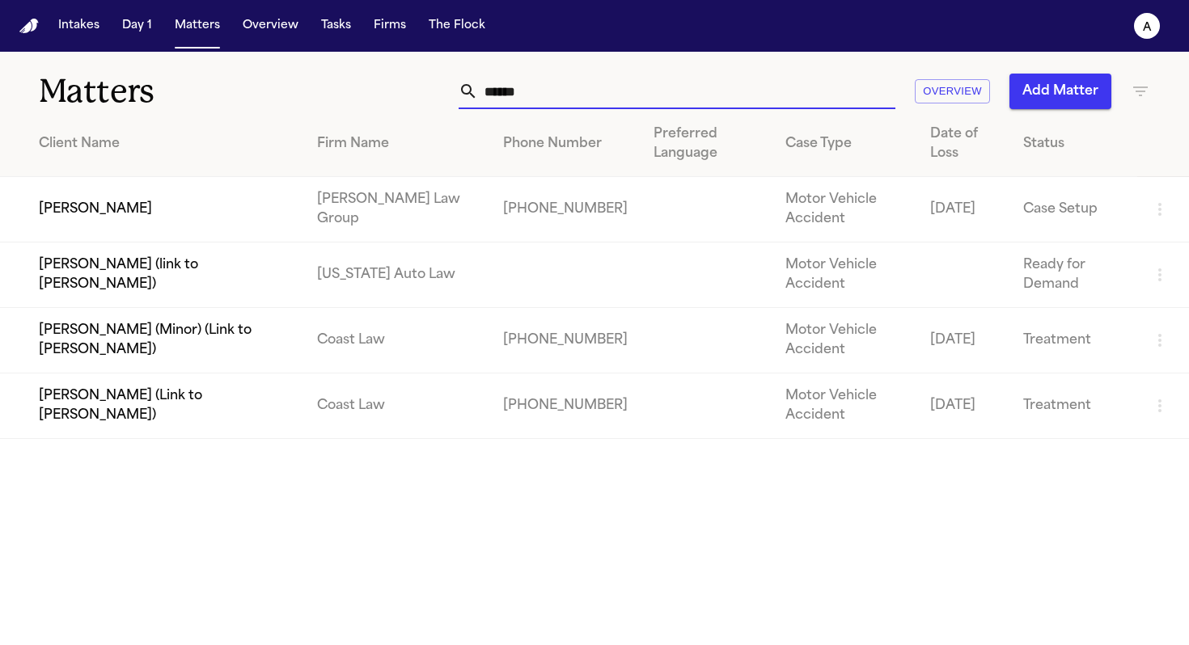
type input "******"
click at [176, 232] on td "[PERSON_NAME]" at bounding box center [152, 210] width 304 height 66
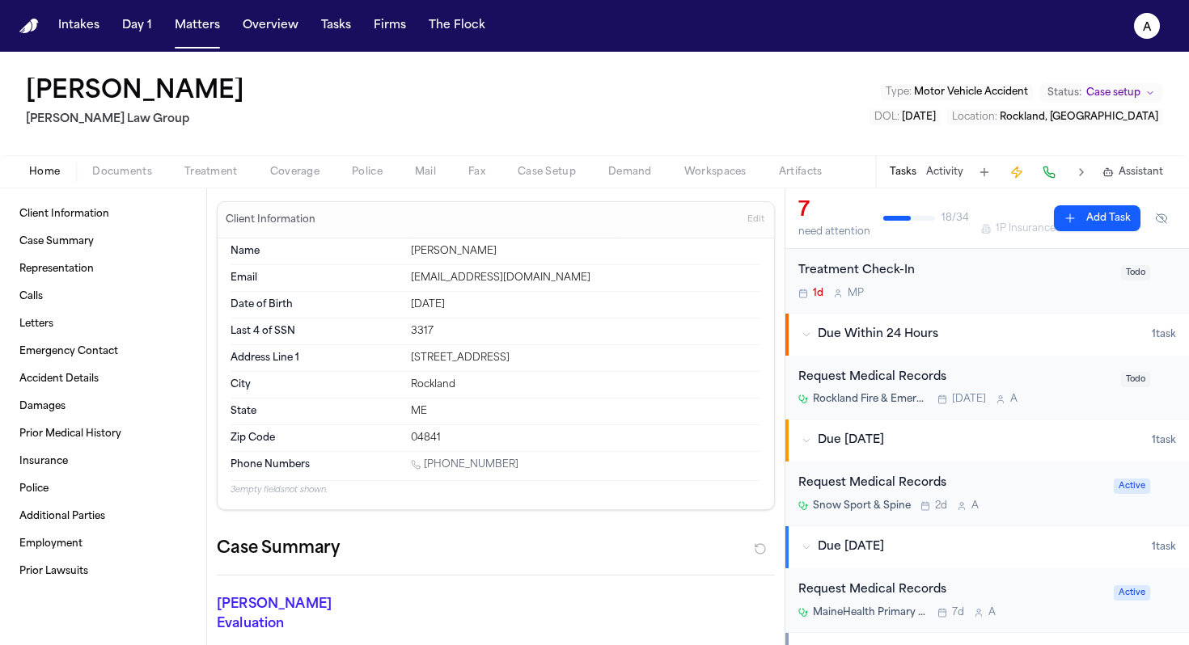
scroll to position [363, 0]
click at [720, 389] on div "Request Medical Records Rockland Fire & Emergency Medical Services Department T…" at bounding box center [954, 389] width 313 height 38
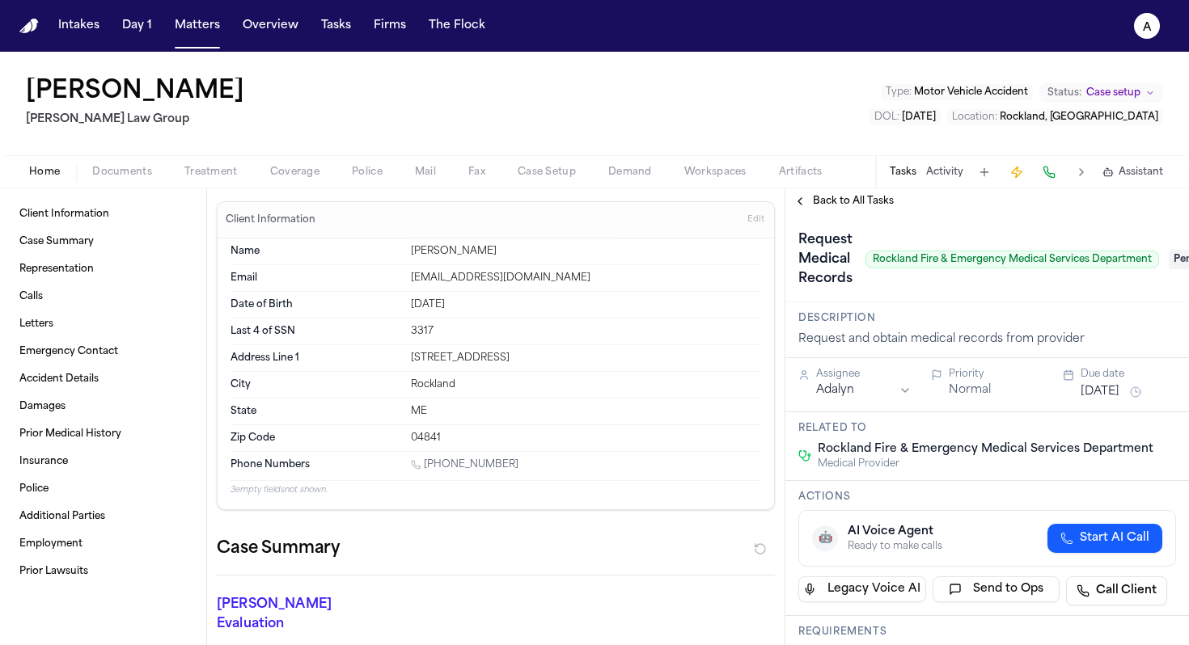
click at [202, 166] on span "Treatment" at bounding box center [210, 172] width 53 height 13
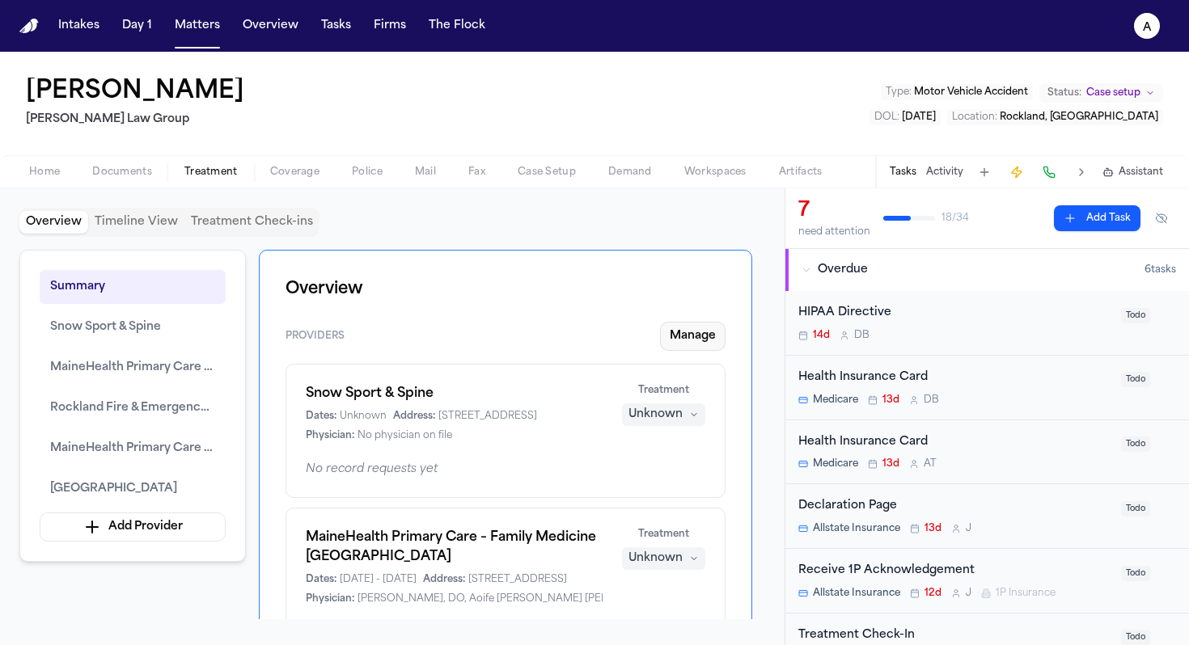
click at [686, 341] on button "Manage" at bounding box center [693, 336] width 66 height 29
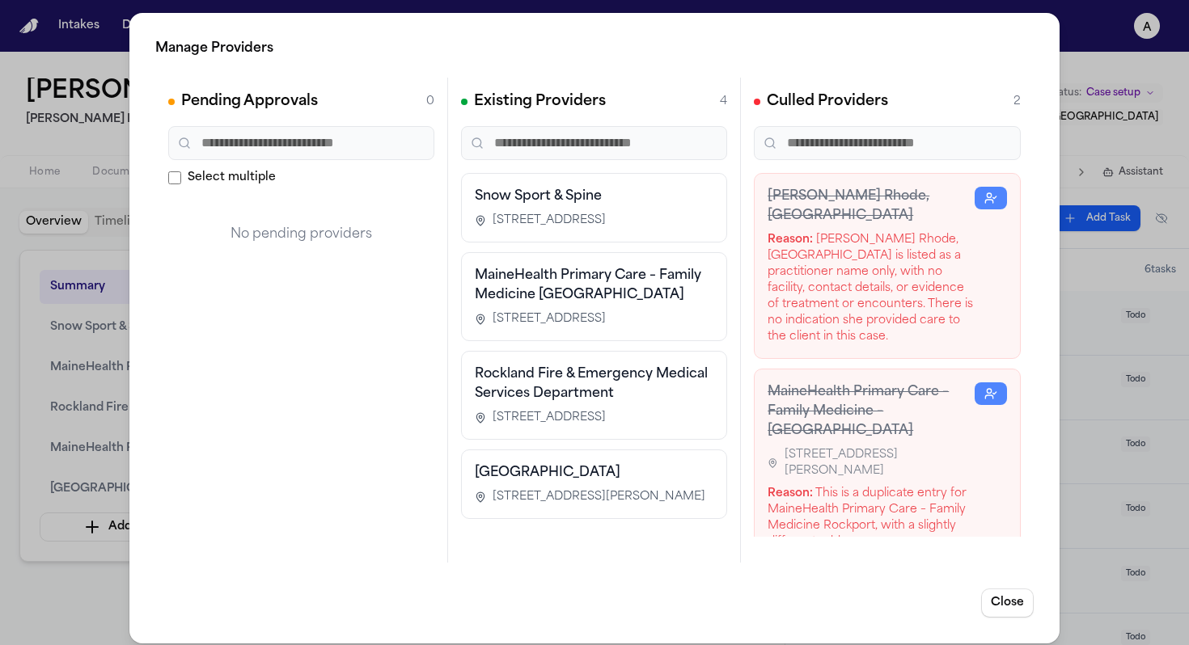
scroll to position [31, 0]
click at [48, 65] on div "Manage Providers Pending Approvals 0 Select multiple No pending providers Exist…" at bounding box center [594, 328] width 1189 height 657
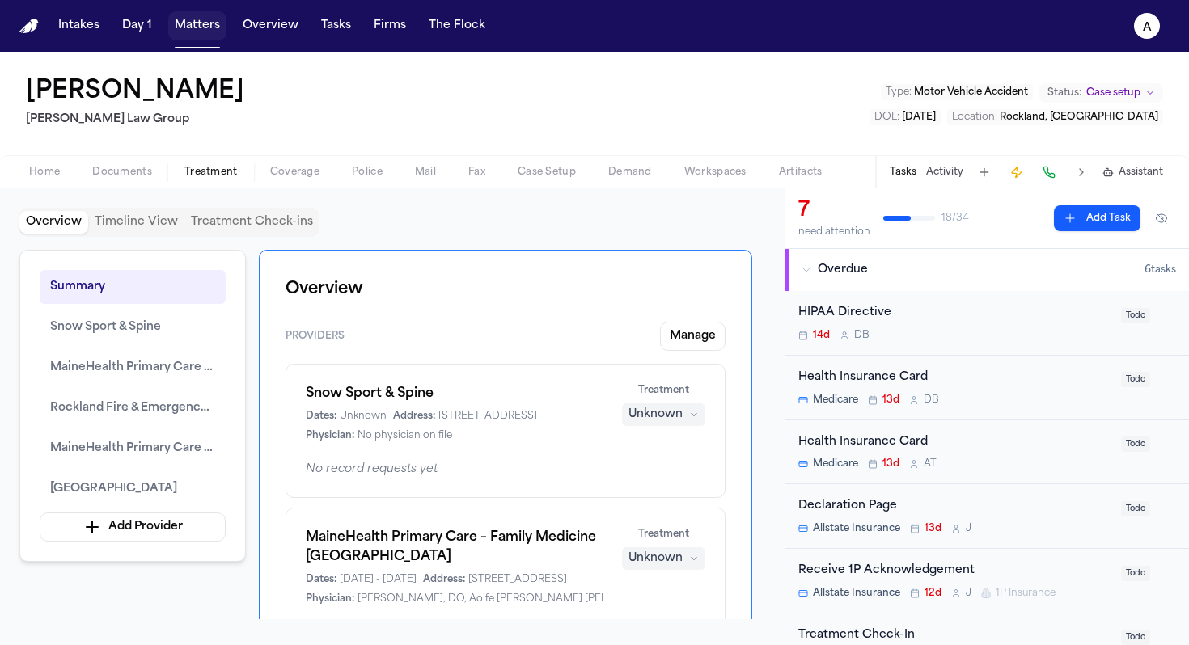
click at [192, 32] on button "Matters" at bounding box center [197, 25] width 58 height 29
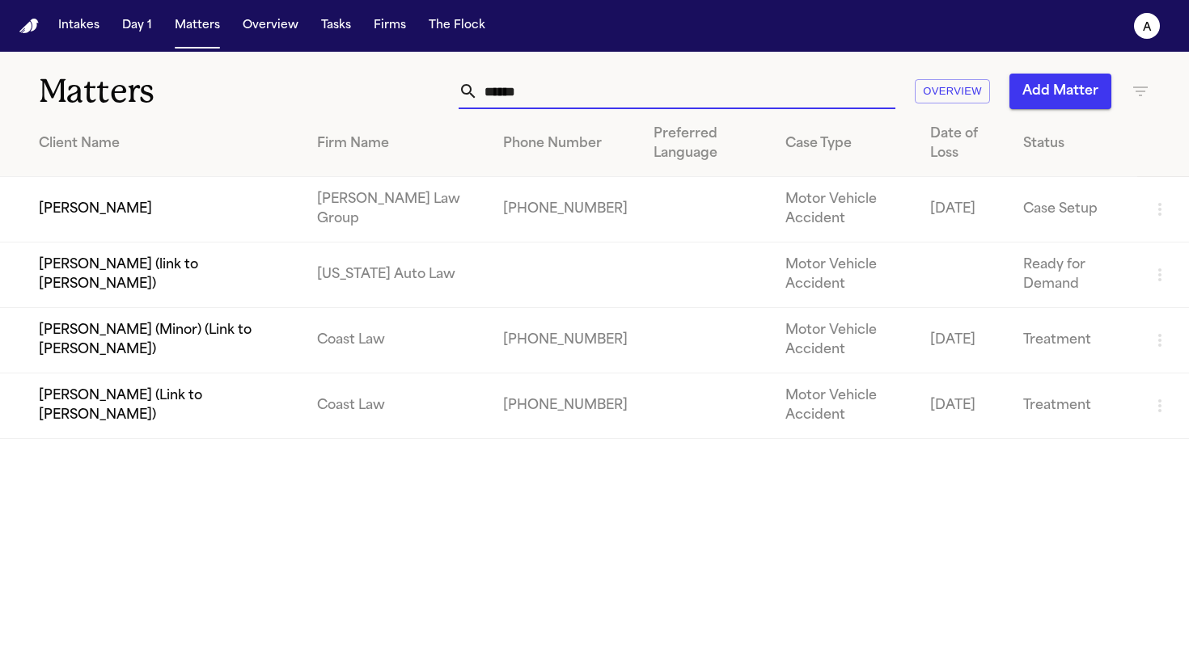
drag, startPoint x: 575, startPoint y: 89, endPoint x: 340, endPoint y: 83, distance: 235.4
click at [347, 83] on div "****** Overview Add Matter" at bounding box center [748, 92] width 803 height 36
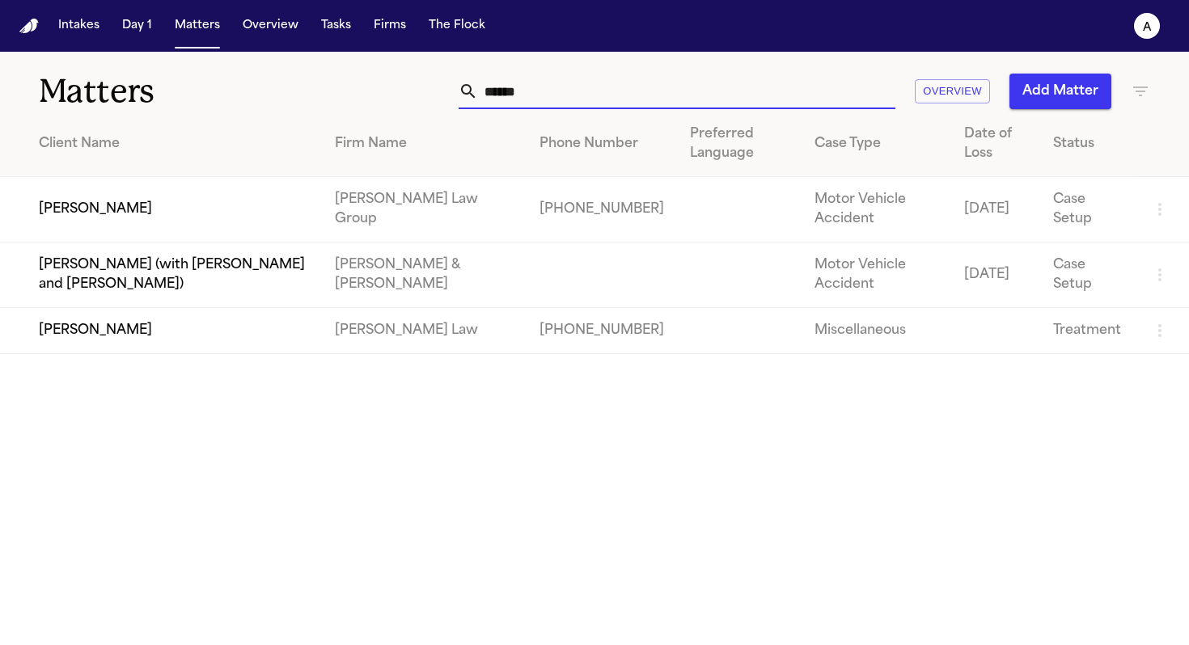
type input "******"
click at [222, 222] on td "[PERSON_NAME]" at bounding box center [161, 210] width 322 height 66
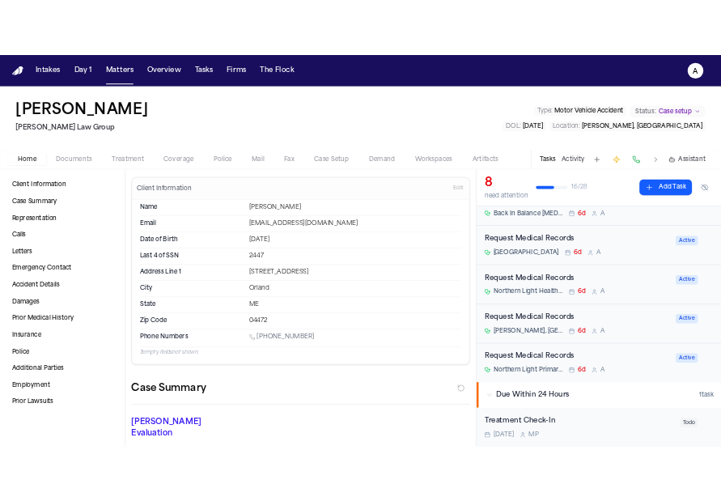
scroll to position [182, 0]
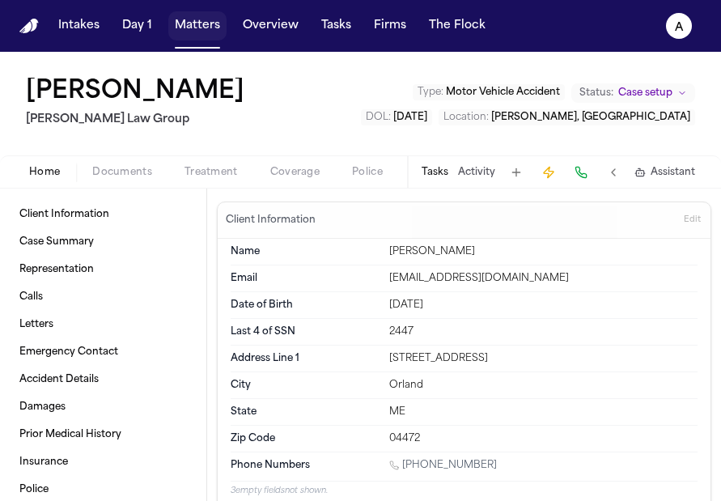
click at [197, 30] on button "Matters" at bounding box center [197, 25] width 58 height 29
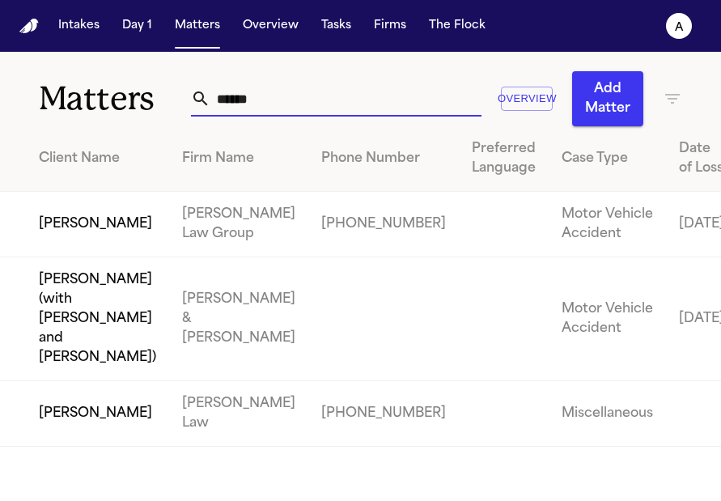
drag, startPoint x: 309, startPoint y: 98, endPoint x: 145, endPoint y: 99, distance: 164.2
click at [145, 100] on div "Matters ****** Overview Add Matter" at bounding box center [360, 89] width 721 height 74
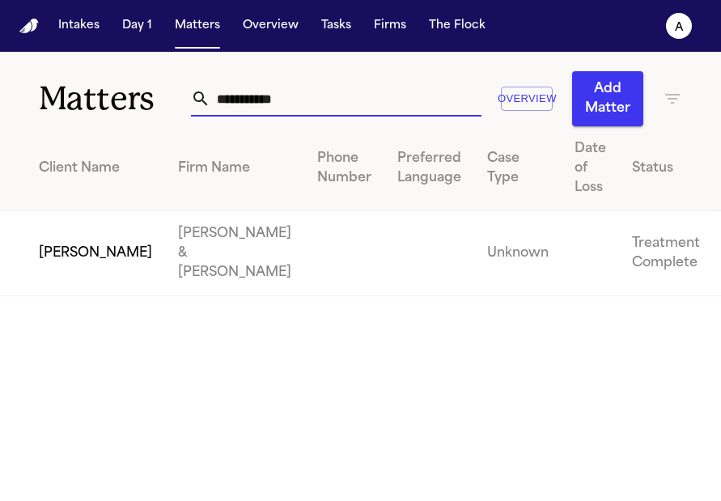
type input "**********"
click at [384, 234] on td at bounding box center [429, 253] width 90 height 85
click at [66, 254] on td "[PERSON_NAME]" at bounding box center [82, 253] width 165 height 85
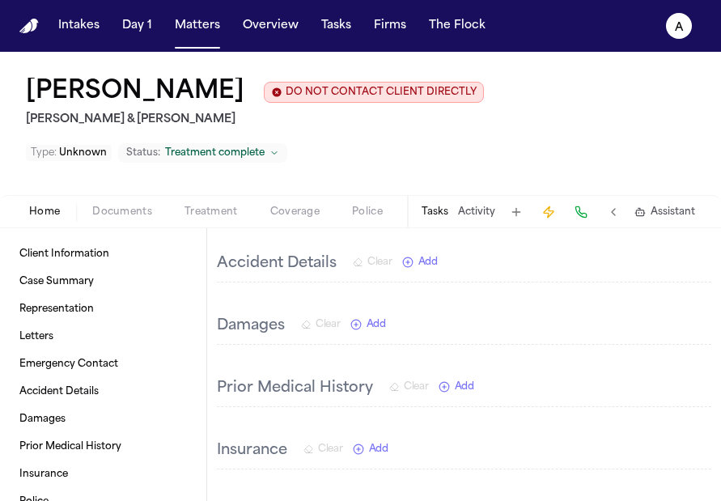
scroll to position [499, 0]
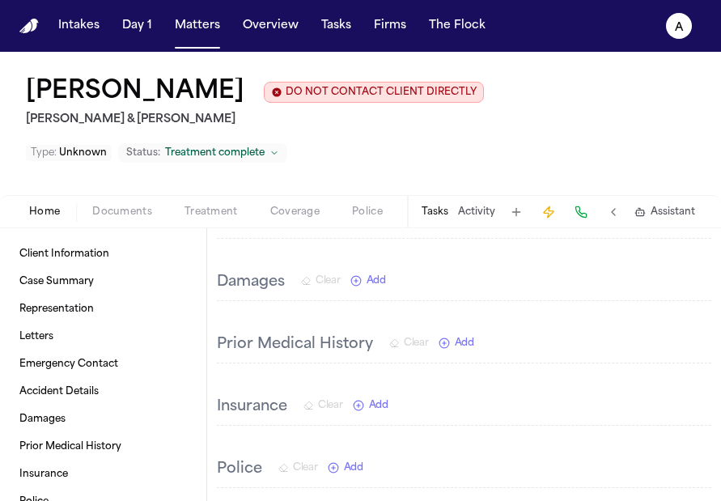
click at [434, 205] on button "Tasks" at bounding box center [434, 211] width 27 height 13
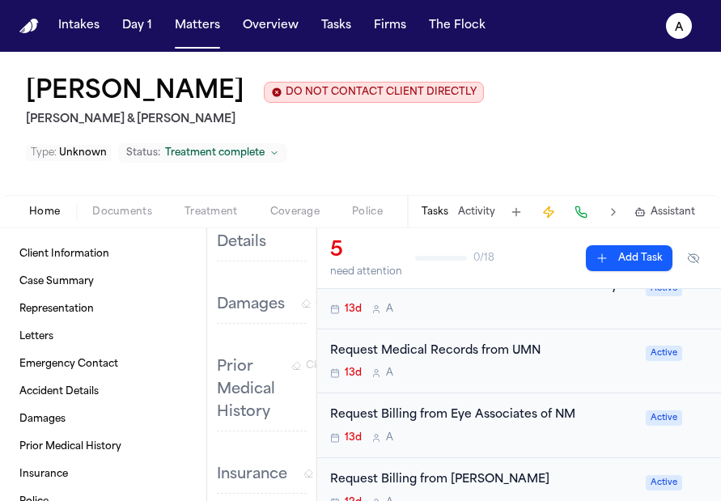
scroll to position [132, 0]
click at [602, 430] on div "13d A" at bounding box center [483, 436] width 306 height 13
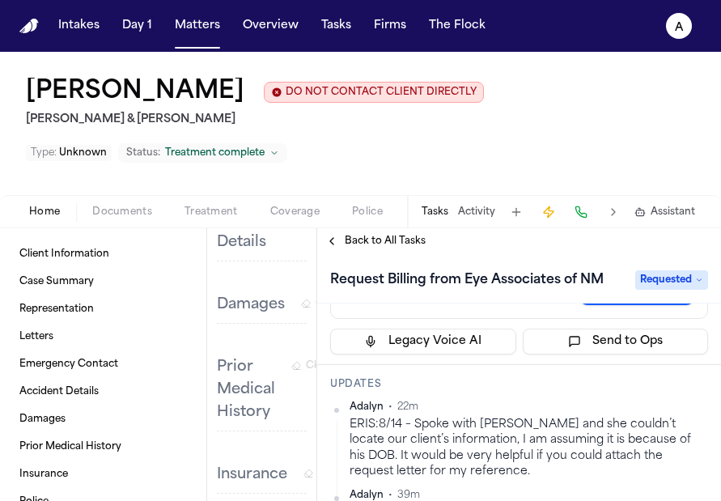
scroll to position [127, 0]
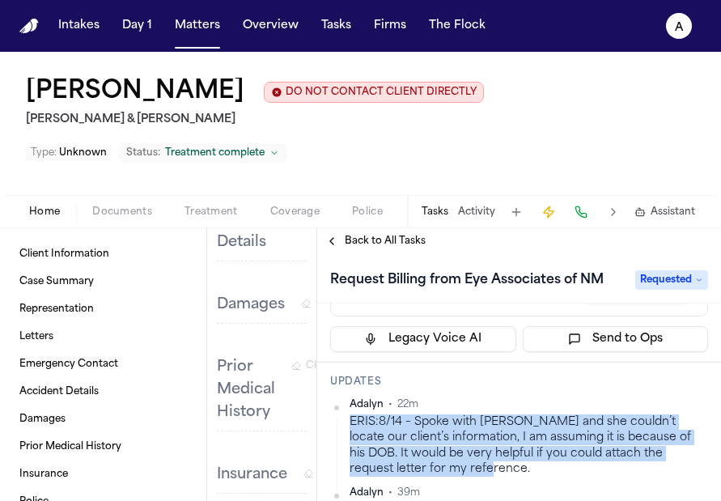
drag, startPoint x: 468, startPoint y: 436, endPoint x: 345, endPoint y: 391, distance: 130.7
click at [345, 398] on div "Adalyn • 22m ERIS:8/14 – Spoke with Jenneth and she couldn’t locate our client’…" at bounding box center [519, 437] width 378 height 78
copy div "ERIS:8/14 – Spoke with [PERSON_NAME] and she couldn’t locate our client’s infor…"
click at [369, 235] on span "Back to All Tasks" at bounding box center [385, 241] width 81 height 13
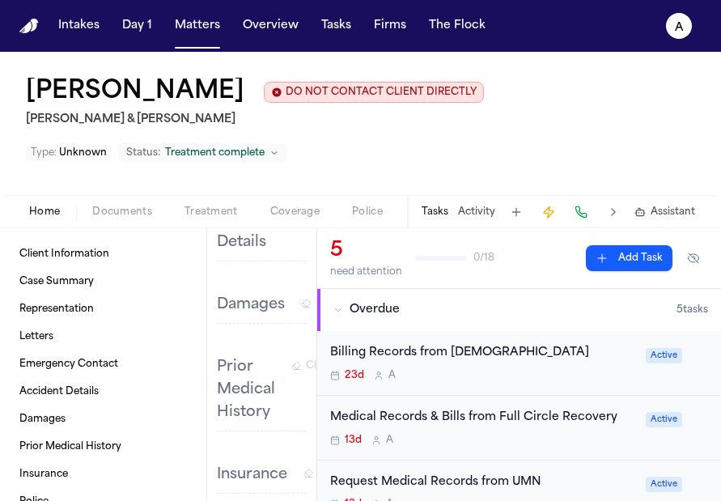
scroll to position [50, 0]
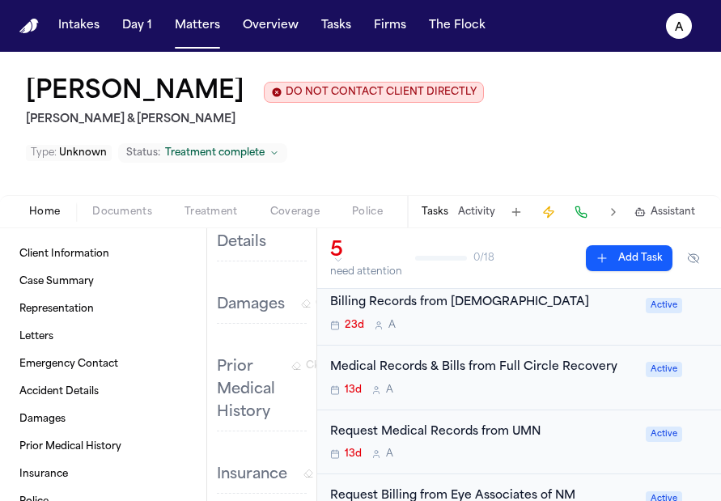
click at [566, 423] on div "Request Medical Records from UMN 13d A" at bounding box center [483, 442] width 306 height 38
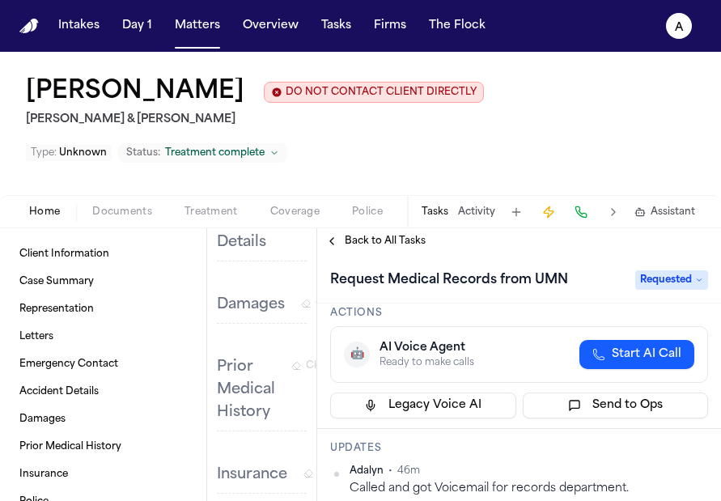
scroll to position [116, 0]
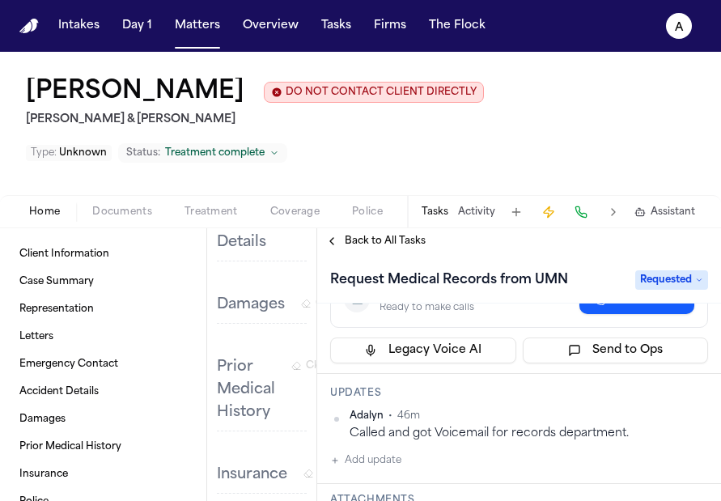
click at [387, 451] on button "Add update" at bounding box center [365, 460] width 71 height 19
click at [377, 457] on textarea "Add your update" at bounding box center [528, 473] width 345 height 32
paste textarea "**********"
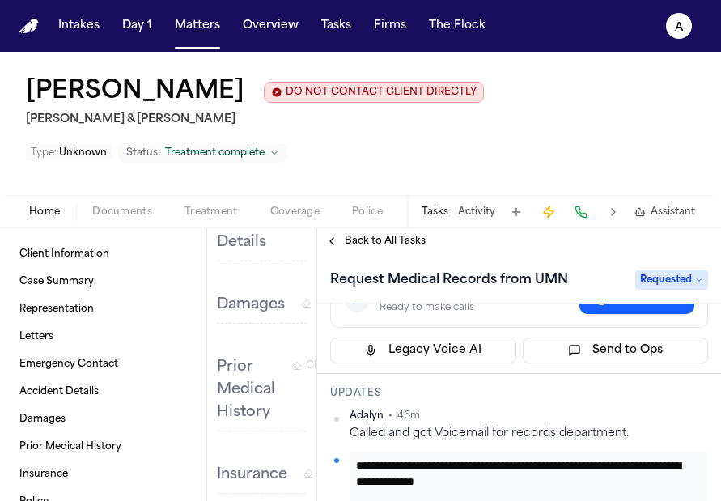
scroll to position [1, 0]
type textarea "**********"
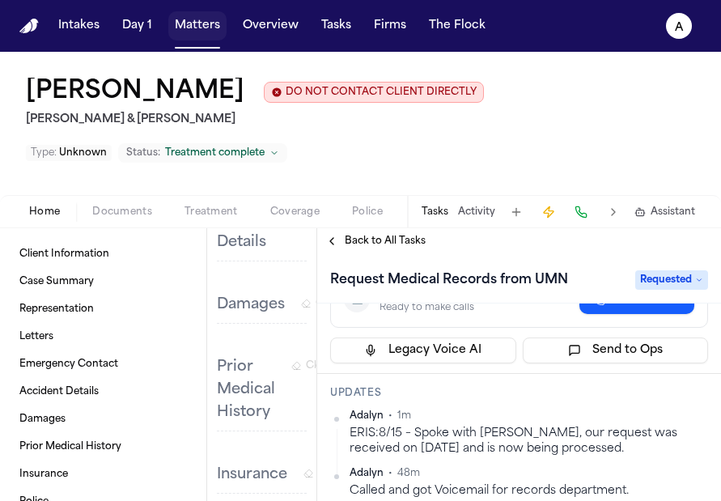
click at [201, 32] on button "Matters" at bounding box center [197, 25] width 58 height 29
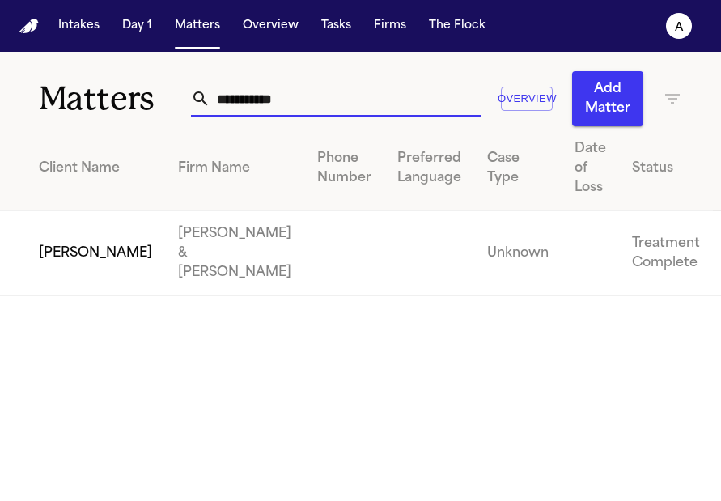
drag, startPoint x: 319, startPoint y: 103, endPoint x: 116, endPoint y: 95, distance: 202.3
click at [116, 95] on div "**********" at bounding box center [360, 89] width 721 height 74
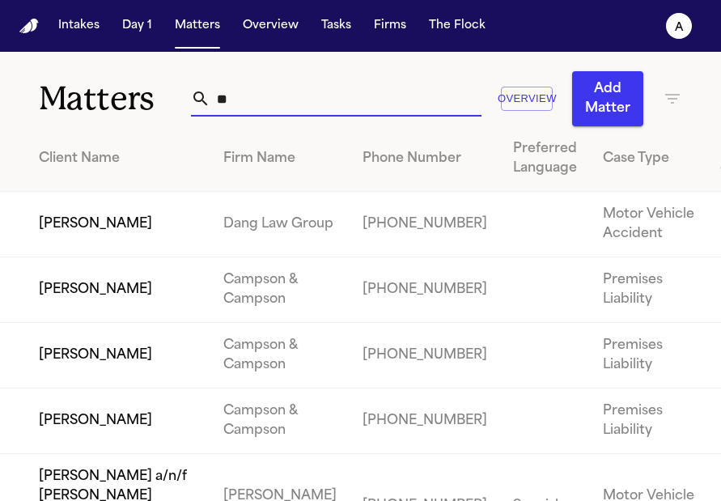
type input "*"
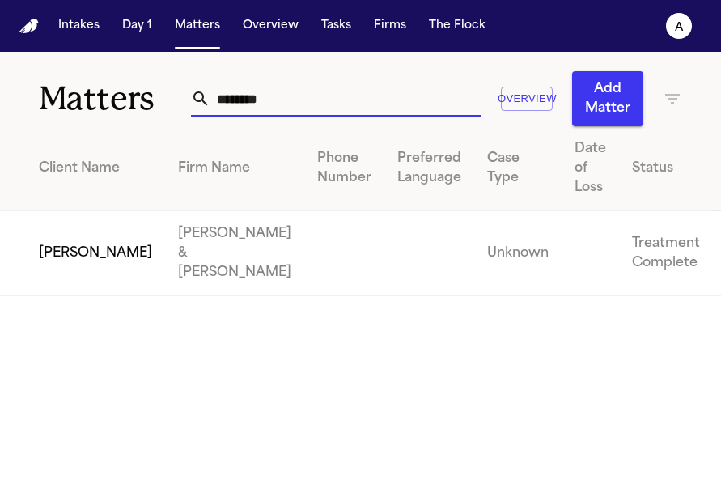
type input "*******"
click at [73, 262] on td "[PERSON_NAME]" at bounding box center [82, 253] width 165 height 85
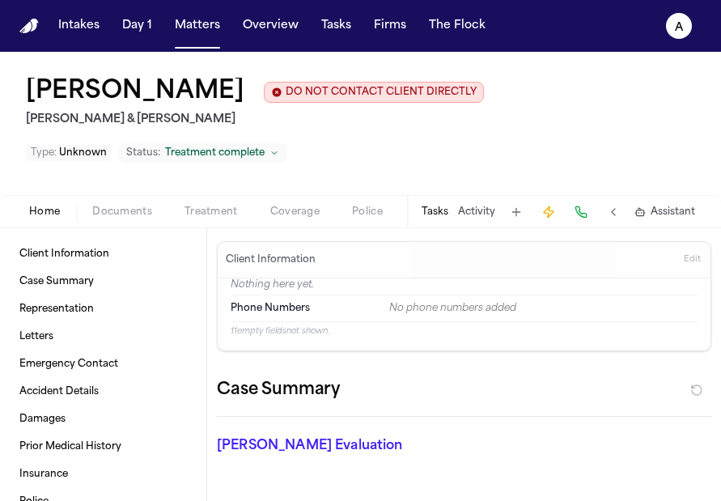
click at [438, 218] on button "Tasks" at bounding box center [434, 211] width 27 height 13
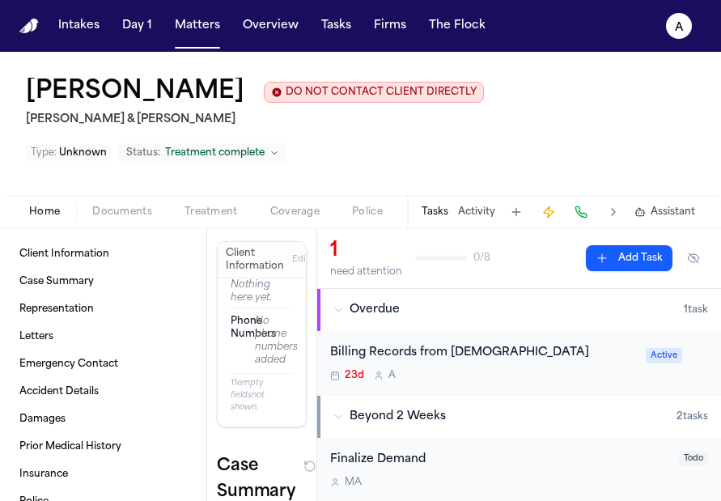
click at [514, 384] on div "Billing Records from [DEMOGRAPHIC_DATA] 23d A Active" at bounding box center [519, 363] width 404 height 64
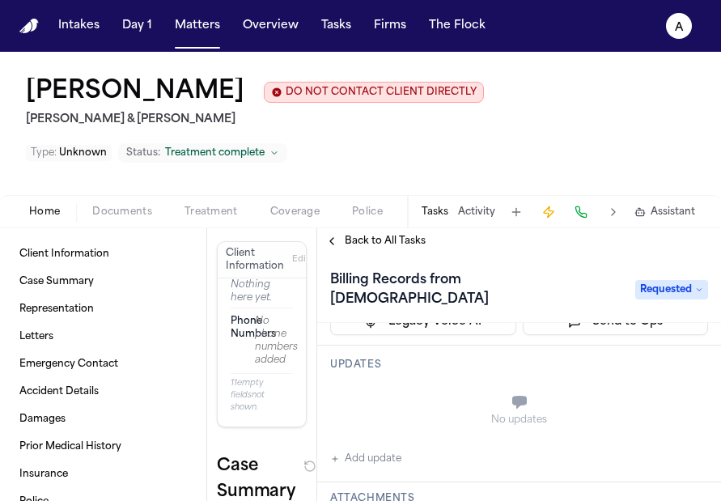
scroll to position [168, 0]
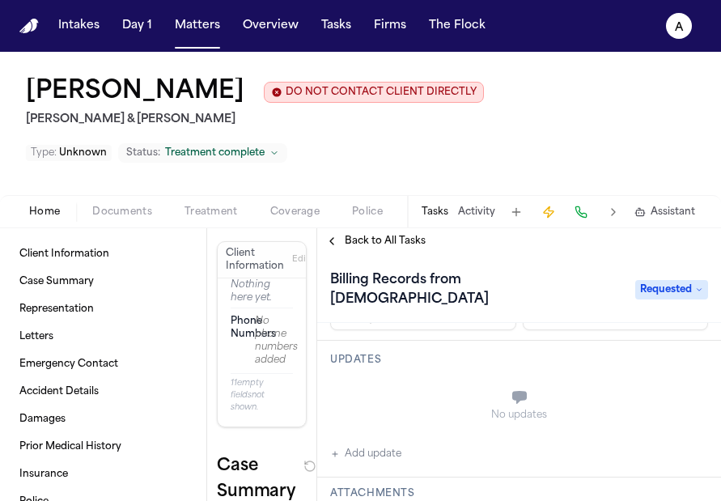
click at [377, 444] on button "Add update" at bounding box center [365, 453] width 71 height 19
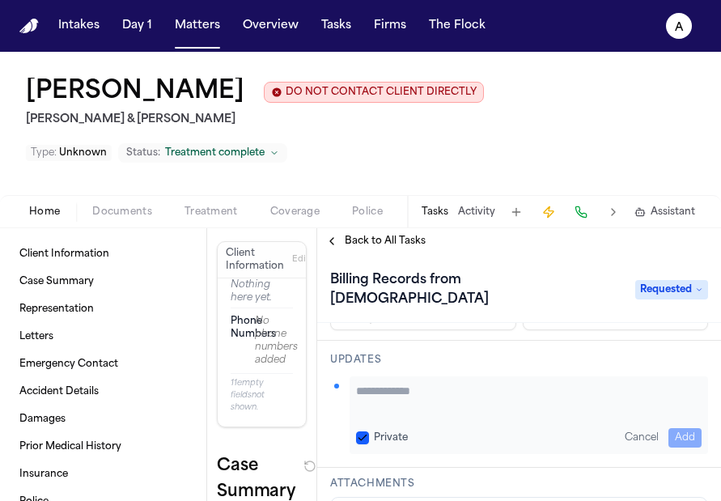
click at [360, 431] on button "Private" at bounding box center [362, 437] width 13 height 13
paste textarea "**********"
type textarea "**********"
click at [679, 428] on button "Add" at bounding box center [684, 437] width 33 height 19
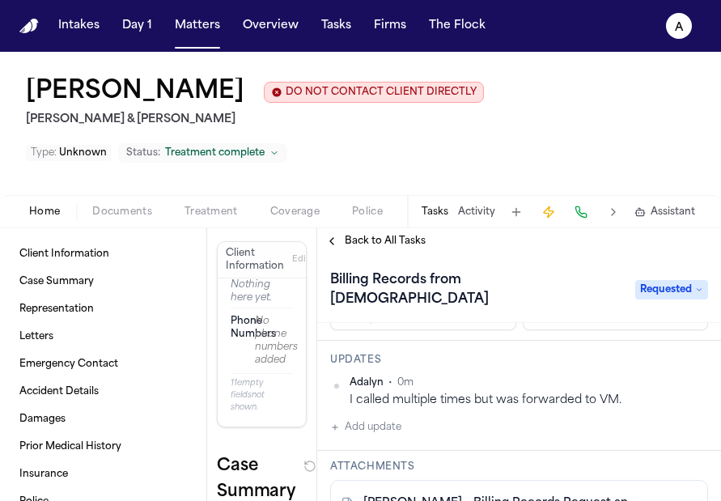
click at [692, 367] on html "Intakes Day 1 Matters Overview Tasks Firms The Flock A Dominic Baca DO NOT CONT…" at bounding box center [360, 250] width 721 height 501
click at [620, 392] on div "Edit" at bounding box center [643, 391] width 95 height 23
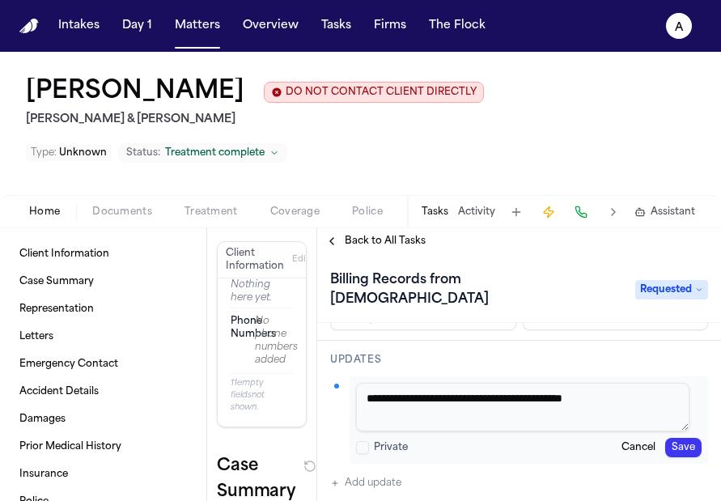
click at [368, 383] on textarea "**********" at bounding box center [522, 407] width 333 height 49
type textarea "**********"
click at [689, 430] on div "**********" at bounding box center [528, 419] width 358 height 87
click at [275, 38] on button "Overview" at bounding box center [270, 25] width 69 height 29
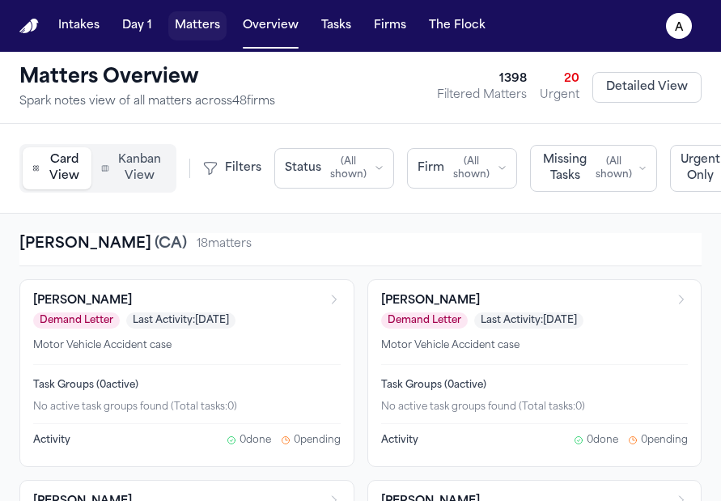
click at [201, 25] on button "Matters" at bounding box center [197, 25] width 58 height 29
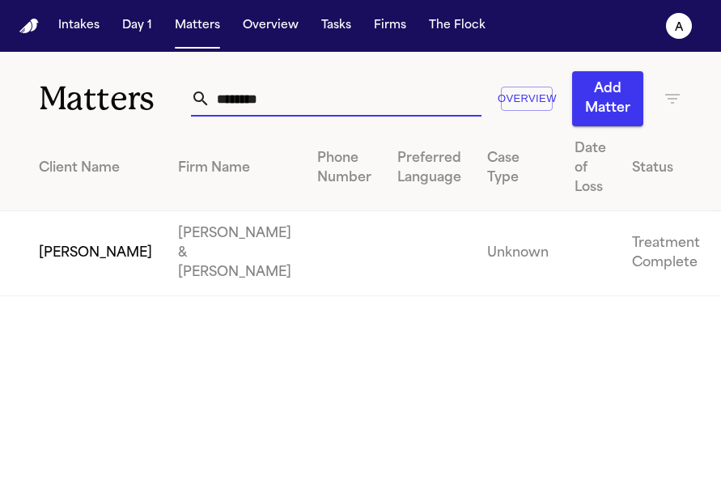
drag, startPoint x: 342, startPoint y: 102, endPoint x: 81, endPoint y: 89, distance: 261.6
click at [81, 89] on div "Matters ******* Overview Add Matter" at bounding box center [360, 89] width 721 height 74
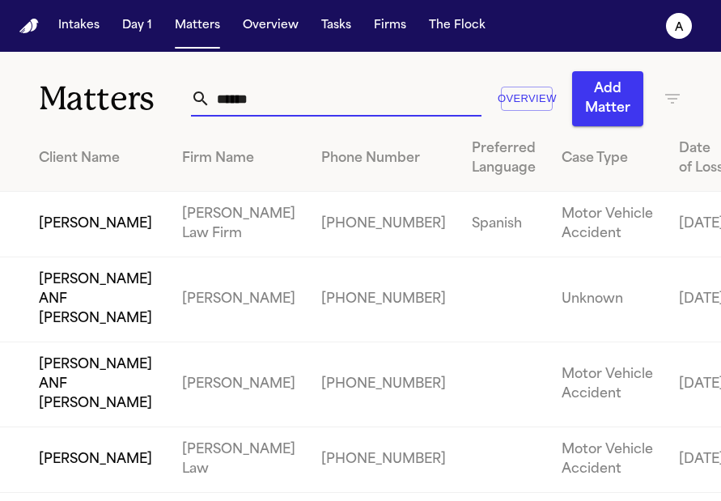
type input "******"
click at [83, 244] on td "[PERSON_NAME]" at bounding box center [84, 225] width 169 height 66
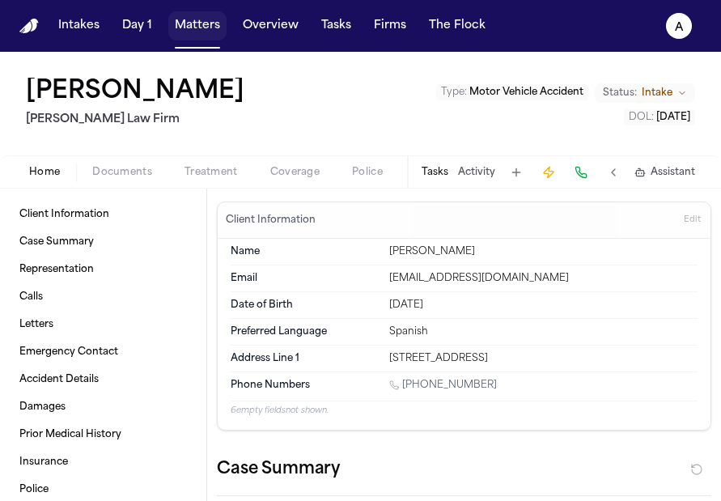
click at [202, 38] on button "Matters" at bounding box center [197, 25] width 58 height 29
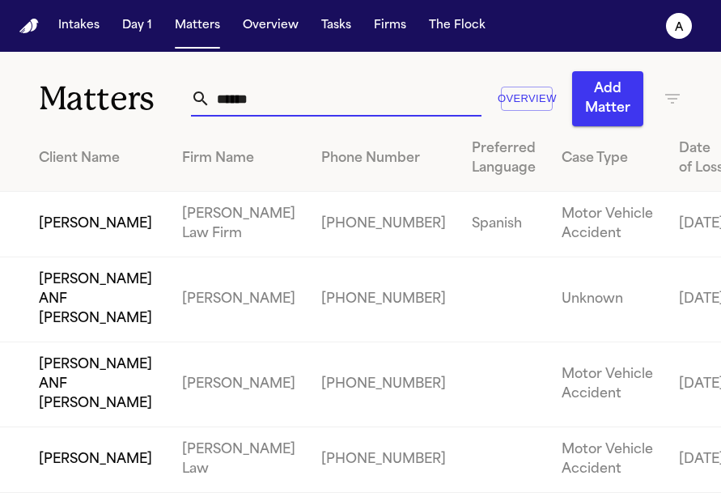
click at [278, 104] on input "******" at bounding box center [345, 99] width 271 height 36
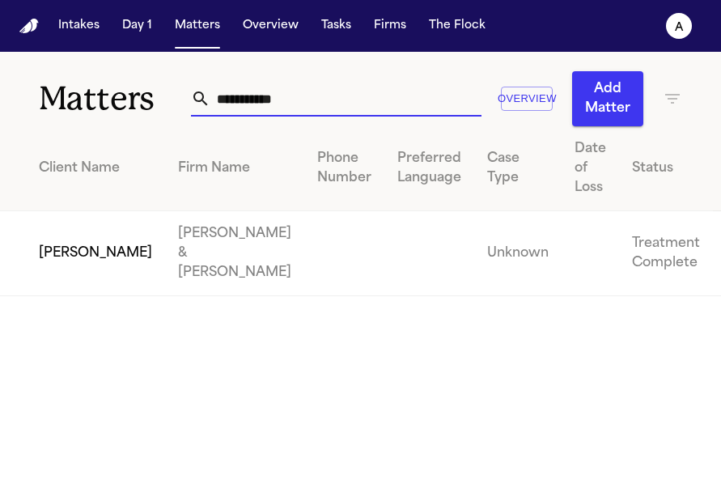
type input "**********"
click at [106, 229] on td "[PERSON_NAME]" at bounding box center [82, 253] width 165 height 85
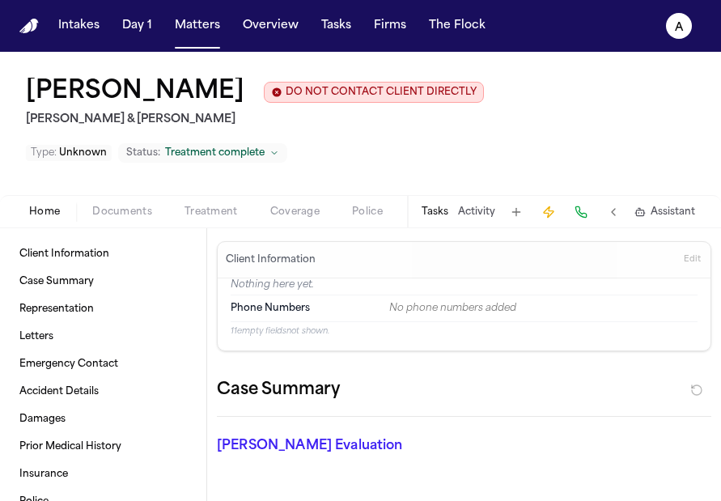
click at [437, 215] on button "Tasks" at bounding box center [434, 211] width 27 height 13
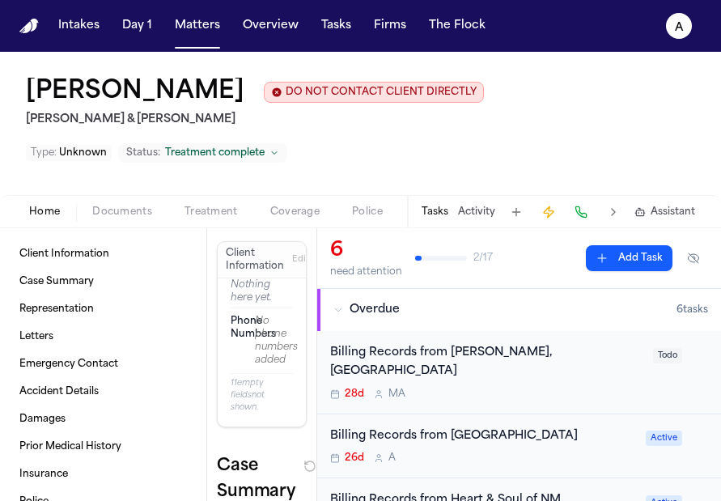
scroll to position [44, 0]
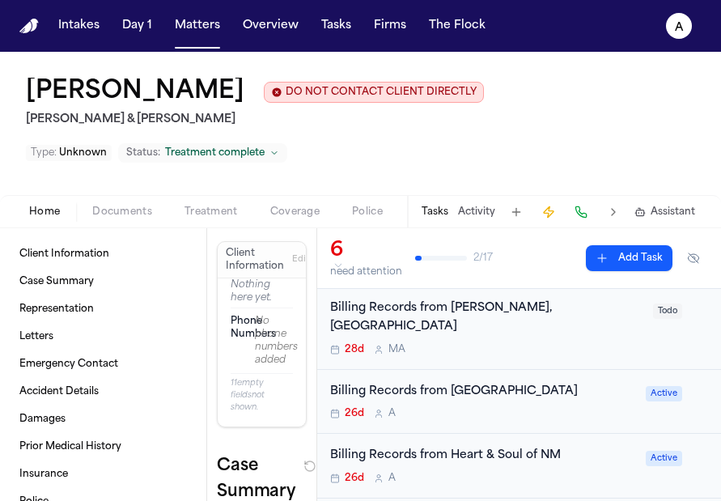
click at [483, 404] on div "Billing Records from Presbyterian Hospital 26d A Active" at bounding box center [519, 402] width 404 height 65
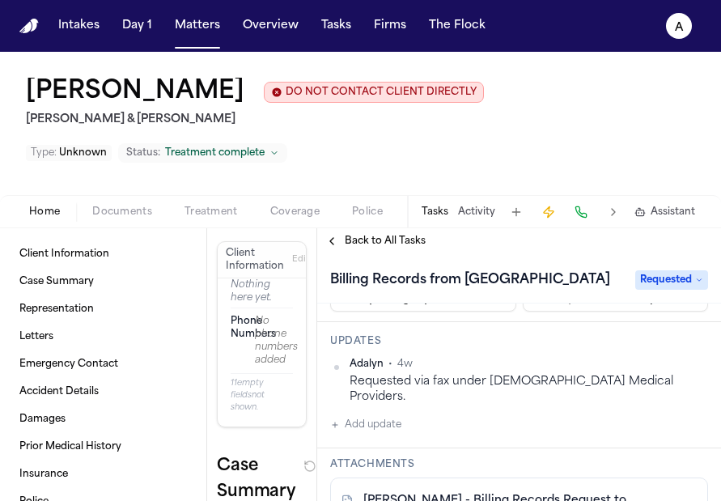
scroll to position [152, 0]
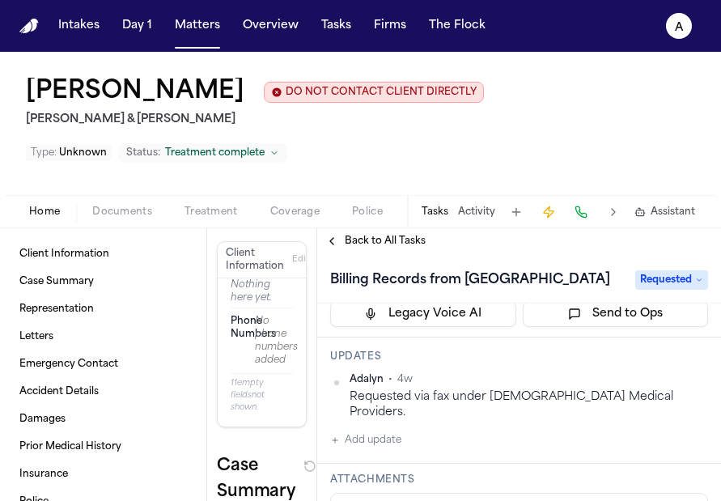
click at [394, 430] on button "Add update" at bounding box center [365, 439] width 71 height 19
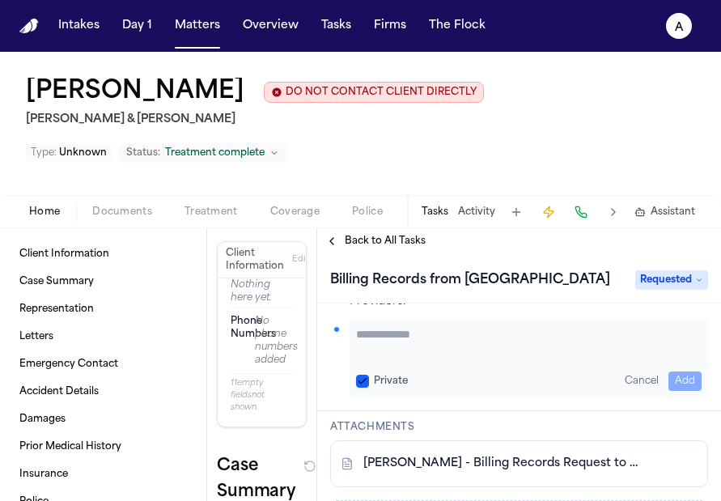
scroll to position [234, 0]
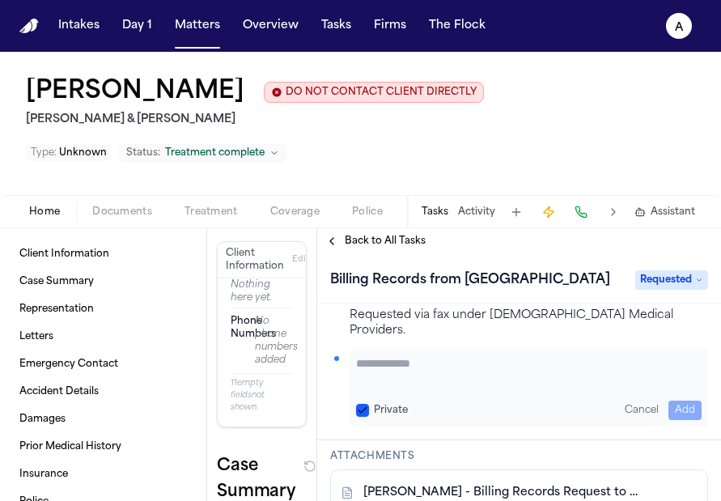
click at [364, 404] on button "Private" at bounding box center [362, 410] width 13 height 13
click at [391, 355] on textarea "Add your update" at bounding box center [528, 371] width 345 height 32
paste textarea "**********"
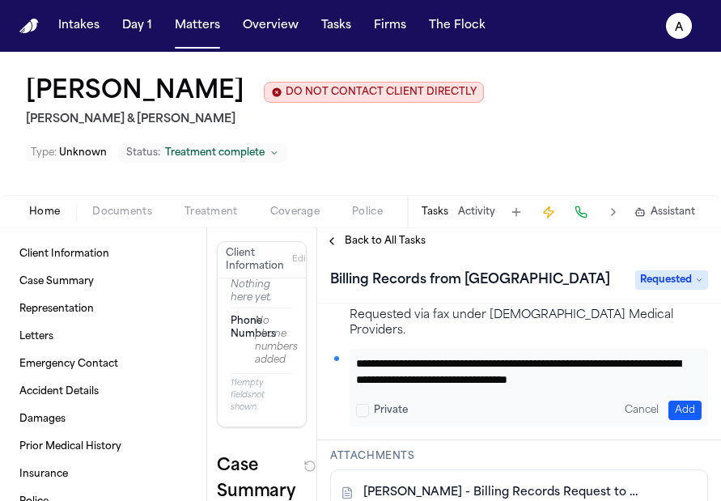
scroll to position [1, 0]
type textarea "**********"
click at [673, 400] on button "Add" at bounding box center [684, 409] width 33 height 19
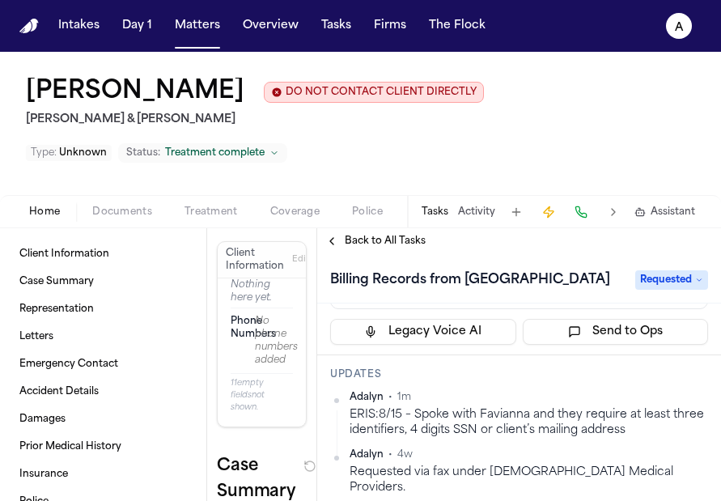
scroll to position [136, 0]
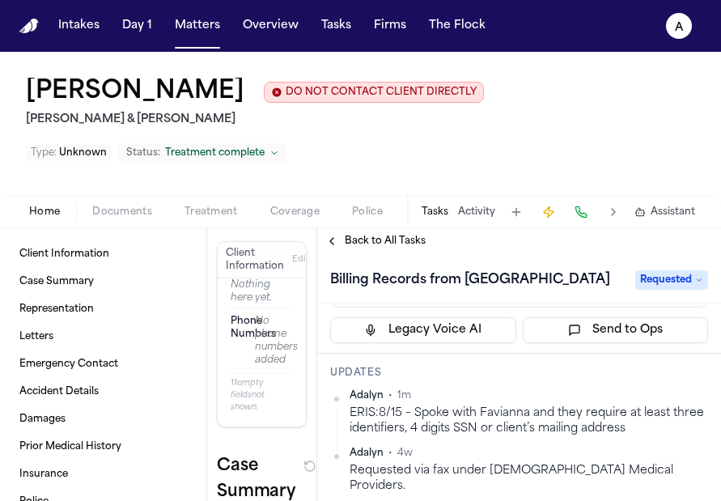
click at [388, 246] on span "Back to All Tasks" at bounding box center [385, 241] width 81 height 13
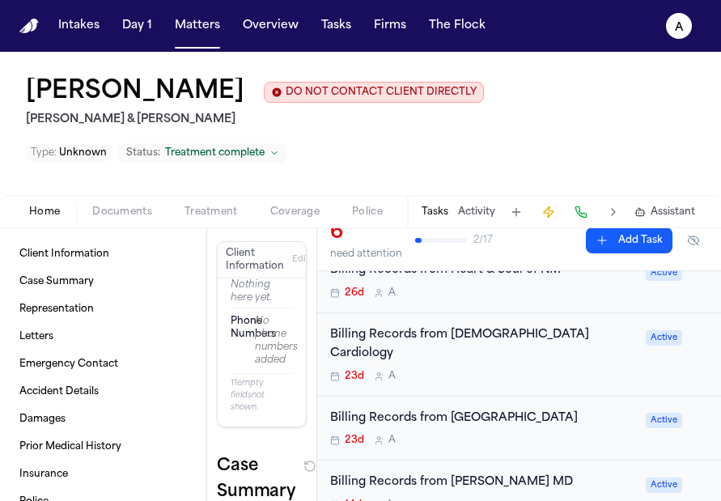
scroll to position [243, 0]
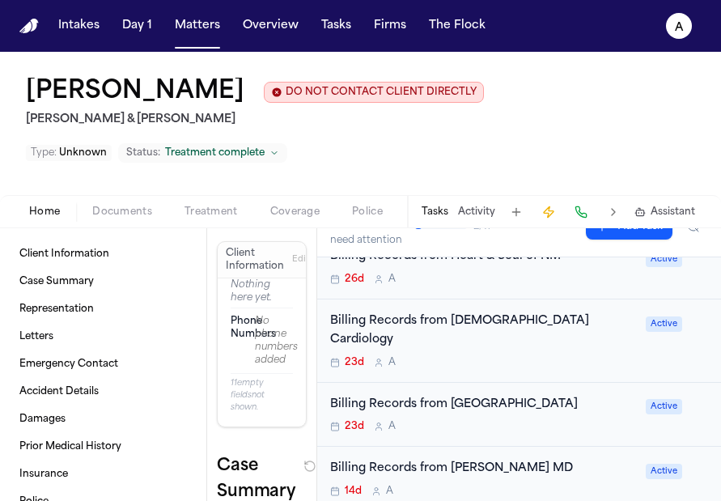
click at [590, 356] on div "23d A" at bounding box center [483, 362] width 306 height 13
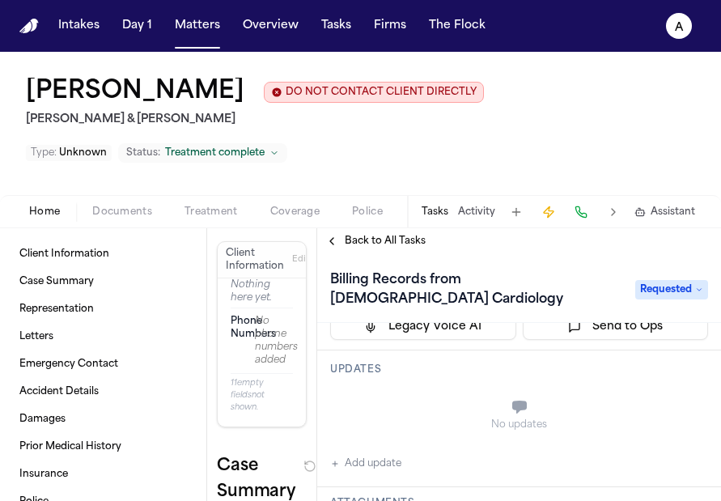
scroll to position [135, 0]
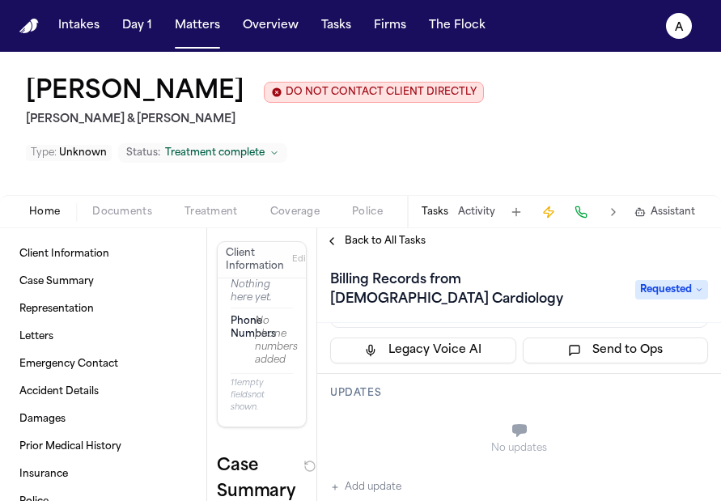
click at [400, 487] on button "Add update" at bounding box center [365, 486] width 71 height 19
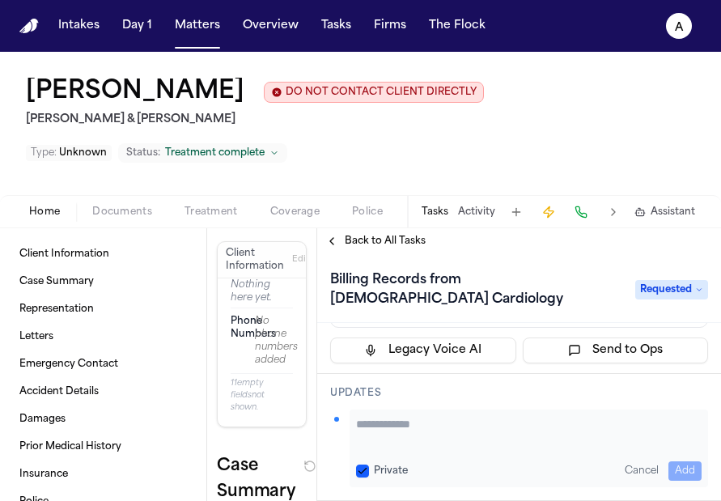
click at [369, 463] on div "Private Cancel Add" at bounding box center [528, 470] width 345 height 19
click at [362, 470] on button "Private" at bounding box center [362, 470] width 13 height 13
click at [392, 434] on textarea "Add your update" at bounding box center [528, 432] width 345 height 32
paste textarea "**********"
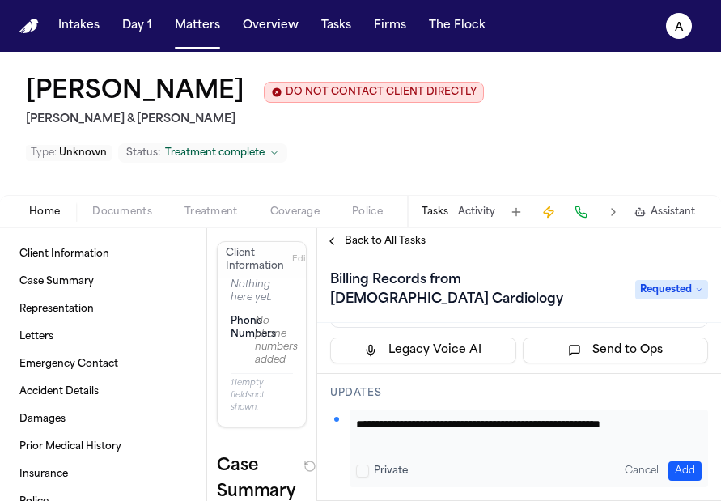
type textarea "**********"
click at [677, 473] on button "Add" at bounding box center [684, 470] width 33 height 19
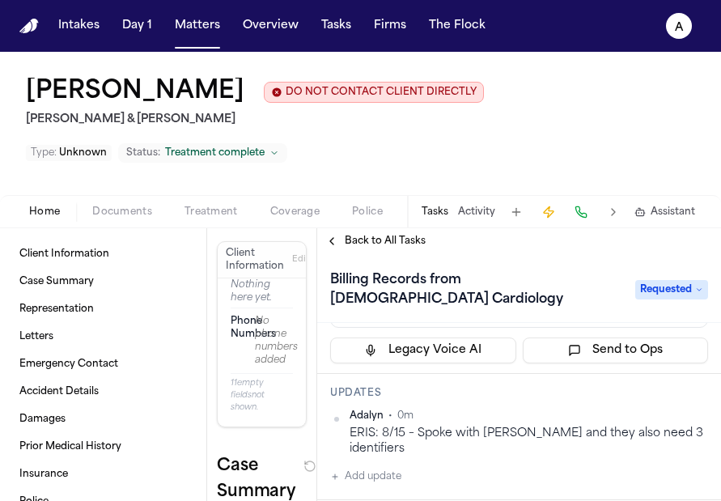
click at [336, 243] on button "Back to All Tasks" at bounding box center [375, 241] width 116 height 13
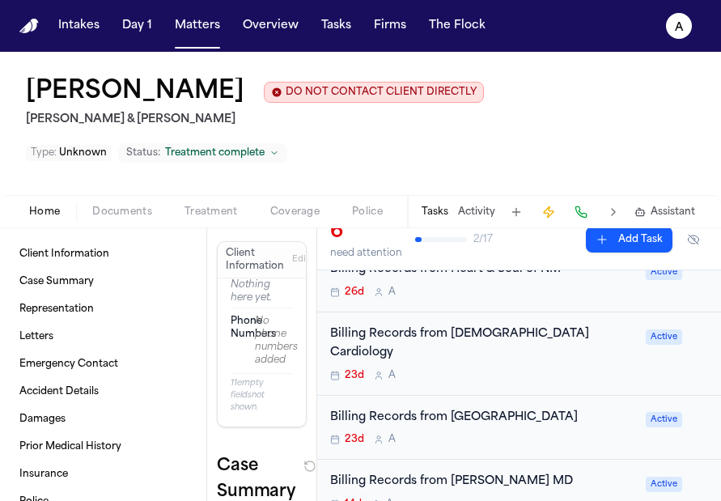
scroll to position [221, 0]
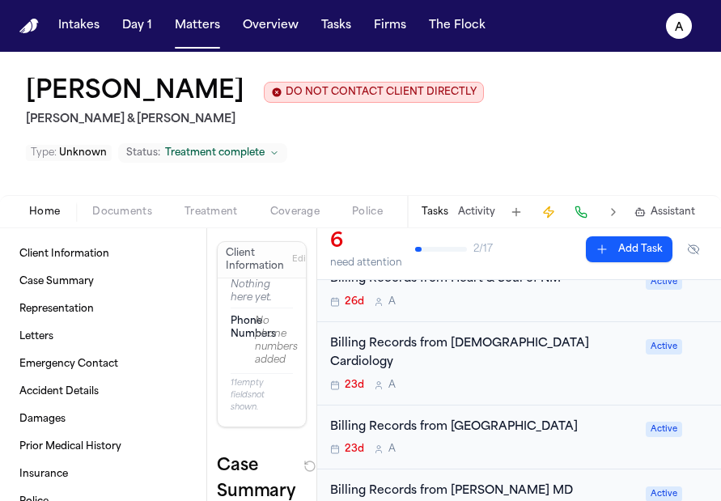
click at [547, 418] on div "Billing Records from [GEOGRAPHIC_DATA]" at bounding box center [483, 427] width 306 height 19
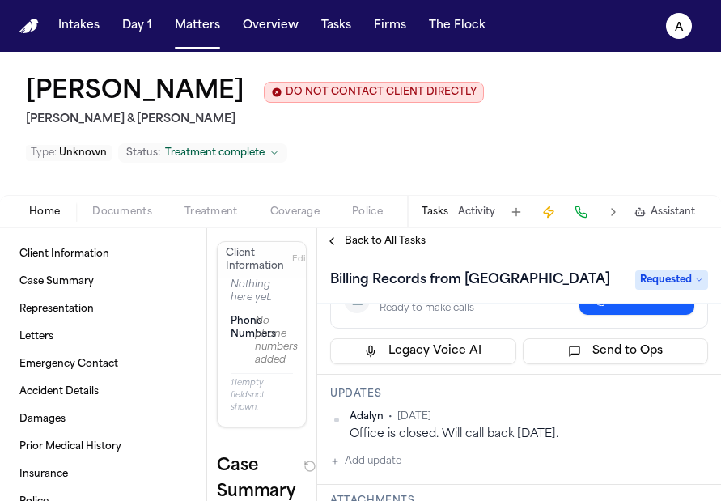
scroll to position [194, 0]
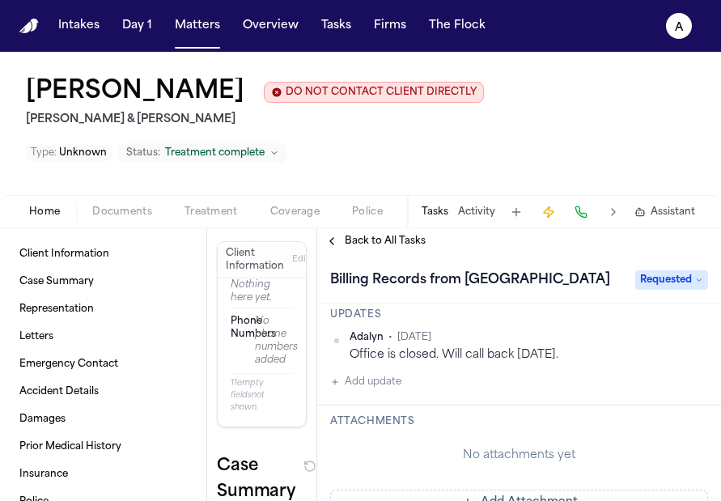
click at [395, 391] on button "Add update" at bounding box center [365, 381] width 71 height 19
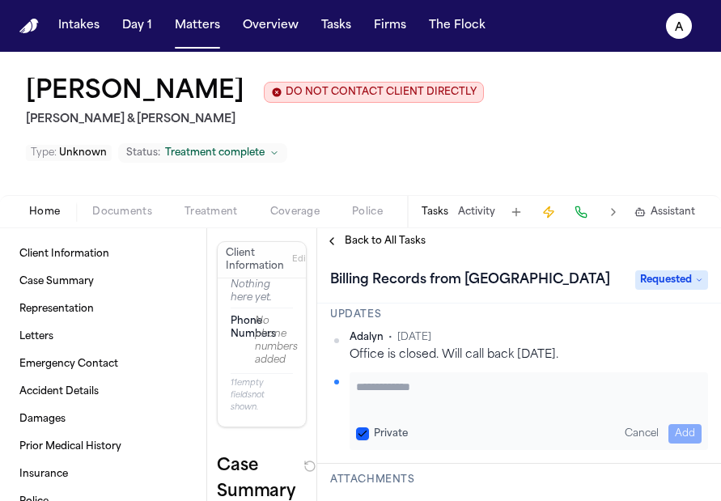
click at [364, 440] on button "Private" at bounding box center [362, 433] width 13 height 13
click at [379, 409] on textarea "Add your update" at bounding box center [528, 395] width 345 height 32
paste textarea "**********"
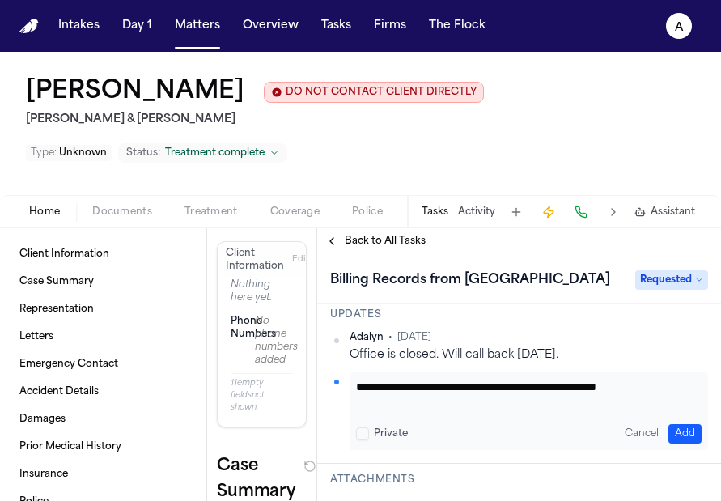
type textarea "**********"
click at [683, 443] on button "Add" at bounding box center [684, 433] width 33 height 19
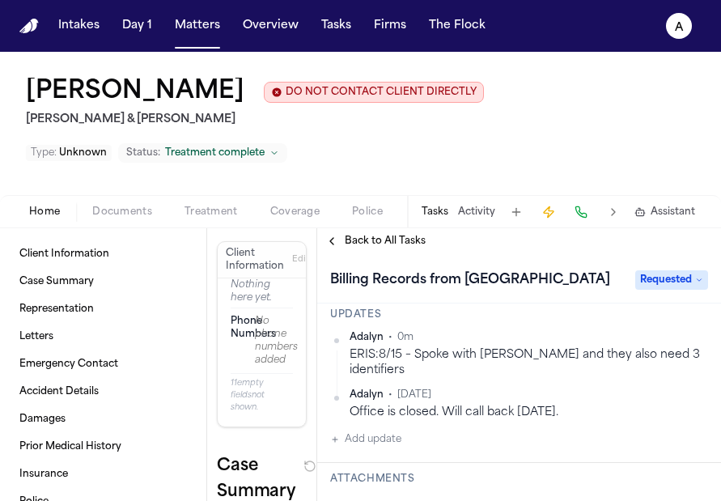
click at [375, 248] on span "Back to All Tasks" at bounding box center [385, 241] width 81 height 13
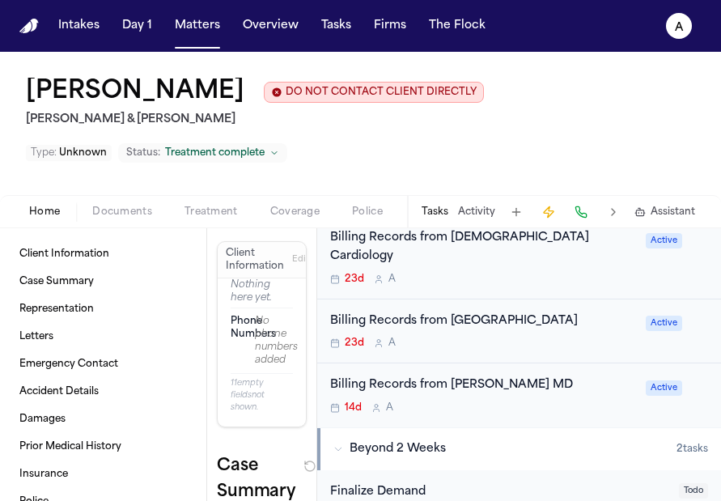
scroll to position [328, 0]
click at [533, 400] on div "14d A" at bounding box center [483, 406] width 306 height 13
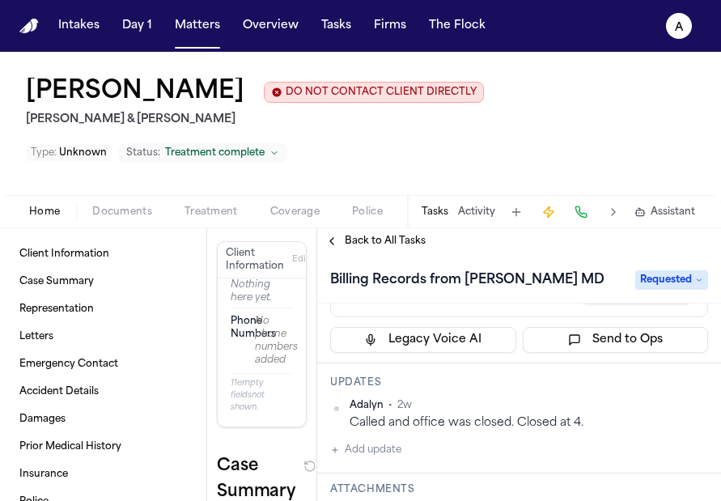
scroll to position [174, 0]
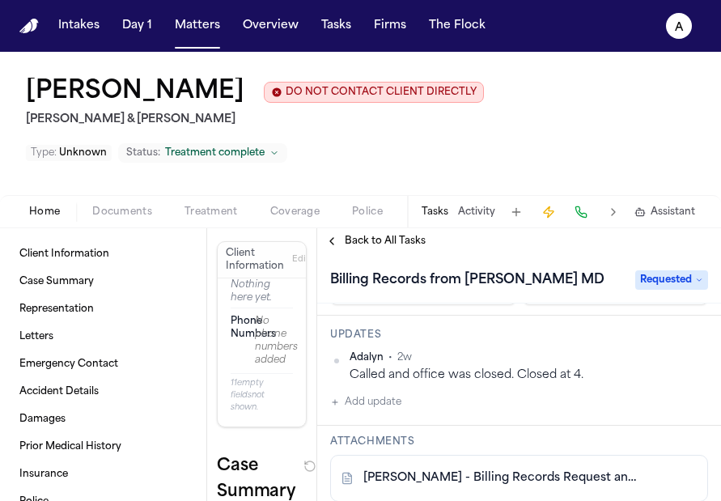
click at [409, 400] on div "Adalyn • 2w Called and office was closed. Closed at 4. Add update" at bounding box center [519, 381] width 378 height 61
click at [383, 404] on button "Add update" at bounding box center [365, 401] width 71 height 19
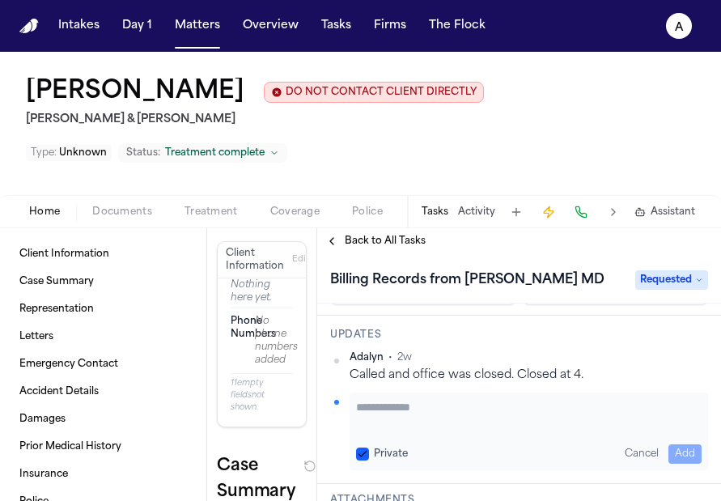
click at [383, 404] on textarea "Add your update" at bounding box center [528, 415] width 345 height 32
paste textarea "**********"
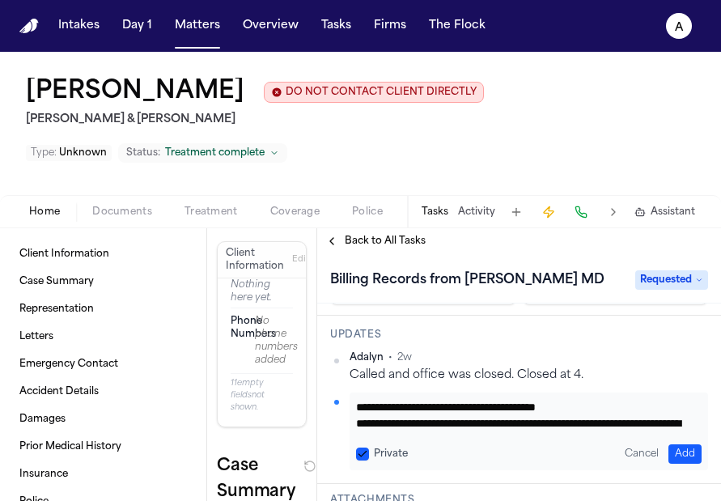
scroll to position [65, 0]
type textarea "**********"
click at [368, 454] on button "Private" at bounding box center [362, 453] width 13 height 13
click at [671, 454] on button "Add" at bounding box center [684, 453] width 33 height 19
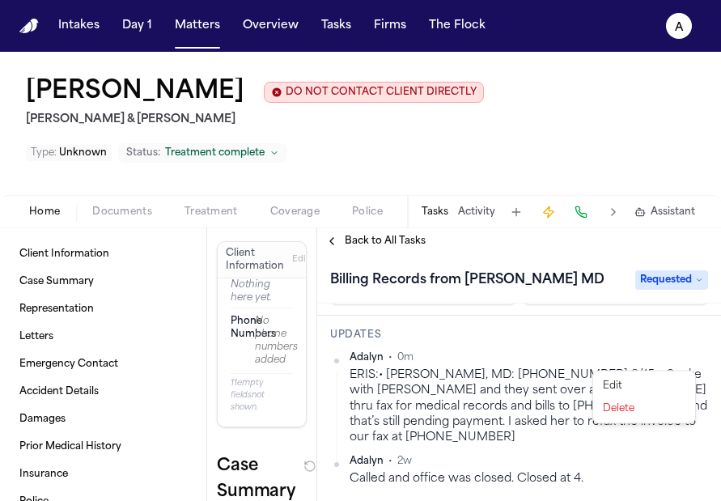
click at [688, 362] on html "Intakes Day 1 Matters Overview Tasks Firms The Flock A Andres Martinez DO NOT C…" at bounding box center [360, 250] width 721 height 501
click at [630, 384] on div "Edit" at bounding box center [643, 386] width 95 height 23
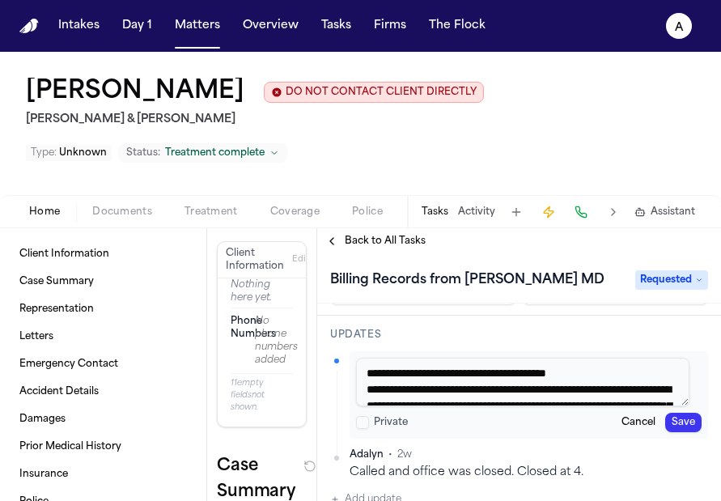
click at [398, 379] on textarea "**********" at bounding box center [522, 382] width 333 height 49
type textarea "**********"
click at [676, 430] on button "Save" at bounding box center [683, 422] width 36 height 19
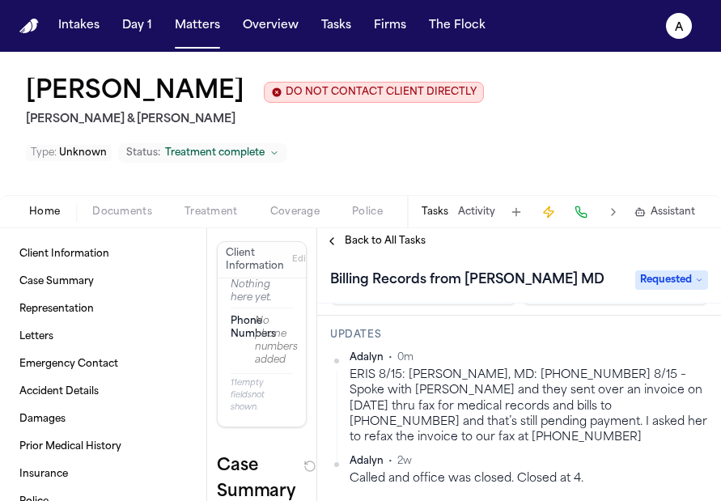
click at [398, 243] on span "Back to All Tasks" at bounding box center [385, 241] width 81 height 13
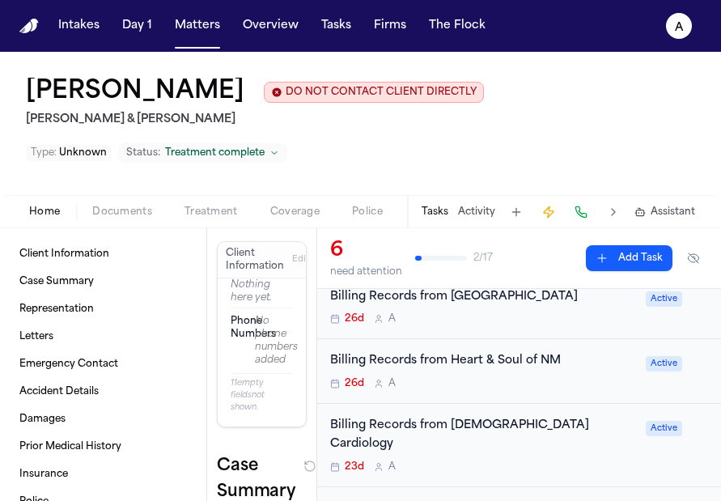
scroll to position [142, 0]
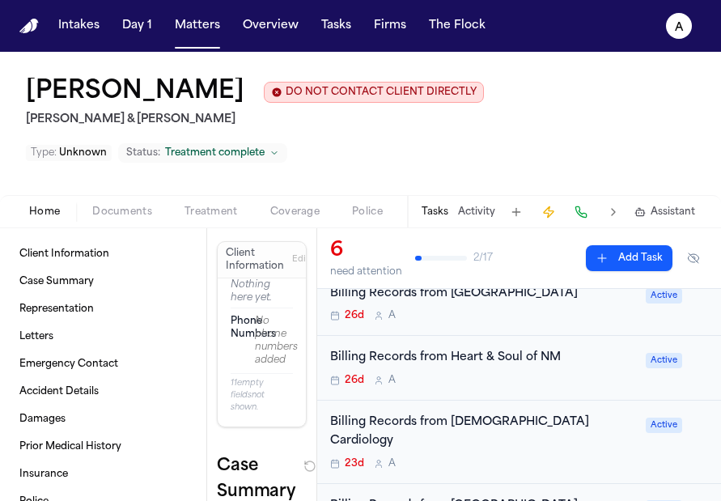
click at [544, 374] on div "26d A" at bounding box center [483, 380] width 306 height 13
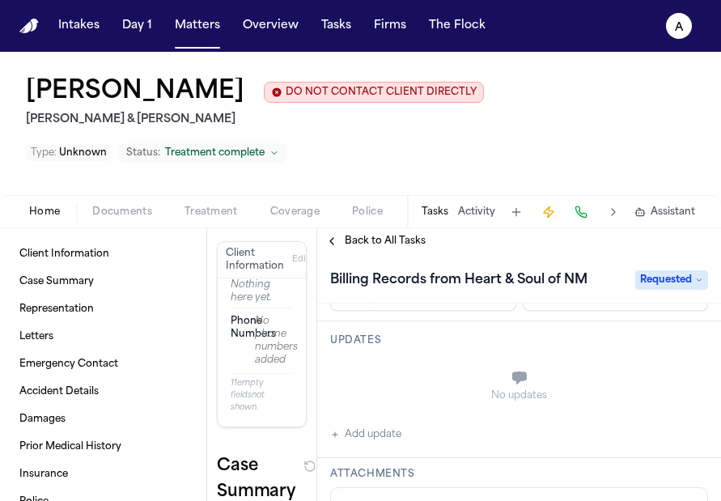
scroll to position [172, 0]
click at [391, 430] on button "Add update" at bounding box center [365, 430] width 71 height 19
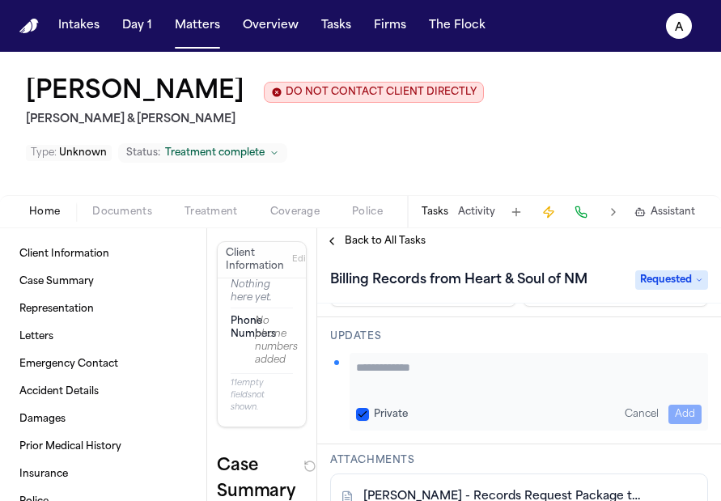
click at [362, 417] on button "Private" at bounding box center [362, 414] width 13 height 13
click at [391, 366] on textarea "Add your update" at bounding box center [528, 375] width 345 height 32
paste textarea "**********"
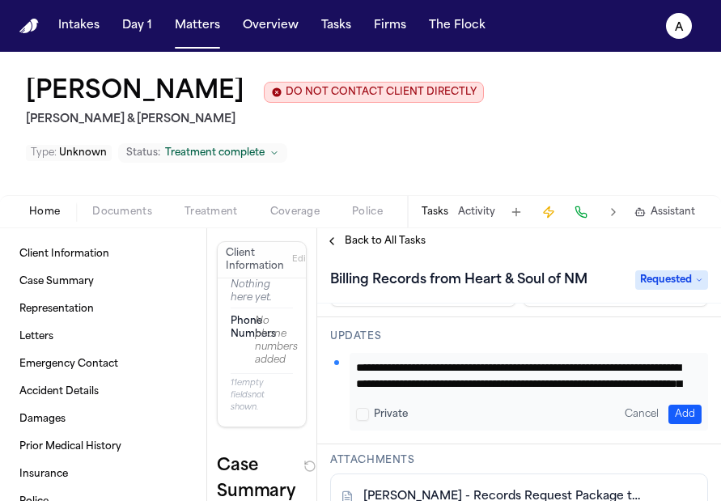
scroll to position [33, 0]
type textarea "**********"
click at [677, 416] on button "Add" at bounding box center [684, 413] width 33 height 19
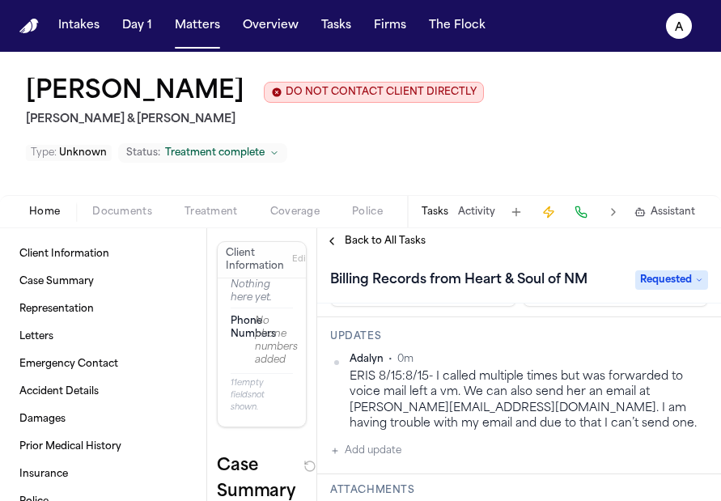
scroll to position [136, 0]
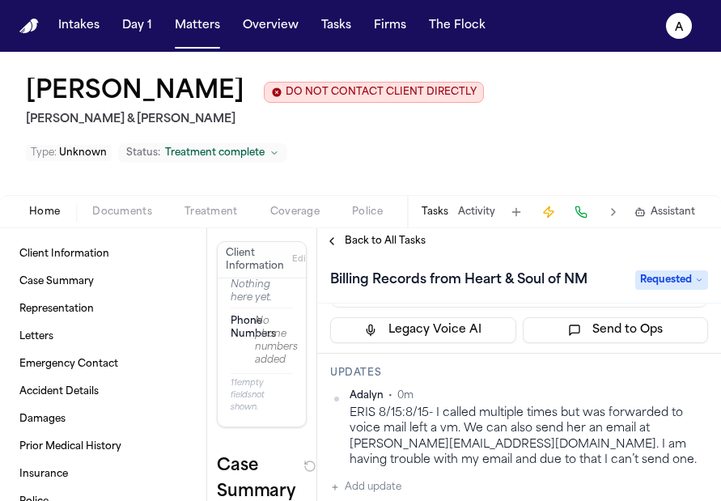
click at [688, 394] on html "Intakes Day 1 Matters Overview Tasks Firms The Flock A Andres Martinez DO NOT C…" at bounding box center [360, 250] width 721 height 501
click at [638, 422] on div "Edit" at bounding box center [643, 424] width 95 height 23
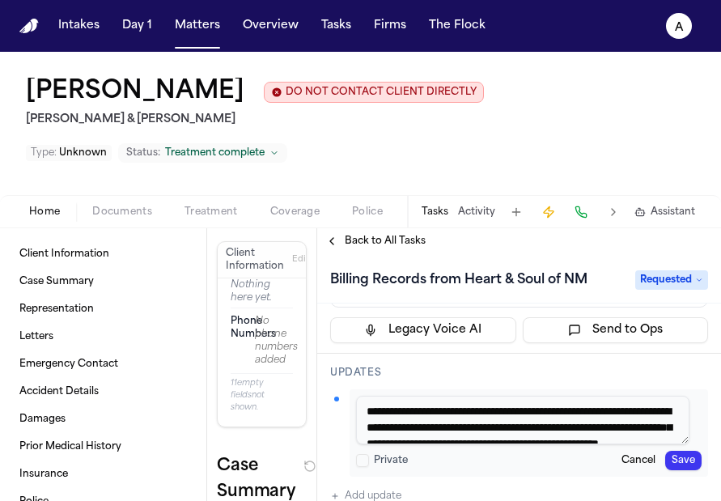
click at [421, 415] on textarea "**********" at bounding box center [522, 420] width 333 height 49
type textarea "**********"
click at [666, 462] on button "Save" at bounding box center [683, 460] width 36 height 19
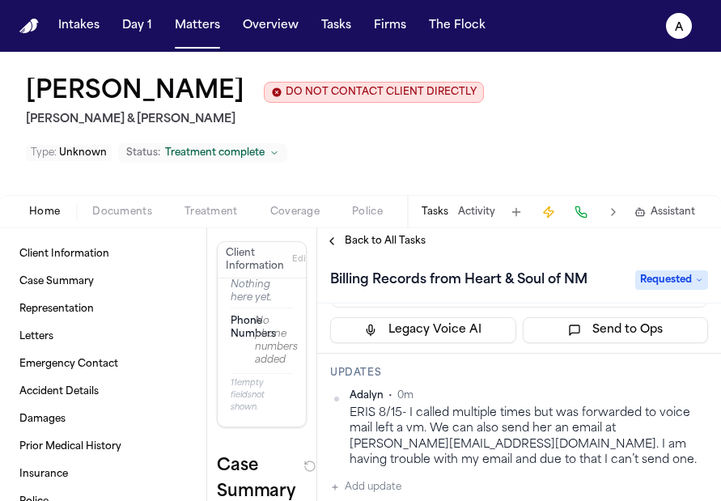
click at [375, 239] on span "Back to All Tasks" at bounding box center [385, 241] width 81 height 13
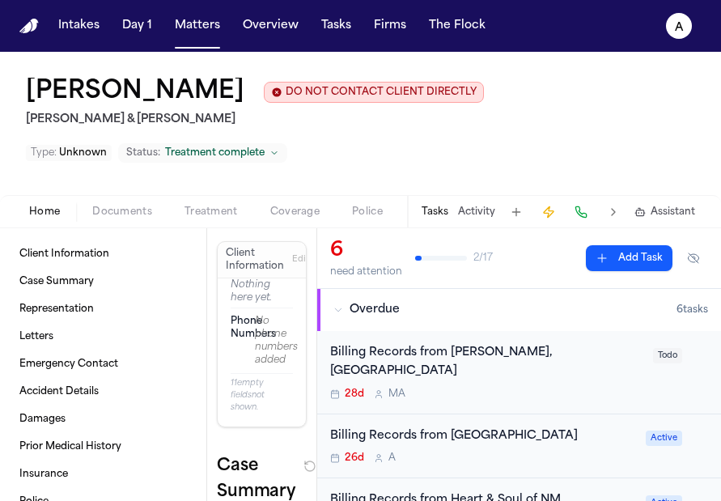
click at [549, 387] on div "28d M A" at bounding box center [486, 393] width 313 height 13
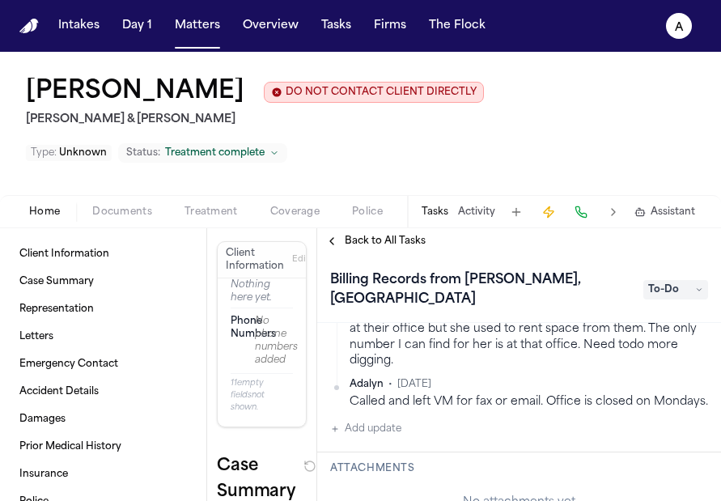
scroll to position [261, 0]
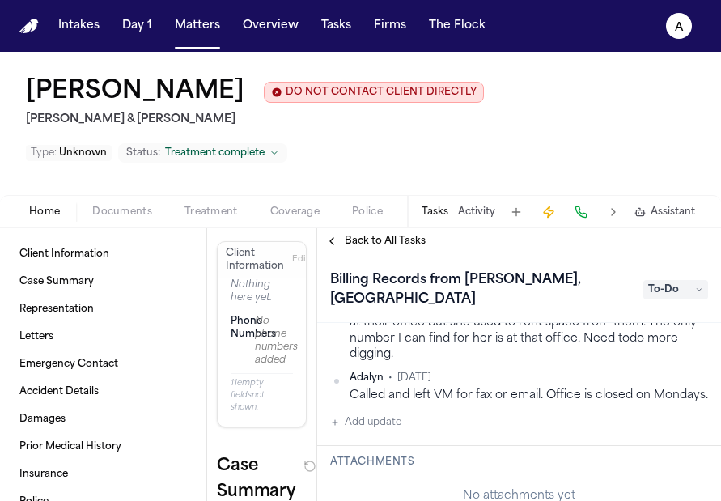
click at [364, 432] on button "Add update" at bounding box center [365, 422] width 71 height 19
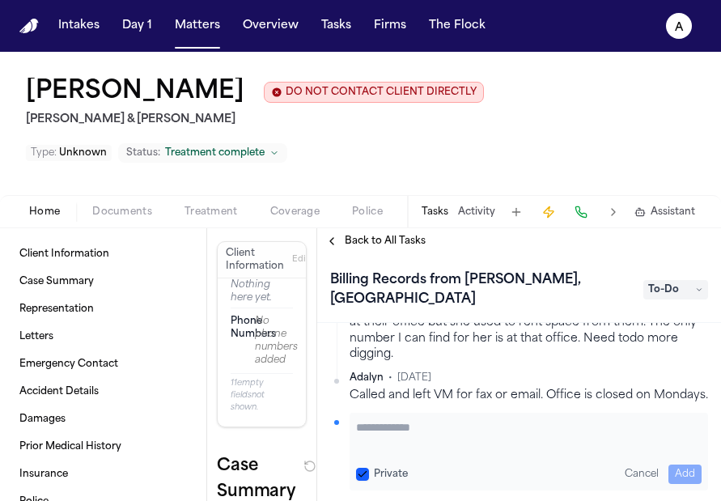
click at [354, 474] on div "Private Cancel Add" at bounding box center [528, 452] width 358 height 78
click at [358, 474] on button "Private" at bounding box center [362, 474] width 13 height 13
click at [376, 446] on textarea "Add your update" at bounding box center [528, 435] width 345 height 32
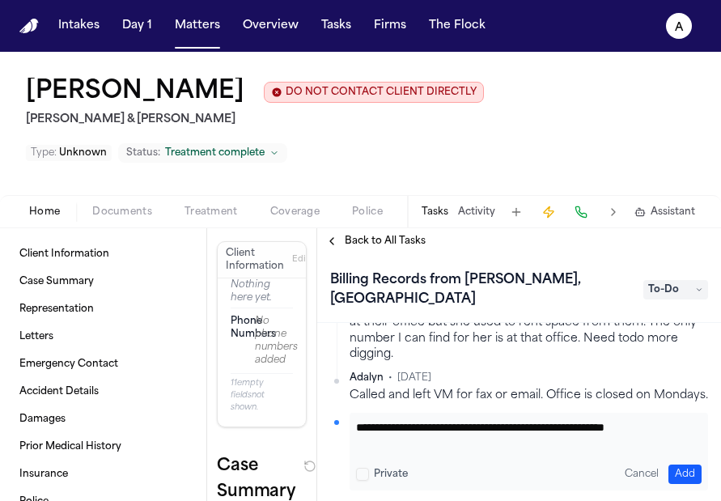
scroll to position [1, 0]
type textarea "**********"
click at [682, 477] on button "Add" at bounding box center [684, 473] width 33 height 19
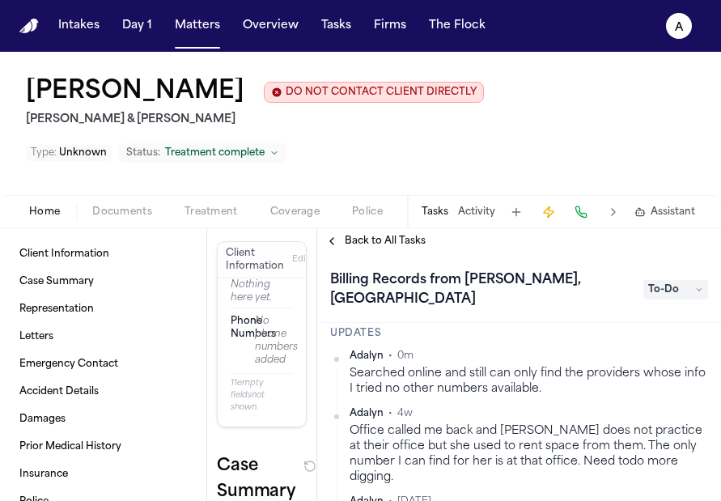
scroll to position [189, 0]
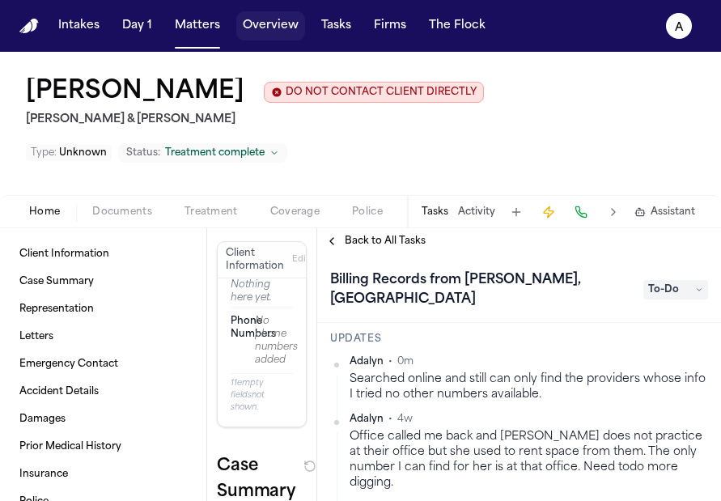
click at [270, 31] on button "Overview" at bounding box center [270, 25] width 69 height 29
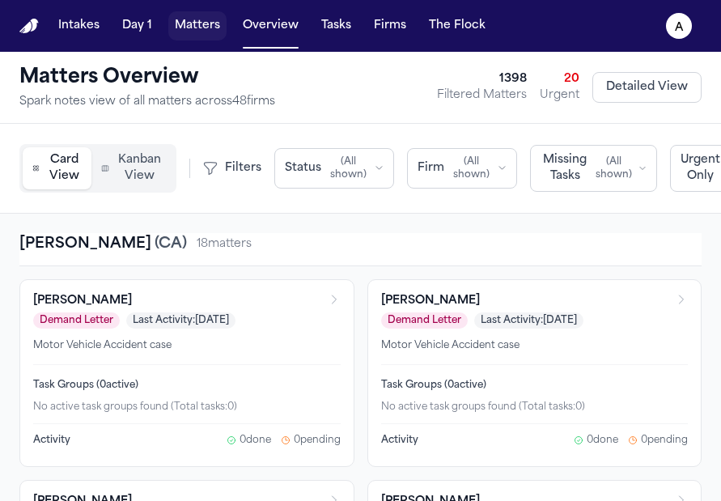
click at [209, 24] on button "Matters" at bounding box center [197, 25] width 58 height 29
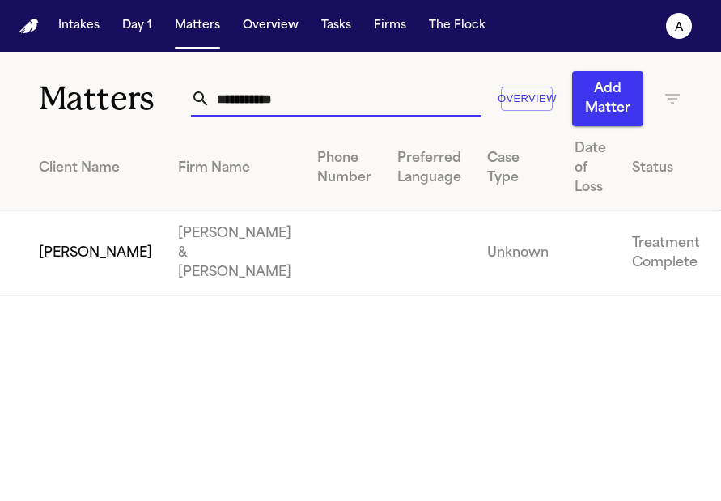
drag, startPoint x: 323, startPoint y: 108, endPoint x: 116, endPoint y: 104, distance: 207.1
click at [116, 104] on div "**********" at bounding box center [360, 89] width 721 height 74
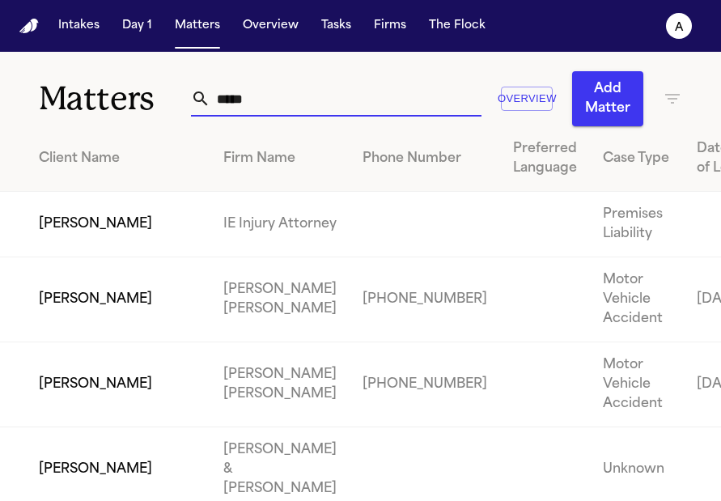
type input "******"
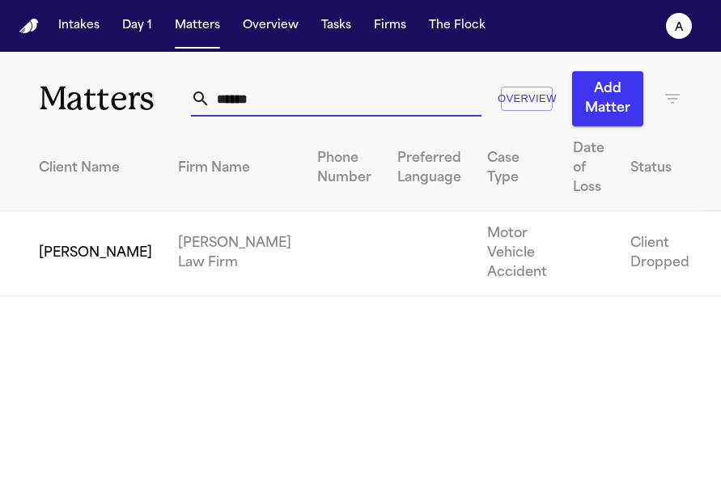
drag, startPoint x: 309, startPoint y: 104, endPoint x: 114, endPoint y: 67, distance: 198.5
click at [114, 67] on div "Matters ****** Overview Add Matter" at bounding box center [360, 89] width 721 height 74
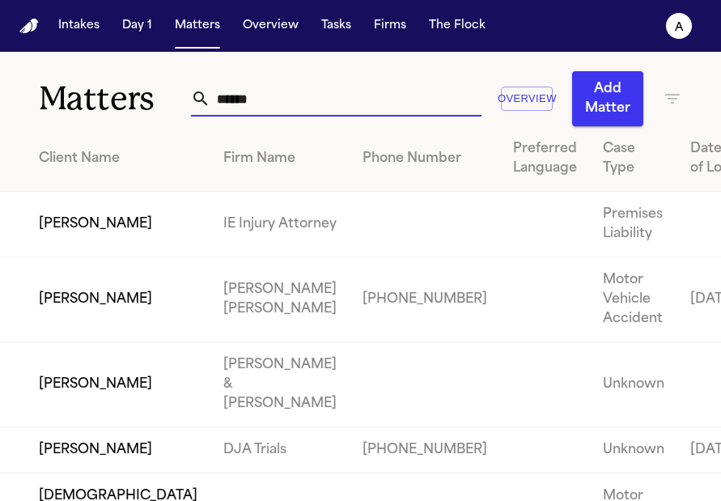
type input "******"
click at [87, 400] on td "[PERSON_NAME]" at bounding box center [105, 384] width 210 height 85
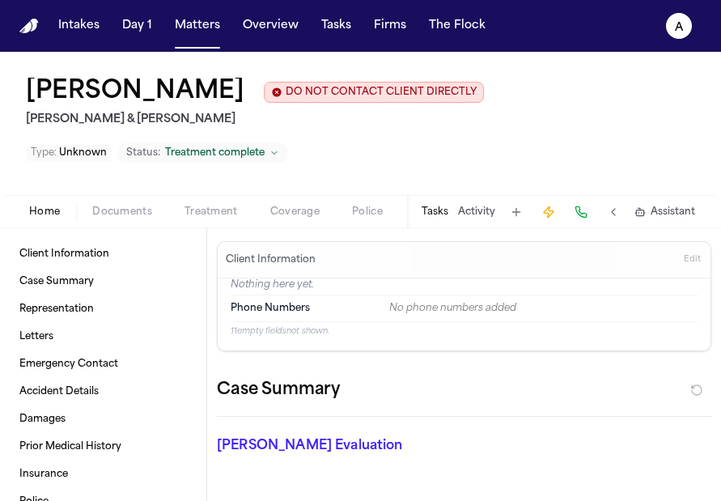
click at [434, 217] on button "Tasks" at bounding box center [434, 211] width 27 height 13
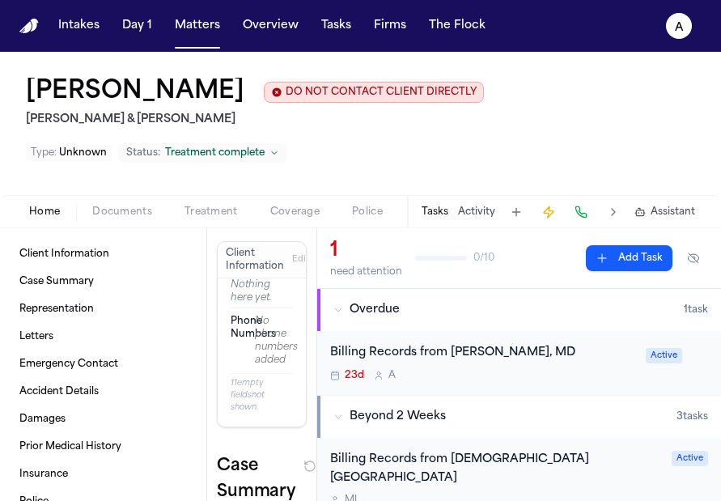
scroll to position [62, 0]
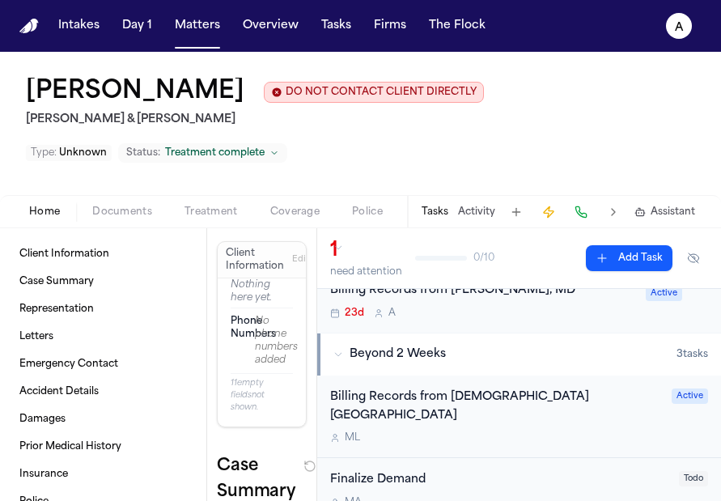
click at [565, 431] on div "M L" at bounding box center [496, 437] width 332 height 13
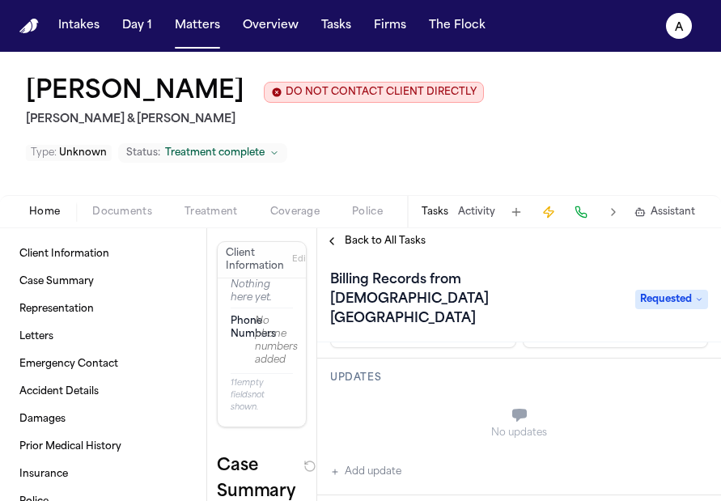
scroll to position [179, 0]
click at [387, 451] on button "Add update" at bounding box center [365, 459] width 71 height 19
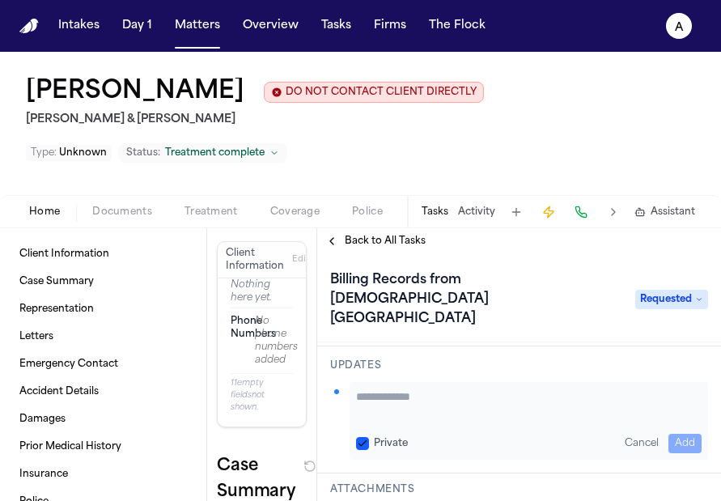
click at [386, 388] on textarea "Add your update" at bounding box center [528, 404] width 345 height 32
paste textarea "**********"
click at [439, 388] on textarea "**********" at bounding box center [522, 404] width 333 height 32
click at [668, 388] on textarea "**********" at bounding box center [522, 404] width 333 height 32
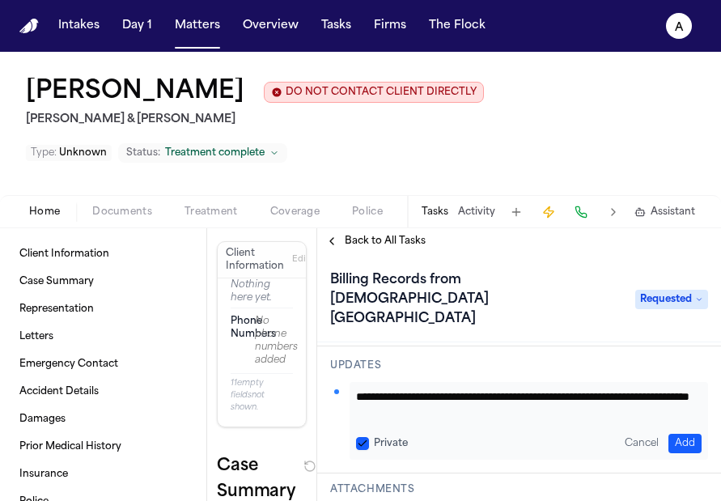
type textarea "**********"
click at [670, 434] on button "Add" at bounding box center [684, 443] width 33 height 19
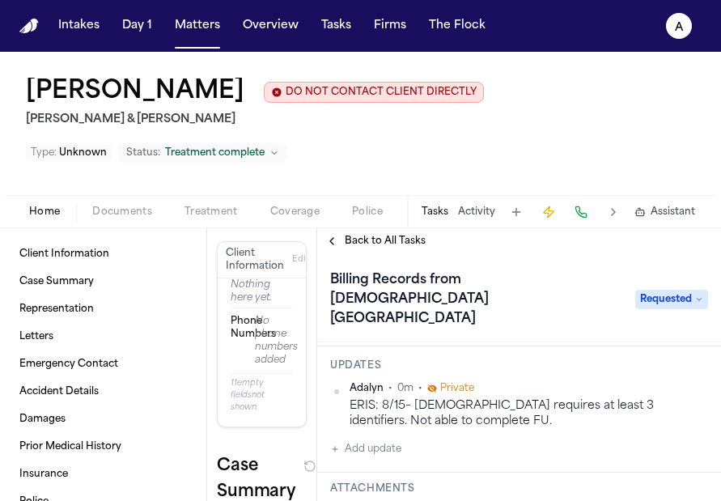
click at [385, 248] on span "Back to All Tasks" at bounding box center [385, 241] width 81 height 13
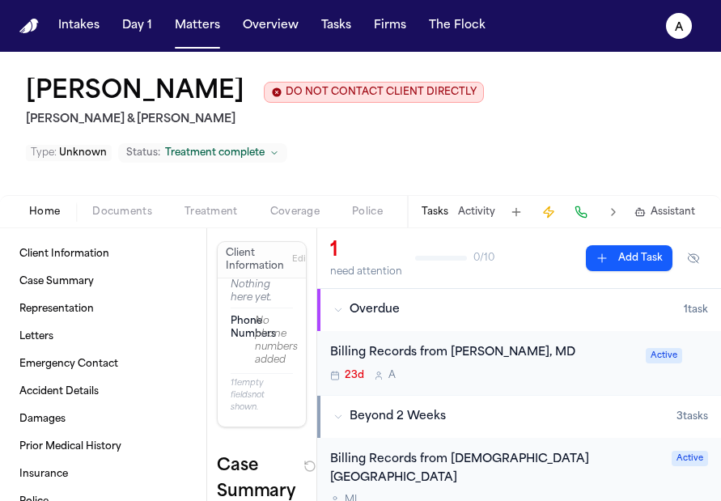
click at [544, 375] on div "23d A" at bounding box center [483, 375] width 306 height 13
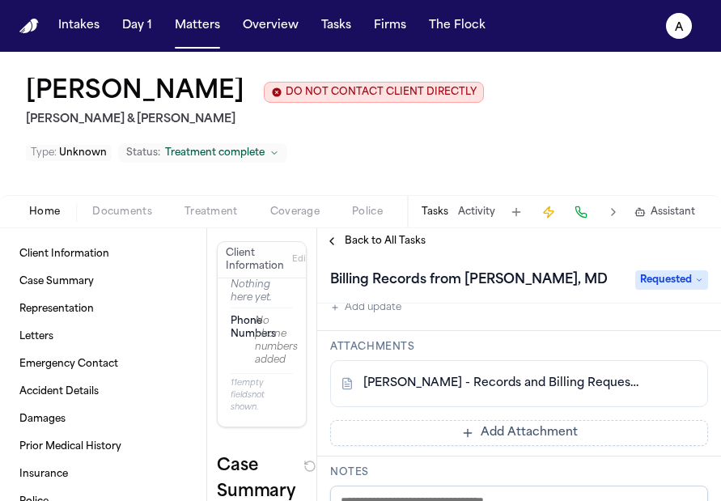
scroll to position [248, 0]
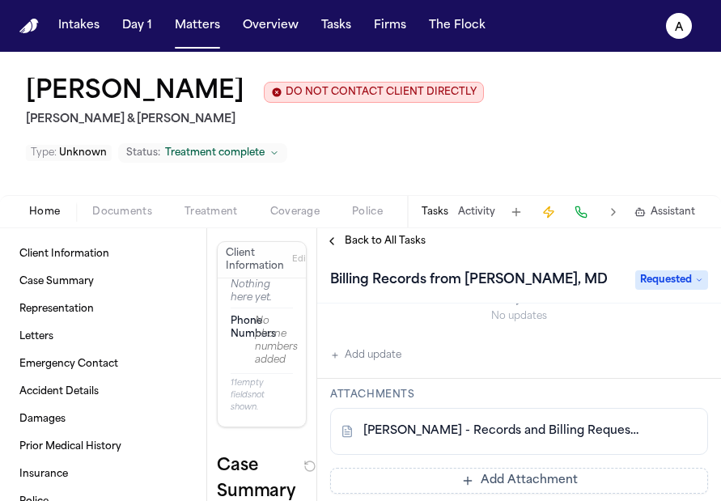
click at [387, 358] on button "Add update" at bounding box center [365, 354] width 71 height 19
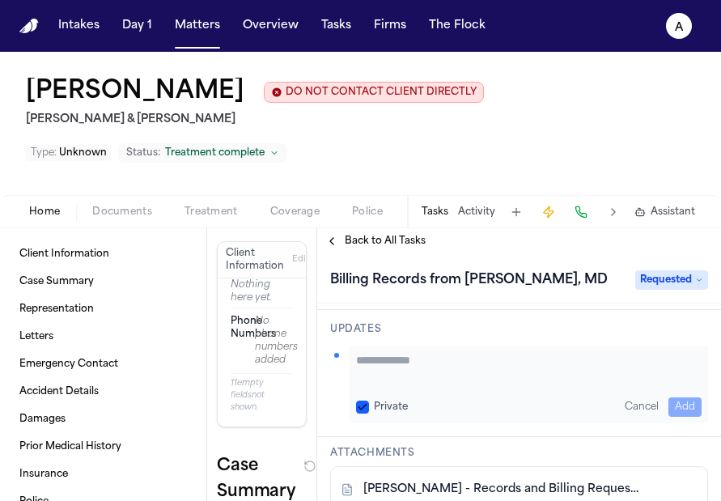
click at [387, 358] on textarea "Add your update" at bounding box center [528, 368] width 345 height 32
type textarea "*"
type textarea "**********"
click at [362, 413] on button "Private" at bounding box center [362, 406] width 13 height 13
click at [677, 411] on button "Add" at bounding box center [684, 406] width 33 height 19
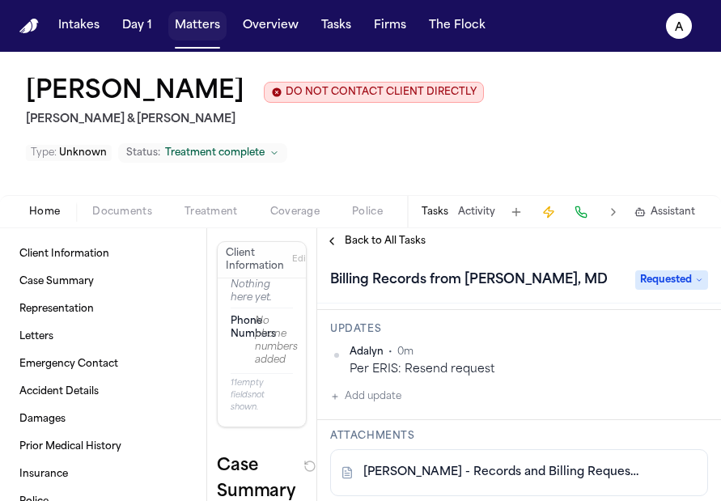
click at [212, 32] on button "Matters" at bounding box center [197, 25] width 58 height 29
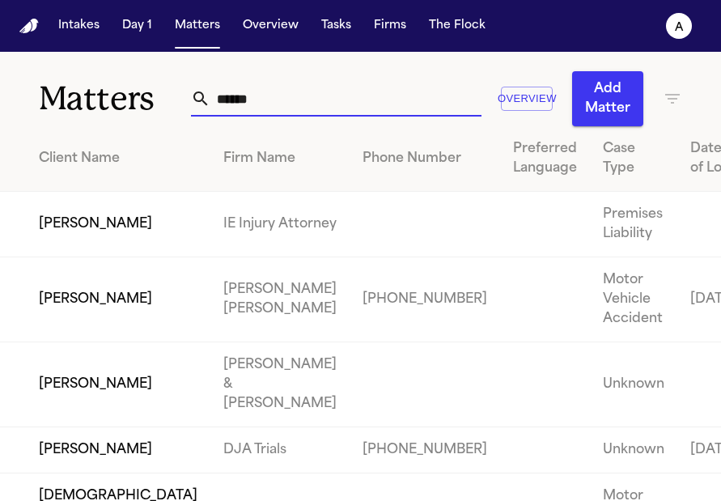
drag, startPoint x: 281, startPoint y: 100, endPoint x: 154, endPoint y: 95, distance: 126.3
click at [154, 95] on div "Matters ****** Overview Add Matter" at bounding box center [360, 89] width 721 height 74
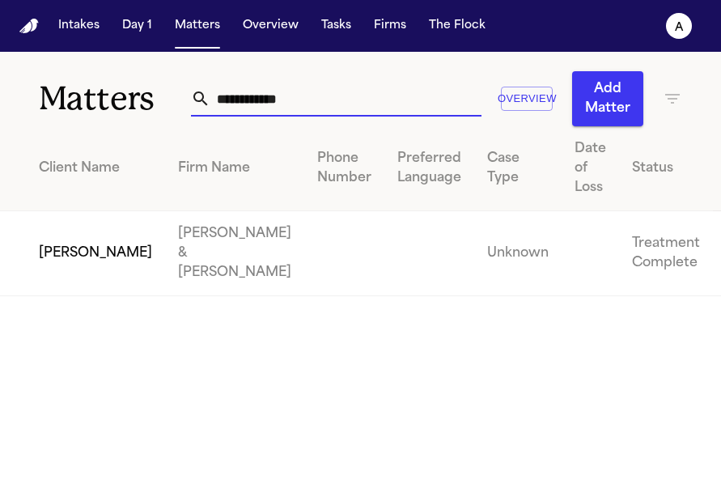
type input "**********"
click at [83, 241] on td "[PERSON_NAME]" at bounding box center [82, 253] width 165 height 85
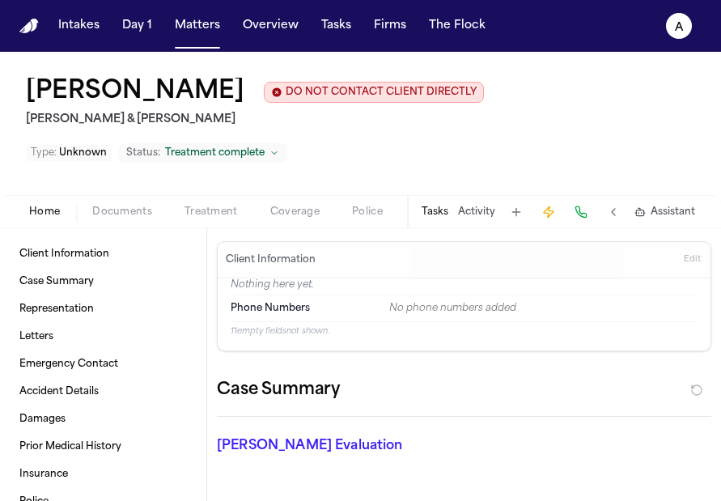
click at [432, 214] on button "Tasks" at bounding box center [434, 211] width 27 height 13
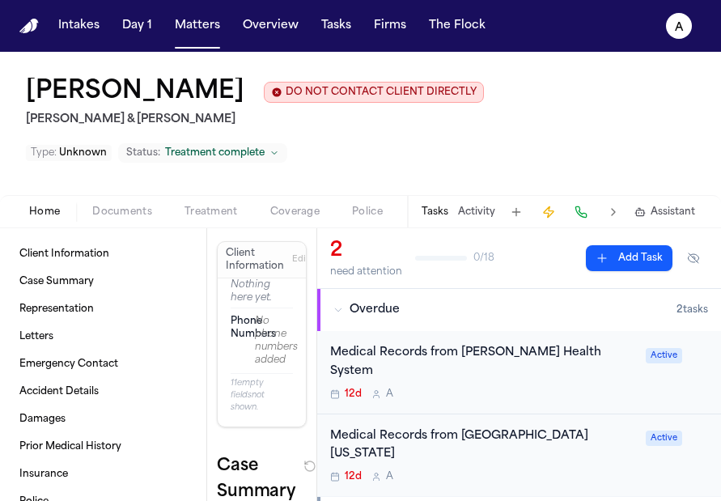
click at [554, 388] on div "Medical Records from Lovelace Health System 12d A Active" at bounding box center [519, 372] width 404 height 83
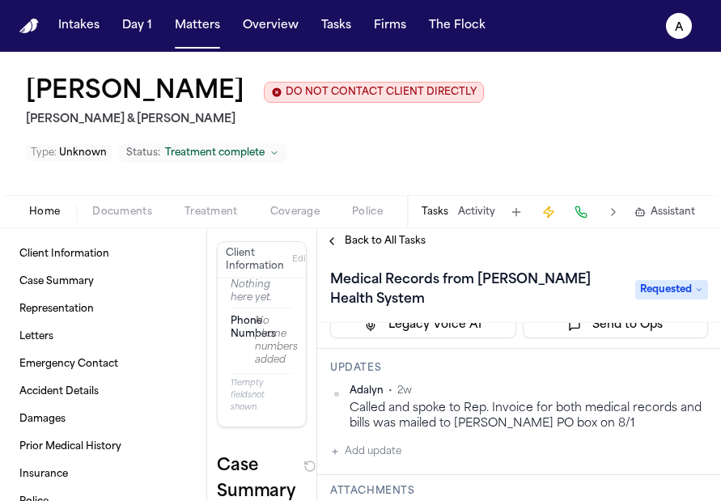
scroll to position [159, 0]
click at [648, 415] on div "Called and spoke to Rep. Invoice for both medical records and bills was mailed …" at bounding box center [528, 417] width 358 height 32
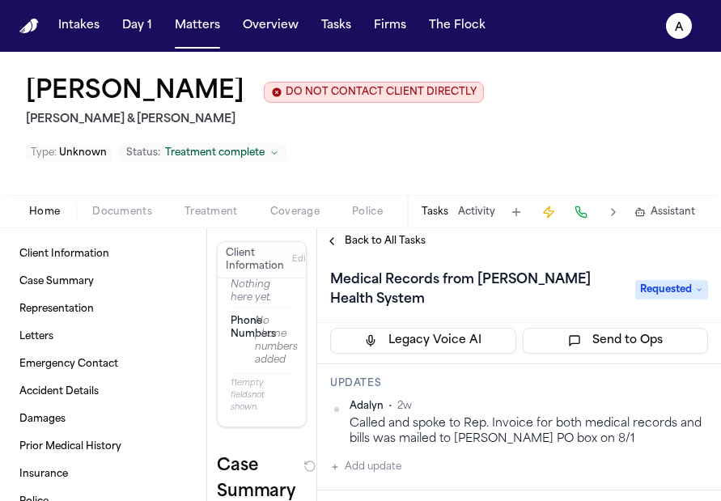
scroll to position [158, 0]
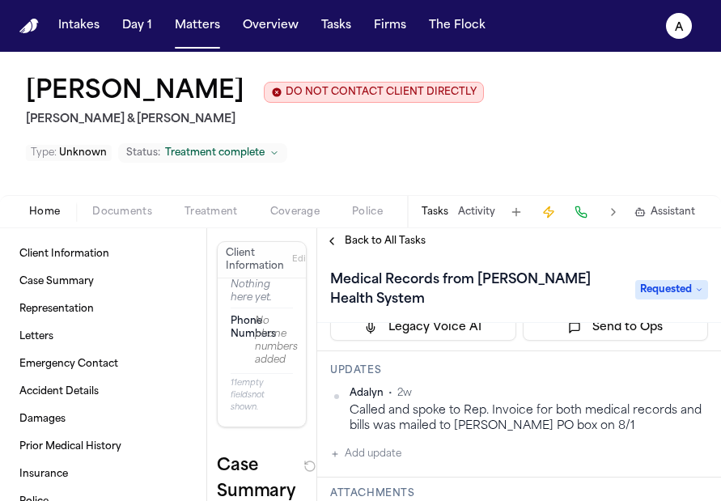
click at [671, 411] on div "Called and spoke to Rep. Invoice for both medical records and bills was mailed …" at bounding box center [528, 419] width 358 height 32
click at [682, 400] on div "Adalyn • 2w" at bounding box center [528, 393] width 358 height 13
click at [682, 395] on html "Intakes Day 1 Matters Overview Tasks Firms The Flock A Elizabeth Abarca DO NOT …" at bounding box center [360, 250] width 721 height 501
click at [633, 414] on div "Edit" at bounding box center [643, 421] width 95 height 23
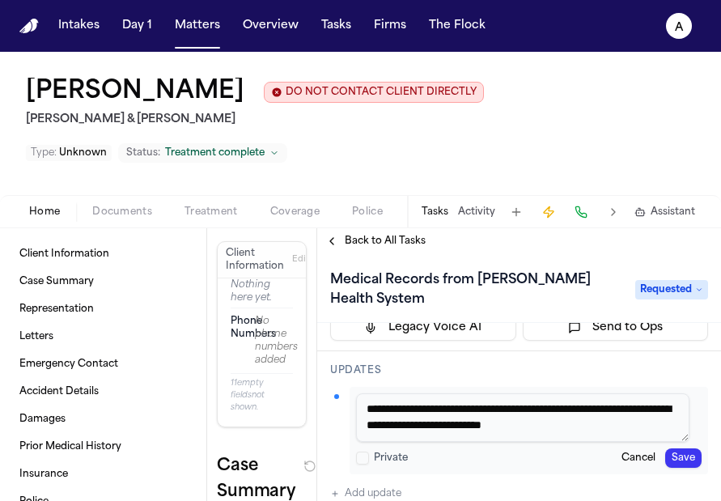
drag, startPoint x: 669, startPoint y: 431, endPoint x: 328, endPoint y: 400, distance: 342.7
click at [328, 400] on div "**********" at bounding box center [519, 434] width 404 height 166
type textarea "**********"
click at [692, 464] on div "**********" at bounding box center [528, 430] width 358 height 87
click at [682, 464] on button "Save" at bounding box center [683, 457] width 36 height 19
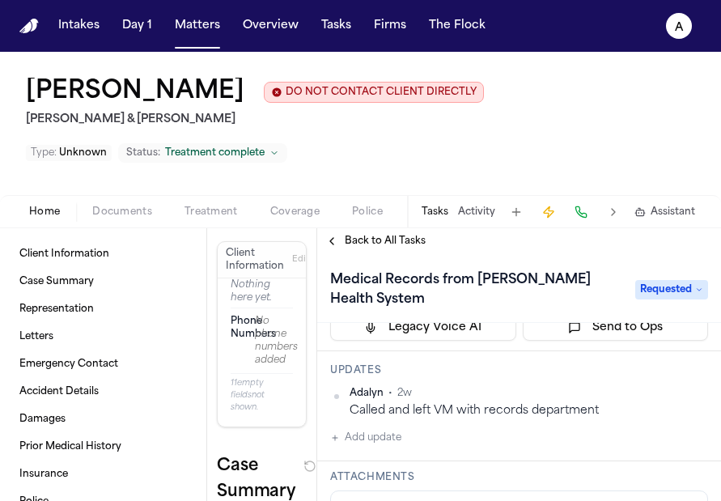
click at [389, 442] on button "Add update" at bounding box center [365, 437] width 71 height 19
click at [378, 449] on textarea "Add your update" at bounding box center [528, 450] width 345 height 32
click at [362, 489] on button "Private" at bounding box center [362, 489] width 13 height 13
click at [374, 437] on div "Private Cancel Add" at bounding box center [528, 467] width 358 height 78
click at [377, 451] on textarea "Add your update" at bounding box center [528, 450] width 345 height 32
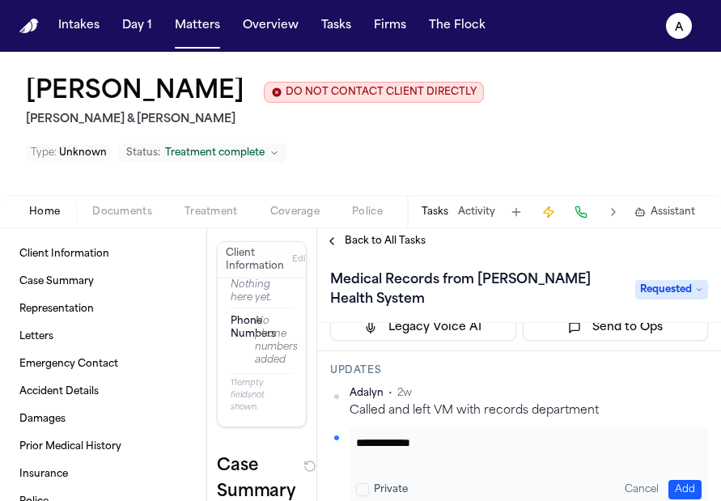
type textarea "**********"
click at [676, 490] on button "Add" at bounding box center [684, 489] width 33 height 19
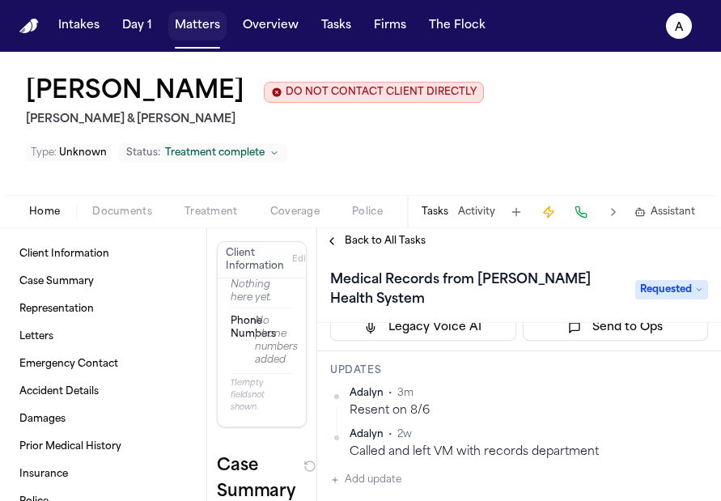
click at [193, 31] on button "Matters" at bounding box center [197, 25] width 58 height 29
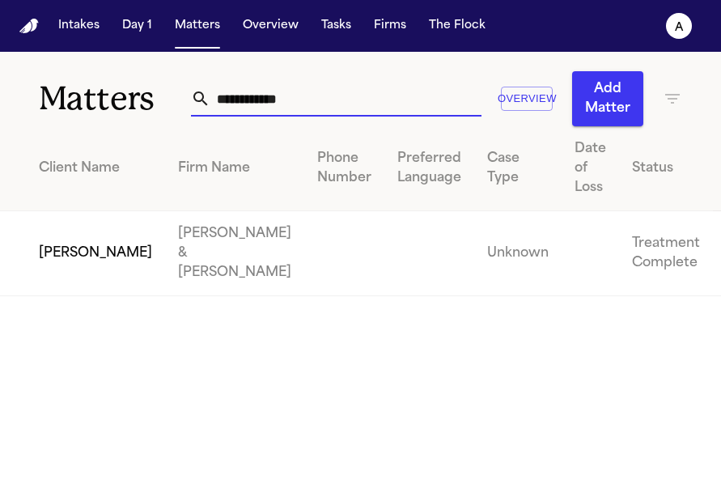
drag, startPoint x: 315, startPoint y: 104, endPoint x: 72, endPoint y: 97, distance: 243.6
click at [72, 97] on div "**********" at bounding box center [360, 89] width 721 height 74
type input "********"
click at [92, 251] on td "[PERSON_NAME]" at bounding box center [82, 253] width 165 height 85
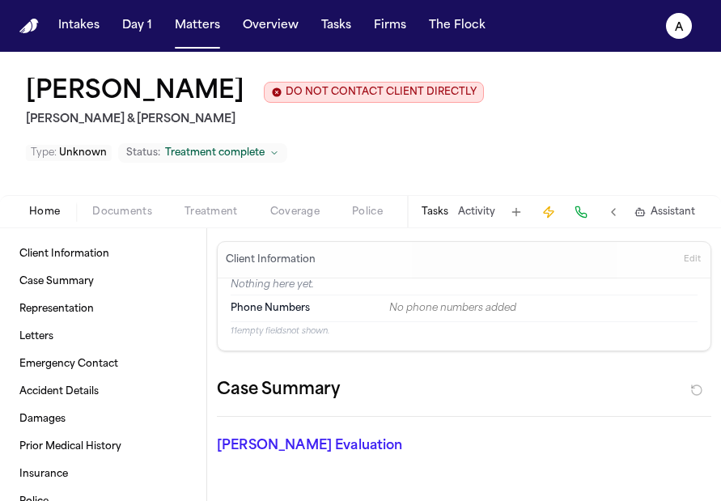
click at [442, 205] on button "Tasks" at bounding box center [434, 211] width 27 height 13
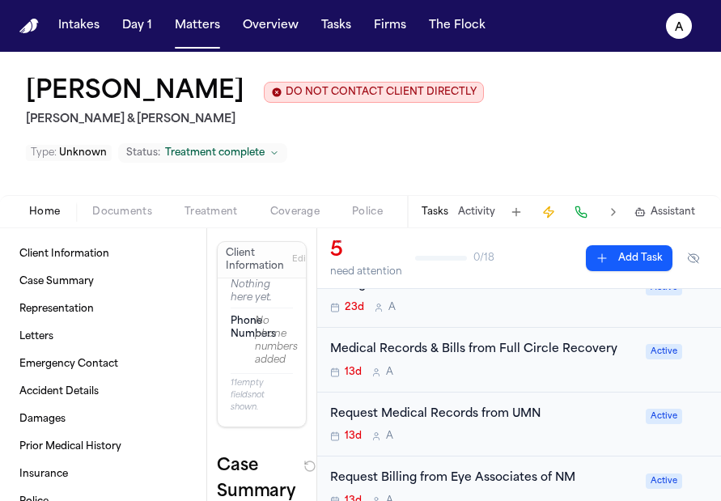
scroll to position [150, 0]
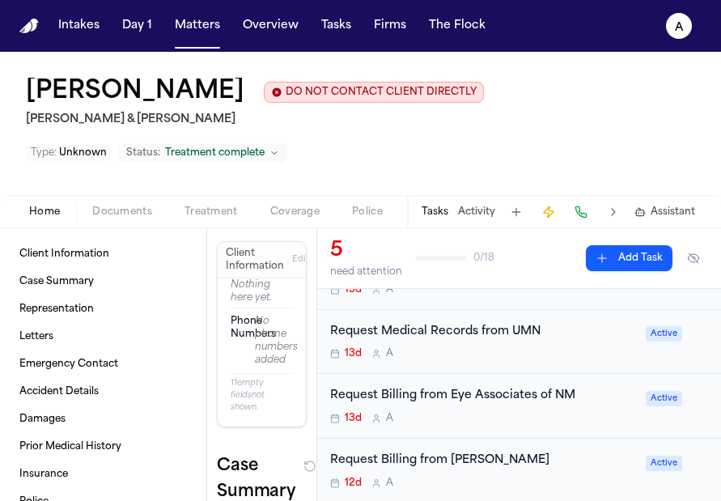
click at [477, 412] on div "13d A" at bounding box center [483, 418] width 306 height 13
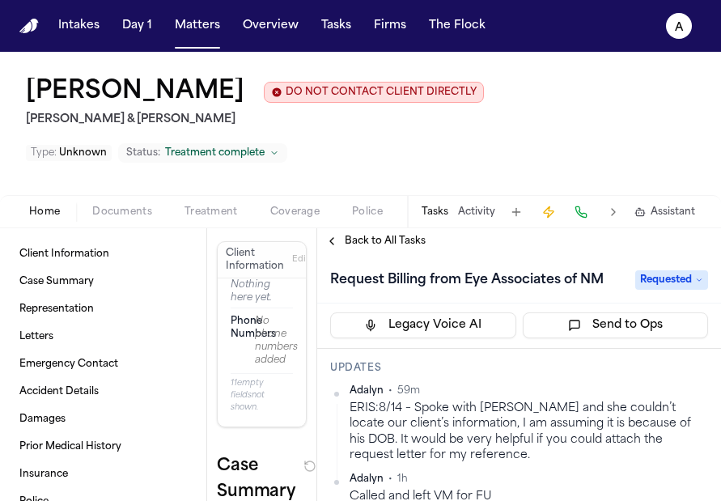
scroll to position [142, 0]
click at [204, 26] on button "Matters" at bounding box center [197, 25] width 58 height 29
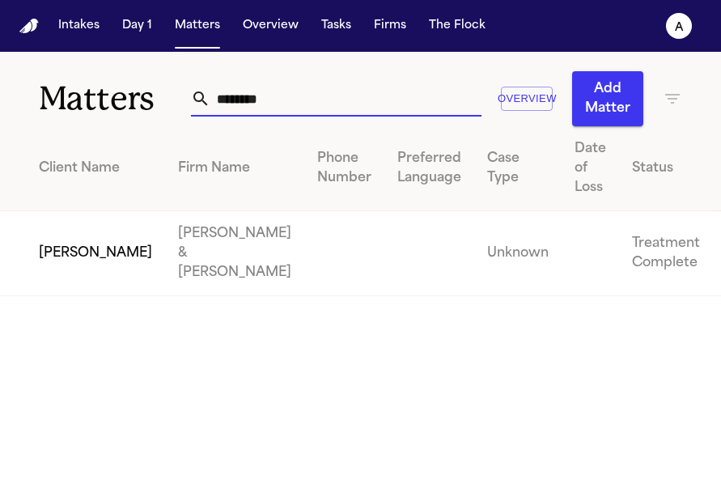
click at [370, 90] on input "********" at bounding box center [345, 99] width 271 height 36
drag, startPoint x: 327, startPoint y: 99, endPoint x: 147, endPoint y: 85, distance: 180.2
click at [147, 85] on div "Matters ******** Overview Add Matter" at bounding box center [360, 89] width 721 height 74
type input "*"
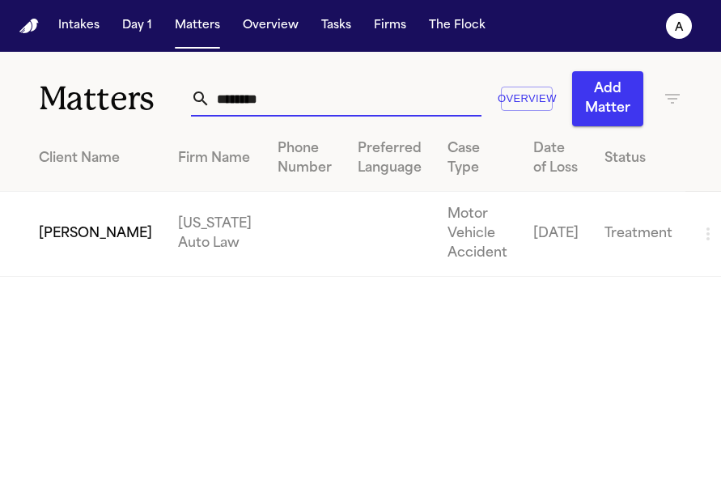
type input "********"
click at [95, 248] on td "[PERSON_NAME]" at bounding box center [82, 234] width 165 height 85
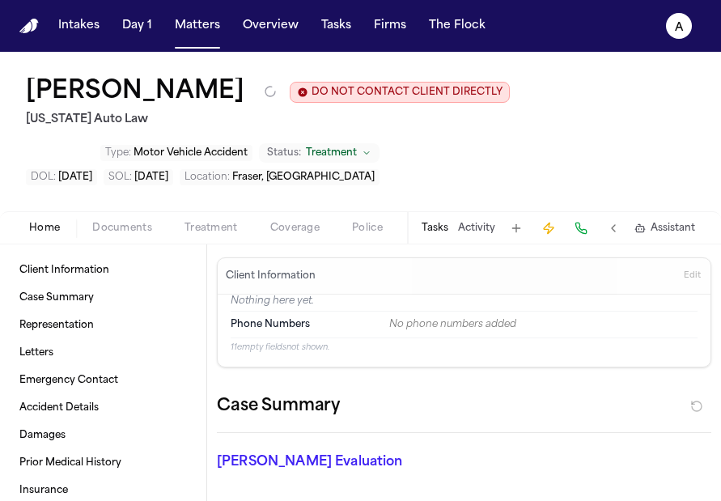
click at [442, 238] on div "Tasks Activity Assistant" at bounding box center [557, 228] width 301 height 32
click at [446, 229] on button "Tasks" at bounding box center [434, 228] width 27 height 13
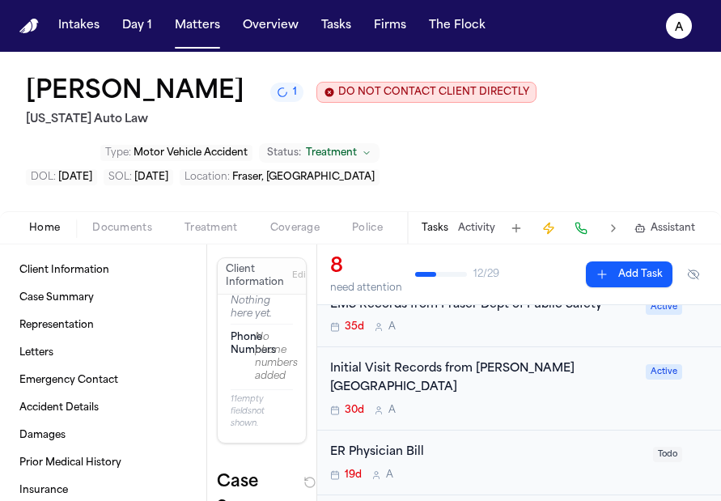
scroll to position [221, 0]
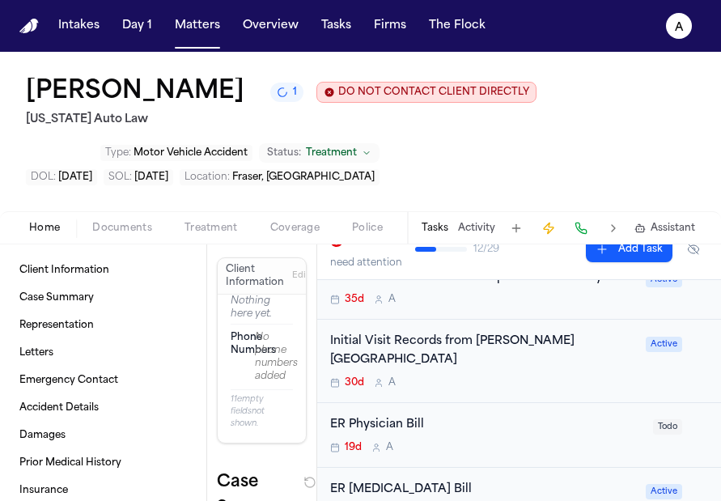
click at [497, 423] on div "ER Physician Bill 19d A" at bounding box center [486, 435] width 313 height 38
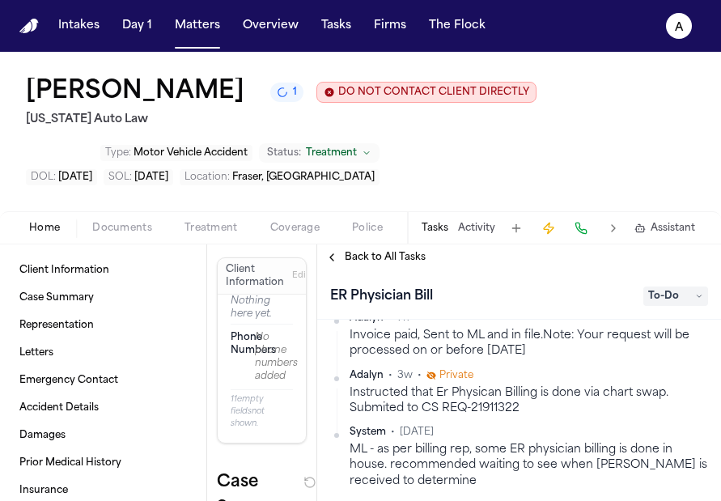
scroll to position [224, 0]
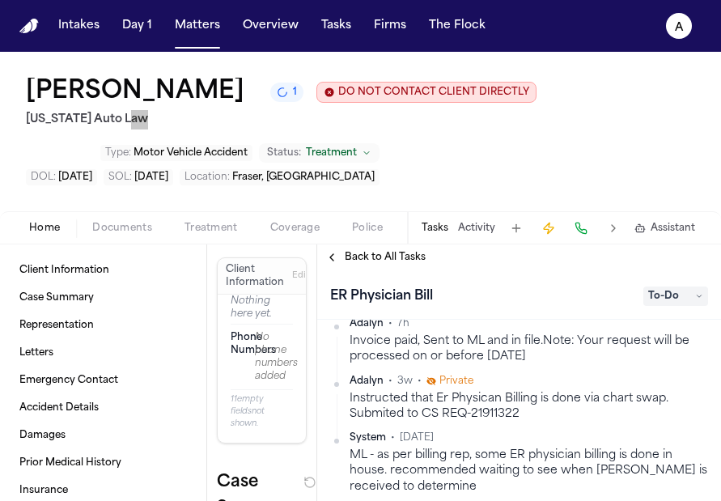
click at [636, 118] on div "Rujeania Miller 1 DO NOT CONTACT CLIENT DIRECTLY DO NOT CONTACT Michigan Auto L…" at bounding box center [360, 131] width 721 height 159
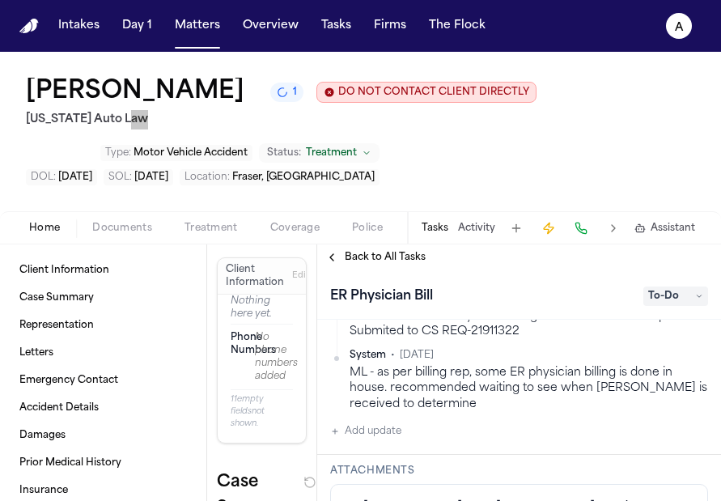
scroll to position [324, 0]
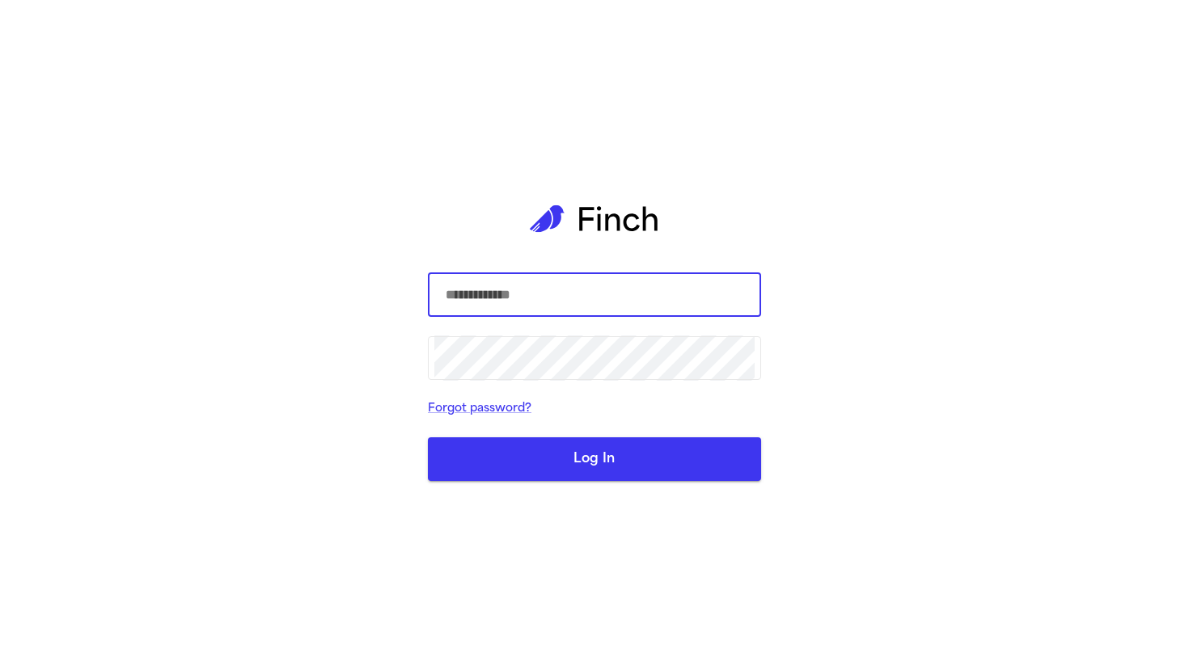
type input "**********"
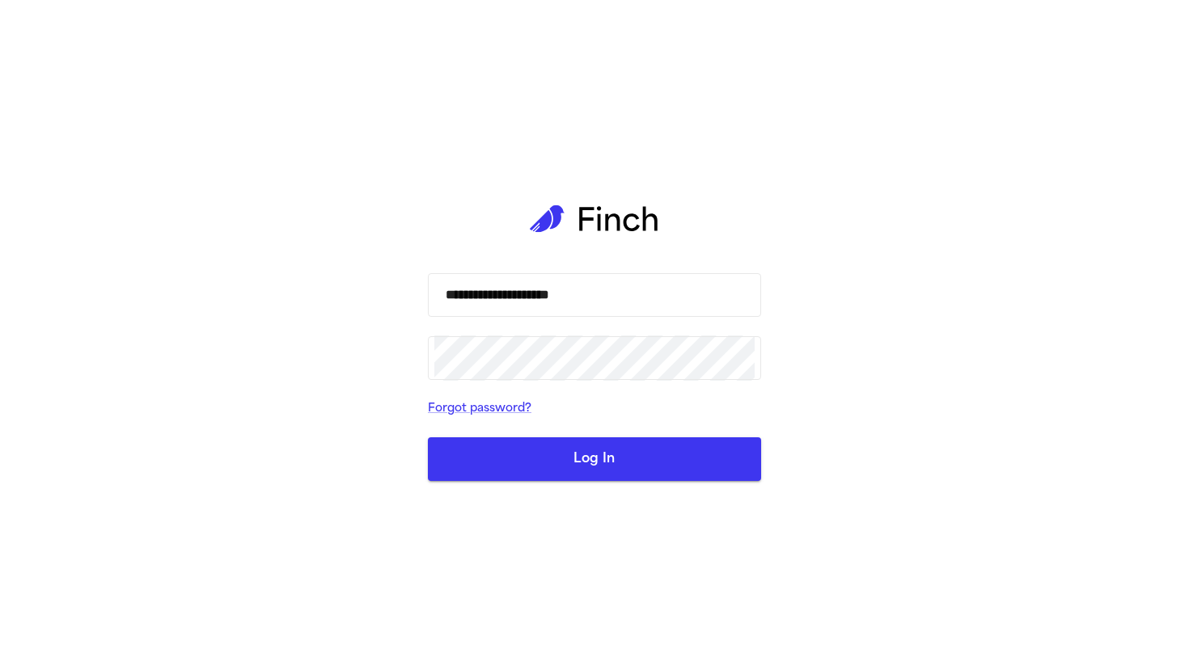
click at [548, 451] on button "Log In" at bounding box center [594, 460] width 333 height 44
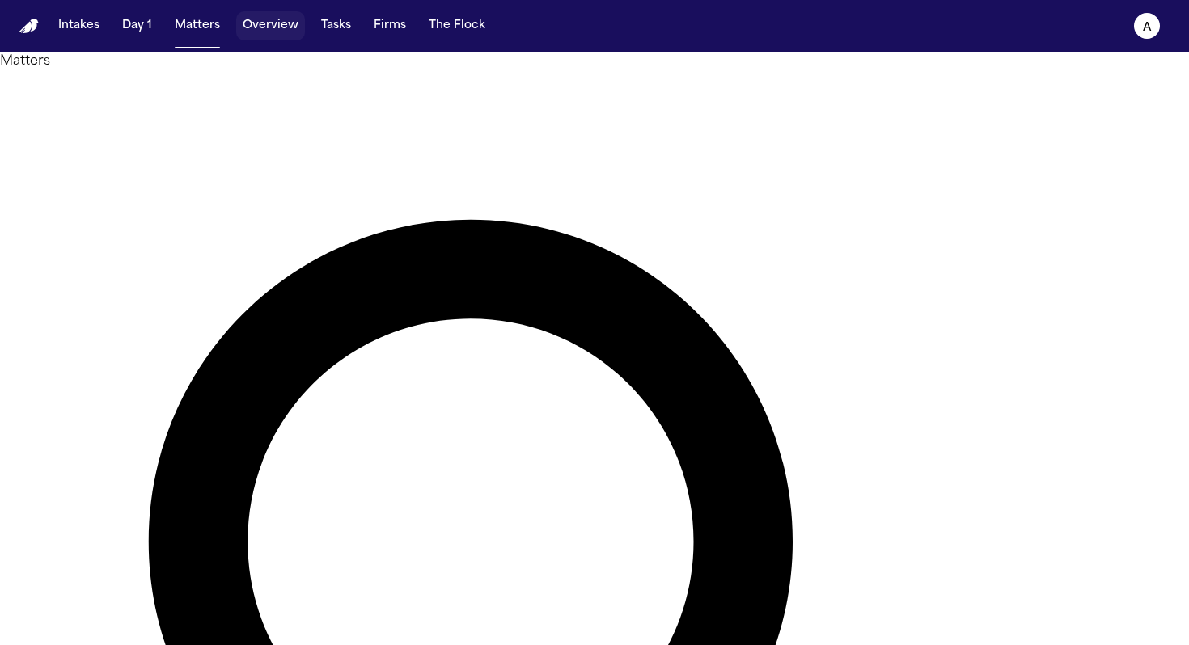
click at [285, 36] on button "Overview" at bounding box center [270, 25] width 69 height 29
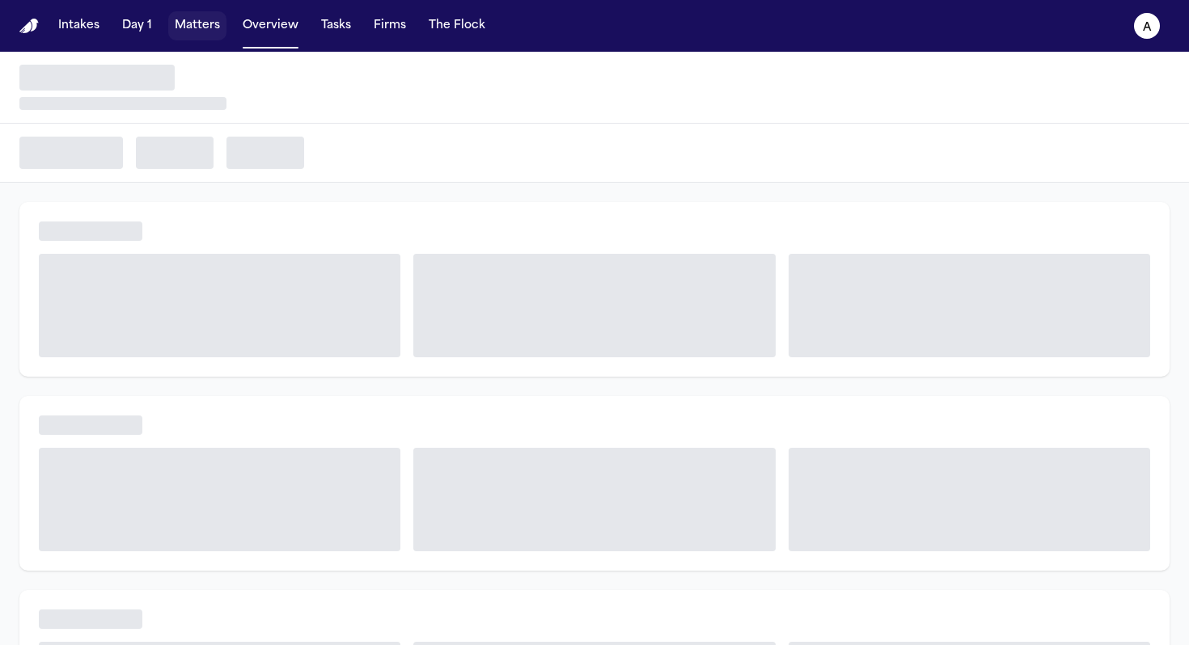
click at [216, 33] on button "Matters" at bounding box center [197, 25] width 58 height 29
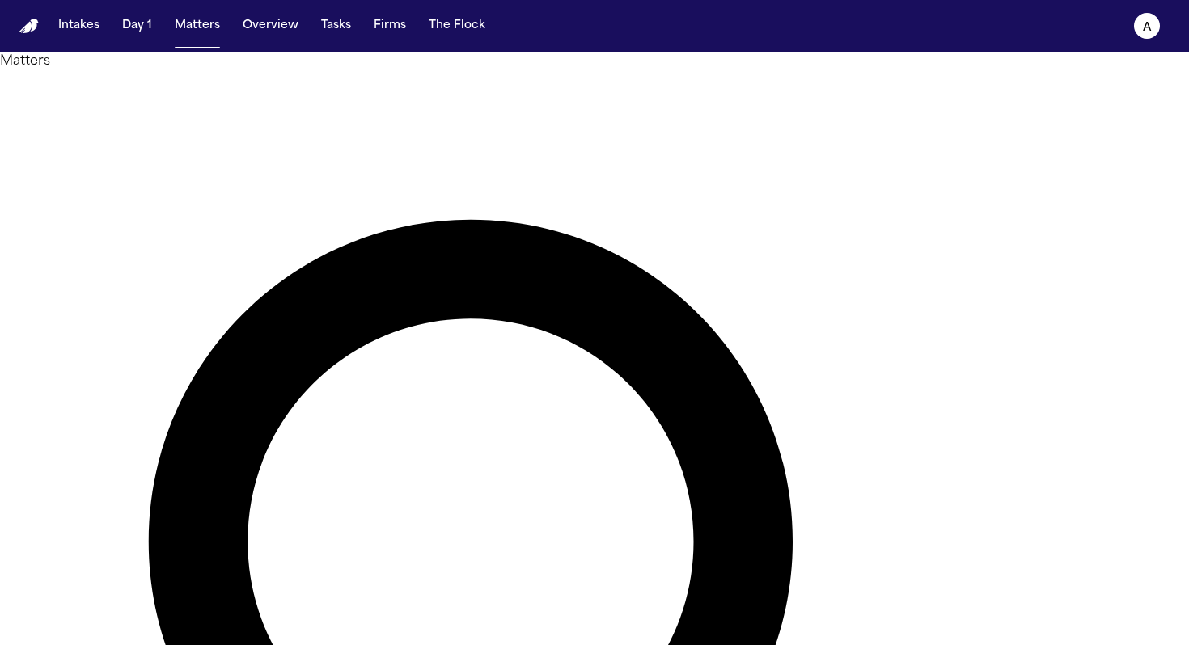
type input "******"
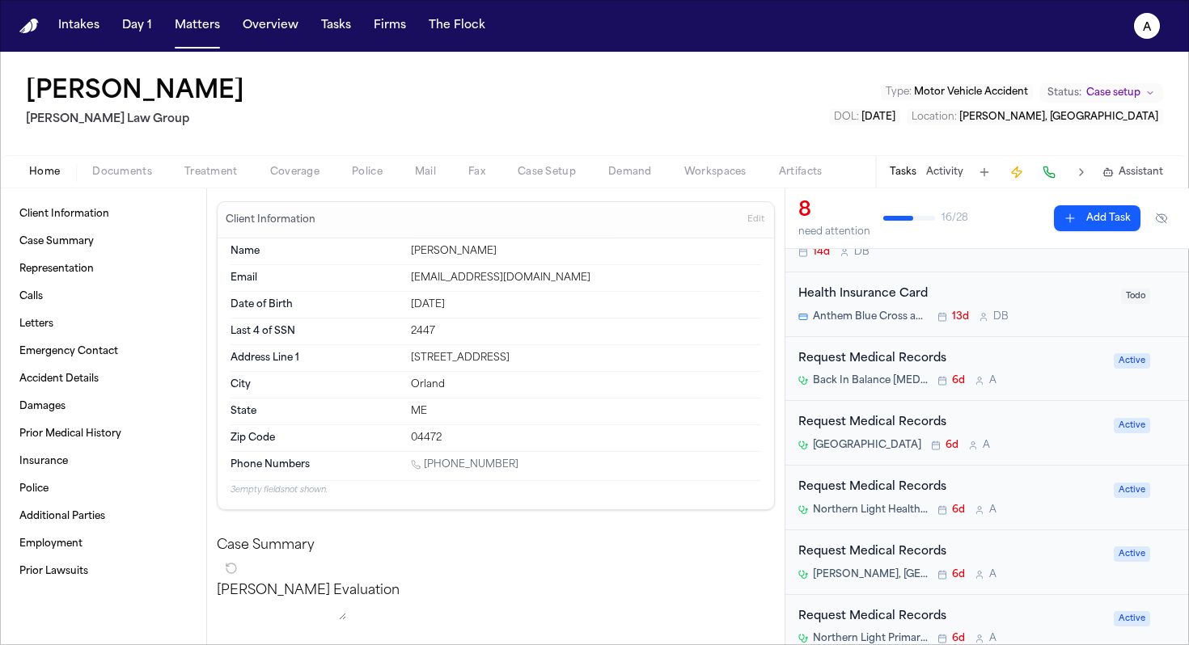
scroll to position [91, 0]
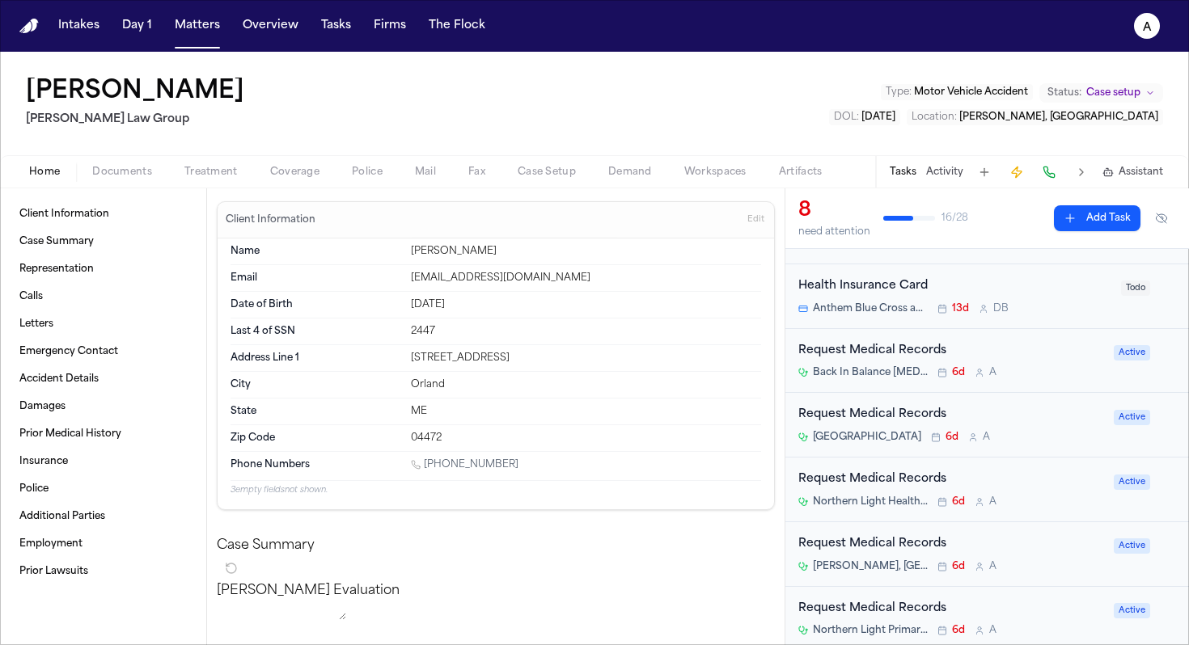
click at [1062, 372] on div "Back In Balance [MEDICAL_DATA], P.C. 6d A" at bounding box center [951, 372] width 306 height 13
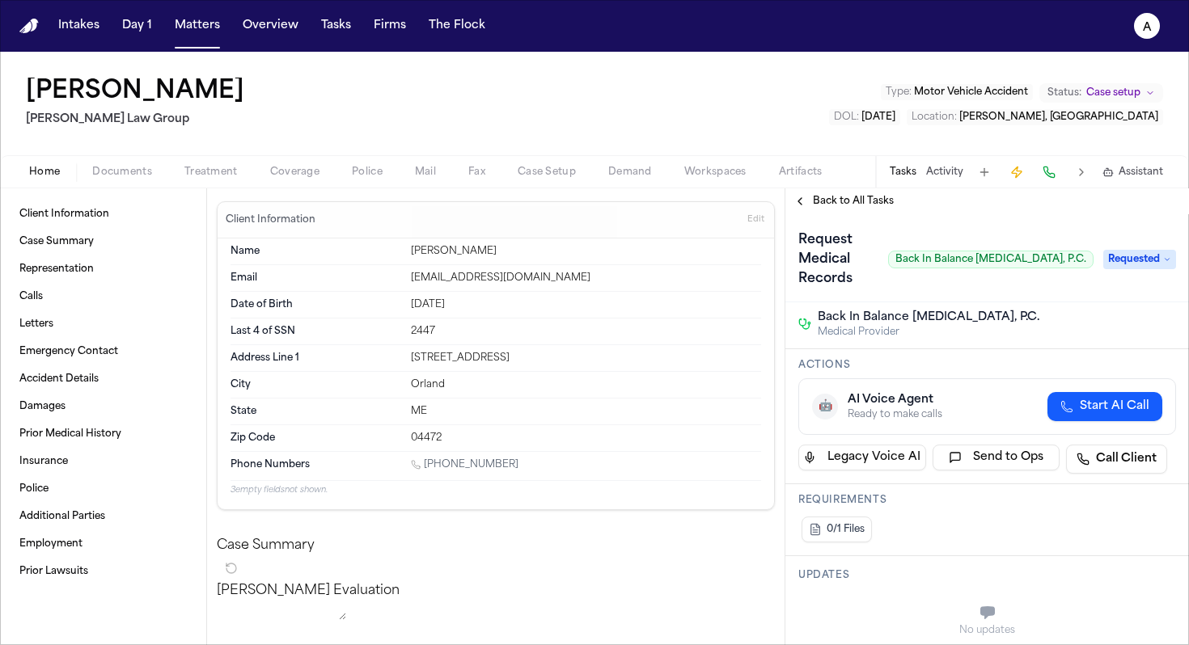
scroll to position [148, 0]
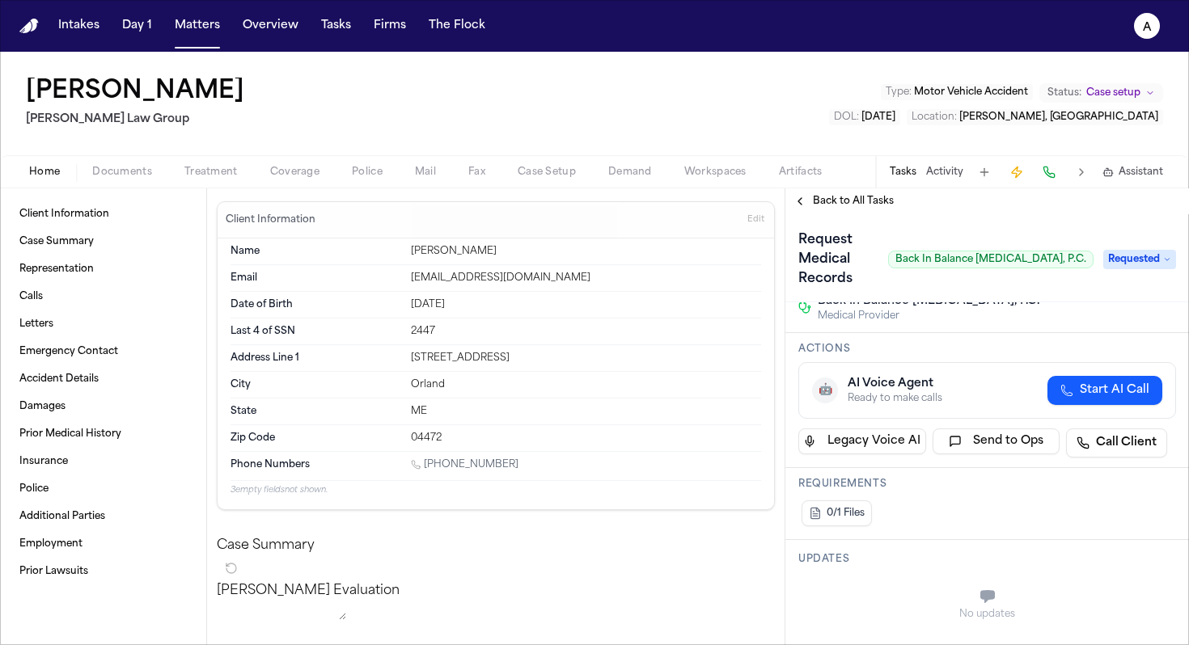
click at [1133, 258] on span "Requested" at bounding box center [1139, 259] width 73 height 19
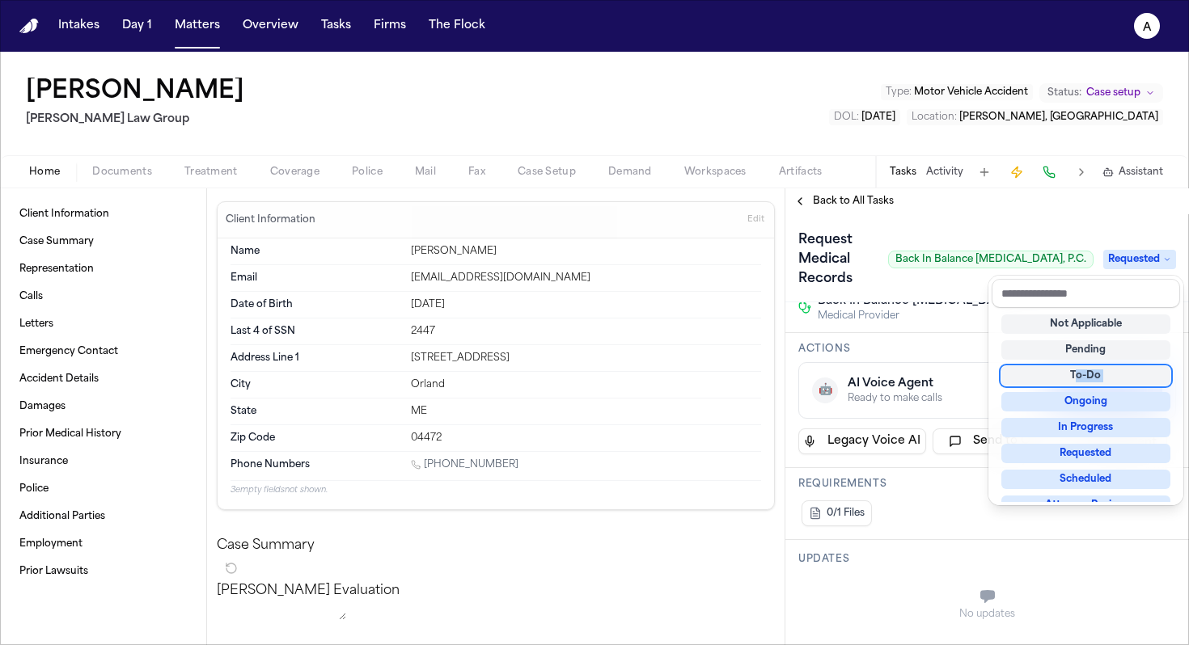
drag, startPoint x: 1074, startPoint y: 391, endPoint x: 1078, endPoint y: 370, distance: 21.4
click at [1078, 370] on div "Not Applicable Pending To-Do Ongoing In Progress Requested Scheduled Attorney R…" at bounding box center [1086, 405] width 188 height 194
click at [1078, 370] on div "To-Do" at bounding box center [1085, 375] width 169 height 19
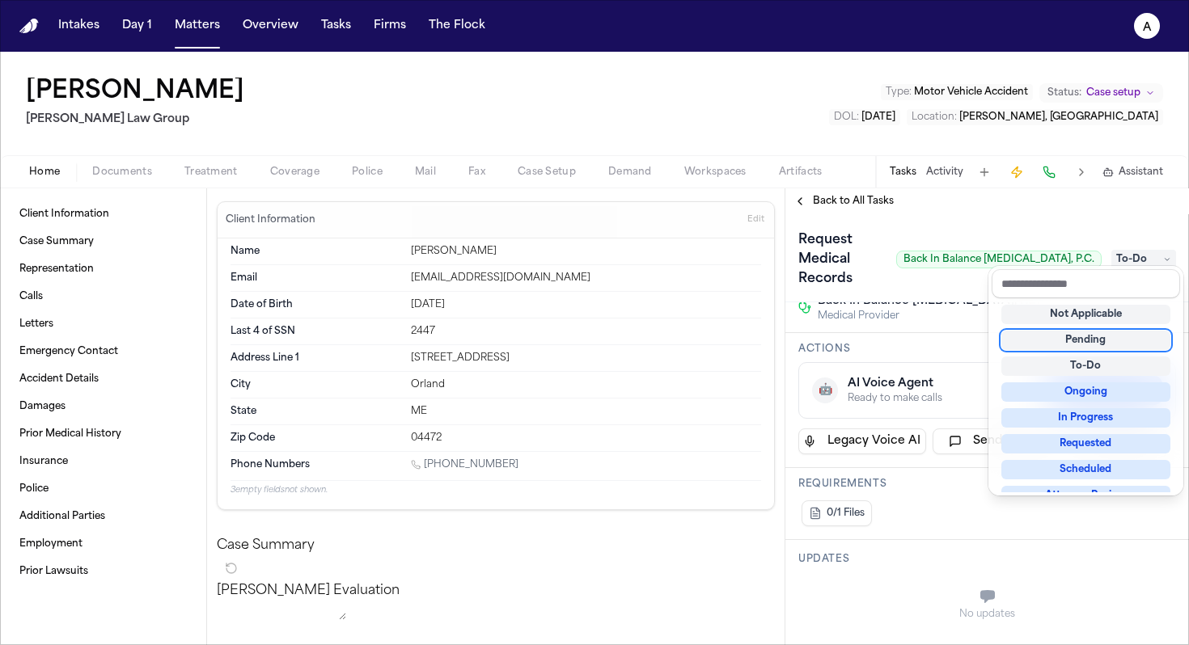
click at [887, 211] on div "**********" at bounding box center [987, 416] width 404 height 457
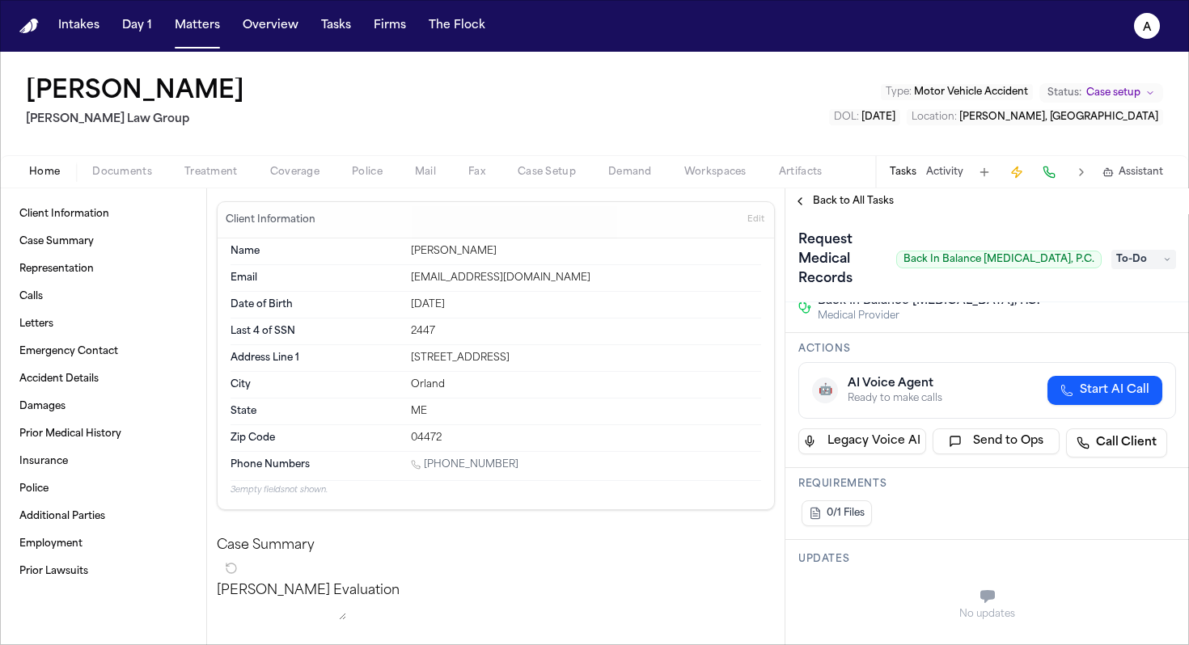
click at [888, 198] on span "Back to All Tasks" at bounding box center [853, 201] width 81 height 13
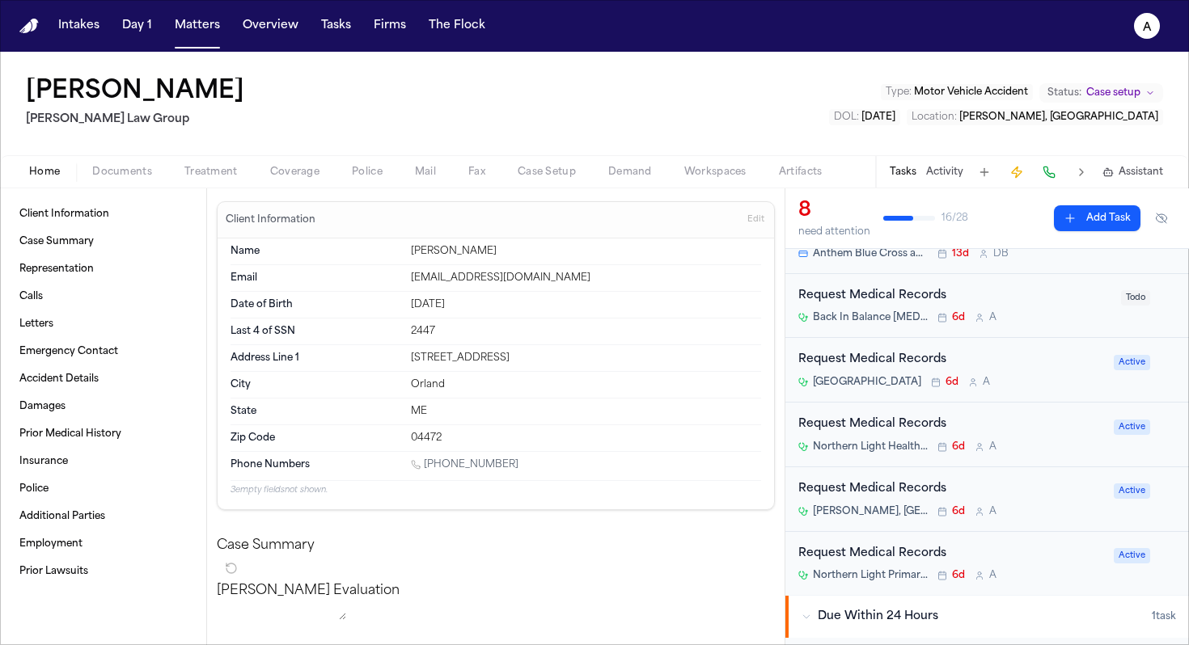
scroll to position [124, 0]
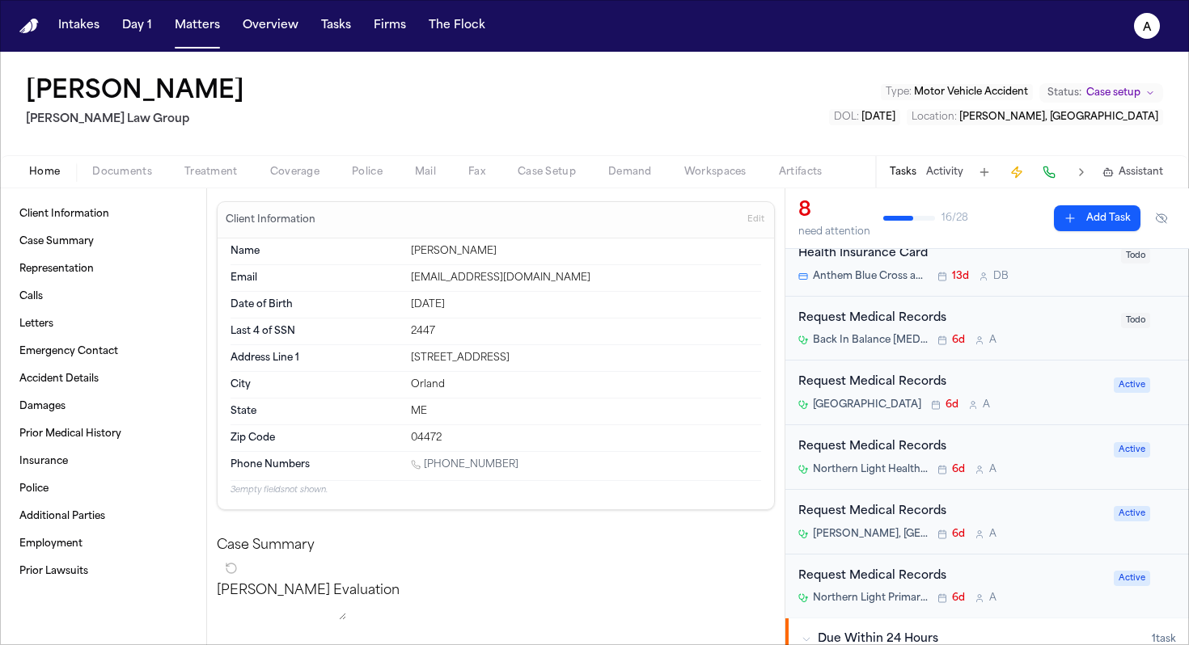
click at [1049, 534] on div "Dr. Mona G. Pernia, MD 6d A" at bounding box center [951, 534] width 306 height 13
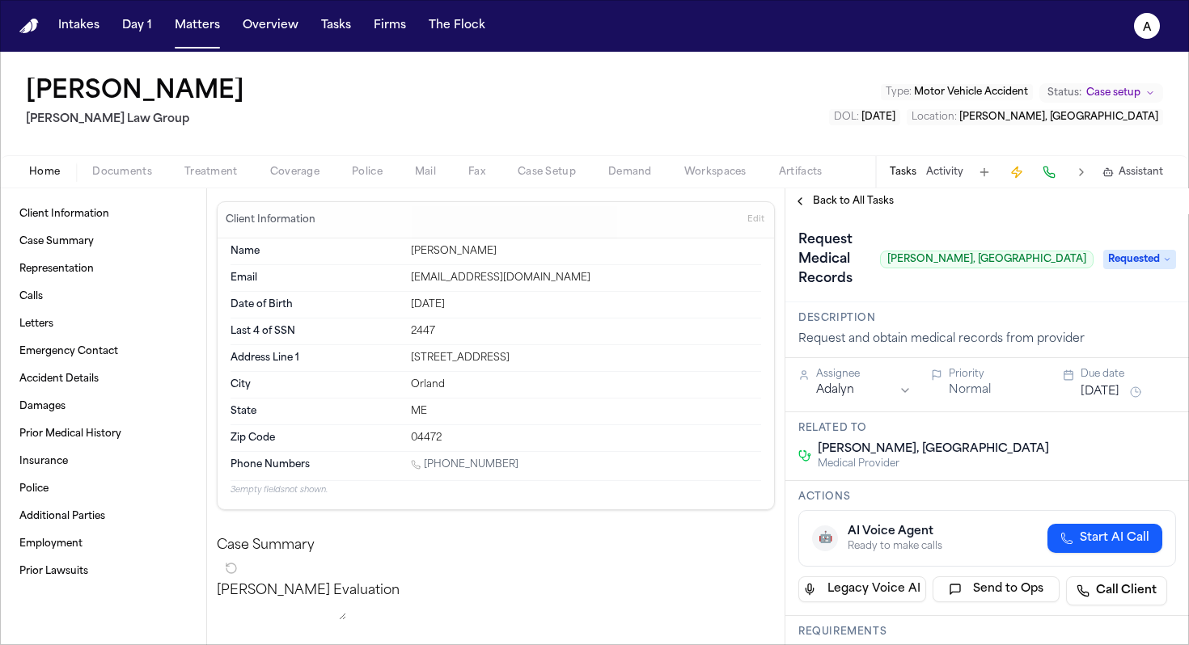
click at [1146, 250] on span "Requested" at bounding box center [1139, 259] width 73 height 19
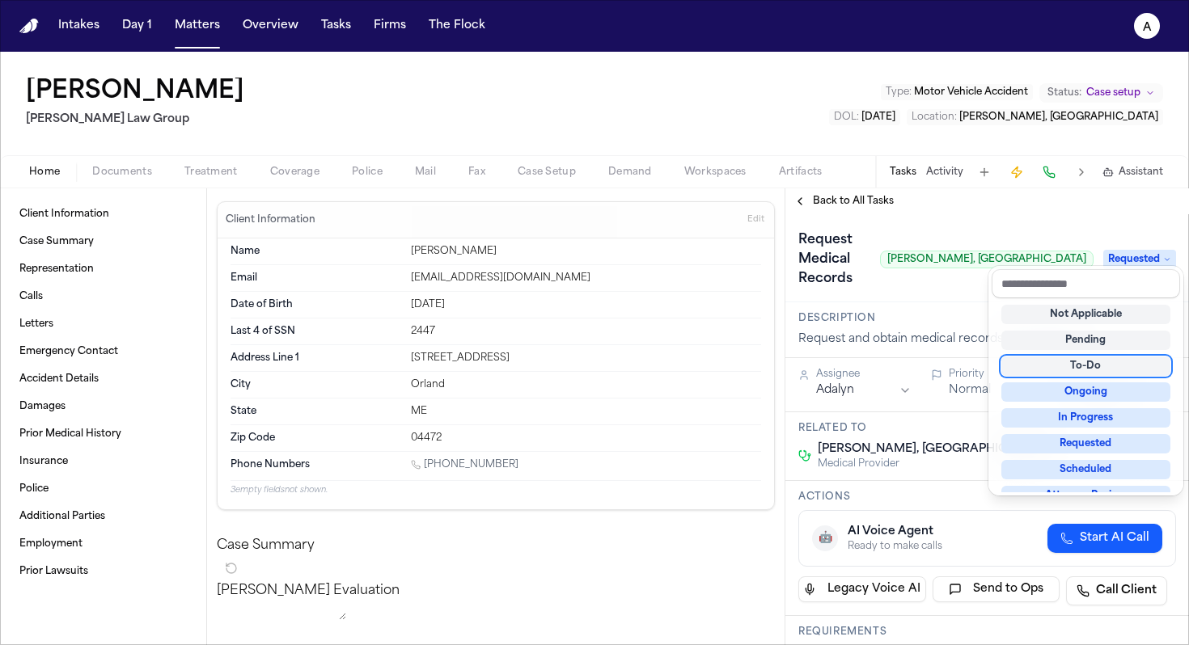
click at [1105, 362] on div "To-Do" at bounding box center [1085, 366] width 169 height 19
click at [952, 446] on div "**********" at bounding box center [987, 429] width 404 height 431
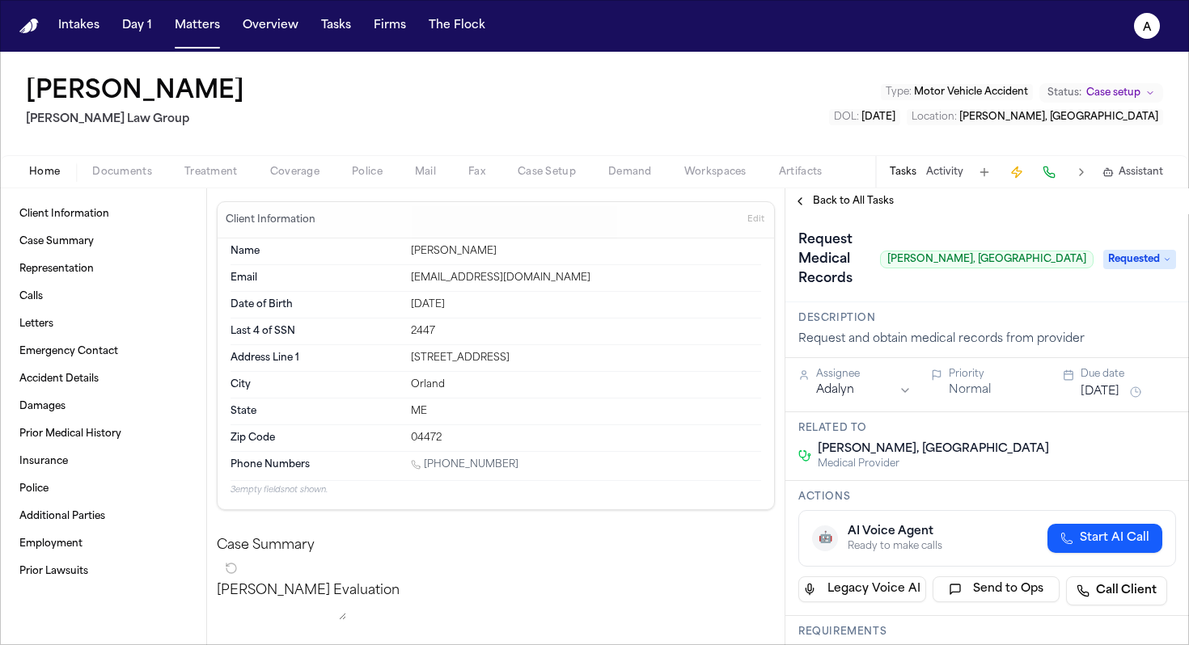
click at [875, 207] on span "Back to All Tasks" at bounding box center [853, 201] width 81 height 13
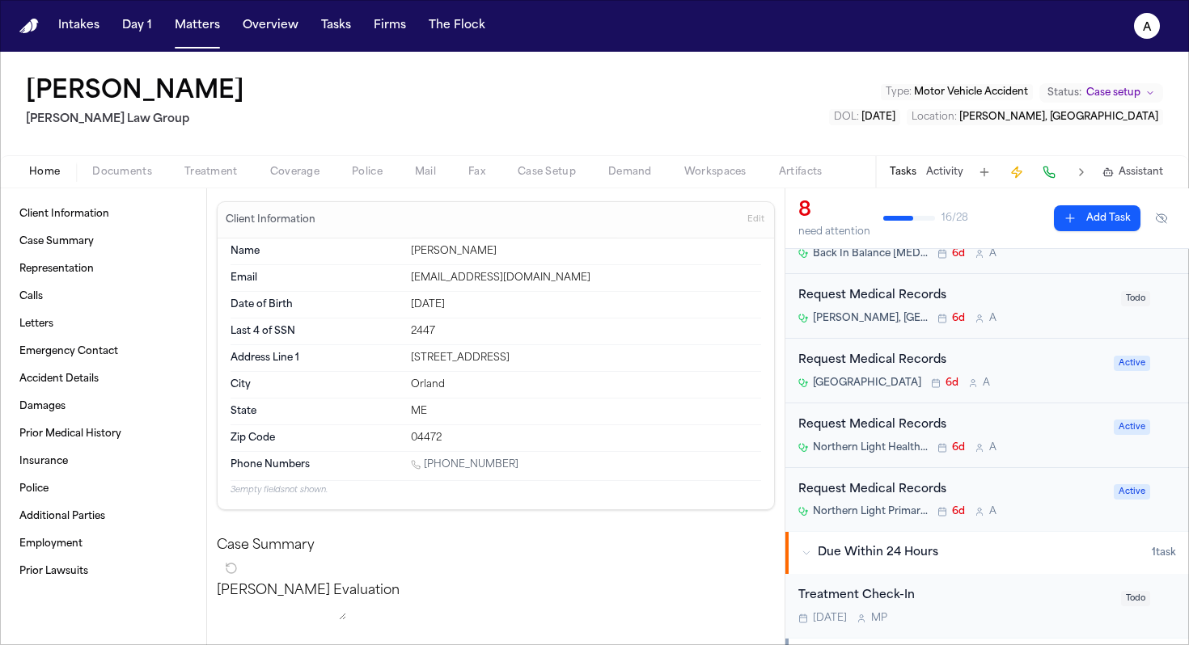
scroll to position [212, 0]
click at [1073, 378] on div "Northern Light Acadia Hospital 6d A" at bounding box center [951, 381] width 306 height 13
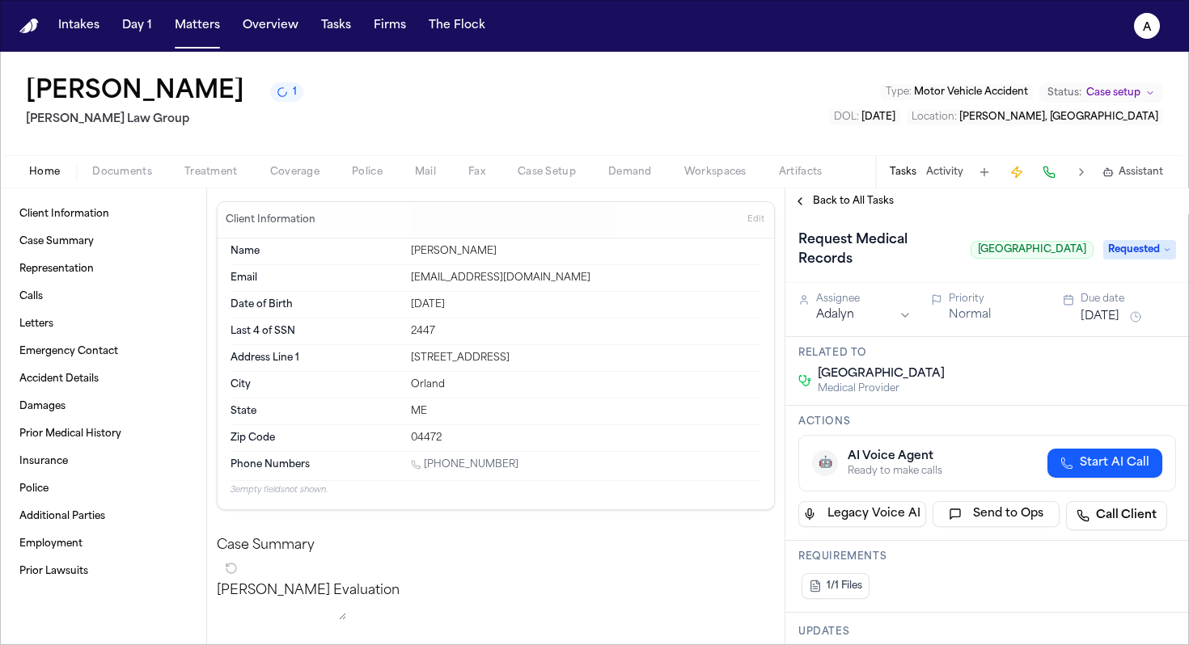
click at [1149, 256] on span "Requested" at bounding box center [1139, 249] width 73 height 19
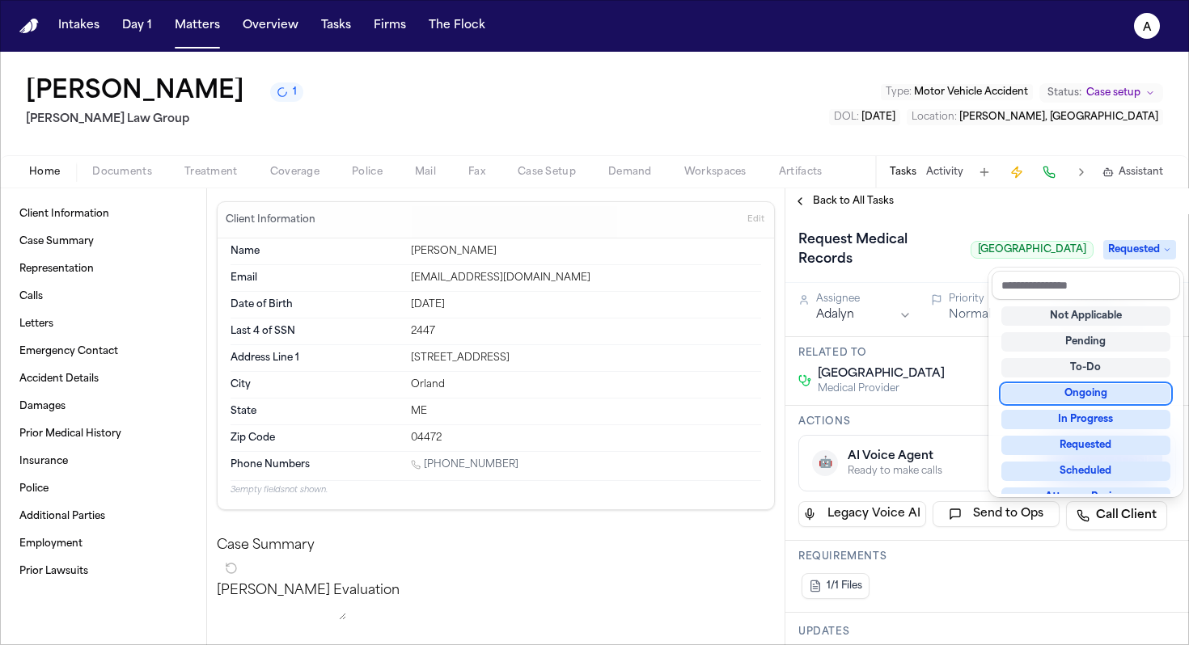
scroll to position [252, 0]
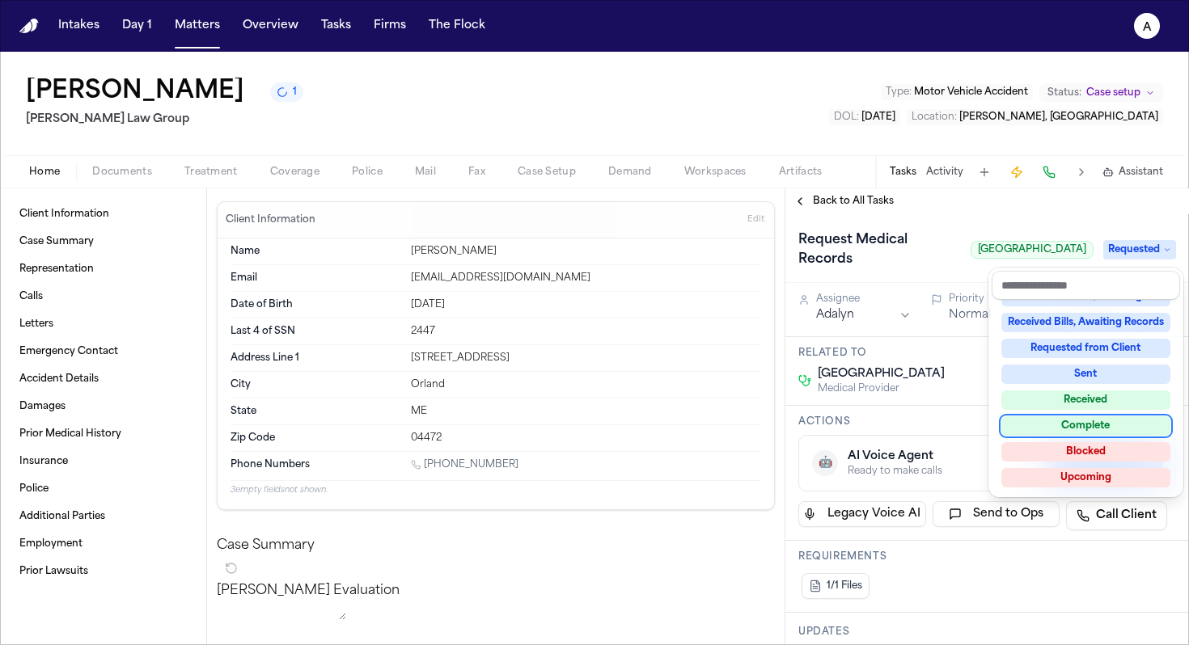
click at [1085, 427] on div "Complete" at bounding box center [1085, 426] width 169 height 19
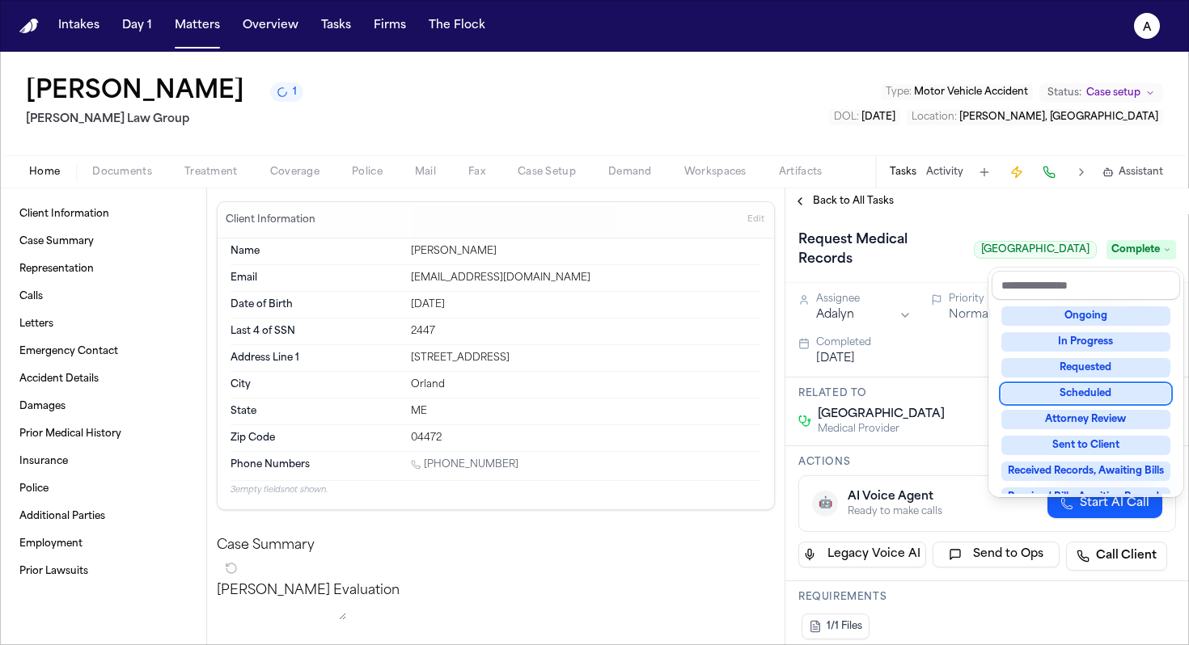
click at [872, 201] on div "Back to All Tasks Request Medical Records Northern Light Acadia Hospital Comple…" at bounding box center [987, 416] width 404 height 457
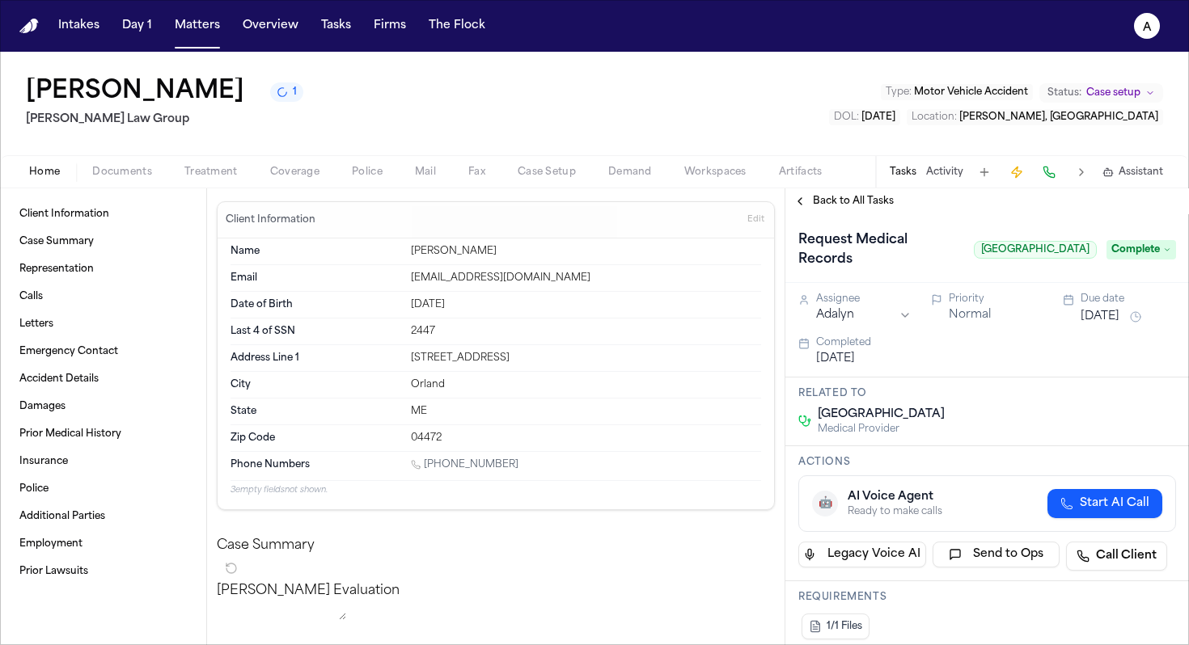
click at [882, 210] on div "Back to All Tasks" at bounding box center [987, 201] width 404 height 26
click at [874, 211] on div "Back to All Tasks" at bounding box center [987, 201] width 404 height 26
click at [876, 205] on span "Back to All Tasks" at bounding box center [853, 201] width 81 height 13
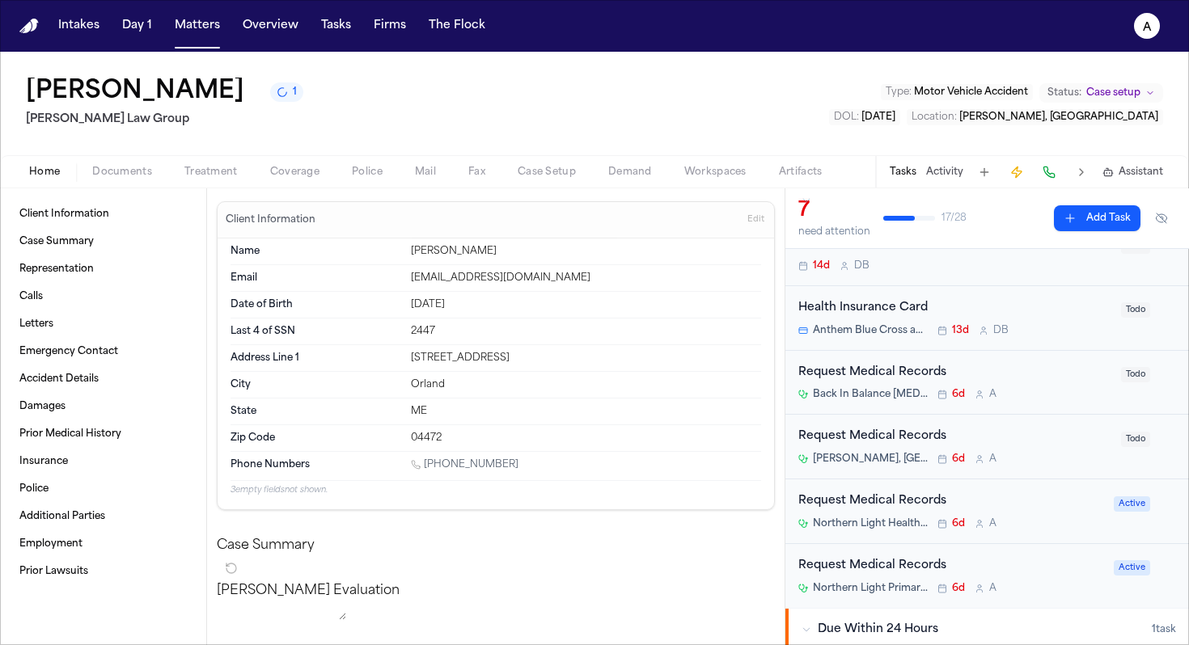
scroll to position [58, 0]
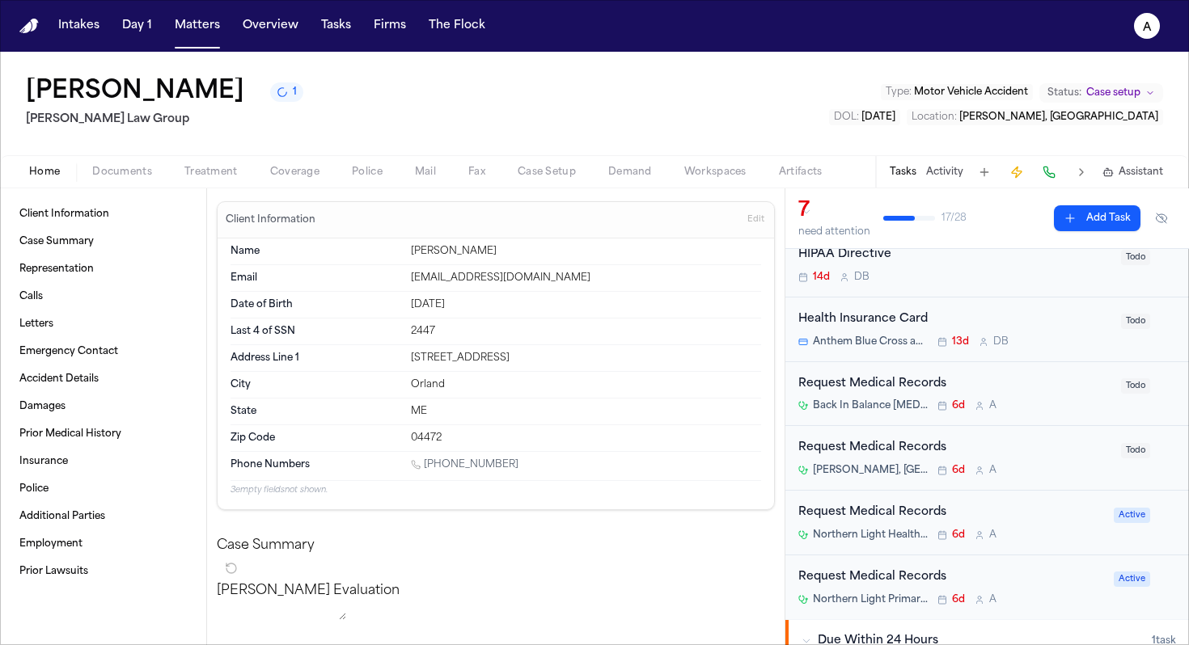
click at [1048, 531] on div "Northern Light Health – Radiology 6d A" at bounding box center [951, 535] width 306 height 13
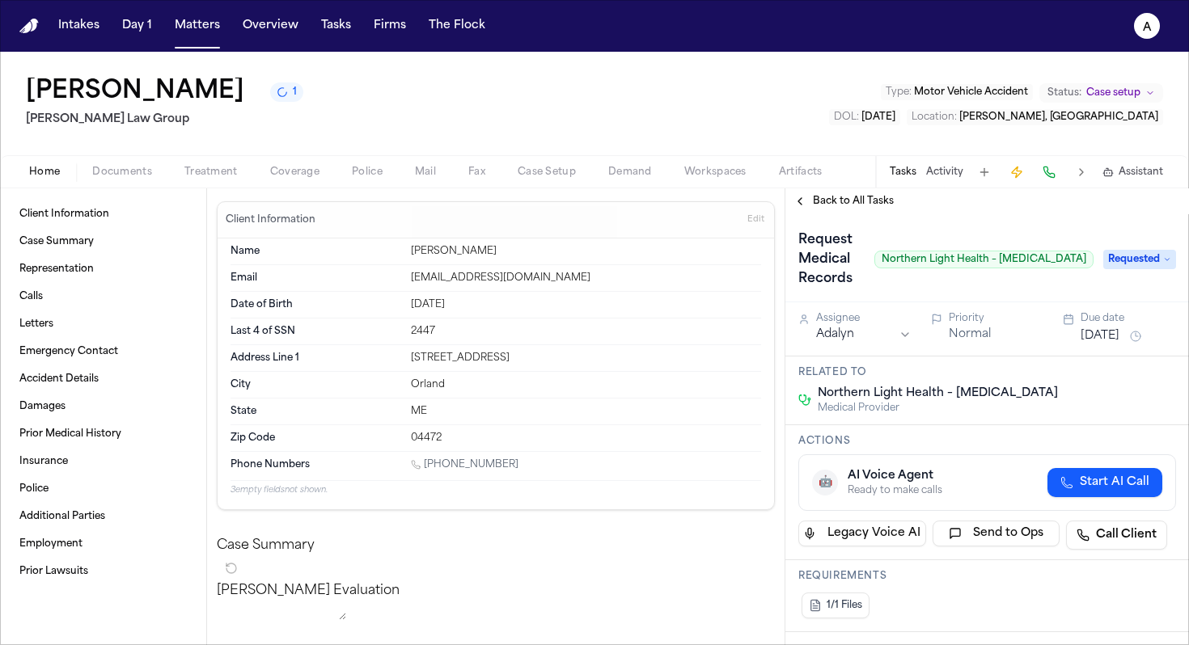
click at [863, 205] on span "Back to All Tasks" at bounding box center [853, 201] width 81 height 13
